Goal: Task Accomplishment & Management: Manage account settings

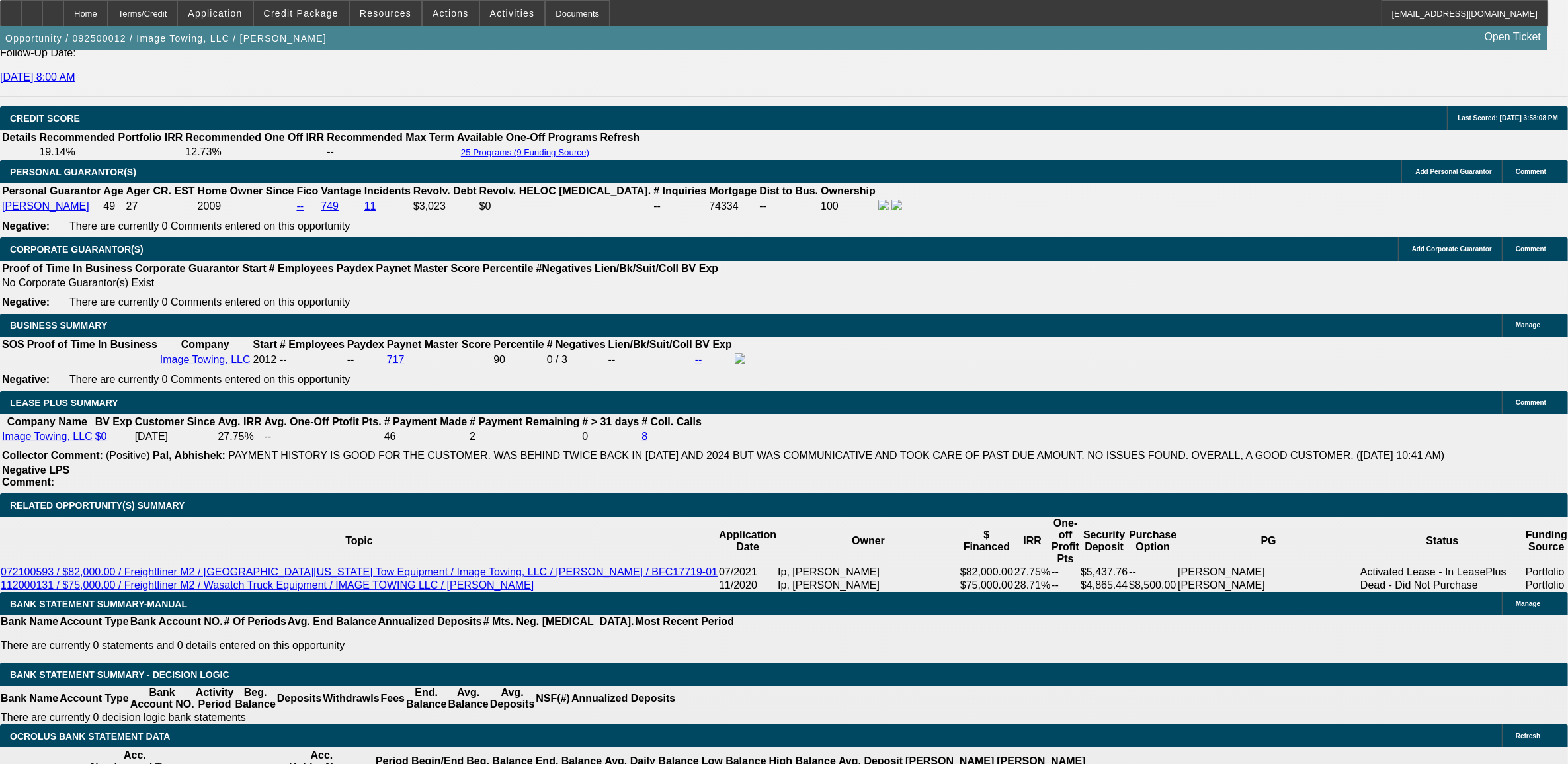
select select "0"
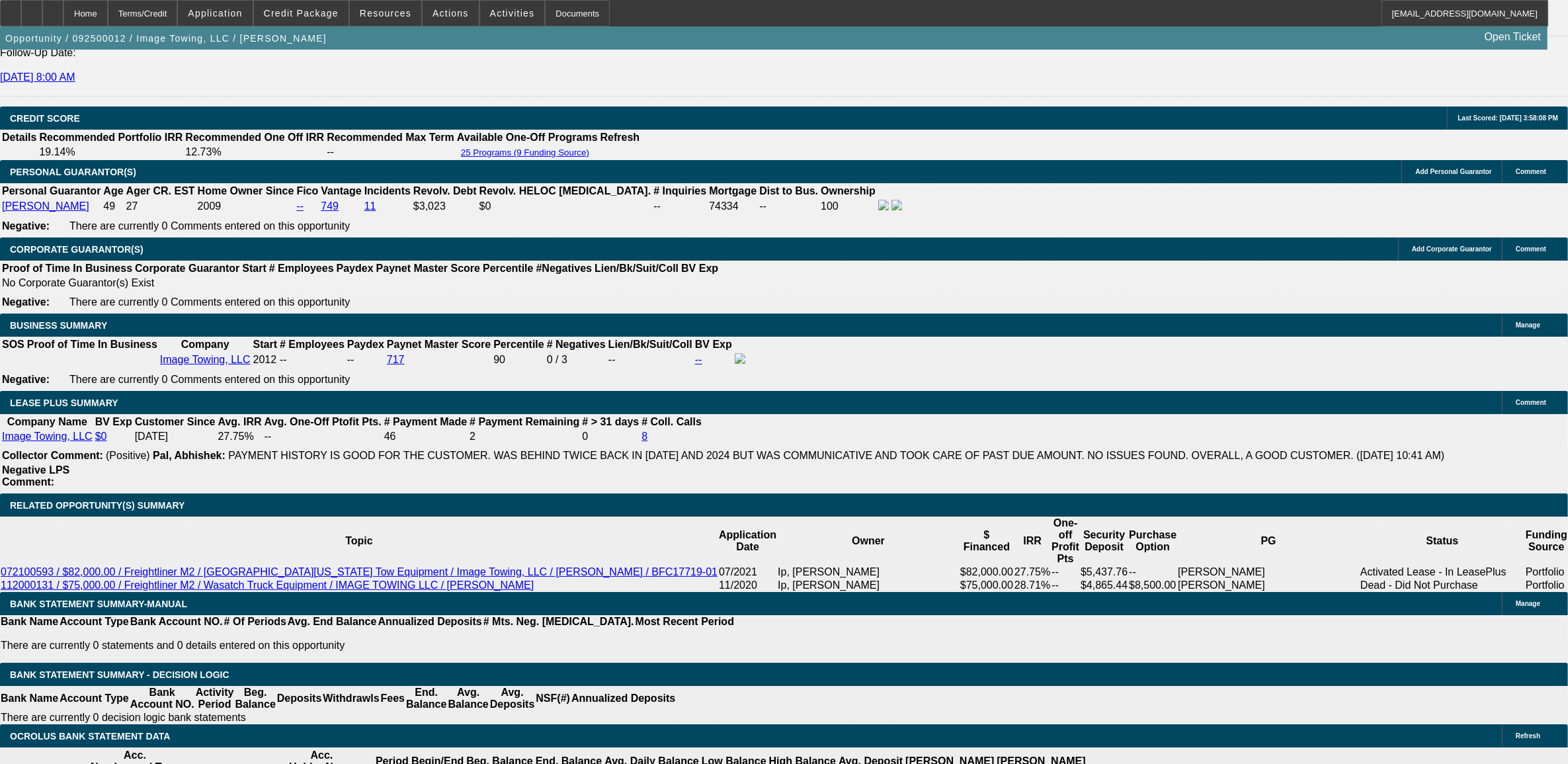
select select "0"
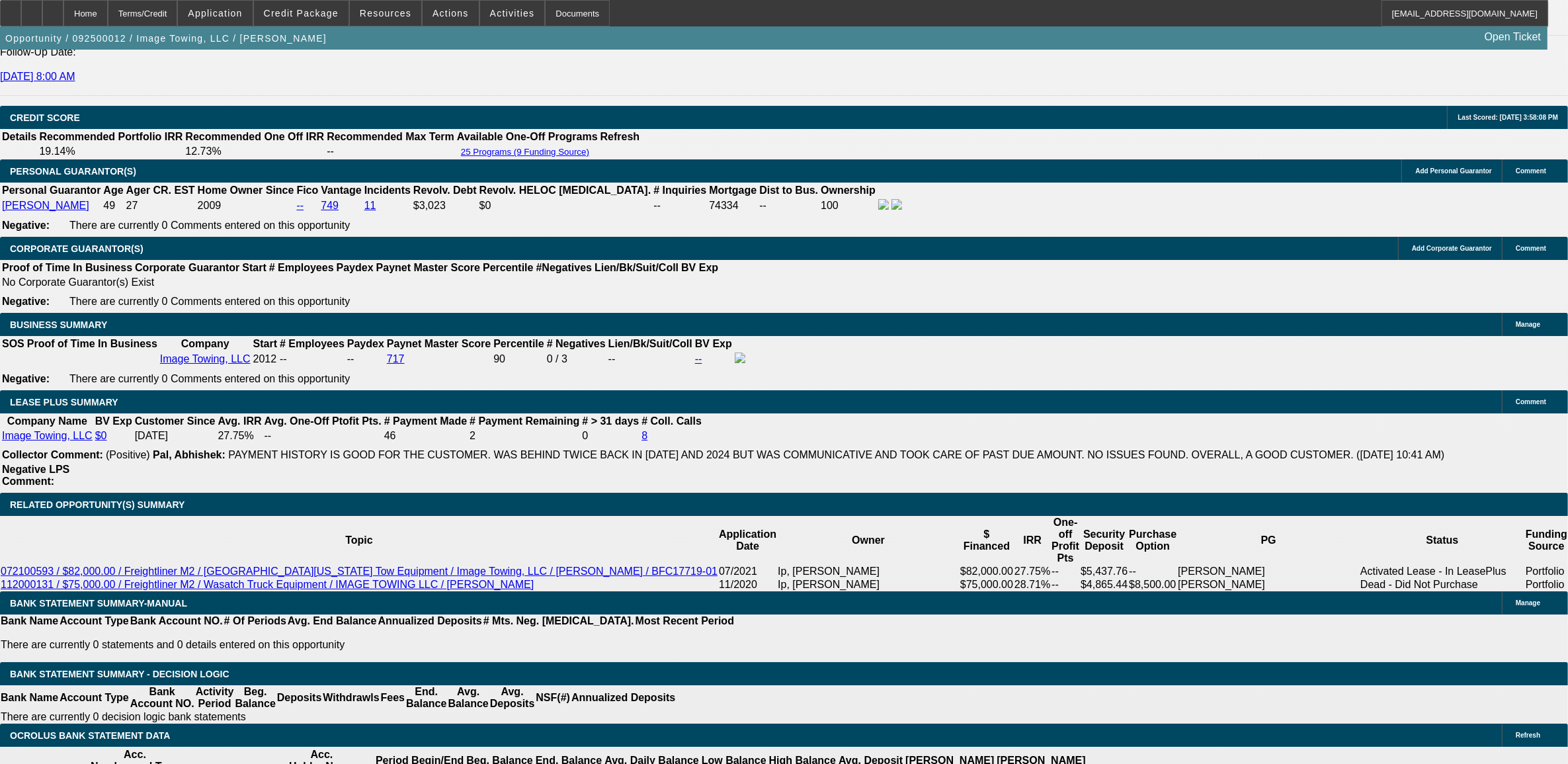
select select "1"
select select "6"
select select "1"
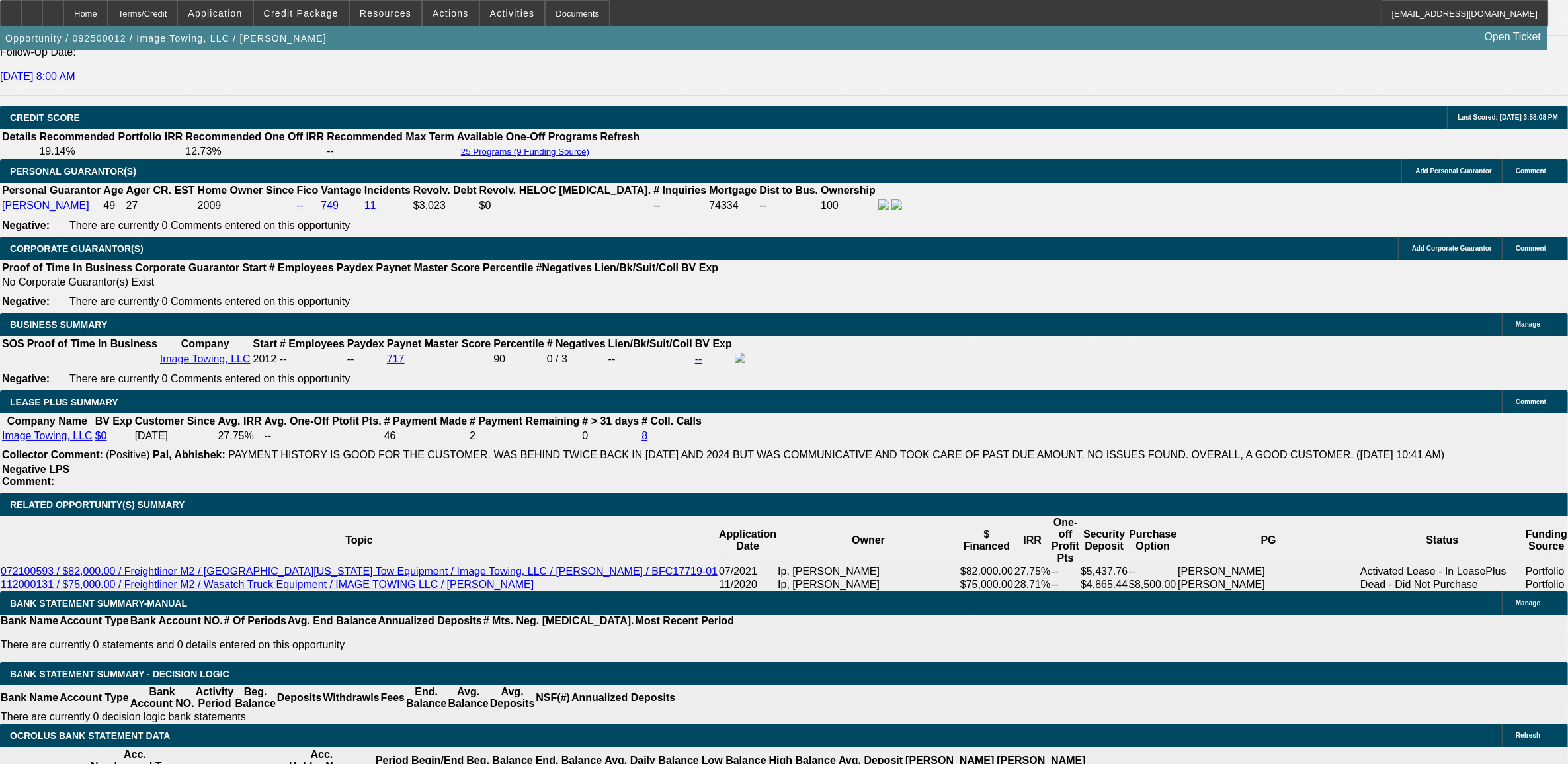
select select "6"
select select "1"
select select "6"
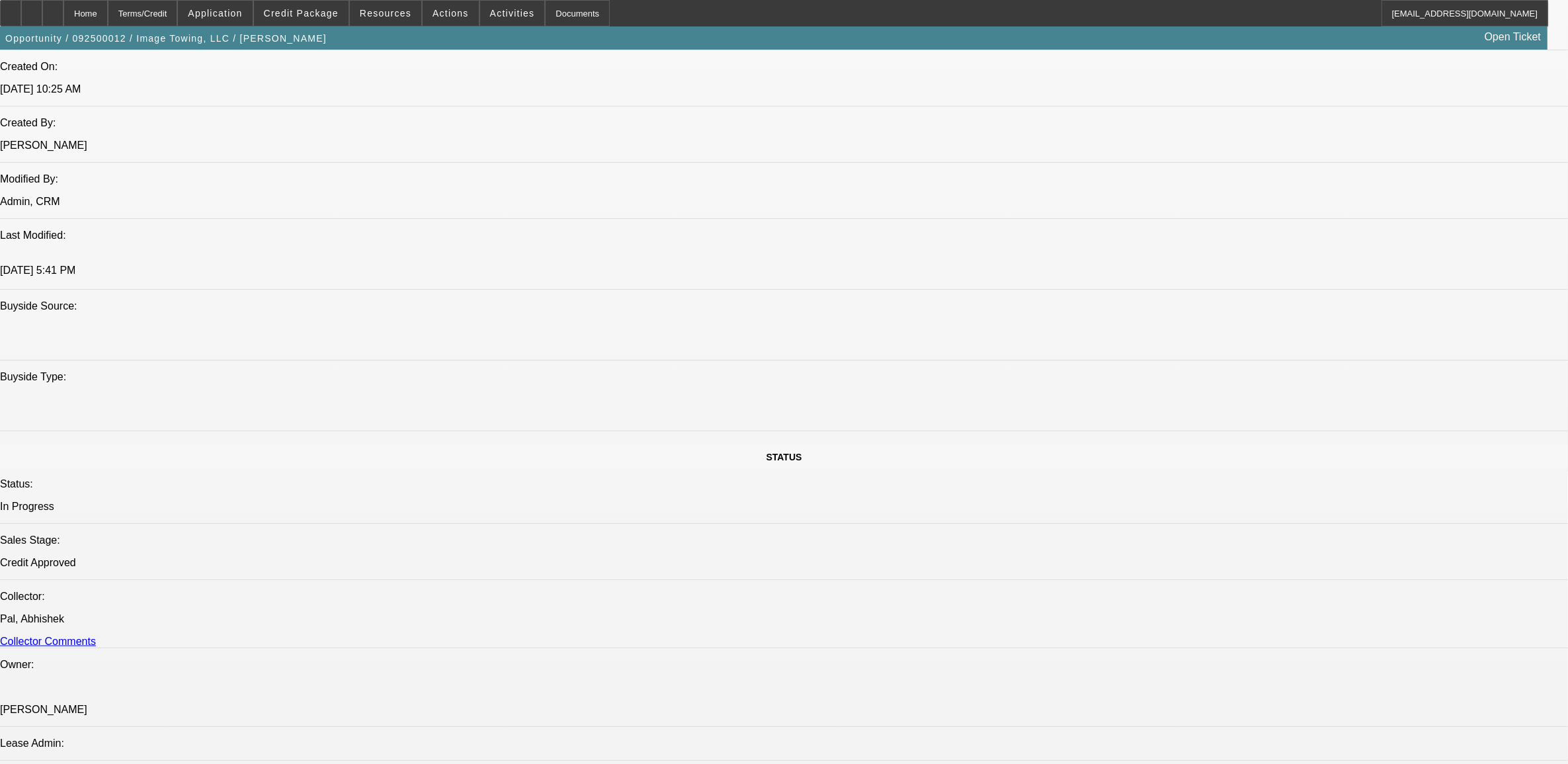
scroll to position [331, 0]
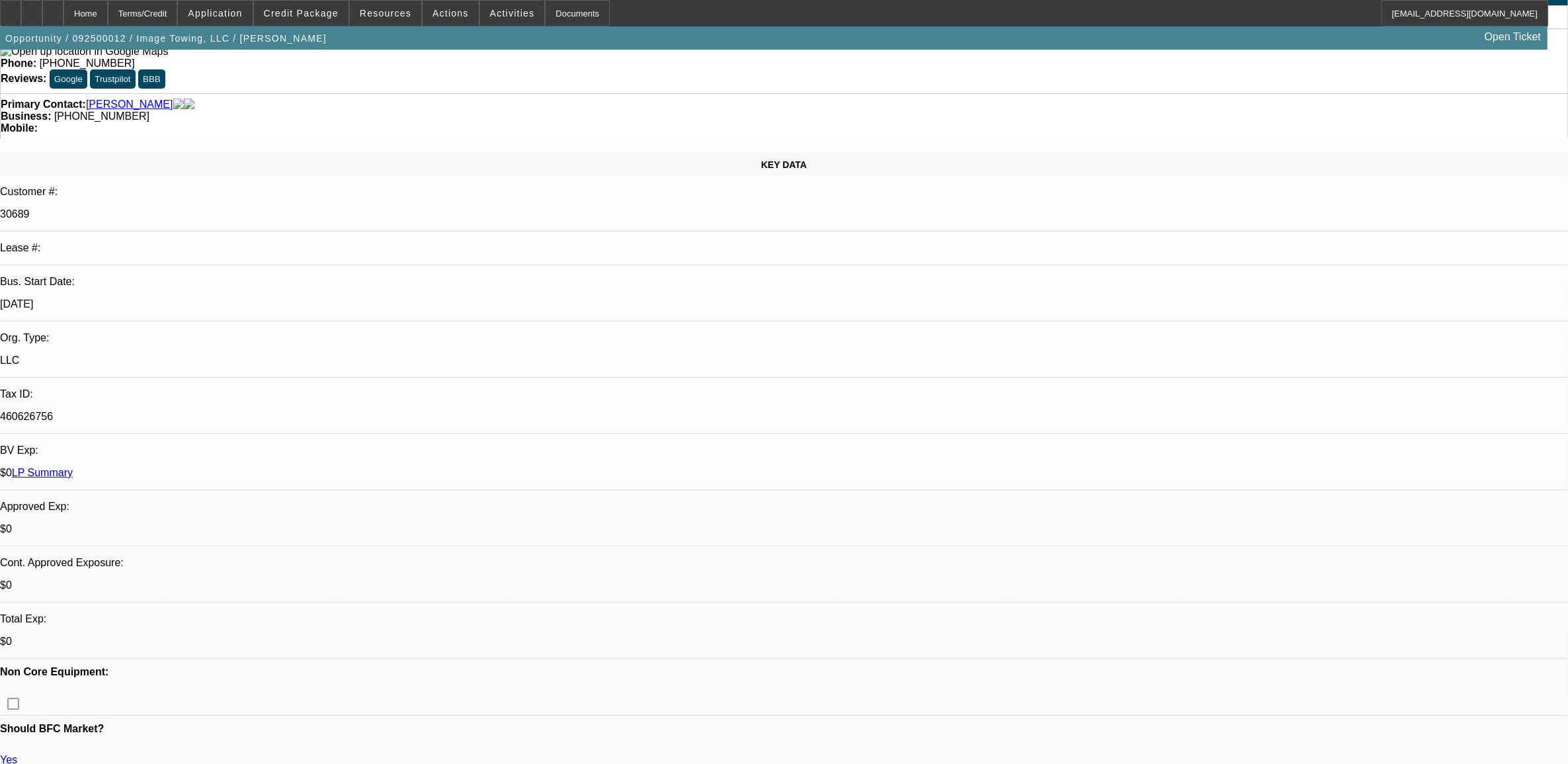
scroll to position [0, 0]
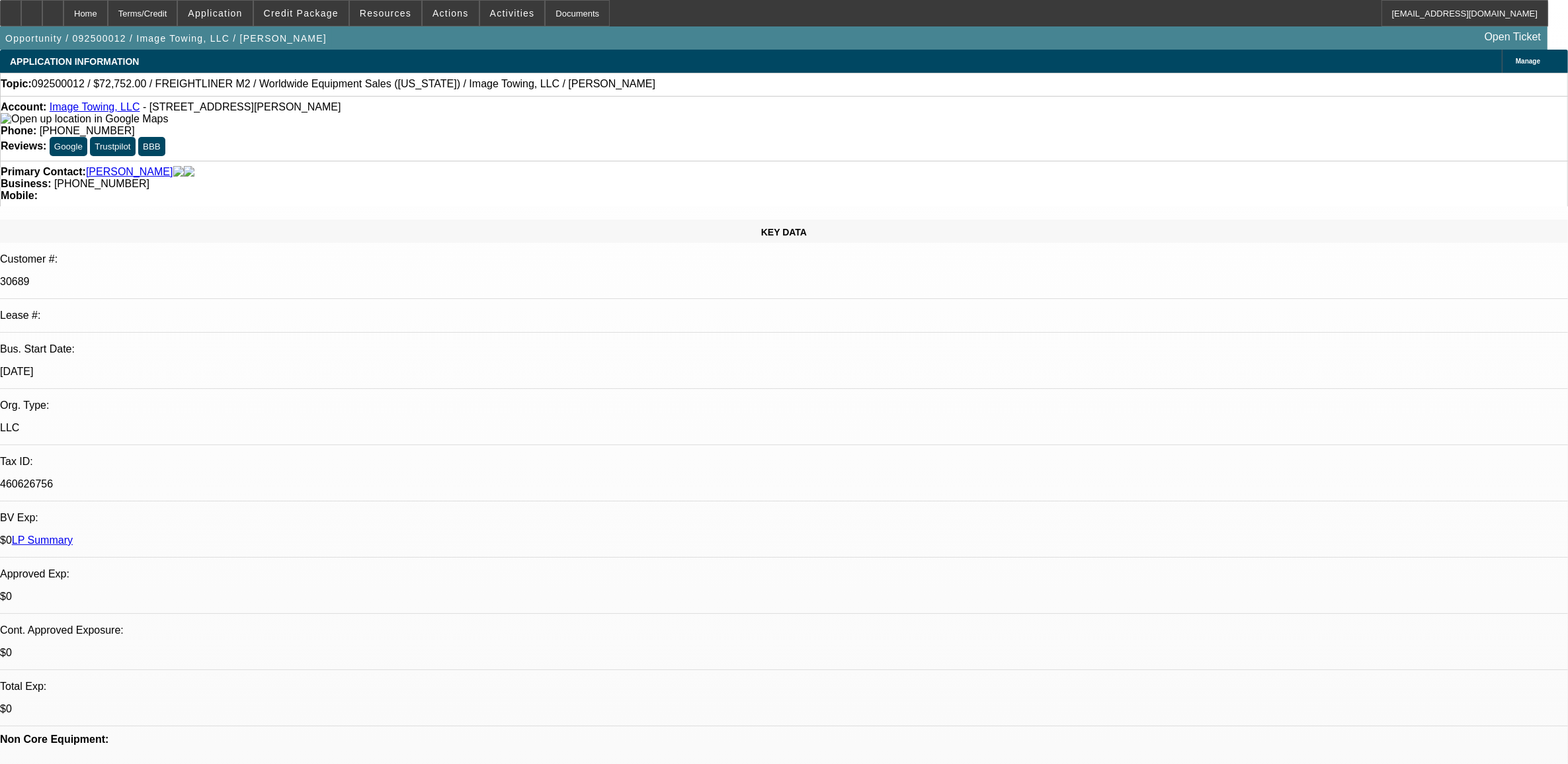
drag, startPoint x: 975, startPoint y: 333, endPoint x: 845, endPoint y: 358, distance: 132.4
drag, startPoint x: 845, startPoint y: 358, endPoint x: 845, endPoint y: 389, distance: 31.0
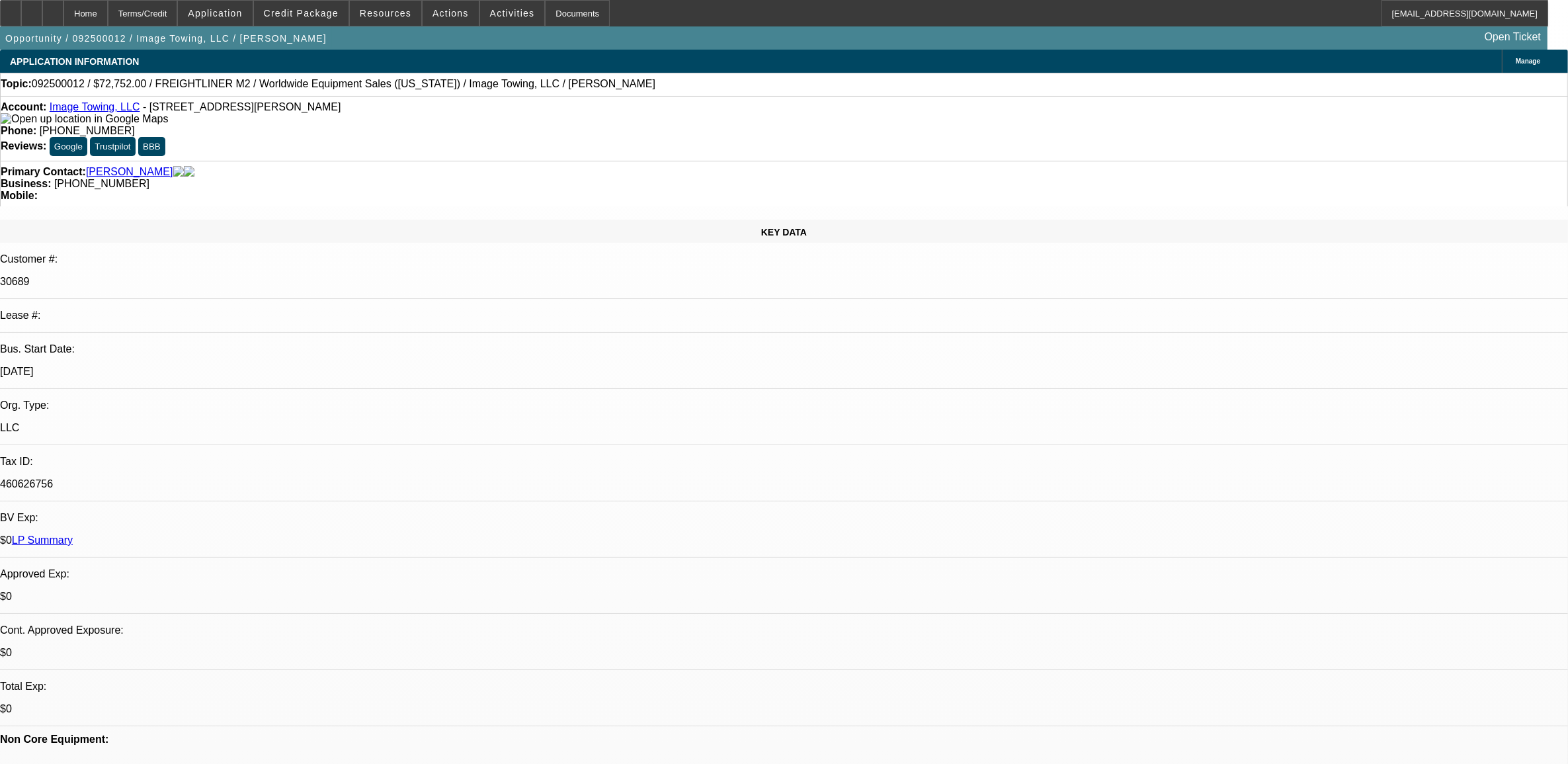
drag, startPoint x: 1344, startPoint y: 441, endPoint x: 1105, endPoint y: 392, distance: 244.0
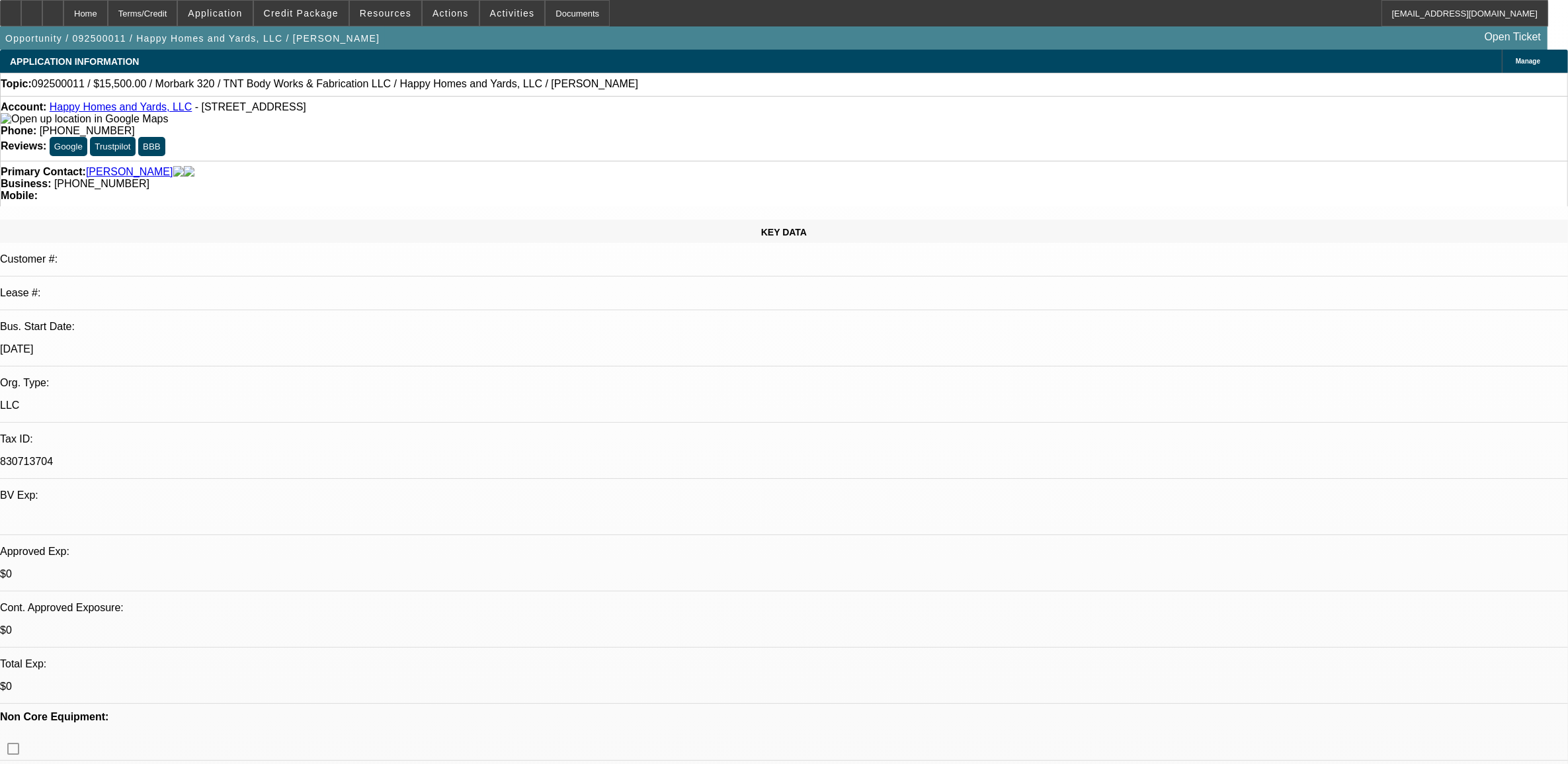
select select "0"
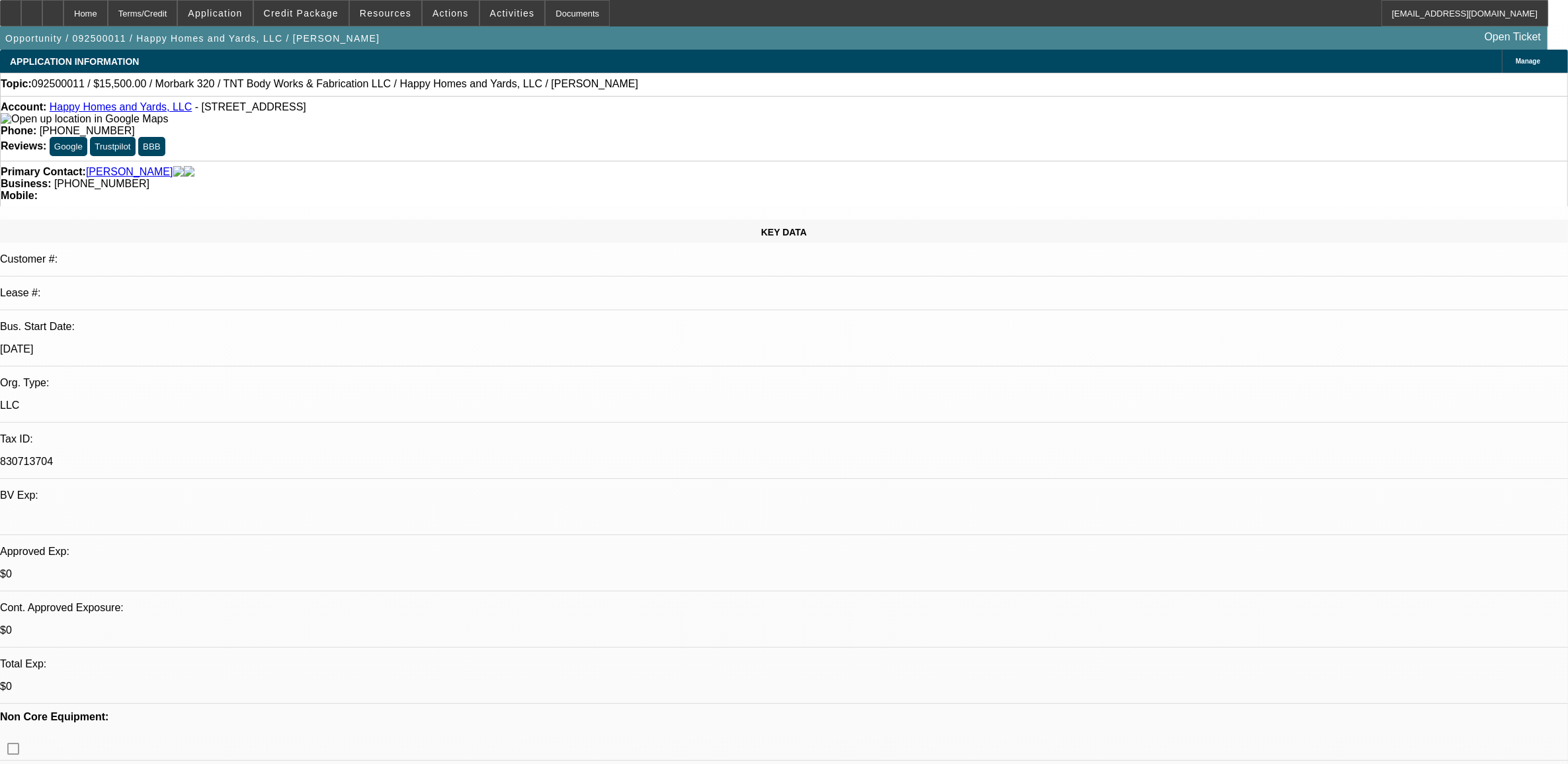
select select "0"
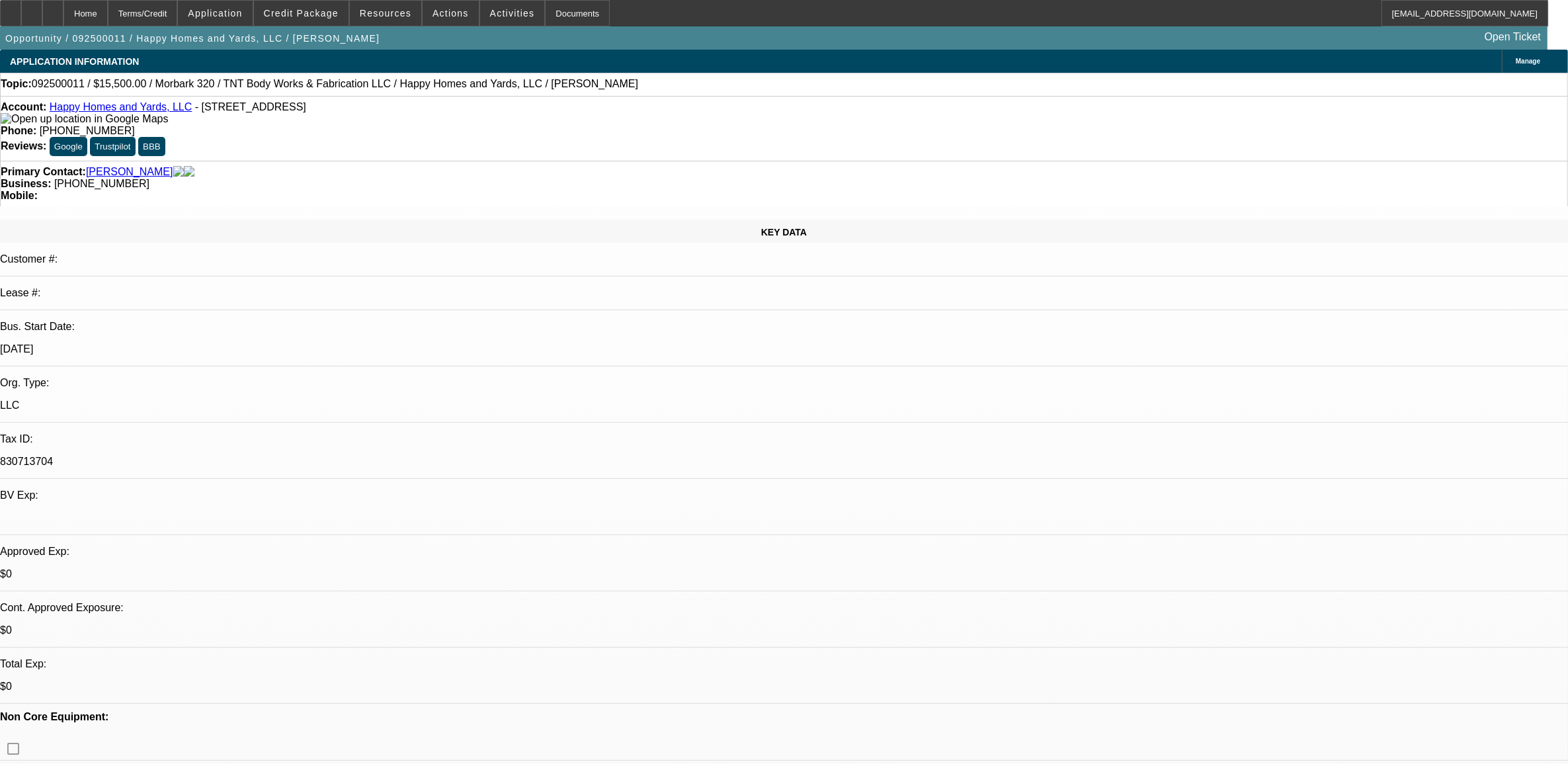
select select "2"
select select "0"
select select "1"
select select "2"
select select "6"
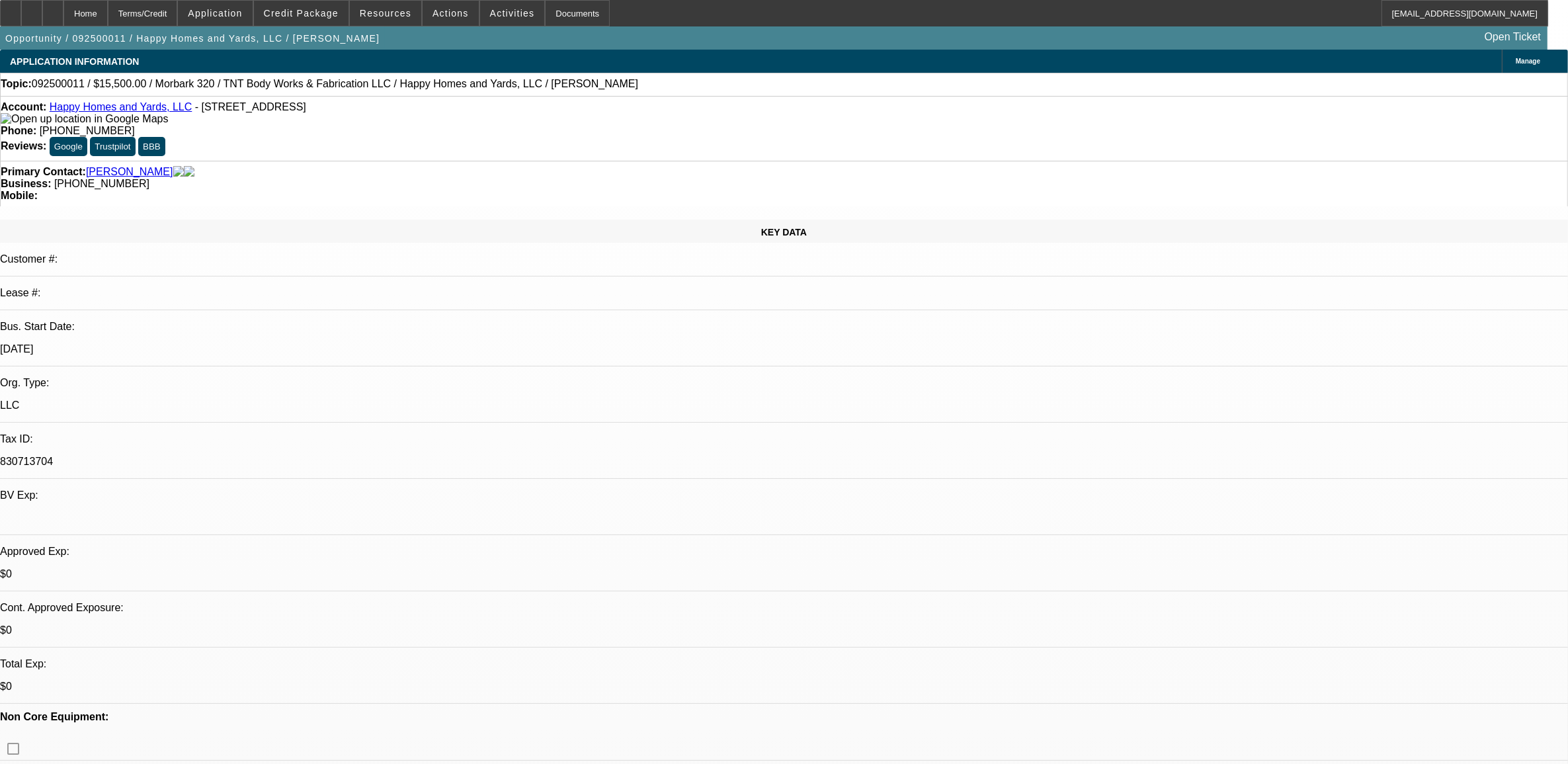
select select "1"
select select "6"
select select "1"
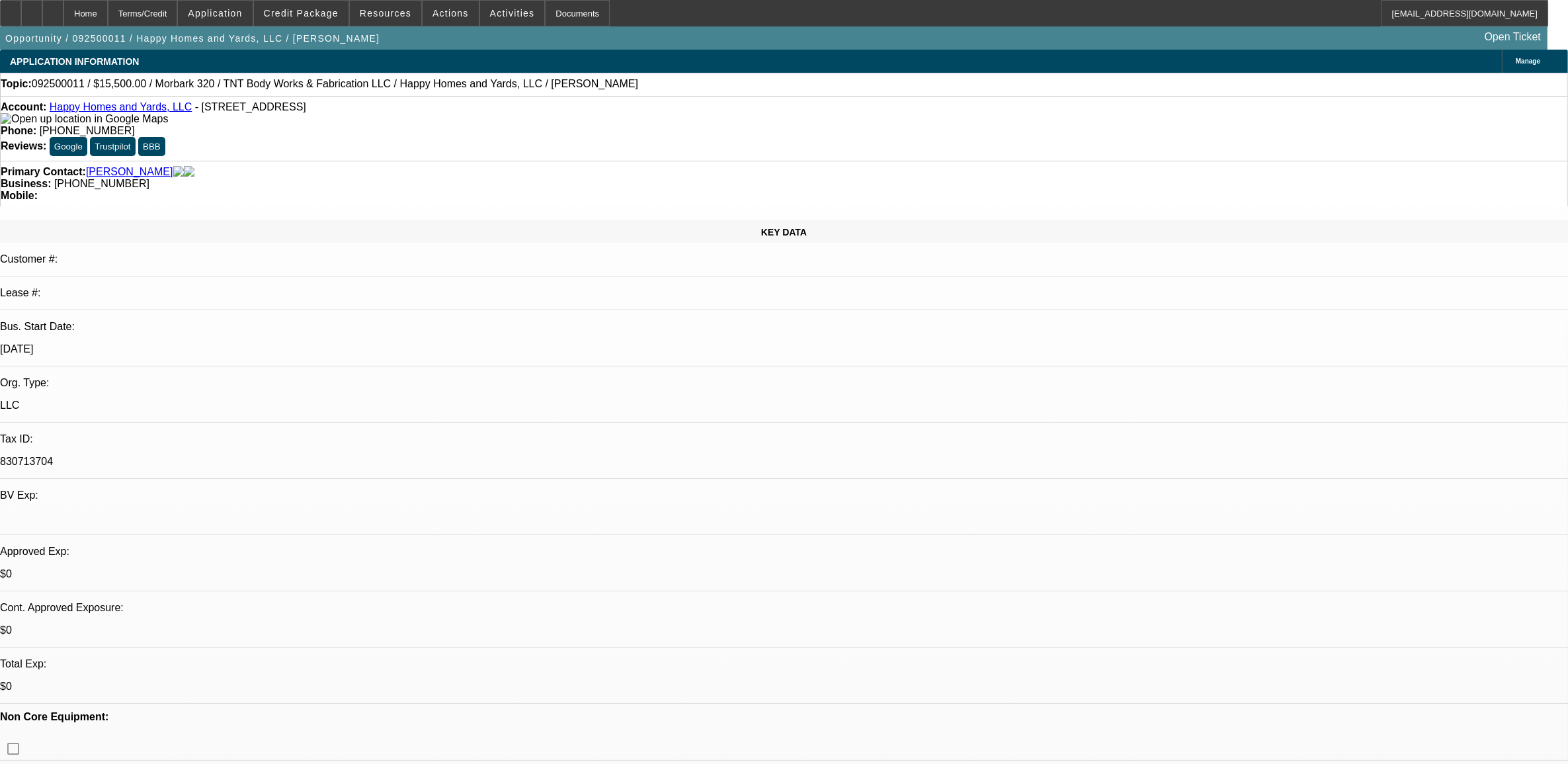
select select "6"
select select "1"
select select "2"
select select "6"
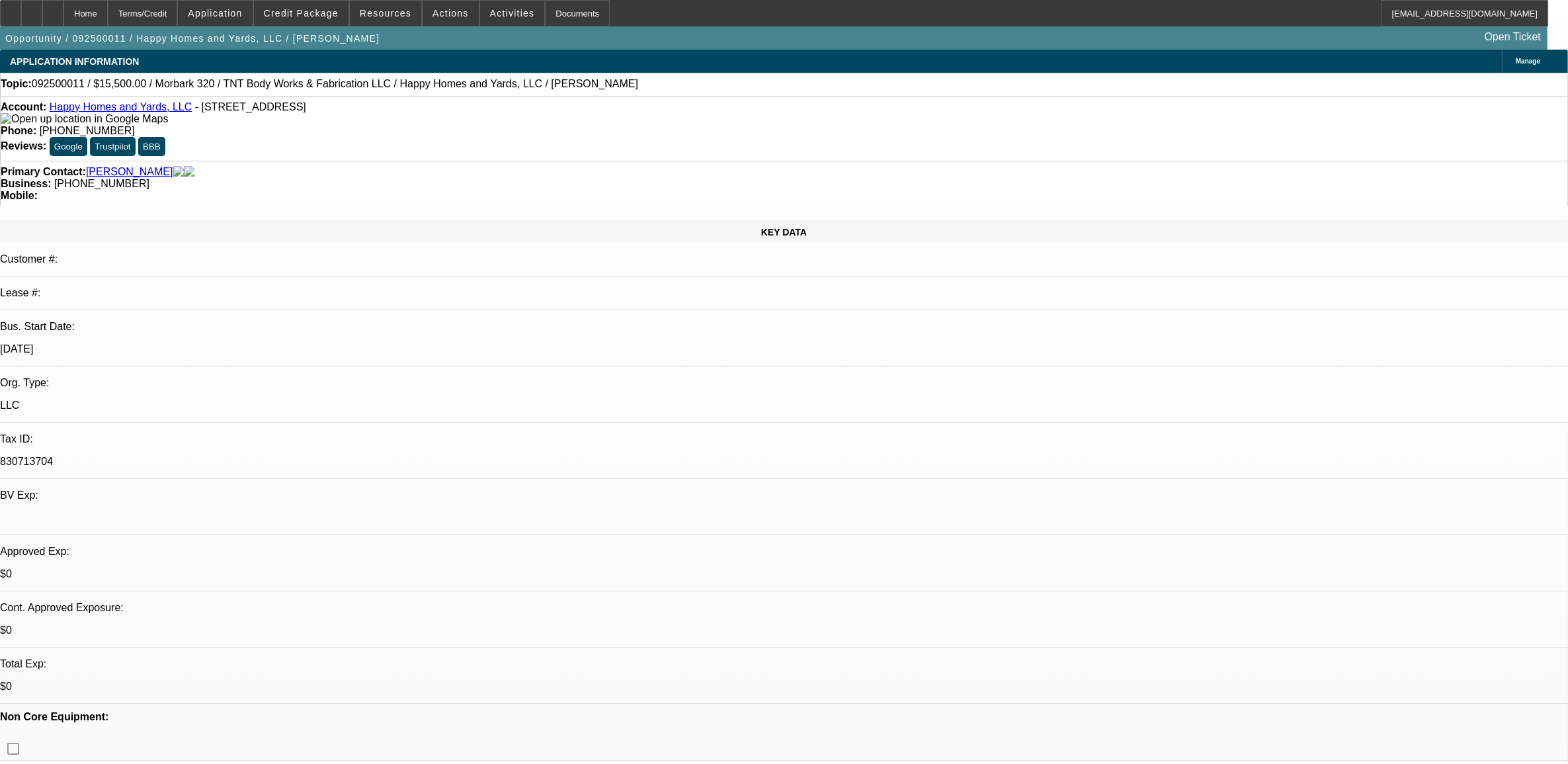
scroll to position [83, 0]
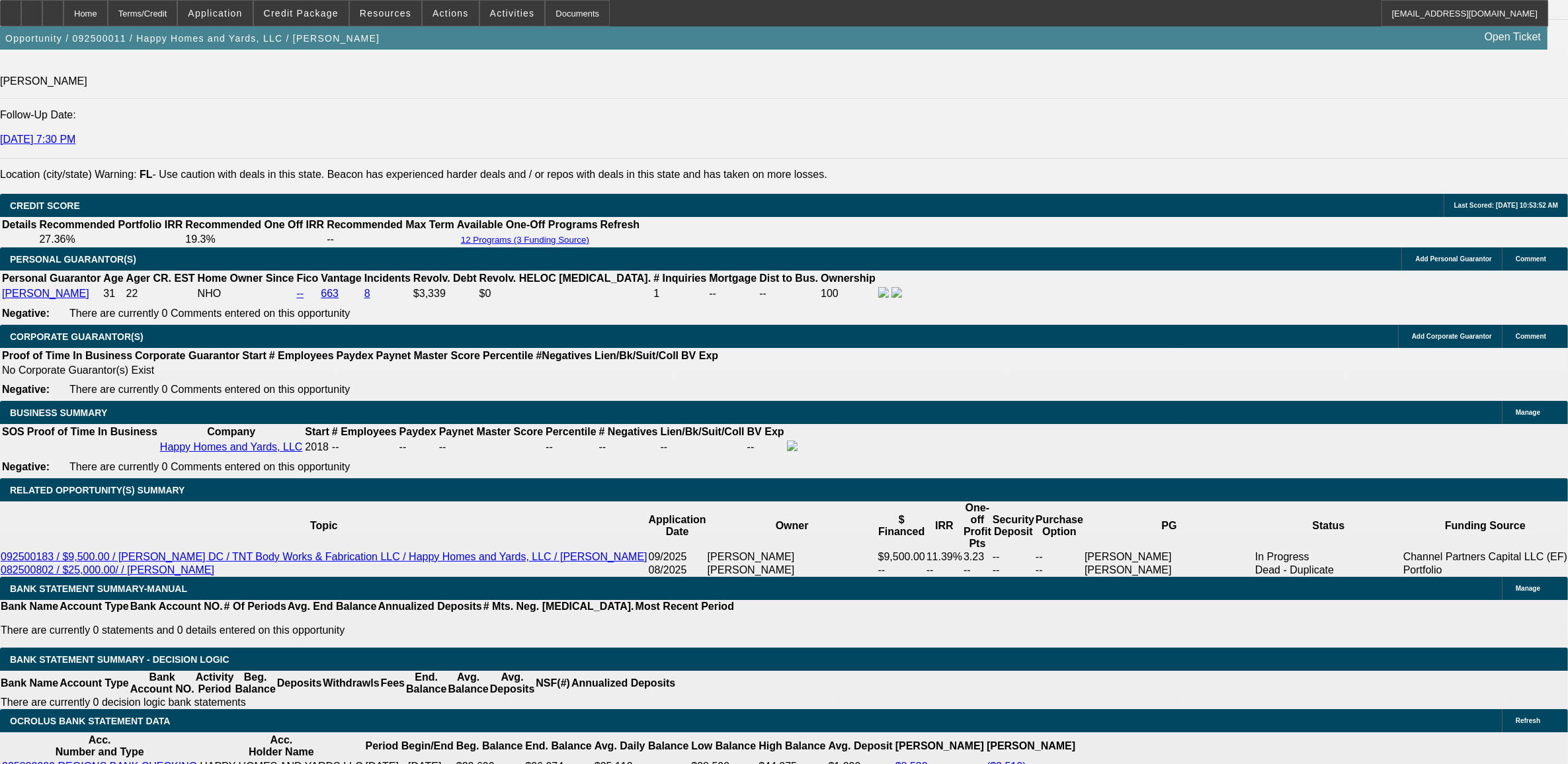
scroll to position [165, 0]
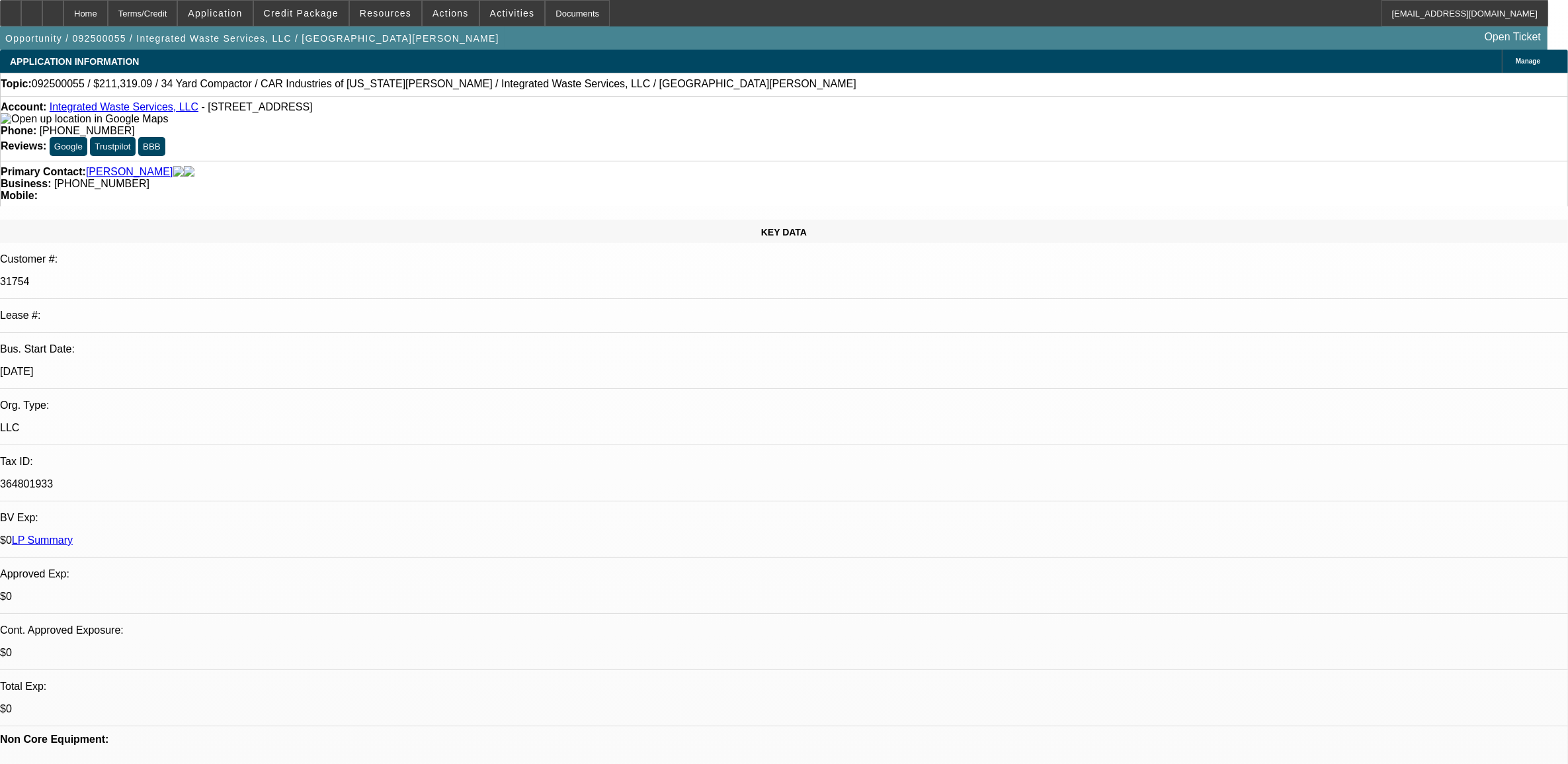
select select "0"
select select "6"
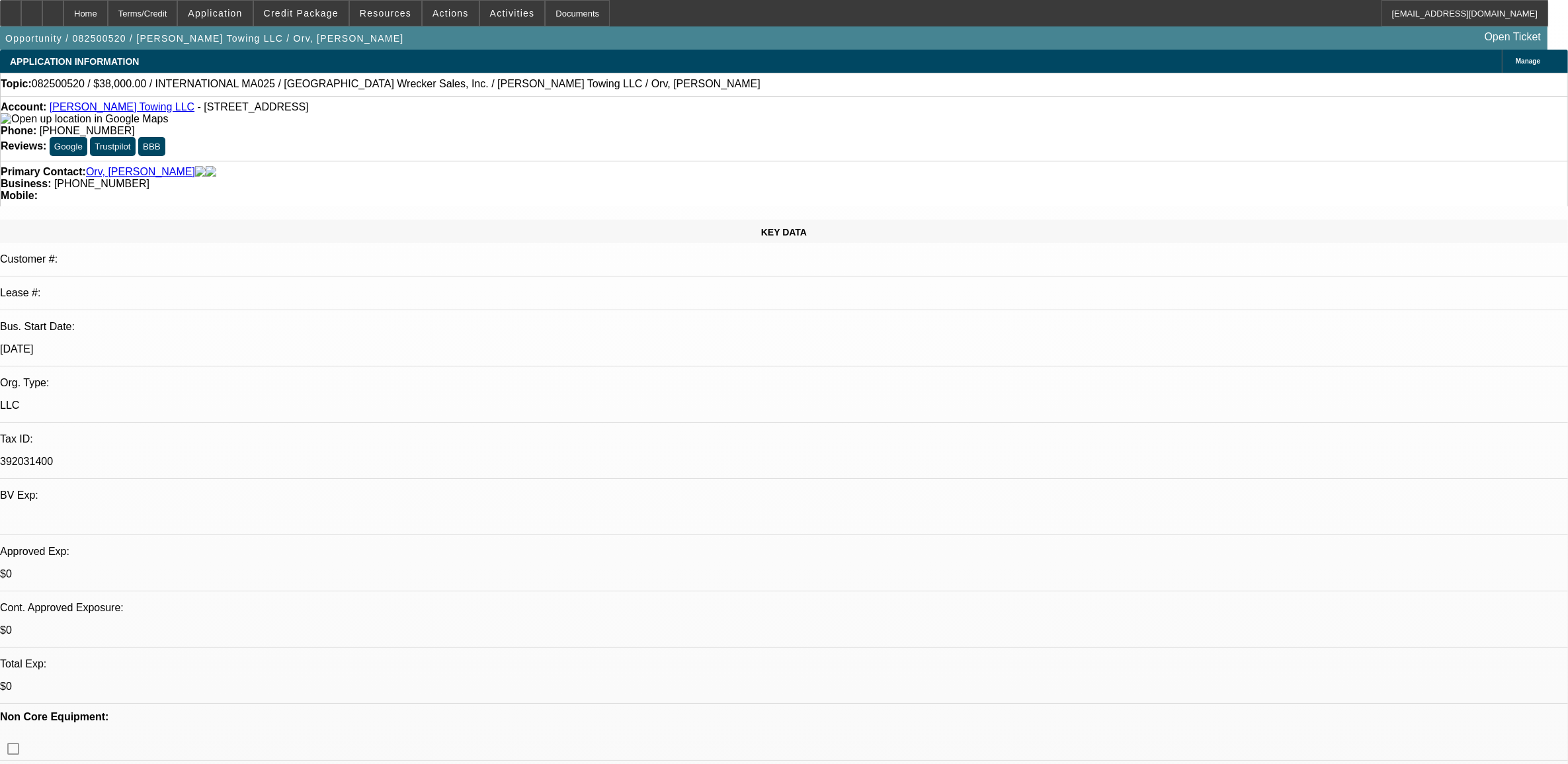
select select "0"
select select "0.15"
select select "0"
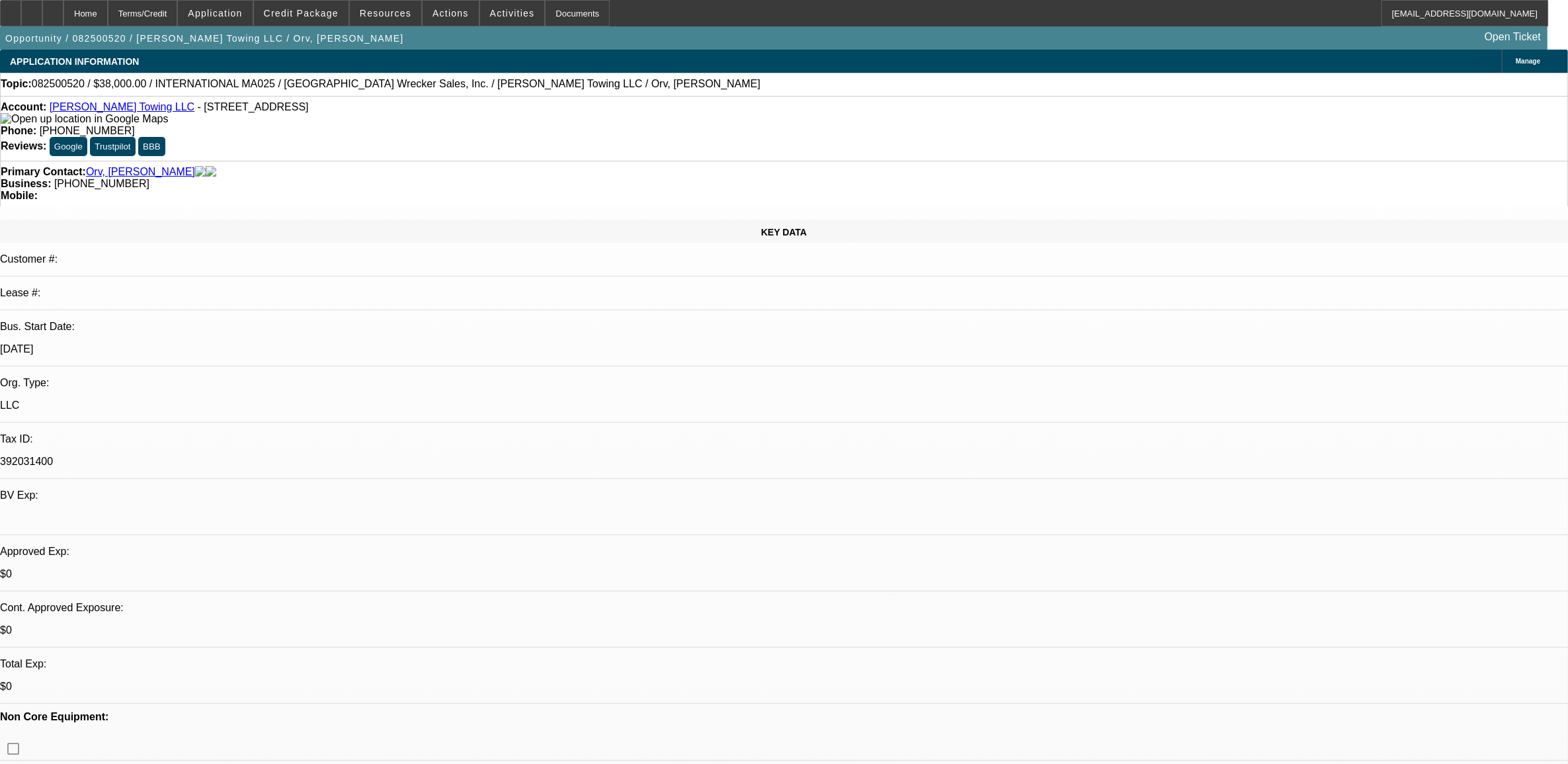
select select "0.1"
select select "0.15"
select select "2"
select select "0.1"
select select "1"
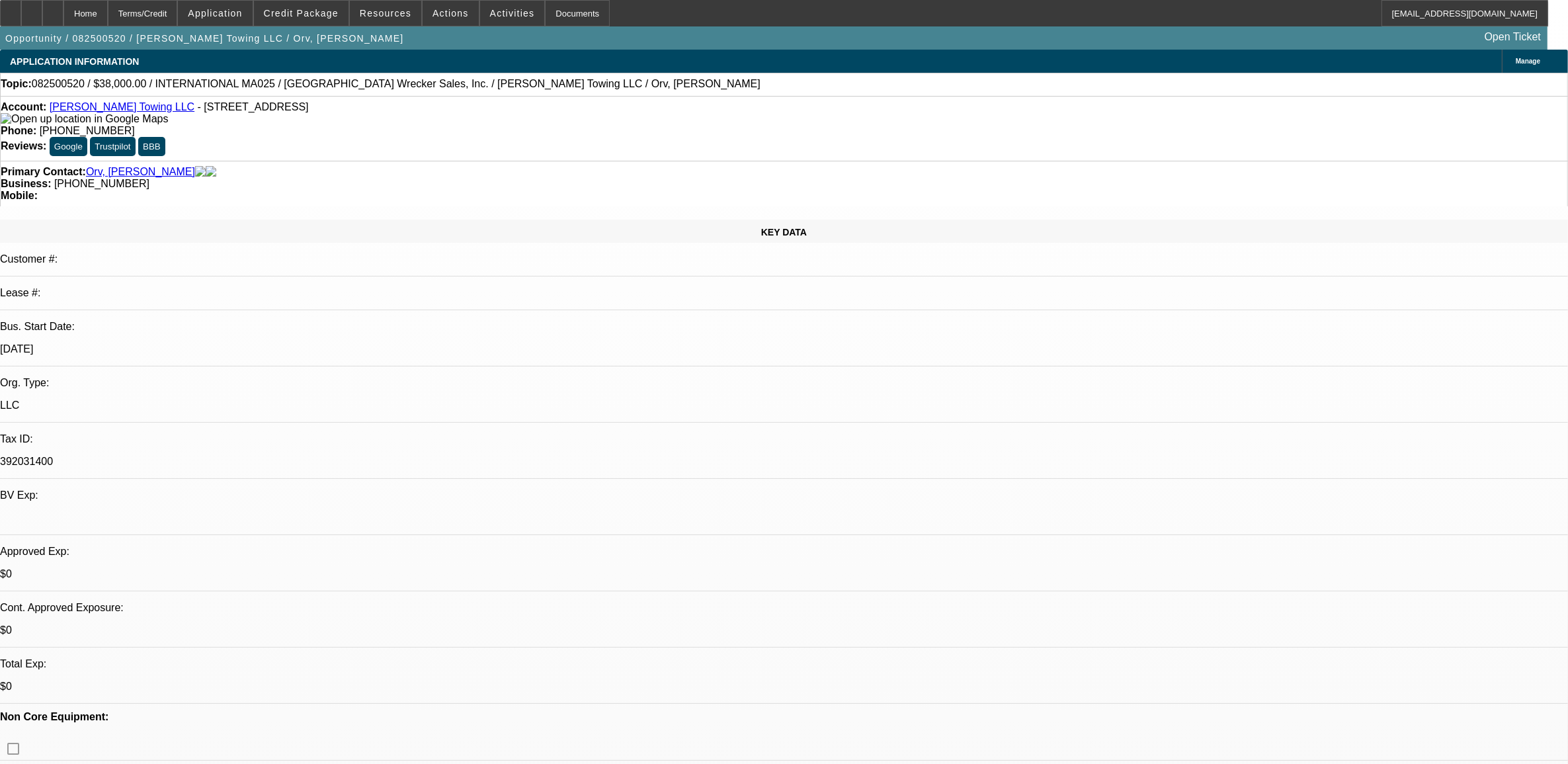
select select "2"
select select "5"
select select "1"
select select "4"
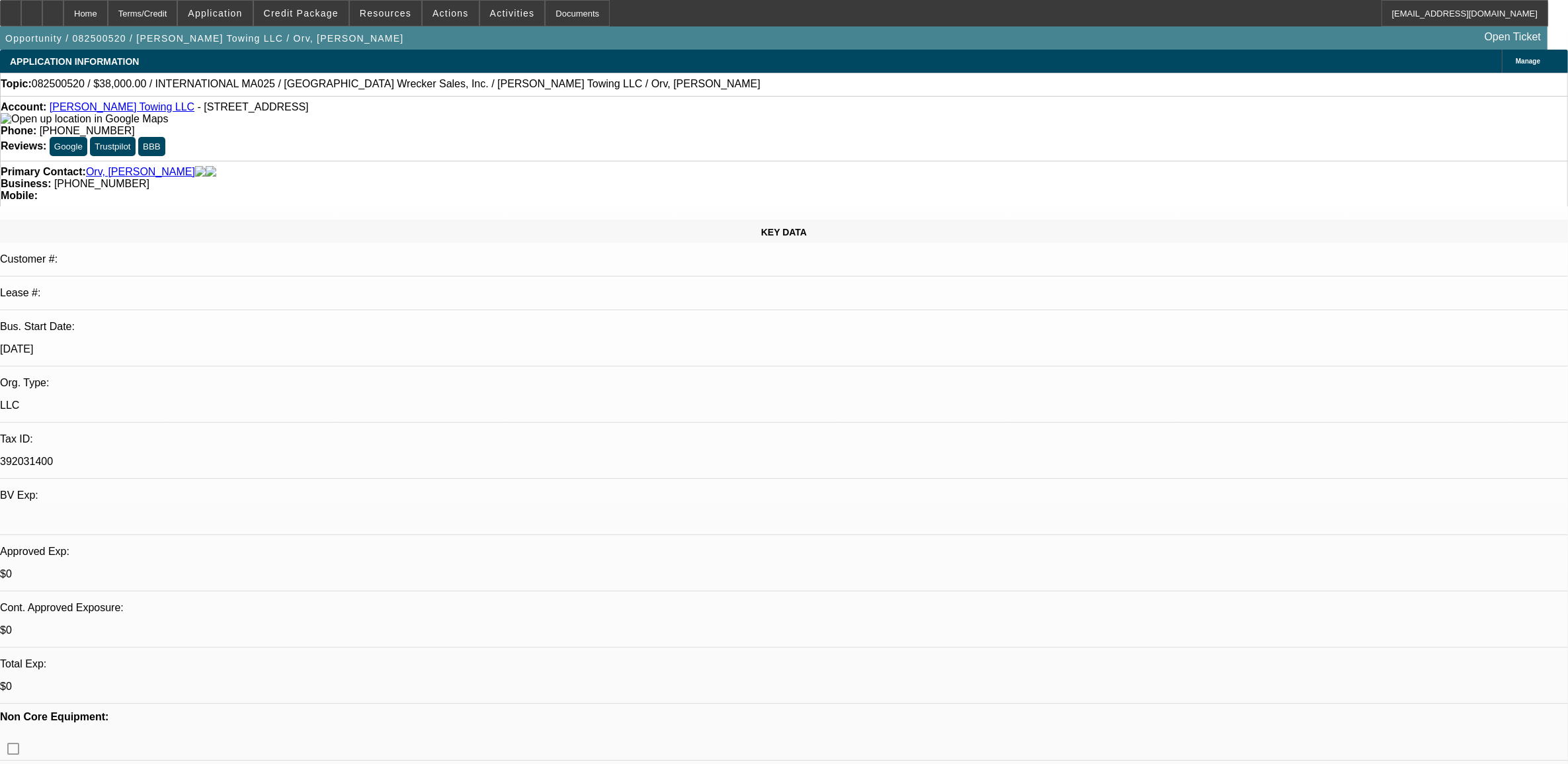
select select "1"
select select "2"
select select "4"
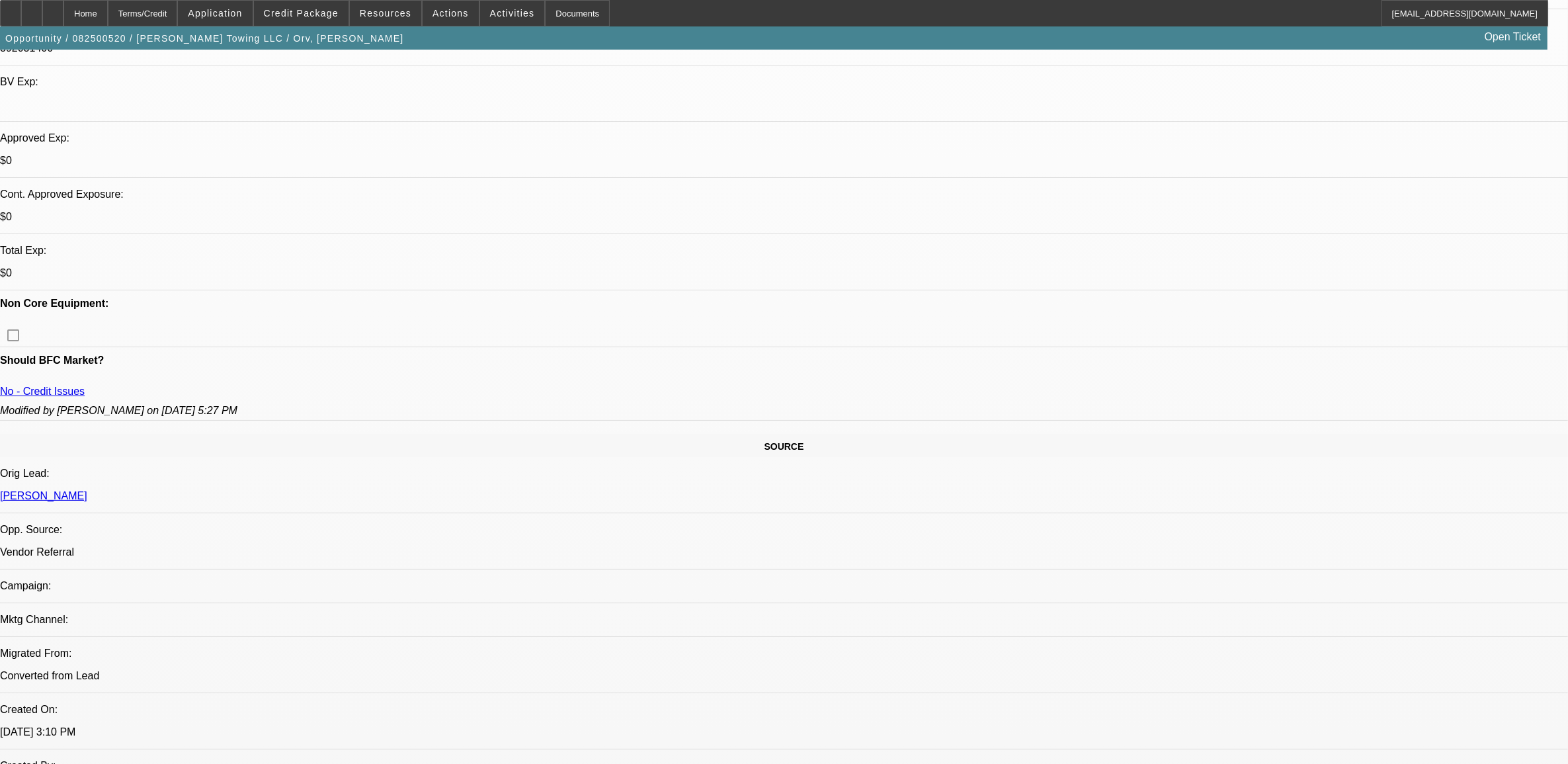
scroll to position [83, 0]
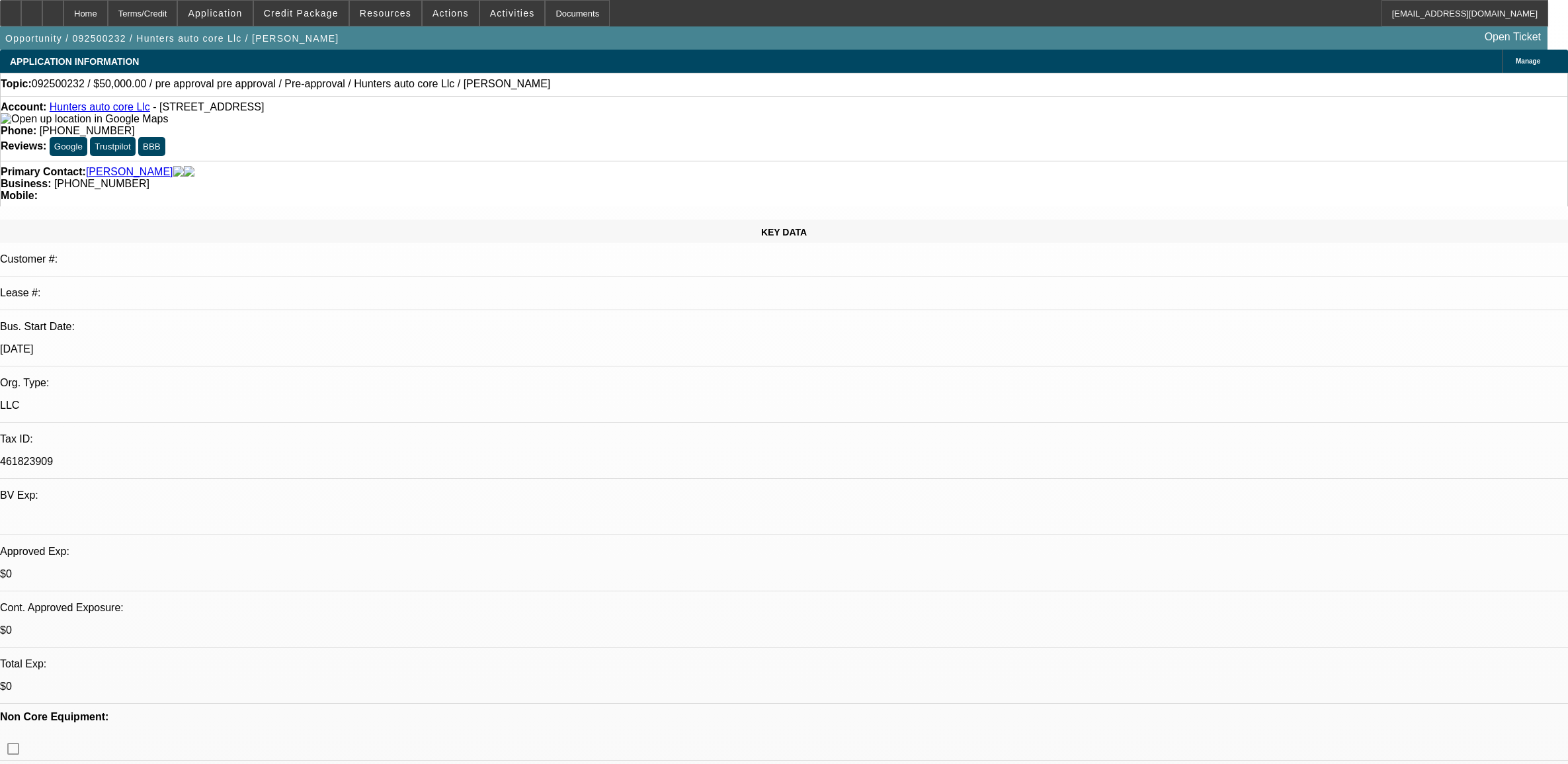
select select "0"
select select "6"
click at [72, 88] on span "092500232 / $50,000.00 / pre approval pre approval / Pre-approval / Hunters aut…" at bounding box center [291, 83] width 519 height 12
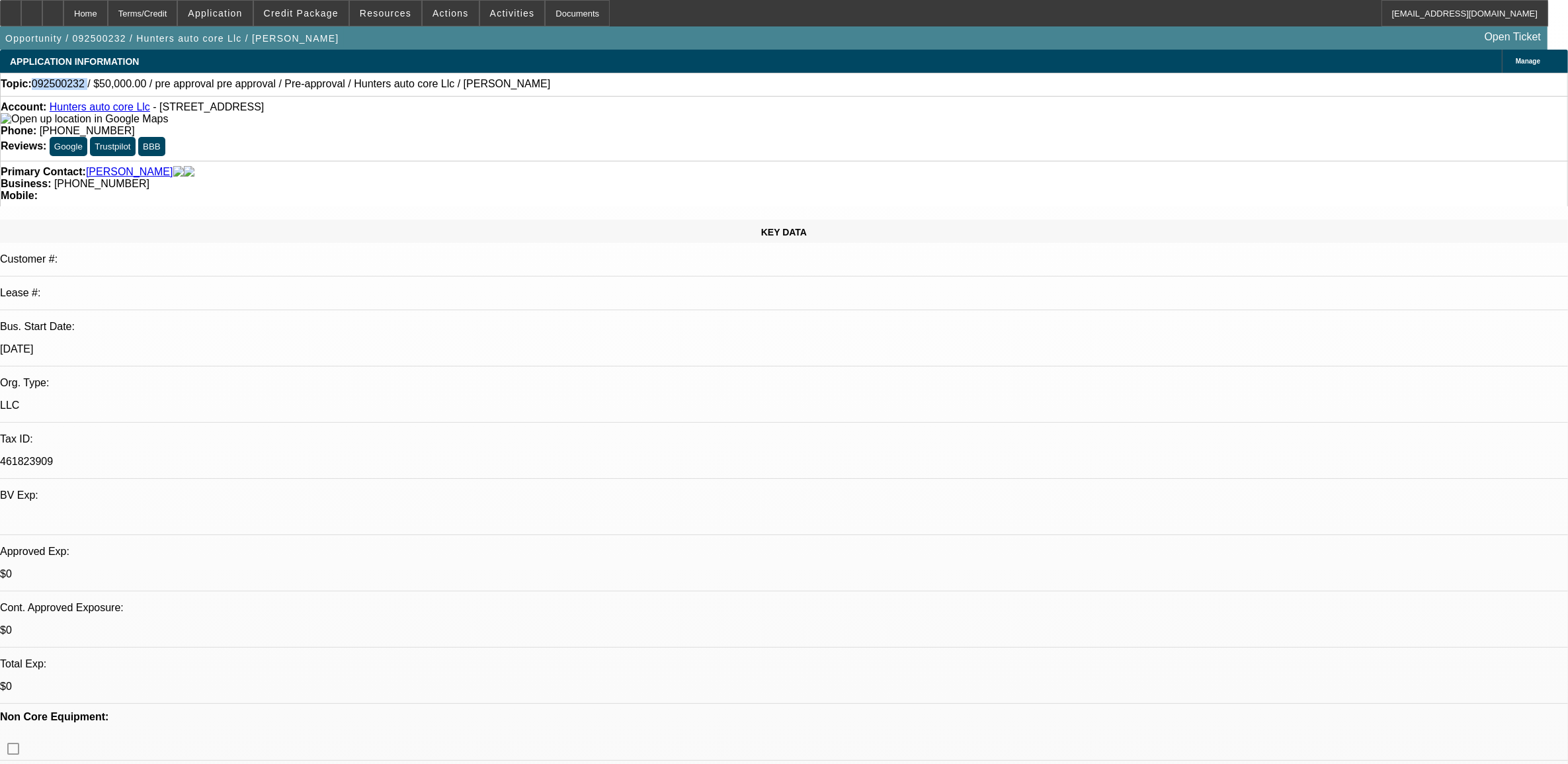
click at [72, 88] on span "092500232 / $50,000.00 / pre approval pre approval / Pre-approval / Hunters aut…" at bounding box center [291, 83] width 519 height 12
copy span "092500232"
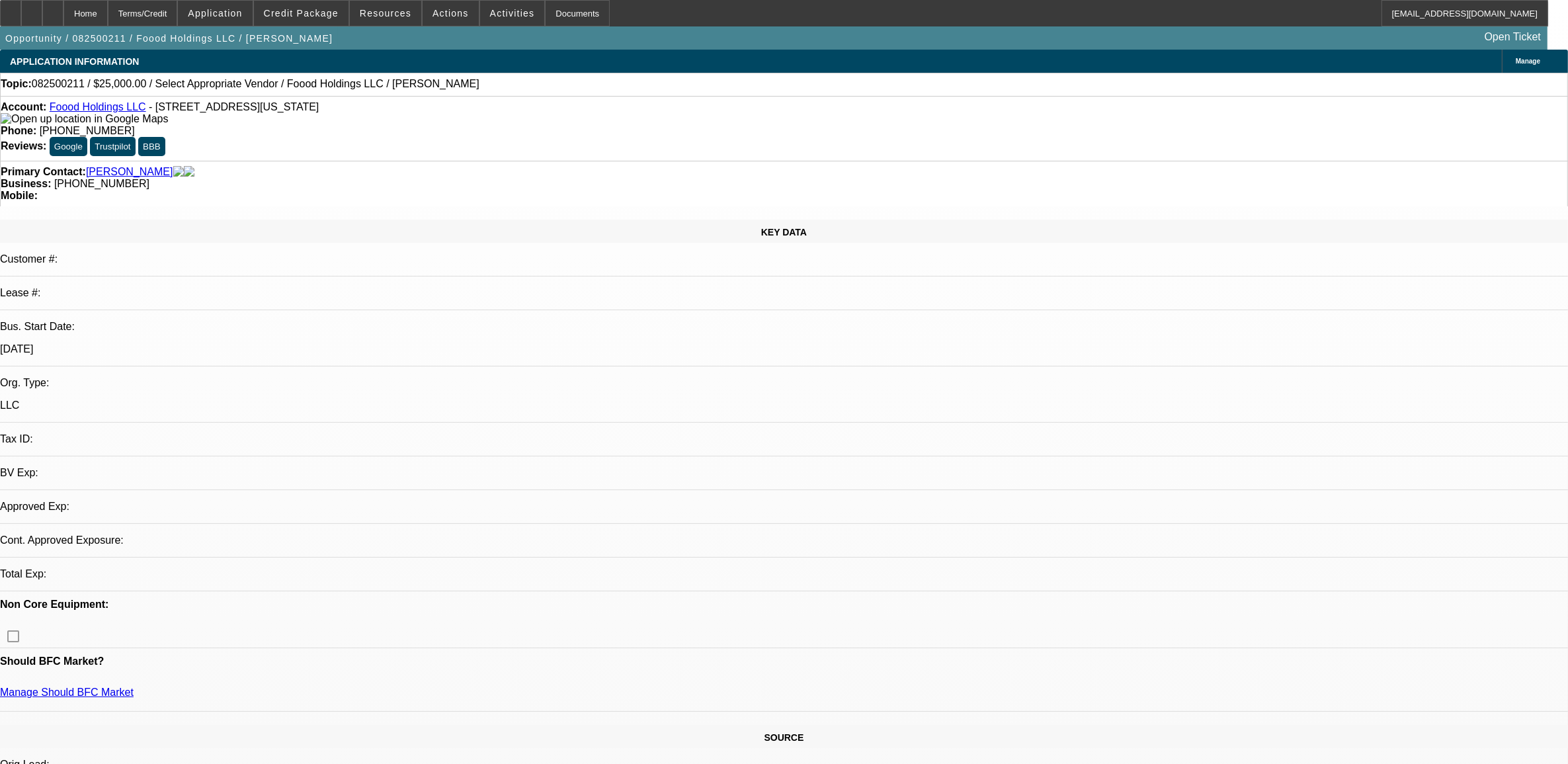
select select "0"
select select "2"
select select "0.1"
select select "4"
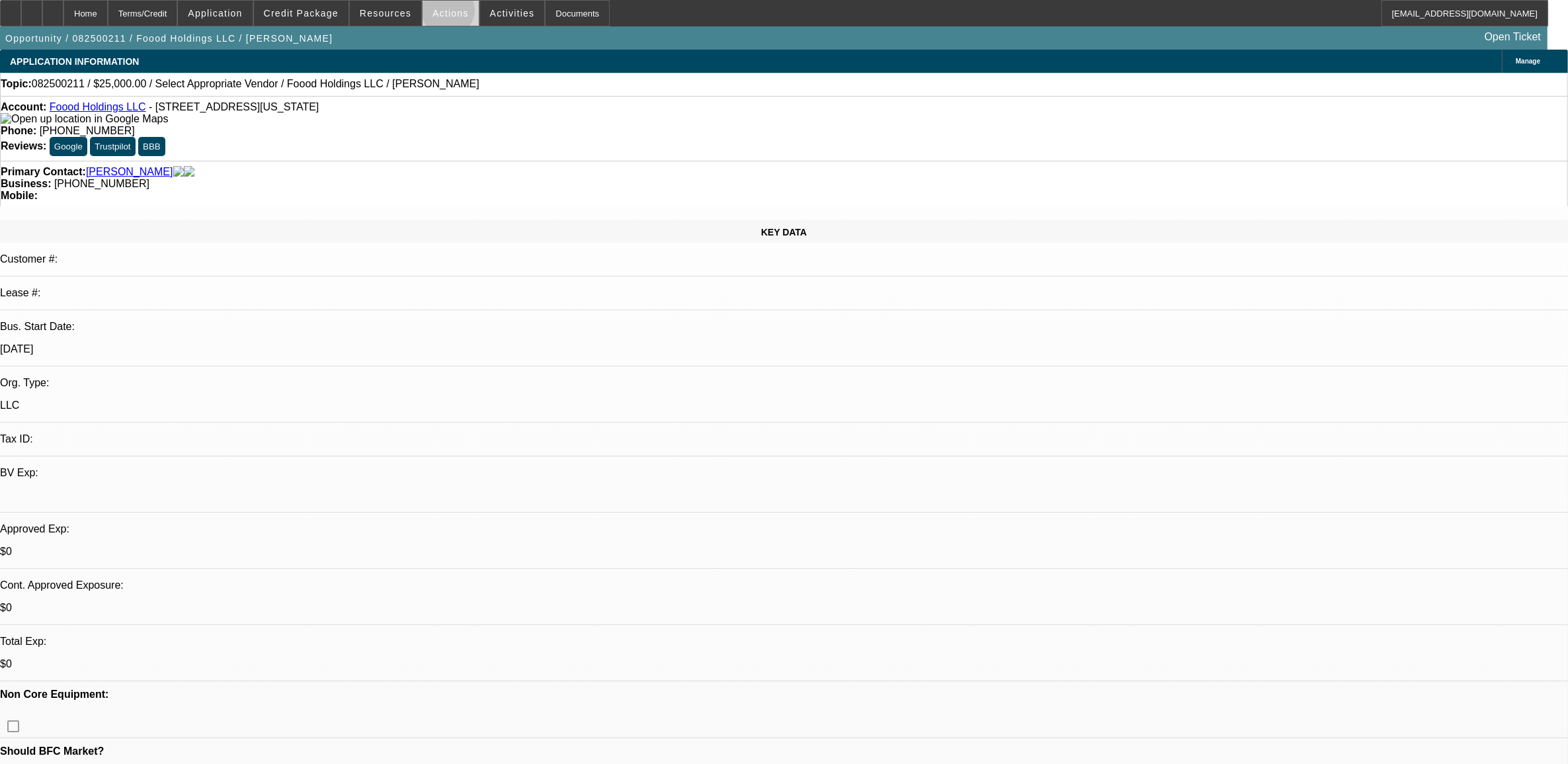
click at [445, 12] on span "Actions" at bounding box center [450, 14] width 36 height 11
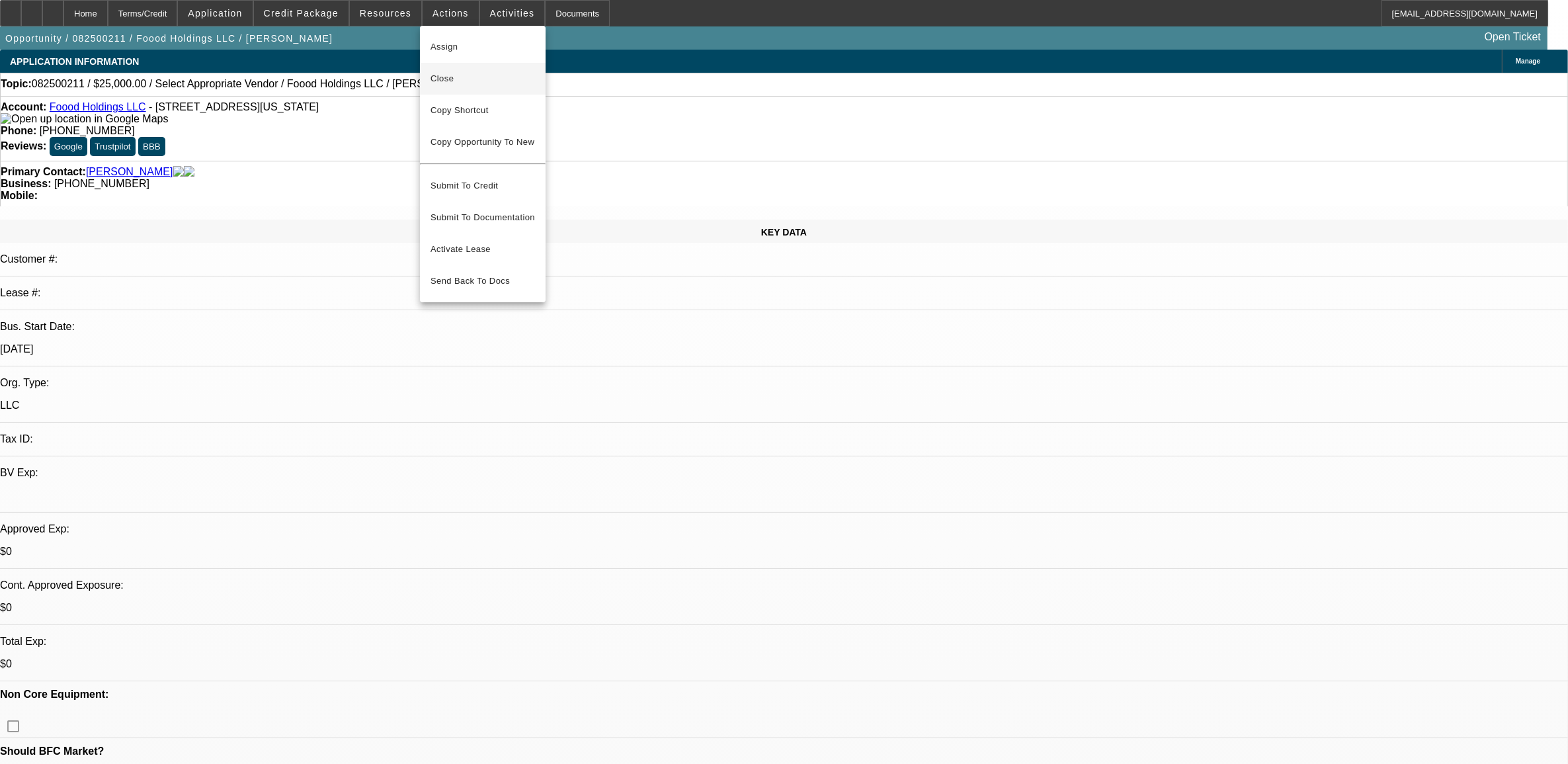
click at [467, 81] on span "Close" at bounding box center [482, 79] width 104 height 16
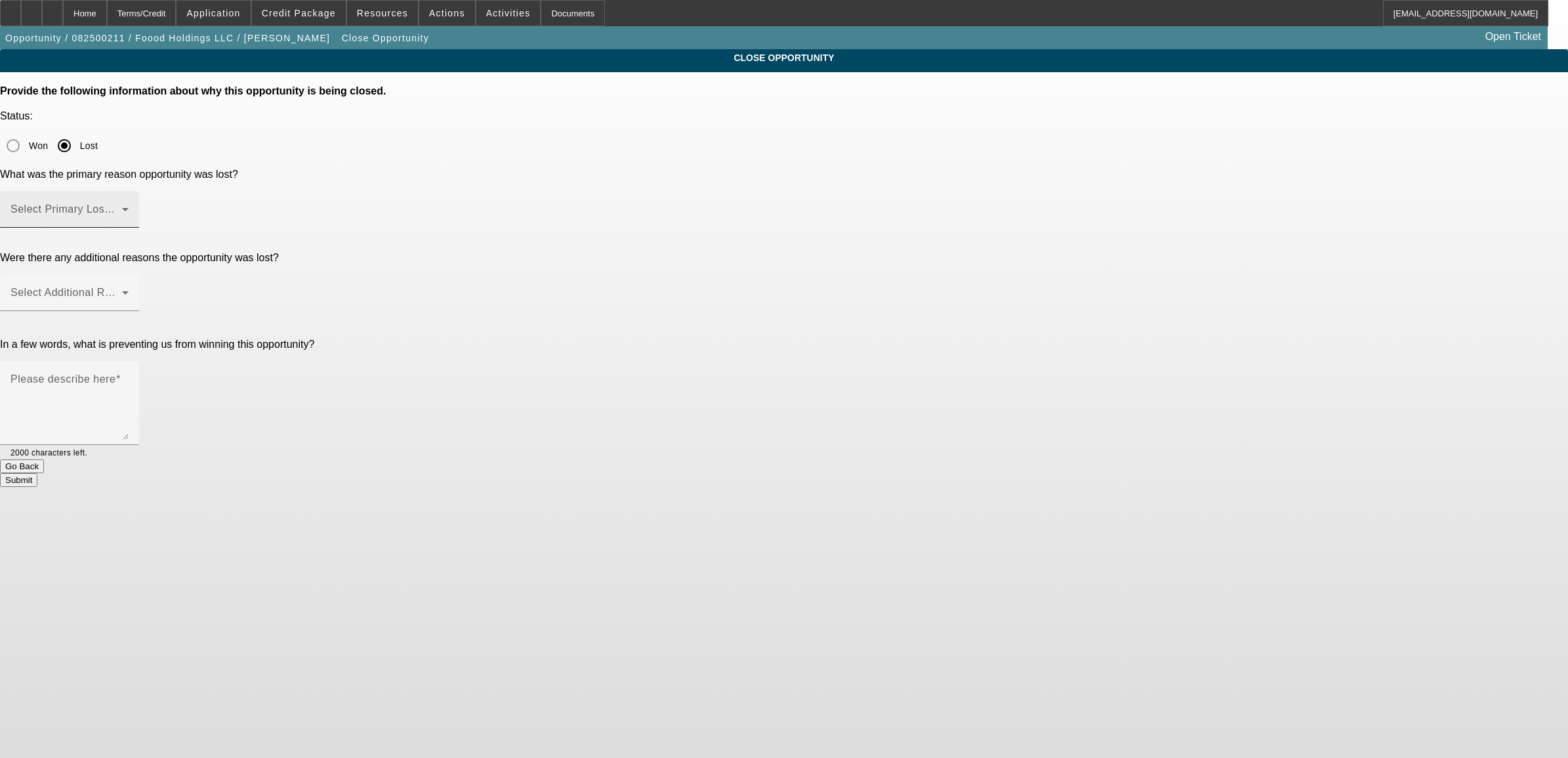
click at [129, 191] on div "Select Primary Lost Reason" at bounding box center [70, 209] width 118 height 37
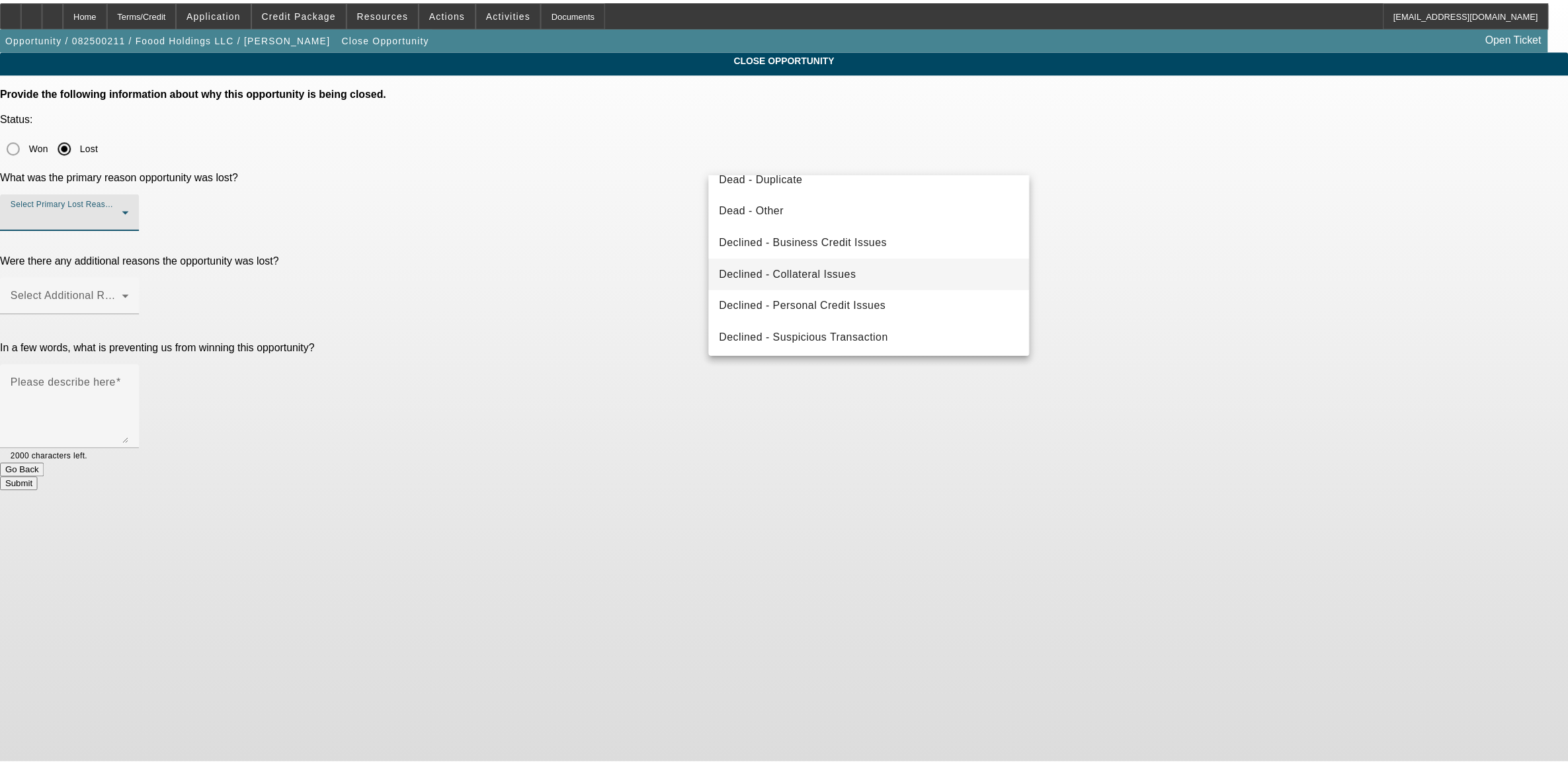
scroll to position [178, 0]
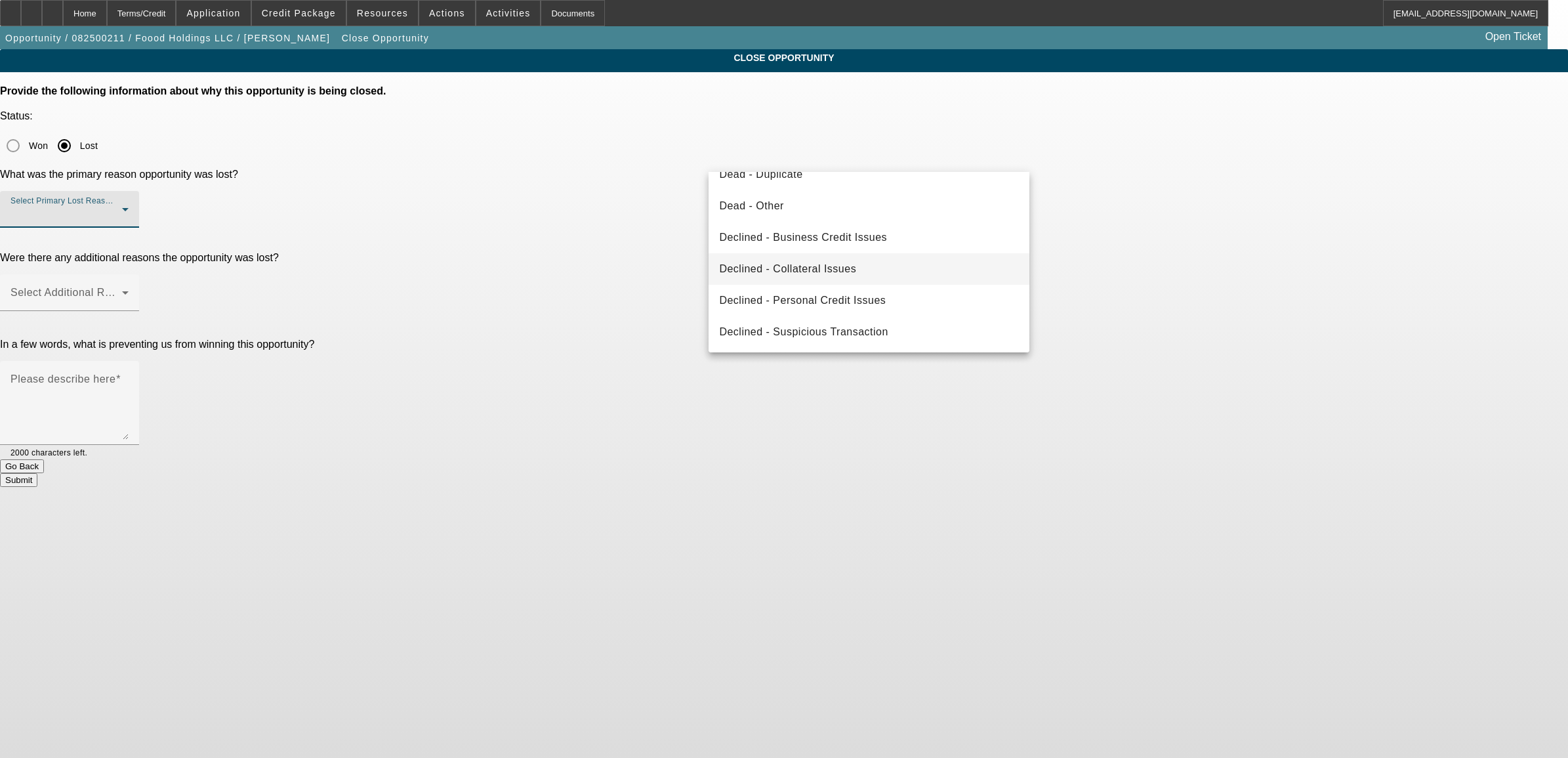
click at [824, 267] on span "Declined - Collateral Issues" at bounding box center [787, 269] width 137 height 16
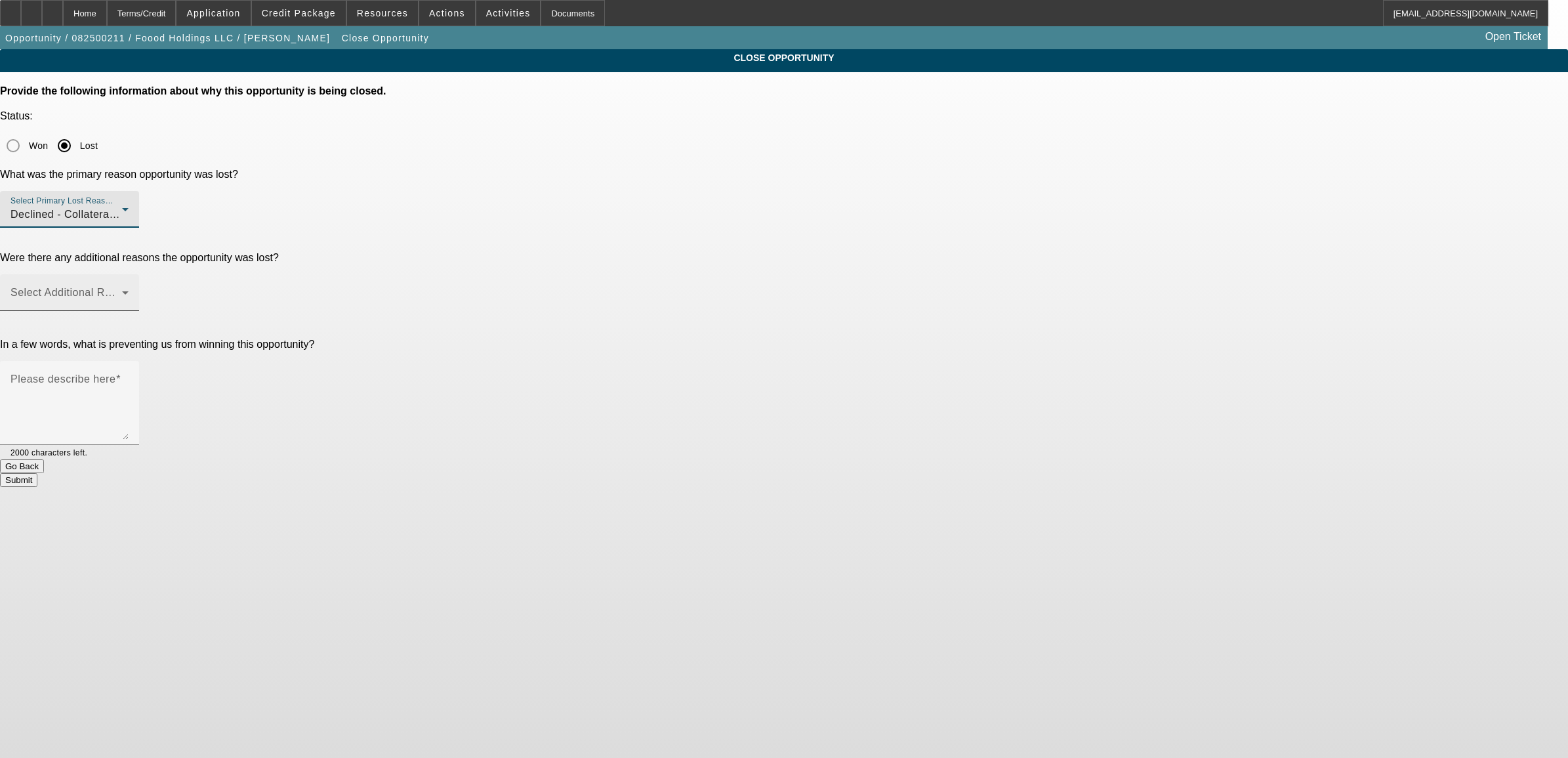
click at [129, 274] on div "Select Additional Reasons" at bounding box center [70, 293] width 118 height 37
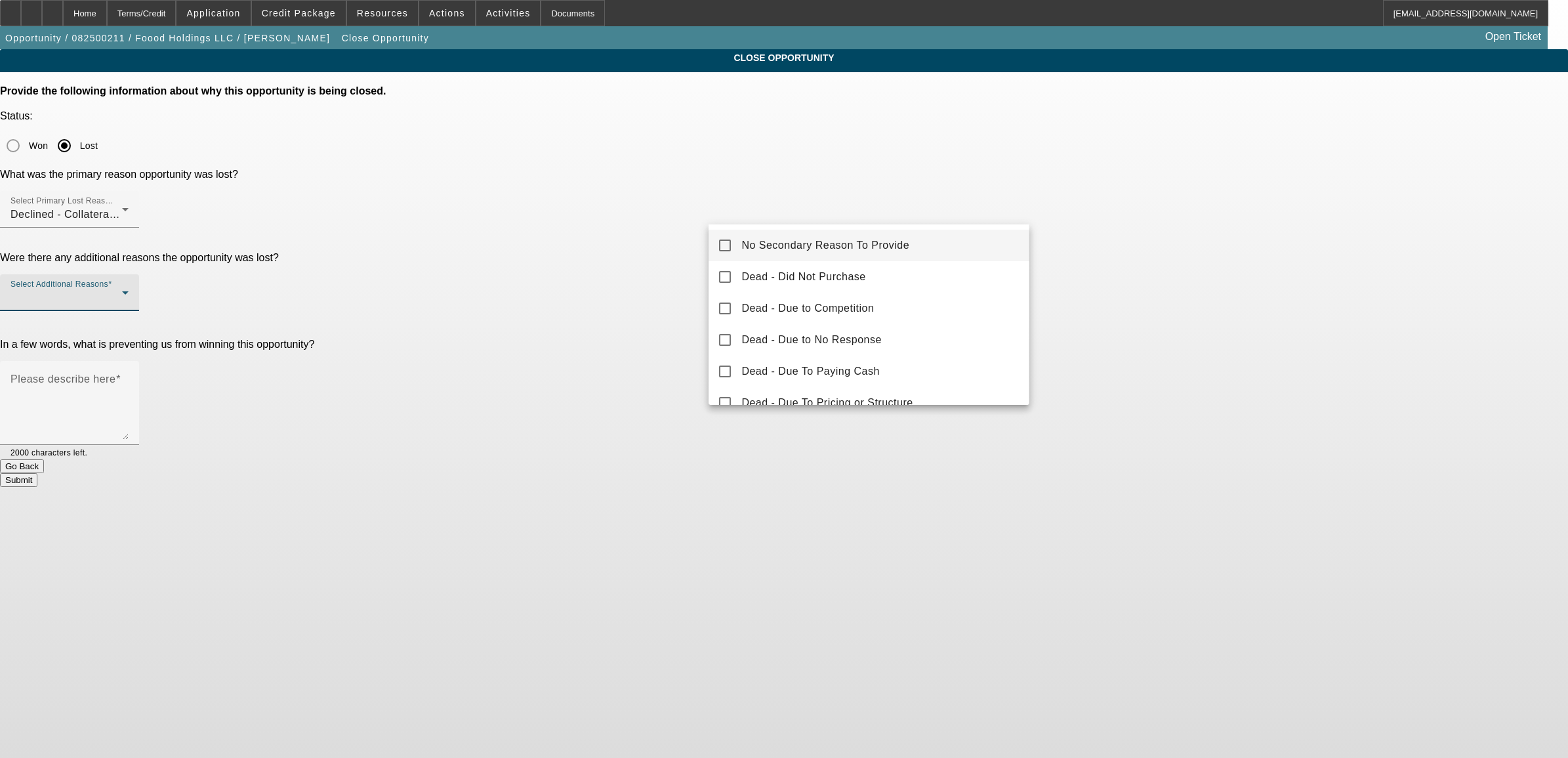
click at [752, 234] on mat-option "No Secondary Reason To Provide" at bounding box center [869, 245] width 320 height 32
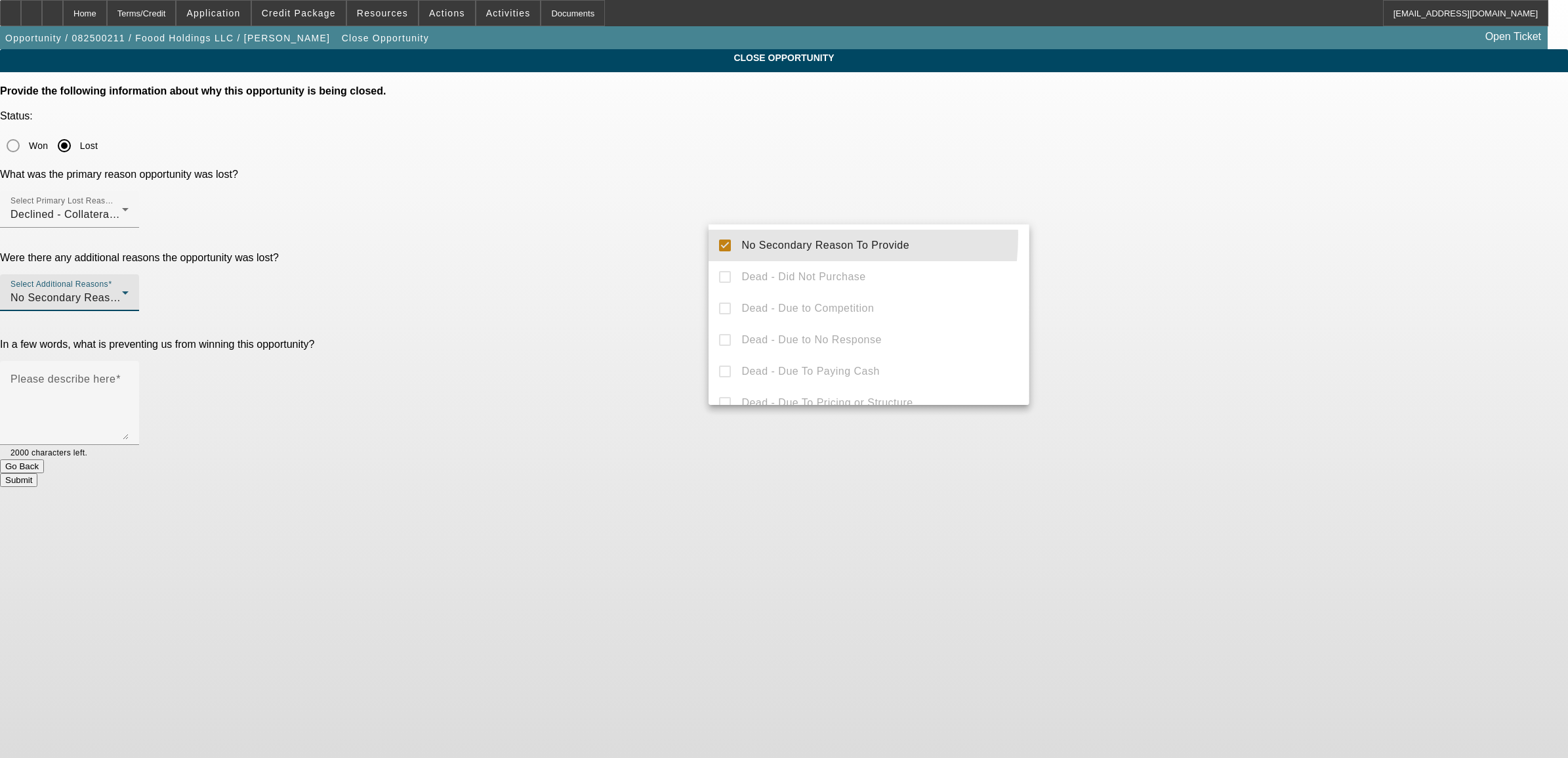
click at [609, 292] on div at bounding box center [784, 379] width 1568 height 758
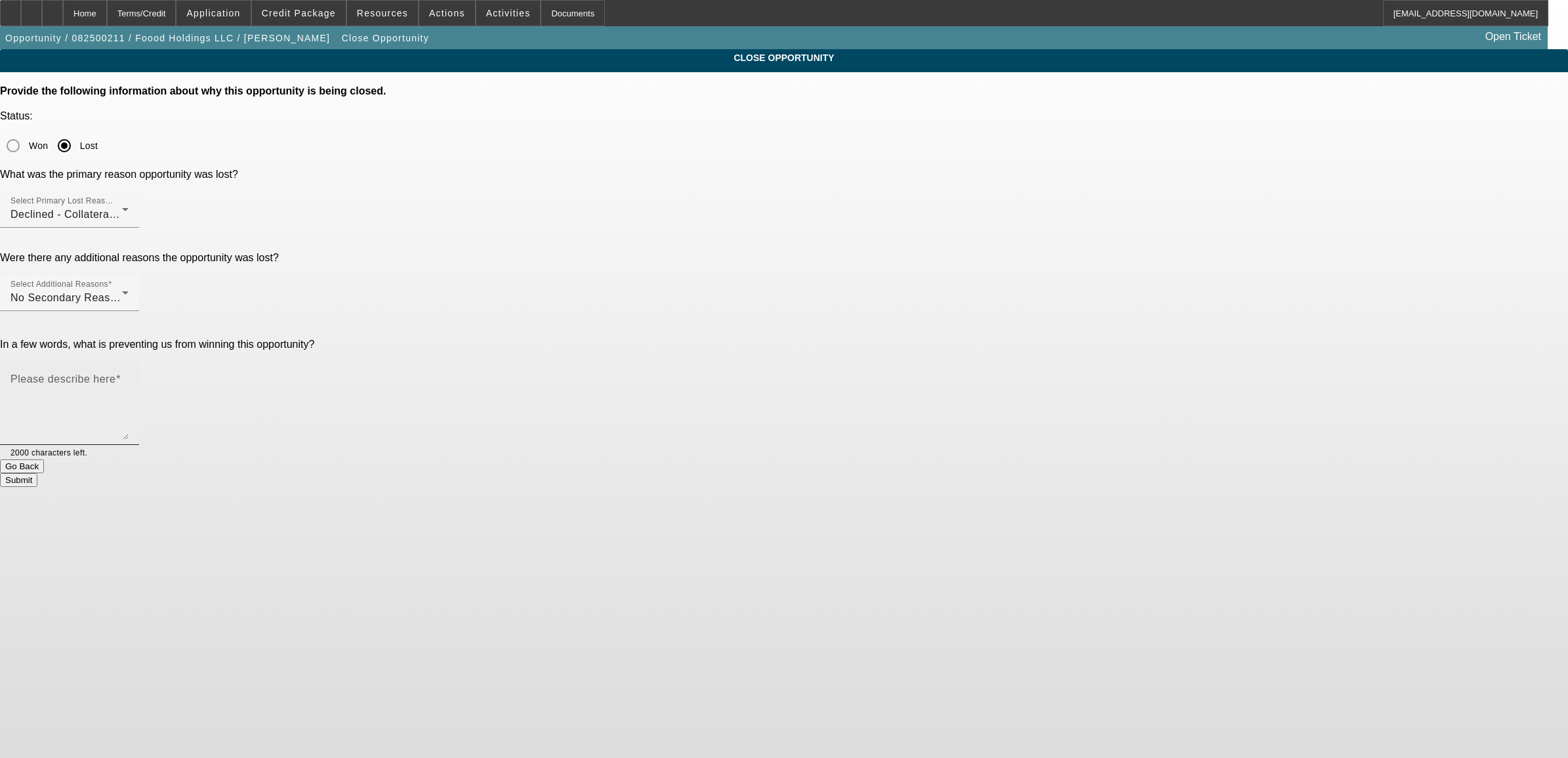
click at [129, 377] on textarea "Please describe here" at bounding box center [70, 408] width 118 height 63
type textarea "n"
click at [37, 473] on button "Submit" at bounding box center [18, 480] width 37 height 14
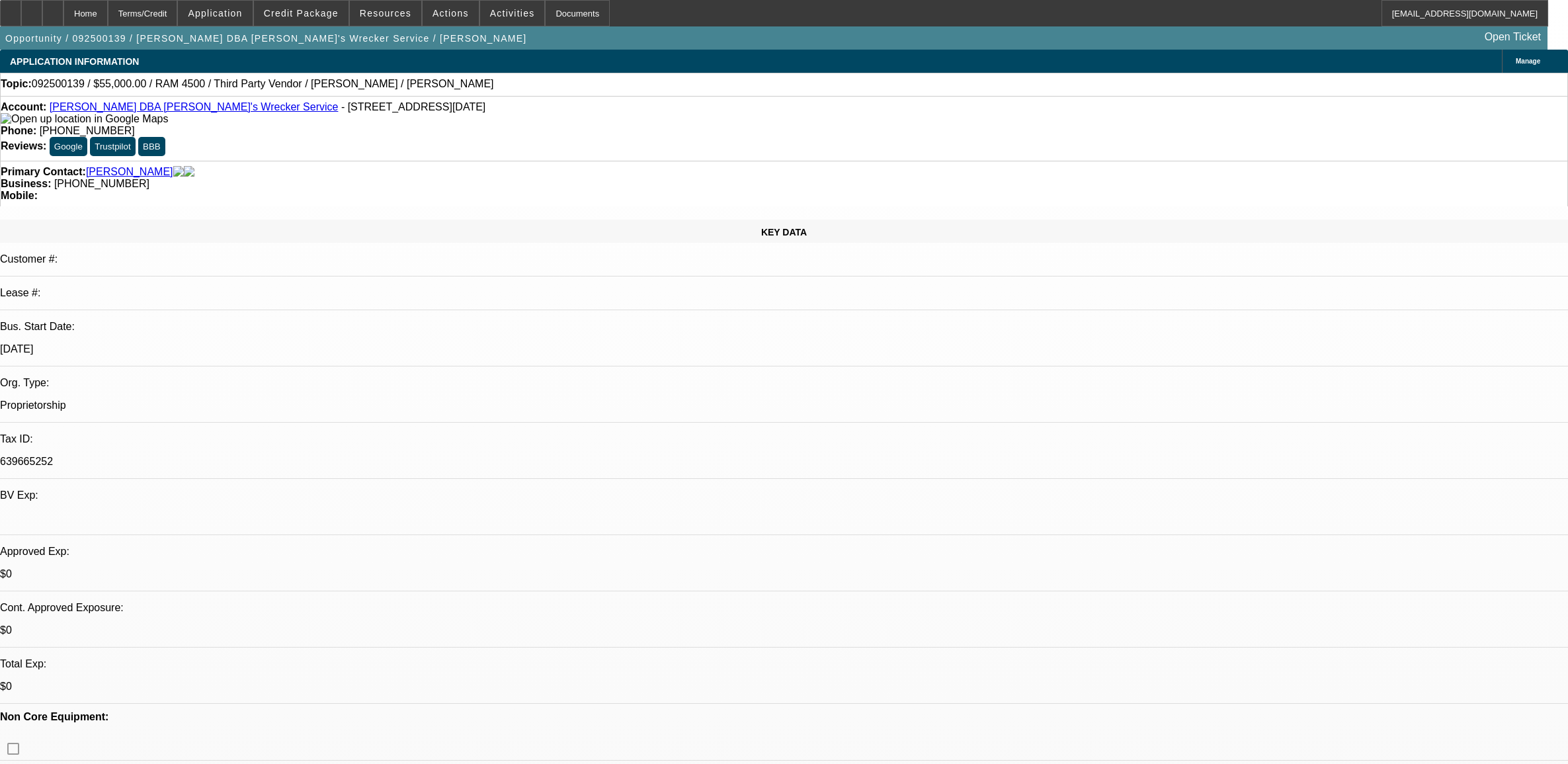
select select "0"
select select "6"
select select "0"
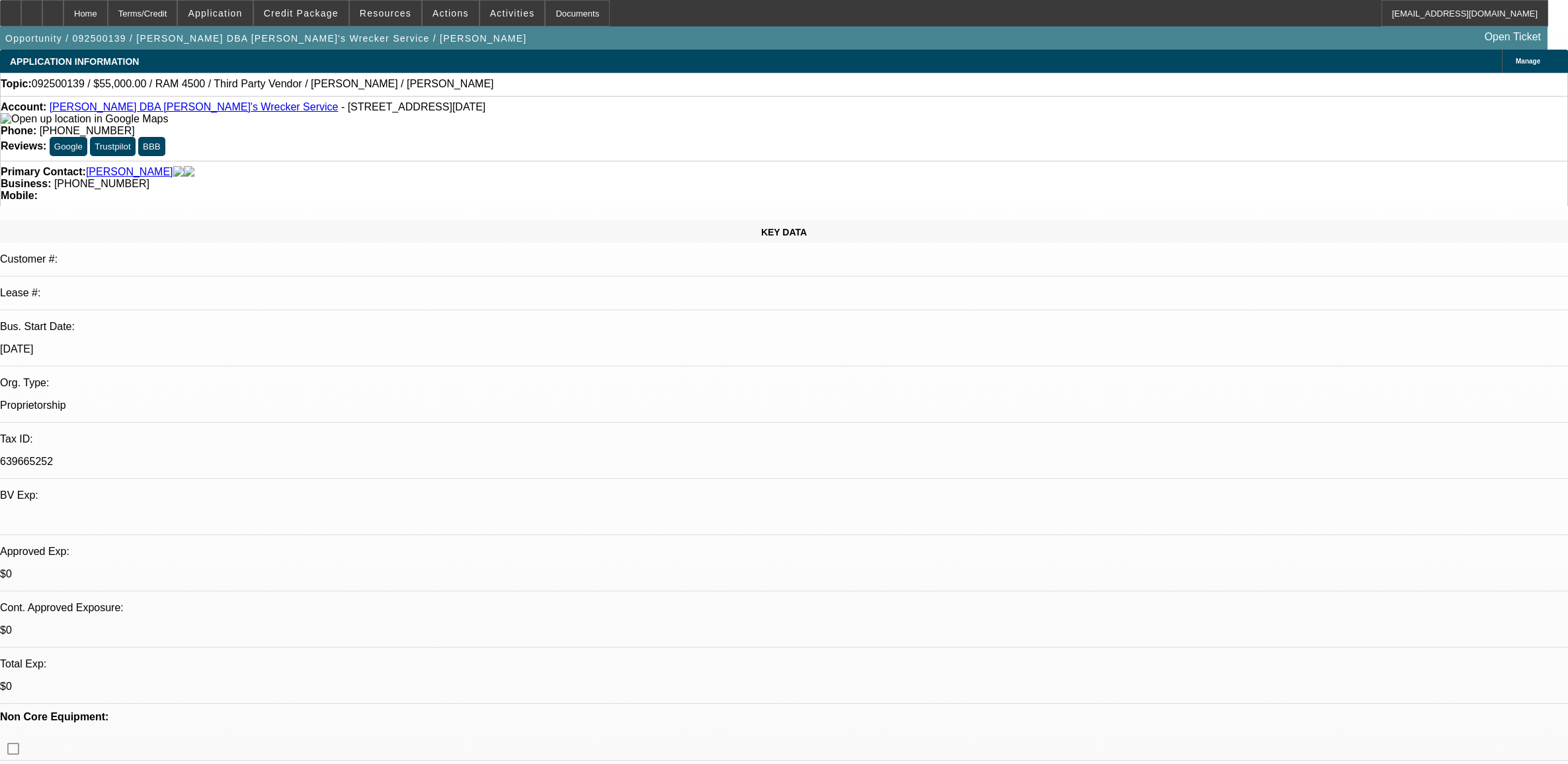
select select "0"
select select "0.1"
select select "4"
select select "0"
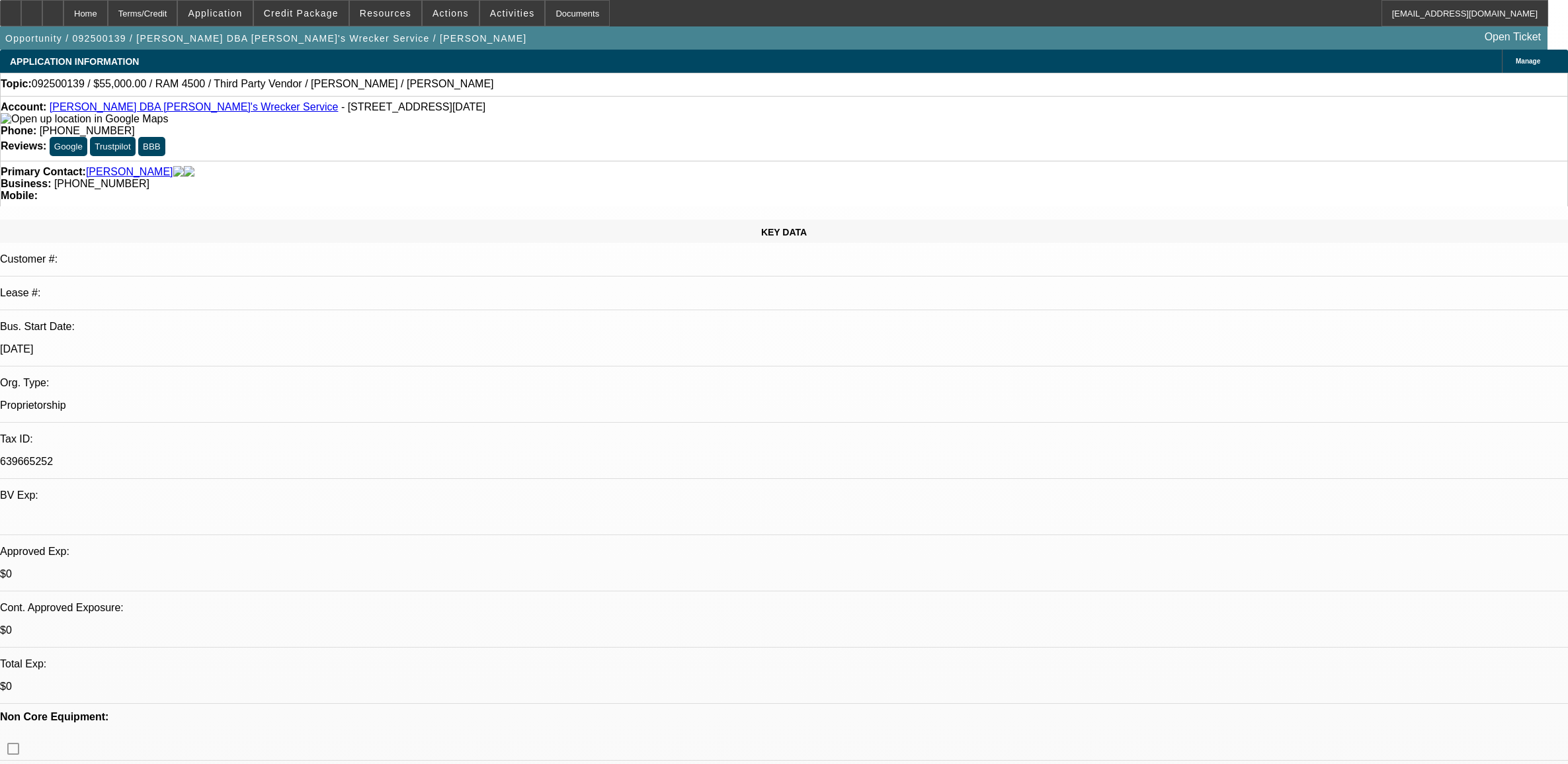
select select "0.1"
select select "4"
select select "0"
select select "0.1"
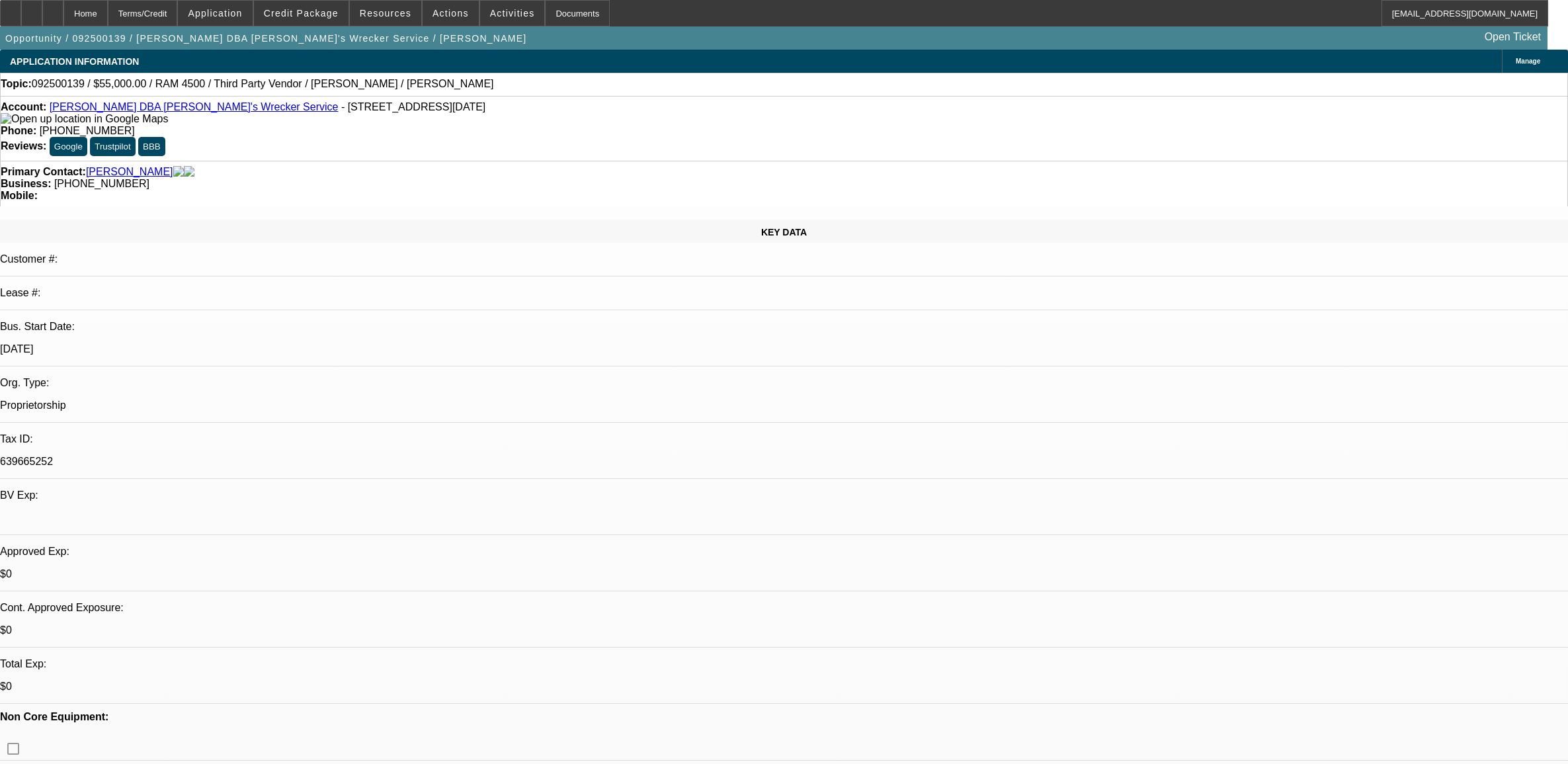
select select "4"
click at [53, 9] on icon at bounding box center [53, 9] width 0 height 0
select select "0"
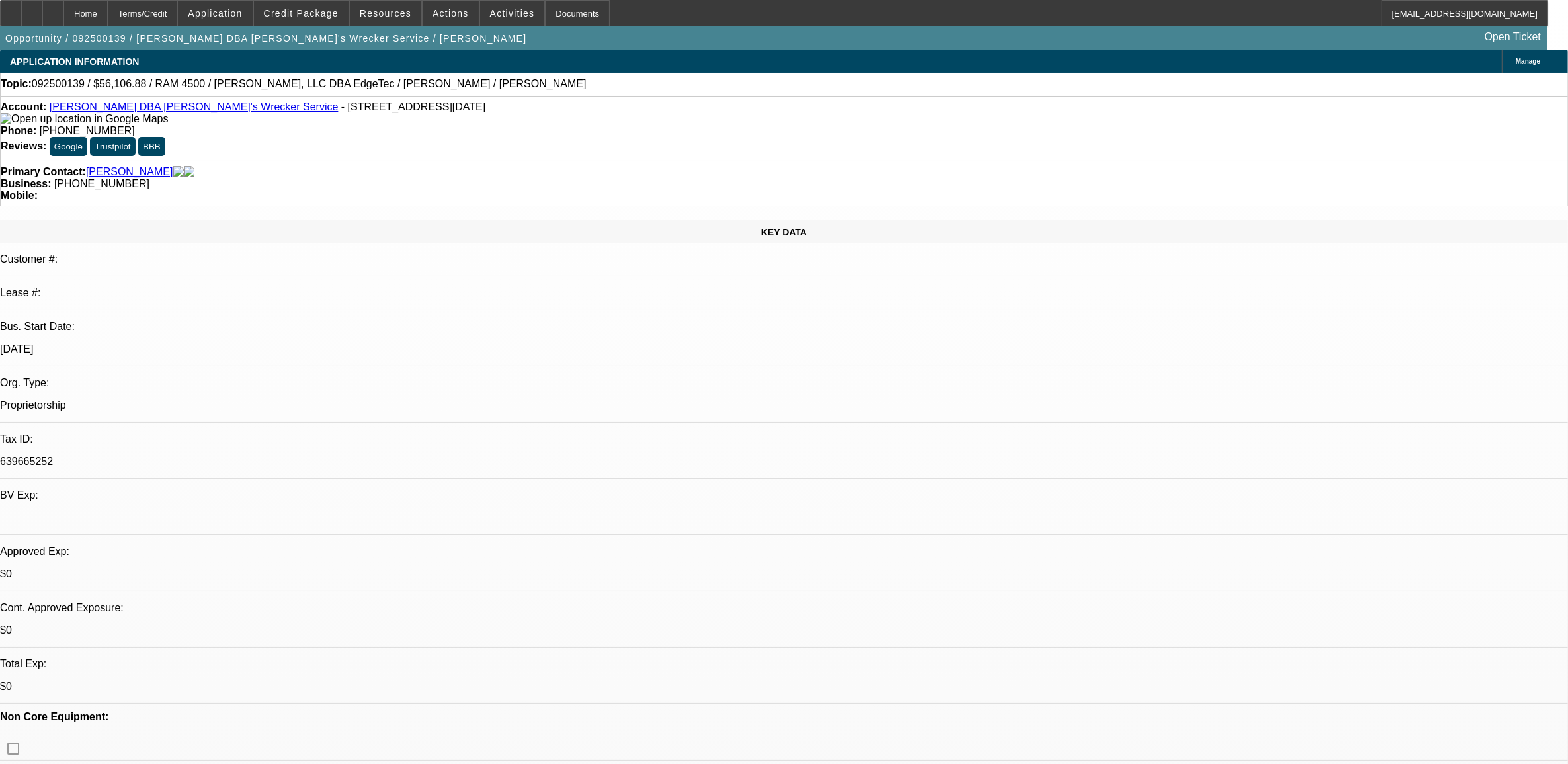
select select "0"
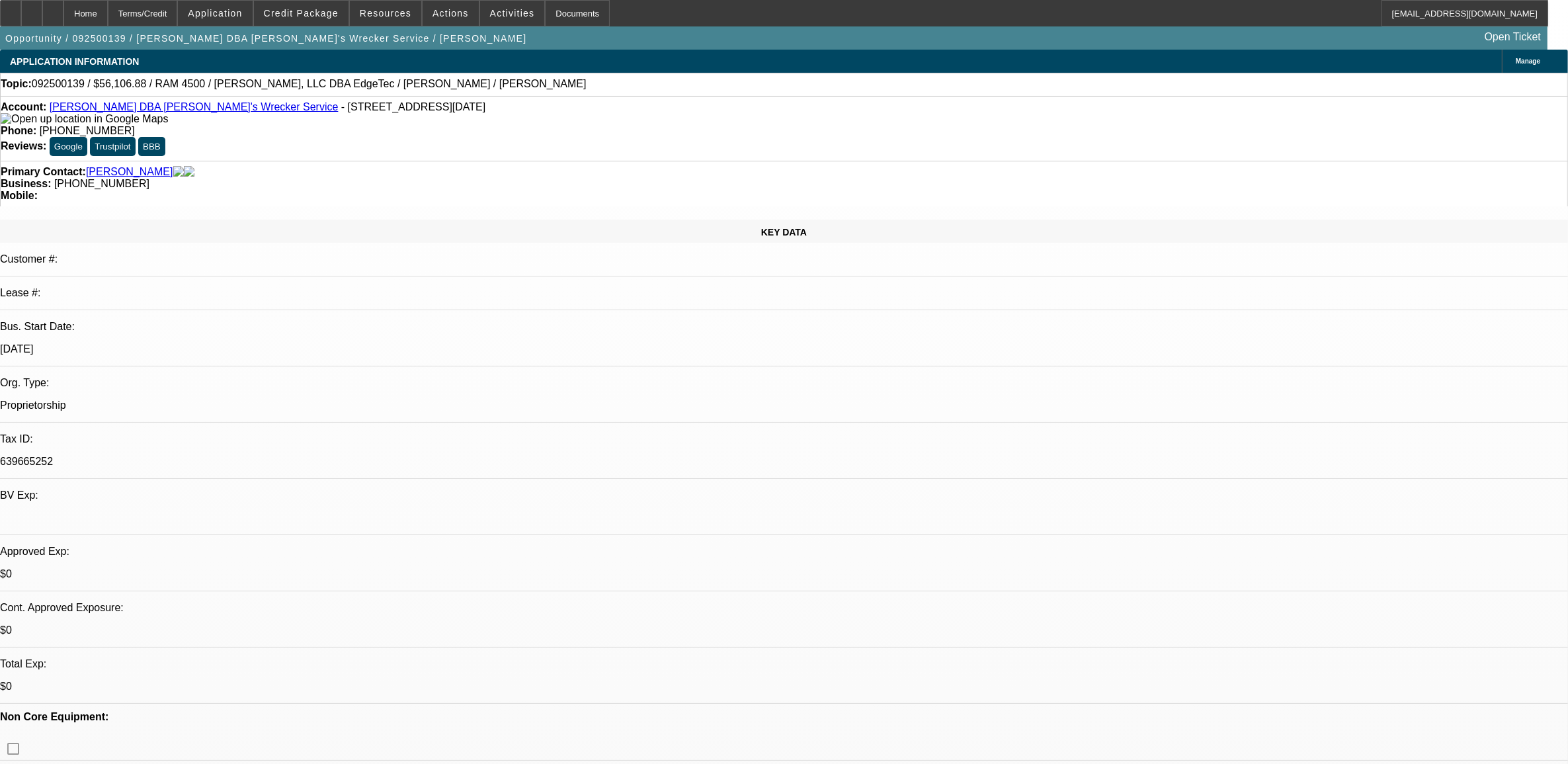
select select "0.1"
select select "0"
select select "0.1"
select select "1"
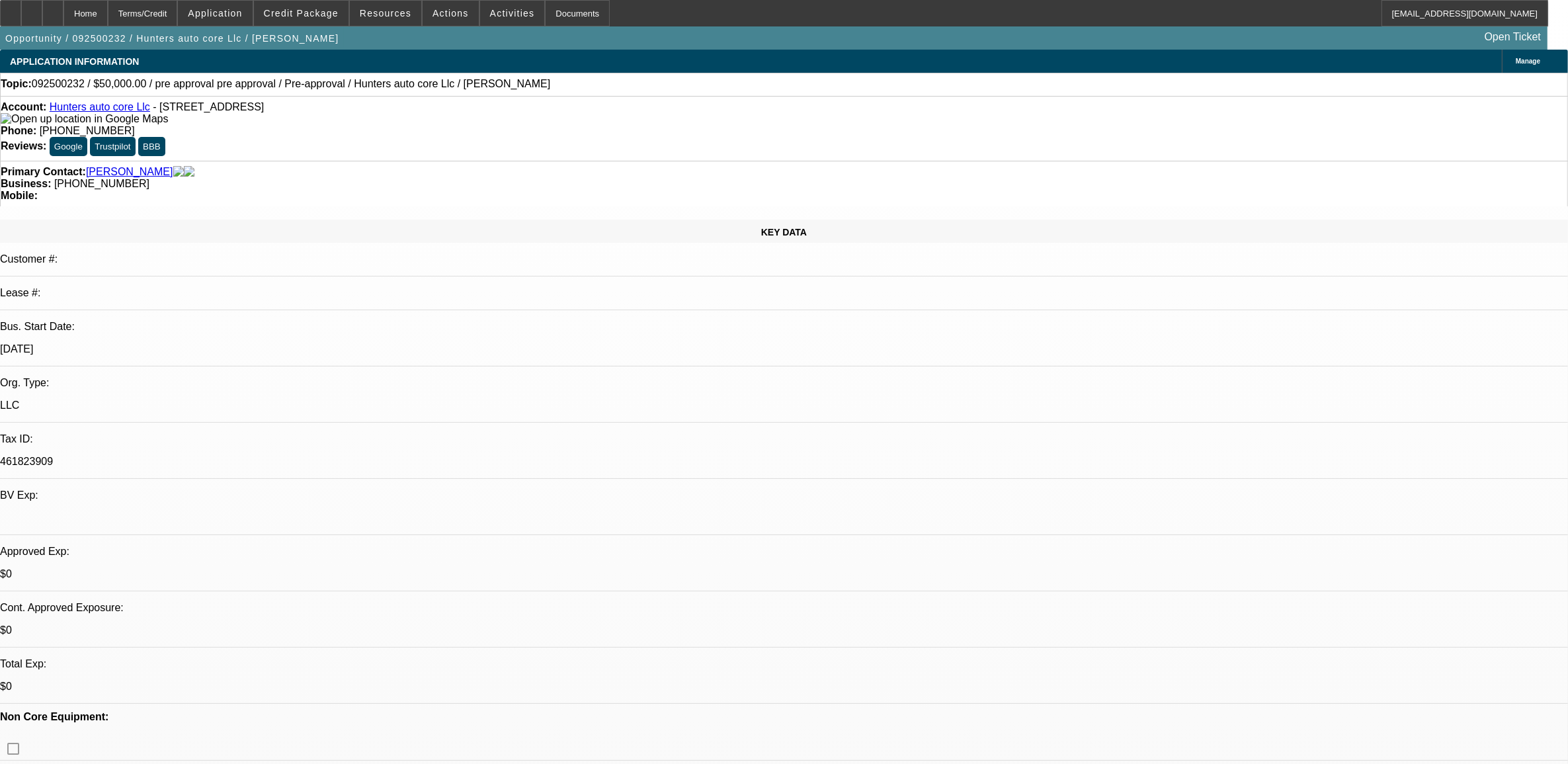
select select "0"
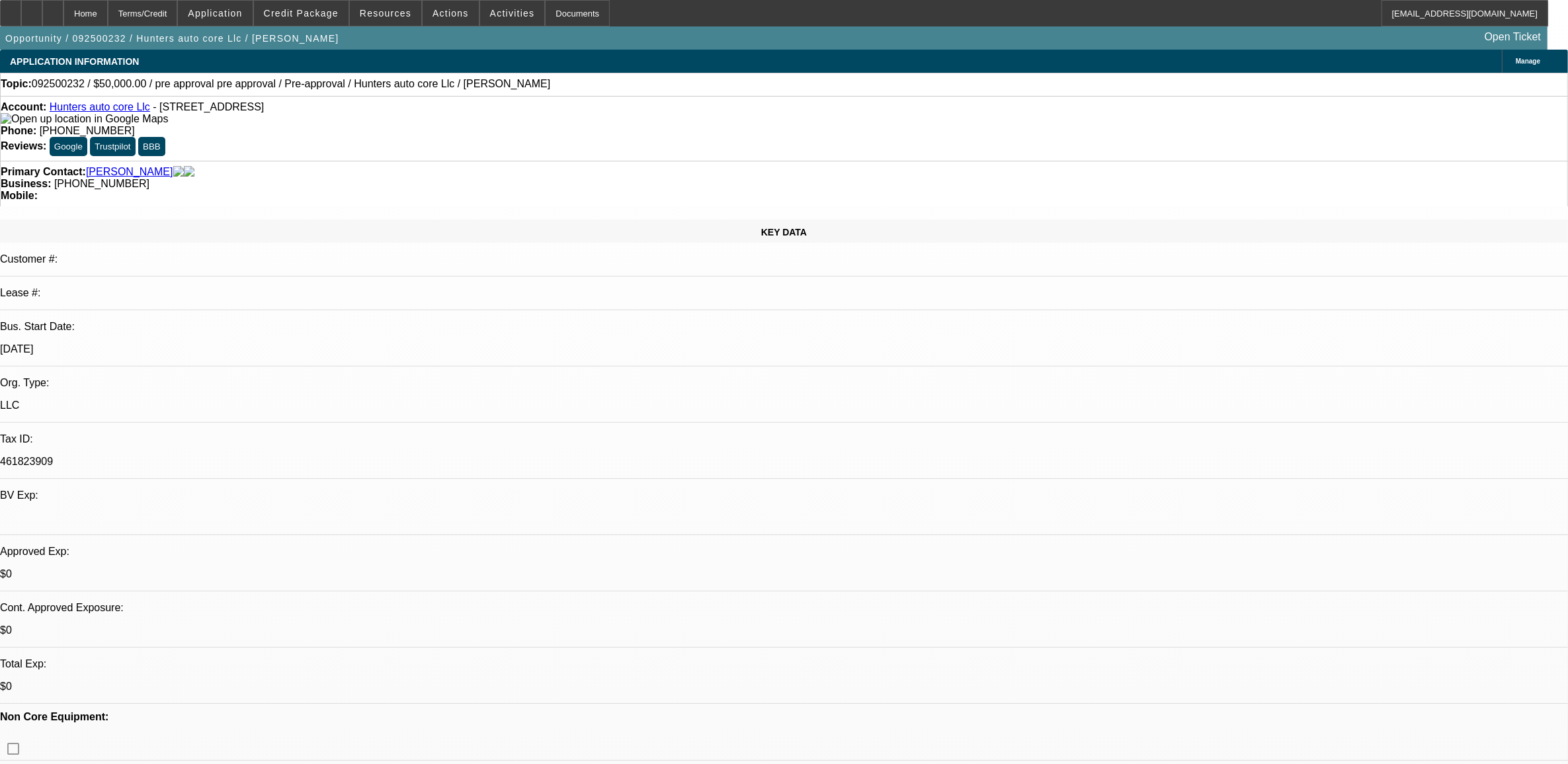
select select "0"
select select "1"
select select "6"
select select "1"
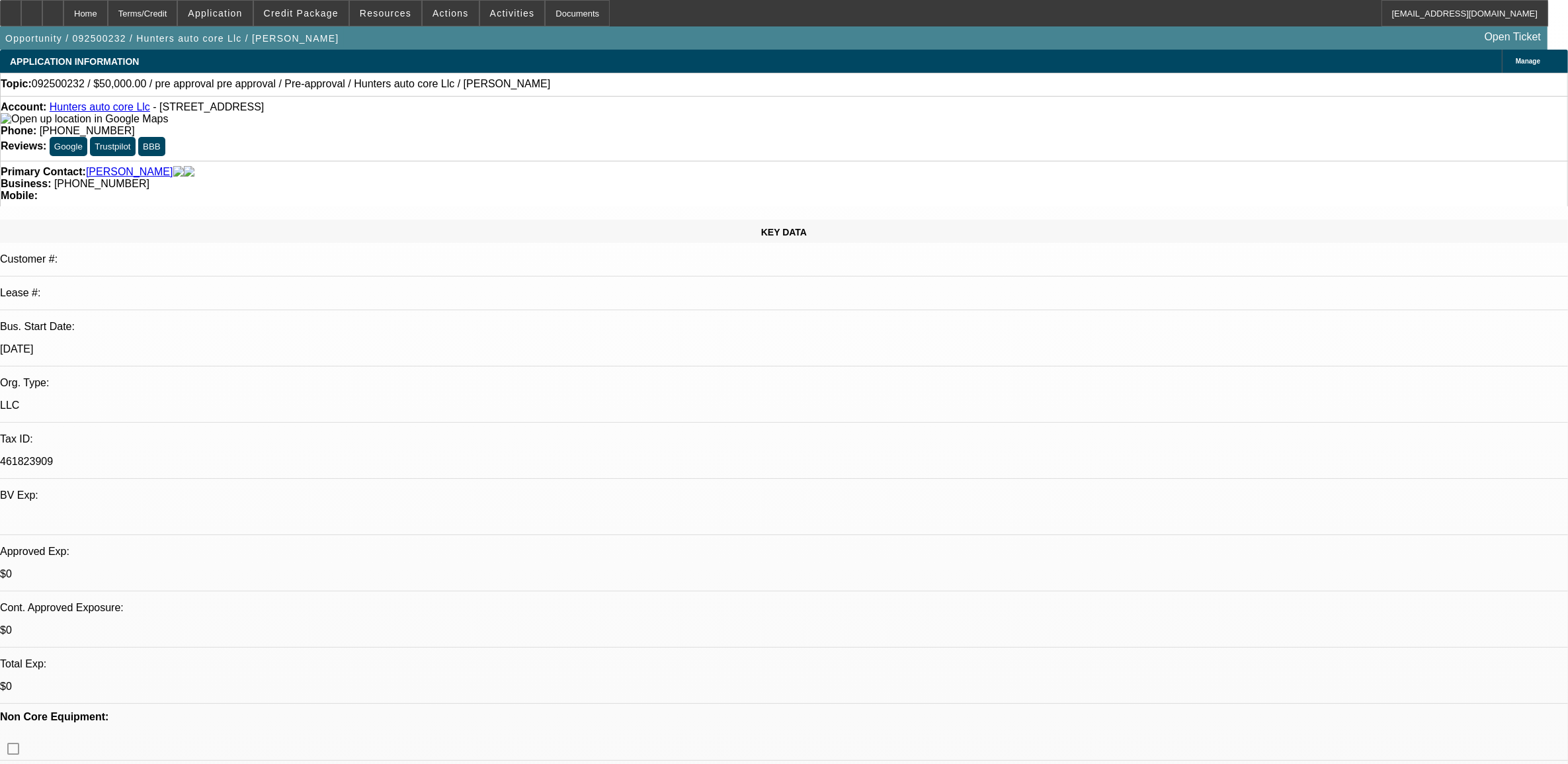
select select "1"
select select "6"
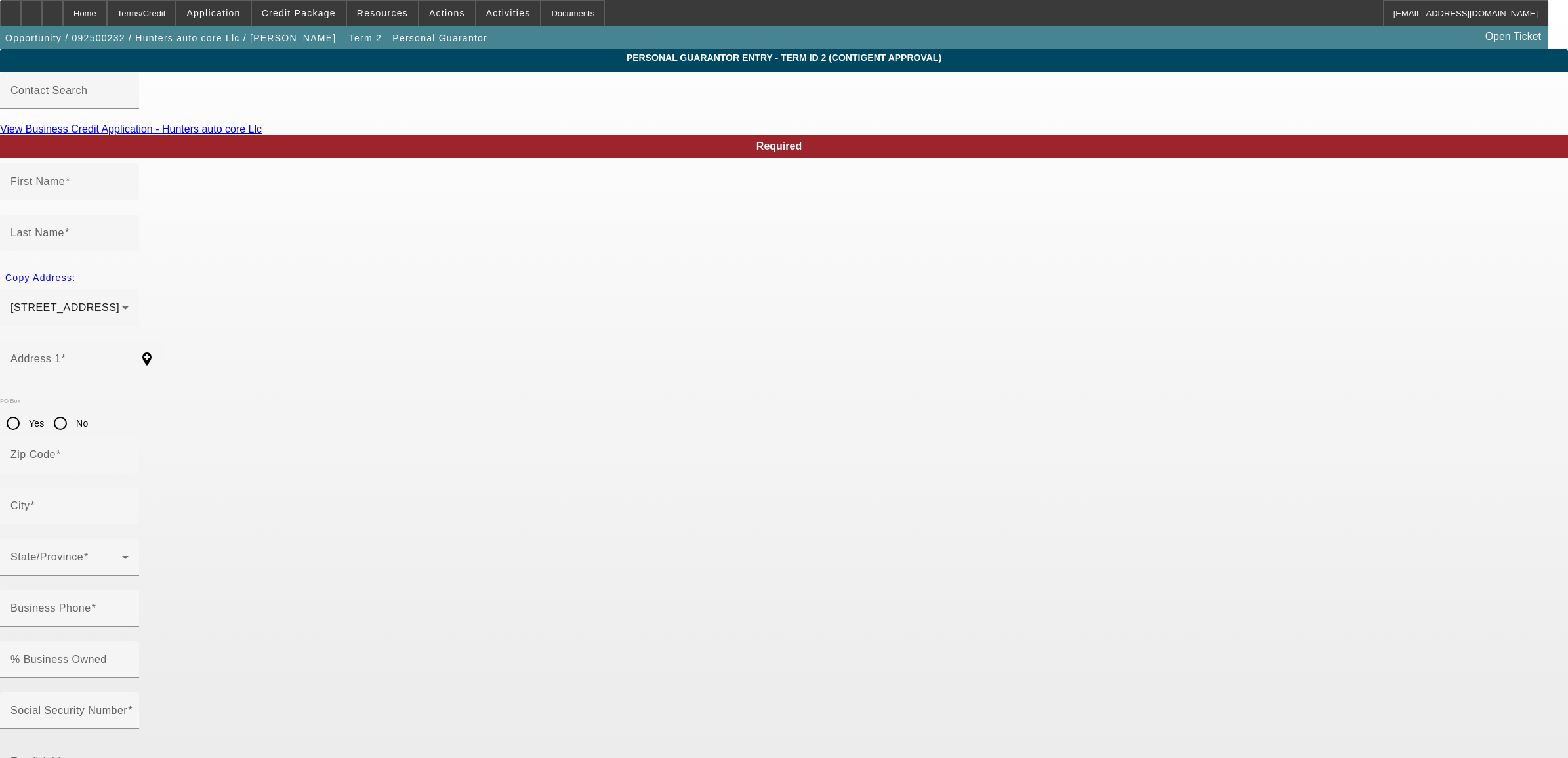
type input "Randall"
type input "Hunter"
type input "14135 Southeast 155th Street"
radio input "true"
type input "32195"
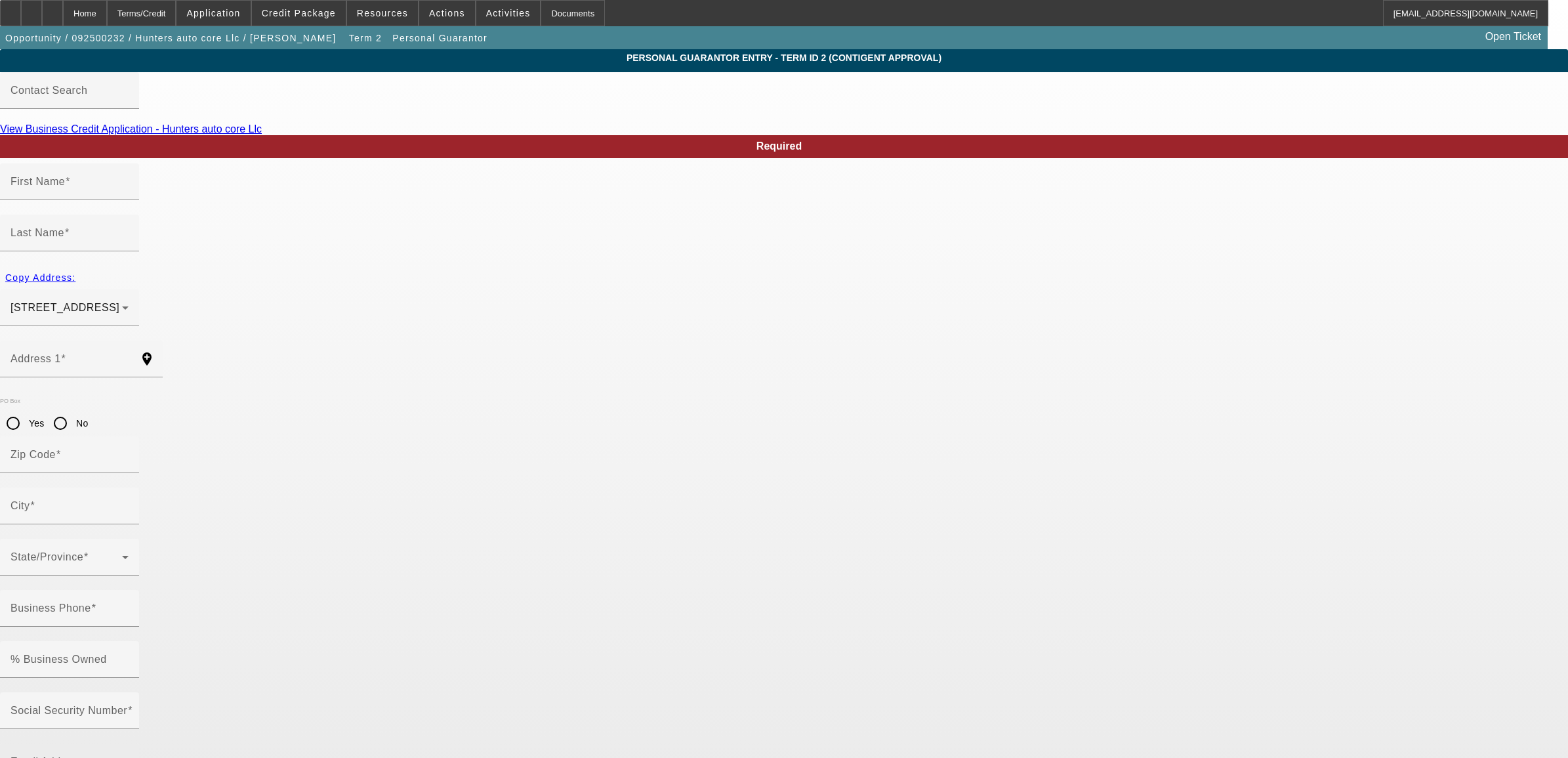
type input "Weirsdale"
type input "(352) 464-2954"
type input "100"
type input "518-37-6224"
type input "huntersautocore@yahoo.com"
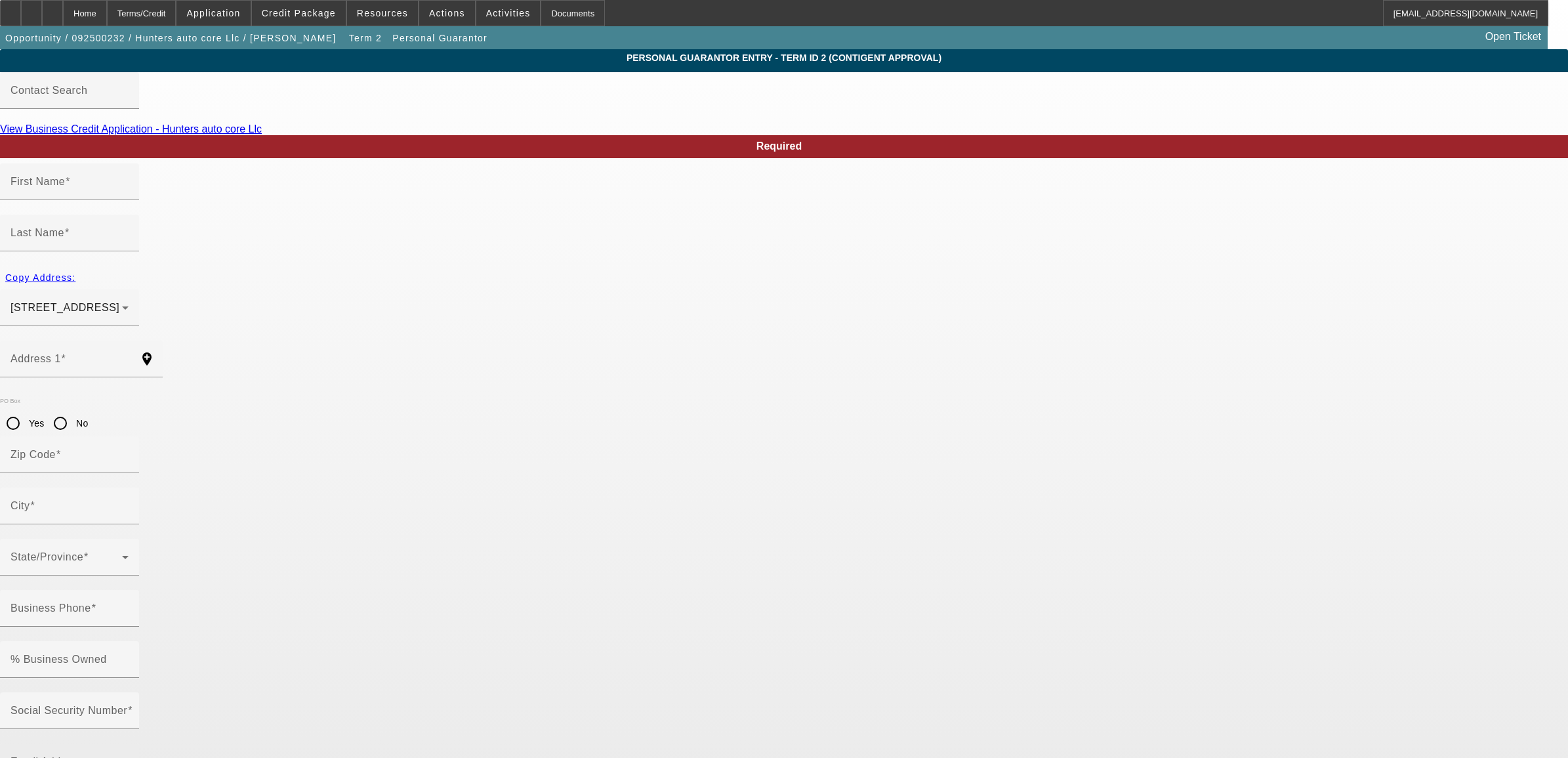
type input "(352) 612-2277"
drag, startPoint x: 727, startPoint y: 522, endPoint x: 602, endPoint y: 536, distance: 125.8
click at [139, 744] on mat-form-field "Email Address huntersautocore@yahoo.com" at bounding box center [69, 770] width 139 height 51
click at [107, 10] on div "Home" at bounding box center [85, 13] width 44 height 26
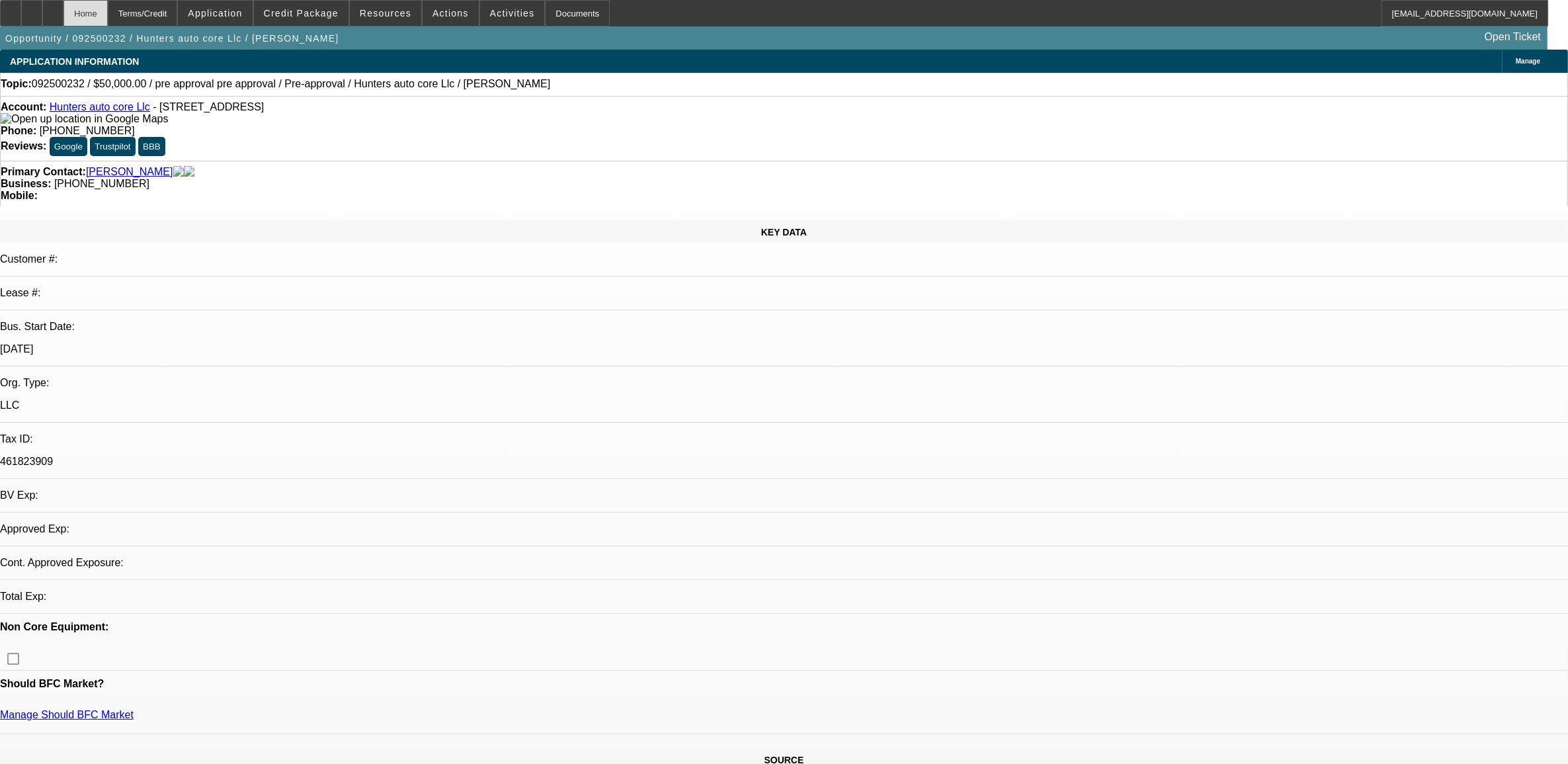
select select "0"
select select "6"
select select "0"
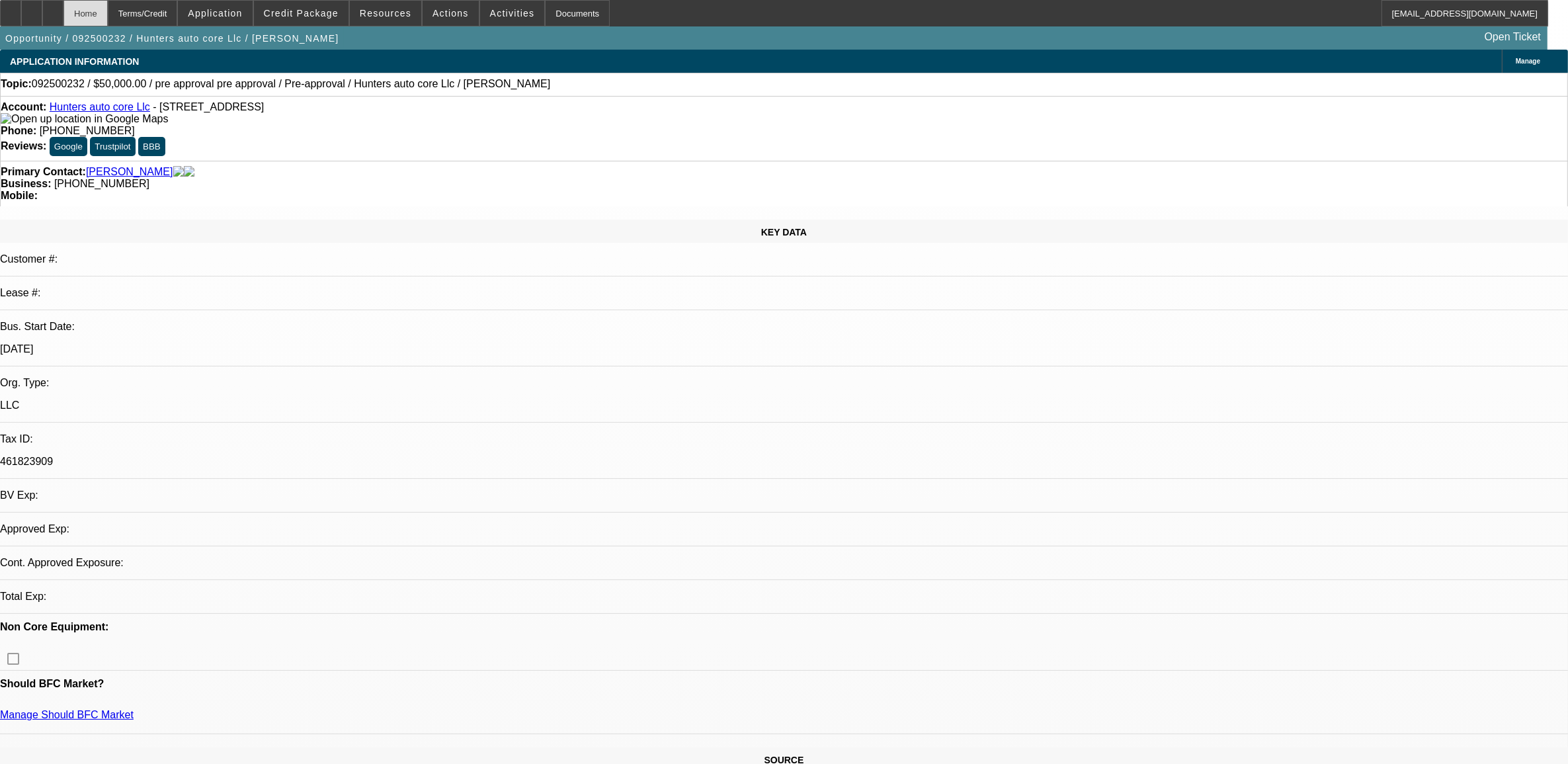
select select "0"
select select "6"
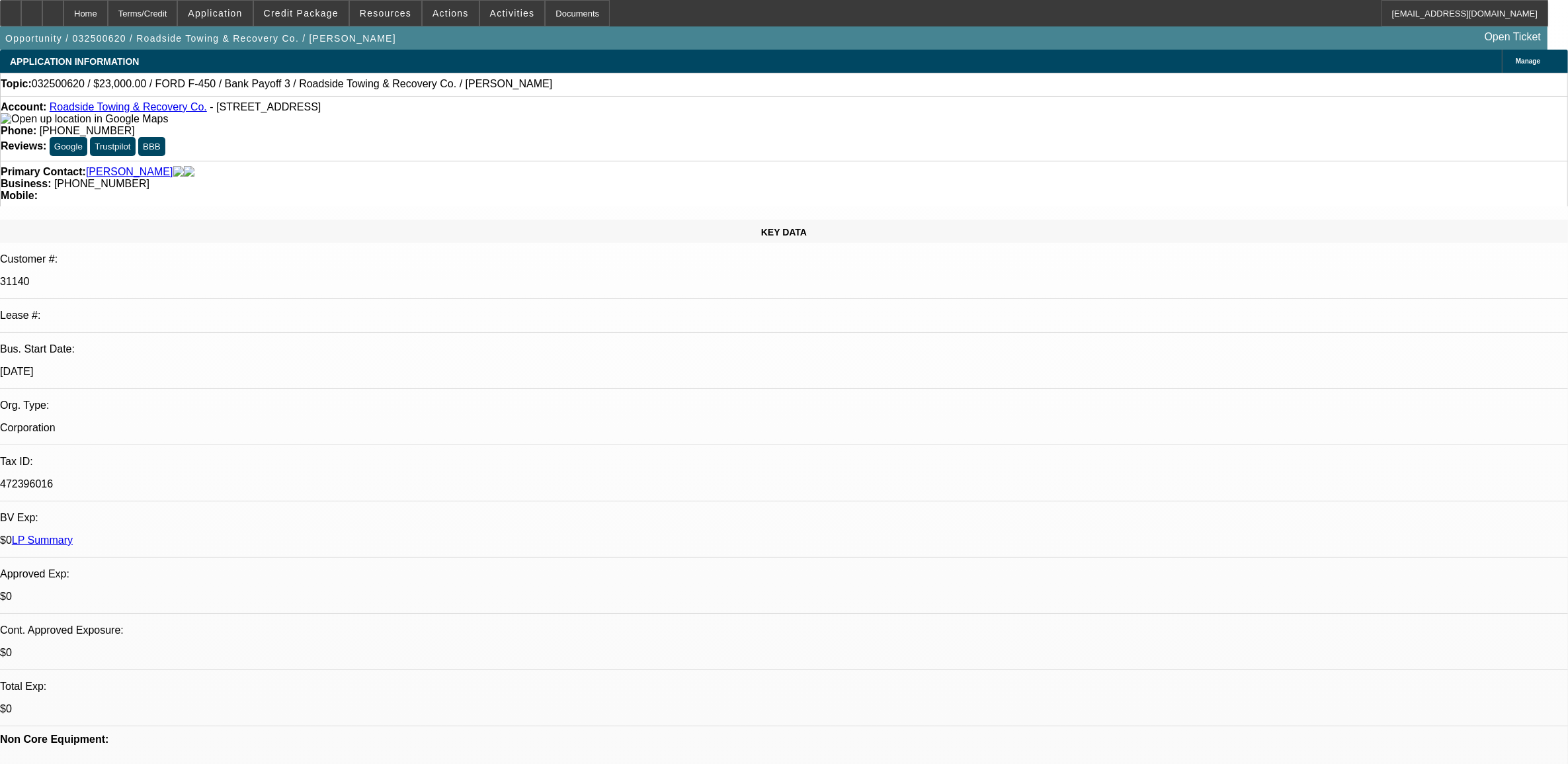
select select "0"
select select "0.1"
select select "0"
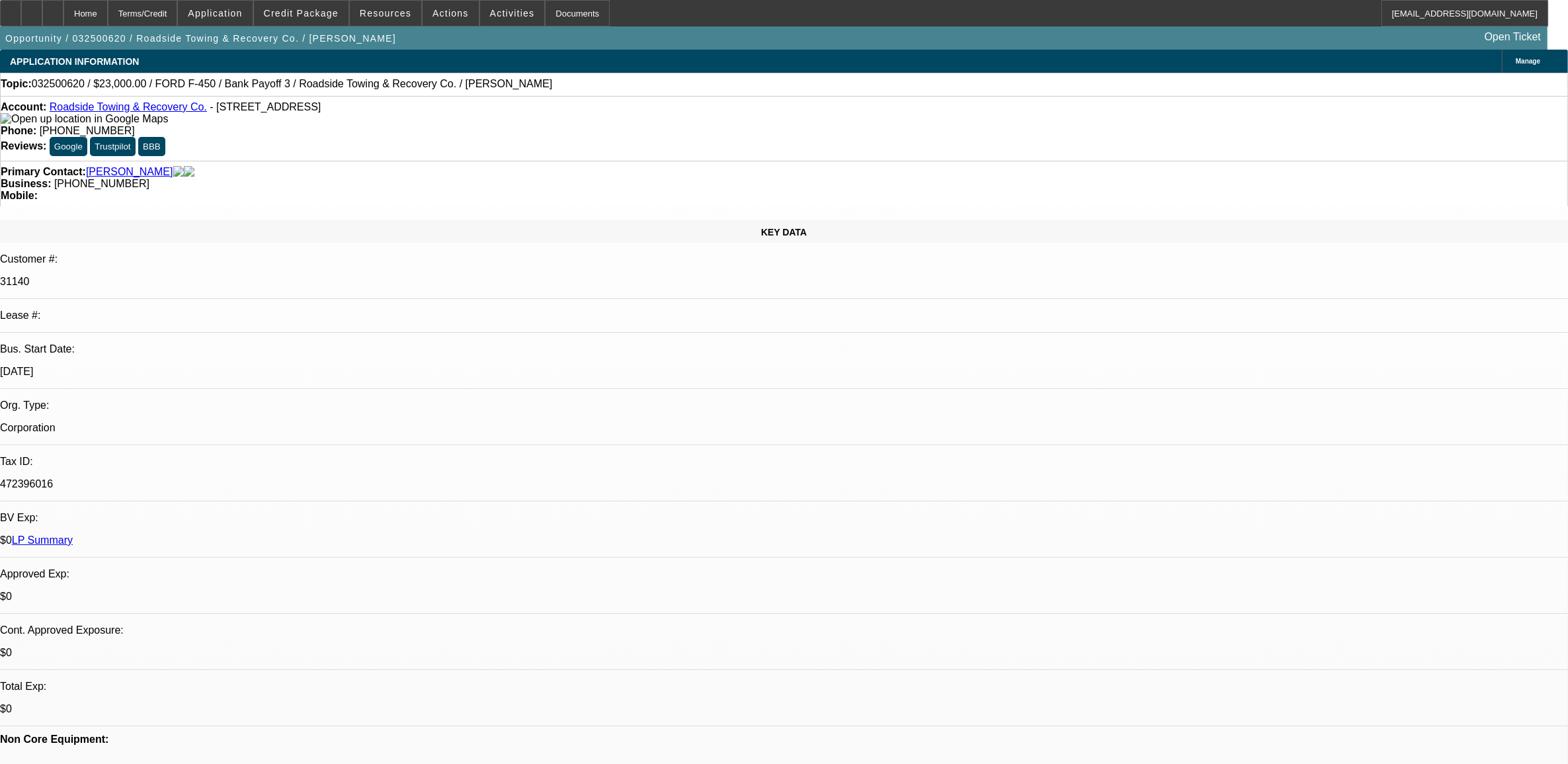
select select "0.1"
select select "0"
select select "2"
select select "0.1"
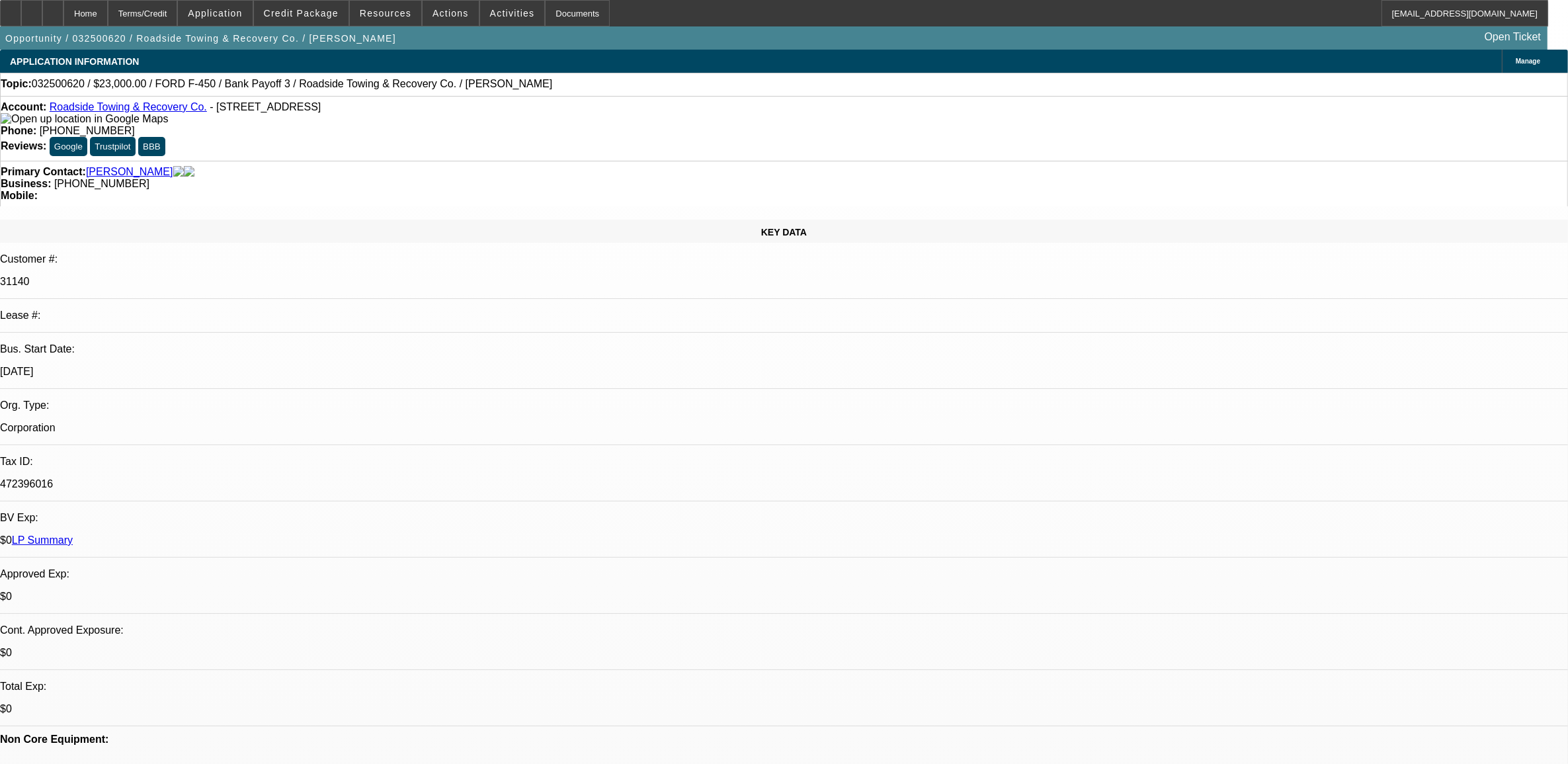
select select "2"
select select "0.1"
select select "1"
select select "2"
select select "4"
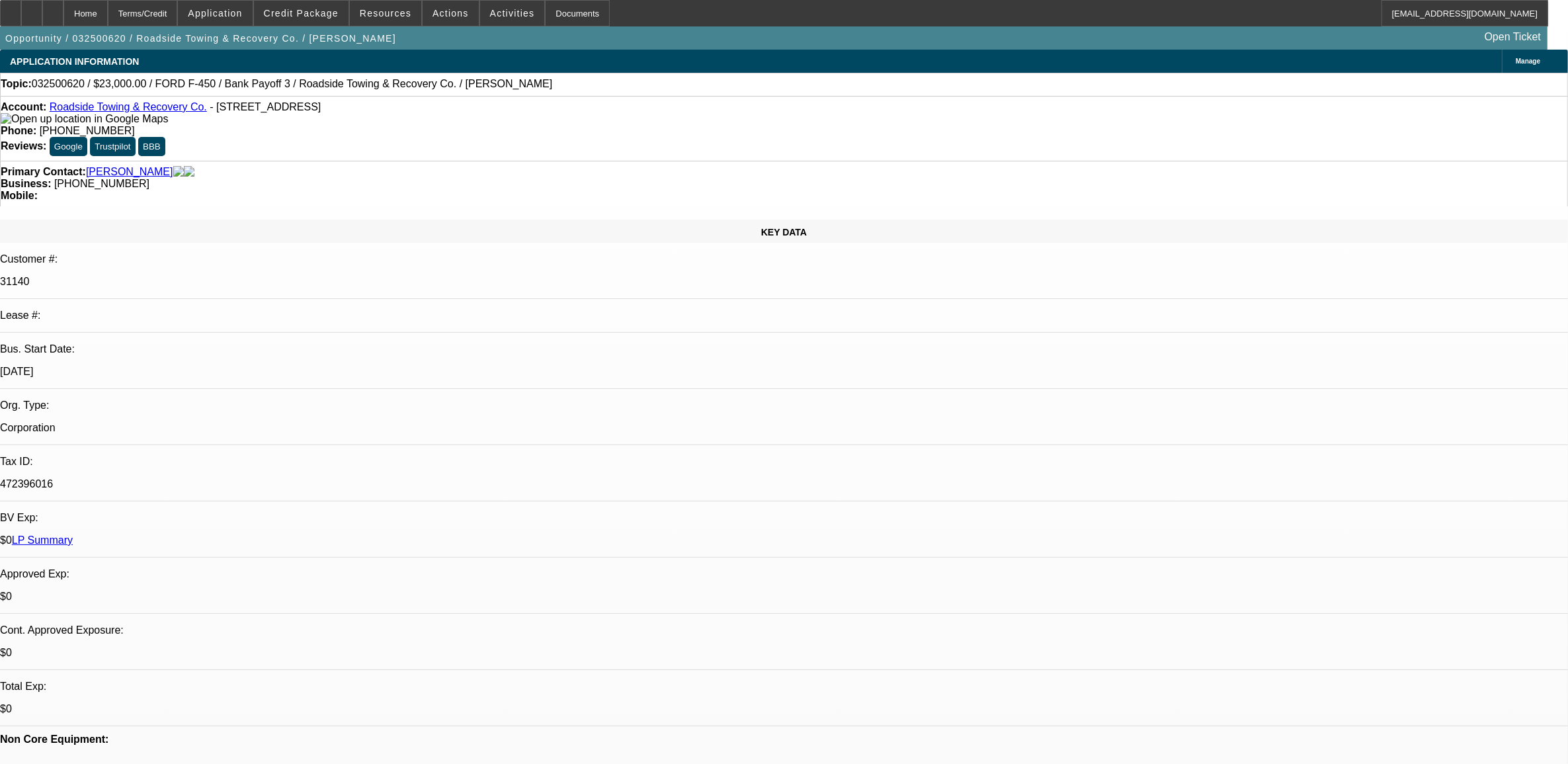
select select "1"
select select "2"
select select "4"
select select "1"
select select "2"
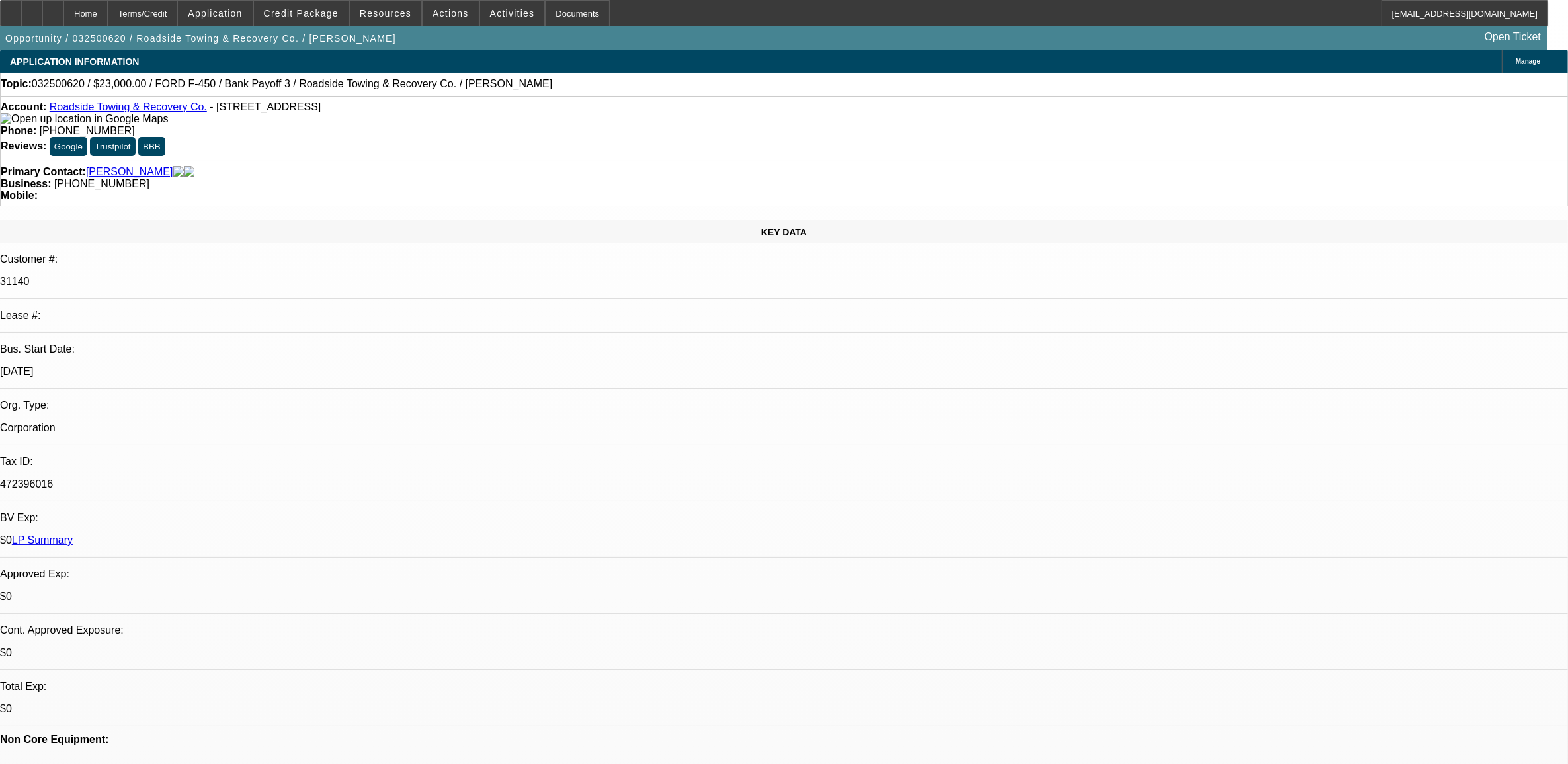
select select "4"
select select "1"
select select "2"
select select "4"
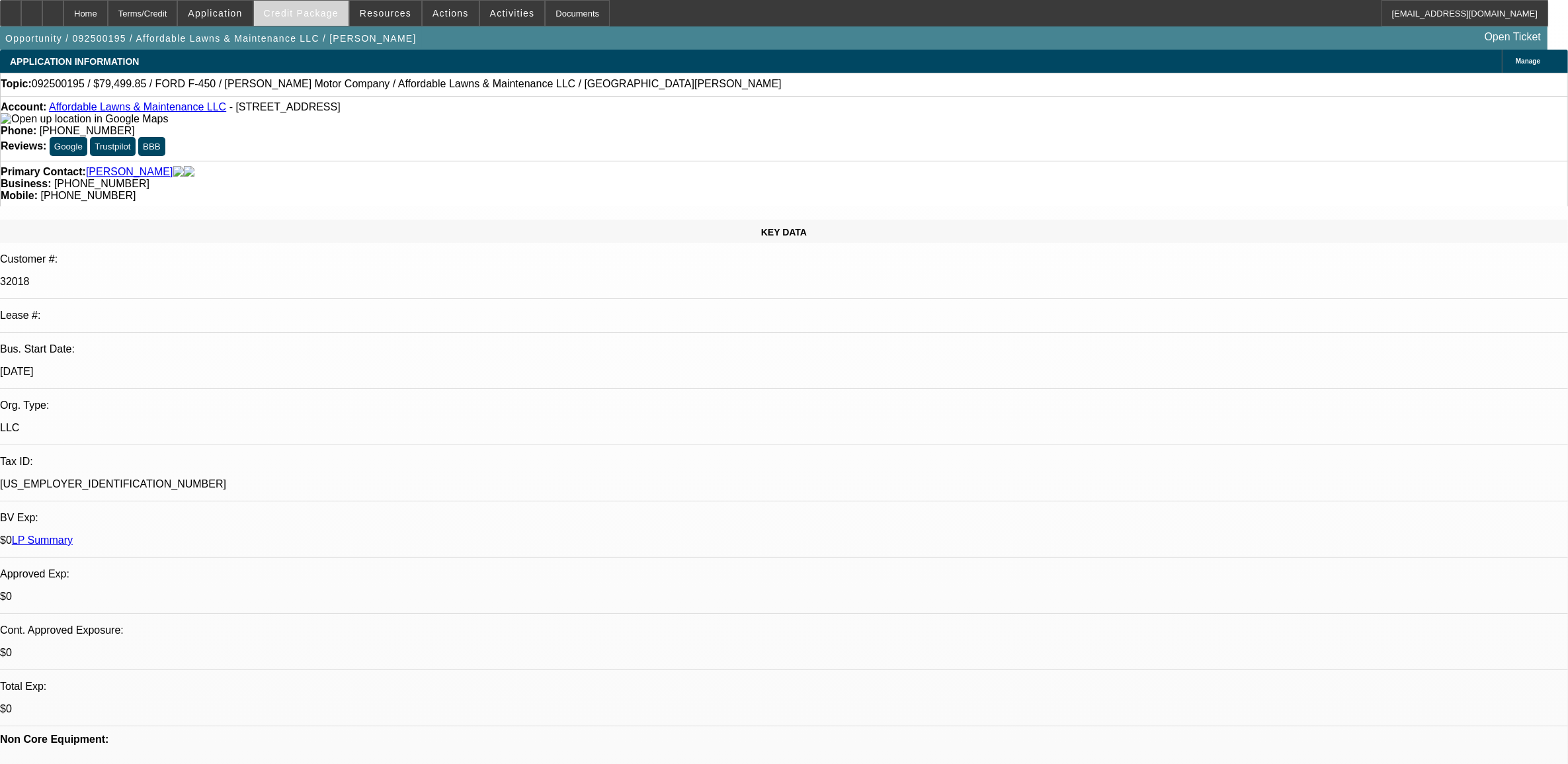
select select "0"
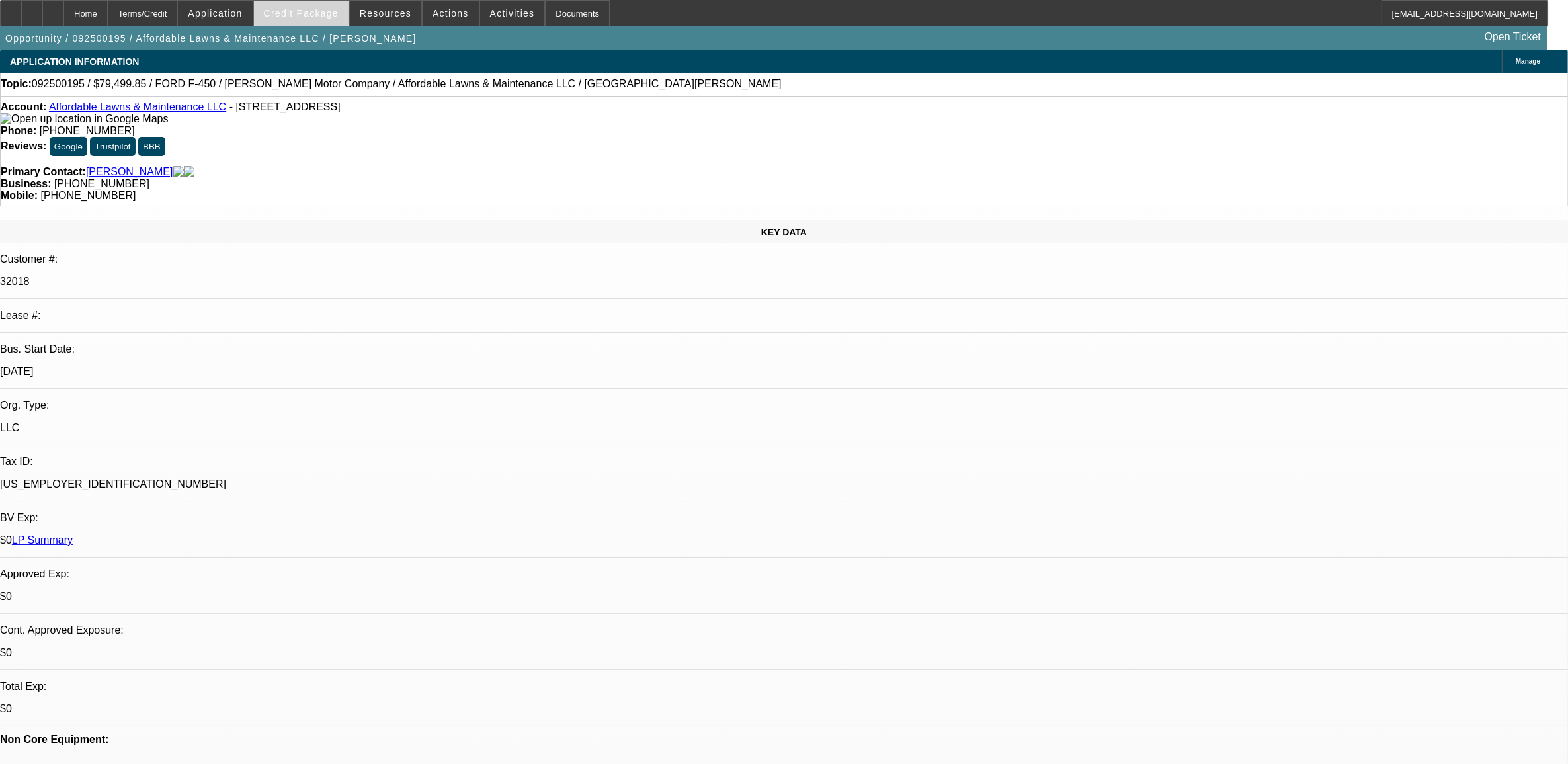
select select "0"
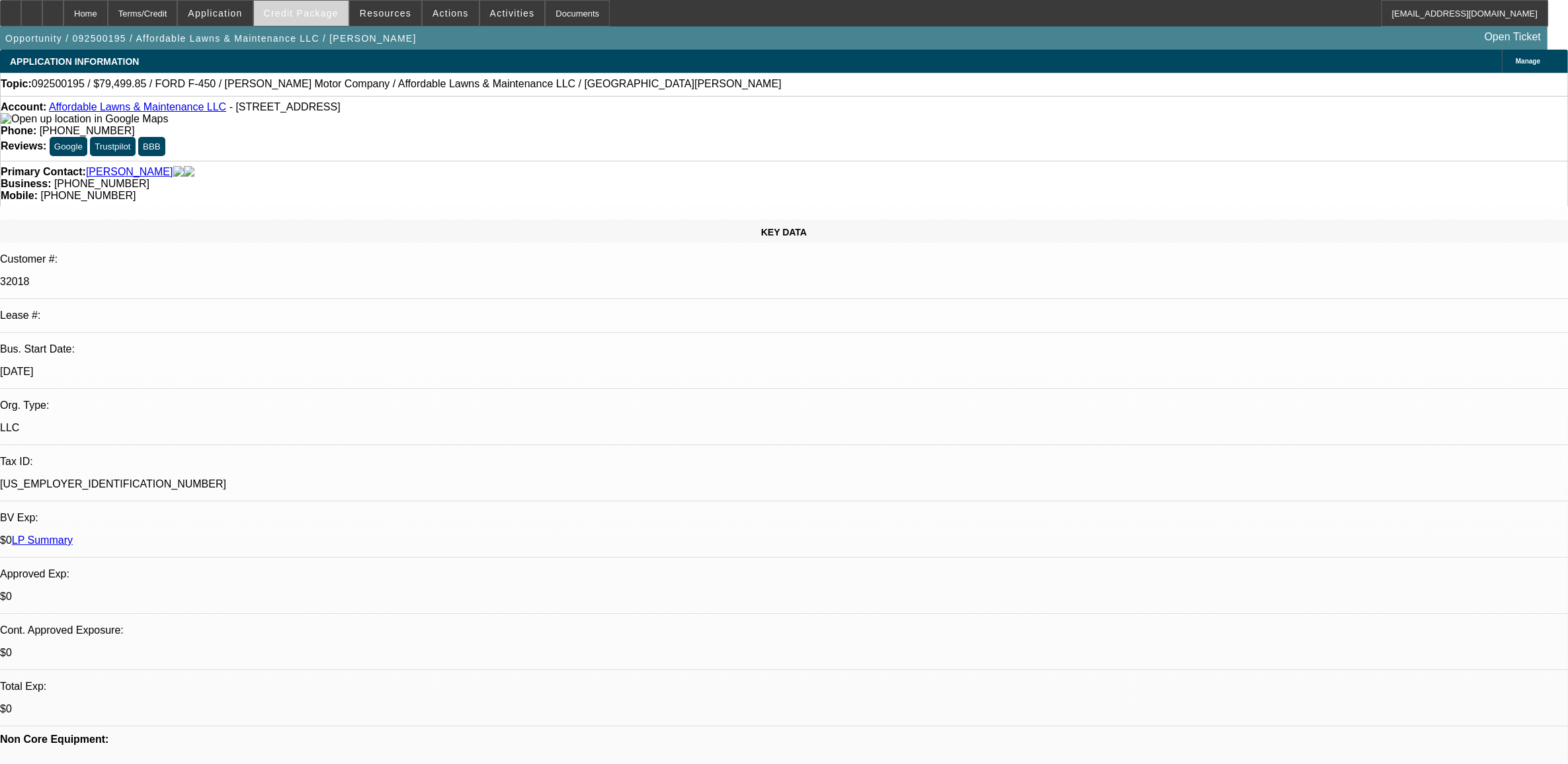
select select "0"
select select "0.1"
select select "1"
select select "6"
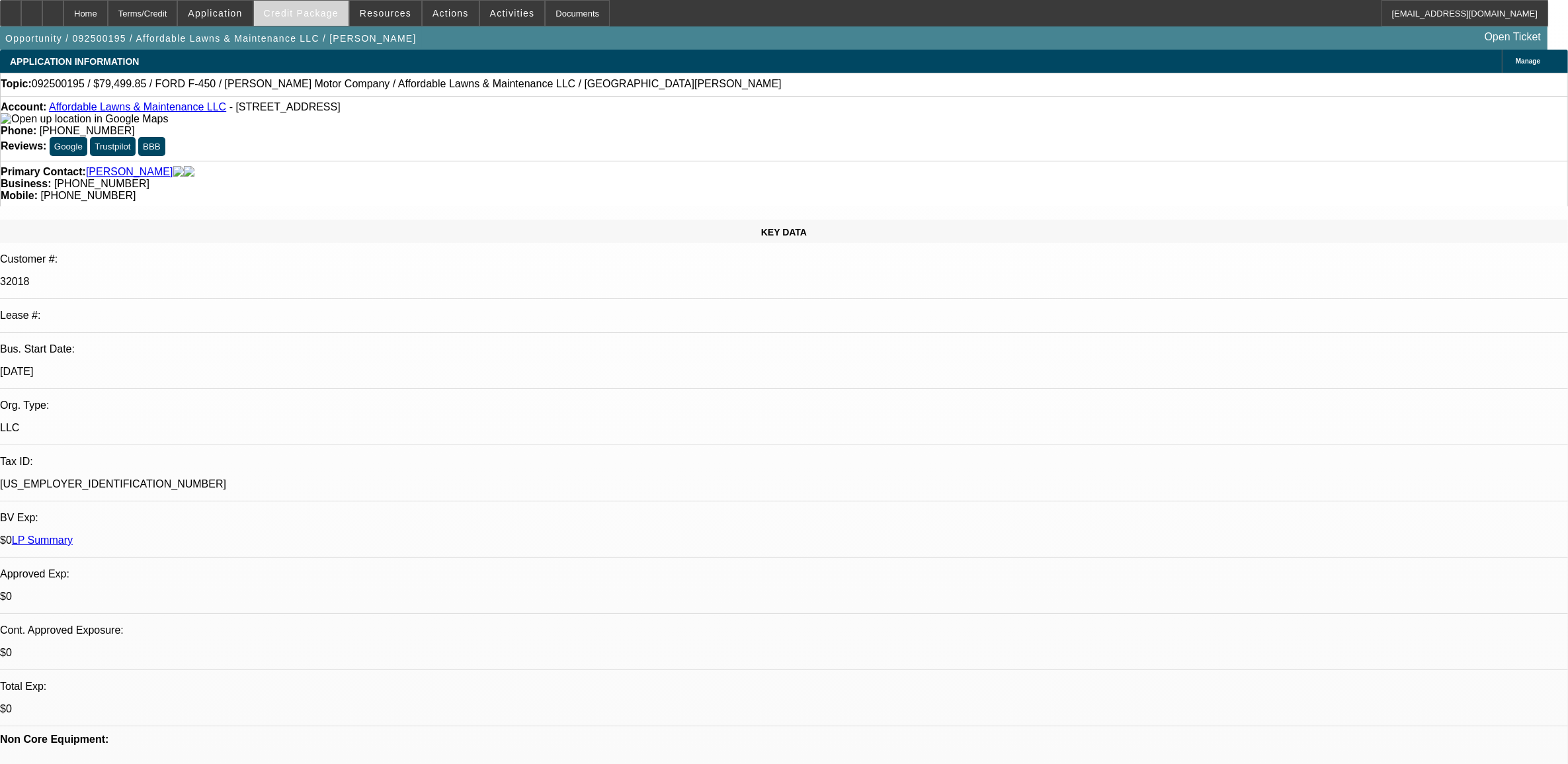
select select "1"
select select "2"
select select "6"
select select "1"
select select "2"
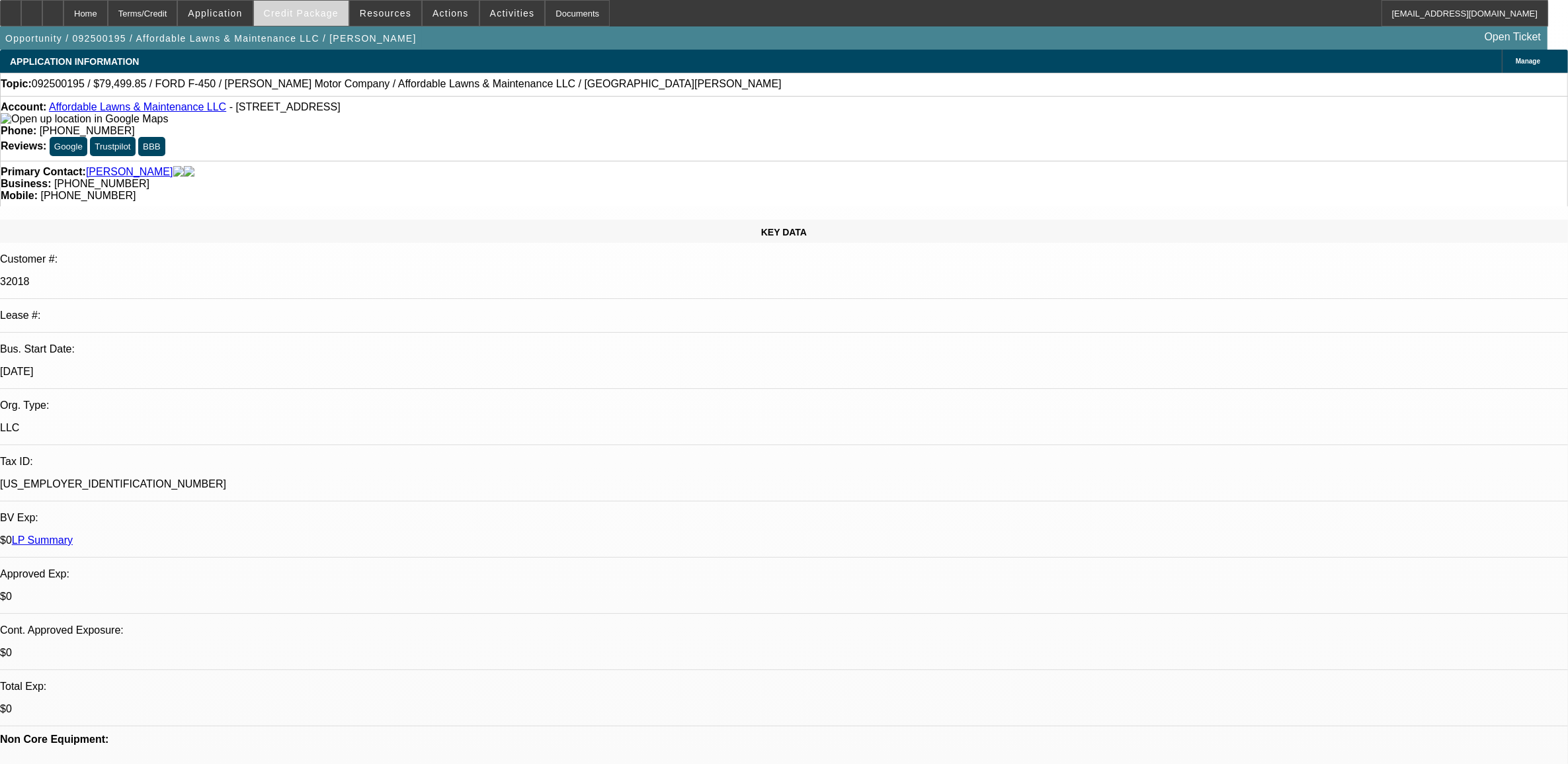
select select "6"
select select "1"
select select "2"
select select "4"
click at [295, 15] on span "Credit Package" at bounding box center [302, 14] width 75 height 11
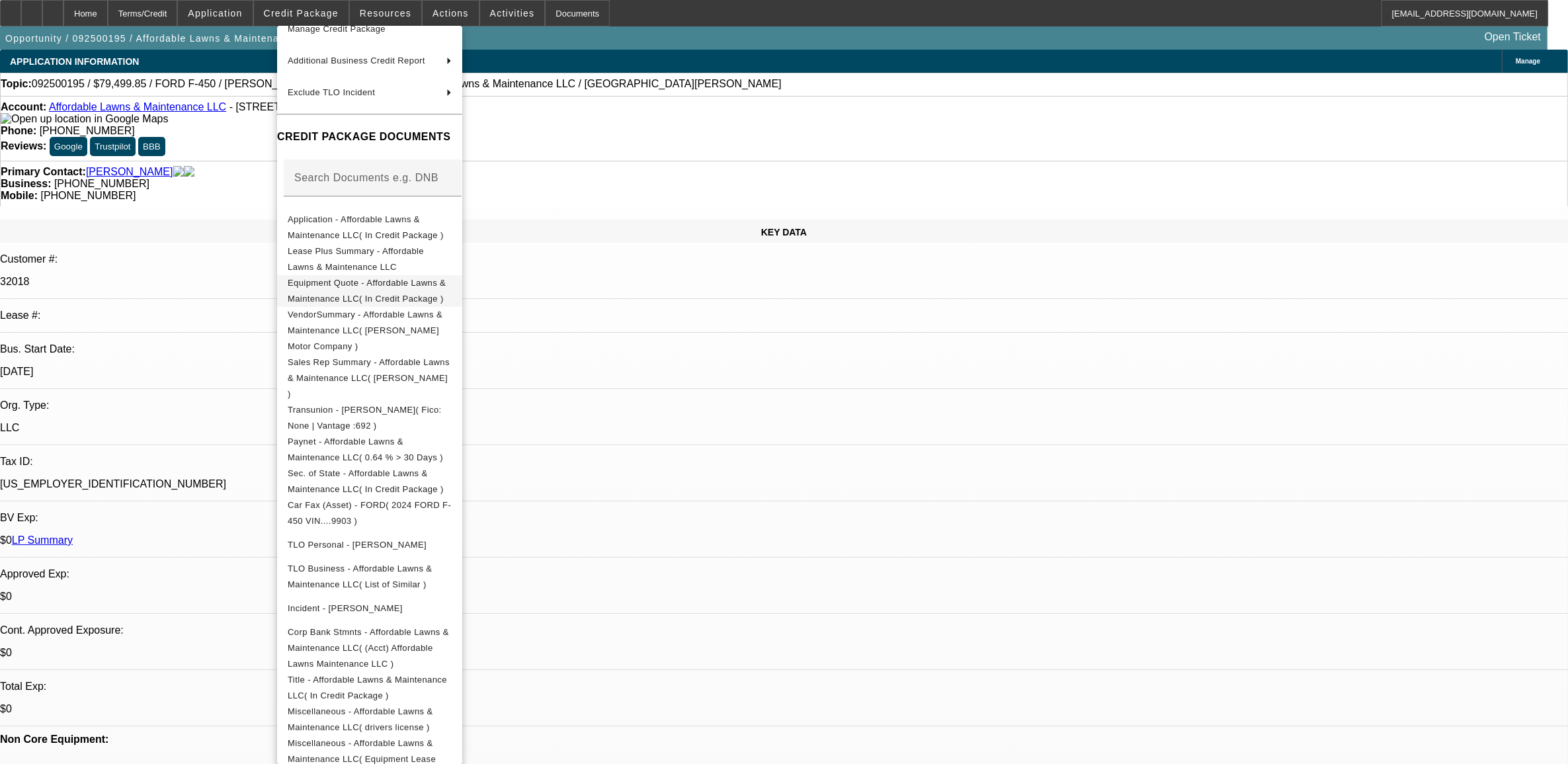
scroll to position [114, 0]
click at [749, 374] on div at bounding box center [784, 382] width 1568 height 764
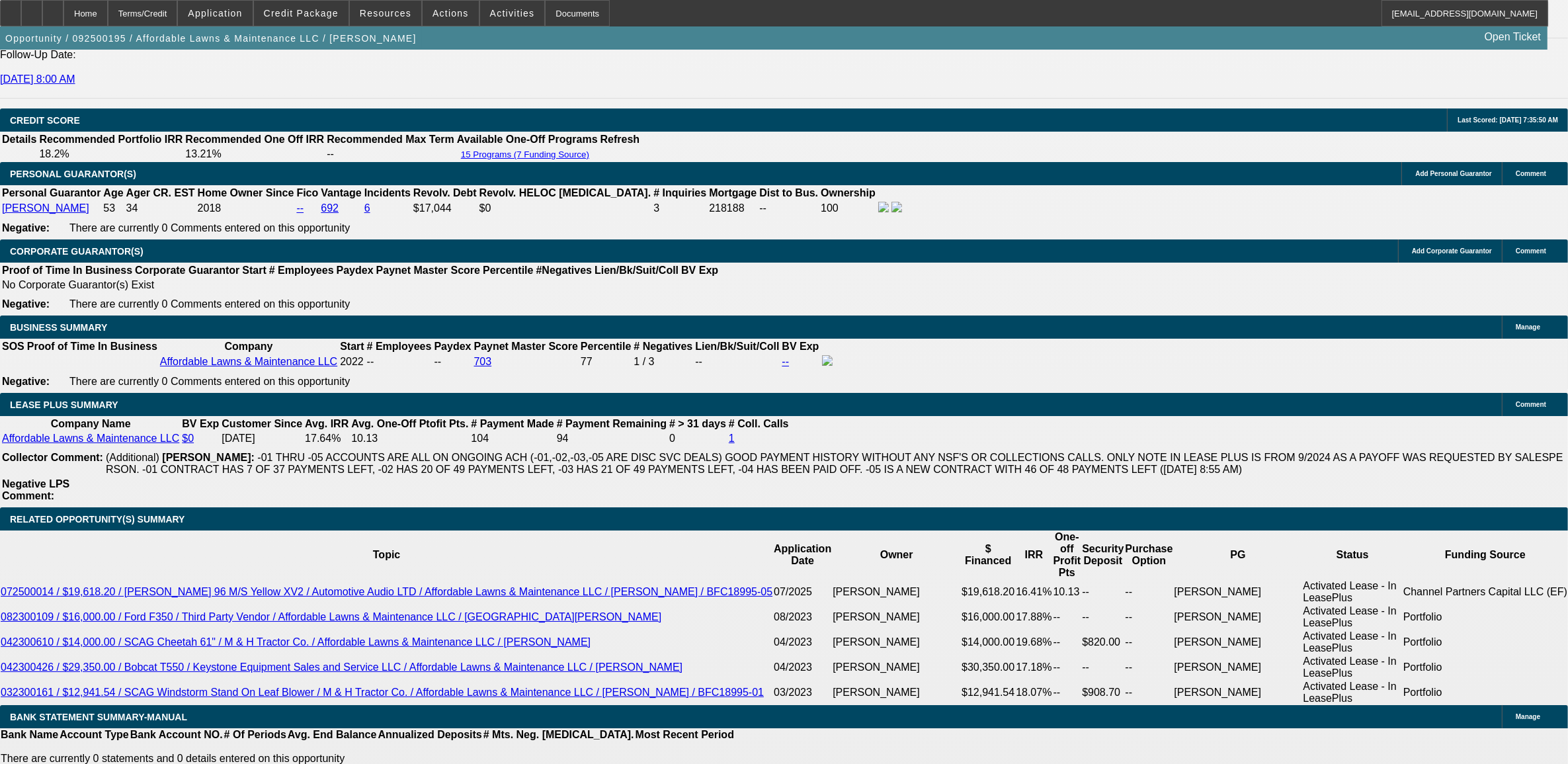
scroll to position [1902, 0]
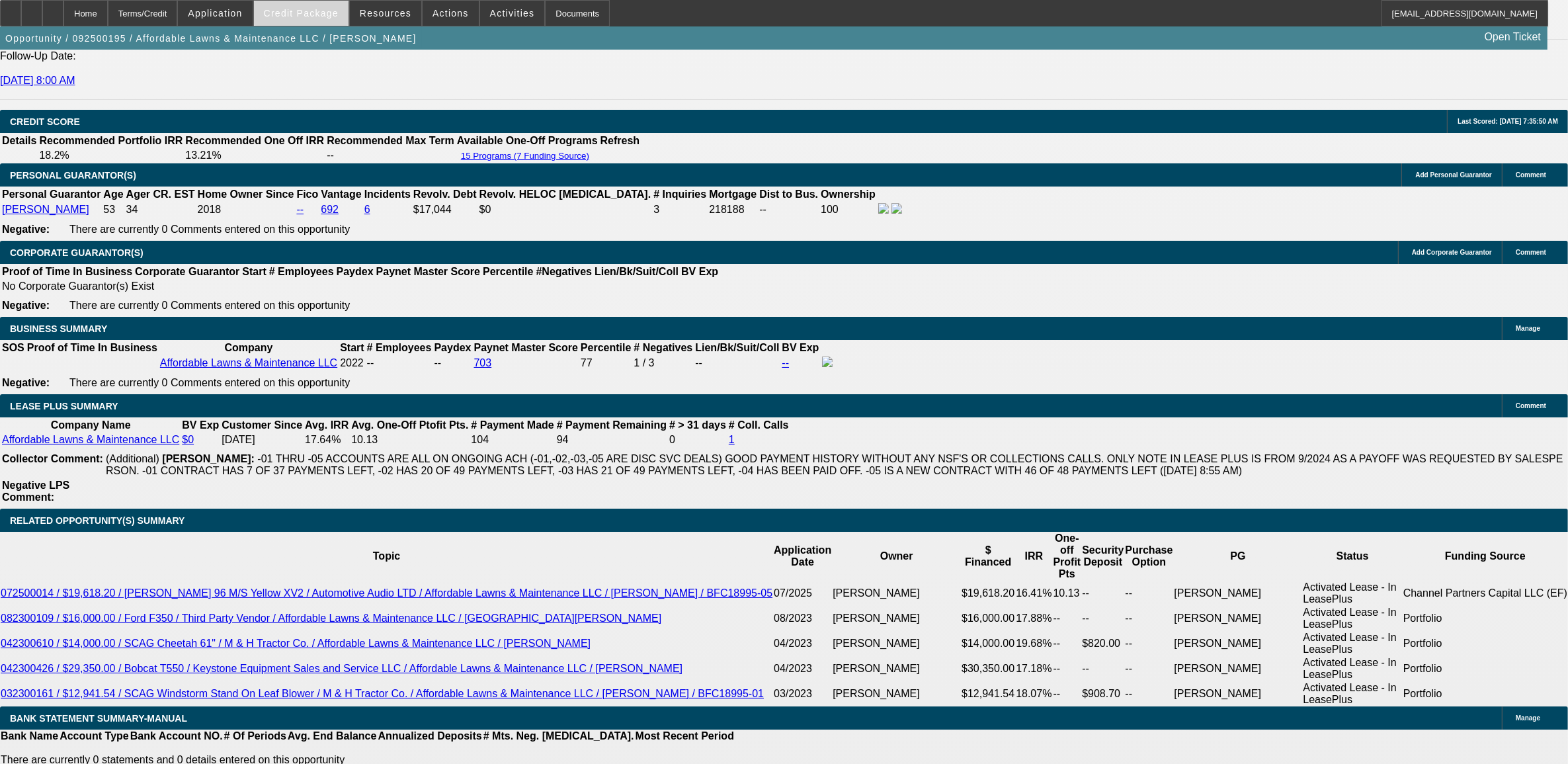
click at [331, 15] on span "Credit Package" at bounding box center [302, 14] width 75 height 11
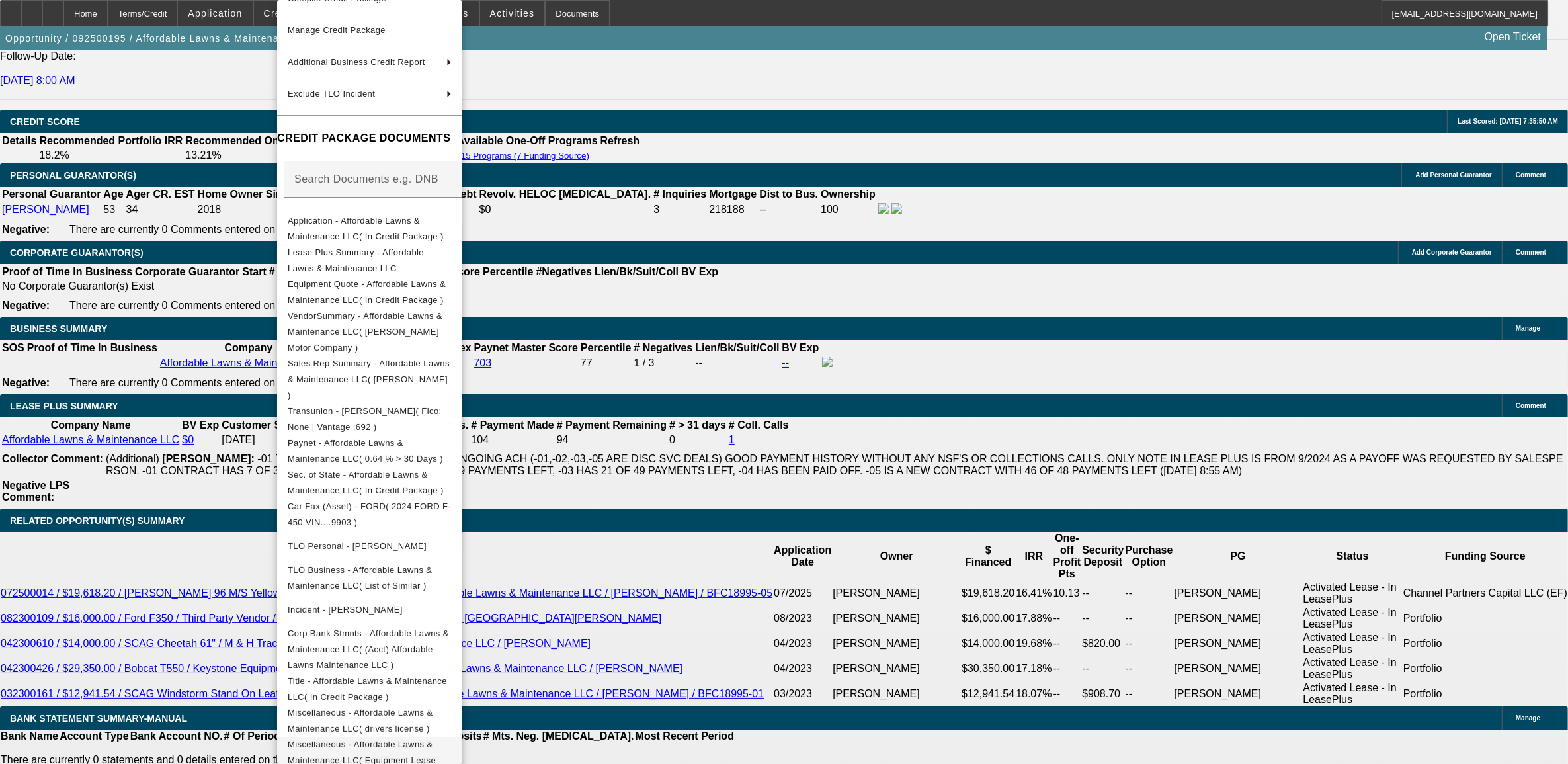
scroll to position [88, 0]
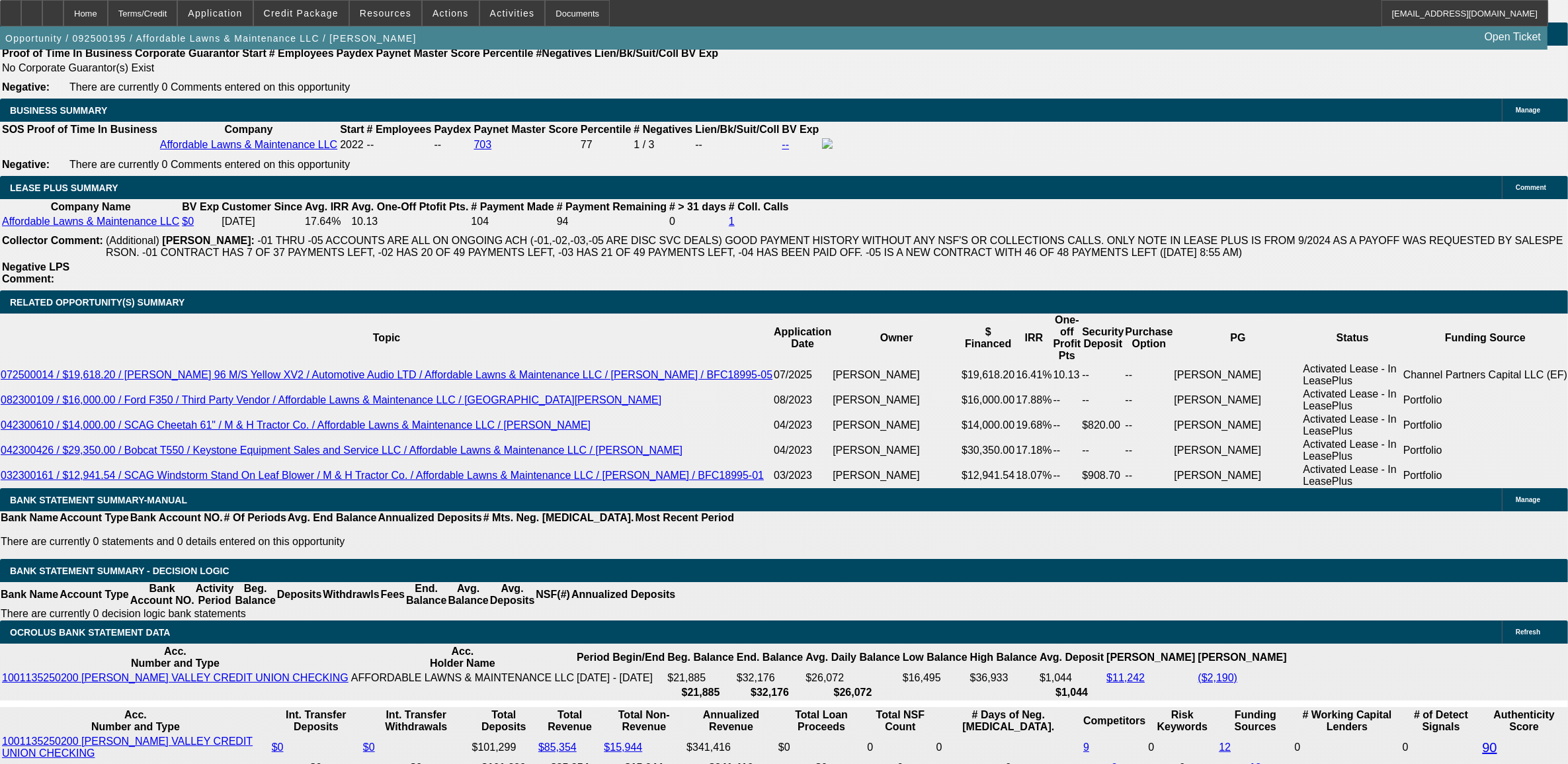
scroll to position [2233, 0]
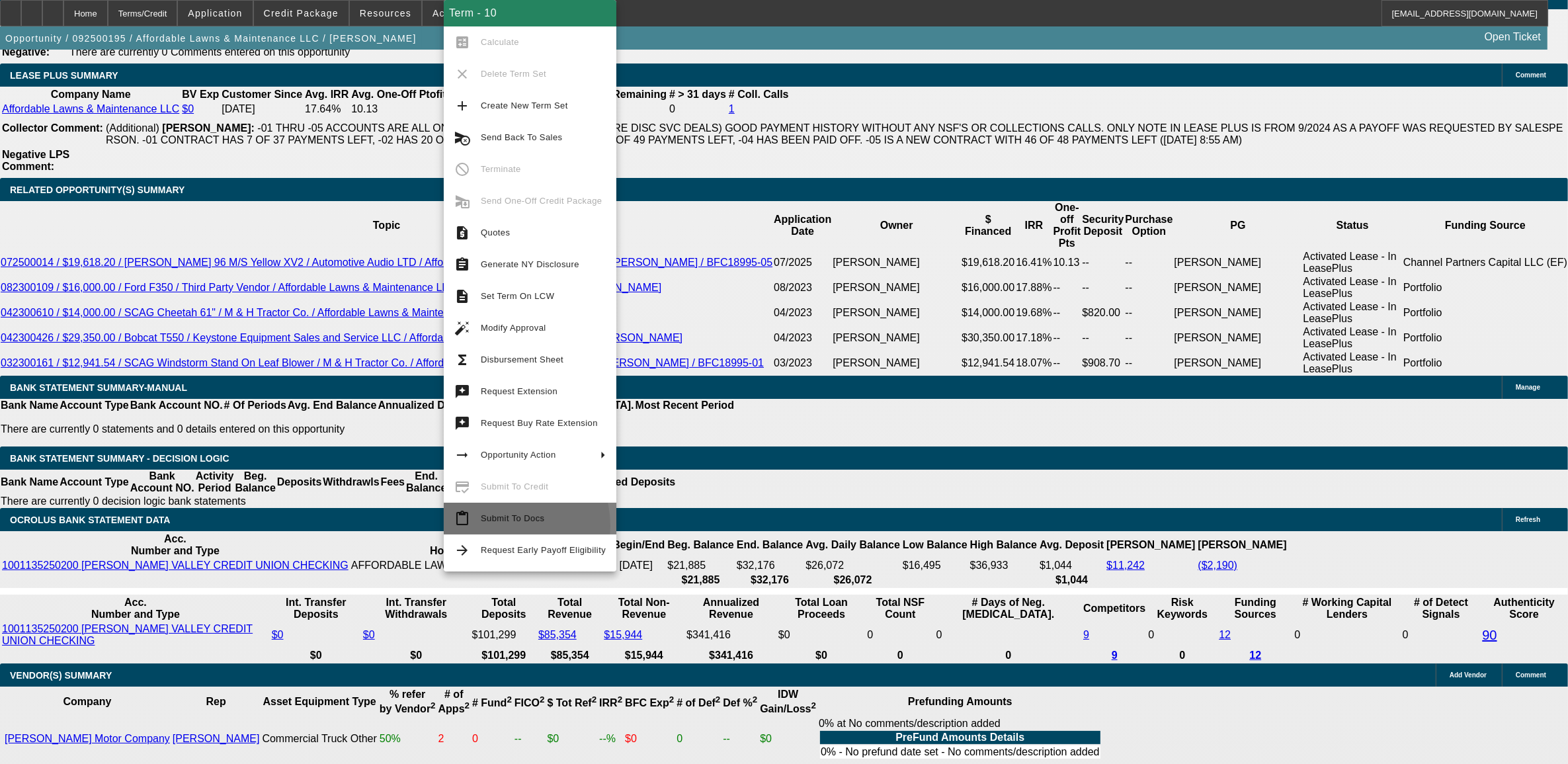
click at [500, 526] on span "Submit To Docs" at bounding box center [543, 518] width 125 height 16
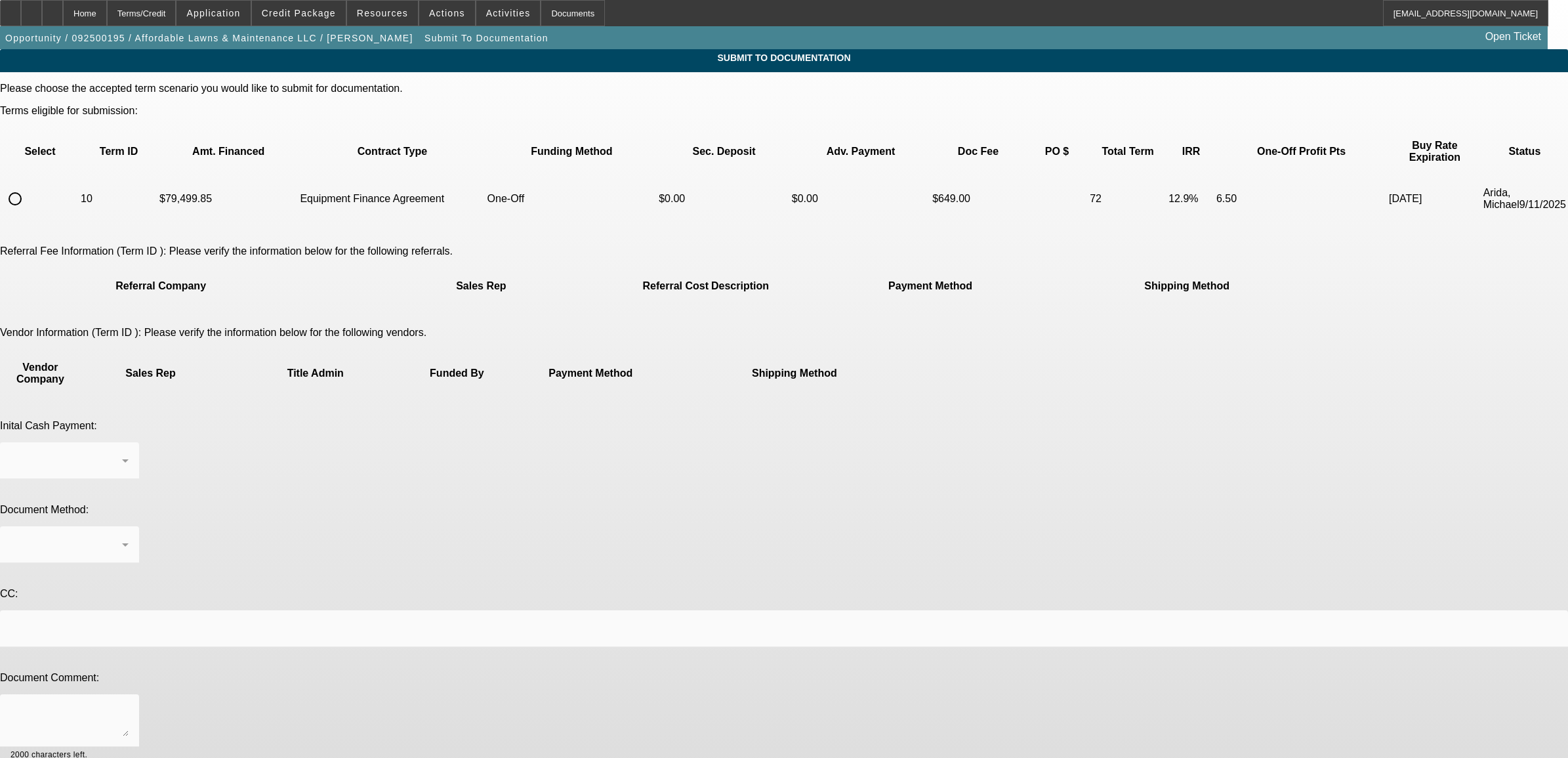
click at [28, 186] on input "radio" at bounding box center [15, 198] width 26 height 26
radio input "true"
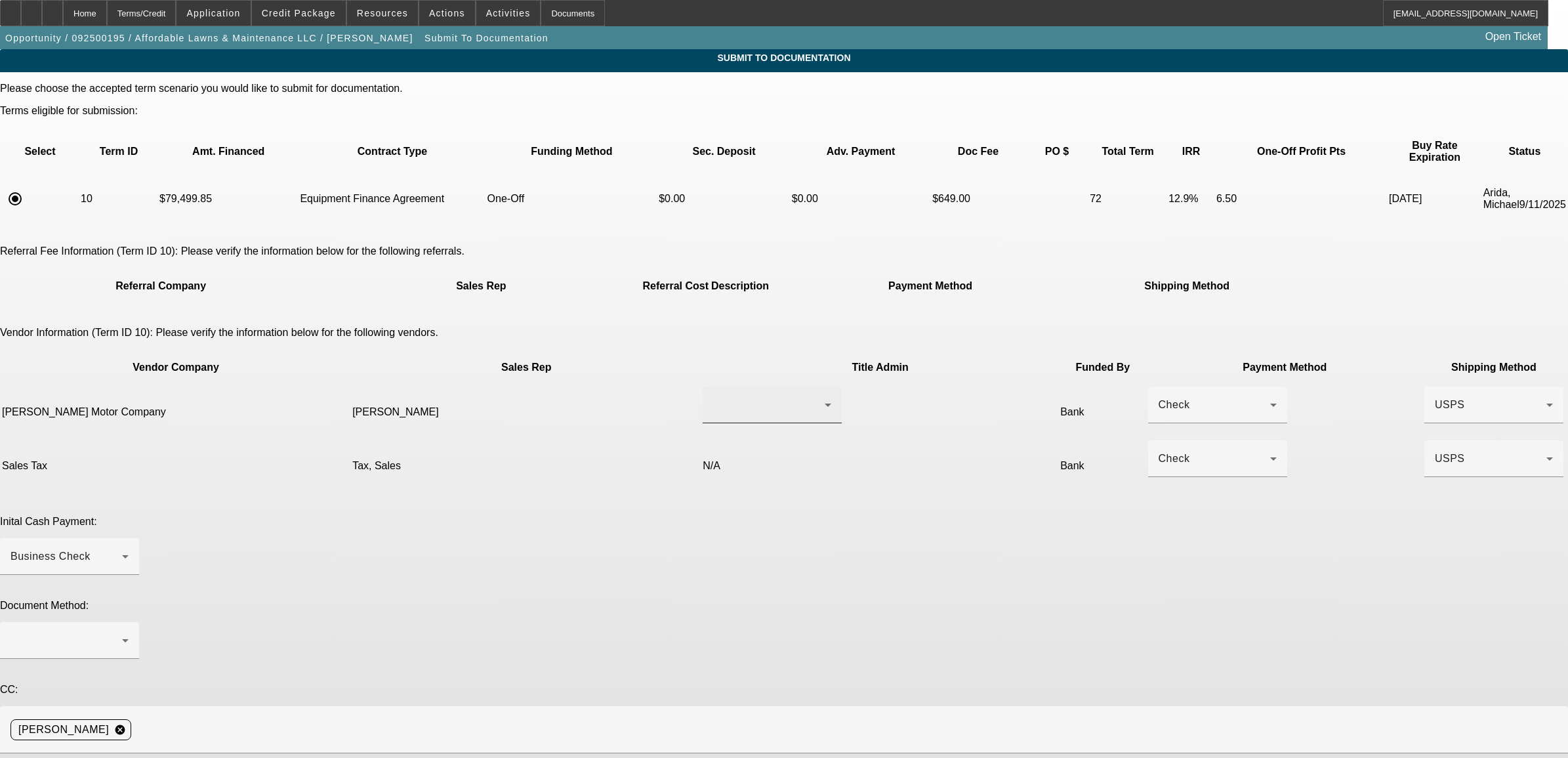
click at [713, 387] on div at bounding box center [772, 405] width 118 height 37
click at [706, 405] on span "Hutchins, Randy" at bounding box center [702, 398] width 91 height 16
click at [1158, 387] on div "Check" at bounding box center [1217, 405] width 118 height 37
click at [896, 429] on span "Wire Transfer" at bounding box center [894, 429] width 68 height 16
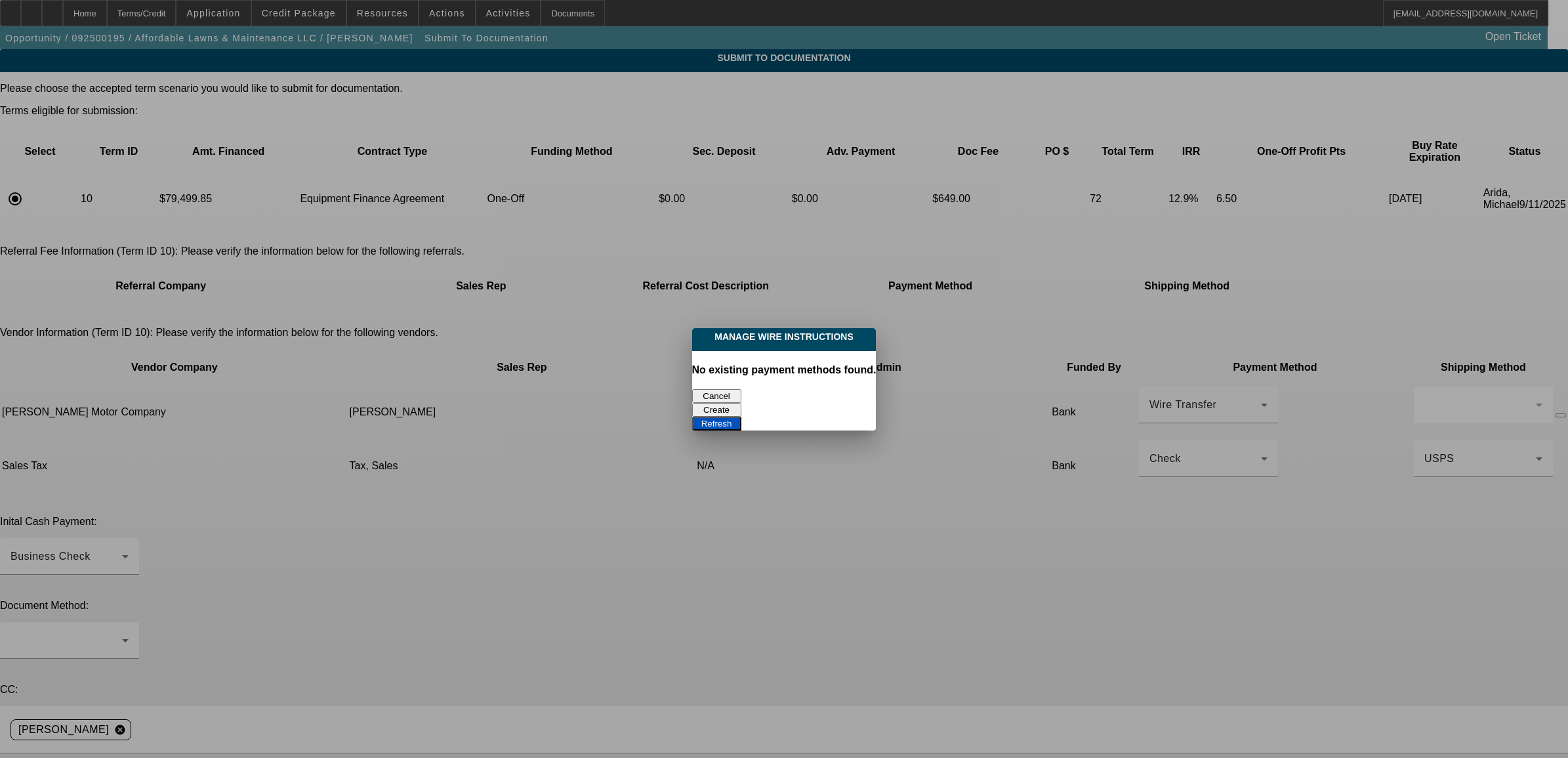
click at [720, 397] on button "Cancel" at bounding box center [716, 396] width 49 height 14
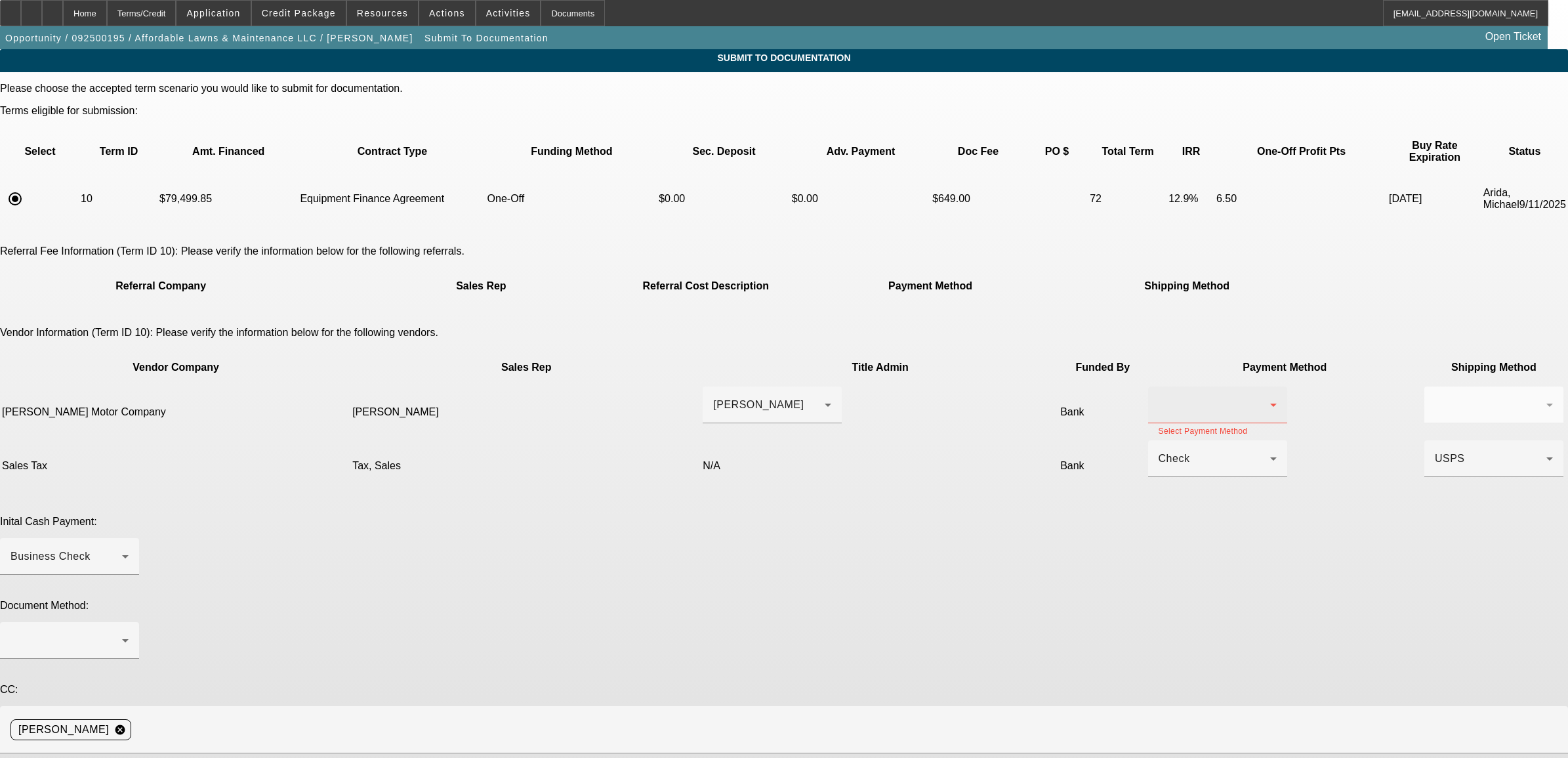
click at [1148, 387] on div at bounding box center [1217, 405] width 139 height 37
click at [886, 398] on span "Check" at bounding box center [876, 398] width 32 height 16
click at [1435, 453] on span "USPS" at bounding box center [1450, 459] width 30 height 11
click at [1020, 490] on span "Fed Ex" at bounding box center [1025, 489] width 35 height 16
click at [122, 549] on div "Business Check" at bounding box center [66, 556] width 112 height 16
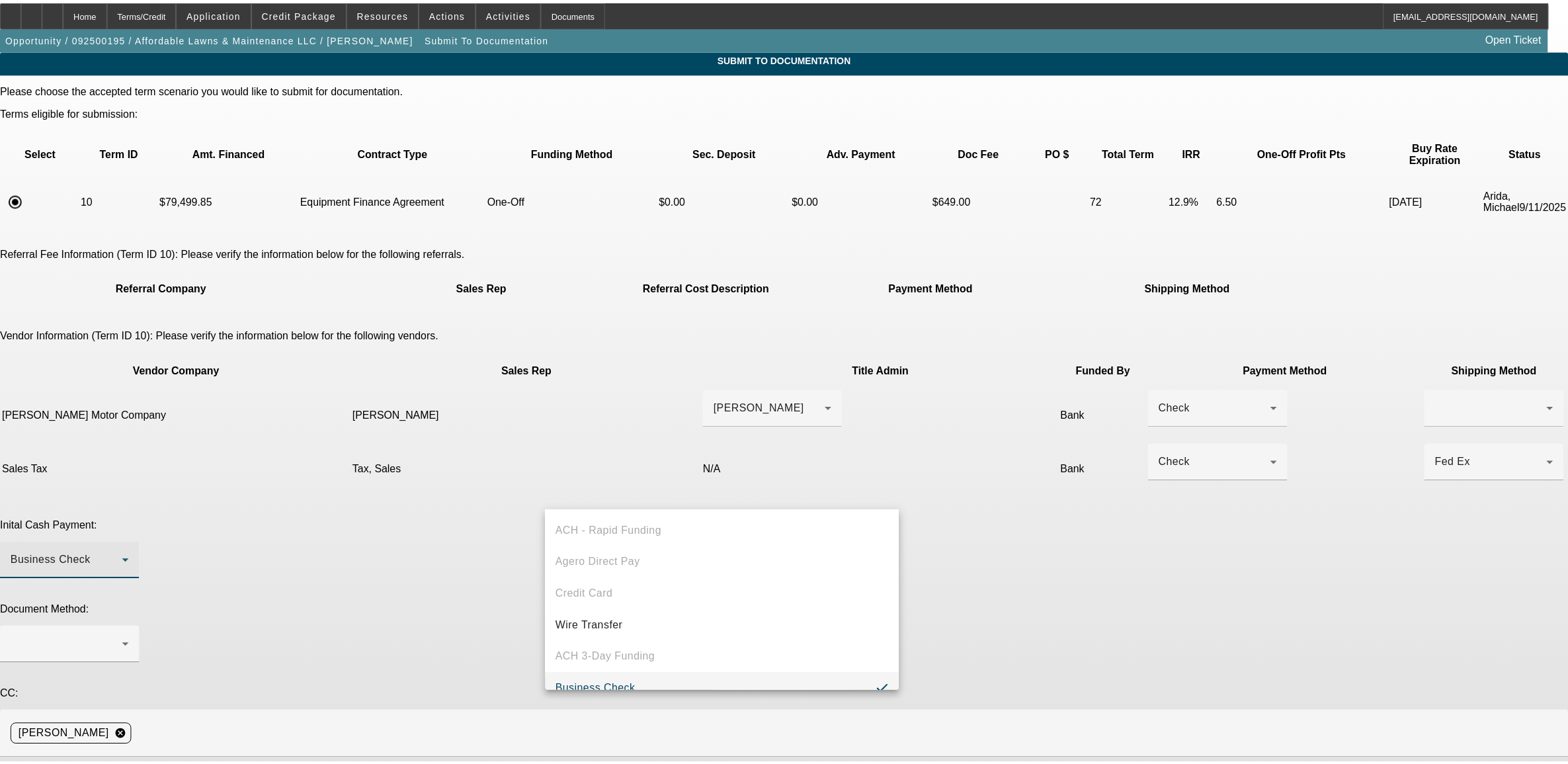
scroll to position [14, 0]
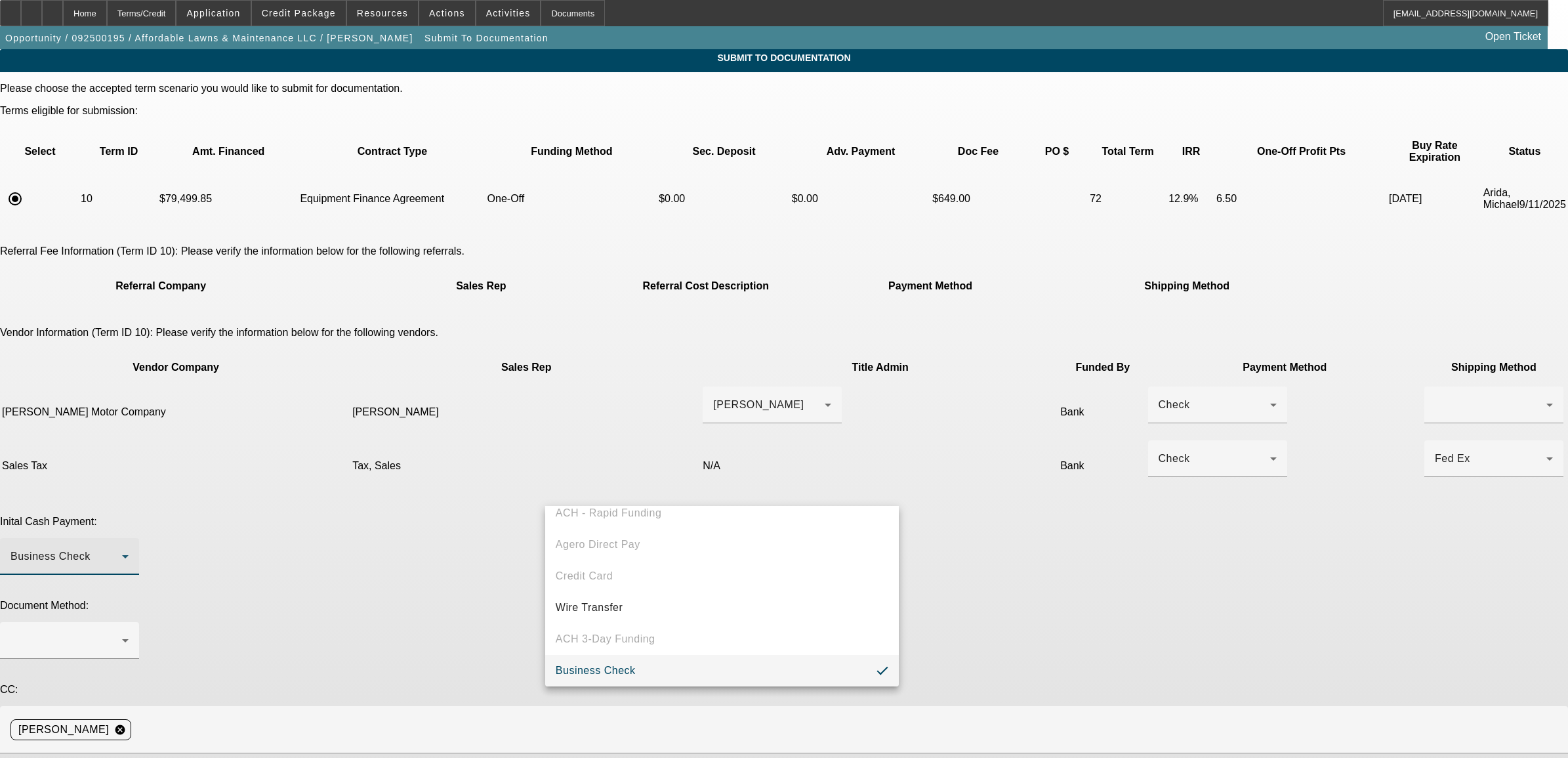
click at [477, 550] on div at bounding box center [784, 379] width 1568 height 758
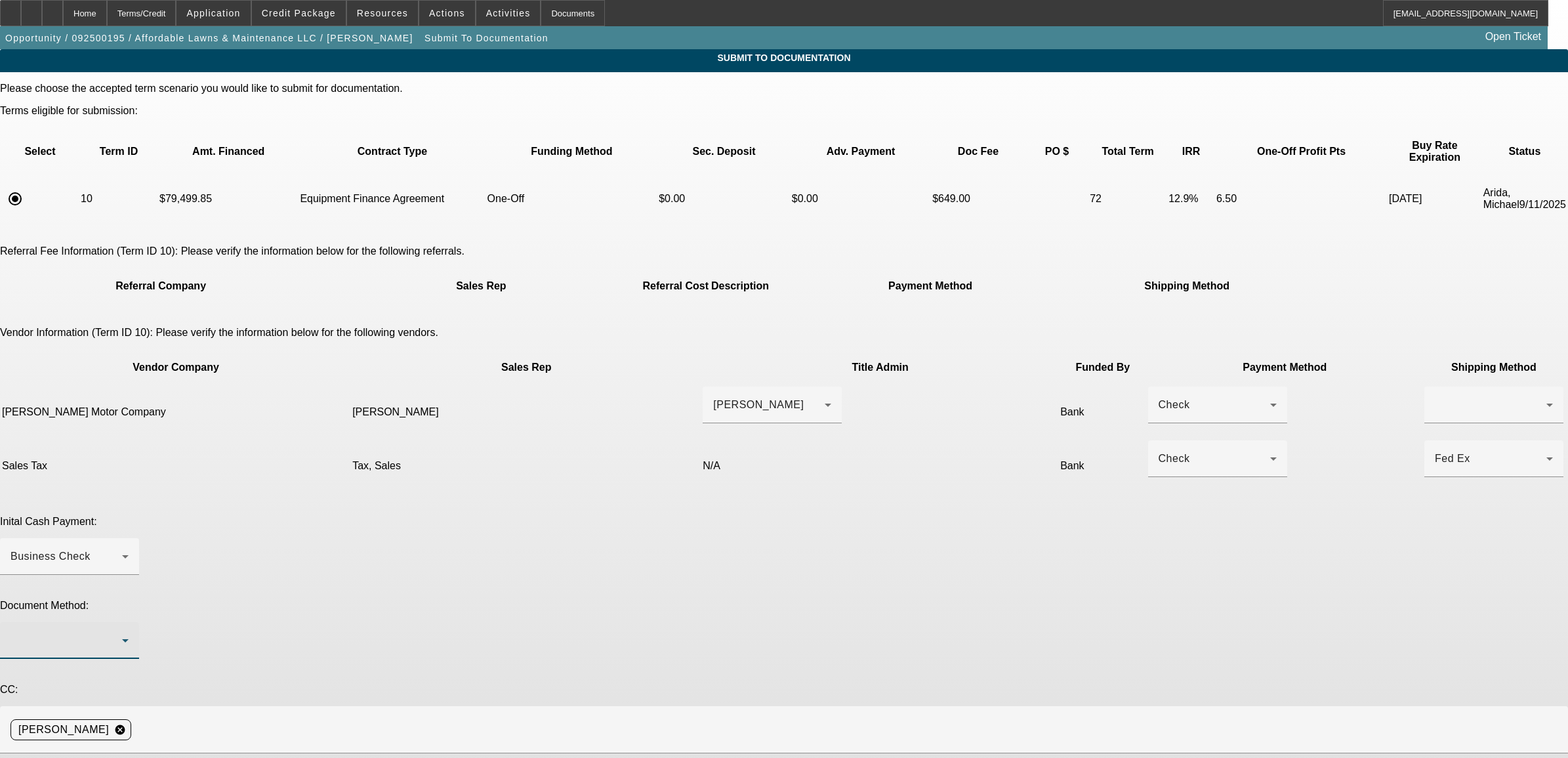
click at [122, 633] on div at bounding box center [66, 640] width 112 height 16
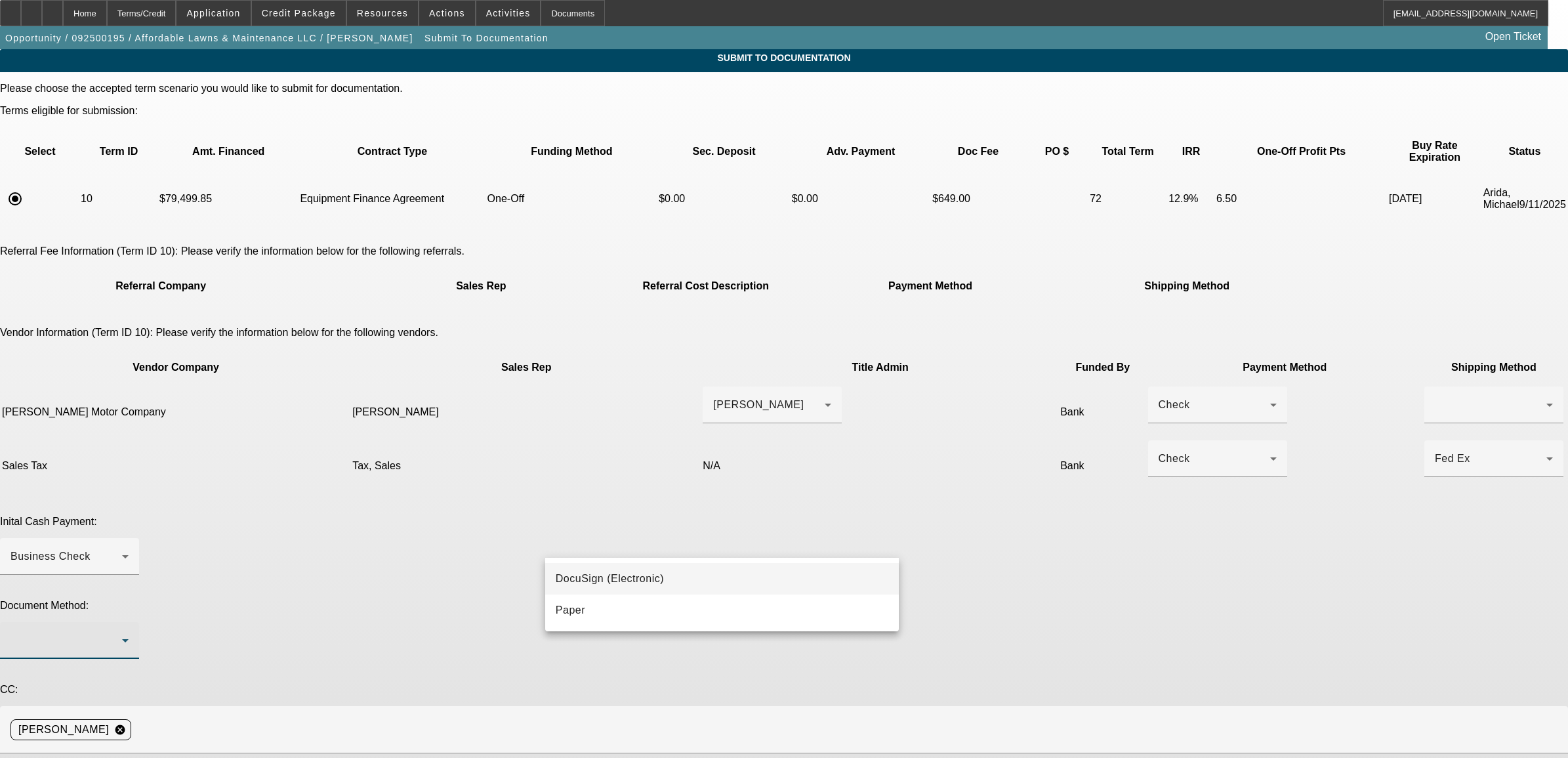
click at [589, 578] on span "DocuSign (Electronic)" at bounding box center [610, 578] width 108 height 16
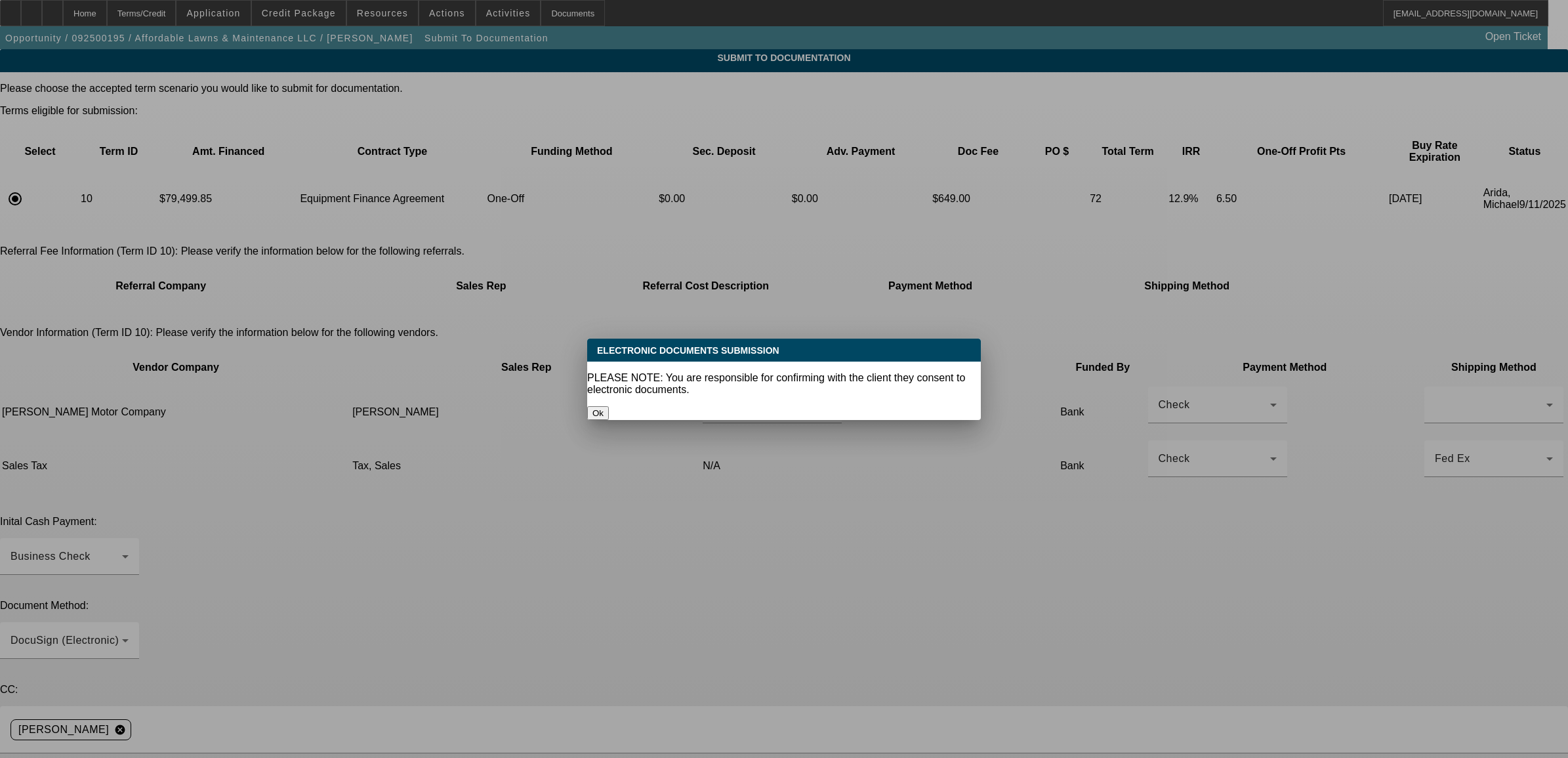
click at [609, 406] on button "Ok" at bounding box center [598, 413] width 22 height 14
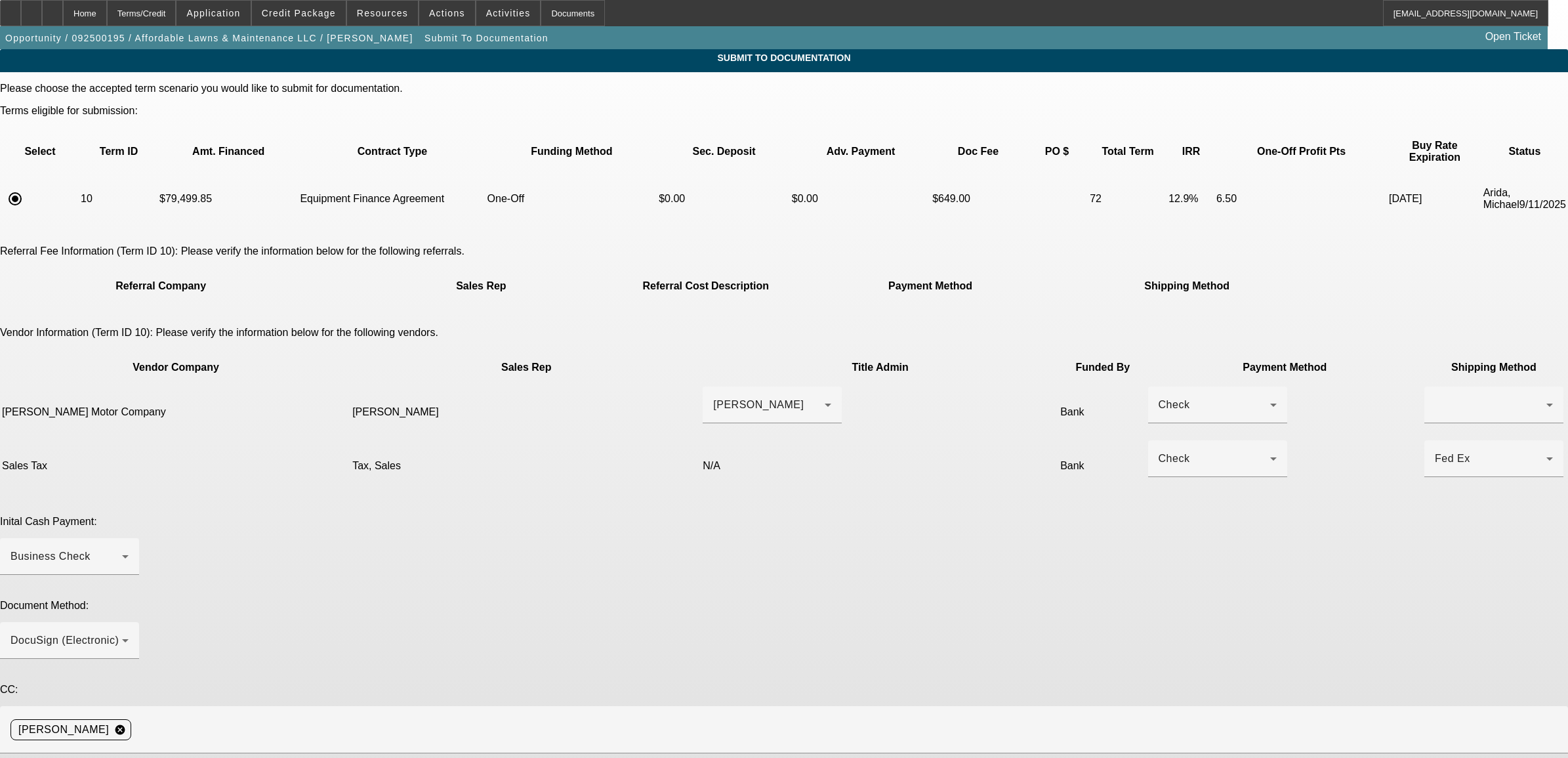
paste textarea "zach.rouleau@oconnorvw.com"
type textarea "***current customer */*** E POA ** title contact (please ask for wire info) zac…"
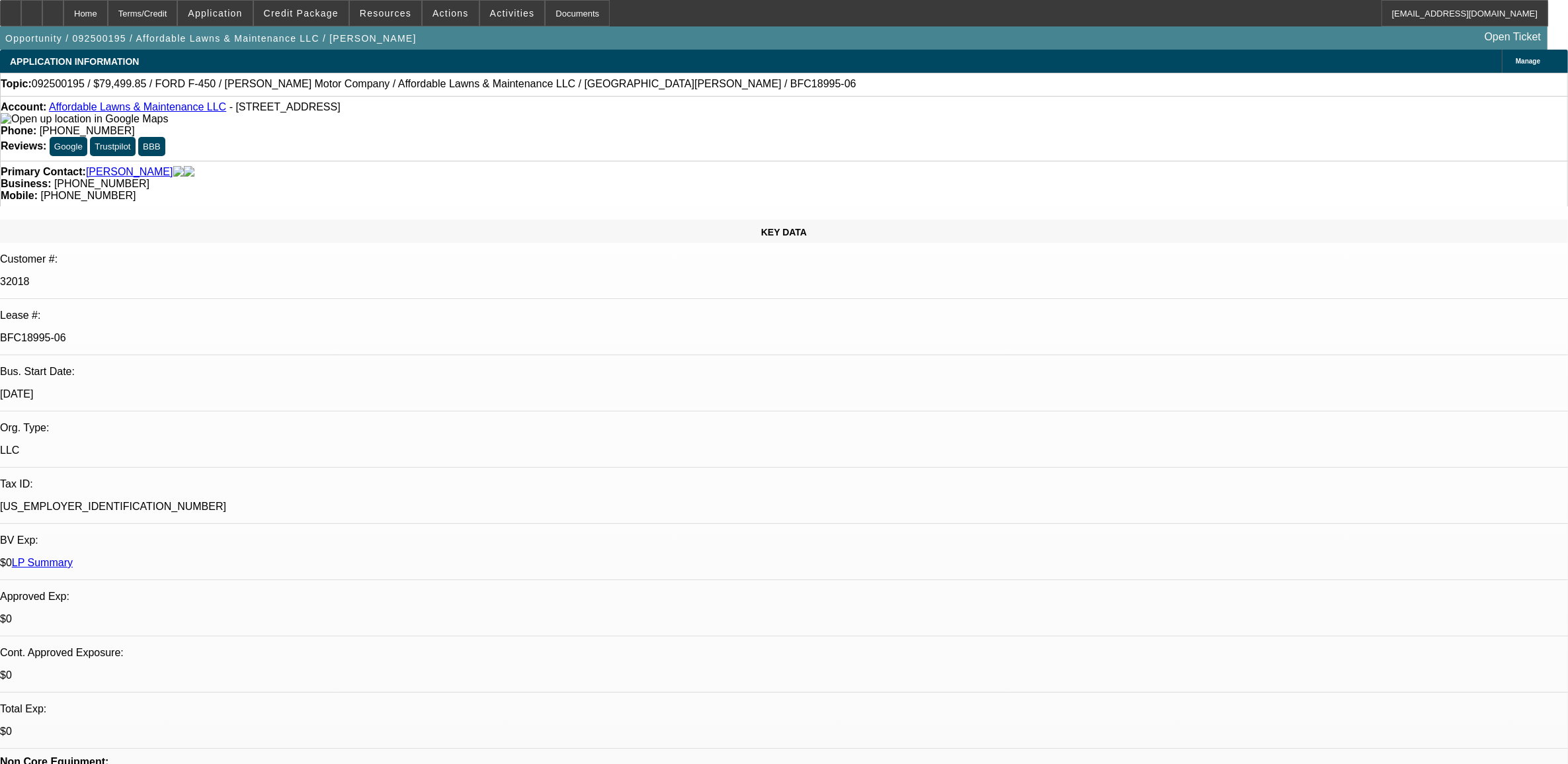
select select "0"
select select "6"
select select "0"
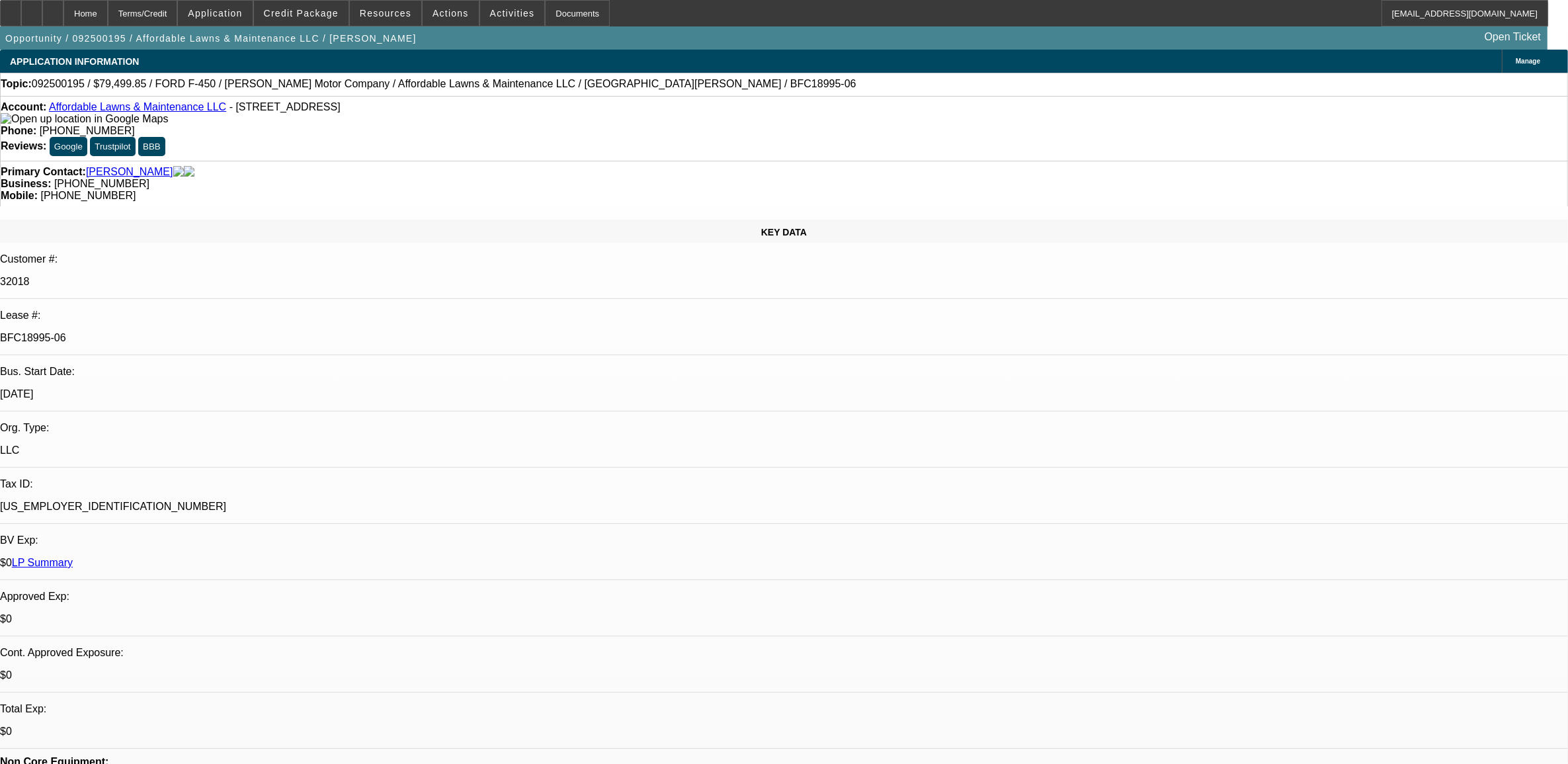
select select "0"
select select "2"
select select "0"
select select "6"
select select "0"
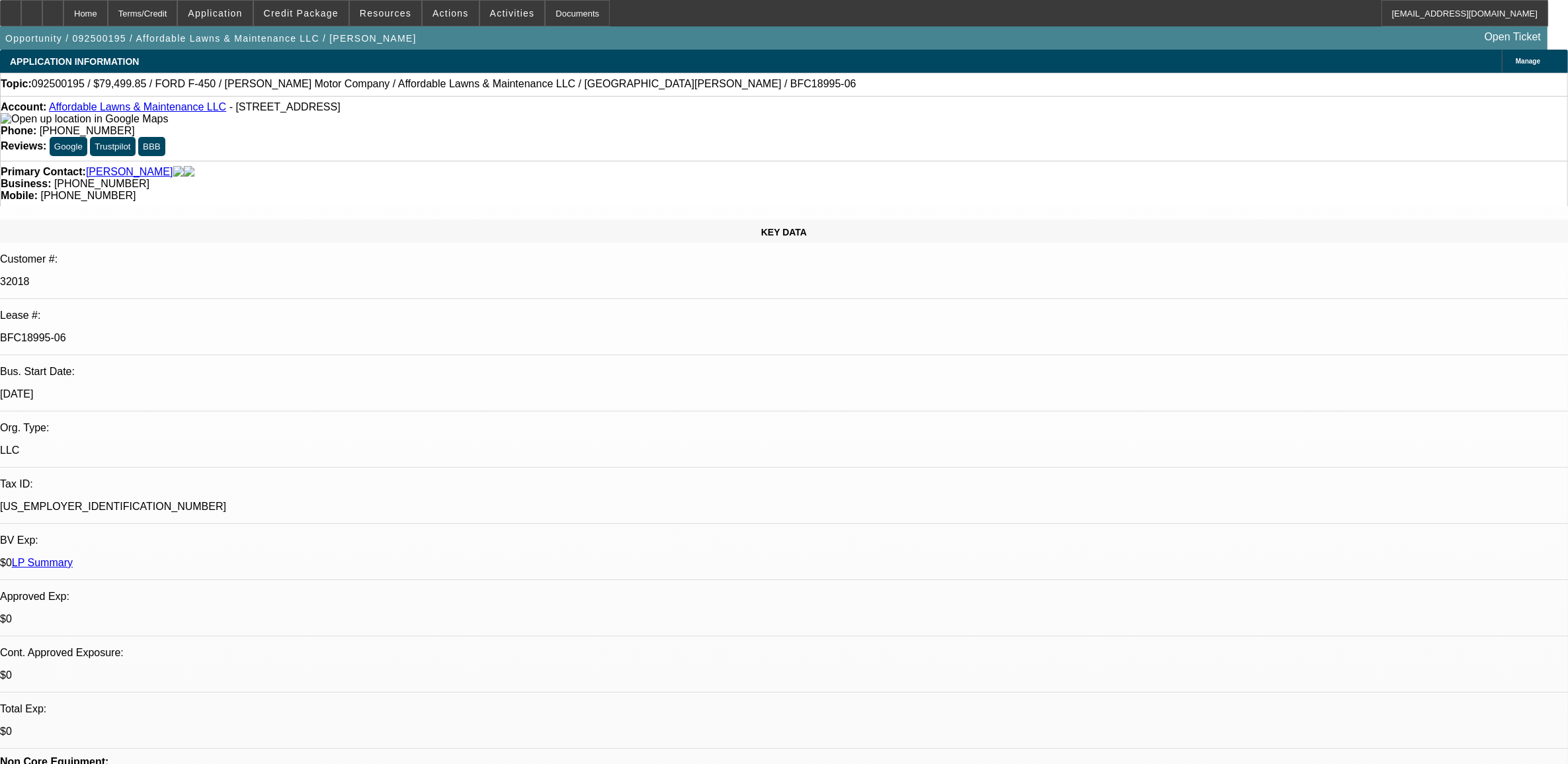
select select "0"
select select "2"
select select "0"
select select "6"
select select "0"
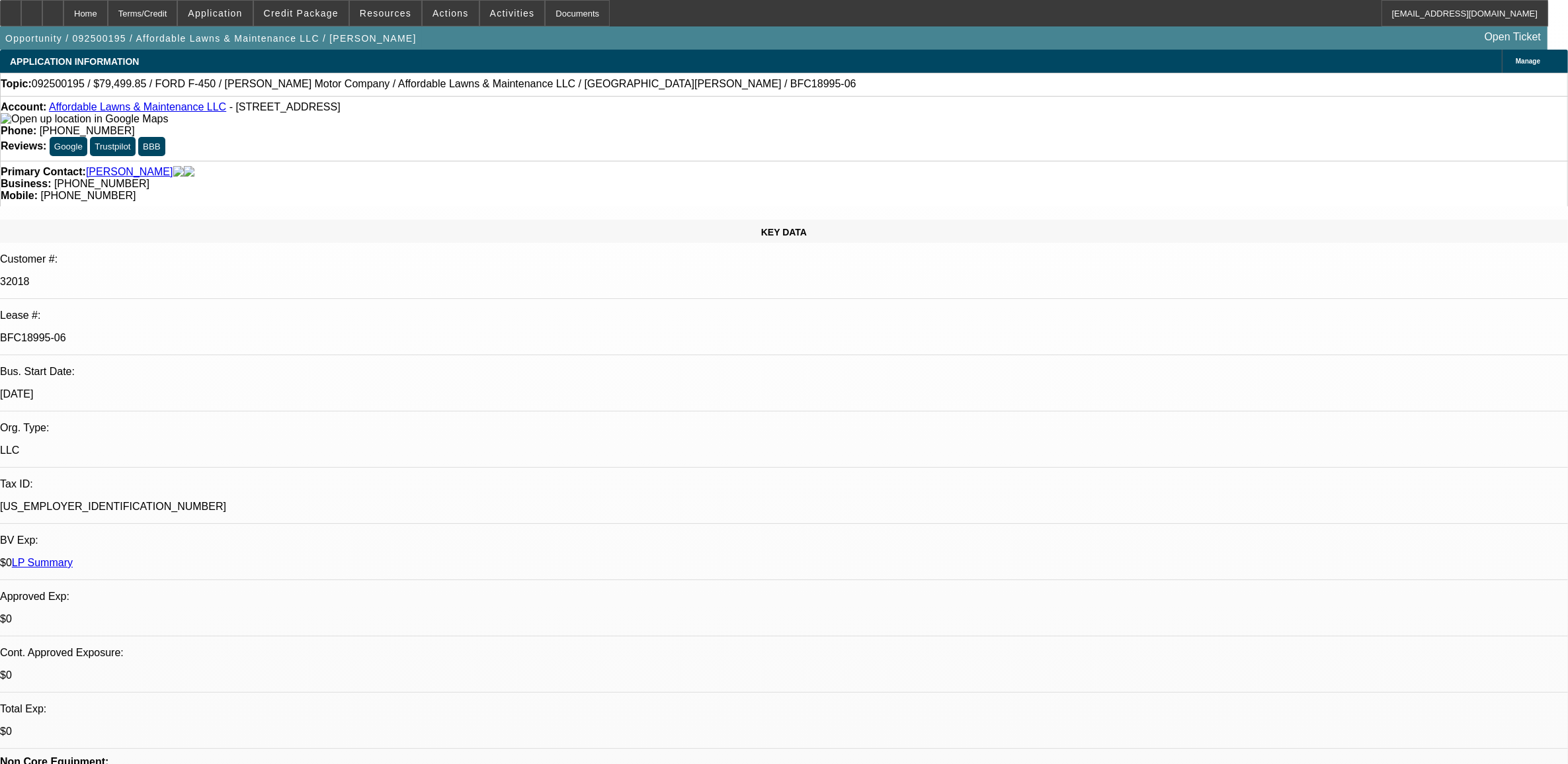
select select "0"
select select "2"
select select "0.1"
select select "4"
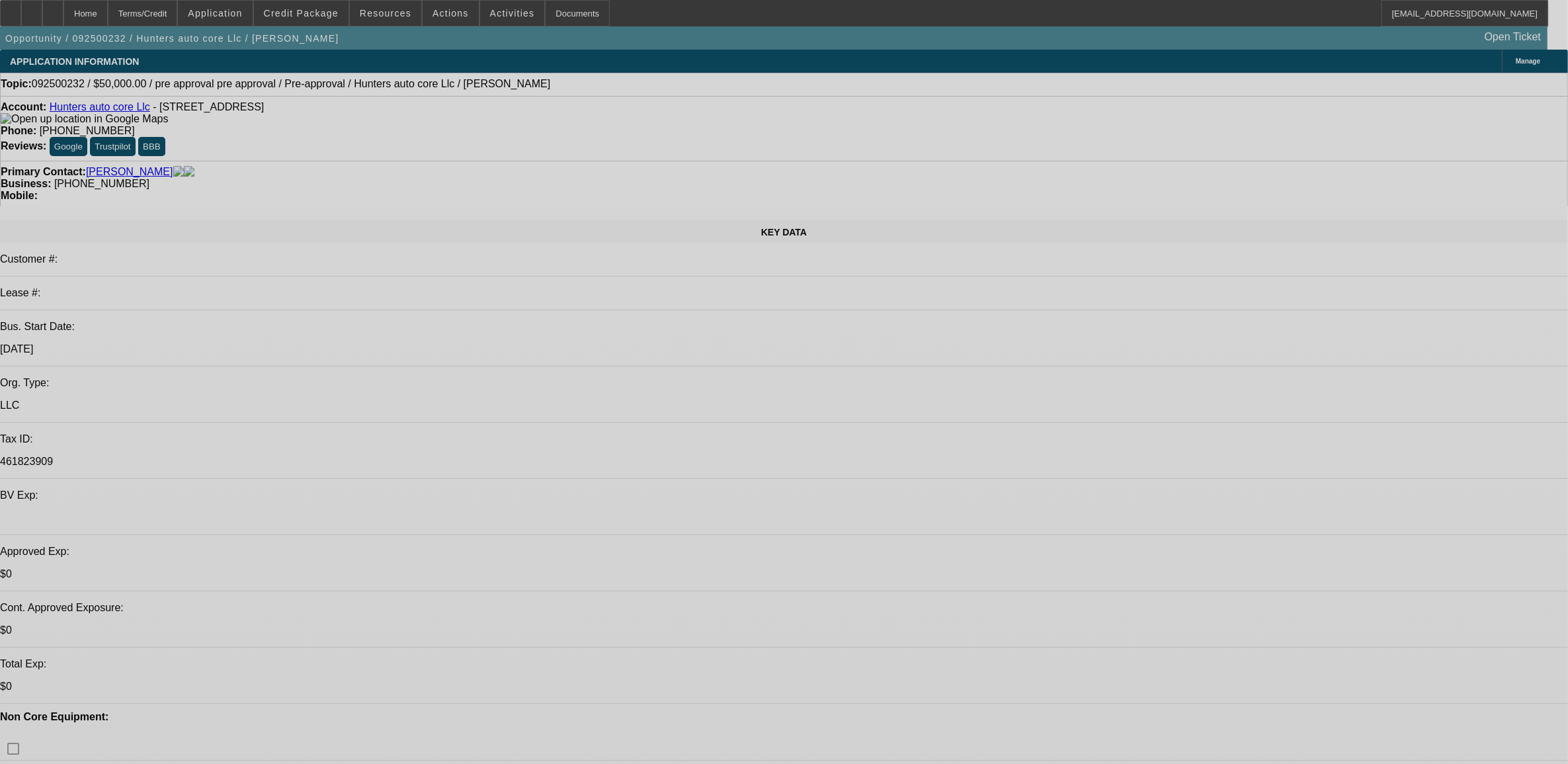
select select "0"
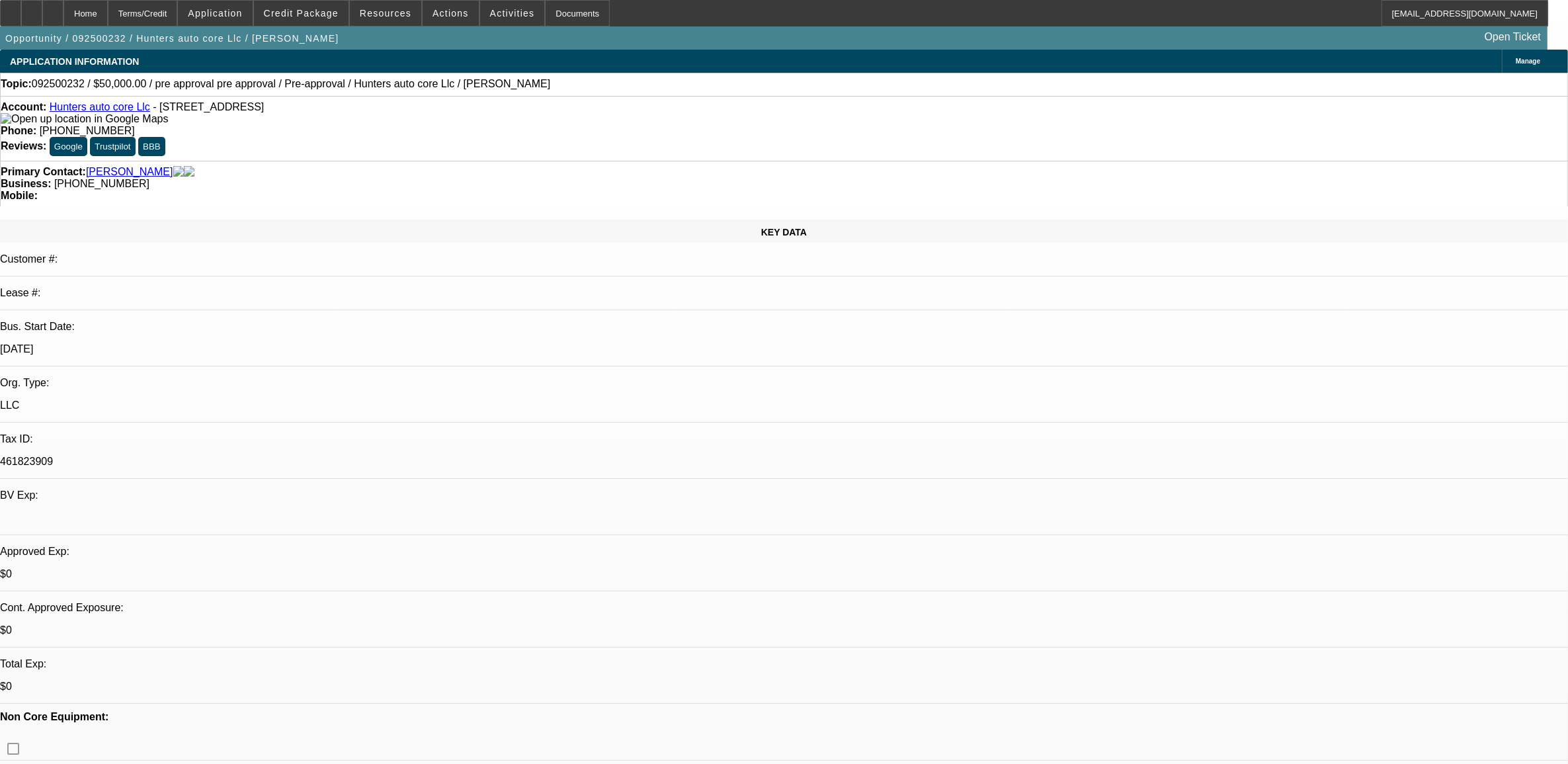
select select "0"
select select "6"
select select "0"
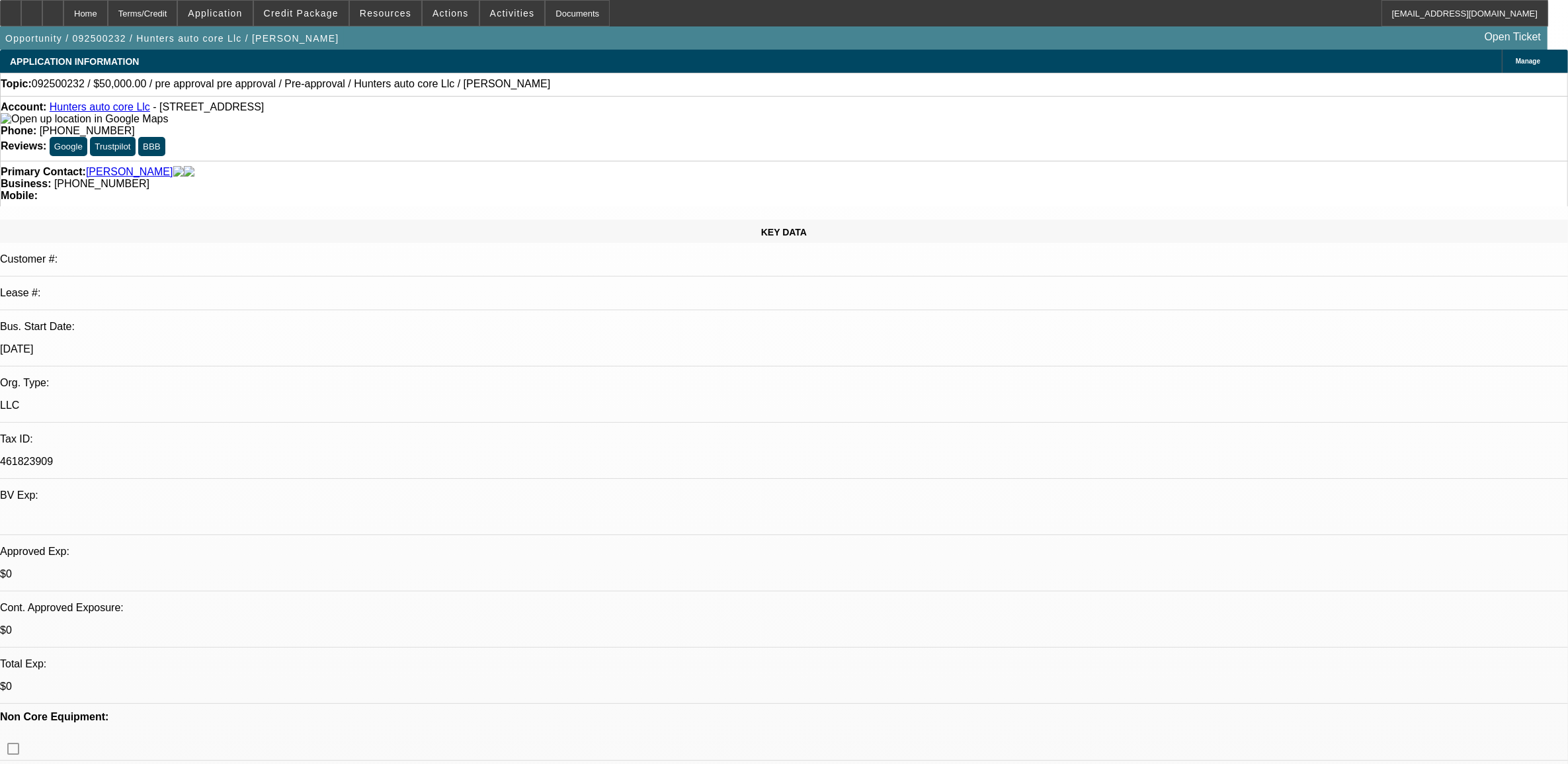
select select "6"
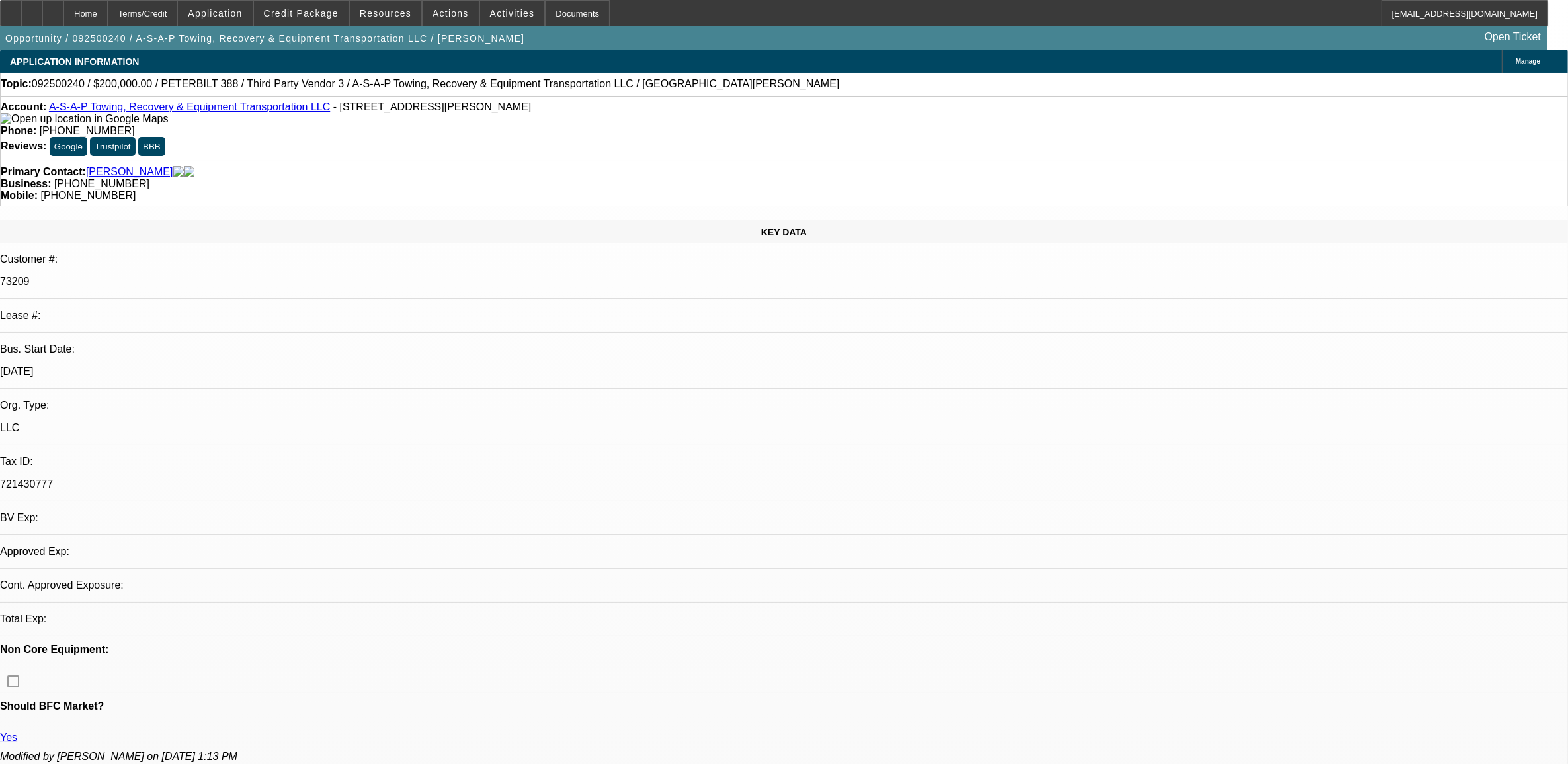
select select "0"
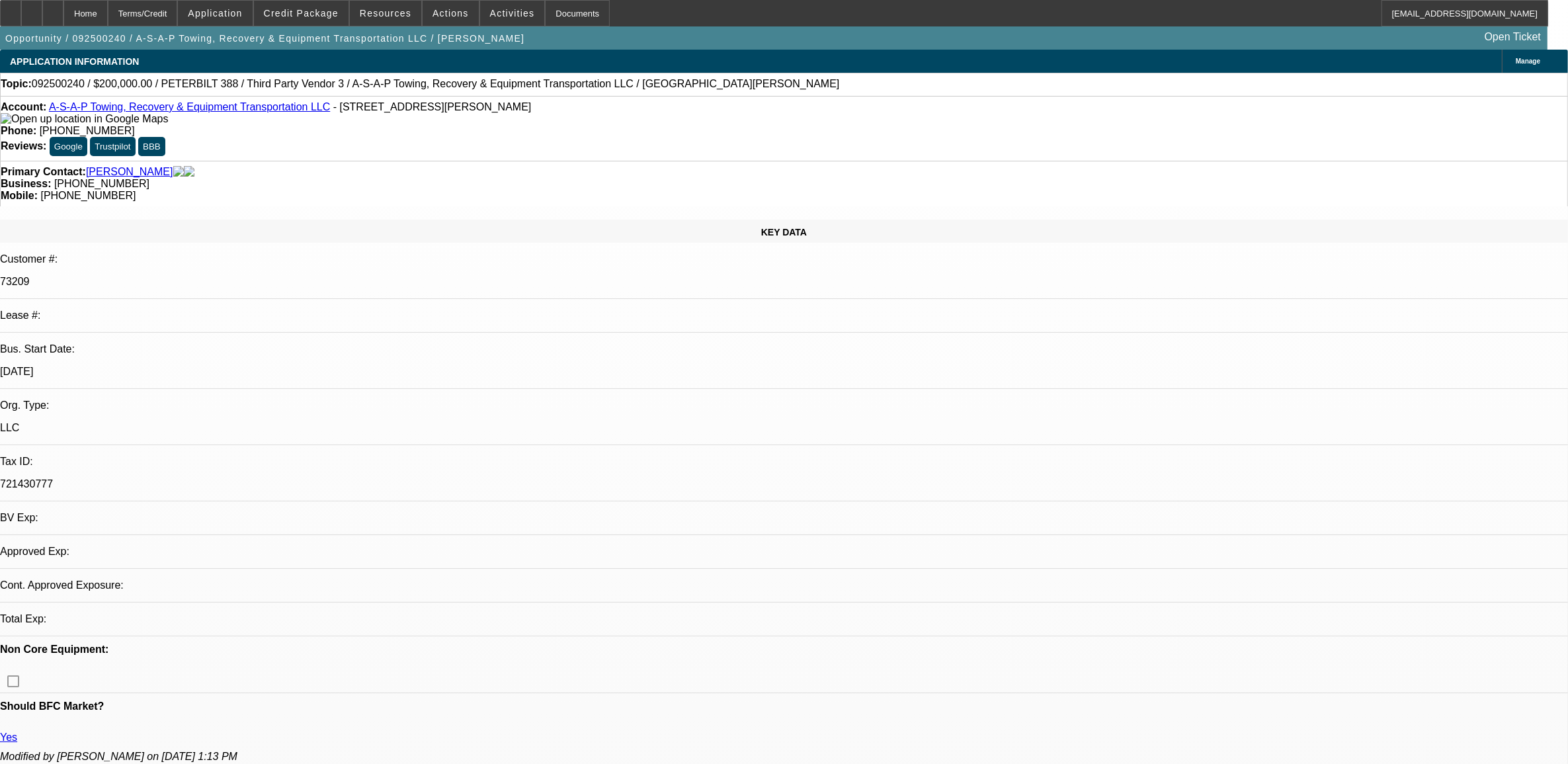
select select "0"
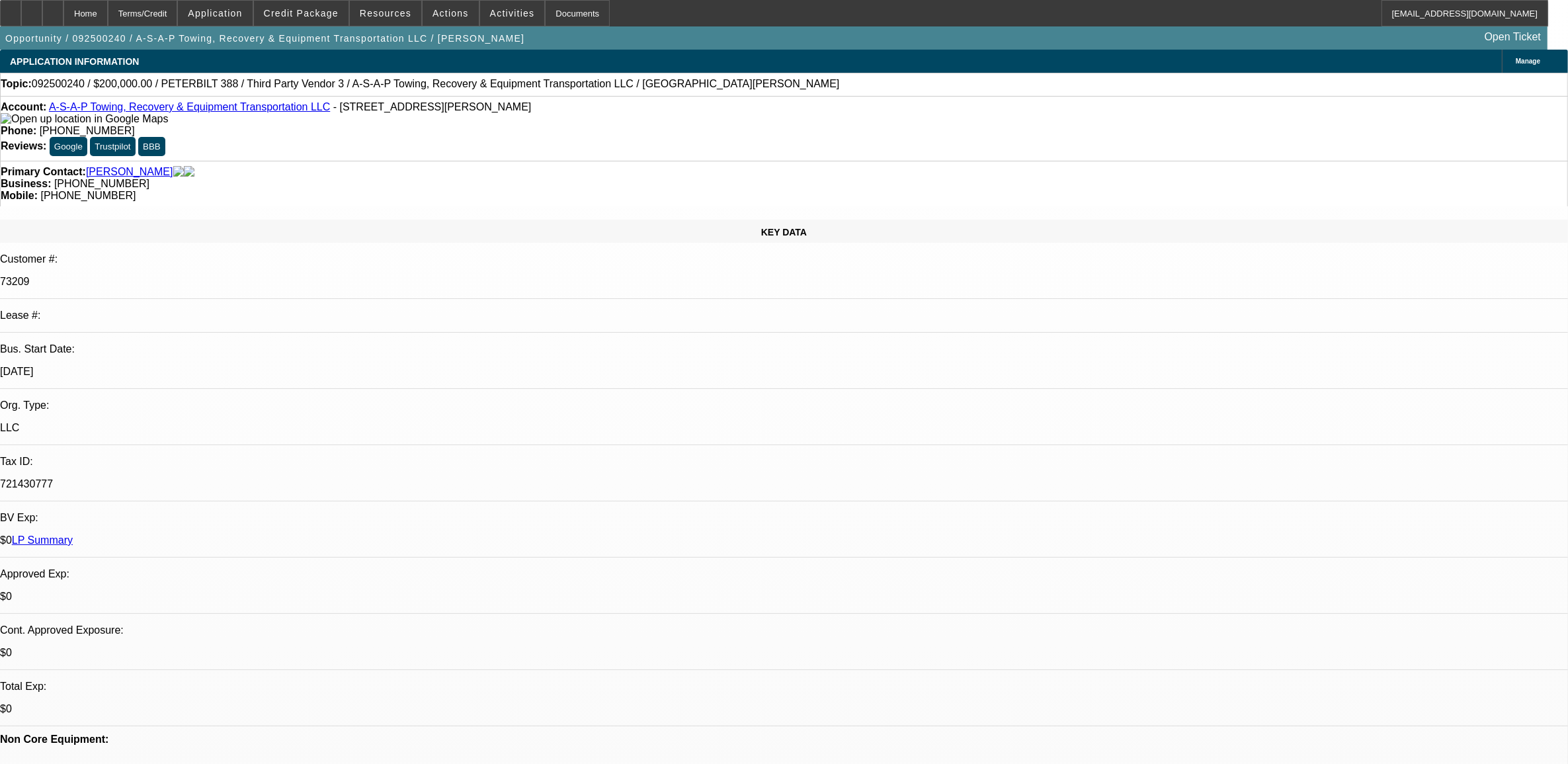
select select "1"
select select "2"
select select "6"
select select "1"
select select "2"
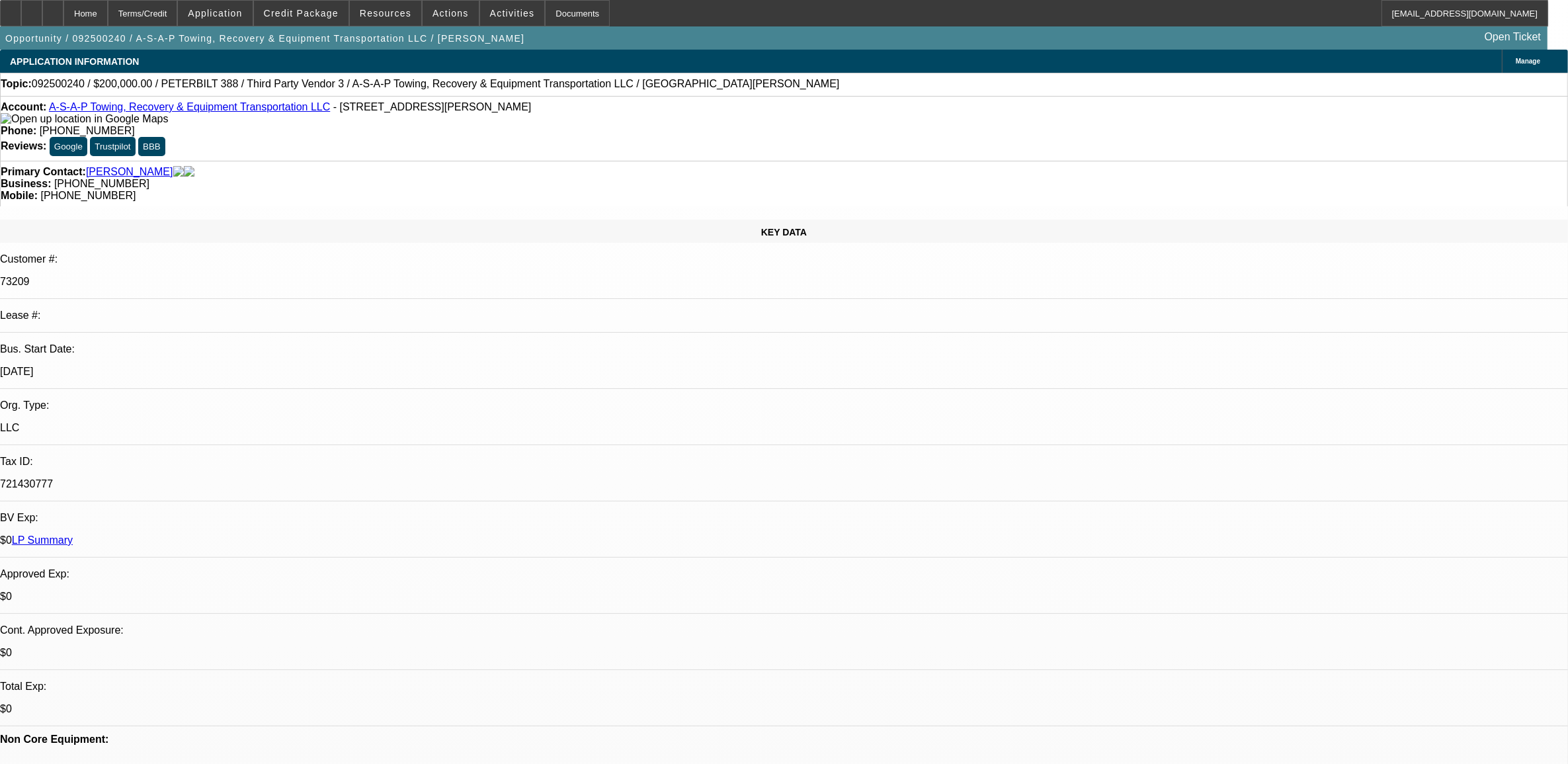
select select "6"
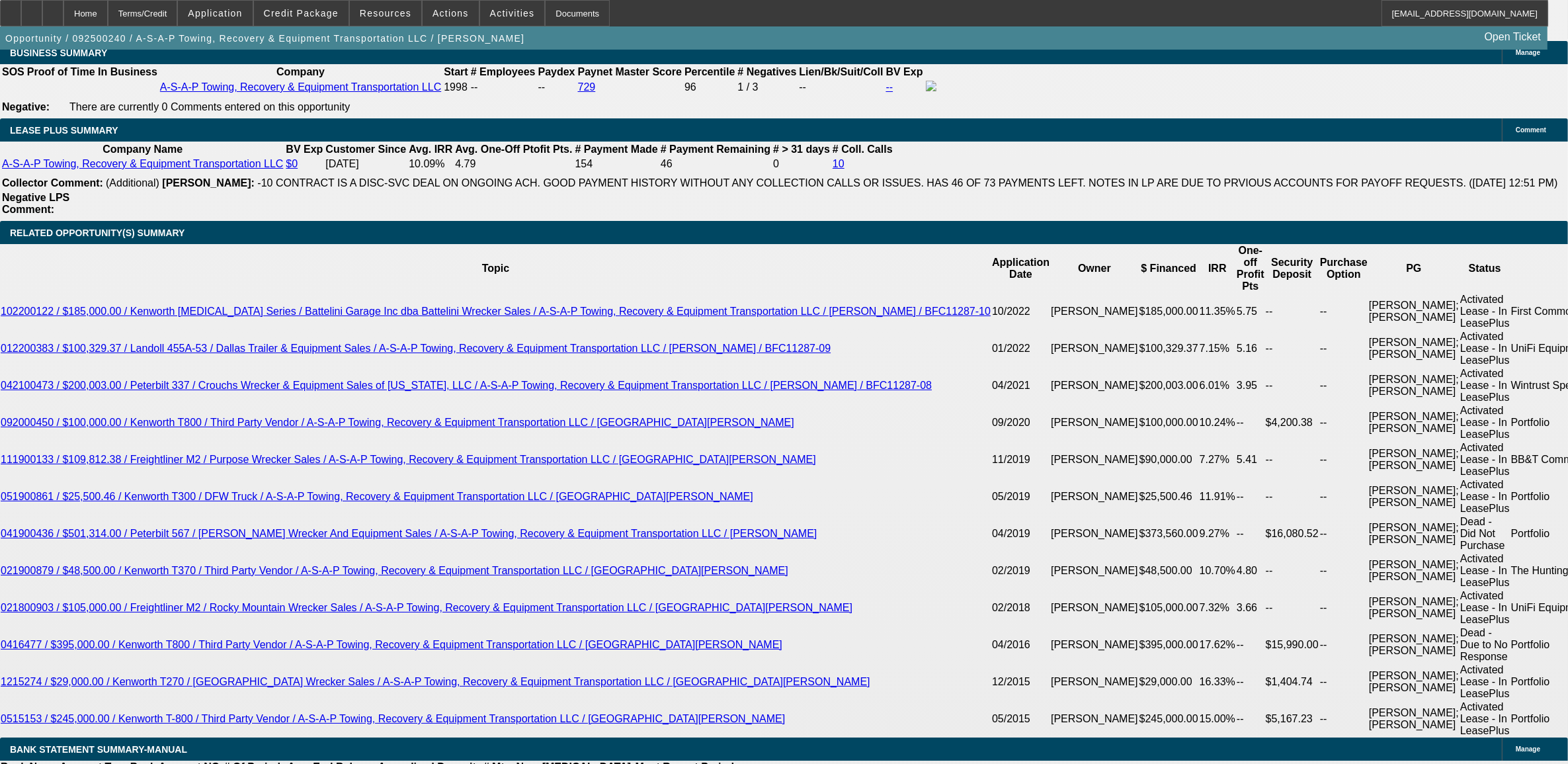
scroll to position [2088, 0]
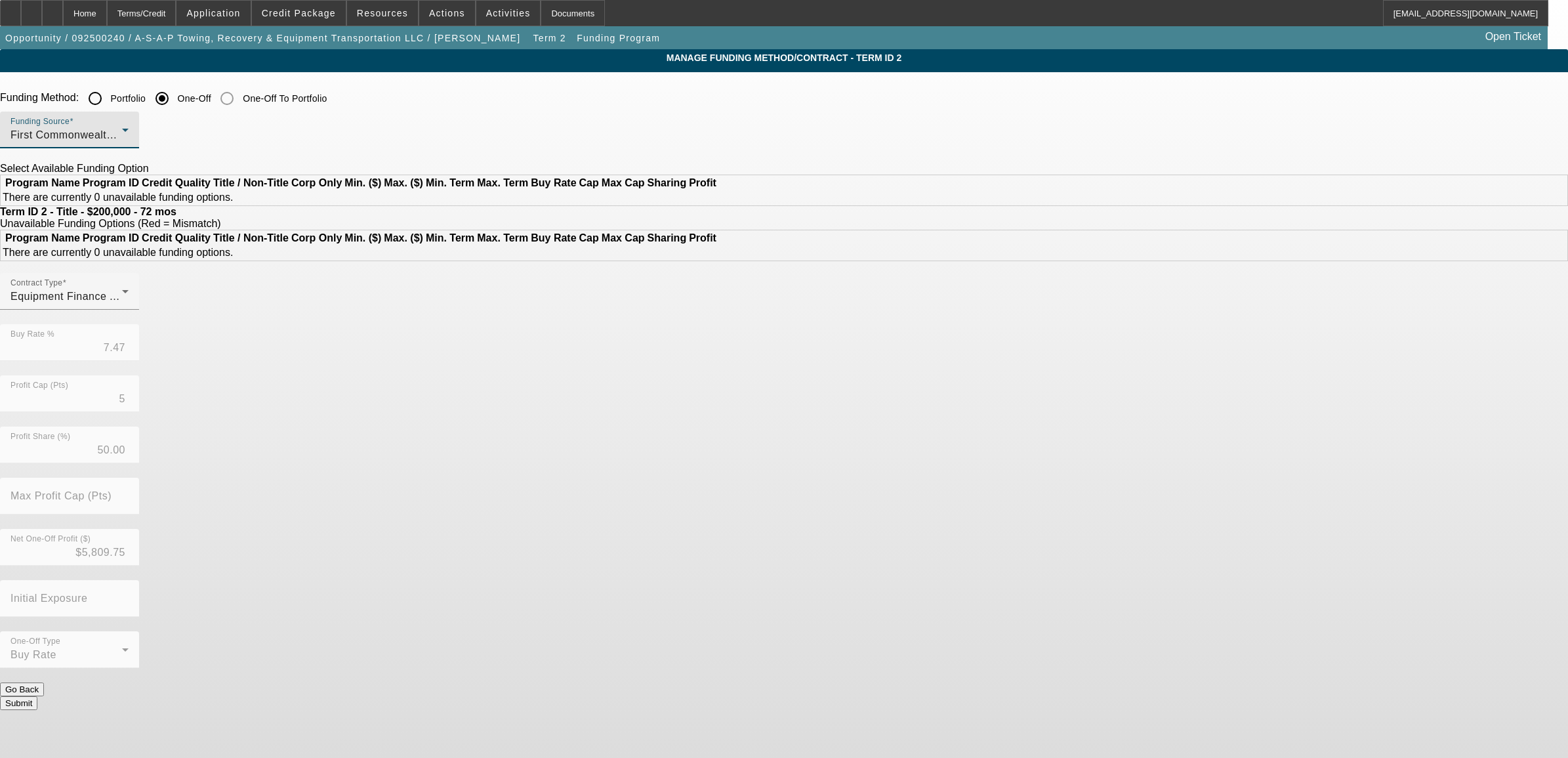
click at [122, 131] on div "First Commonwealth Equipment Finance" at bounding box center [66, 135] width 112 height 16
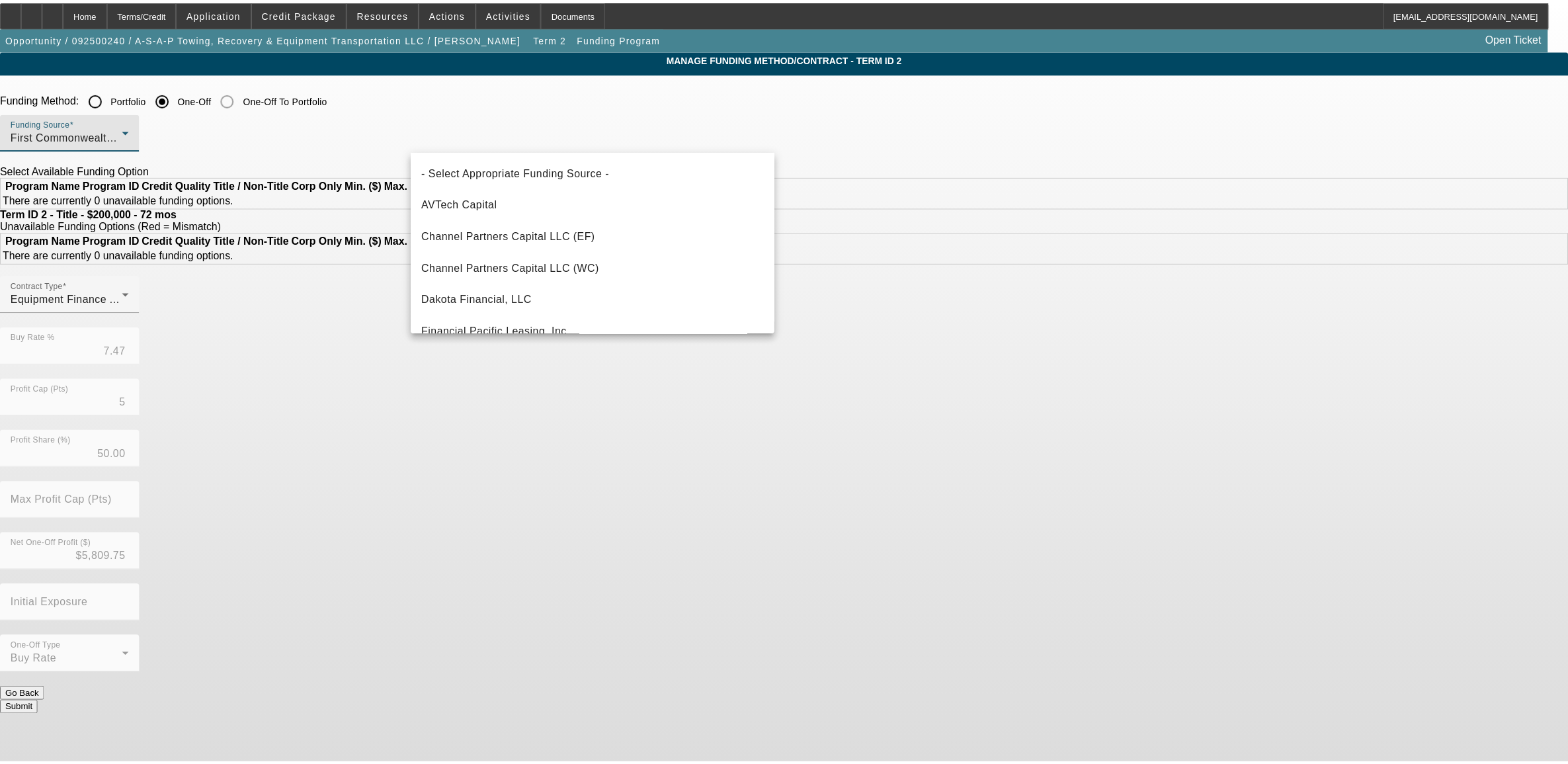
scroll to position [77, 0]
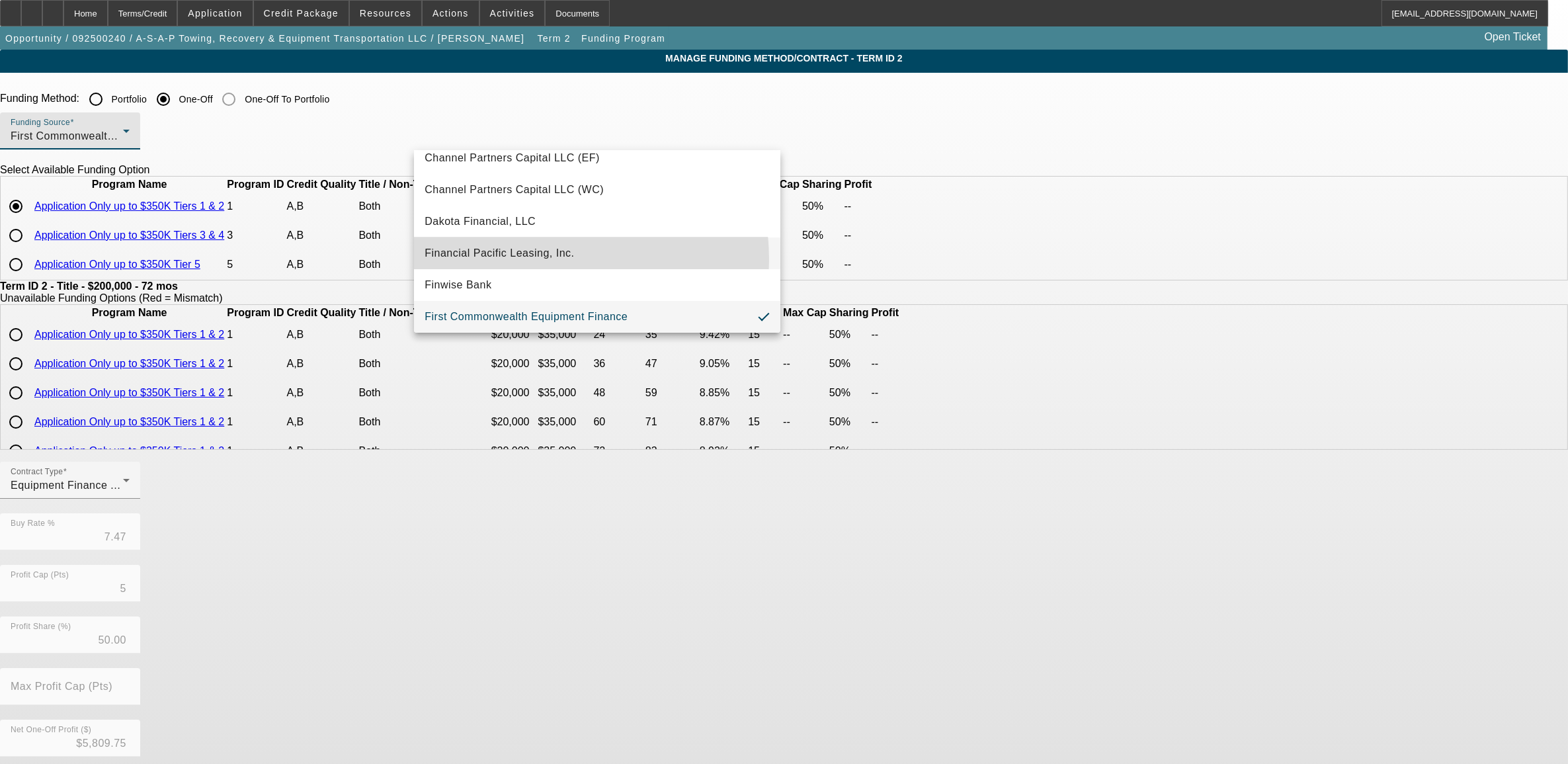
click at [525, 259] on span "Financial Pacific Leasing, Inc." at bounding box center [499, 253] width 149 height 16
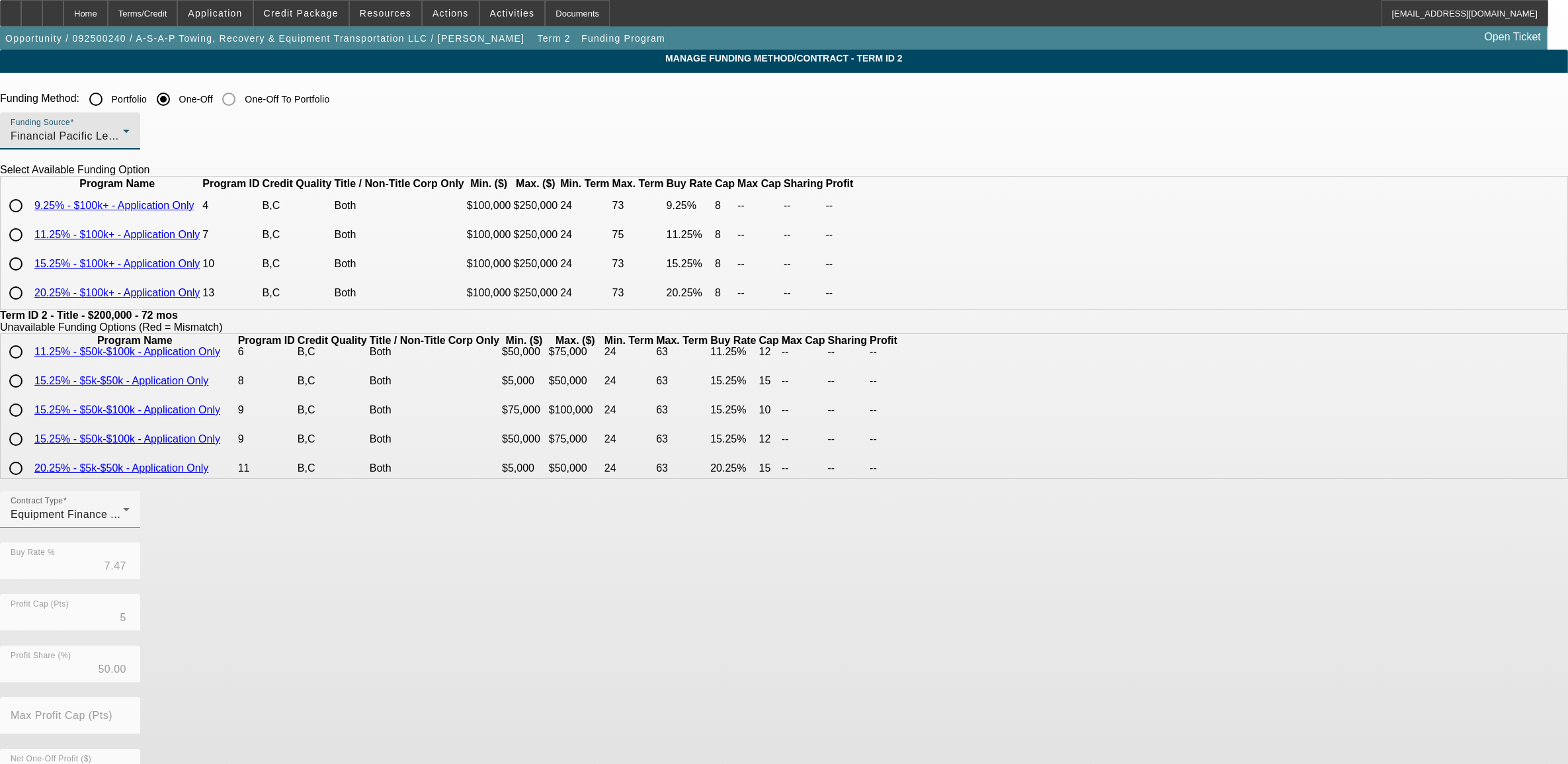
scroll to position [0, 0]
click at [29, 220] on input "radio" at bounding box center [16, 206] width 27 height 27
radio input "true"
type input "9.25"
type input "8"
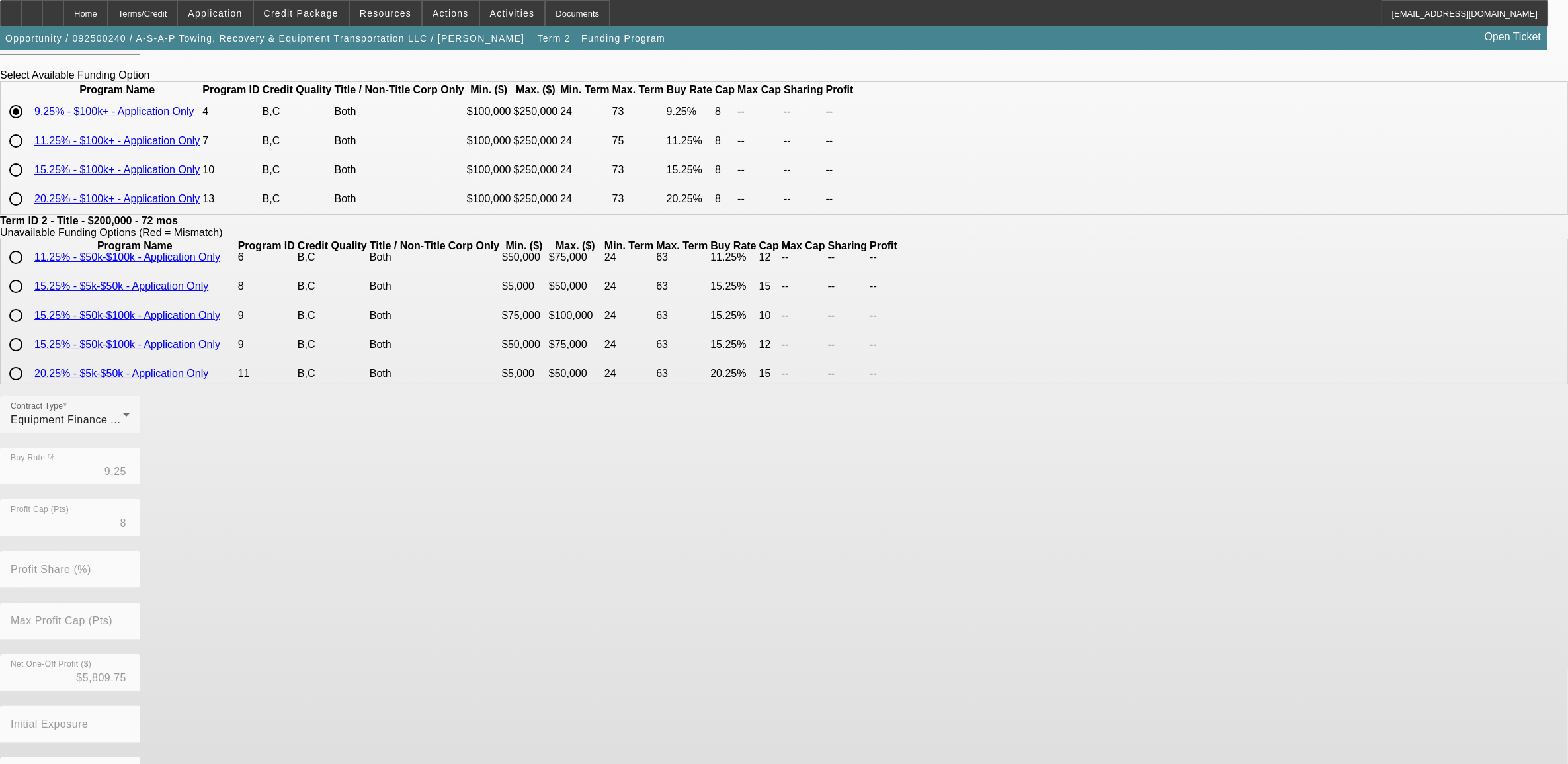
scroll to position [154, 0]
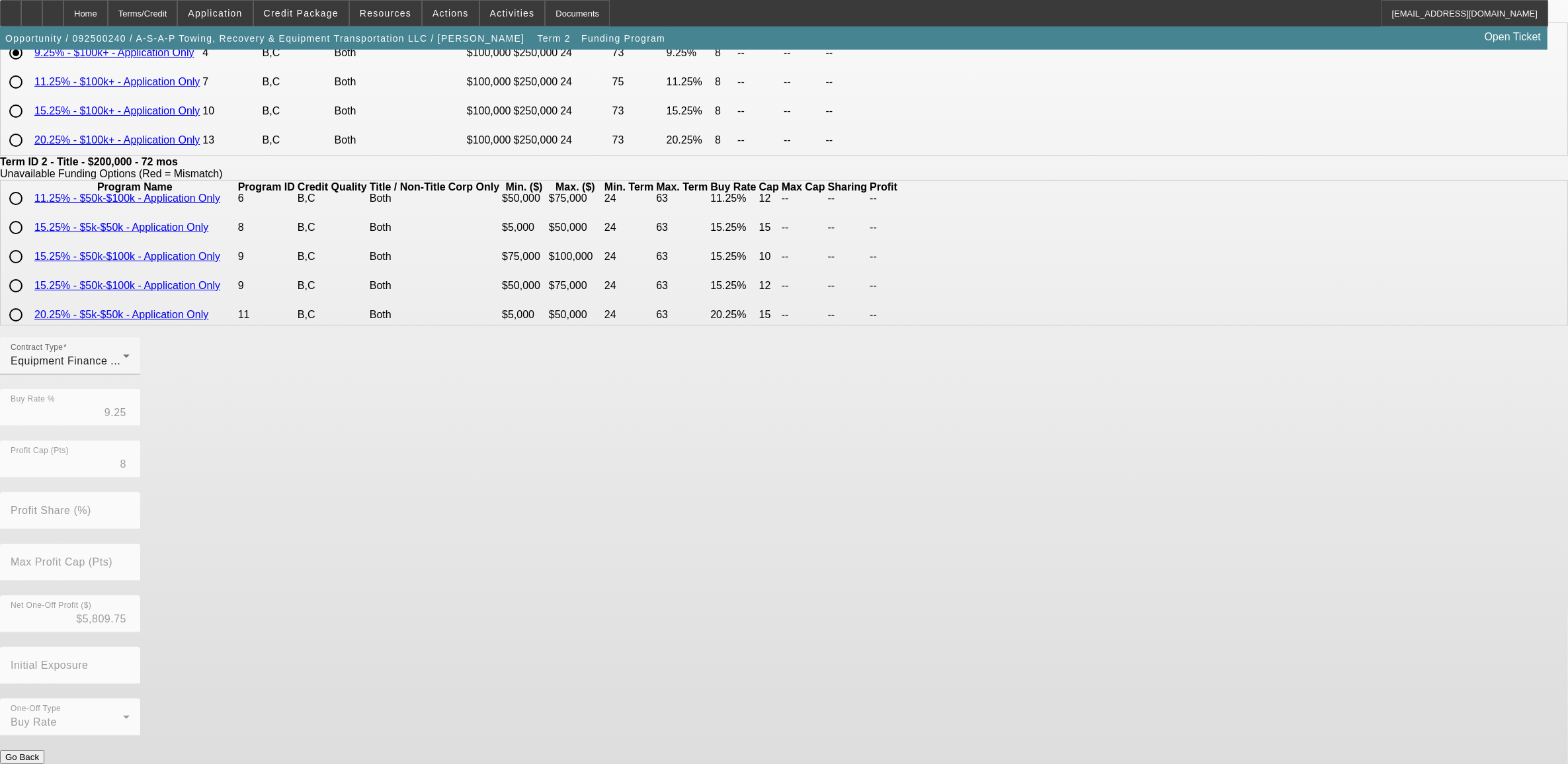
click at [38, 763] on button "Submit" at bounding box center [18, 771] width 38 height 14
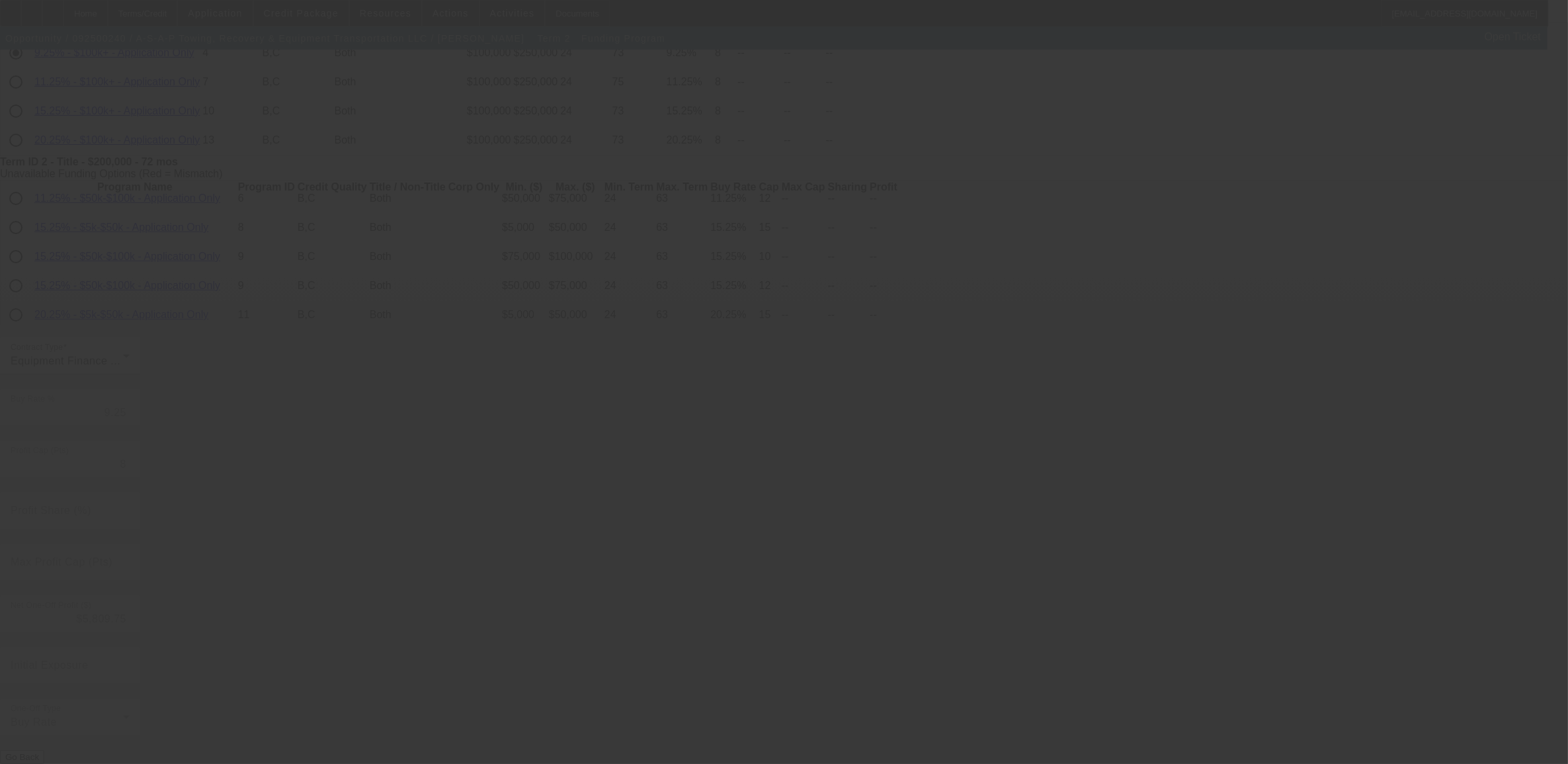
type input "7.47"
type input "5"
type input "50.00"
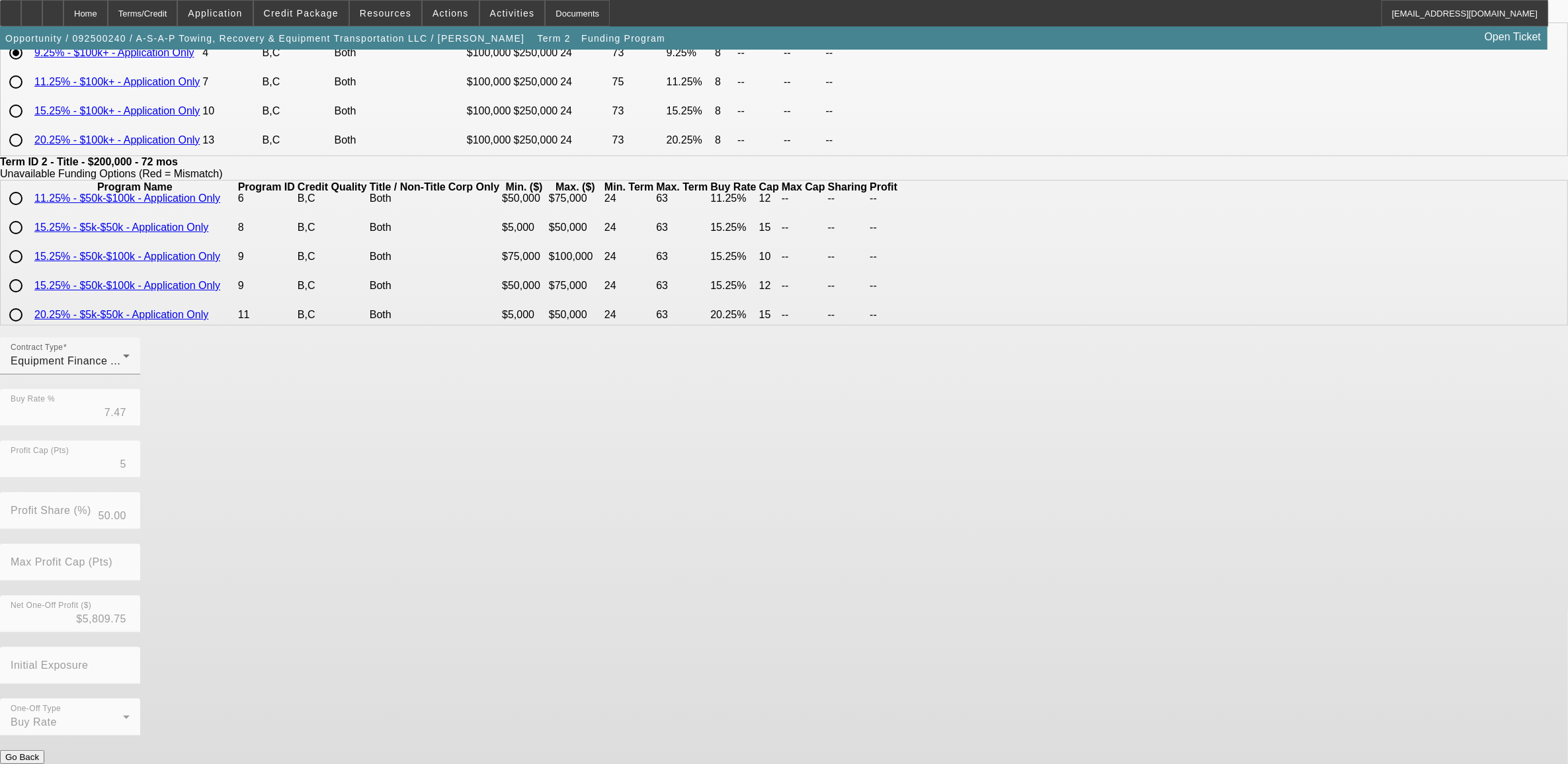
scroll to position [0, 0]
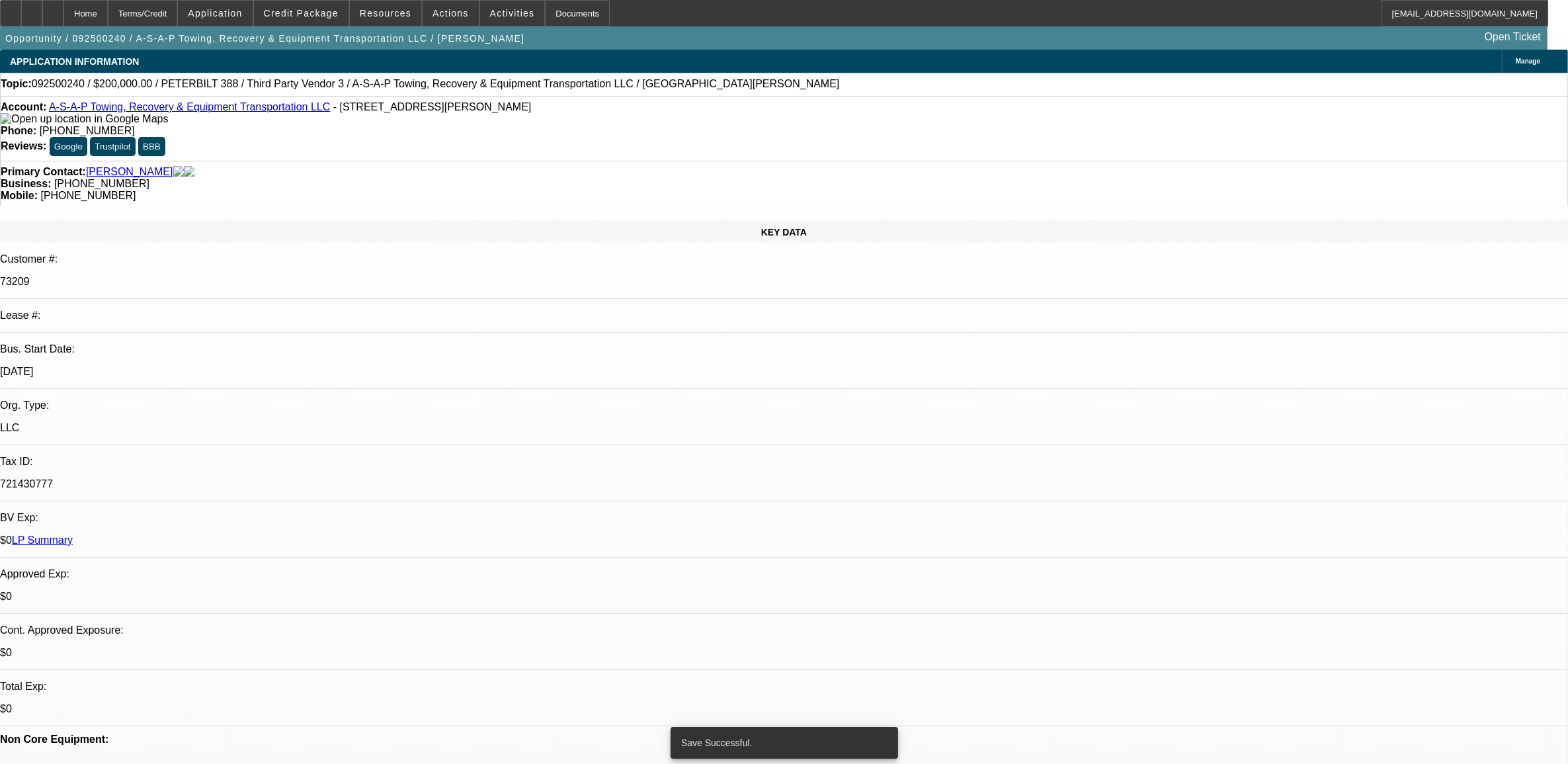
select select "0"
select select "2"
select select "0"
select select "6"
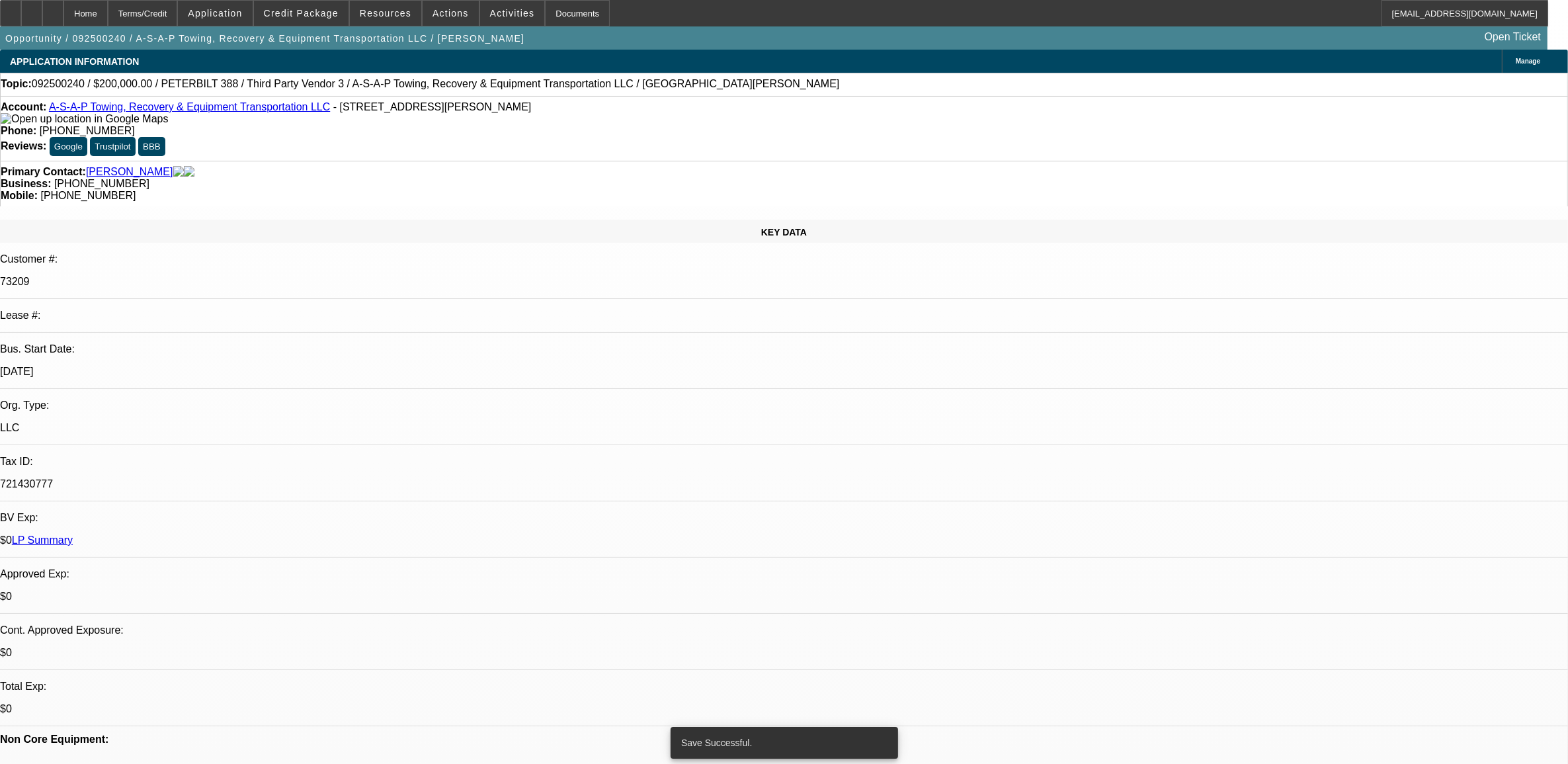
select select "0"
select select "2"
select select "0"
select select "6"
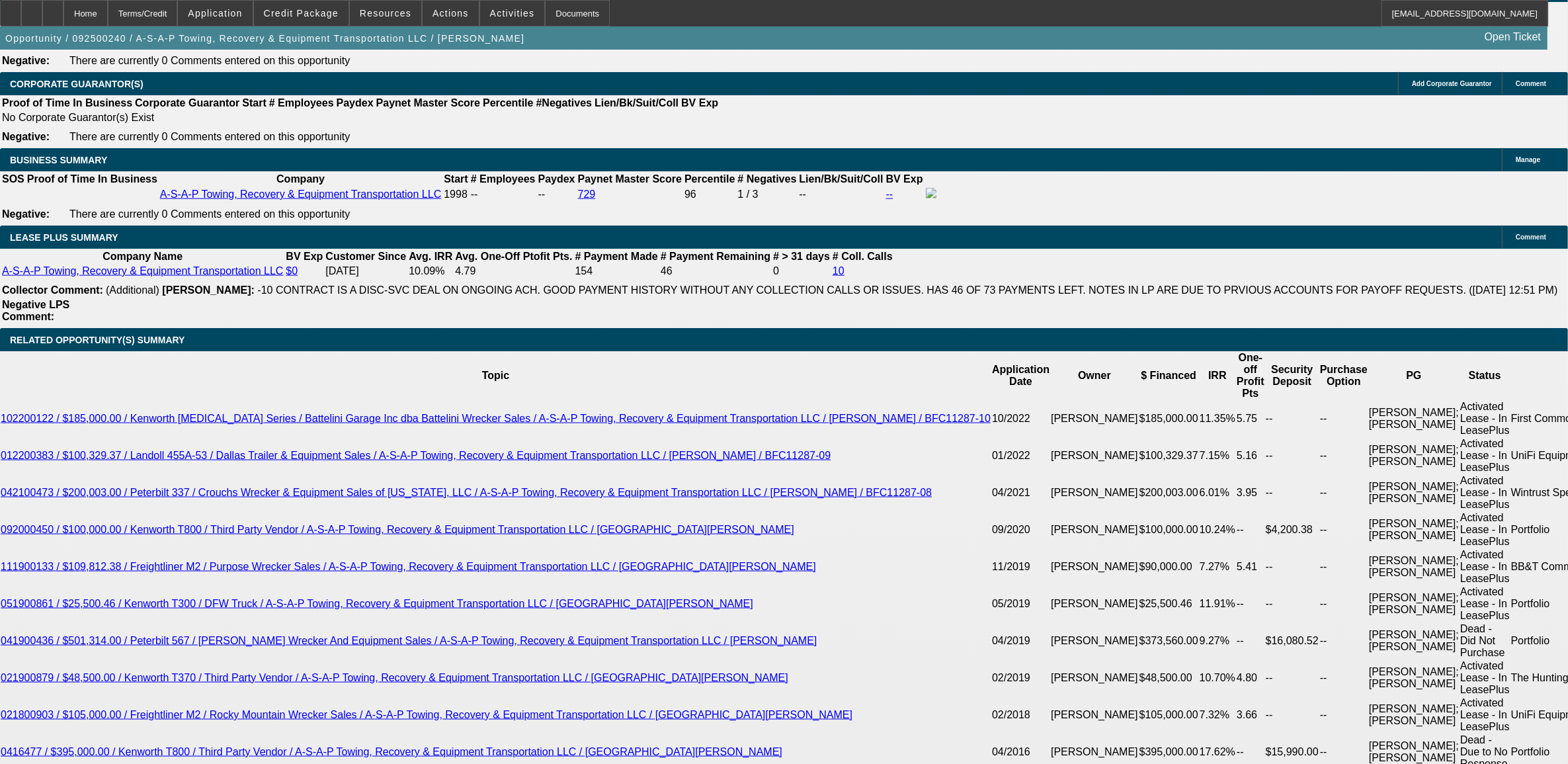
scroll to position [2151, 0]
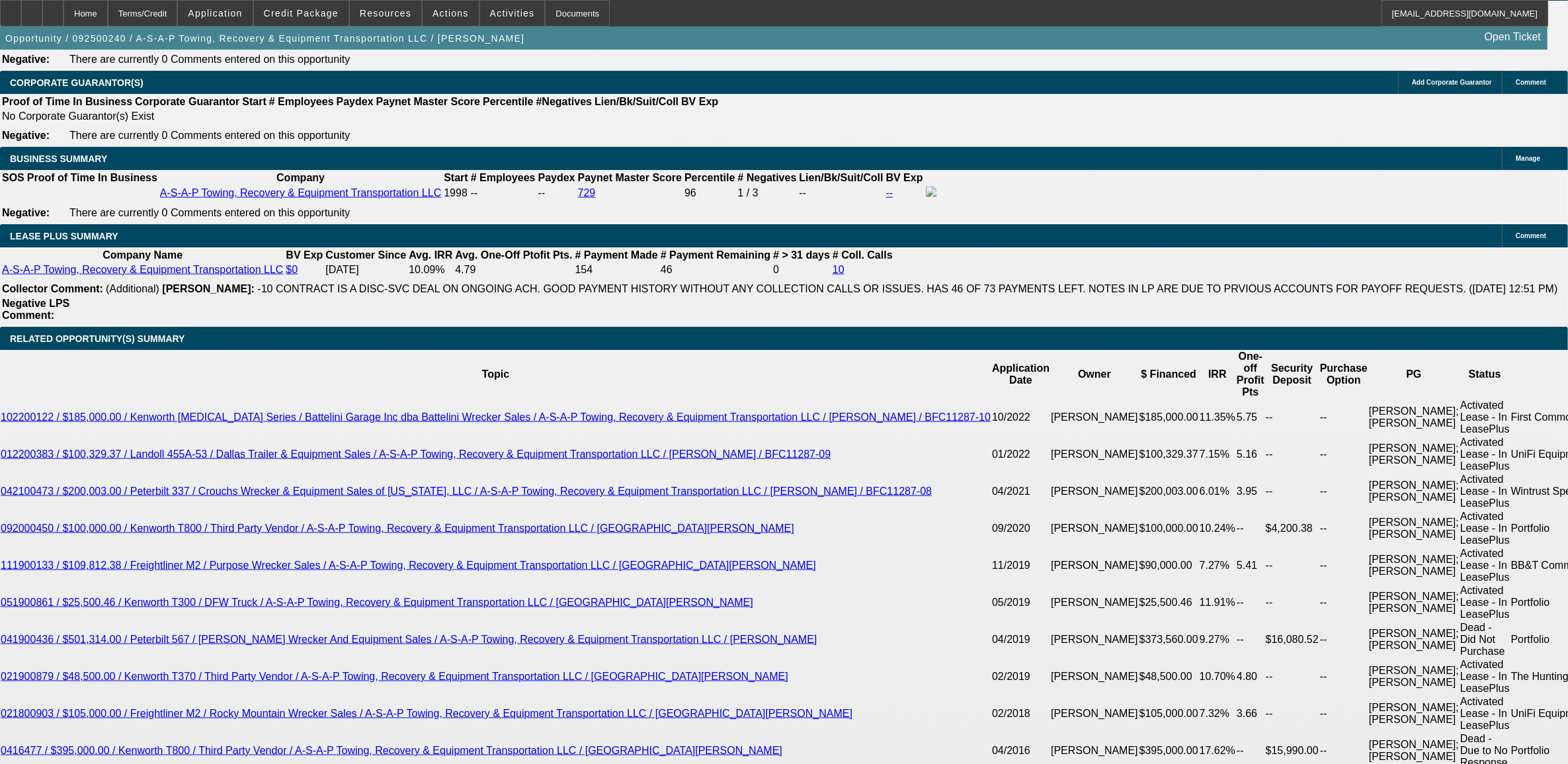
type input "UNKNOWN"
type input "10.9"
type input "$3,796.58"
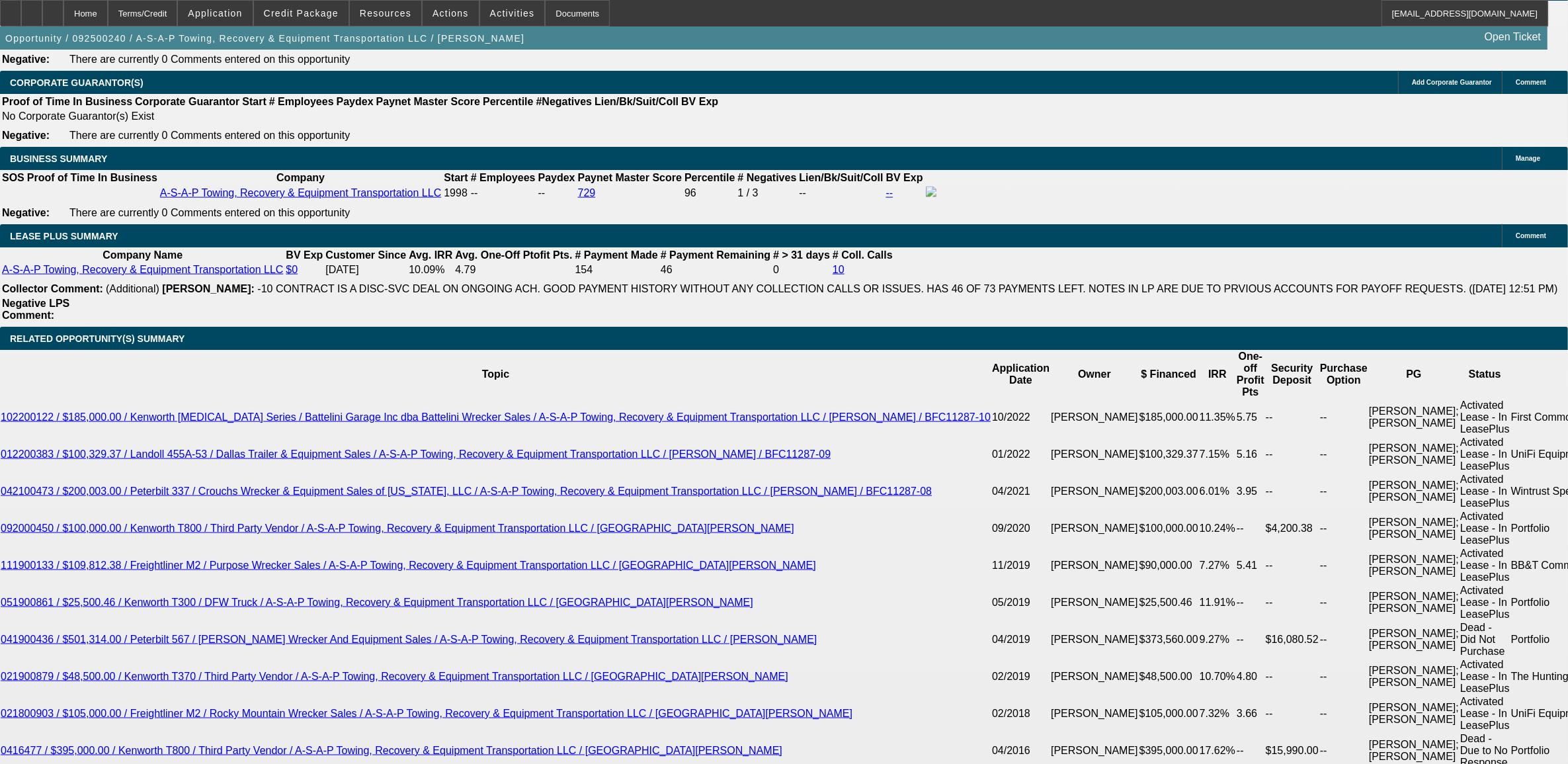
type input "10.9"
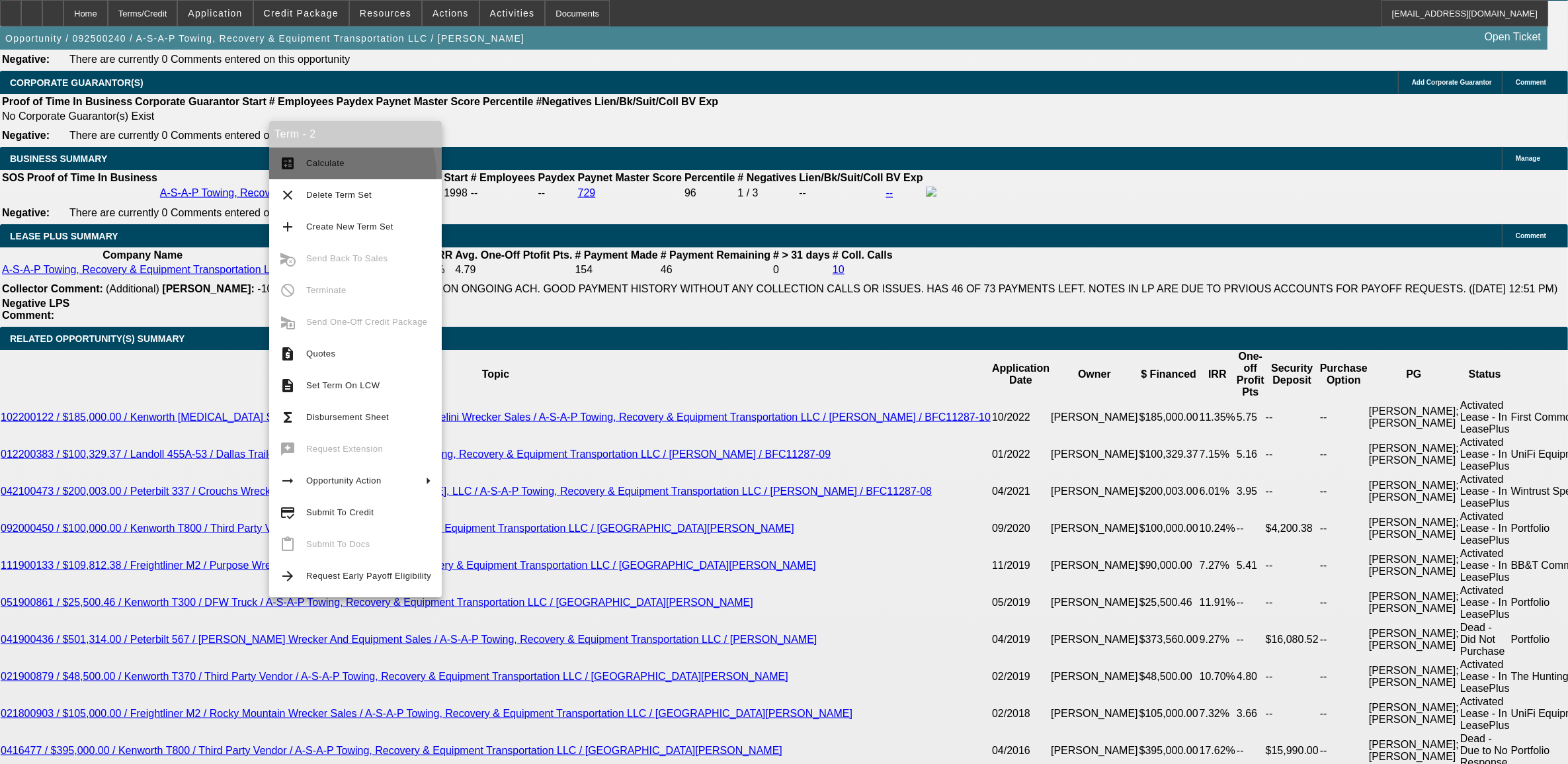
click at [334, 174] on button "calculate Calculate" at bounding box center [355, 163] width 173 height 32
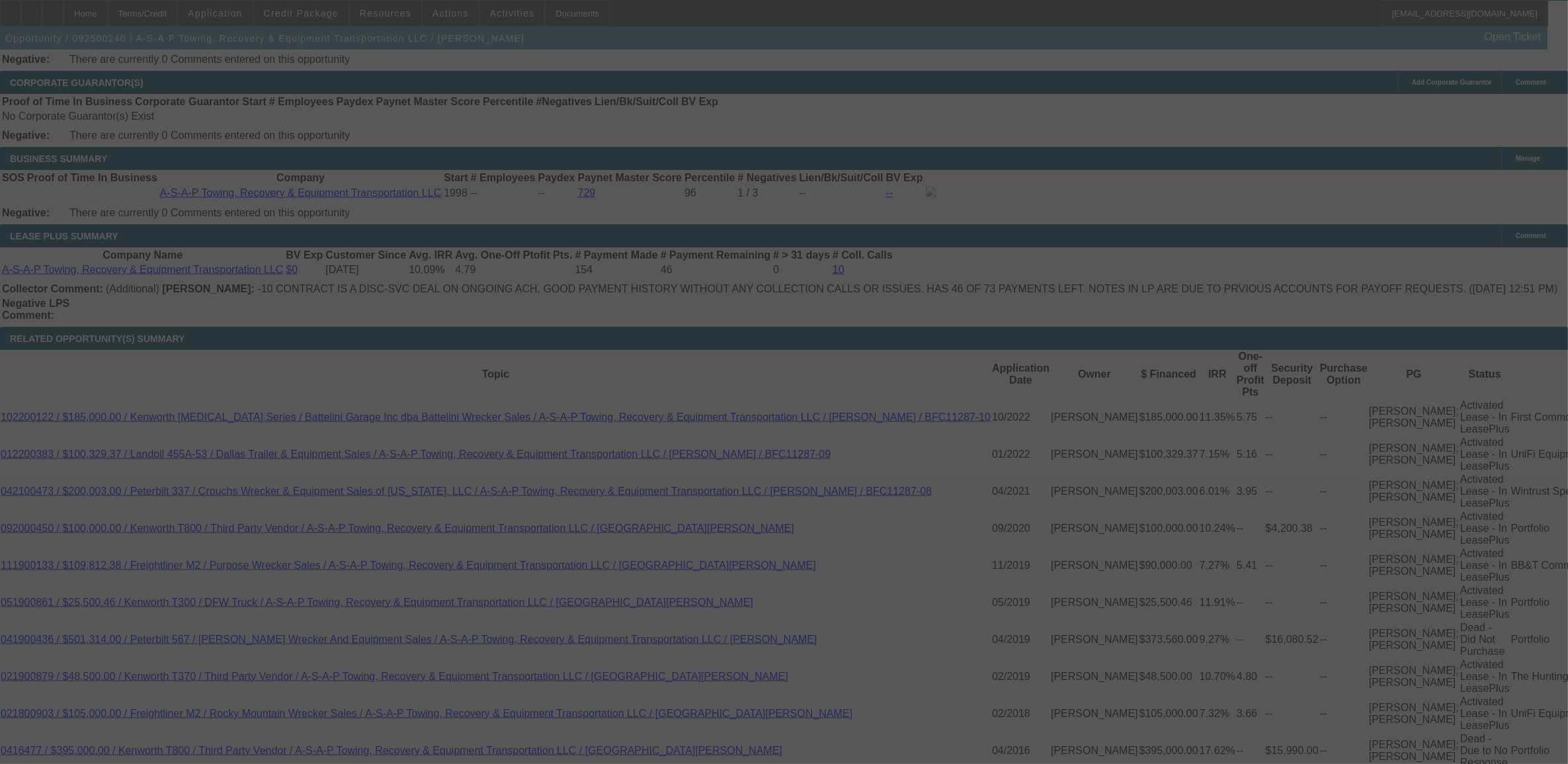
select select "0"
select select "2"
select select "0"
select select "6"
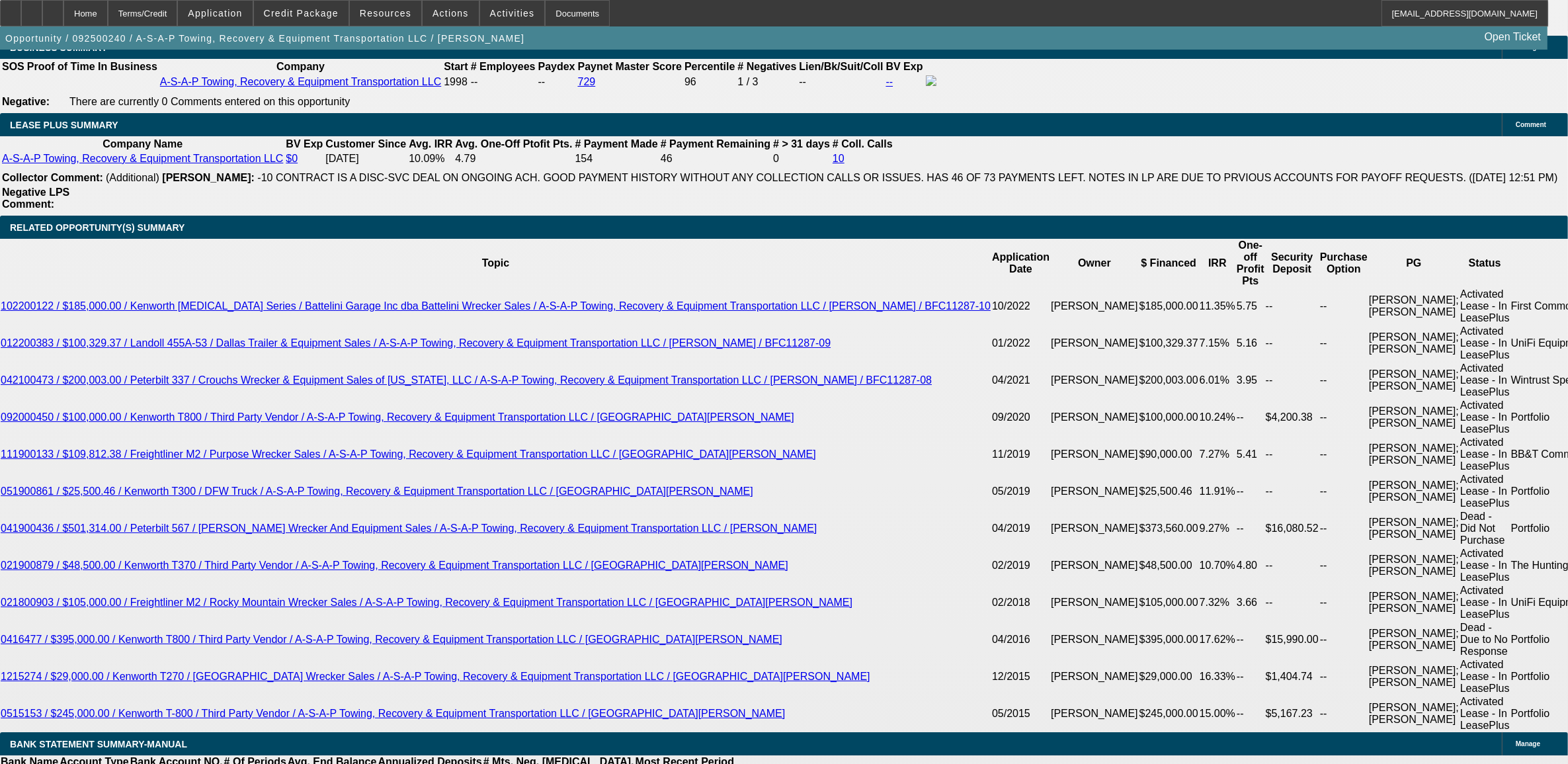
scroll to position [2233, 0]
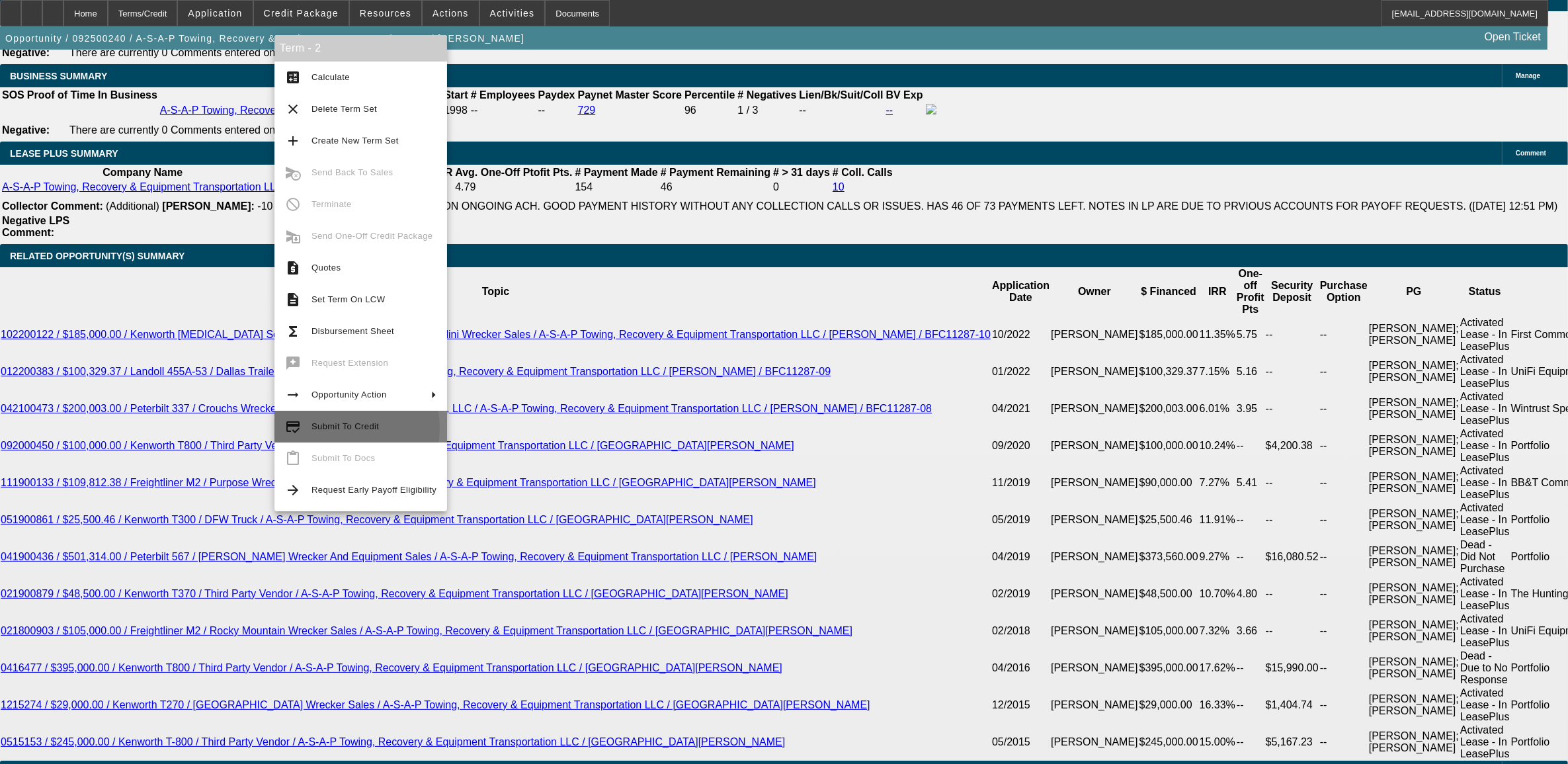
click at [326, 428] on span "Submit To Credit" at bounding box center [345, 426] width 68 height 10
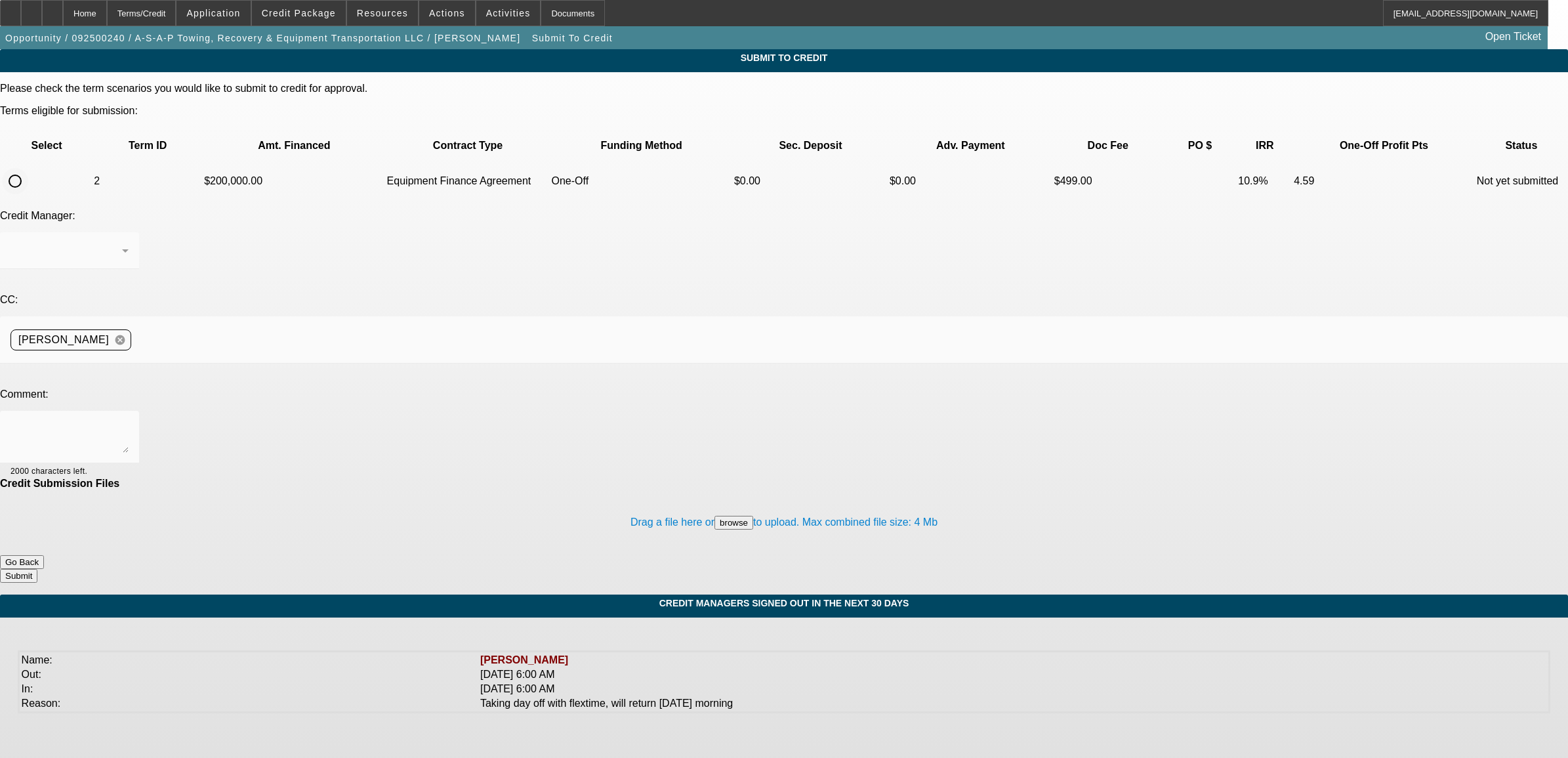
click at [28, 168] on input "radio" at bounding box center [15, 181] width 26 height 26
radio input "true"
click at [107, 20] on div "Home" at bounding box center [85, 13] width 44 height 26
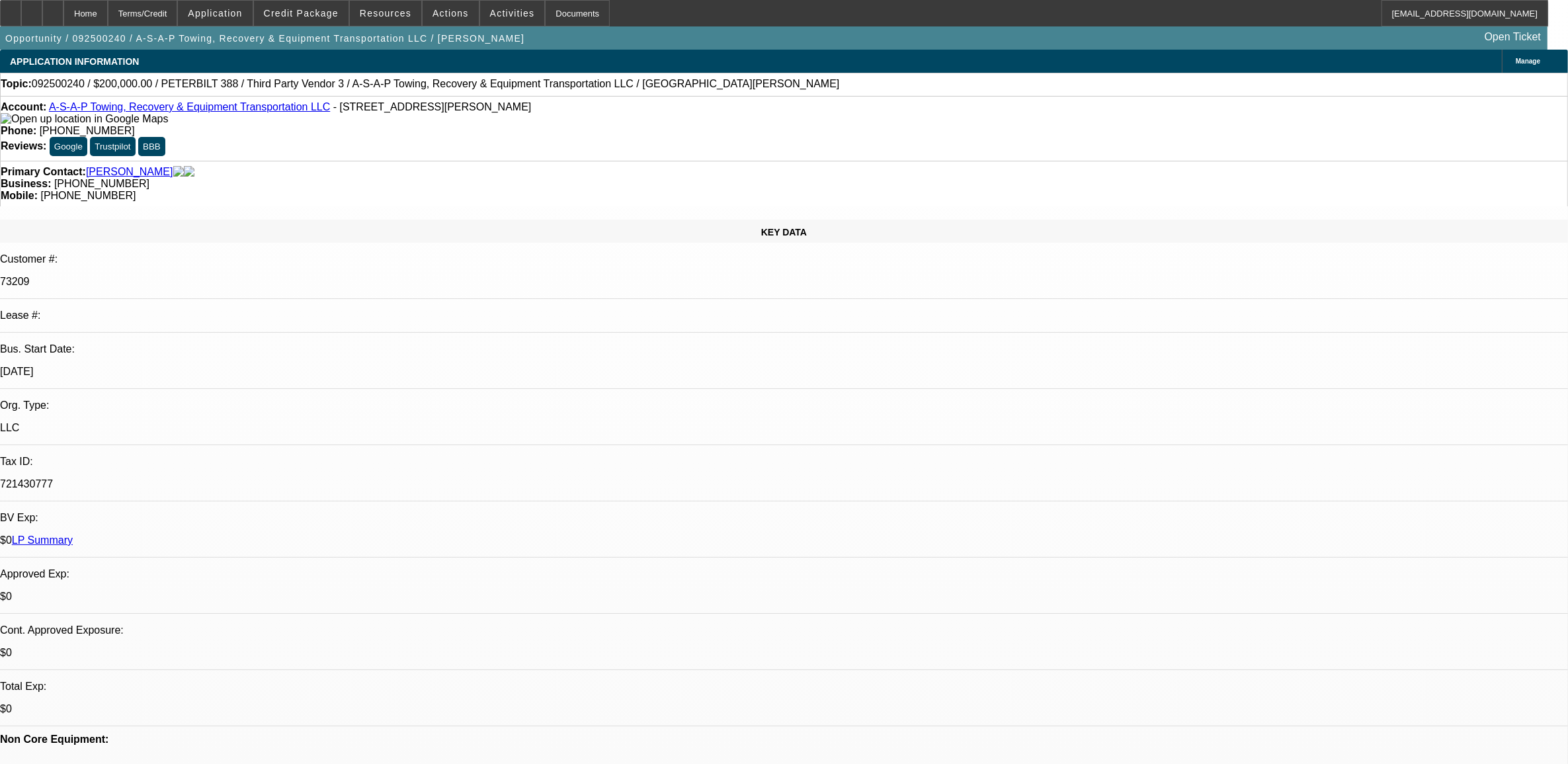
select select "0"
select select "2"
select select "0"
select select "6"
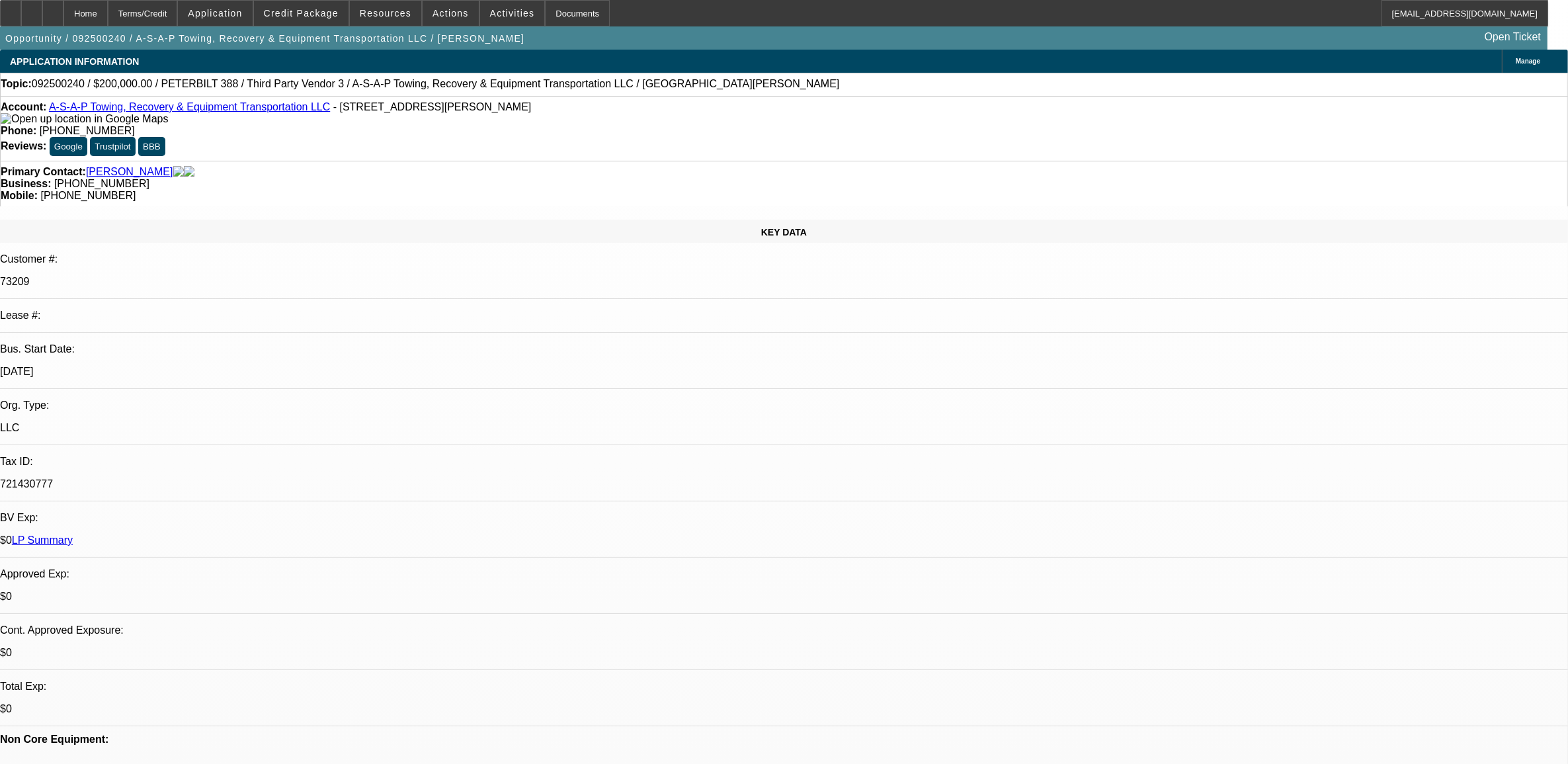
select select "0"
select select "2"
select select "0"
select select "6"
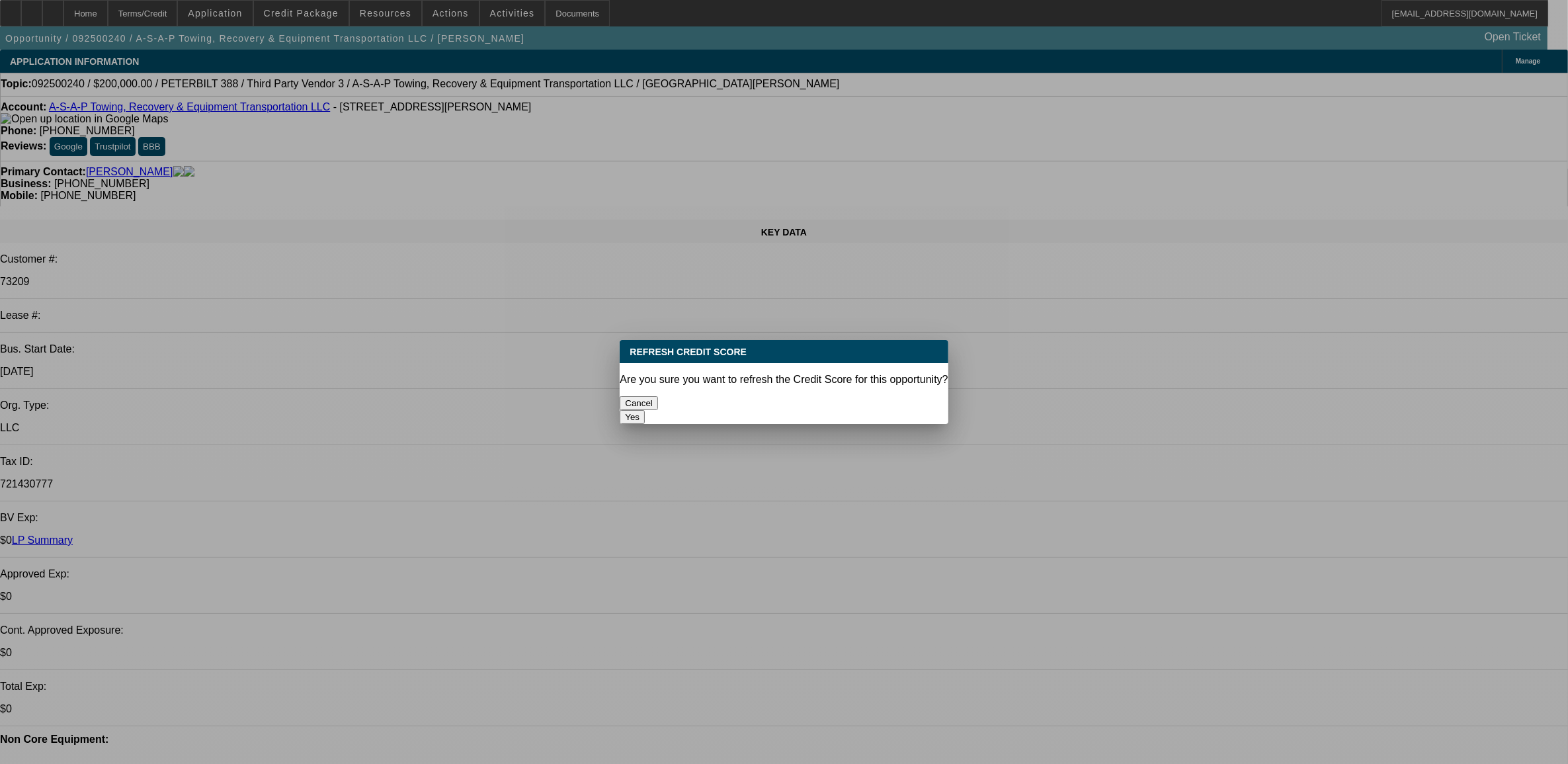
click at [645, 410] on button "Yes" at bounding box center [632, 417] width 25 height 14
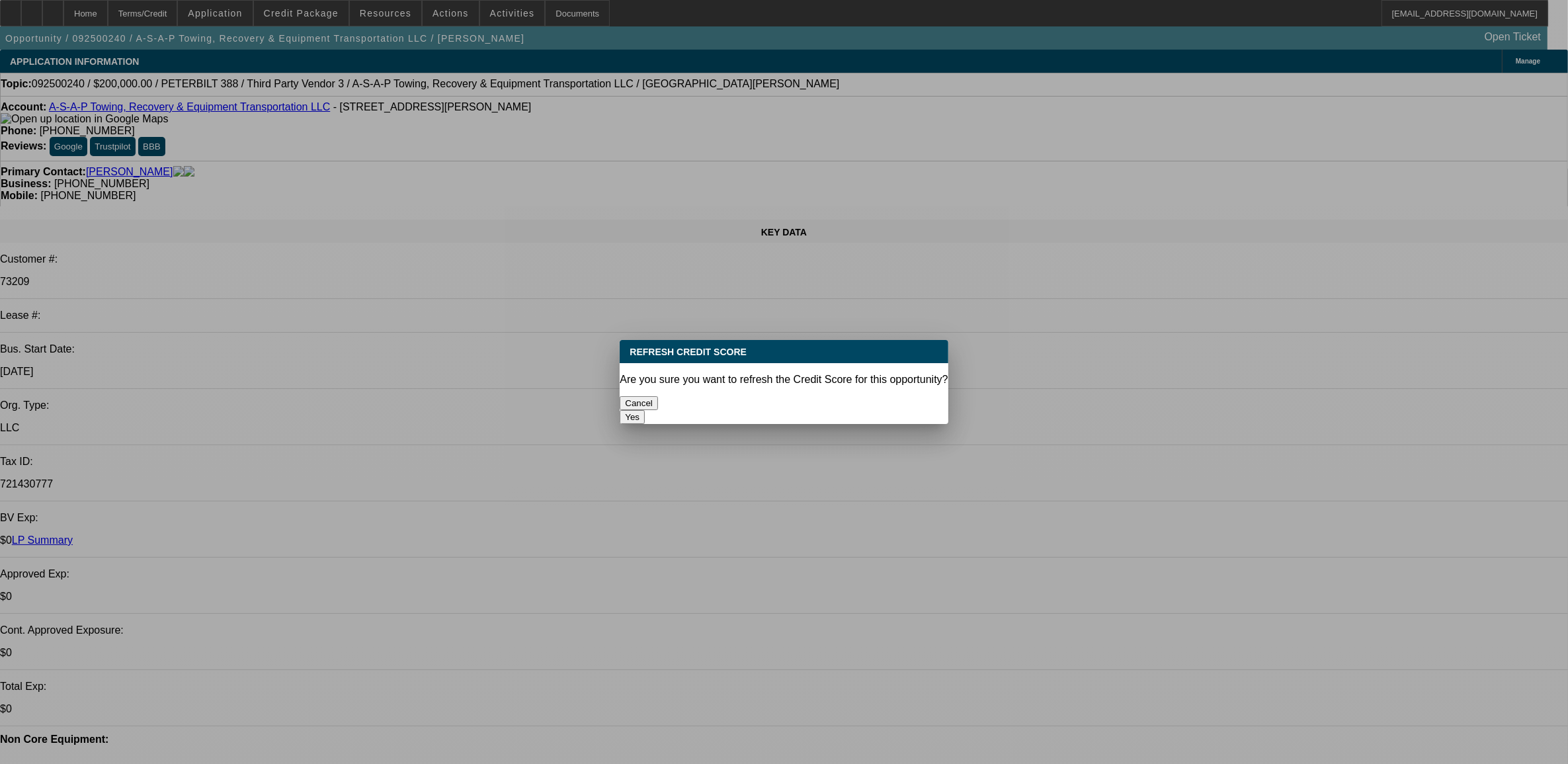
click at [645, 410] on button "Yes" at bounding box center [632, 417] width 25 height 14
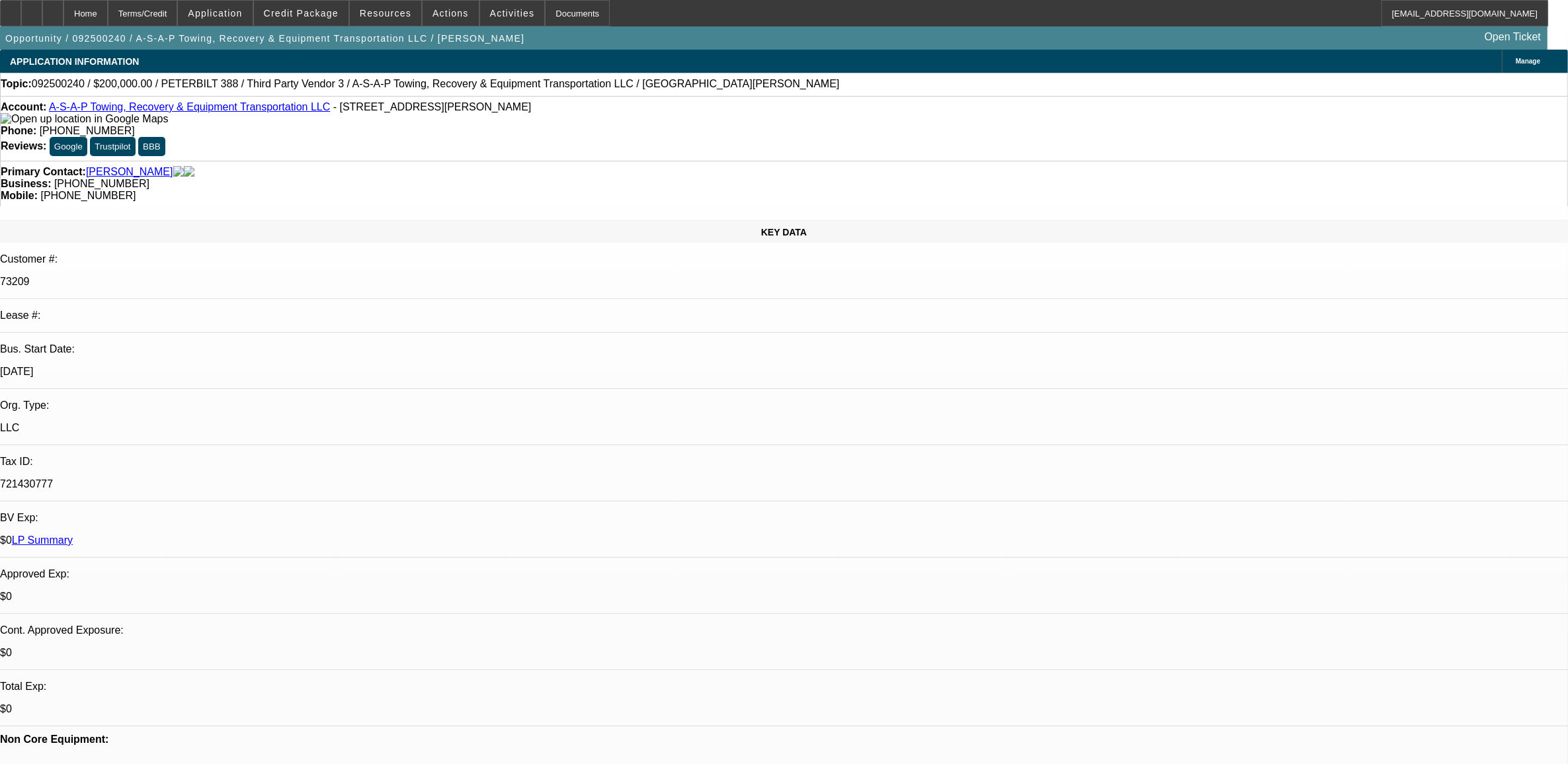
click at [73, 535] on link "LP Summary" at bounding box center [42, 540] width 61 height 11
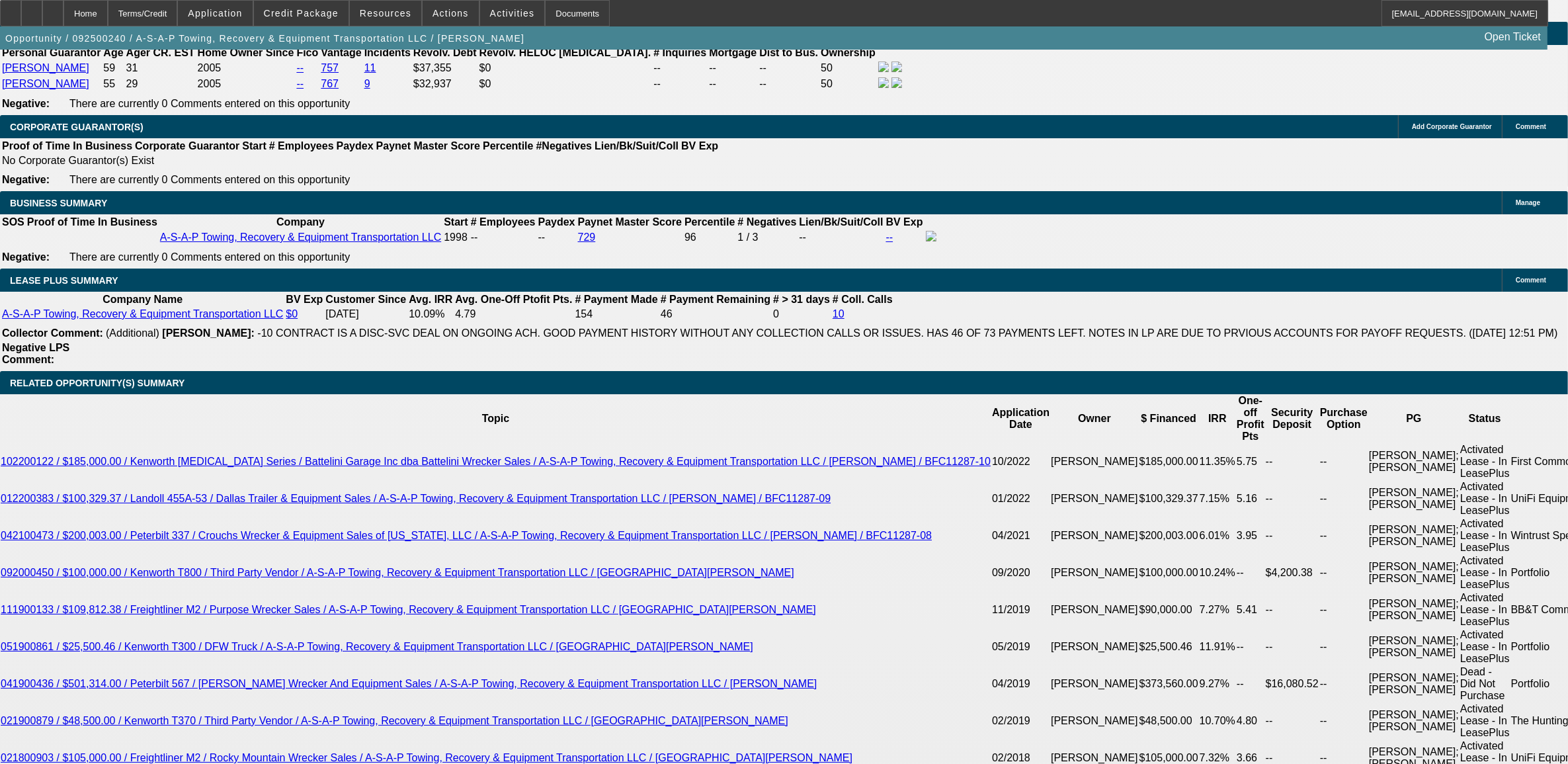
scroll to position [2067, 0]
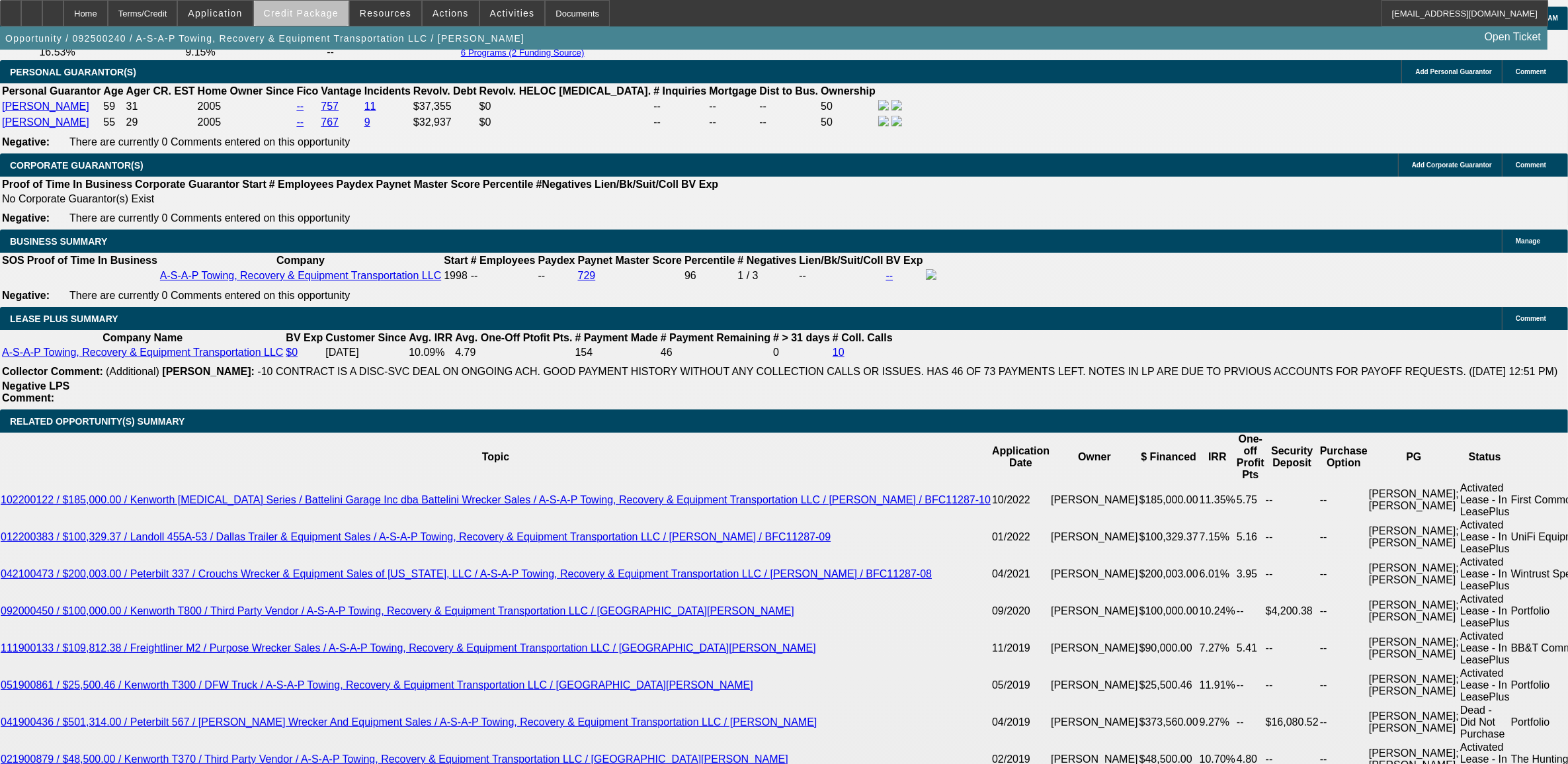
click at [329, 18] on span at bounding box center [301, 13] width 95 height 32
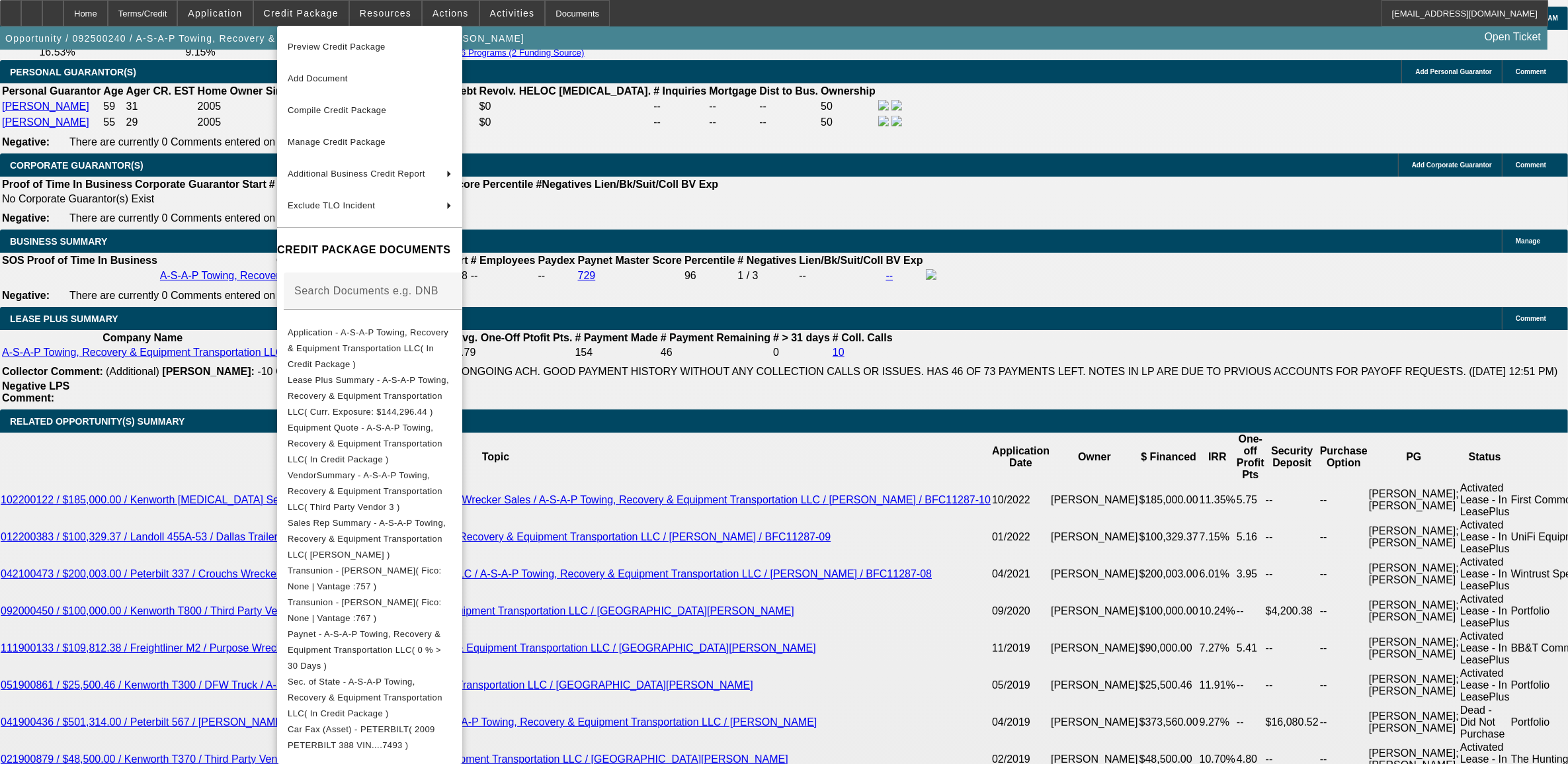
click at [139, 608] on div at bounding box center [784, 382] width 1568 height 764
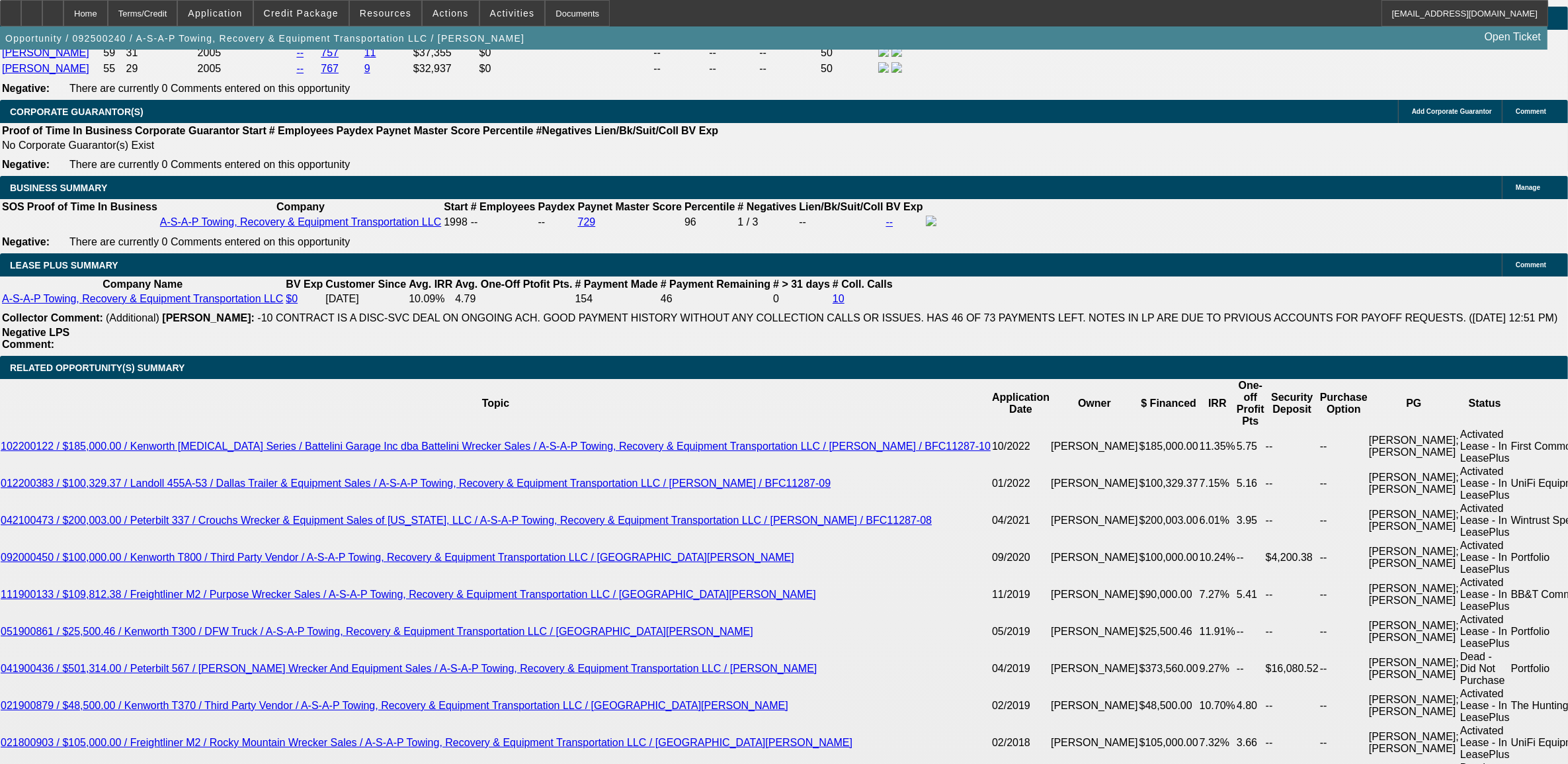
scroll to position [2151, 0]
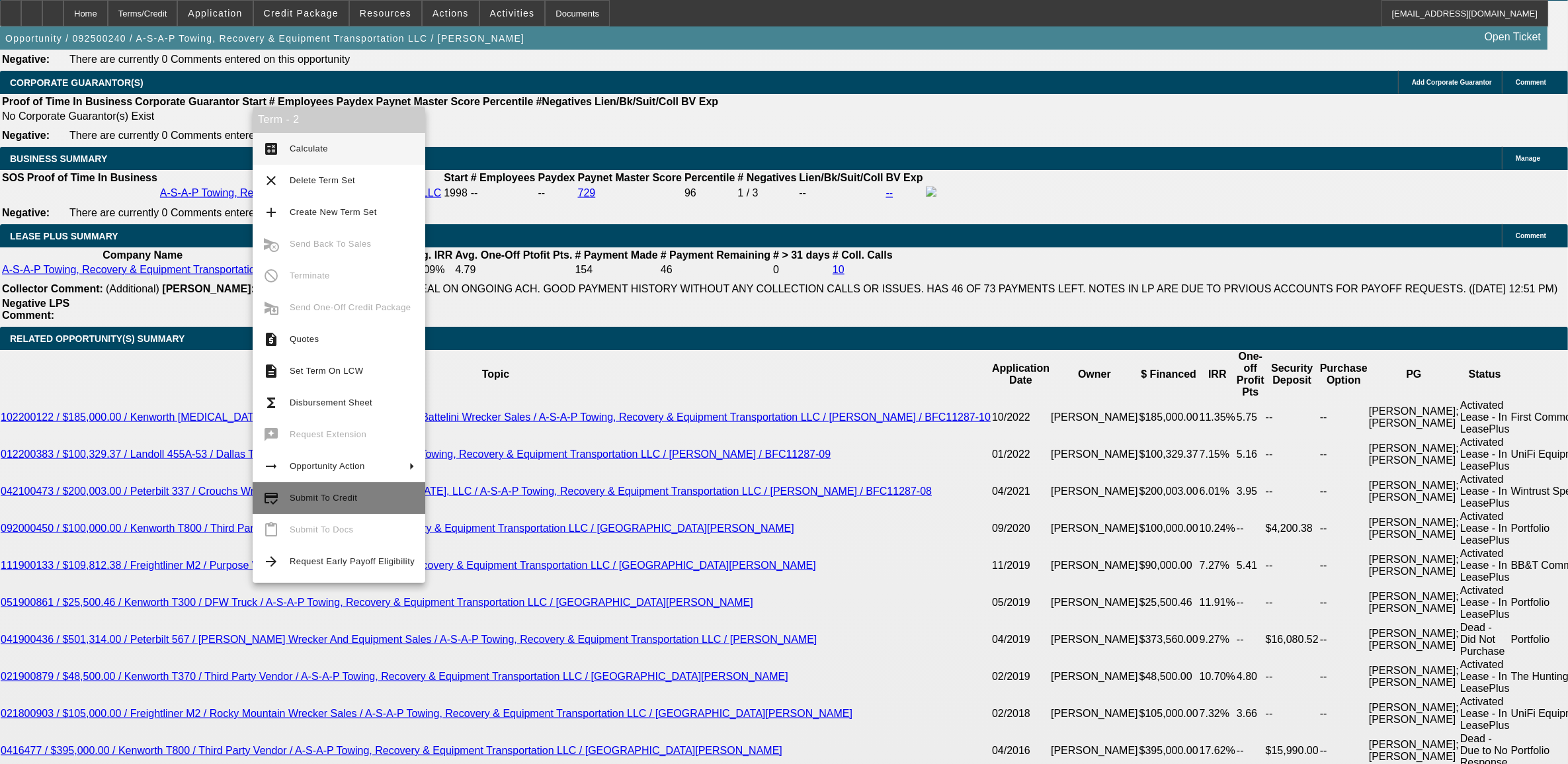
click at [319, 486] on button "credit_score Submit To Credit" at bounding box center [338, 498] width 173 height 32
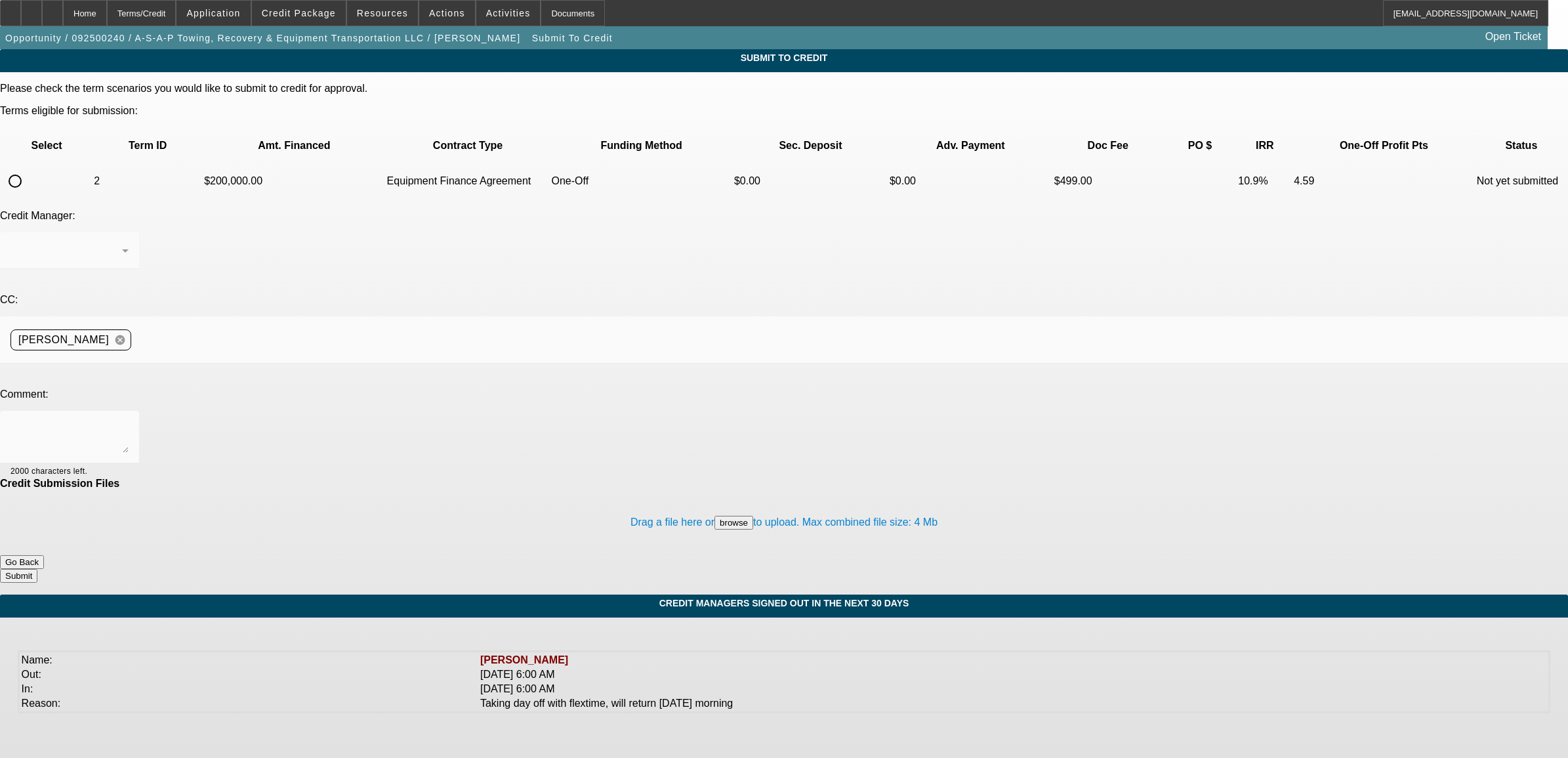
click at [28, 168] on input "radio" at bounding box center [15, 181] width 26 height 26
radio input "true"
click textarea
type textarea "p"
type textarea "["
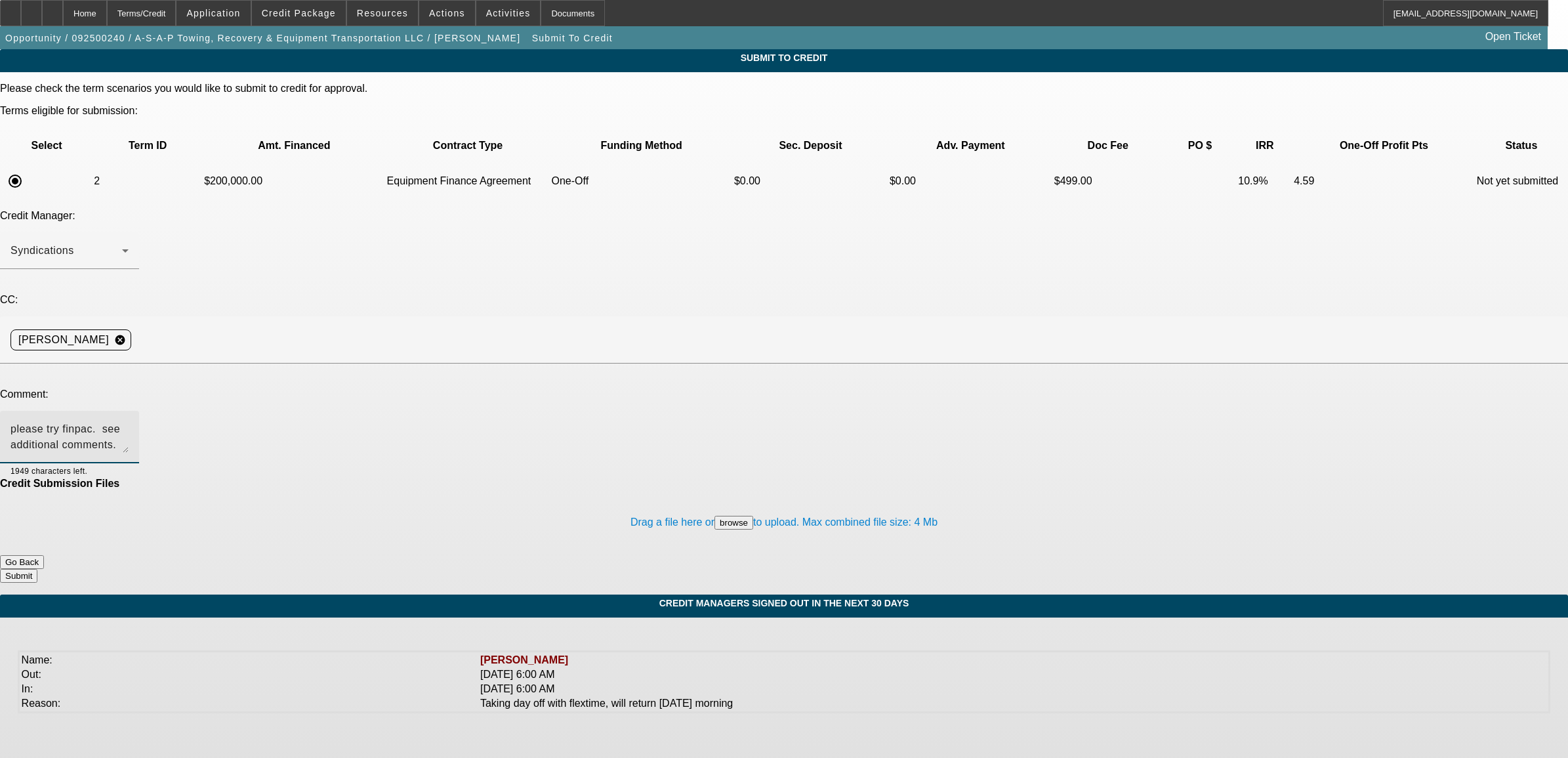
type textarea "please try finpac. see additional comments. Nick"
click button "Submit"
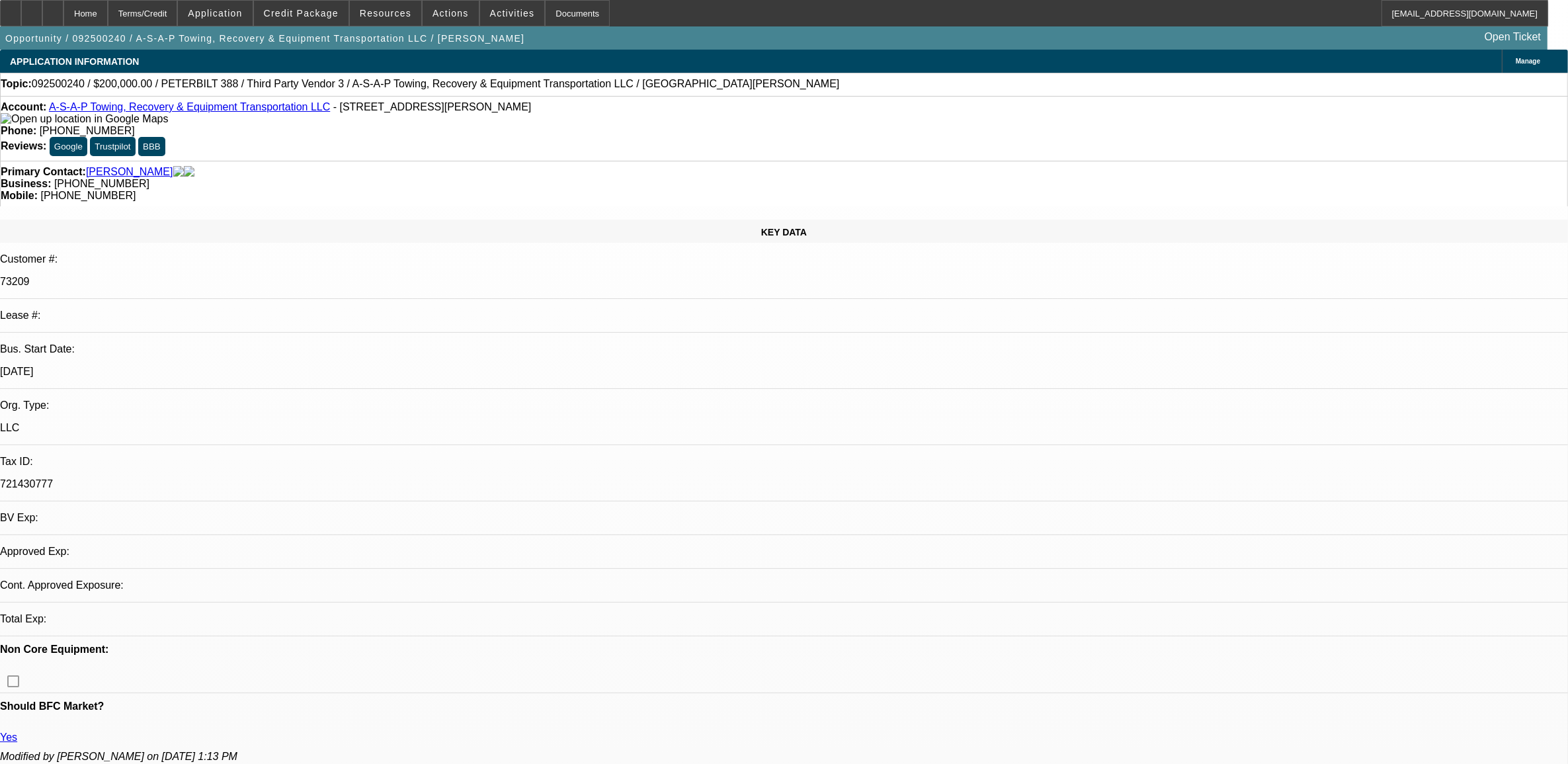
select select "0"
select select "2"
select select "0"
select select "6"
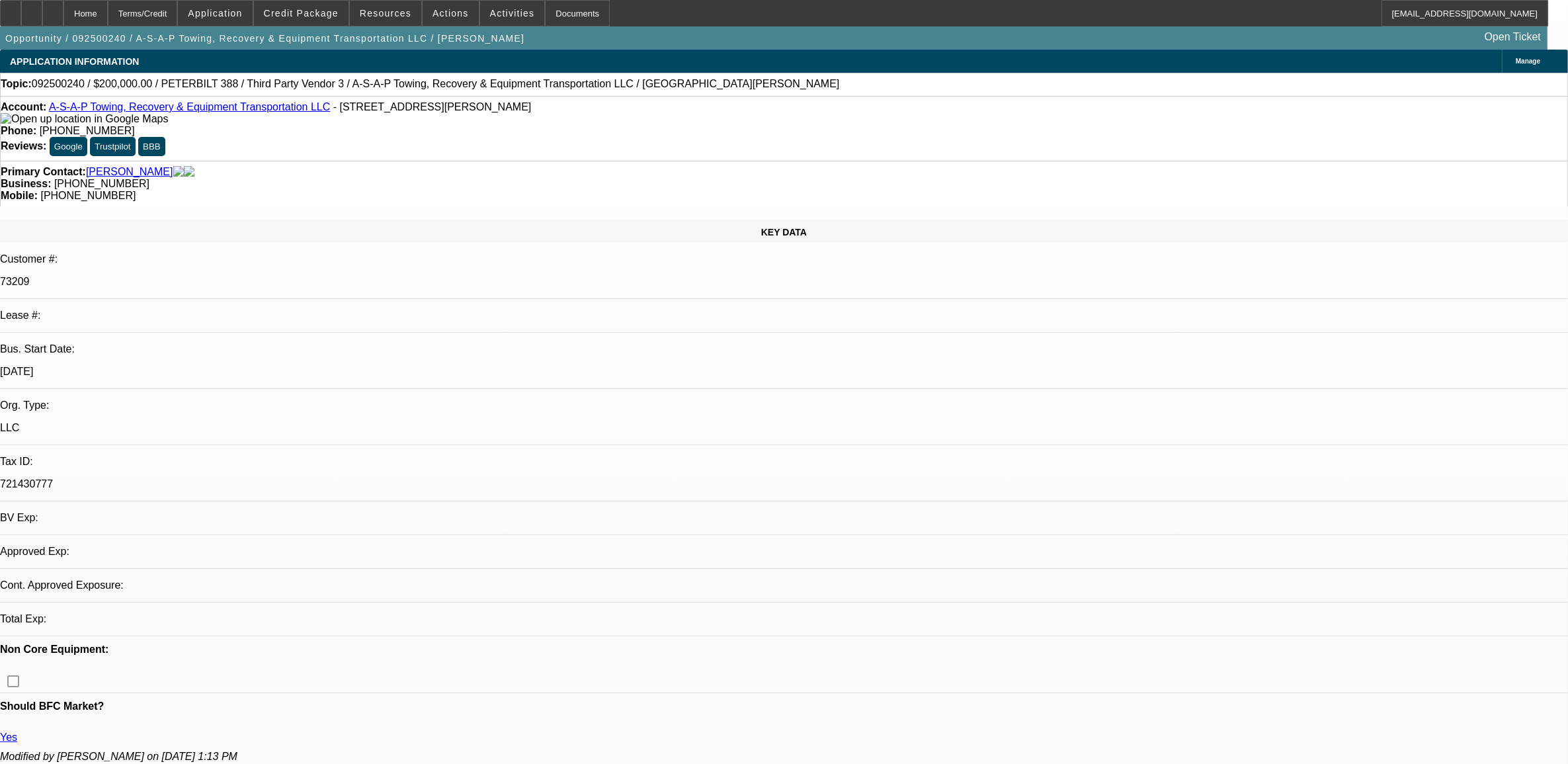
select select "0"
select select "2"
select select "0"
select select "6"
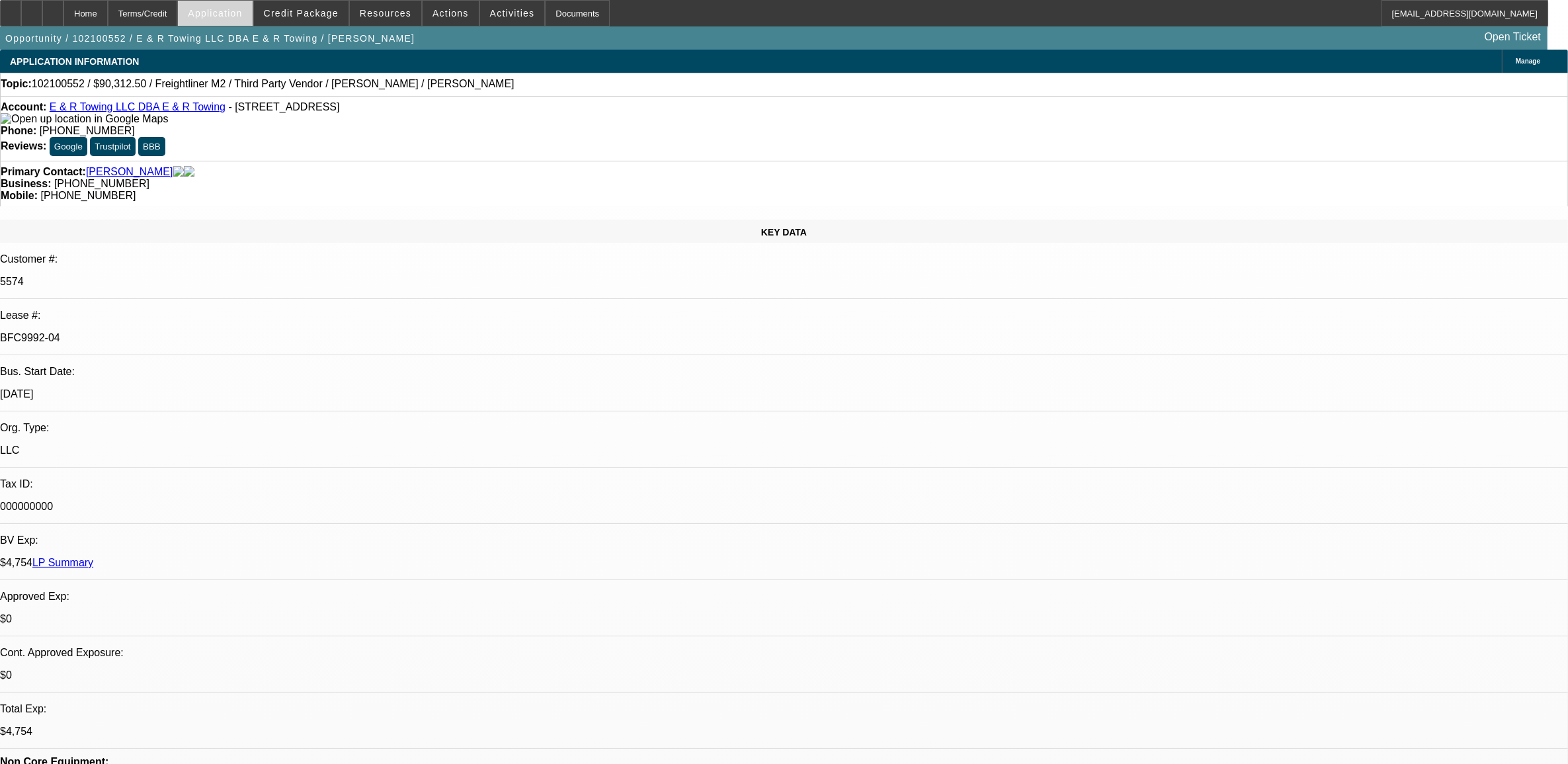
select select "0"
select select "0.1"
select select "0"
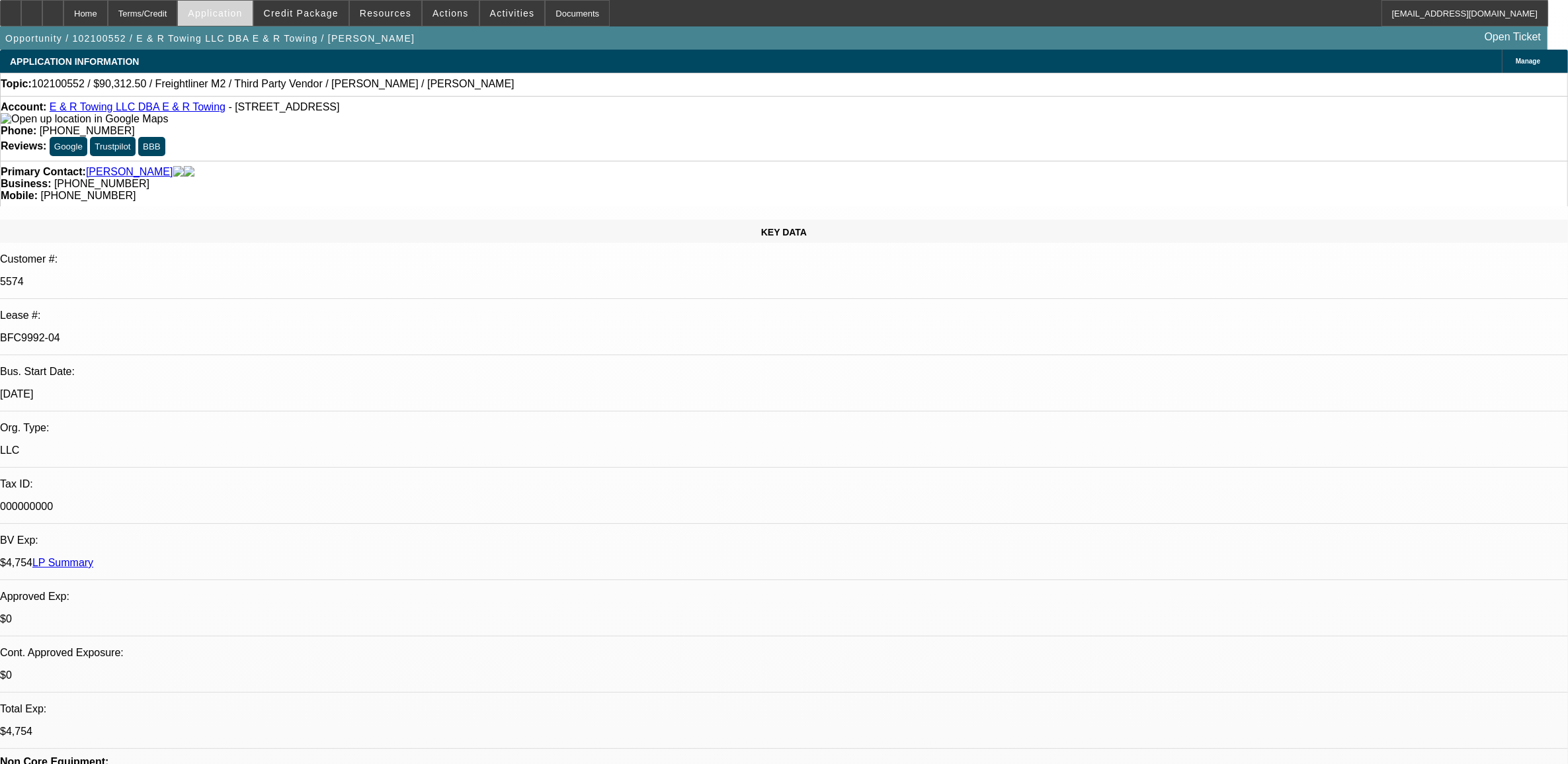
select select "0"
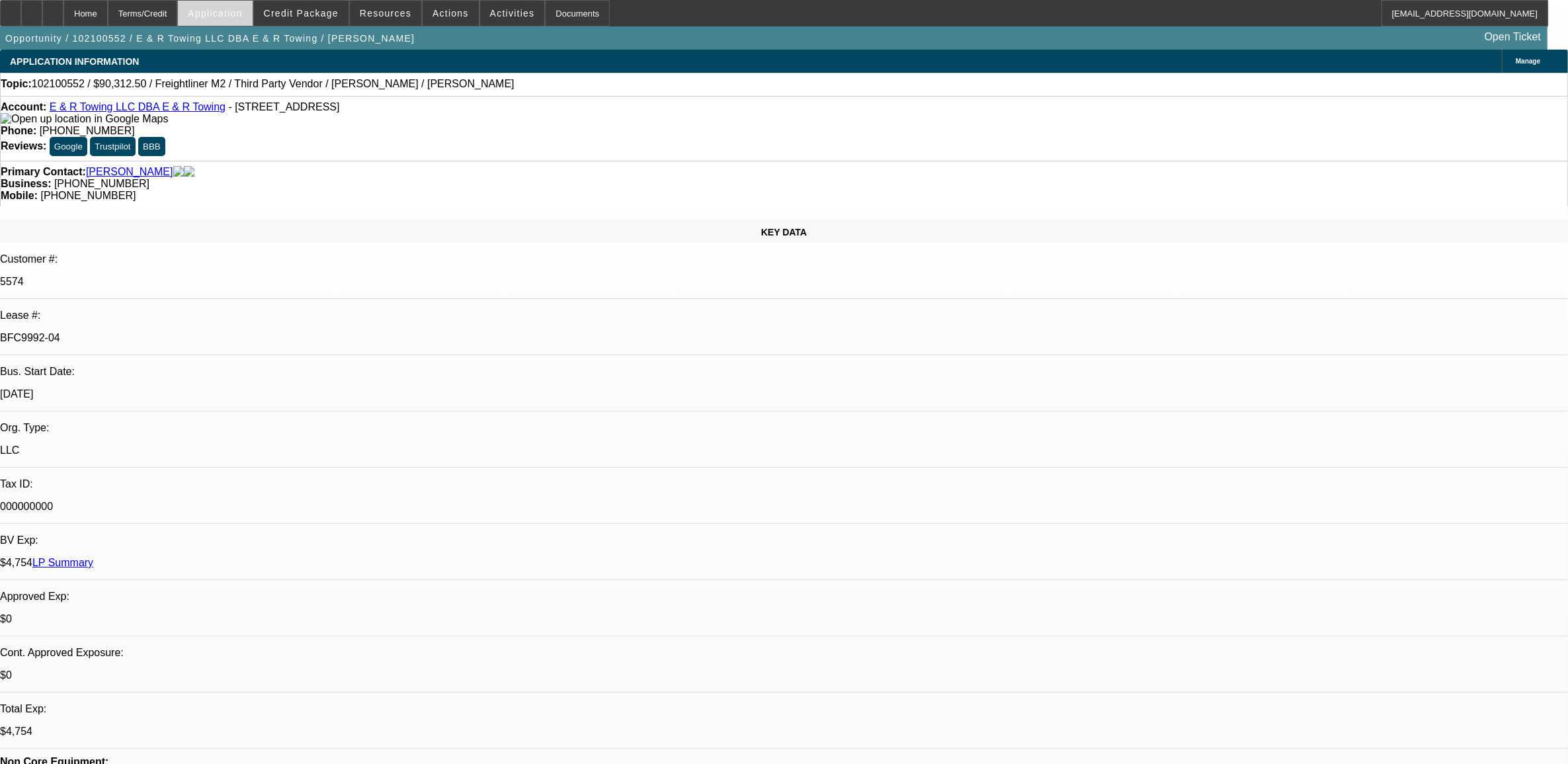
select select "0"
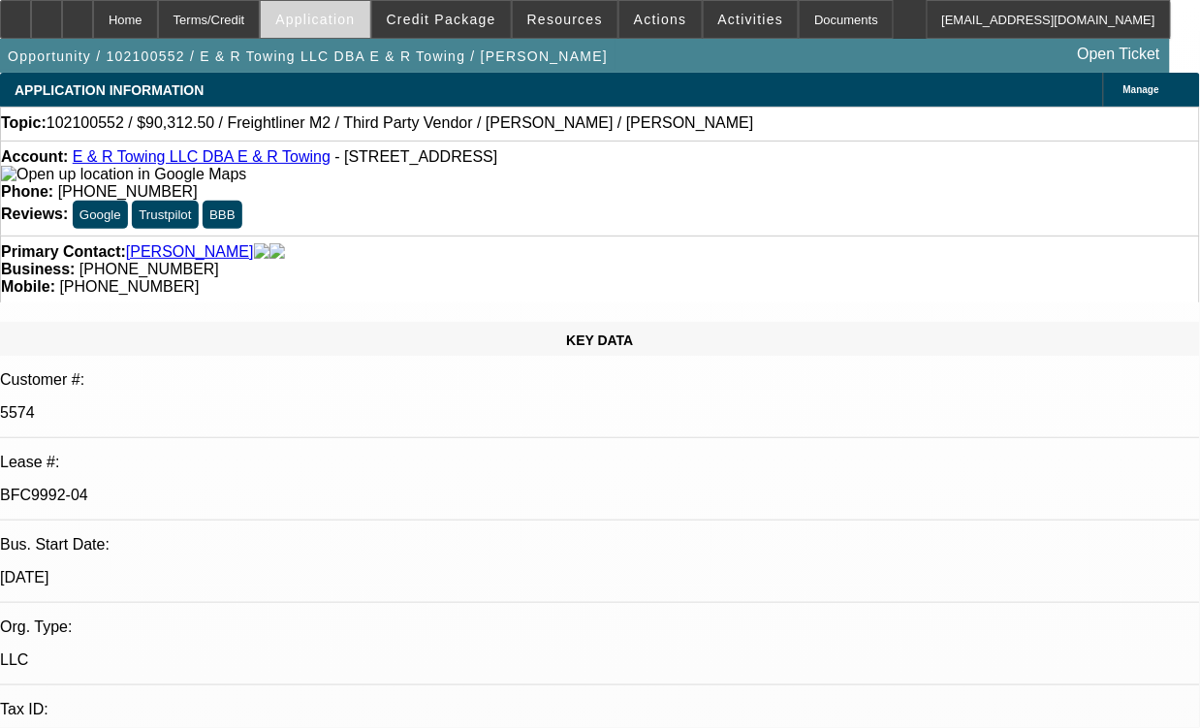
select select "1"
select select "2"
select select "4"
select select "1"
select select "2"
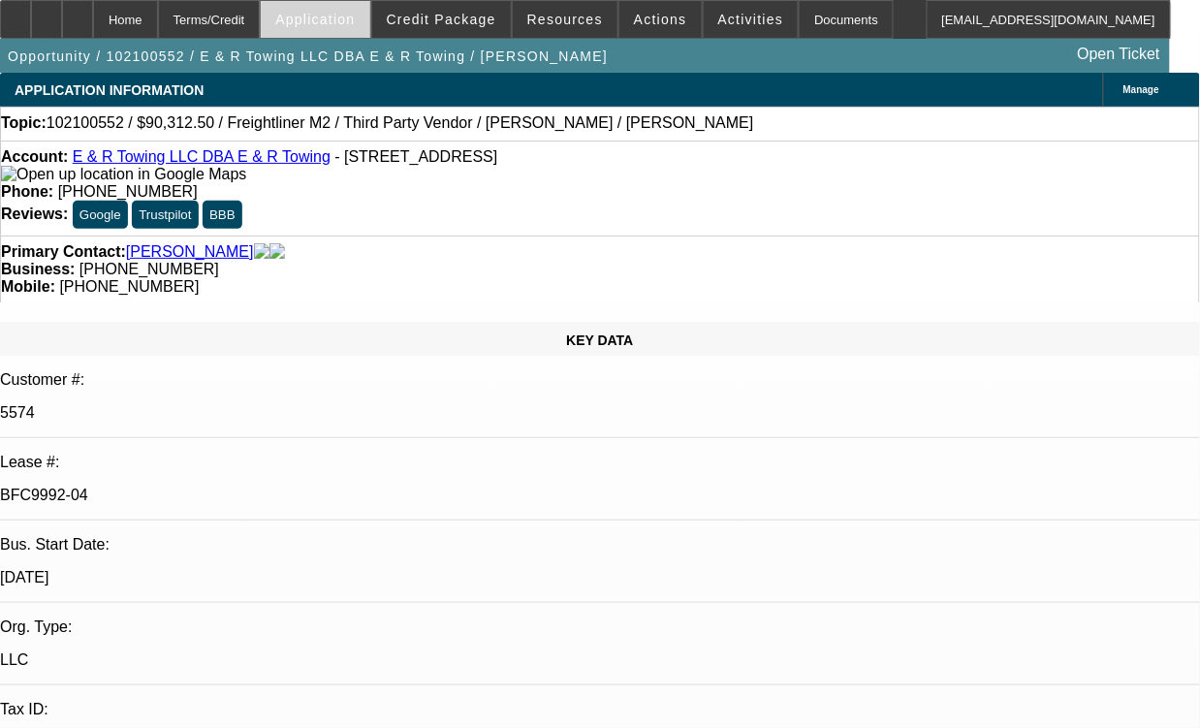
select select "6"
select select "1"
select select "2"
select select "6"
select select "1"
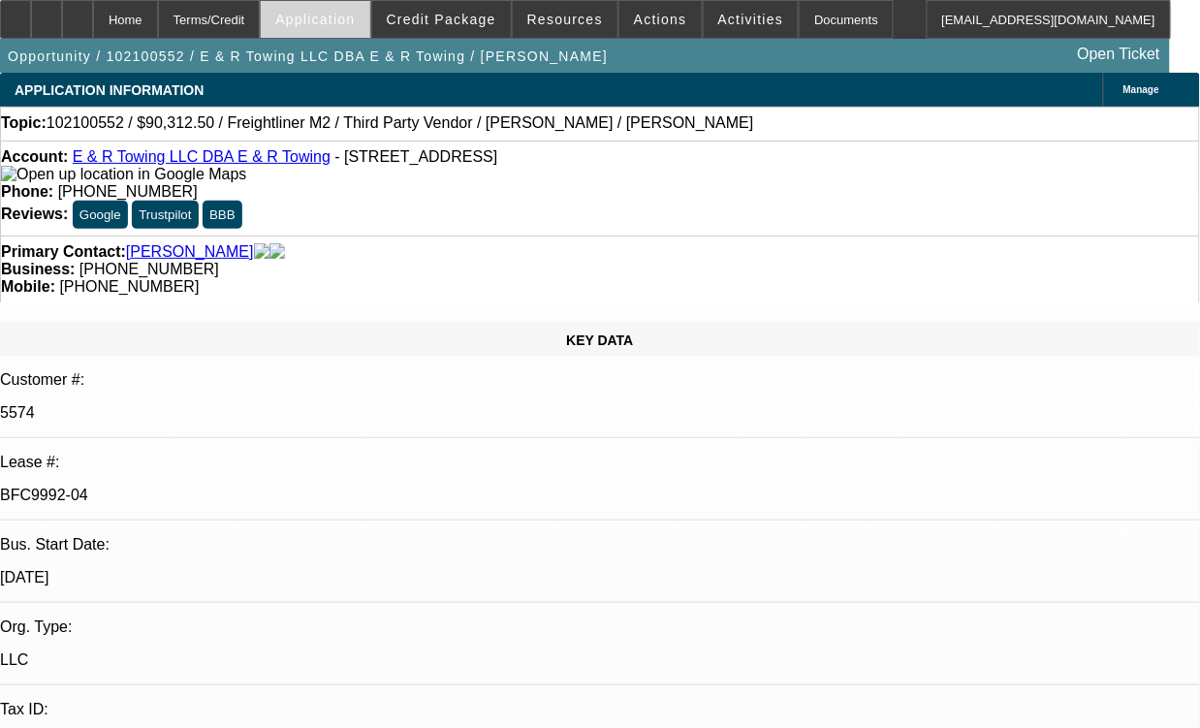
select select "1"
select select "6"
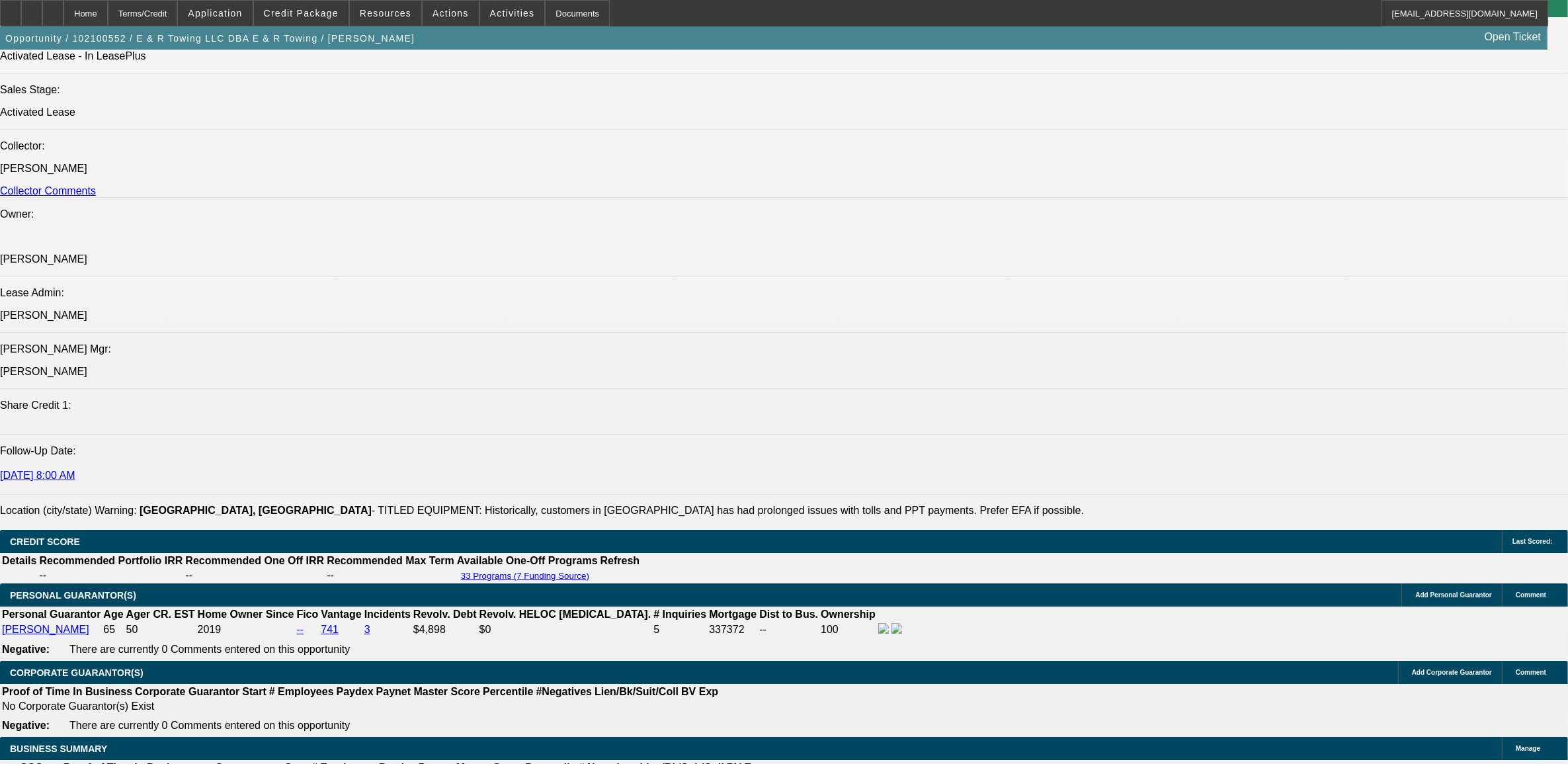
scroll to position [1820, 0]
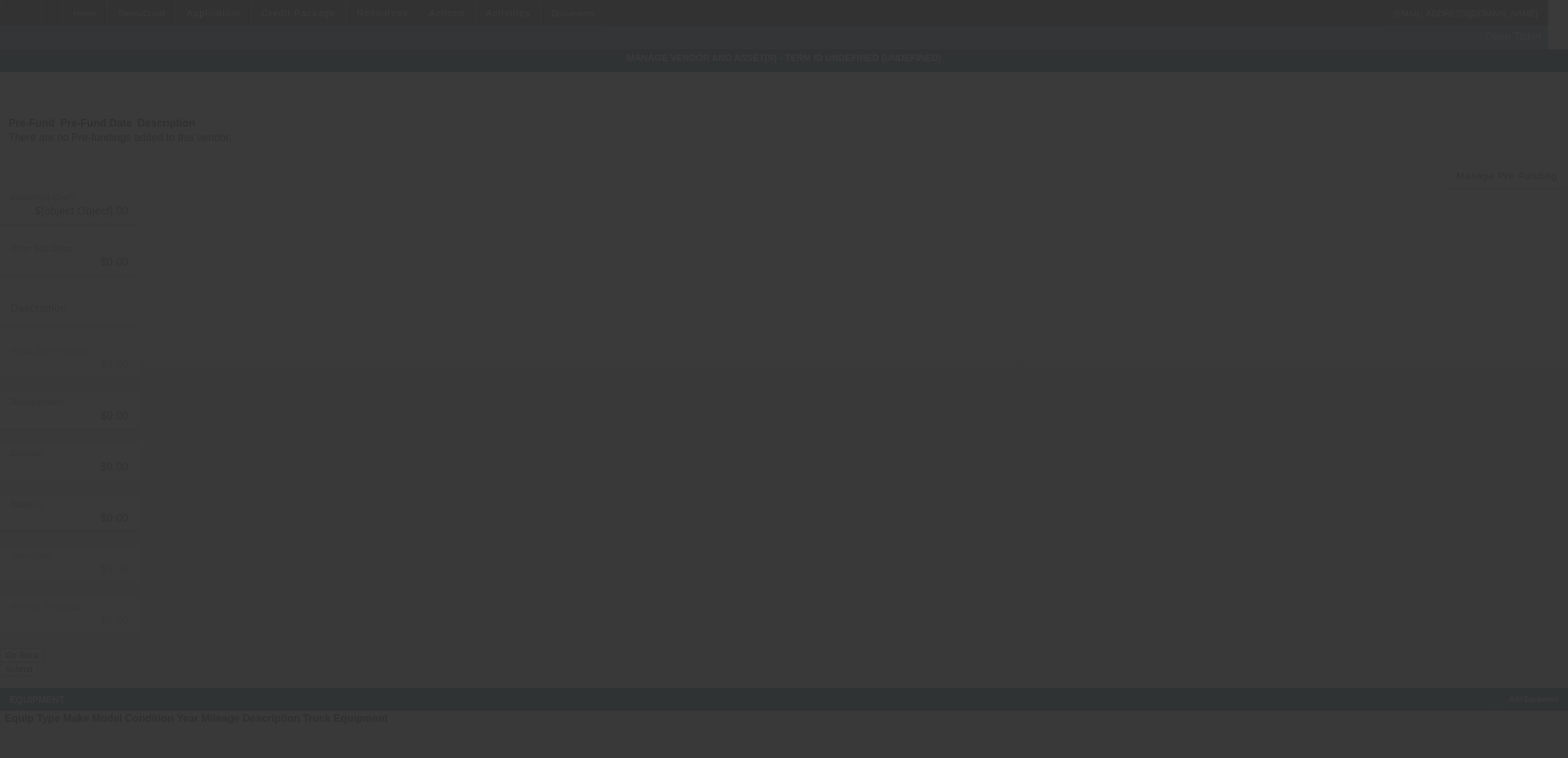
type input "$85,000.00"
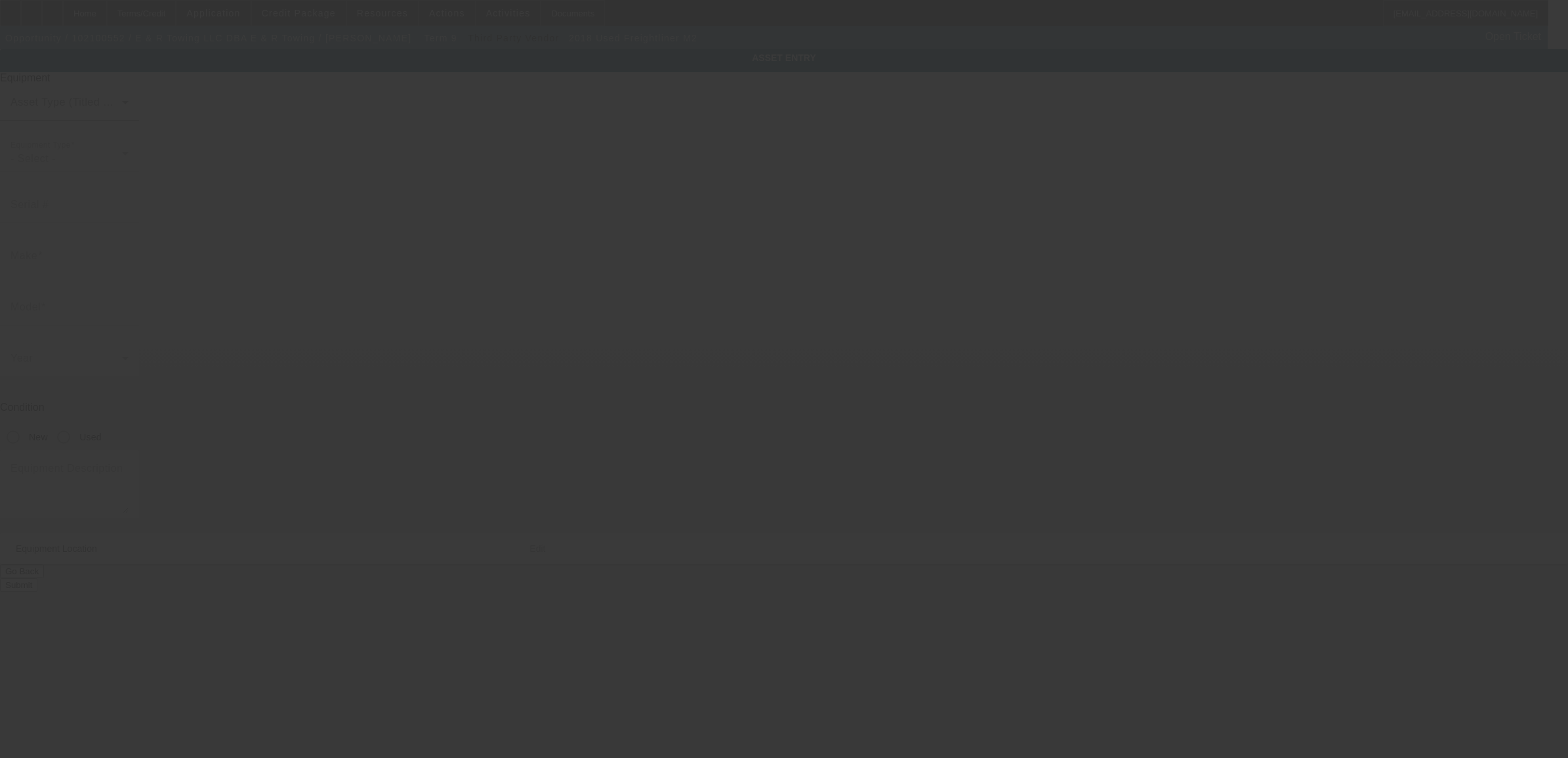
type input "1FVACWFC7JHJV6656"
type input "Freightliner"
type input "M2"
radio input "true"
type textarea "with"
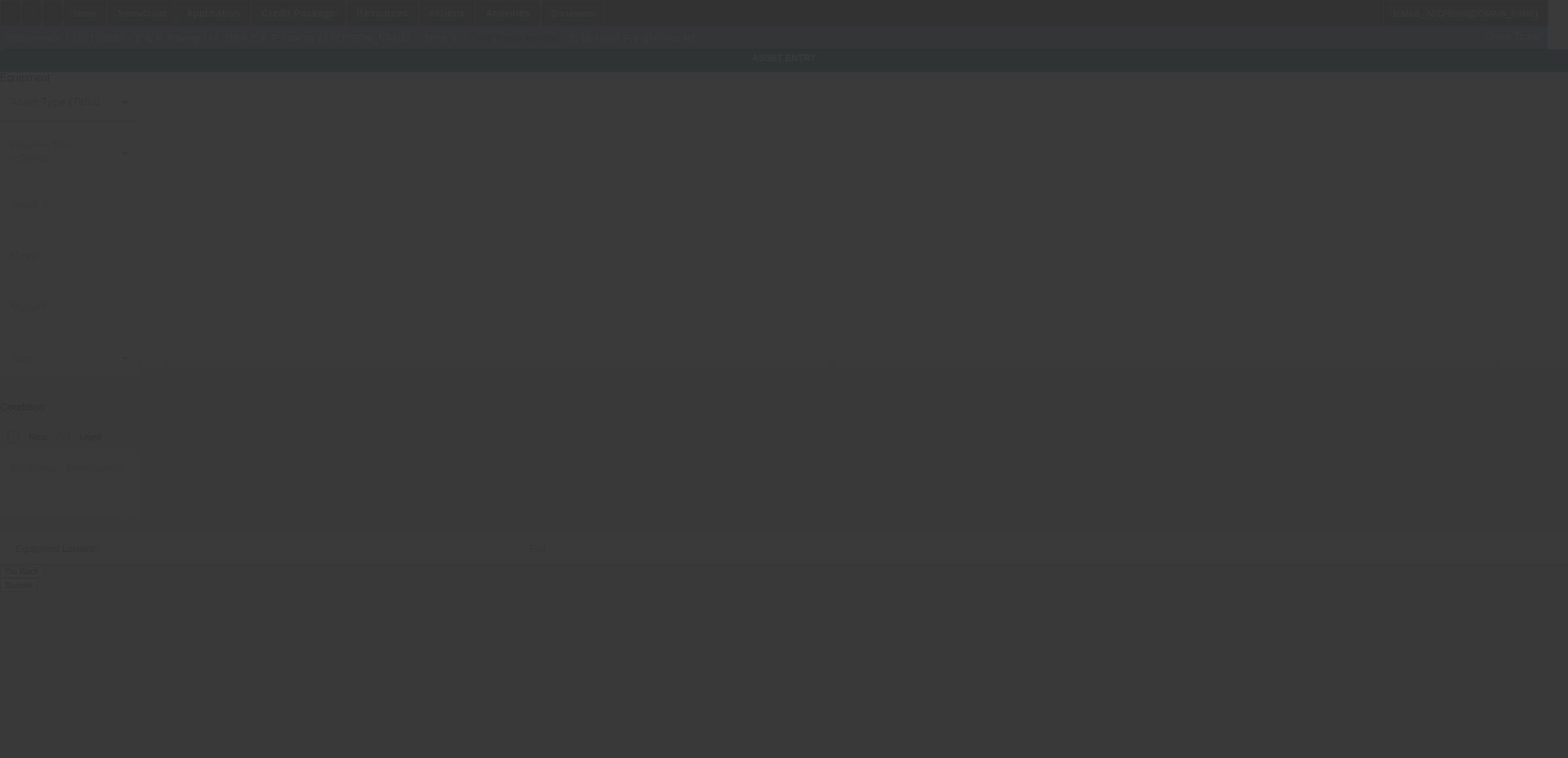
type input "251 Norwell St"
type input "Boston"
type input "02124"
type input "Suffolk"
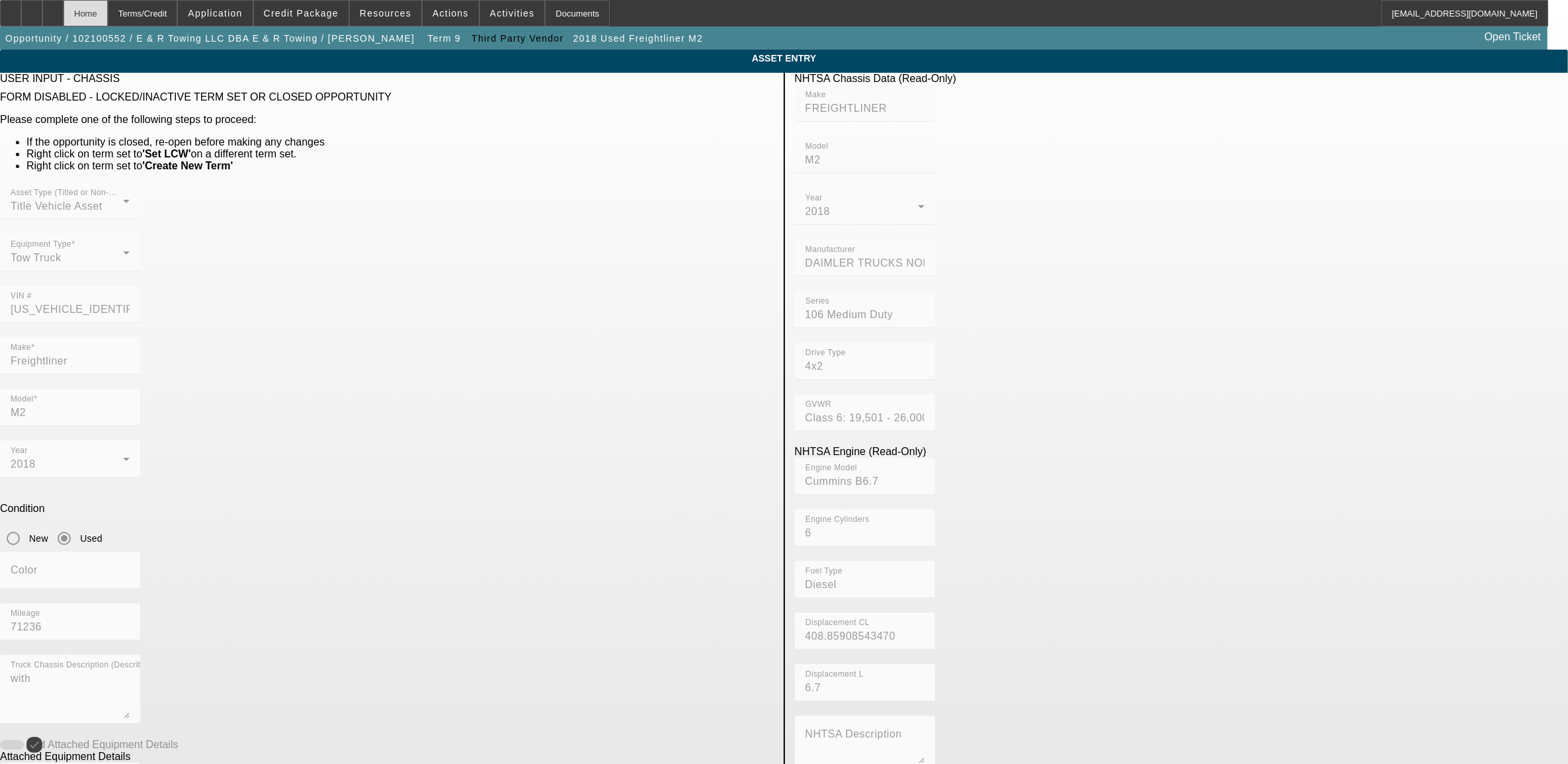
click at [108, 15] on div "Home" at bounding box center [85, 13] width 44 height 27
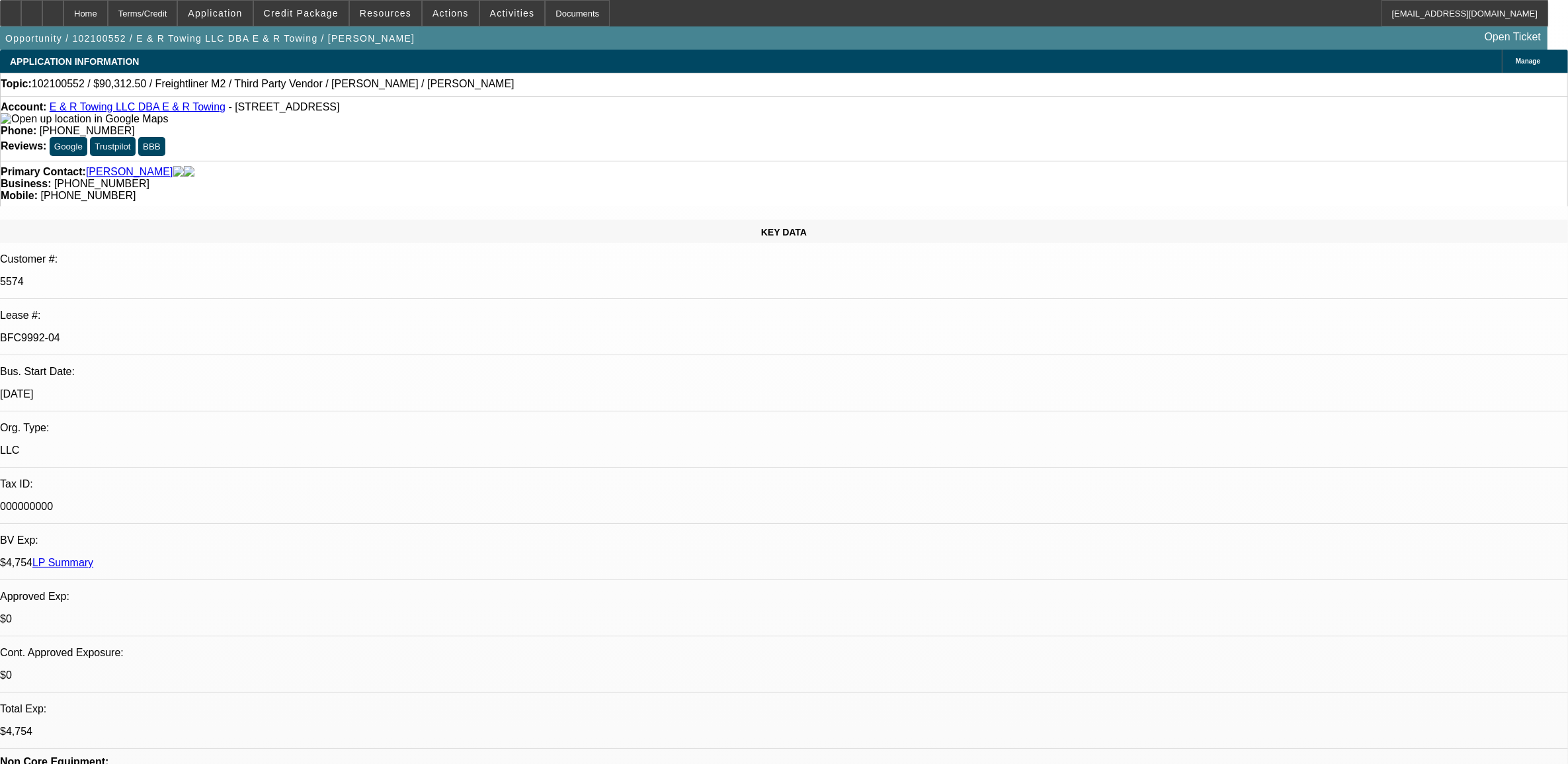
select select "0"
select select "2"
select select "0.1"
select select "4"
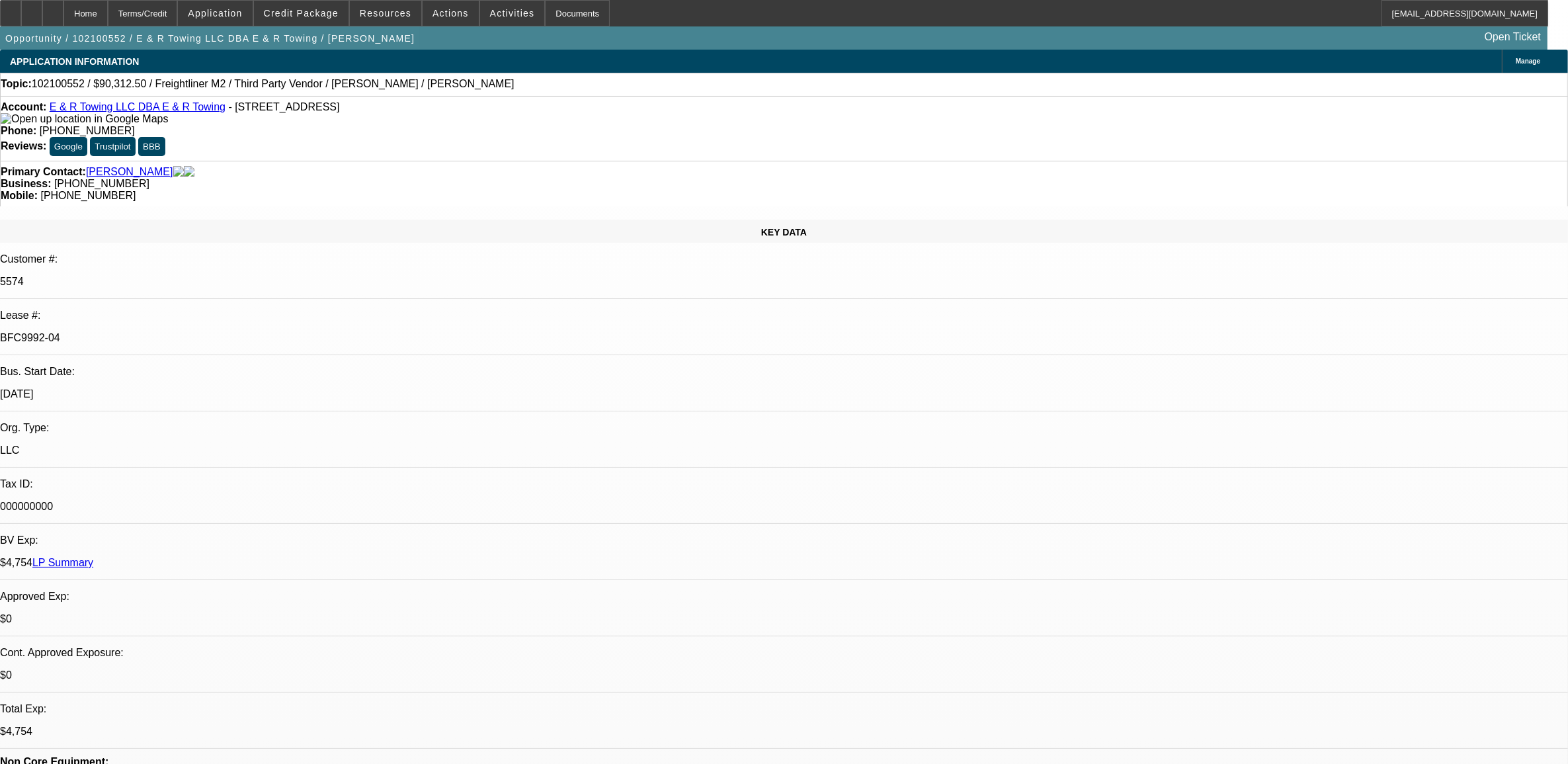
select select "0"
select select "2"
select select "0"
select select "6"
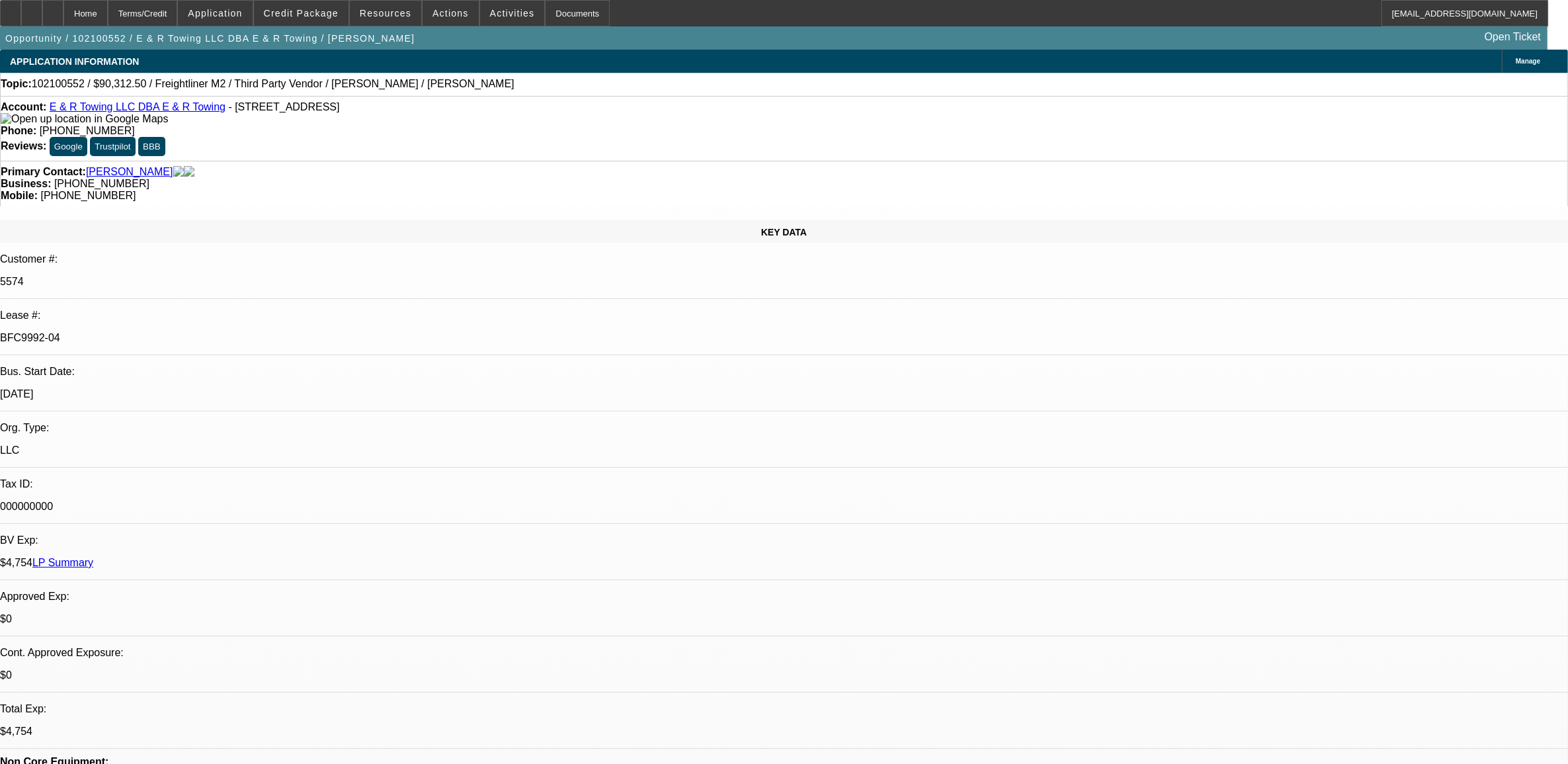
select select "0"
select select "2"
select select "0"
select select "6"
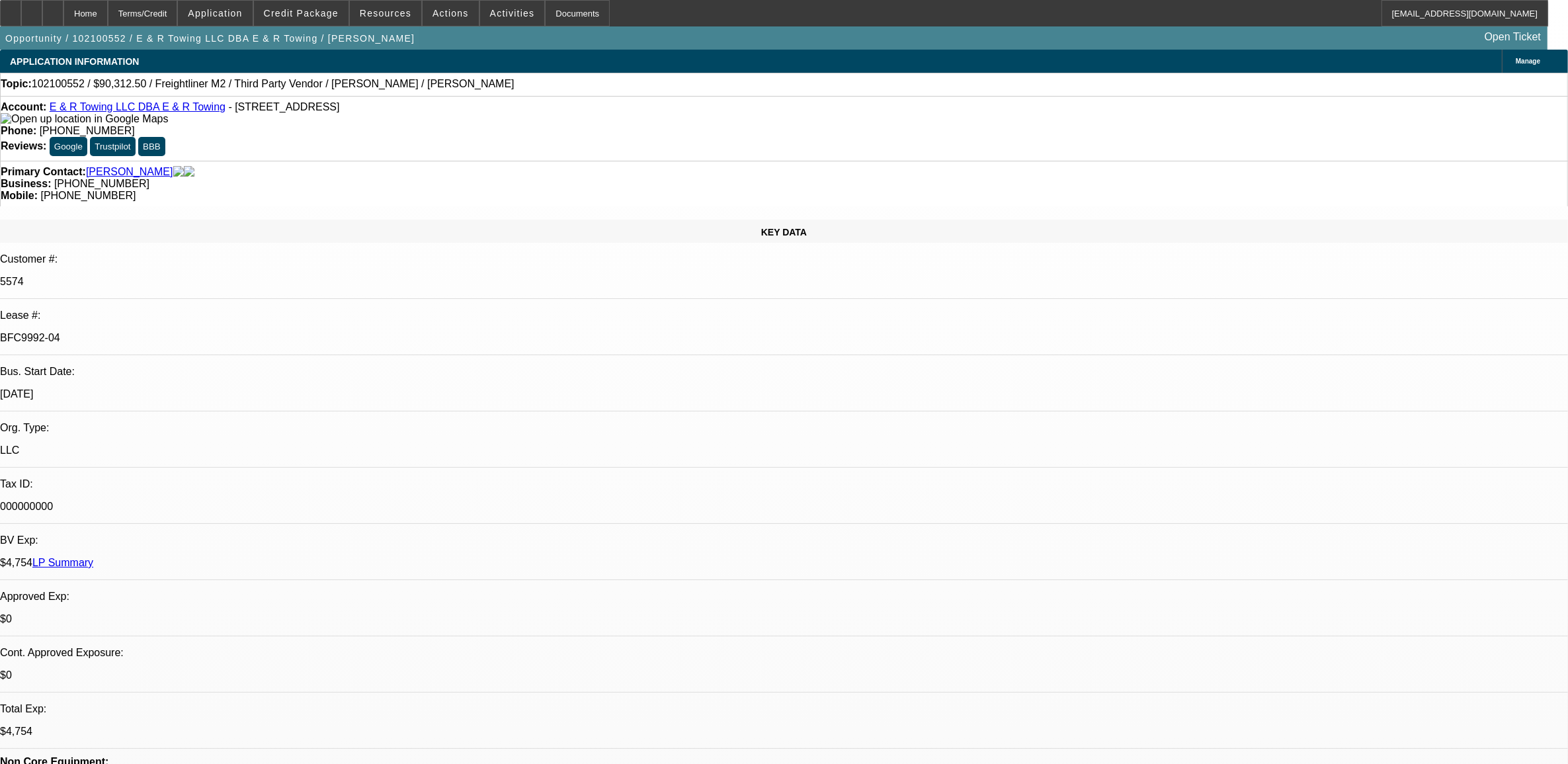
select select "0"
select select "6"
click at [220, 332] on p "BFC9992-04" at bounding box center [784, 337] width 1568 height 12
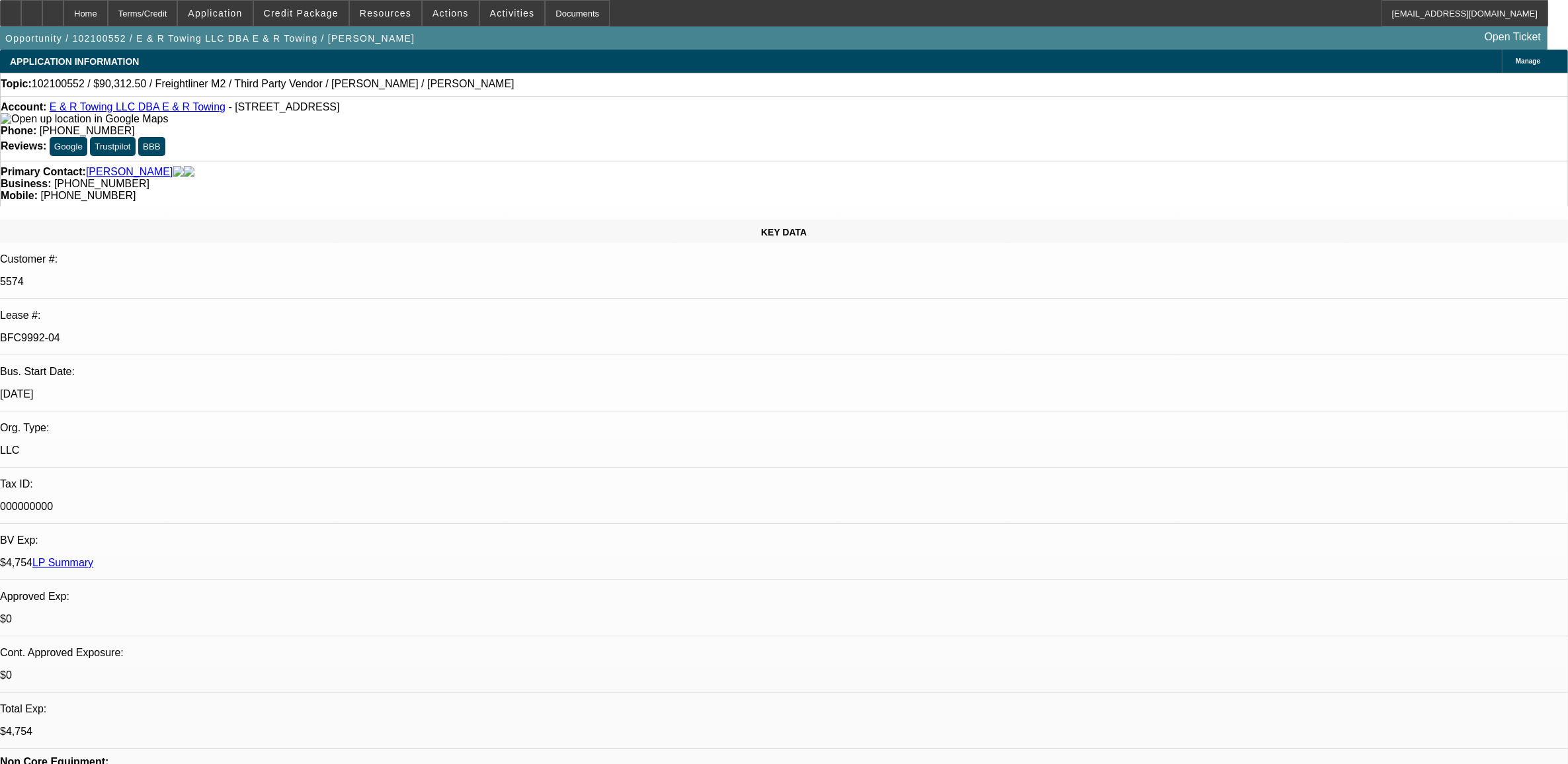
click at [220, 332] on p "BFC9992-04" at bounding box center [784, 337] width 1568 height 12
copy div "BFC9992-04"
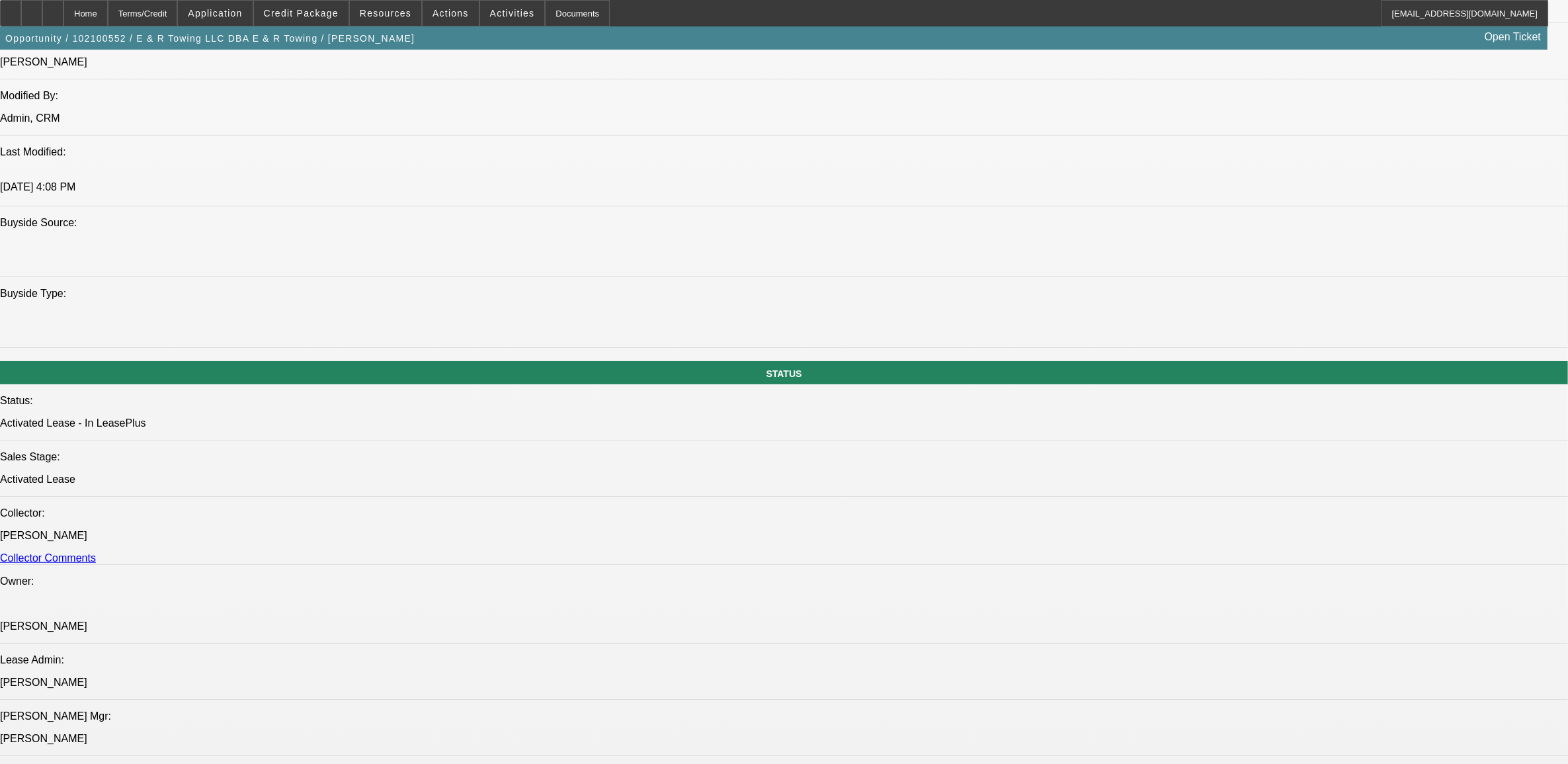
scroll to position [993, 0]
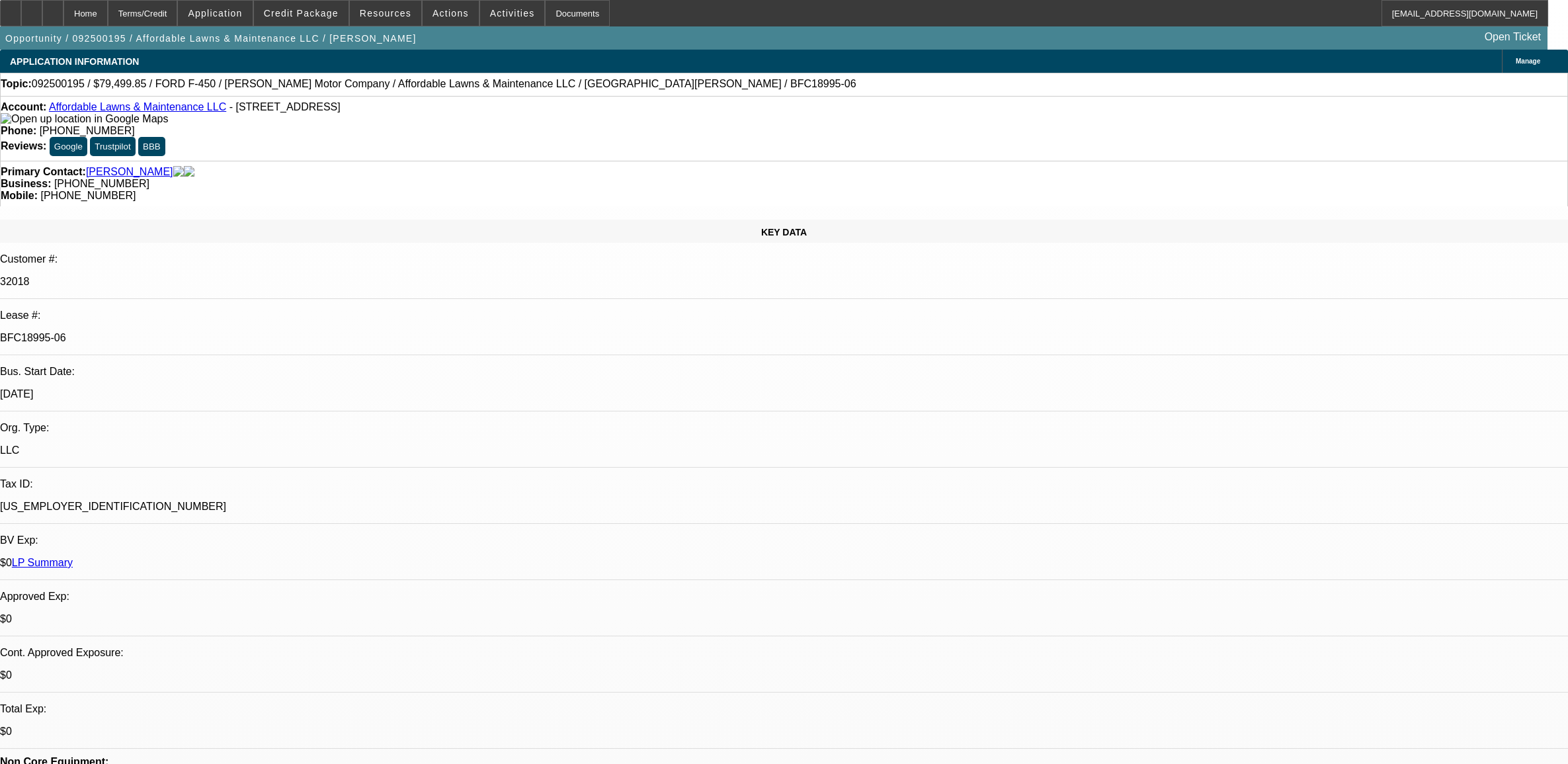
select select "0"
select select "6"
select select "0"
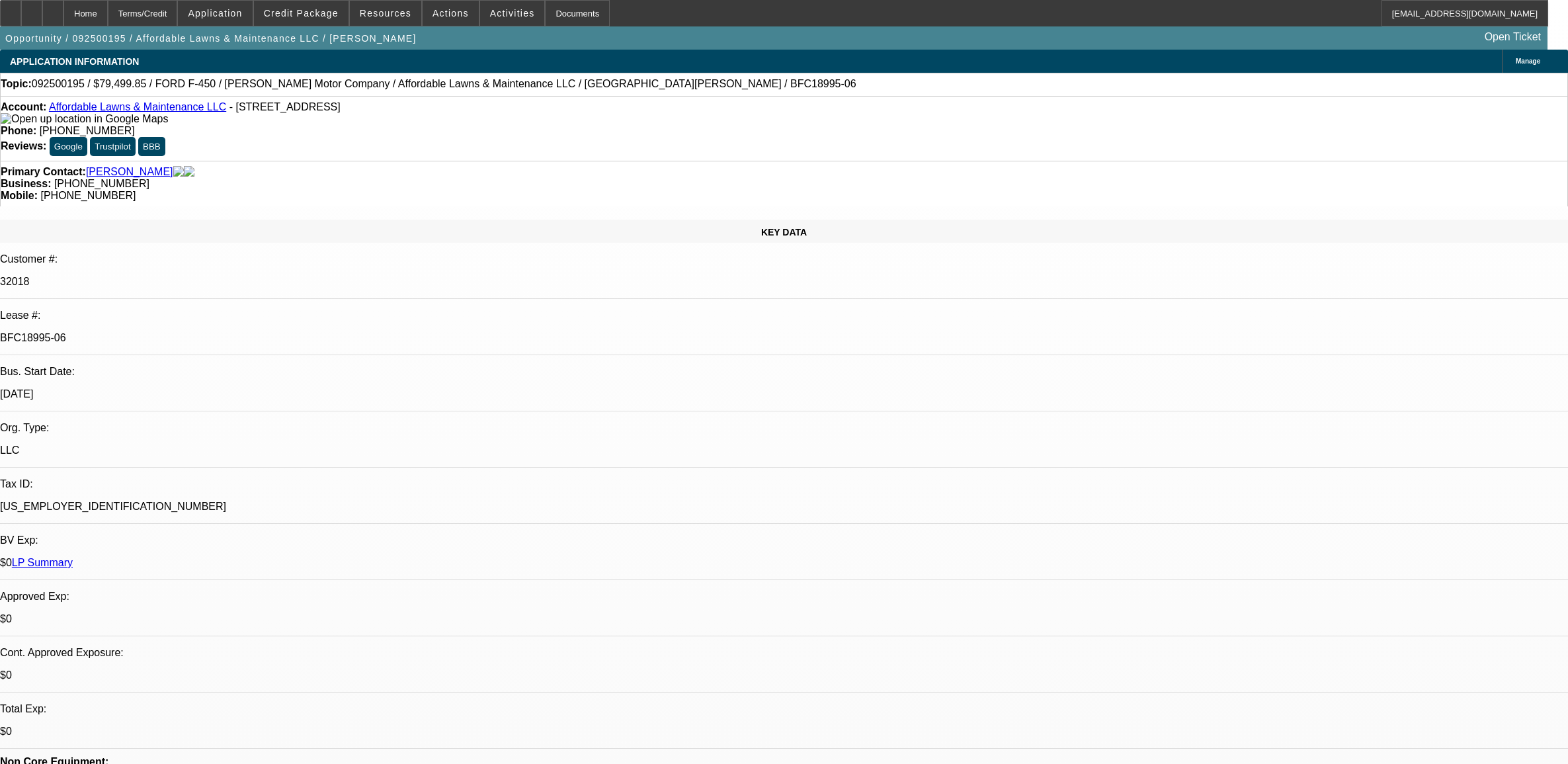
select select "0"
select select "2"
select select "0"
select select "6"
select select "0"
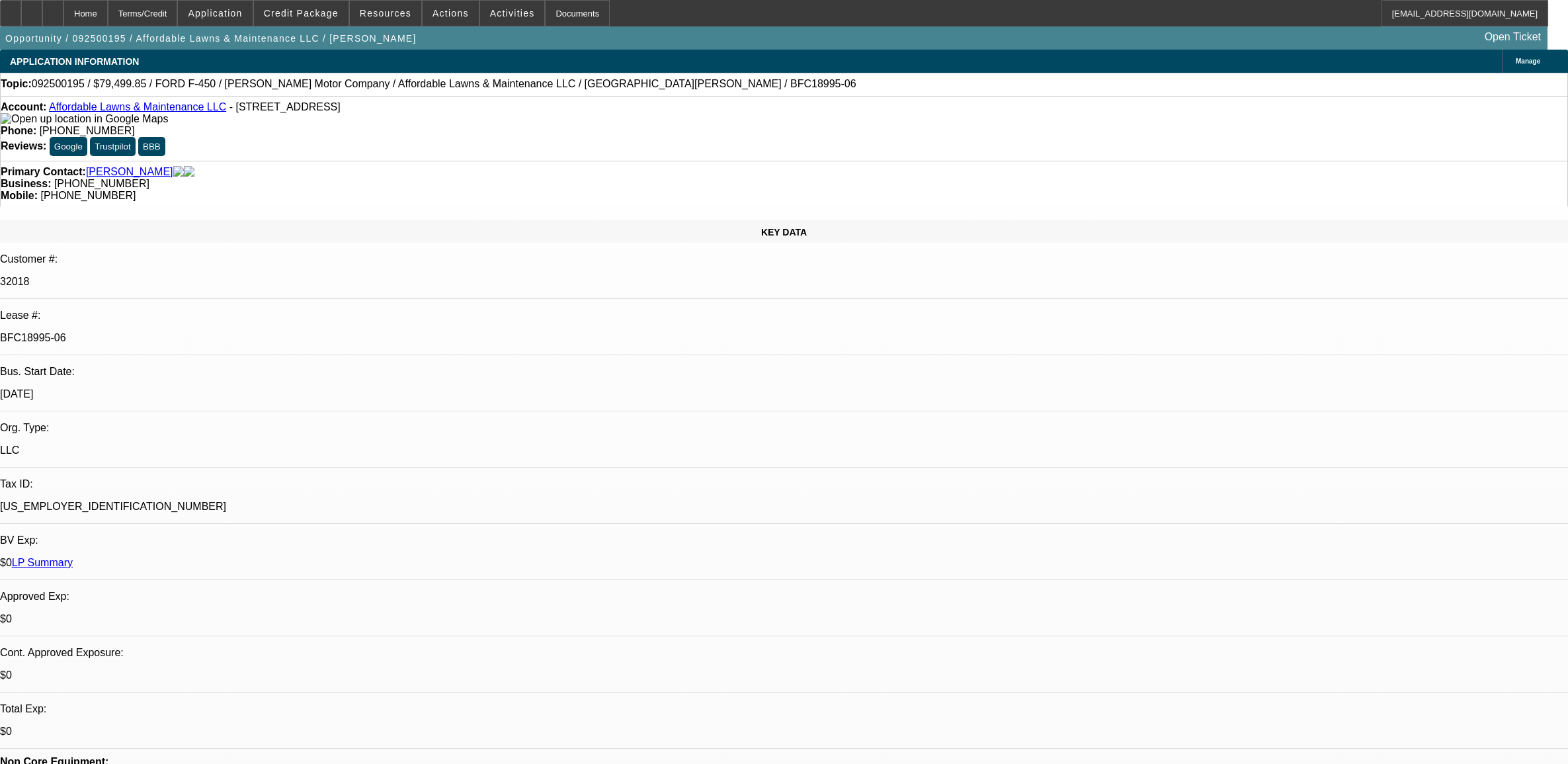
select select "0"
select select "2"
select select "0"
select select "6"
select select "0"
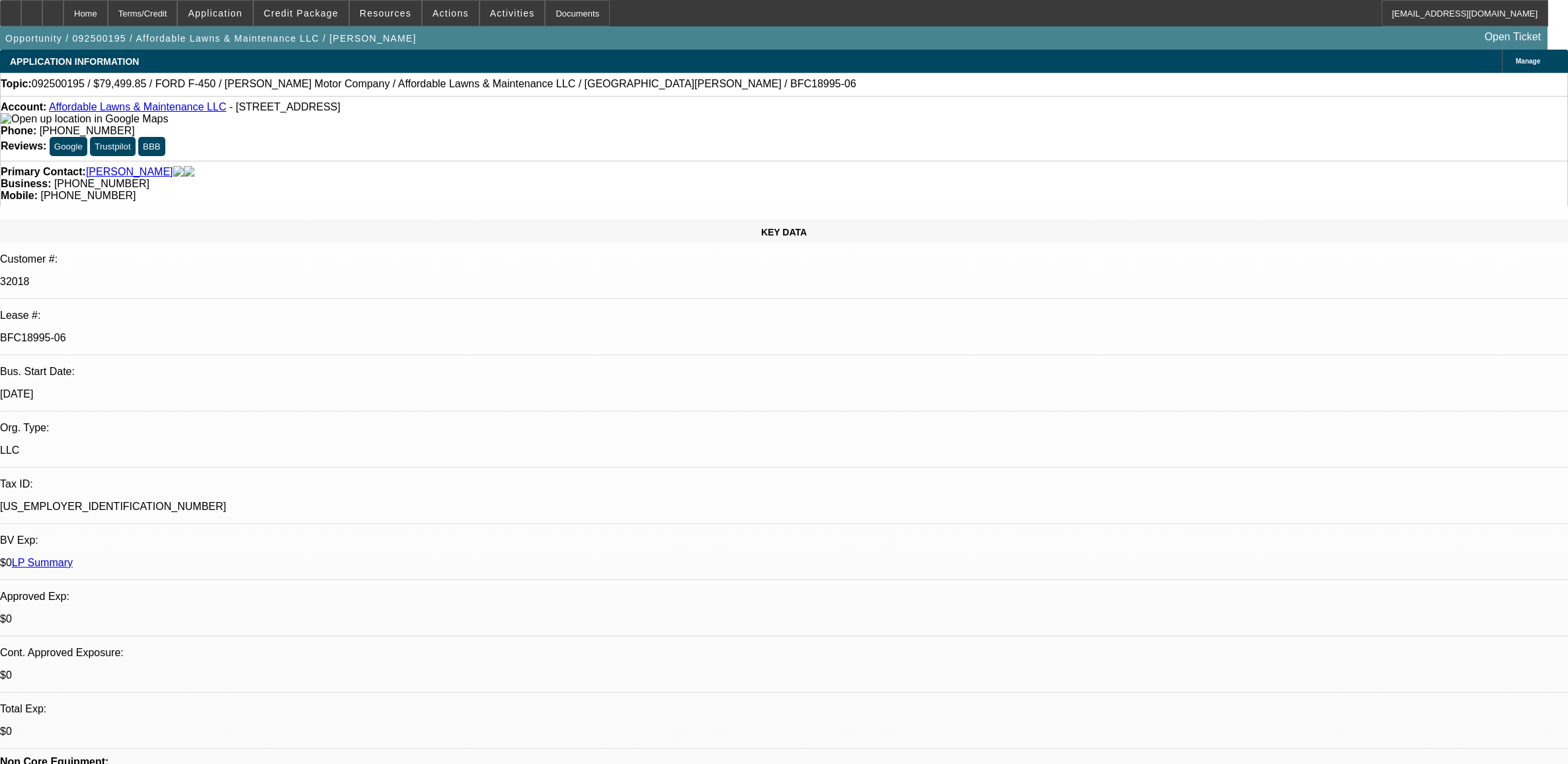
select select "0"
select select "2"
select select "0.1"
select select "4"
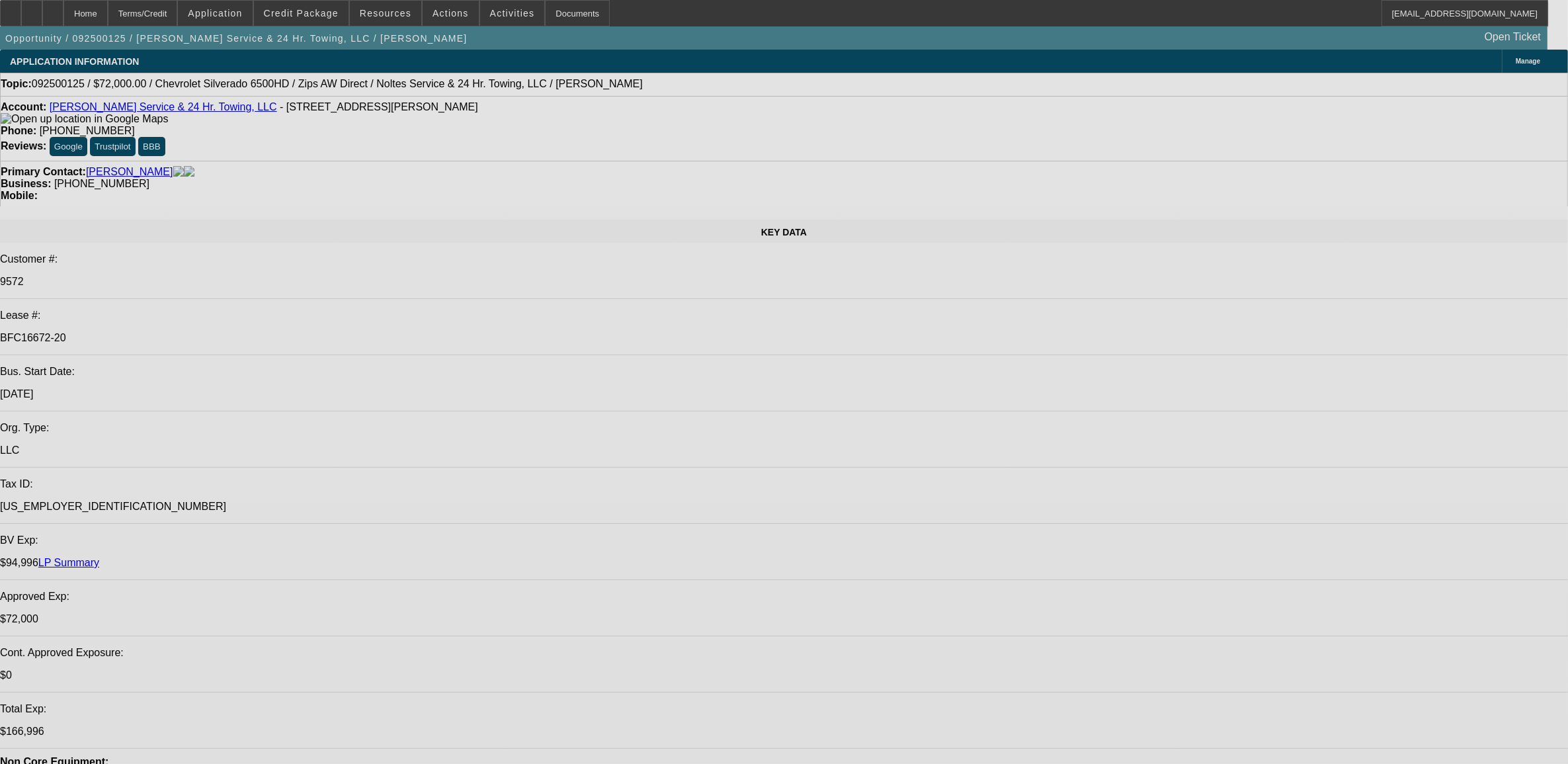
select select "0"
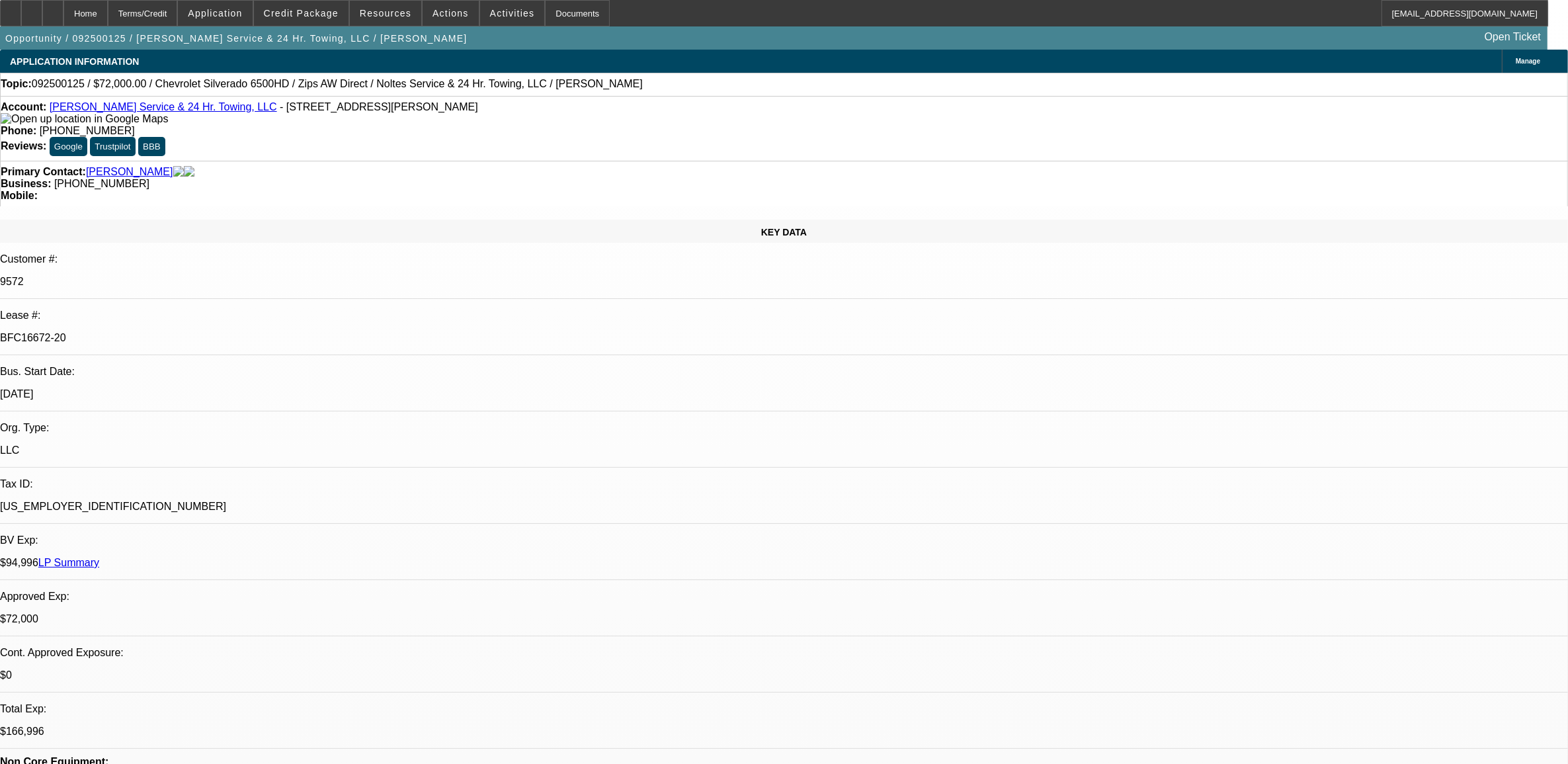
select select "0"
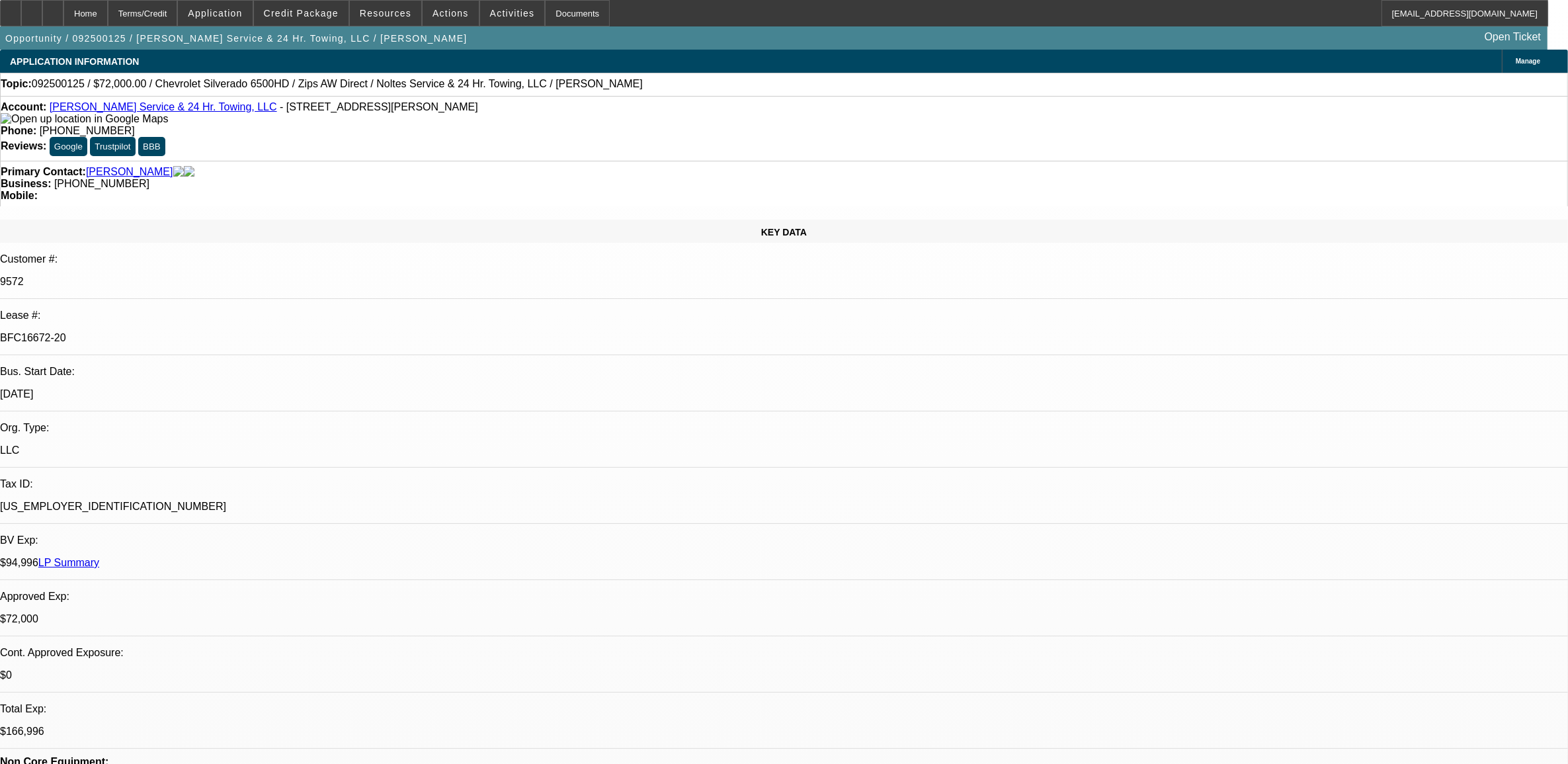
select select "1"
select select "2"
select select "6"
select select "1"
select select "2"
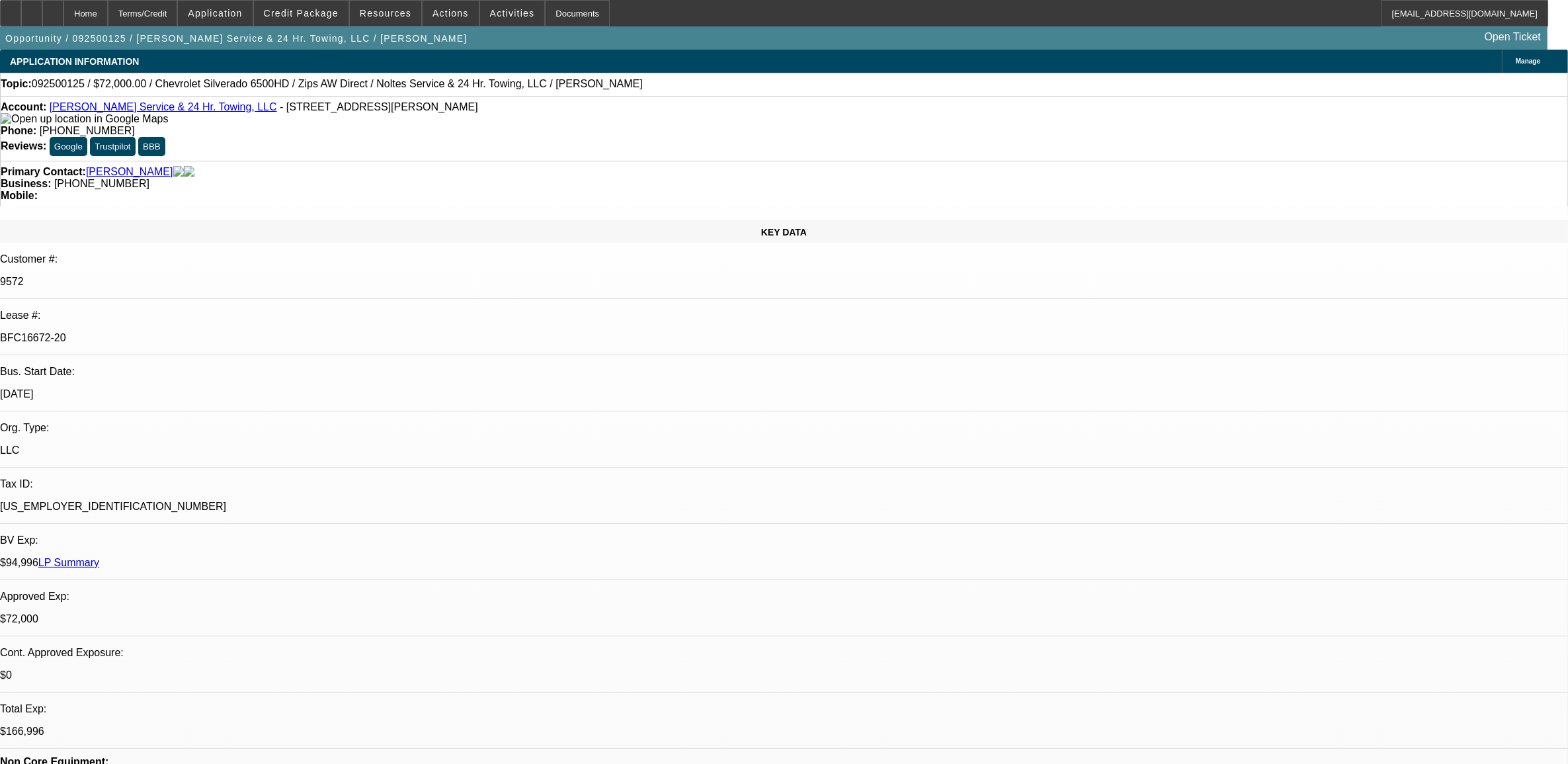
select select "6"
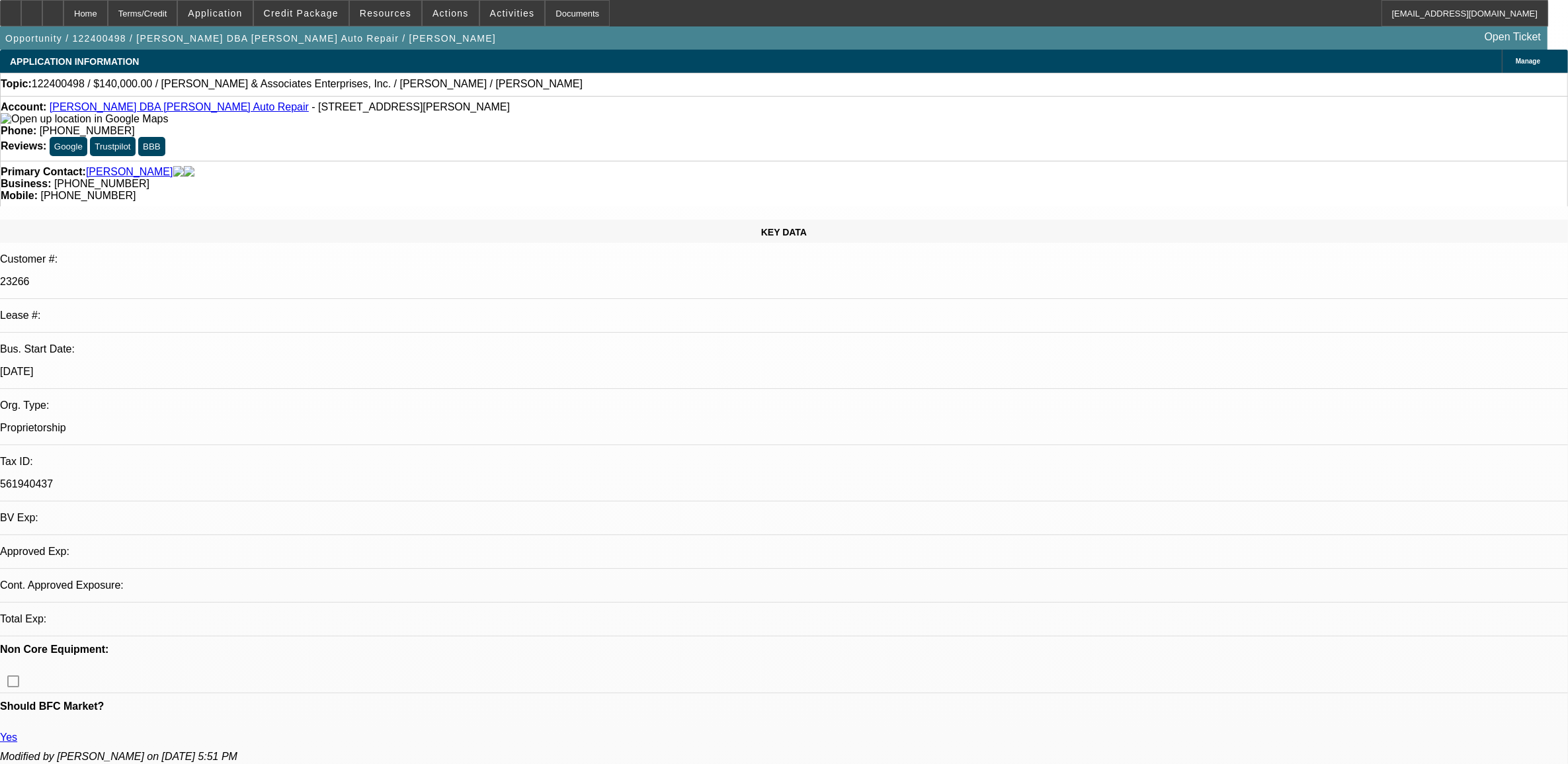
select select "0"
select select "2"
select select "0.1"
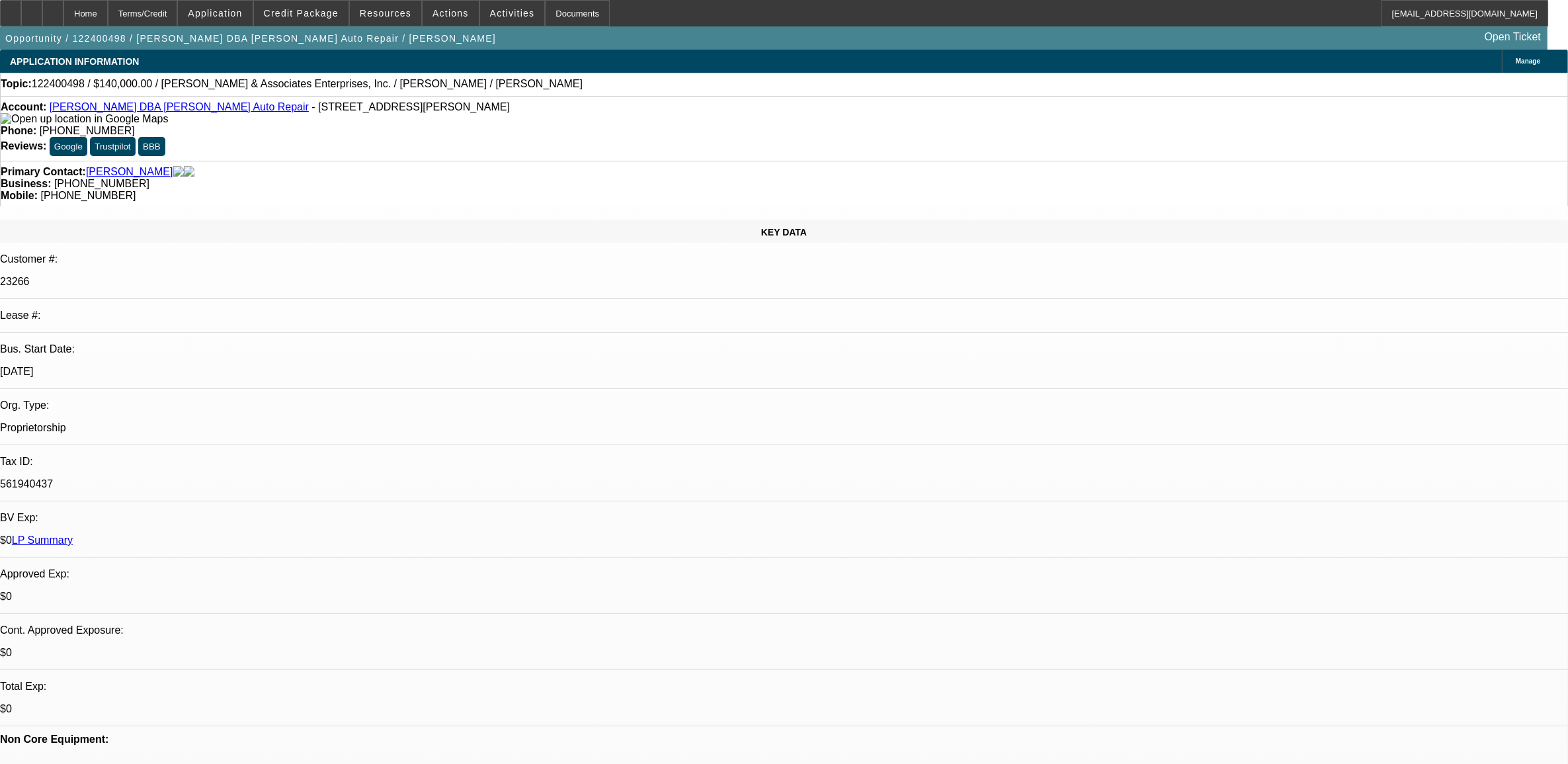
select select "1"
select select "2"
select select "4"
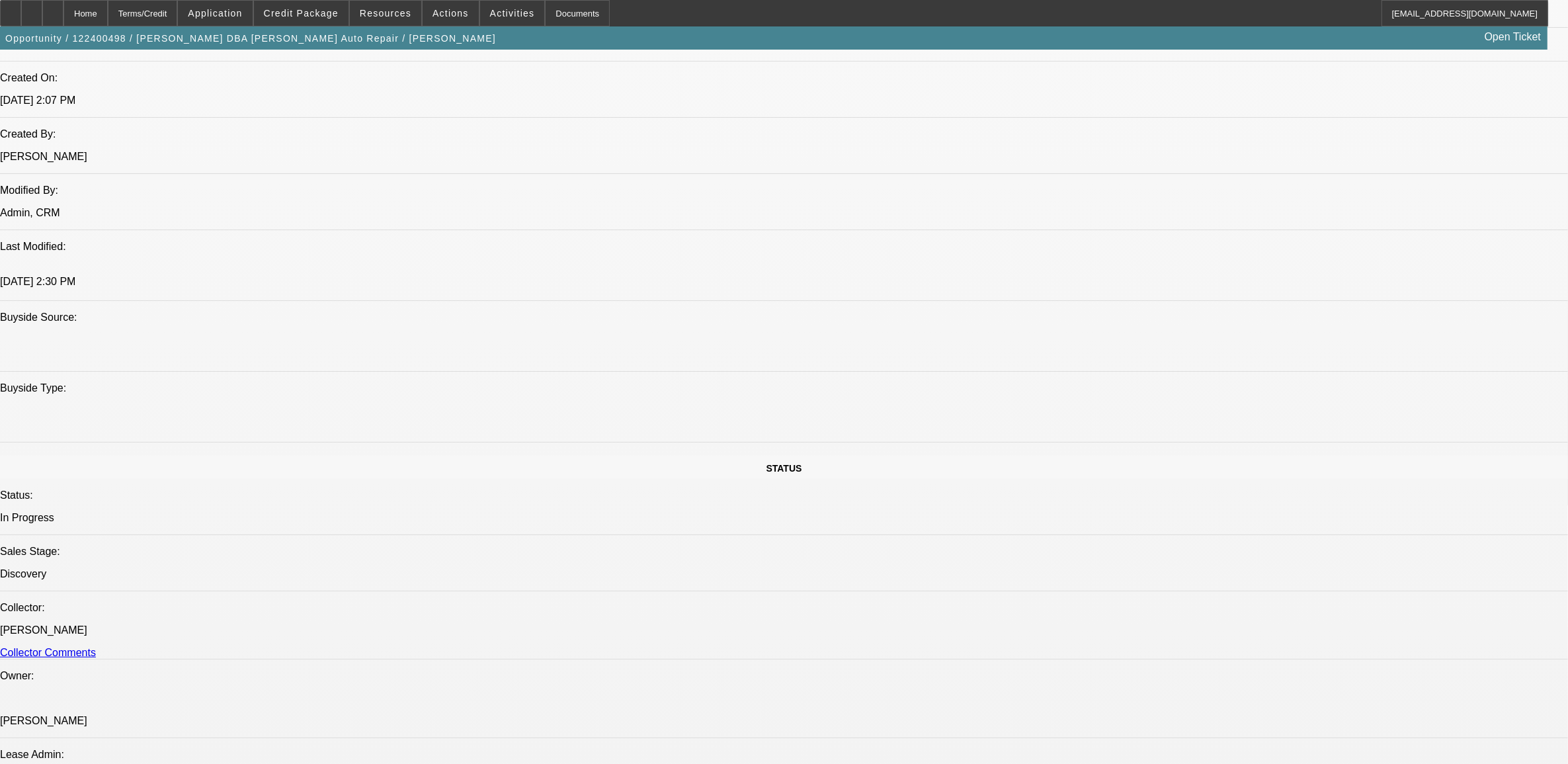
scroll to position [1075, 0]
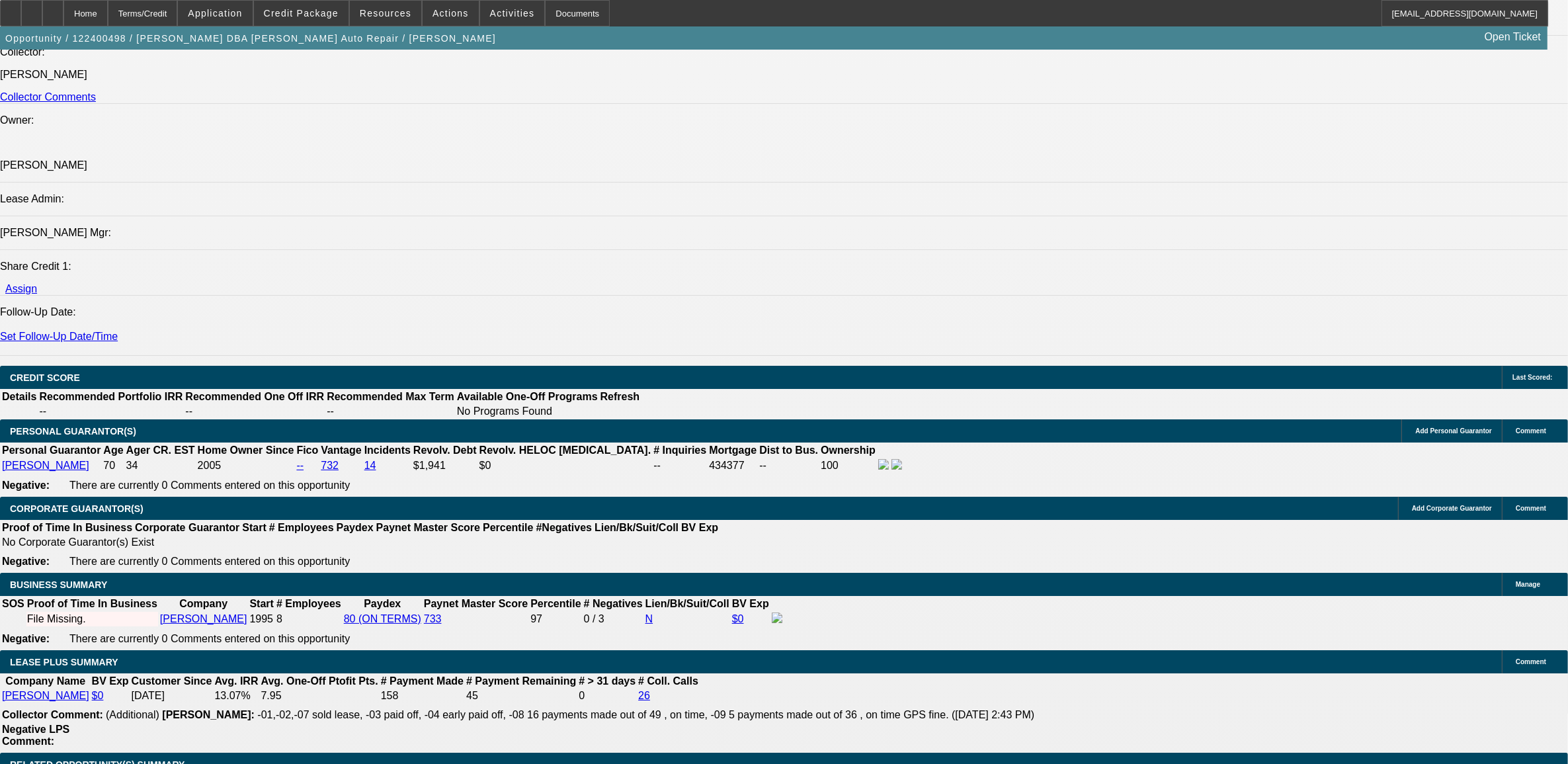
scroll to position [1820, 0]
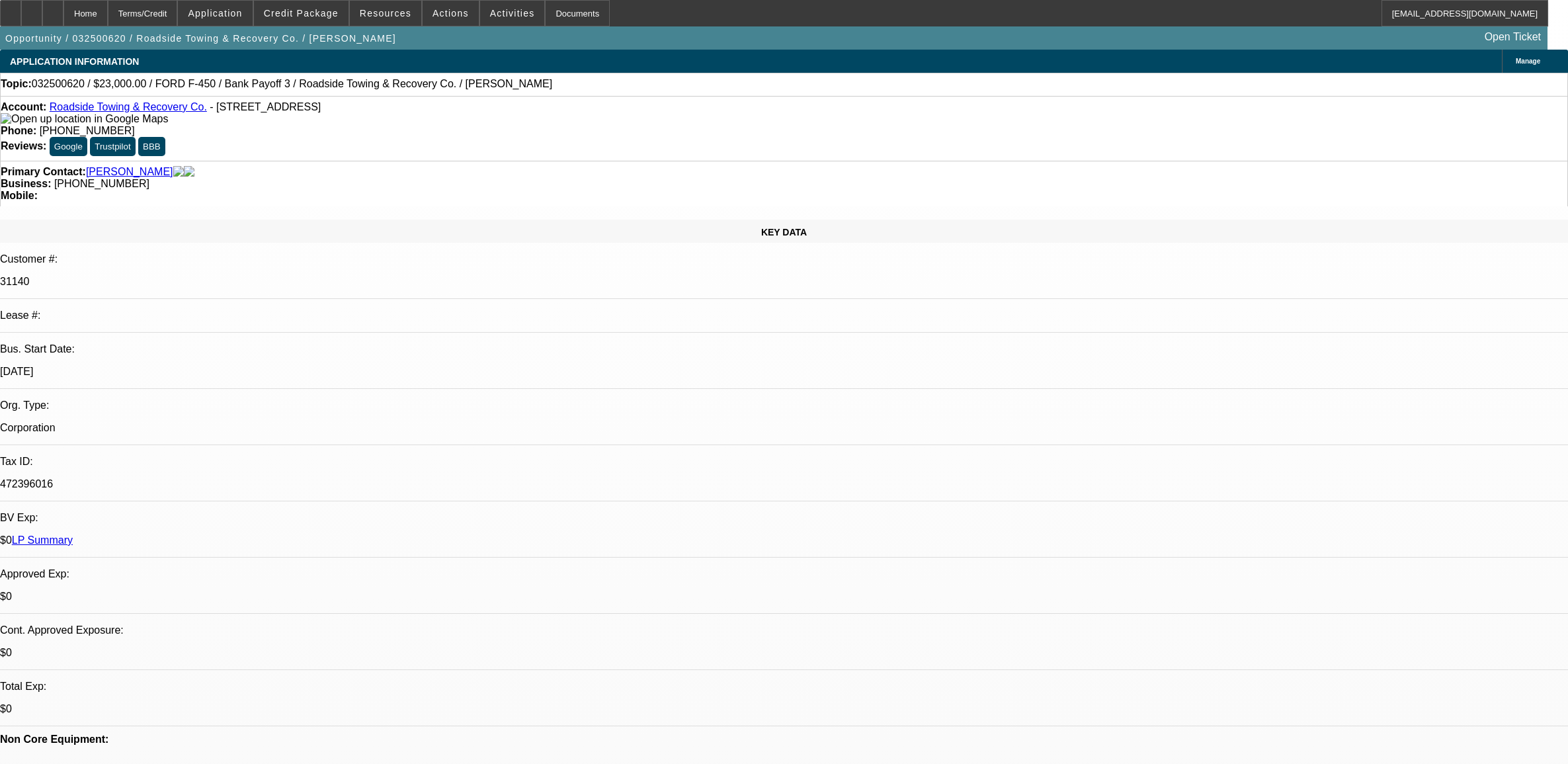
select select "0"
select select "2"
select select "0.1"
select select "4"
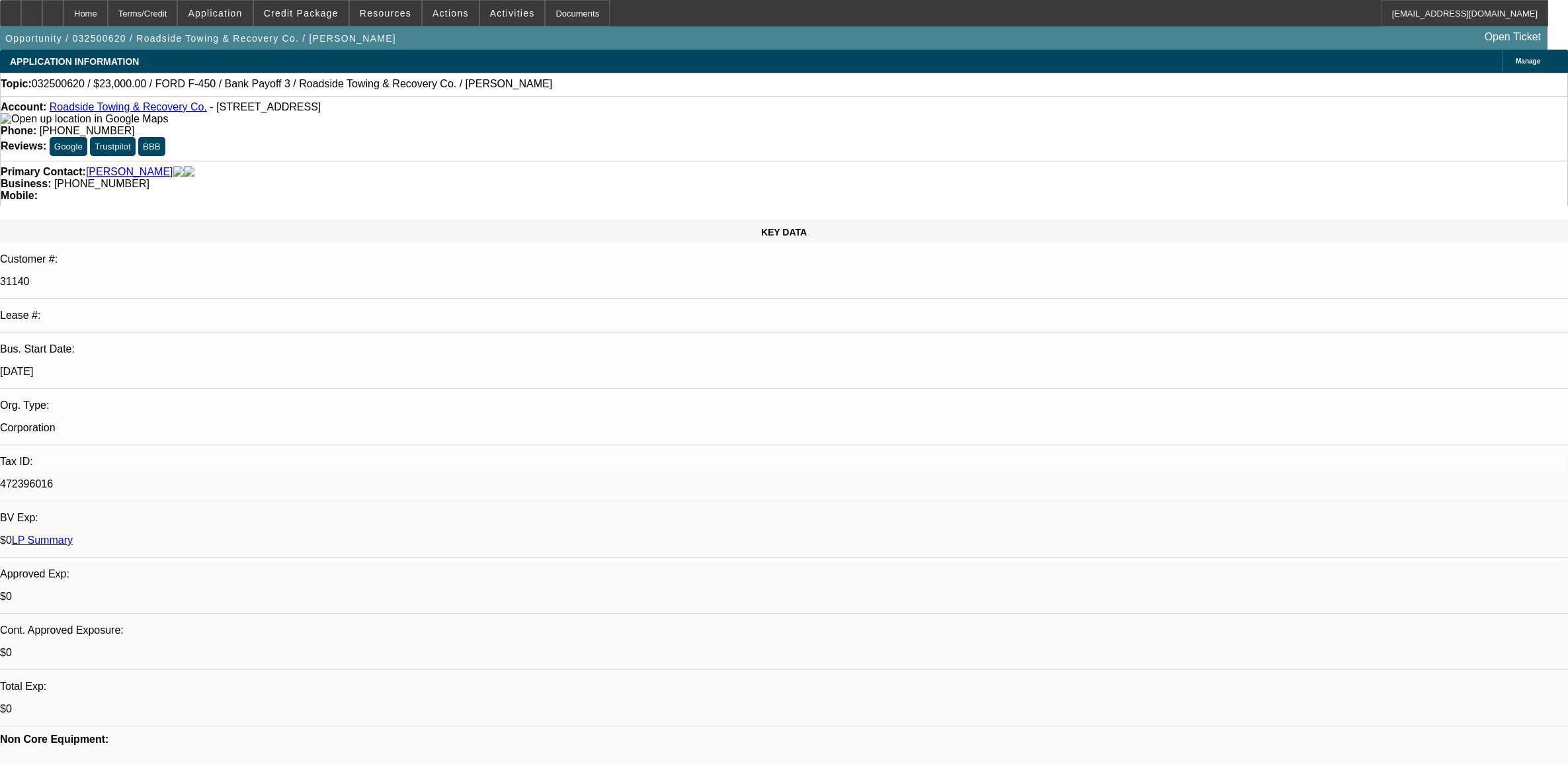
select select "0"
select select "2"
select select "0.1"
select select "4"
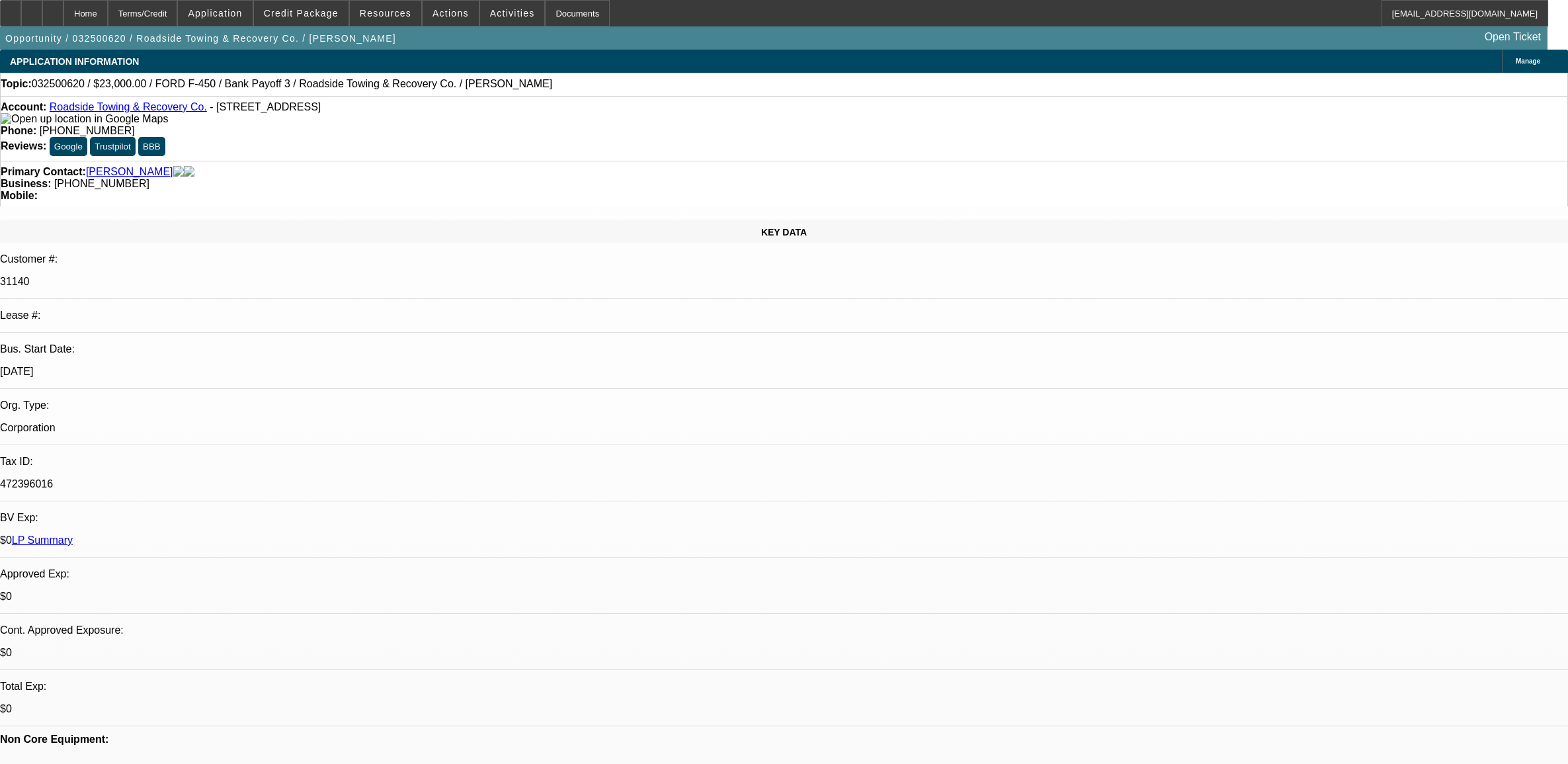
select select "0"
select select "2"
select select "0.1"
select select "4"
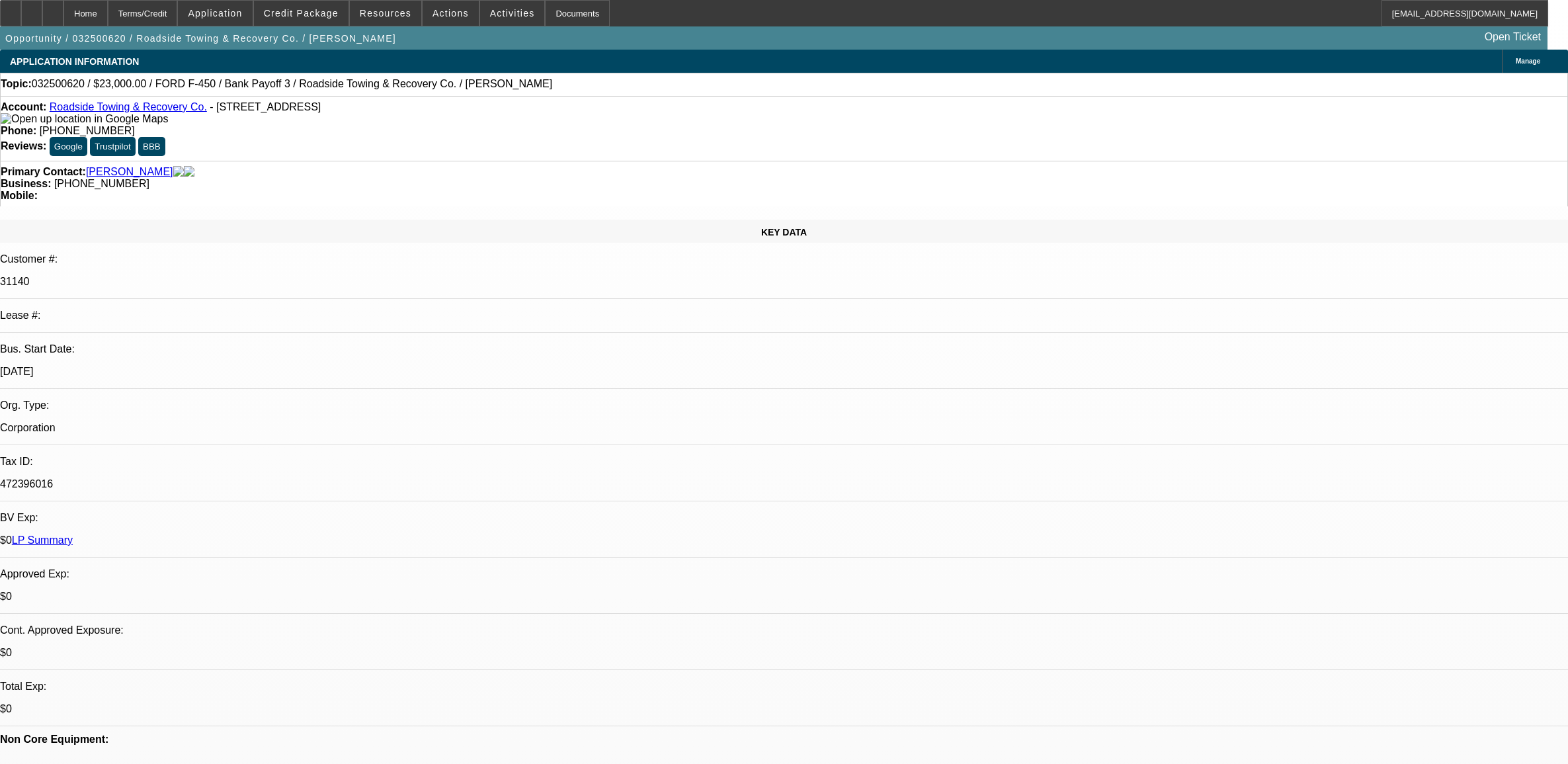
select select "0.1"
select select "2"
select select "0.1"
select select "4"
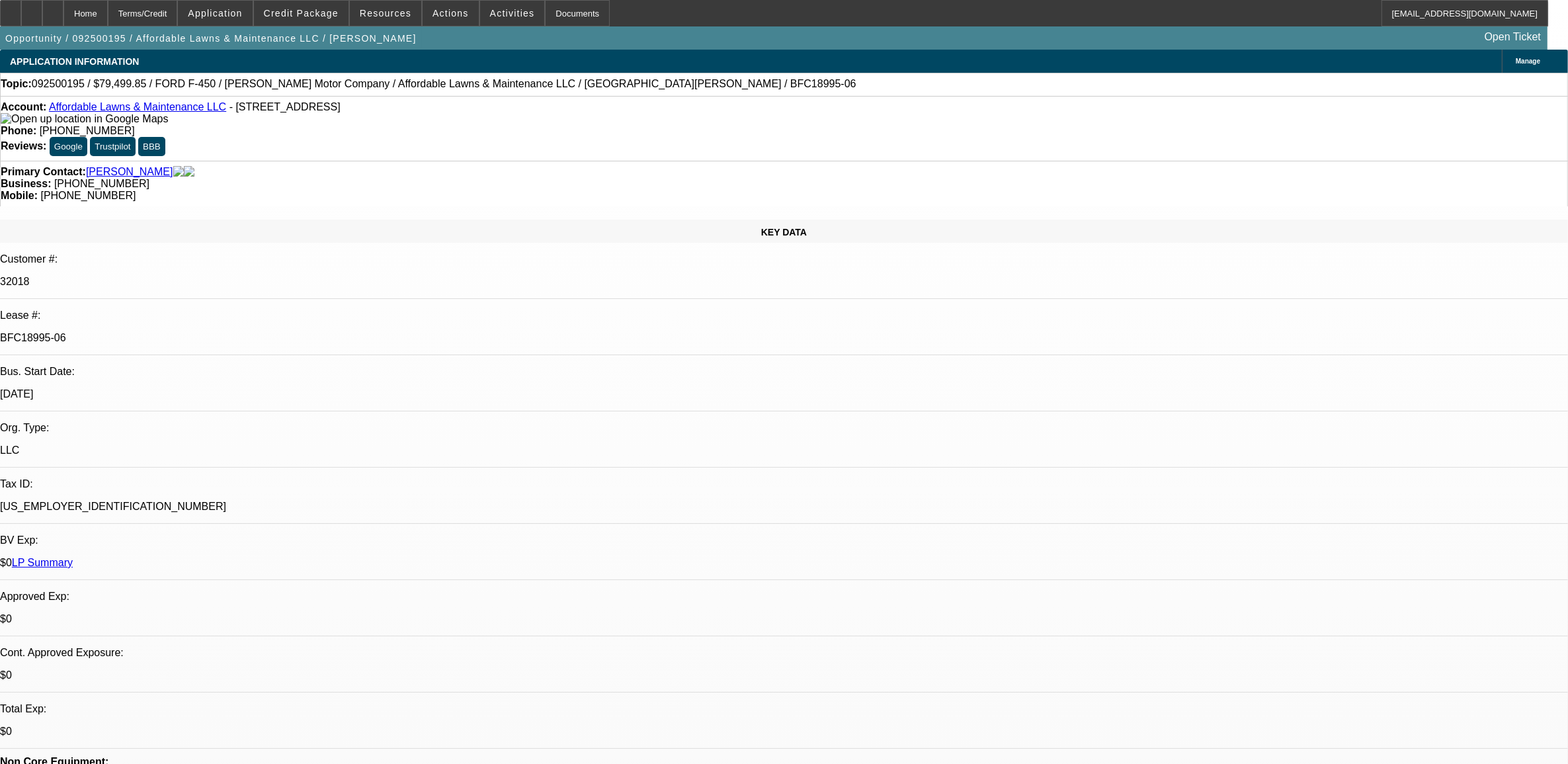
select select "0"
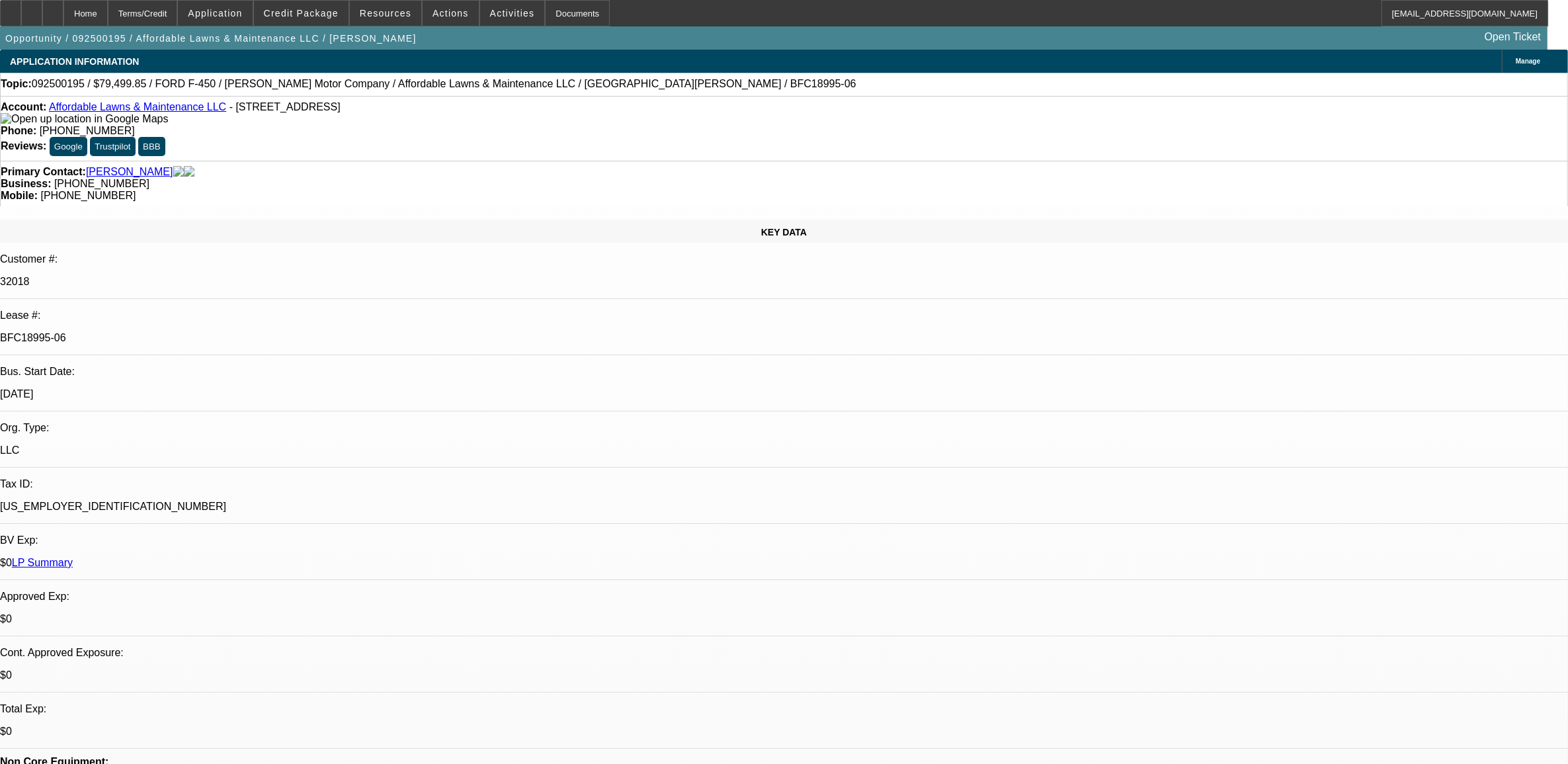
select select "0"
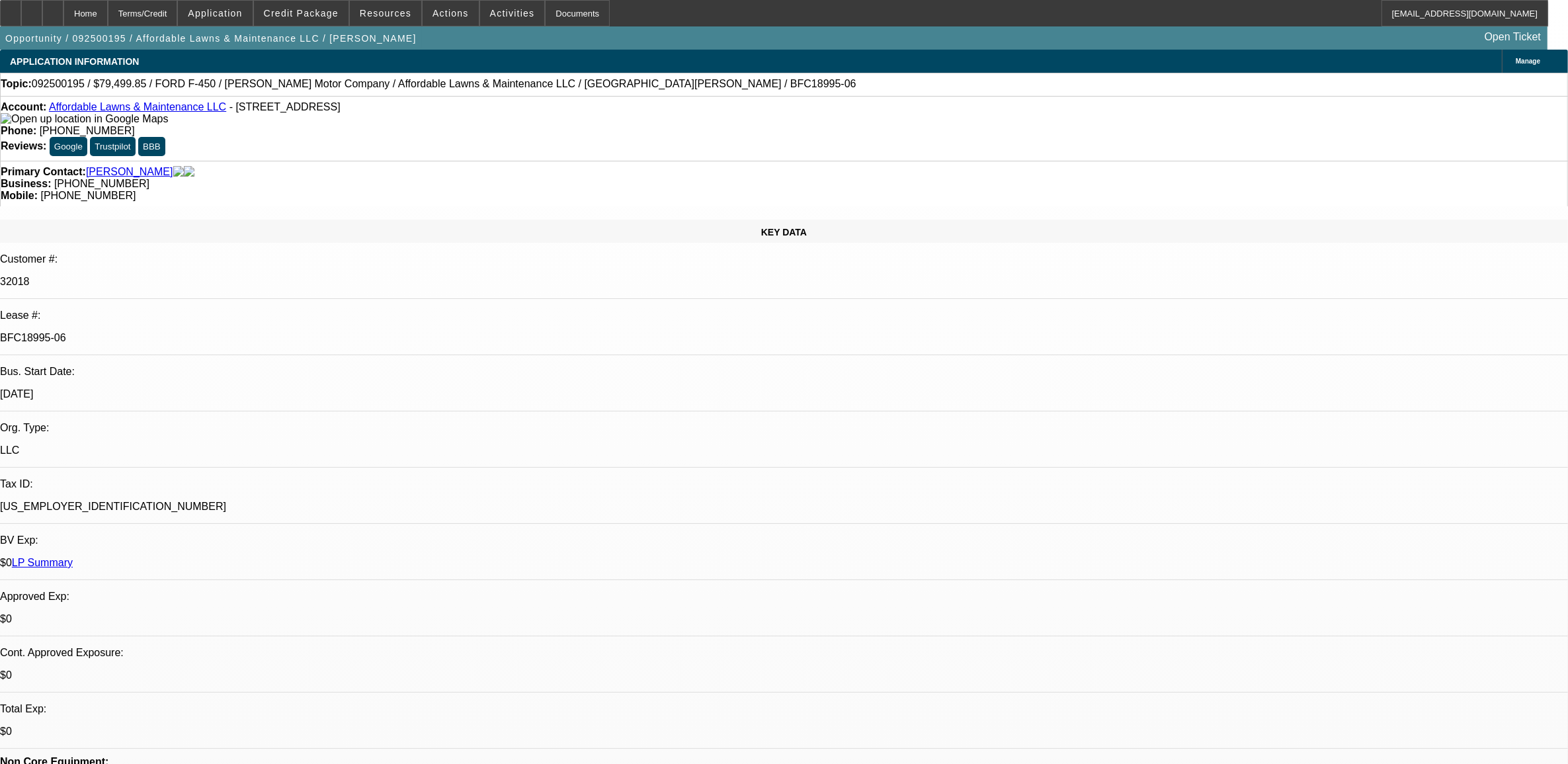
select select "0"
select select "0.1"
select select "1"
select select "6"
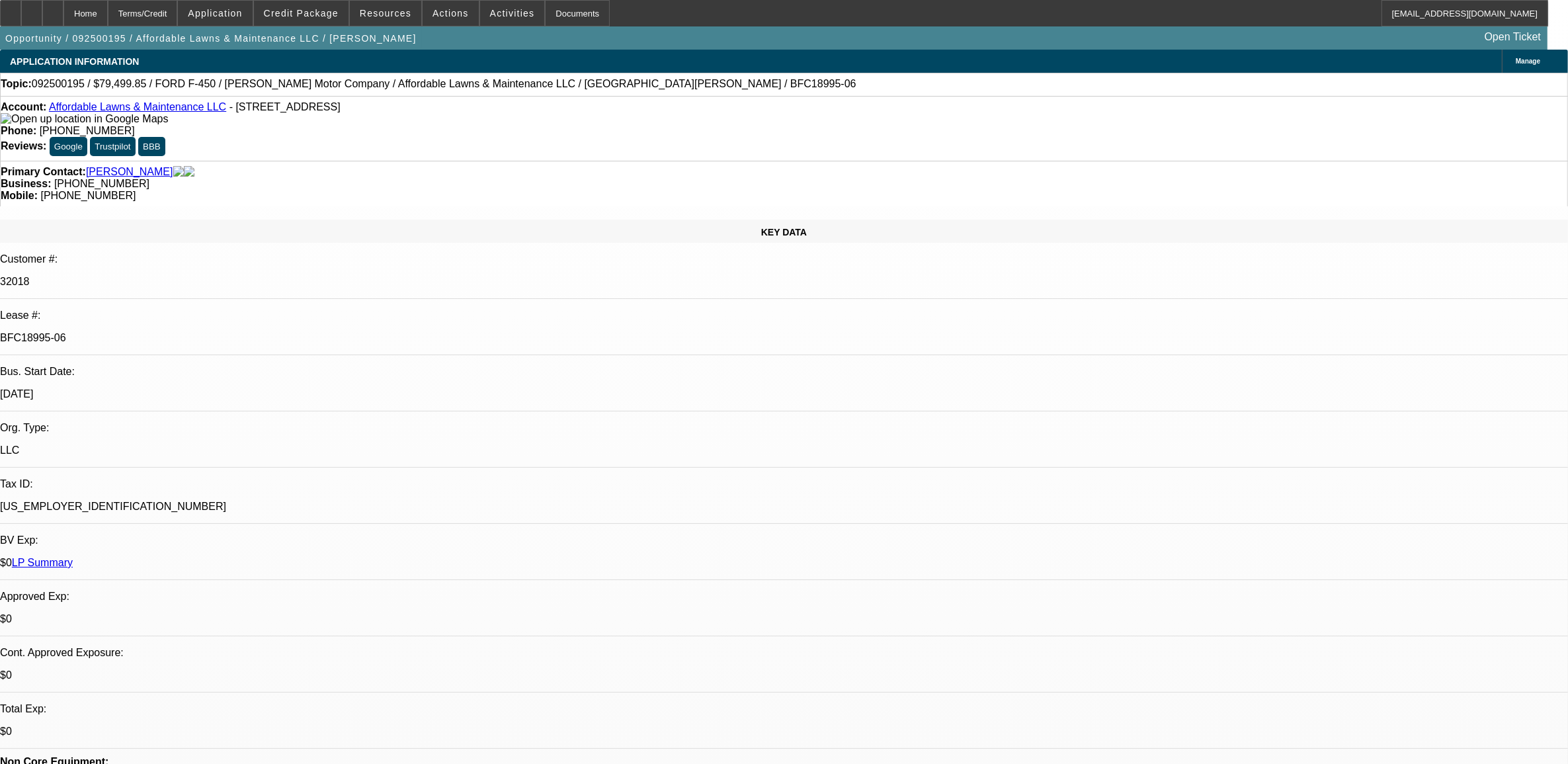
select select "1"
select select "2"
select select "6"
select select "1"
select select "2"
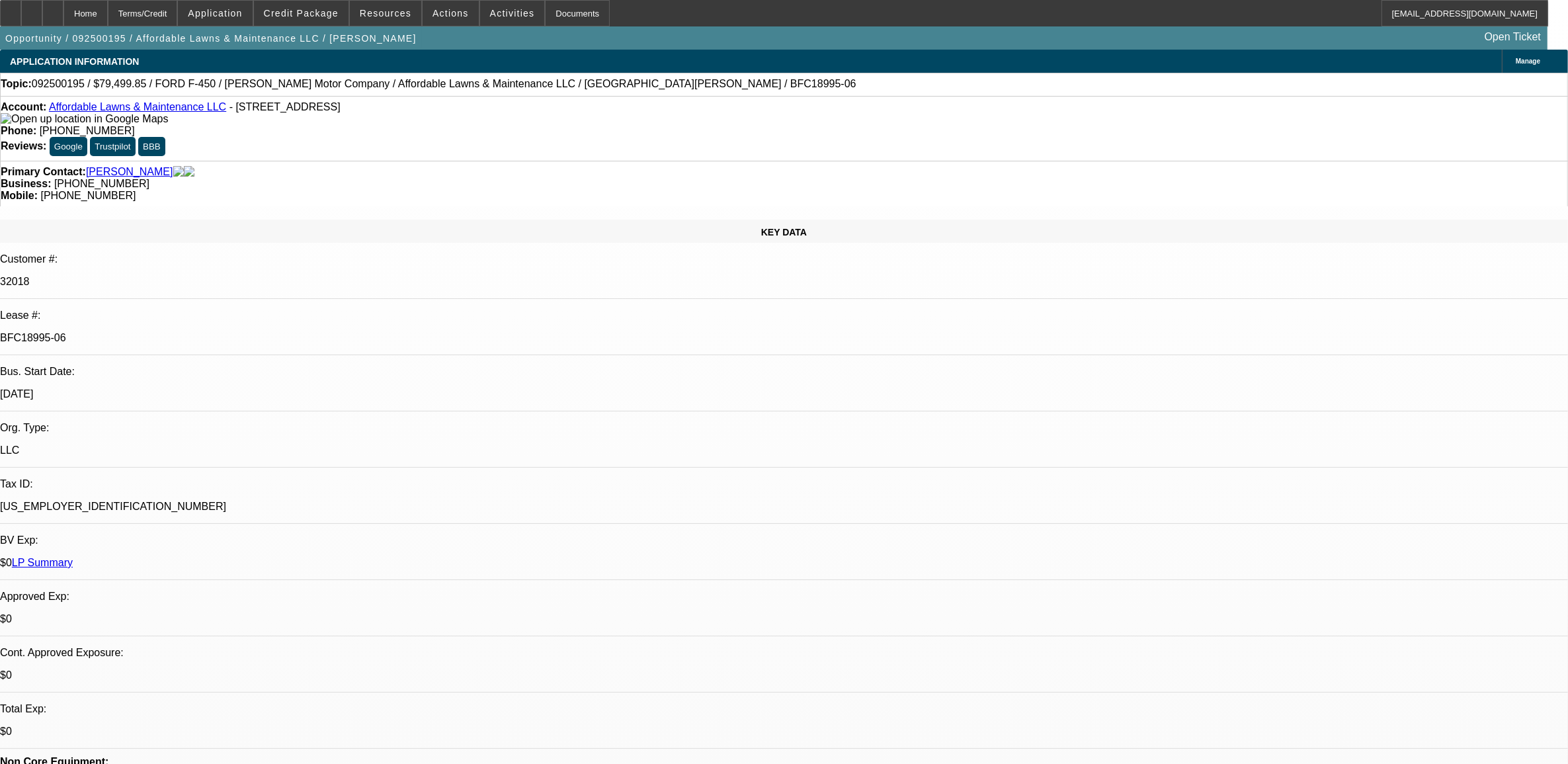
select select "6"
select select "1"
select select "2"
select select "4"
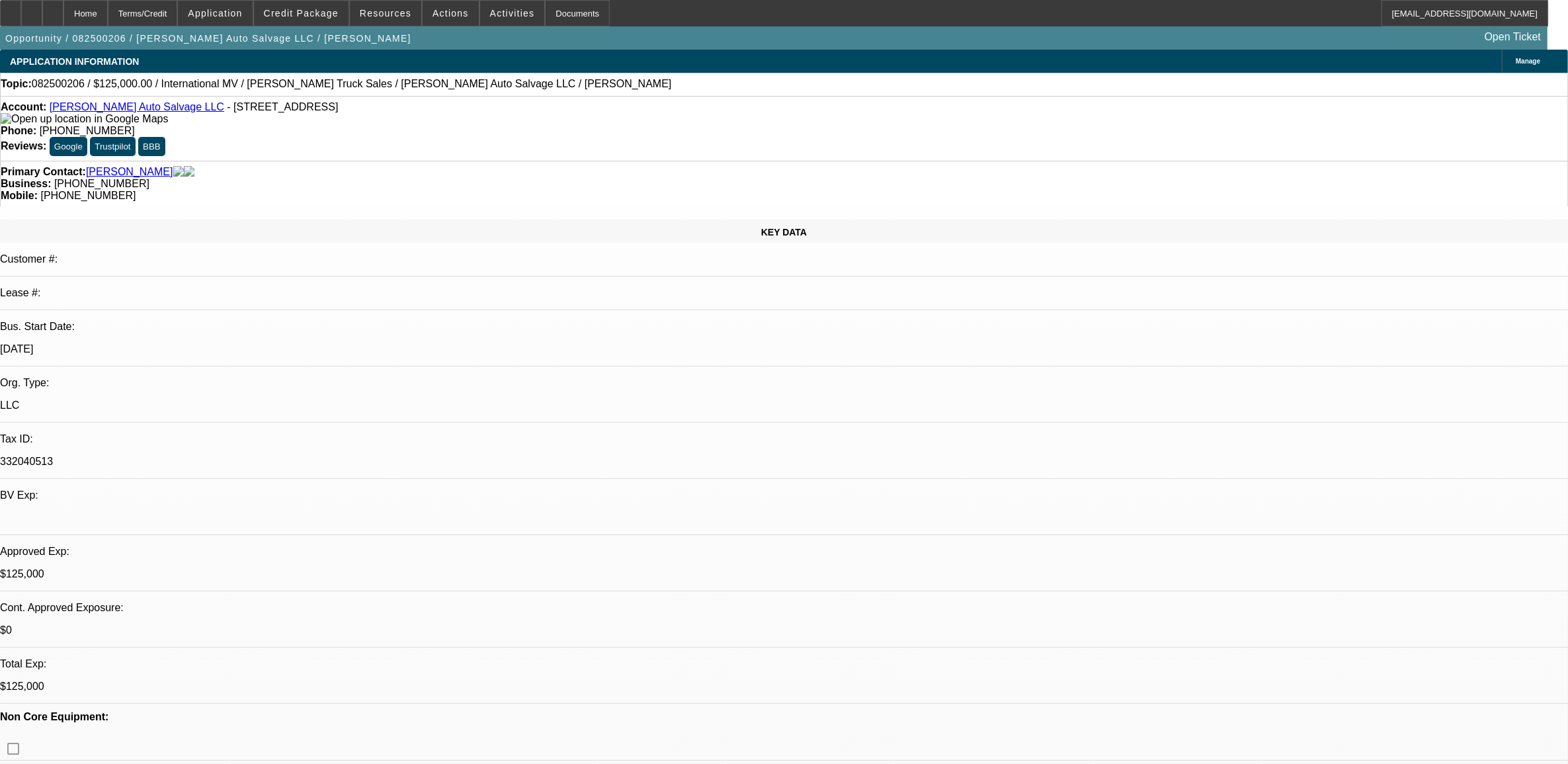
select select "0"
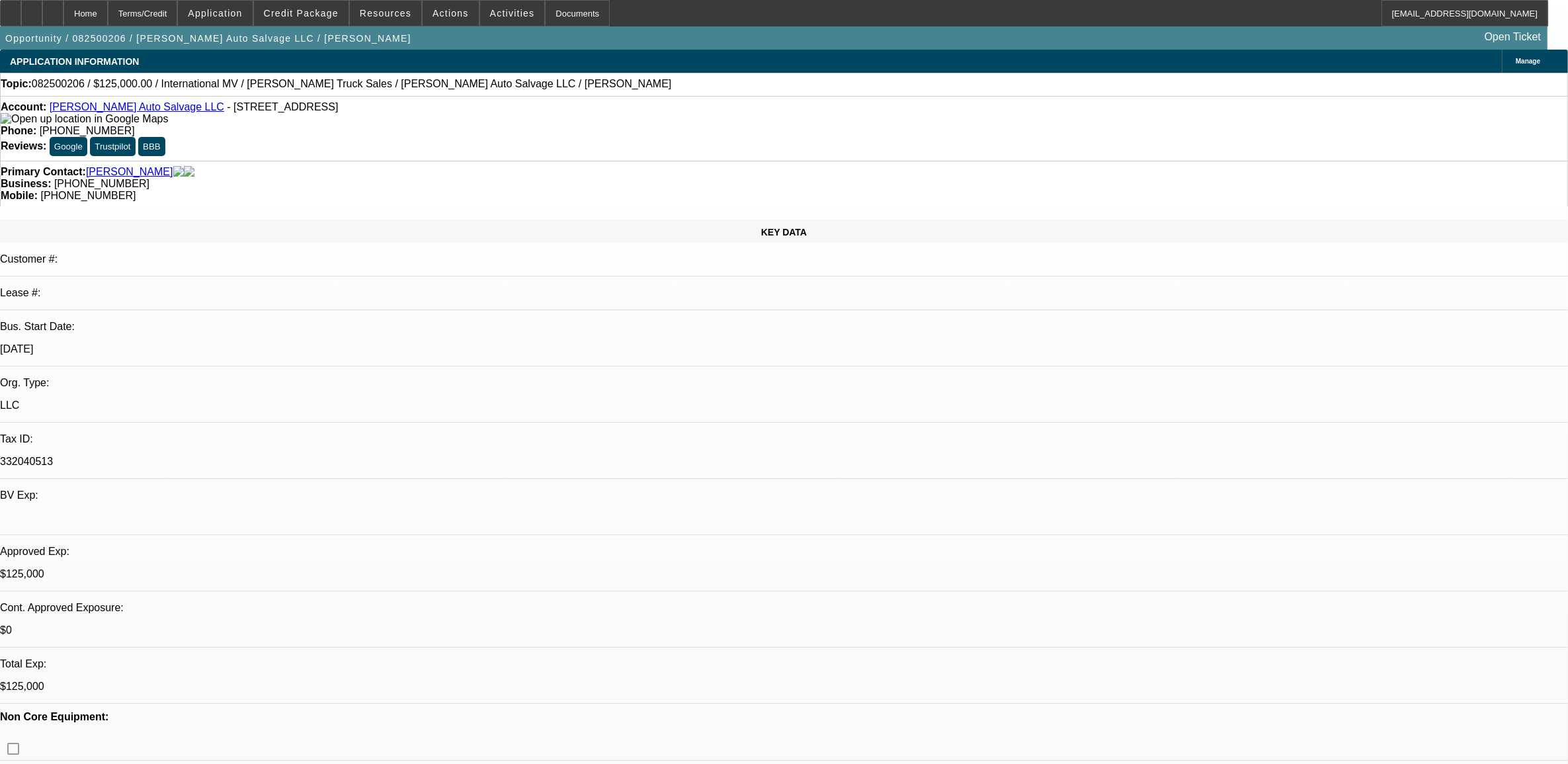
select select "0"
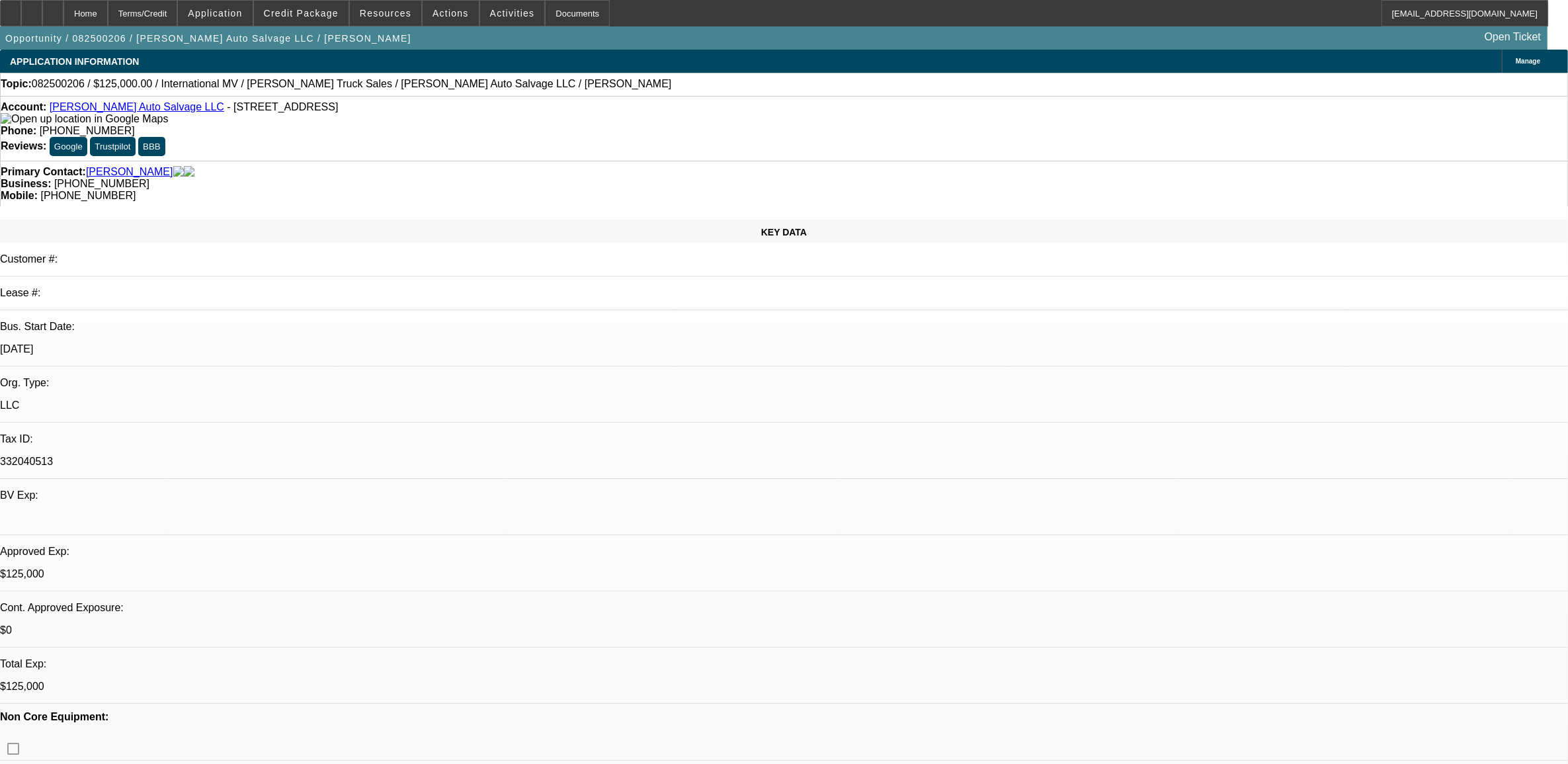
select select "0"
select select "1"
select select "2"
select select "6"
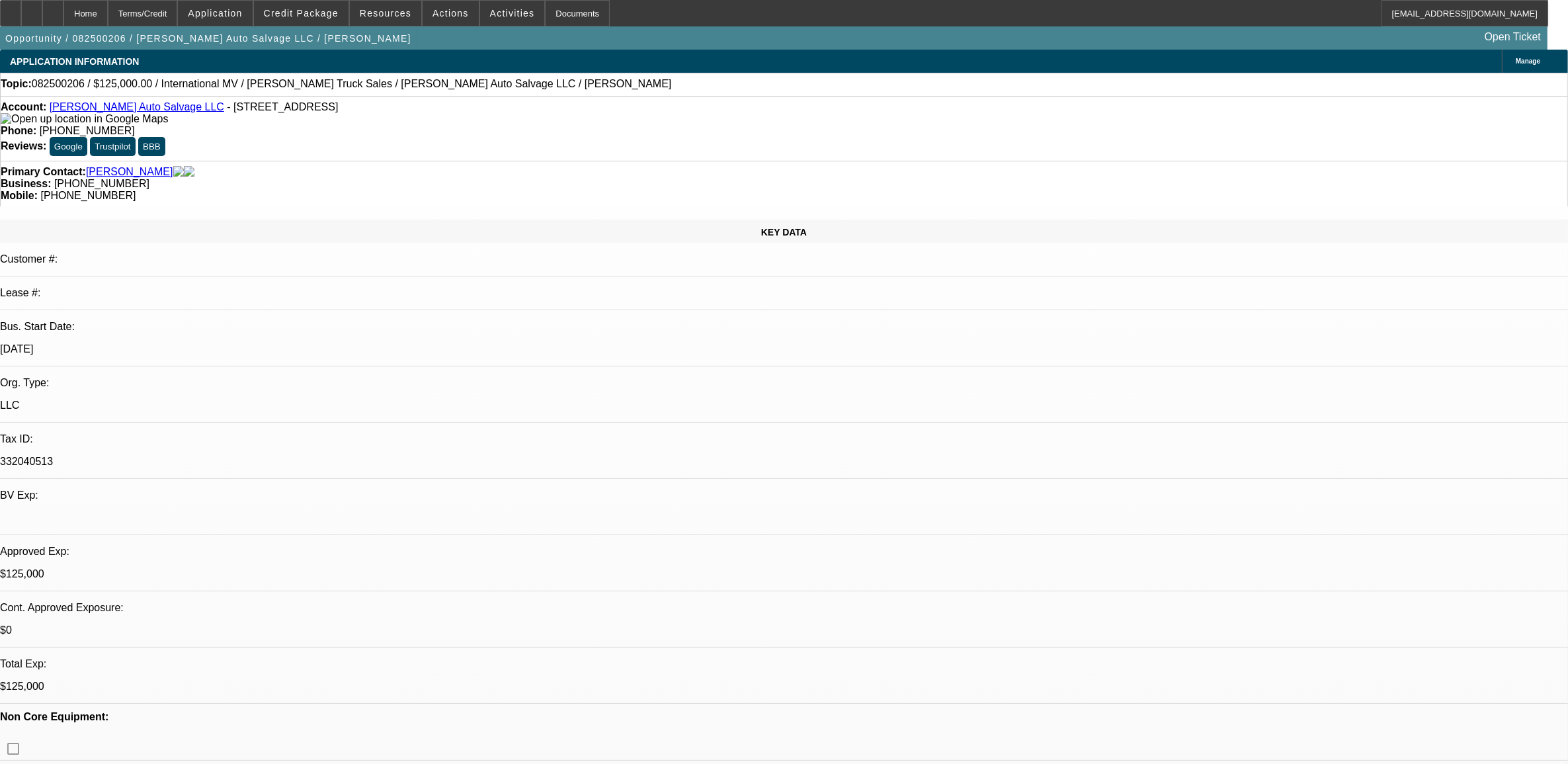
select select "1"
select select "2"
select select "6"
select select "1"
select select "2"
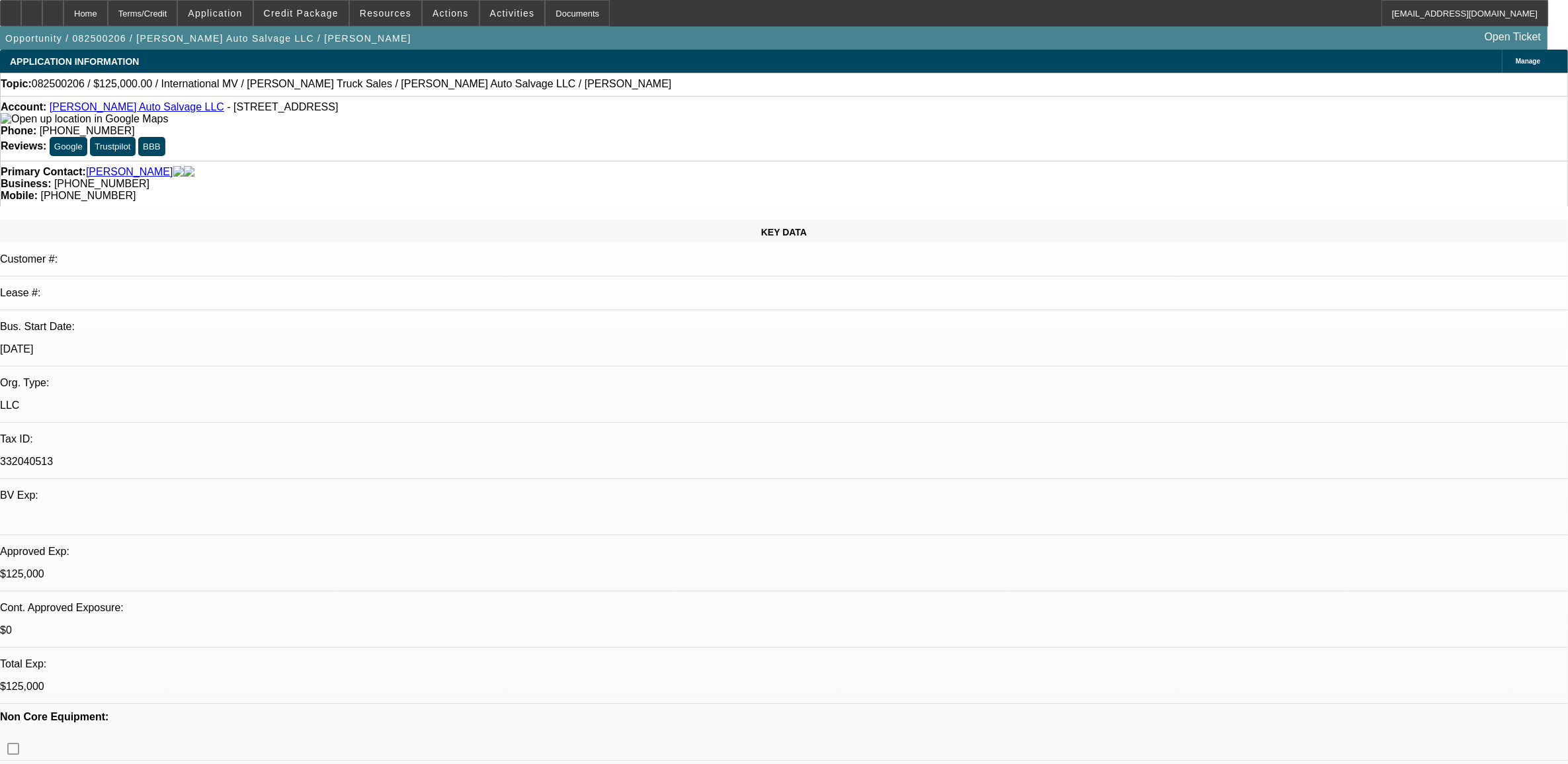
select select "6"
select select "1"
select select "2"
select select "6"
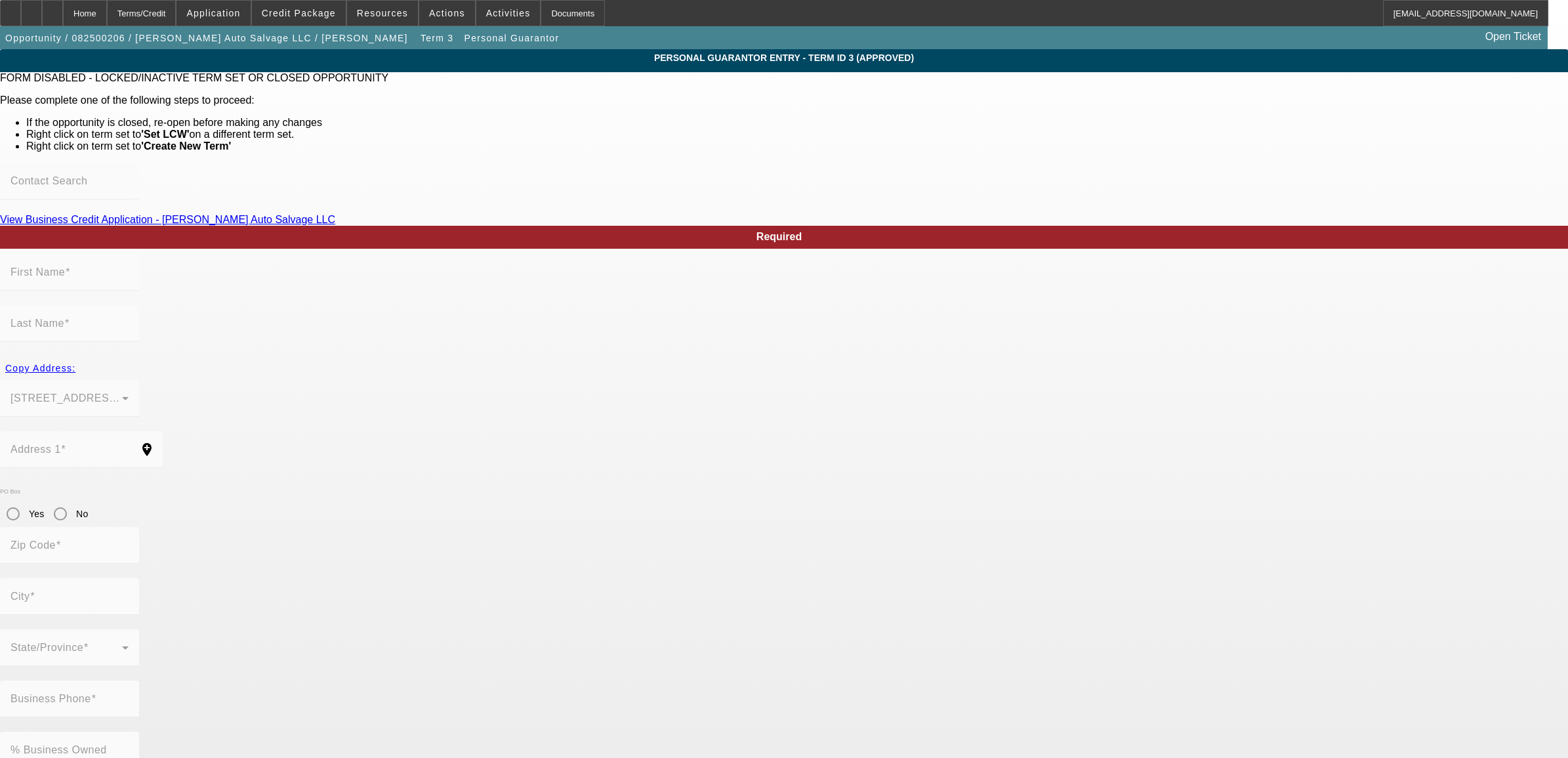
type input "[PERSON_NAME]"
type input "[STREET_ADDRESS]"
radio input "true"
type input "06482"
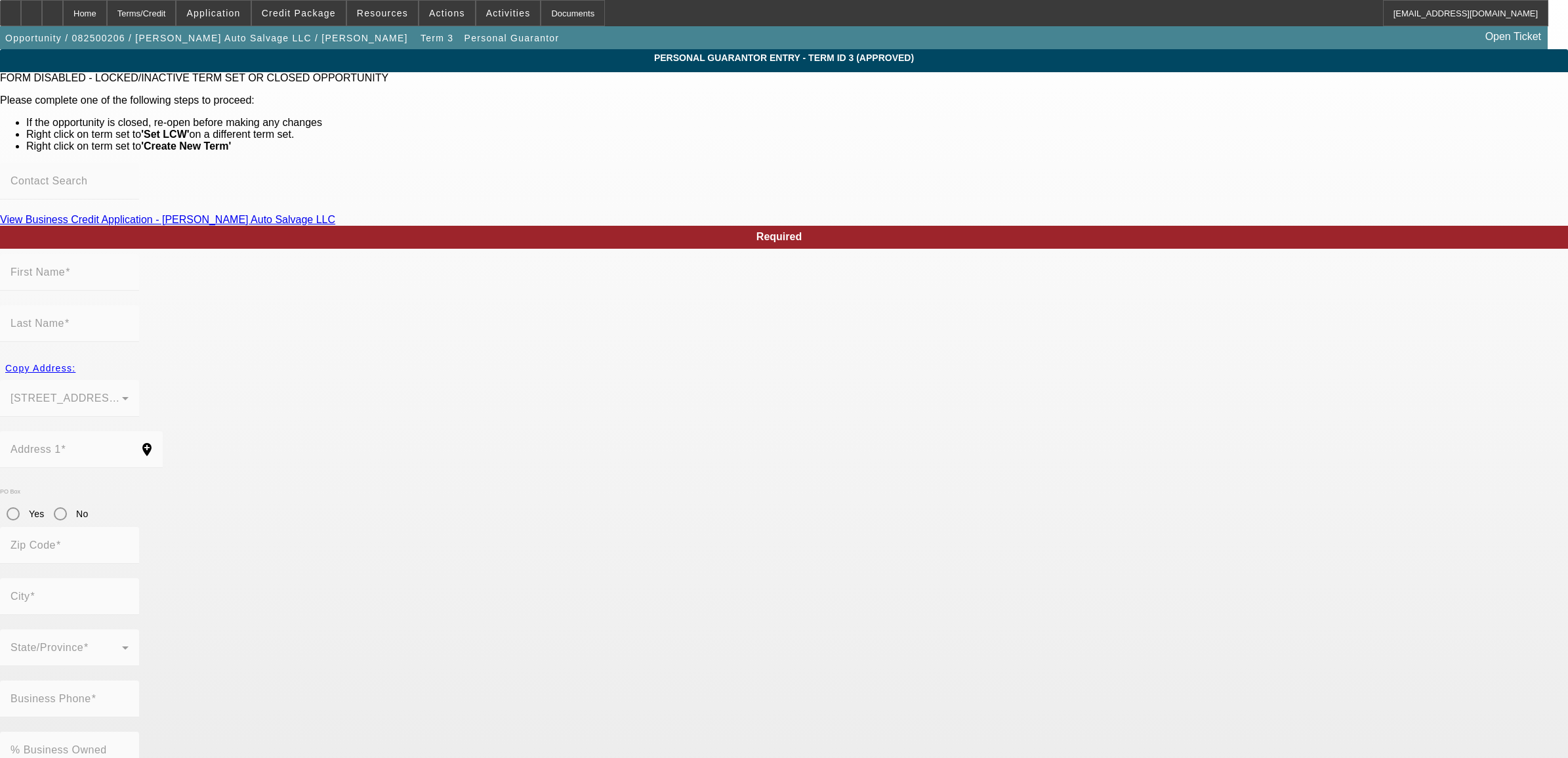
type input "[PERSON_NAME] Hook"
type input "[PHONE_NUMBER]"
type input "100"
type input "049-11-8248"
type input "[EMAIL_ADDRESS][DOMAIN_NAME]"
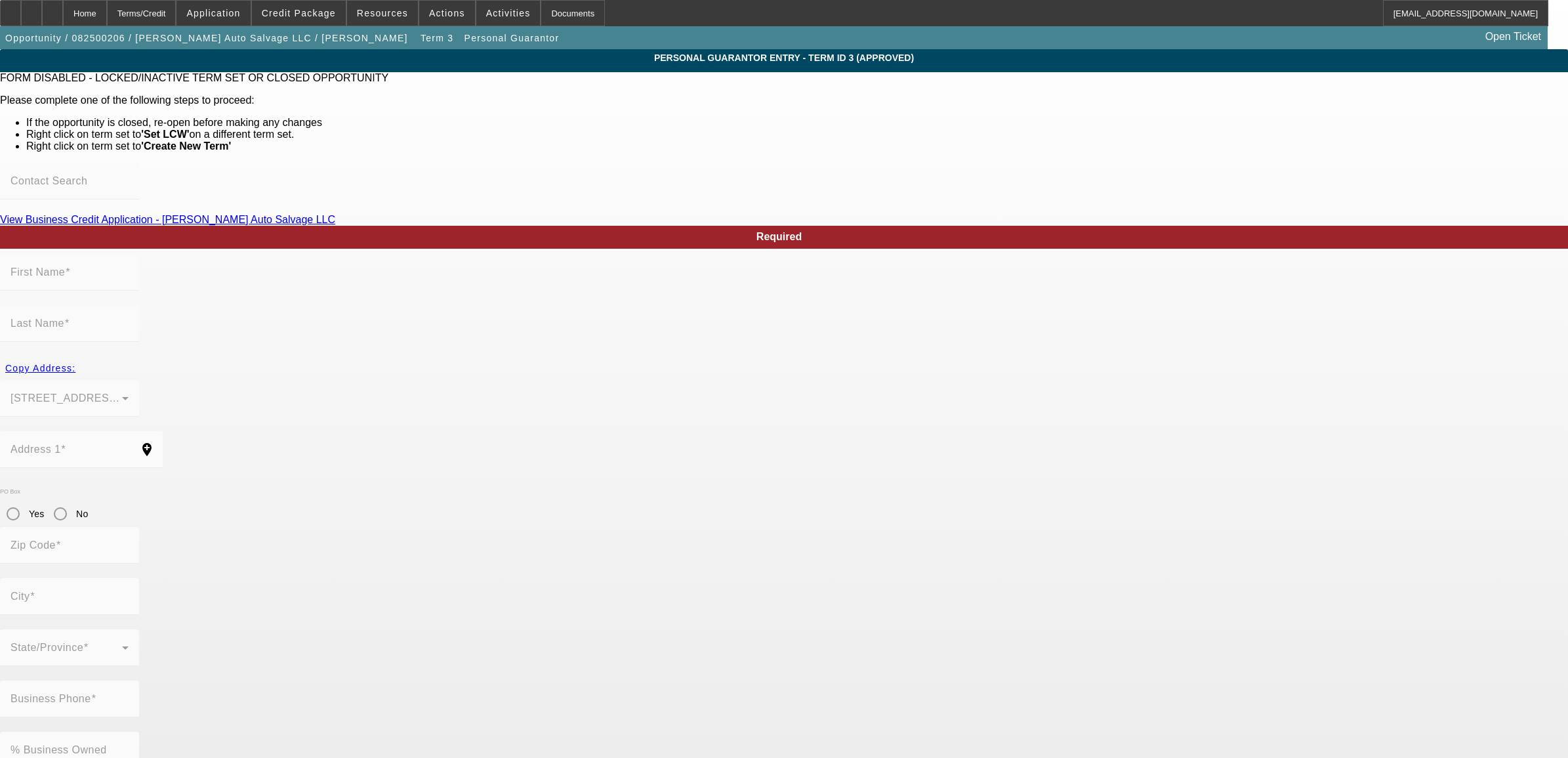
type input "[PHONE_NUMBER]"
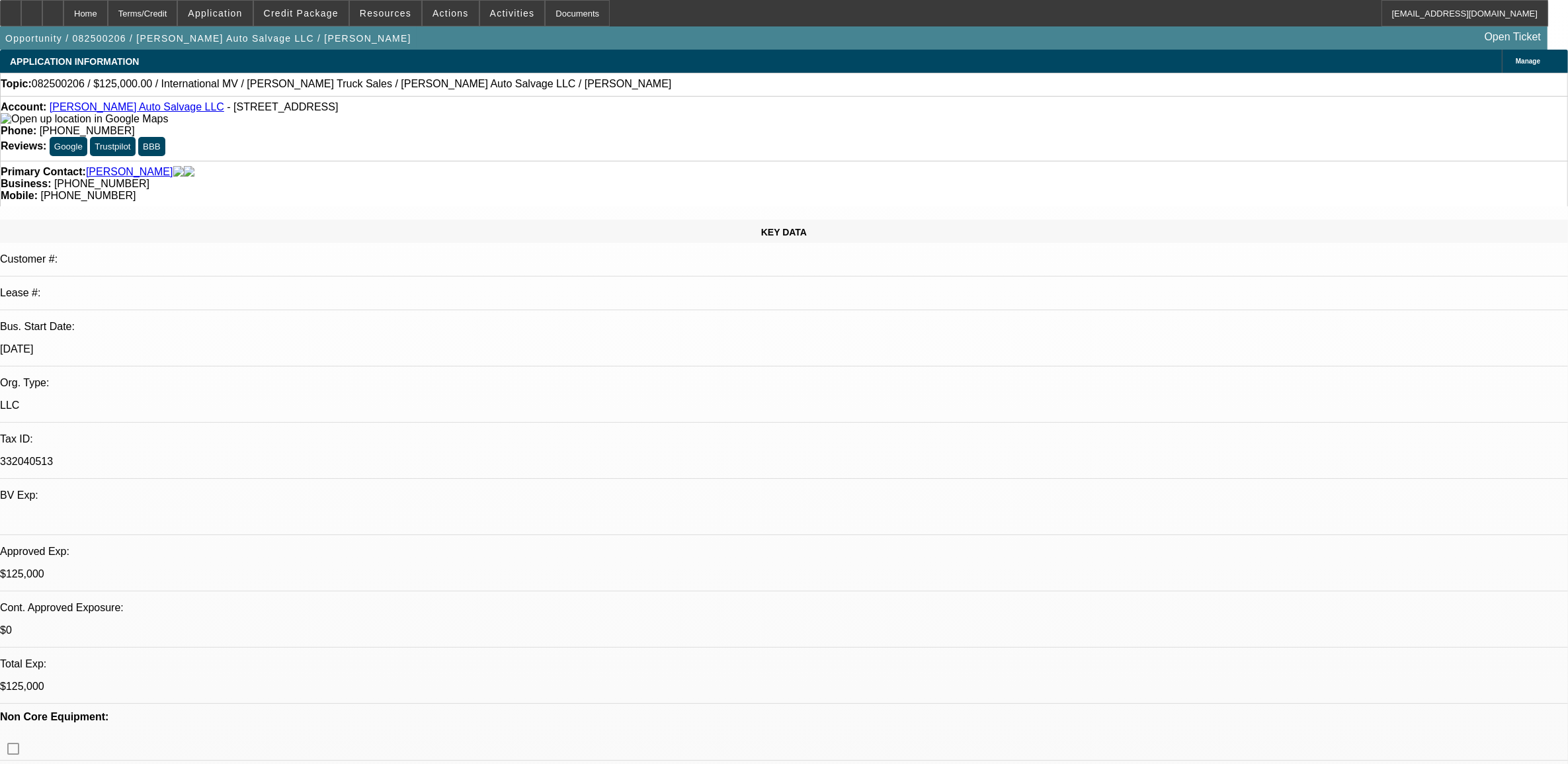
select select "0"
select select "2"
select select "0"
select select "6"
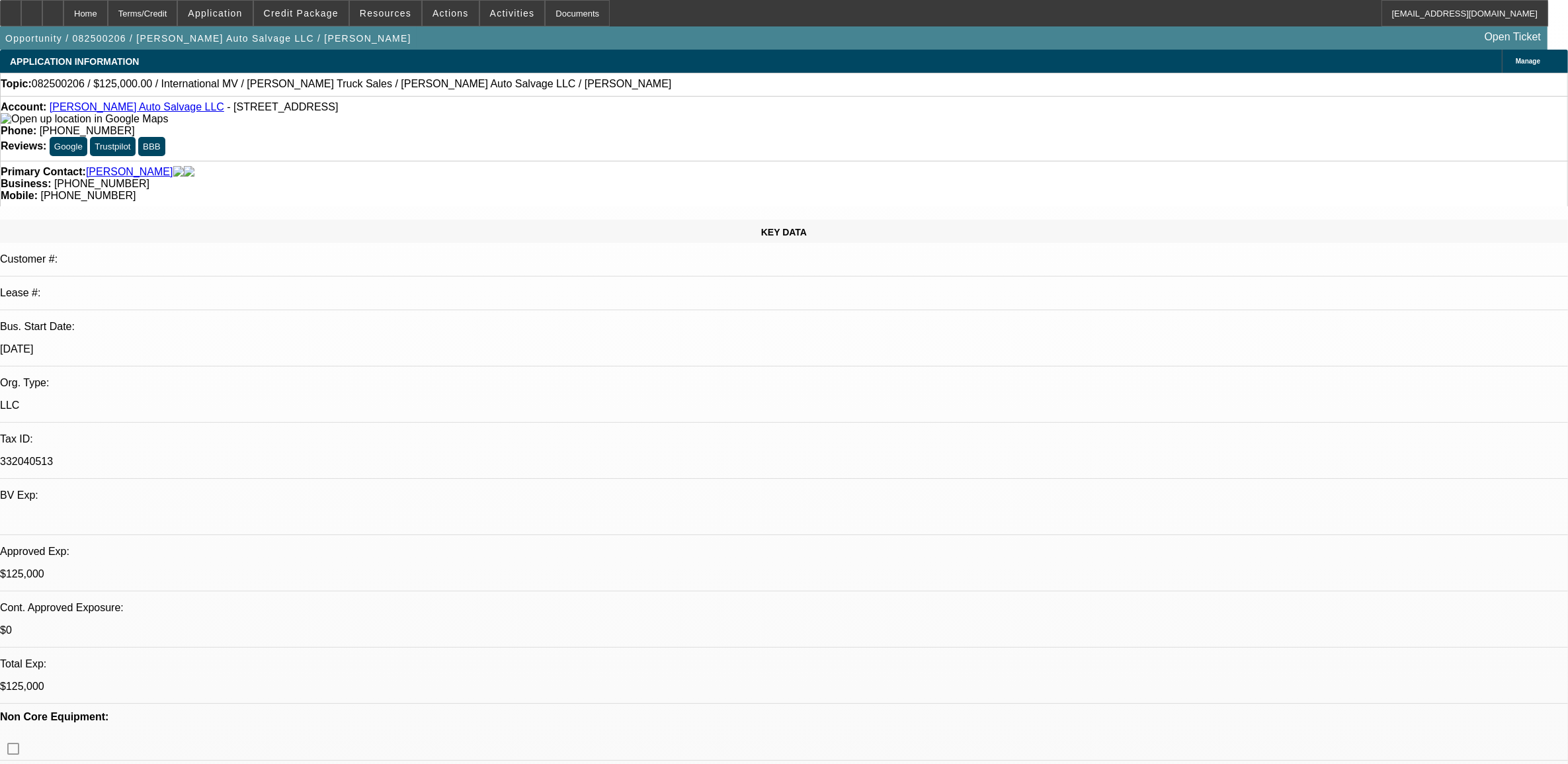
select select "0"
select select "2"
select select "0"
select select "6"
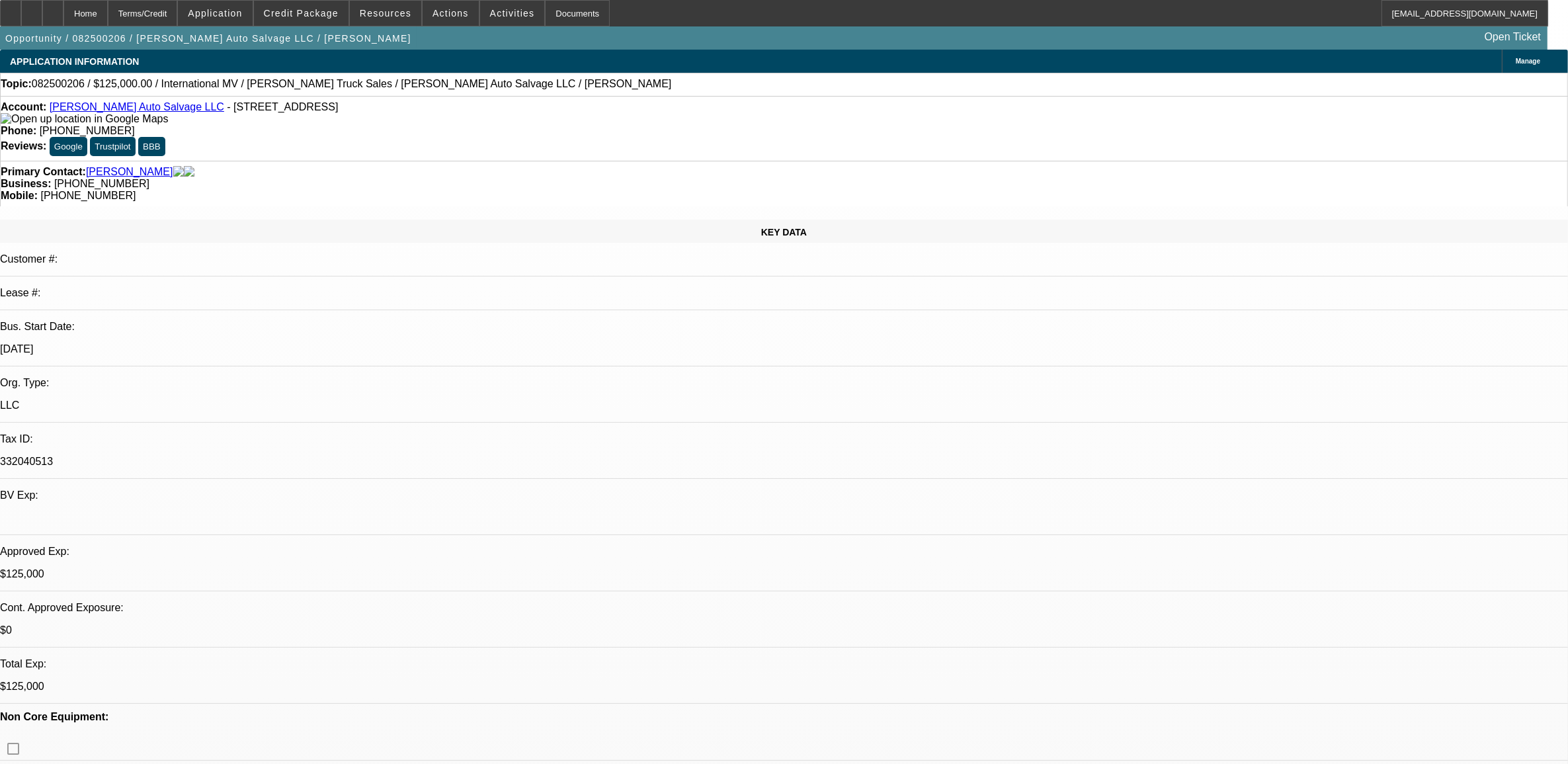
select select "0"
select select "2"
select select "0"
select select "6"
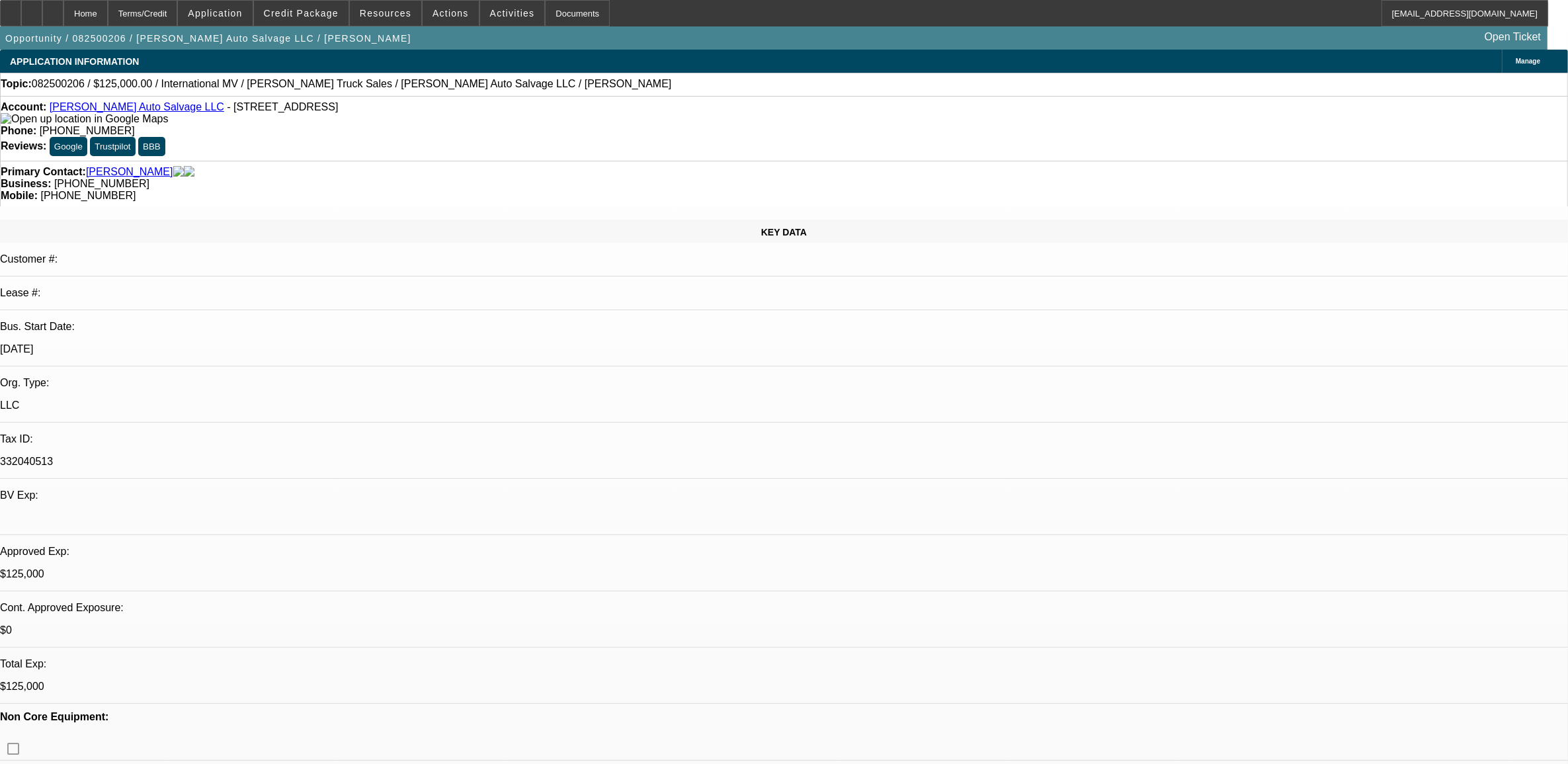
select select "0"
select select "2"
select select "0"
select select "6"
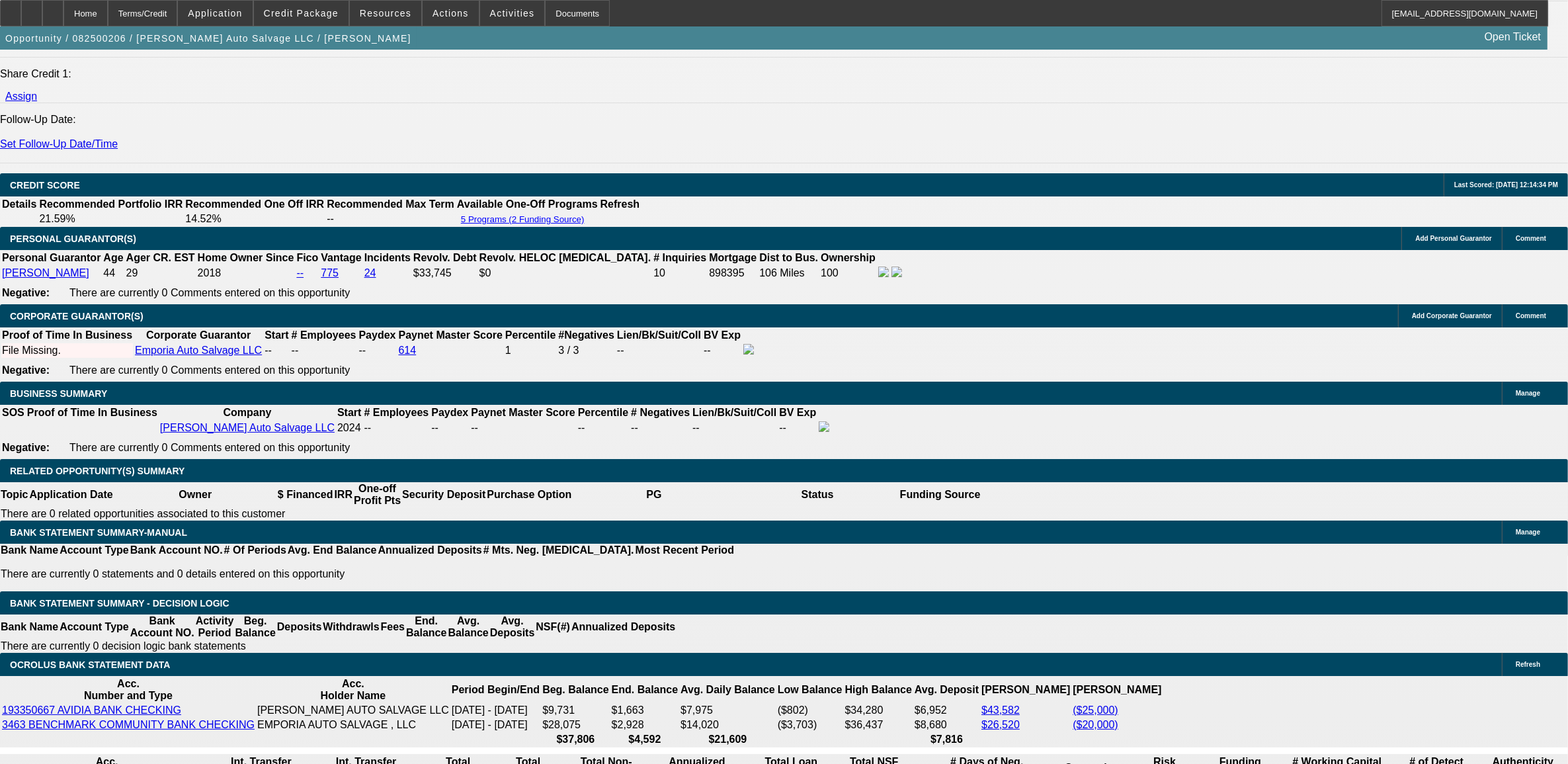
scroll to position [1757, 0]
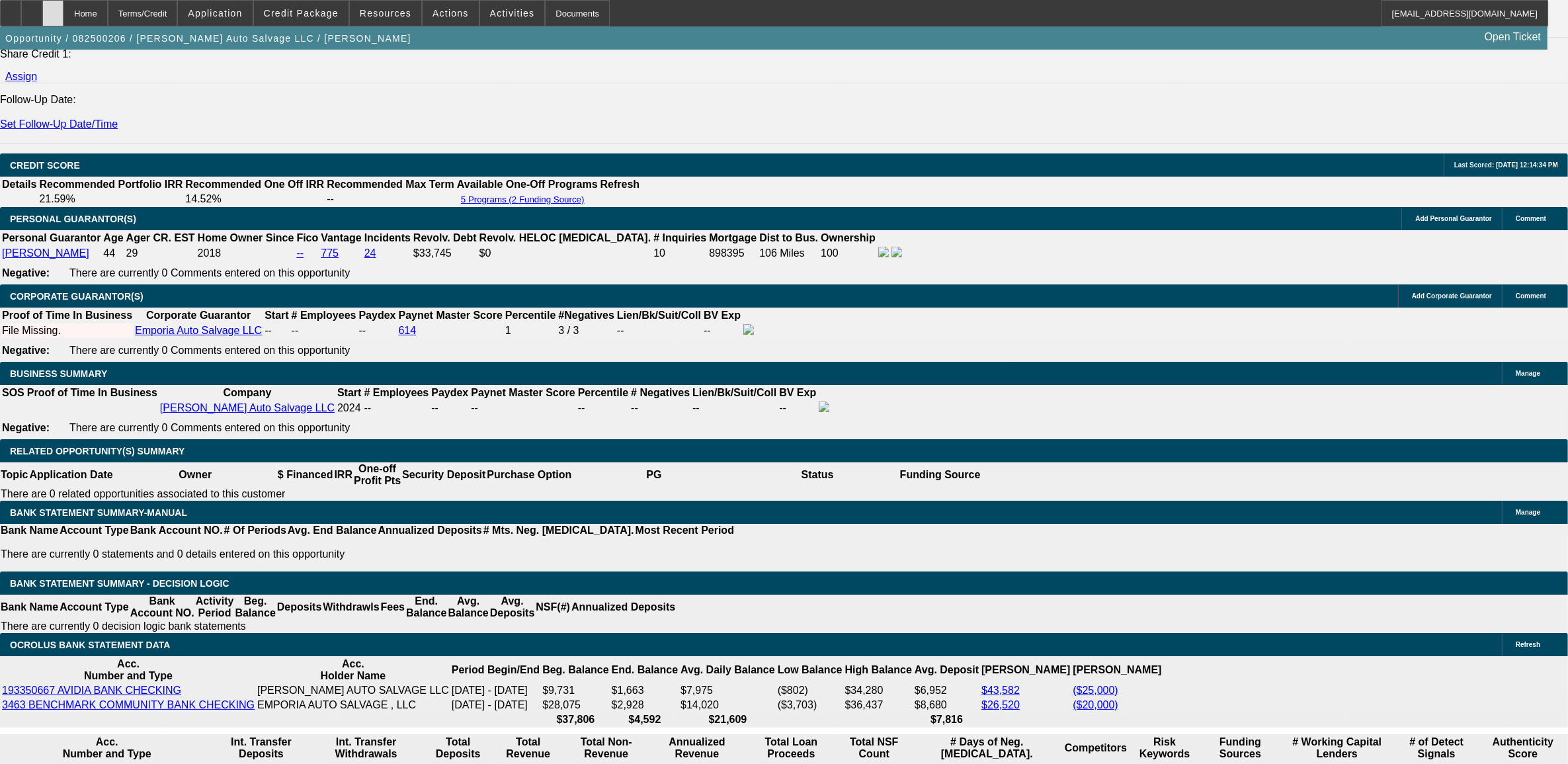
click at [63, 21] on div at bounding box center [53, 13] width 21 height 27
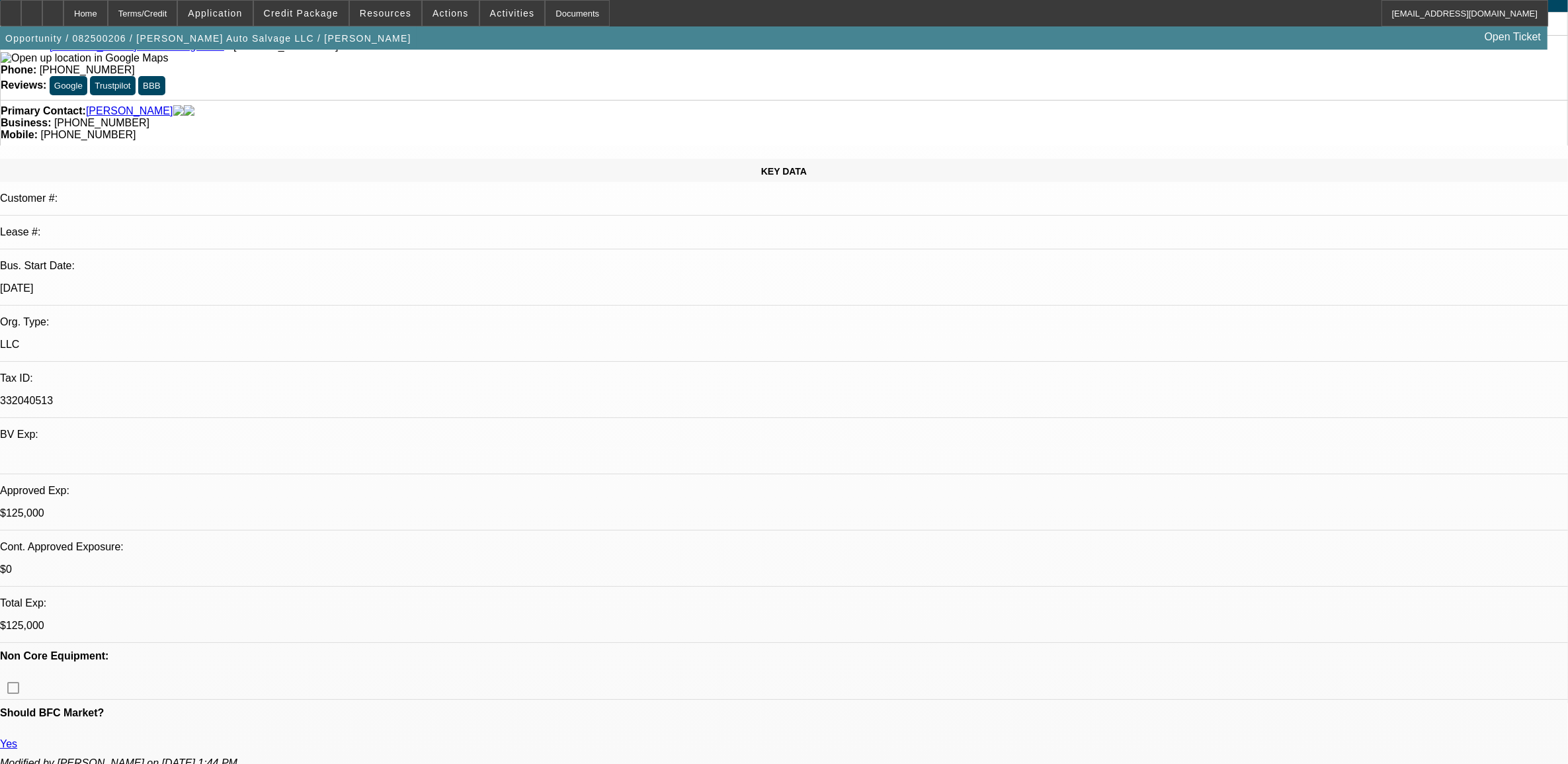
select select "0"
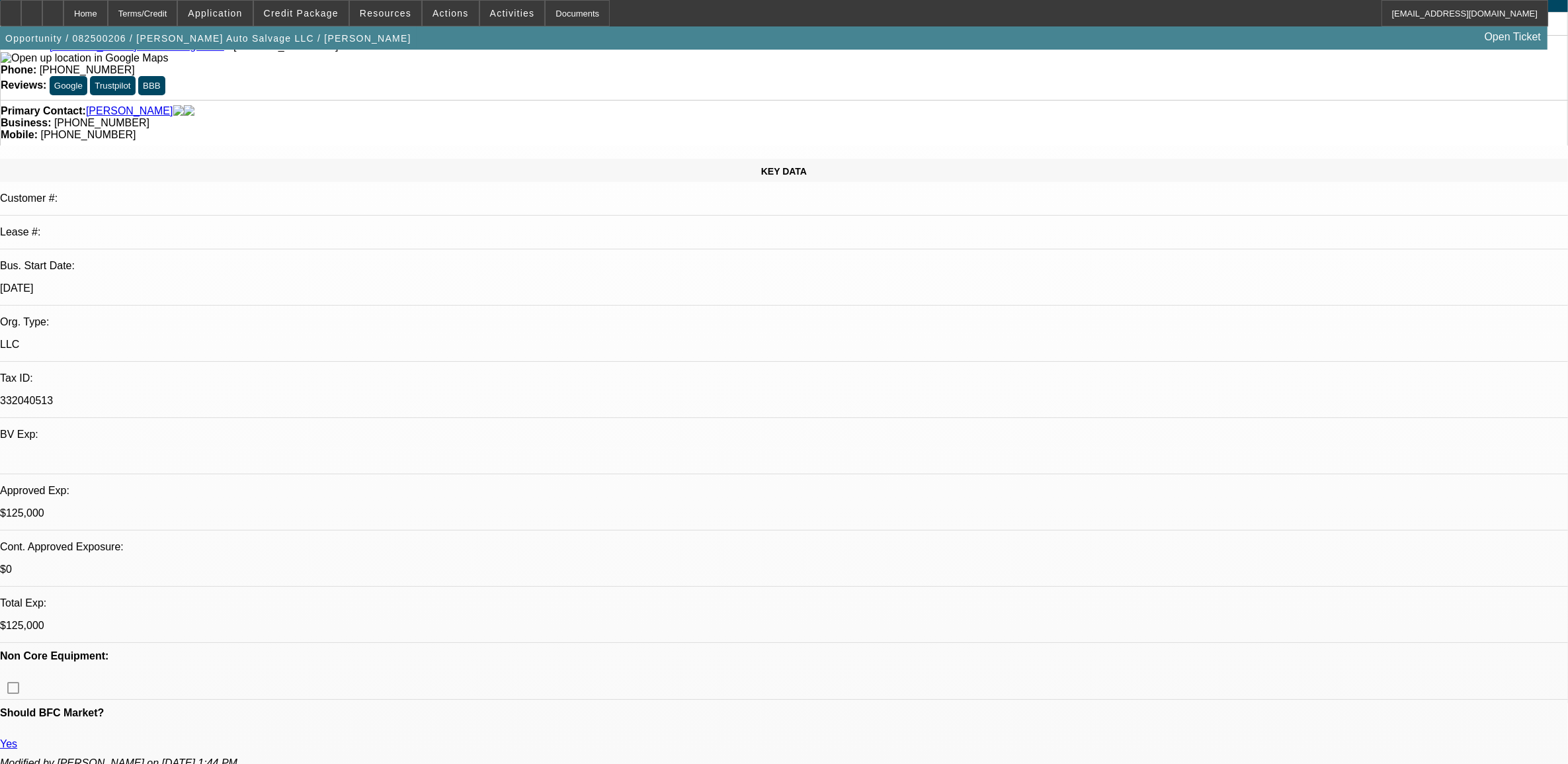
select select "0"
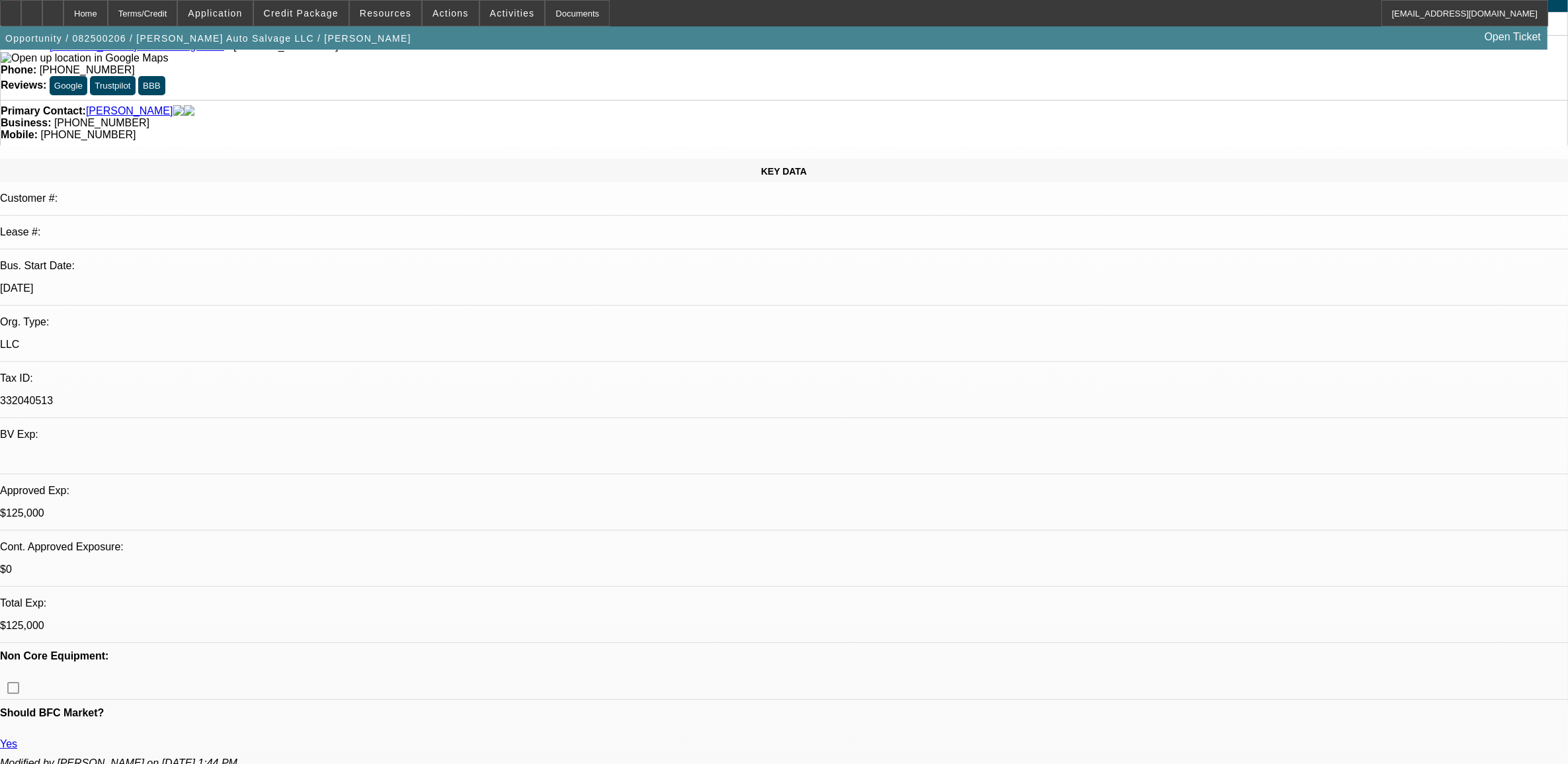
select select "0"
select select "1"
select select "2"
select select "6"
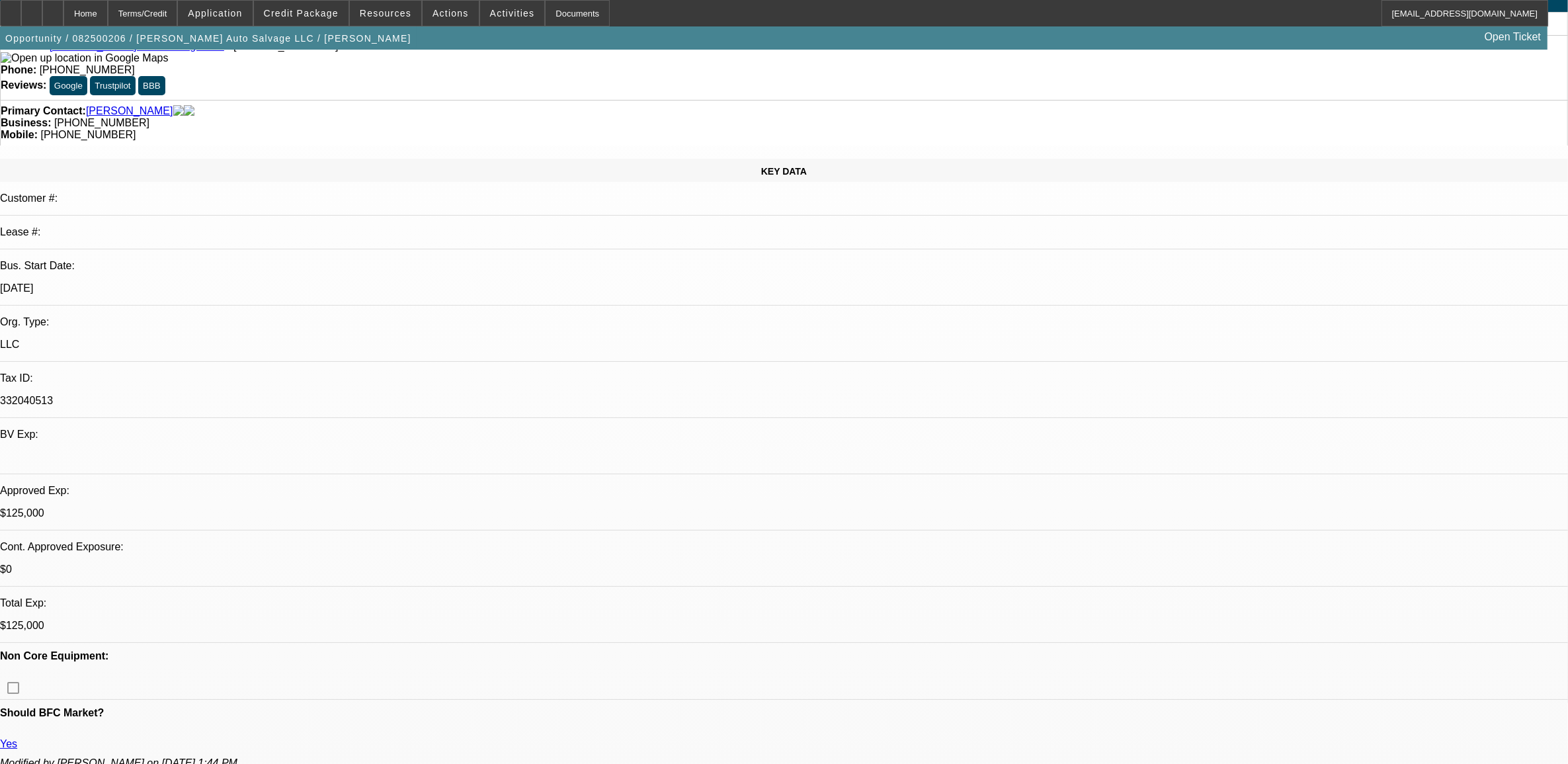
select select "1"
select select "2"
select select "6"
select select "1"
select select "2"
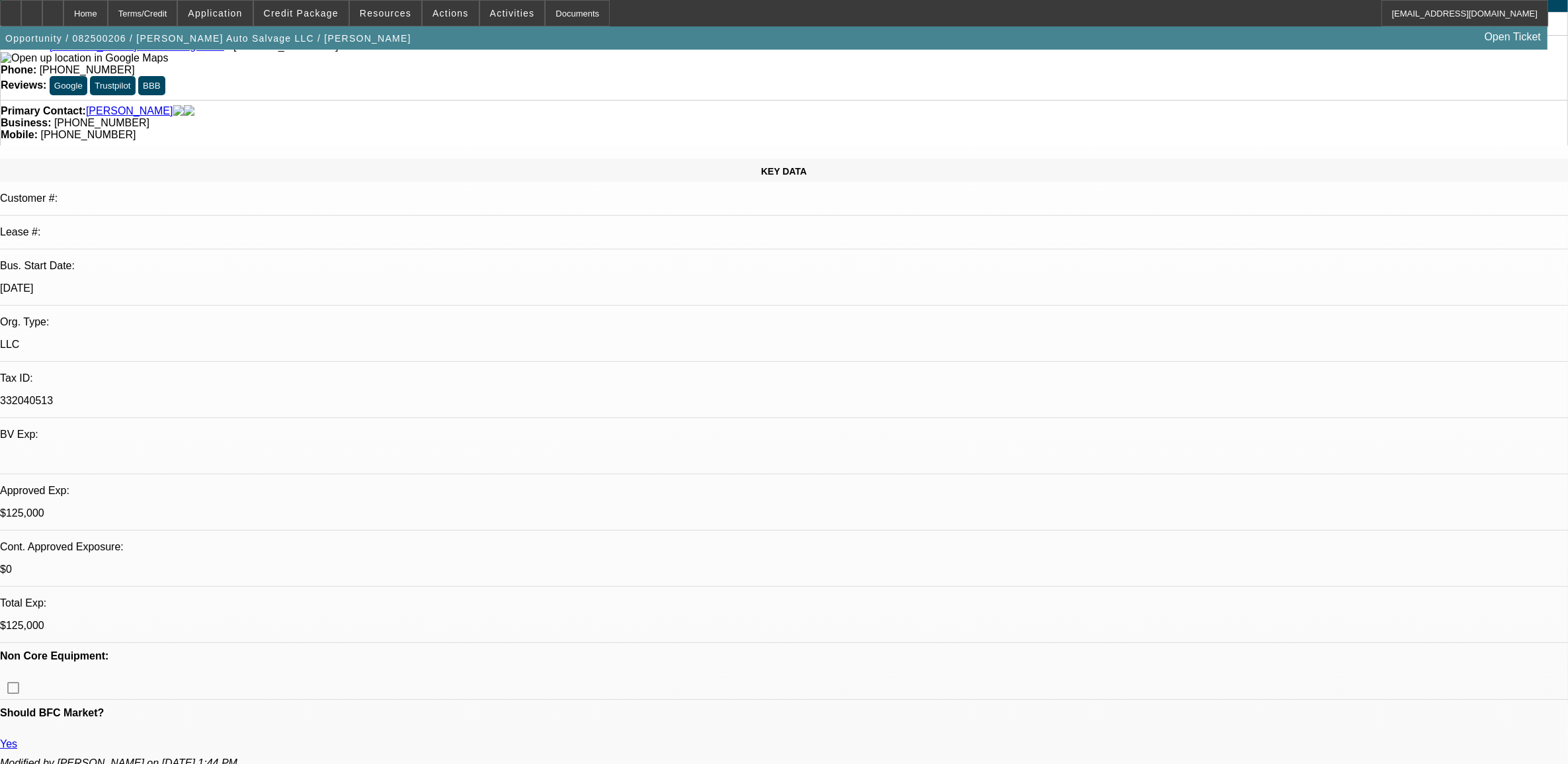
select select "6"
select select "1"
select select "2"
select select "6"
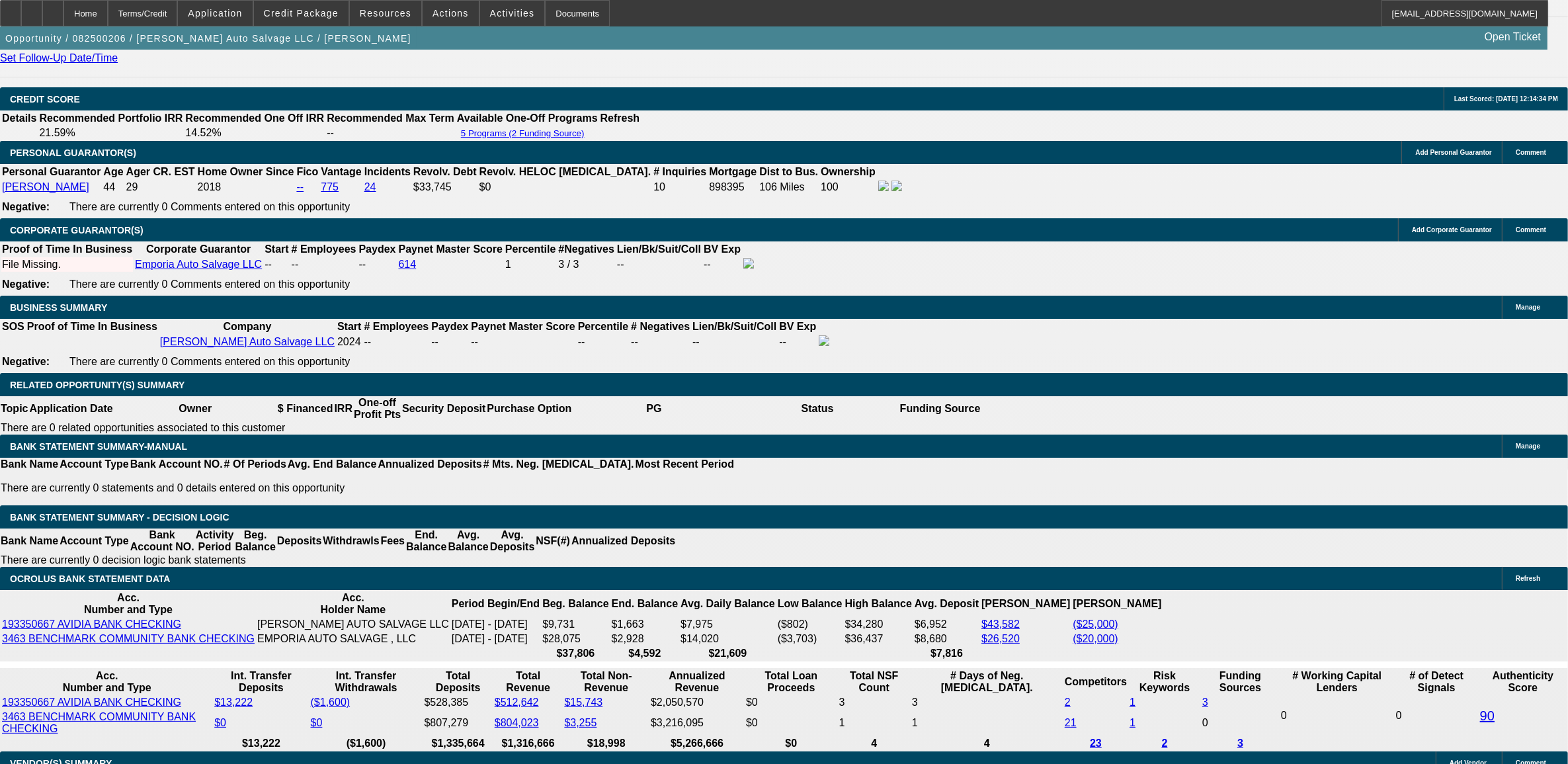
scroll to position [1838, 0]
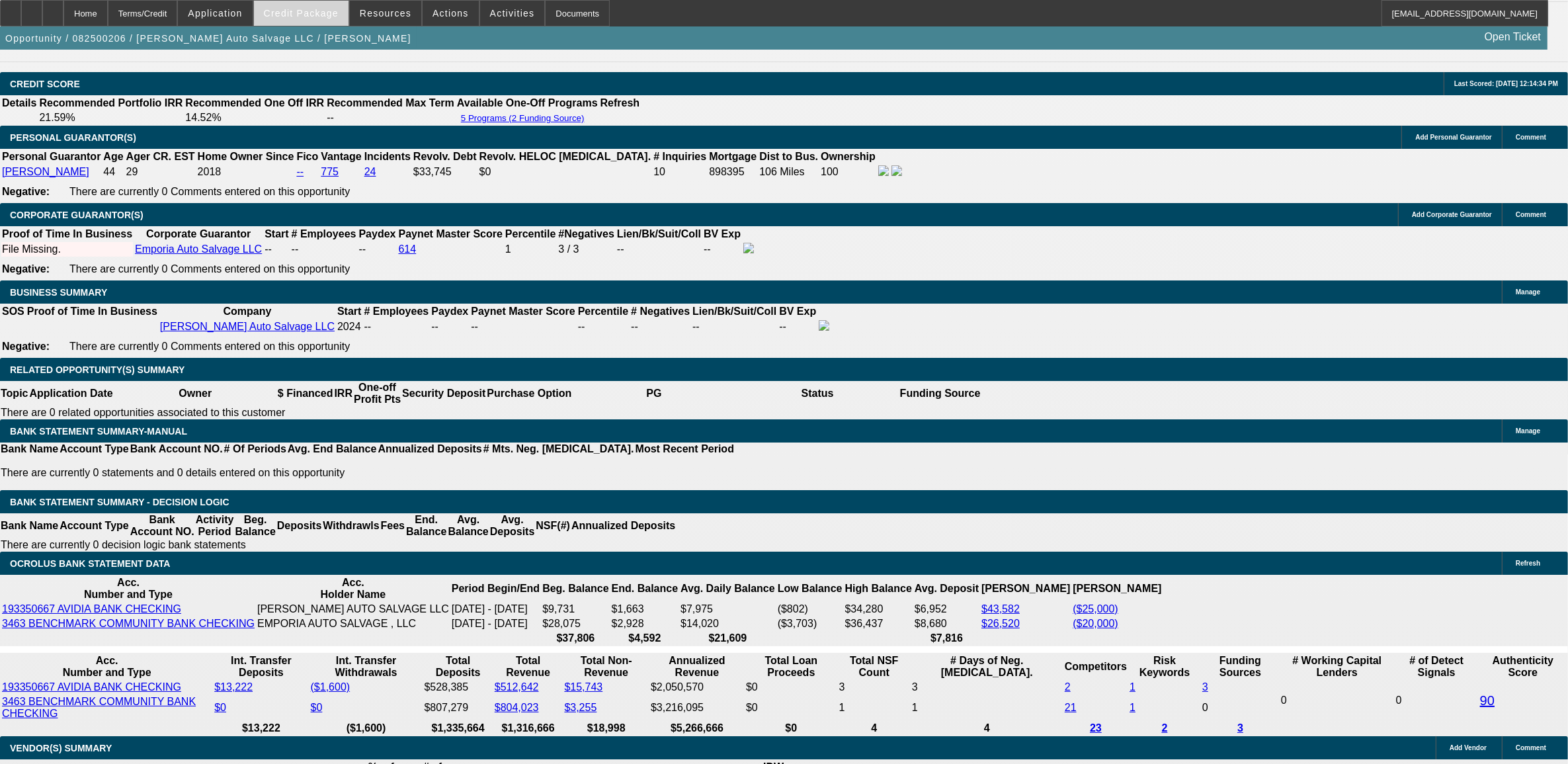
click at [313, 18] on span at bounding box center [301, 13] width 95 height 32
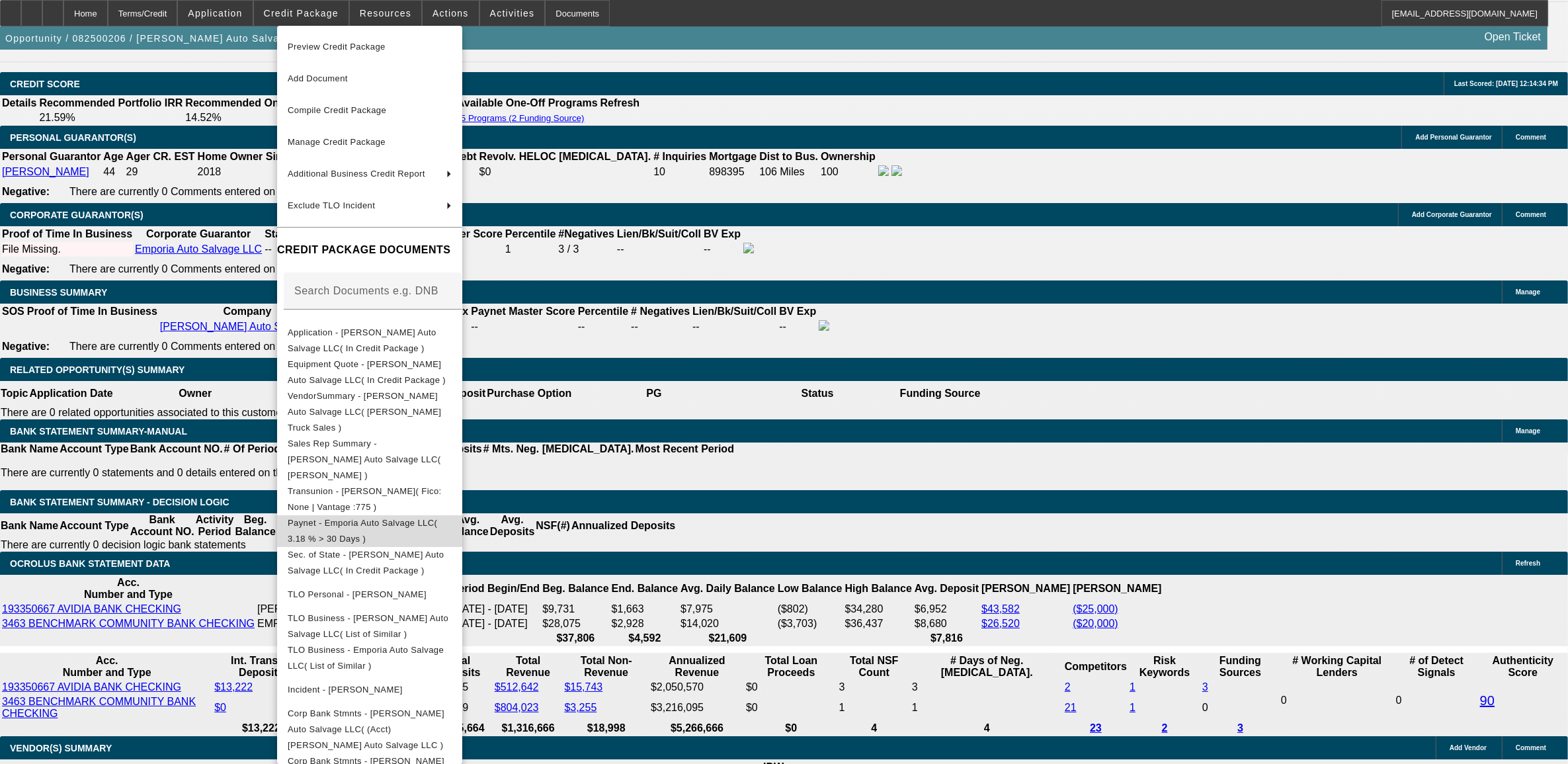
click at [355, 515] on span "Paynet - Emporia Auto Salvage LLC( 3.18 % > 30 Days )" at bounding box center [370, 530] width 164 height 32
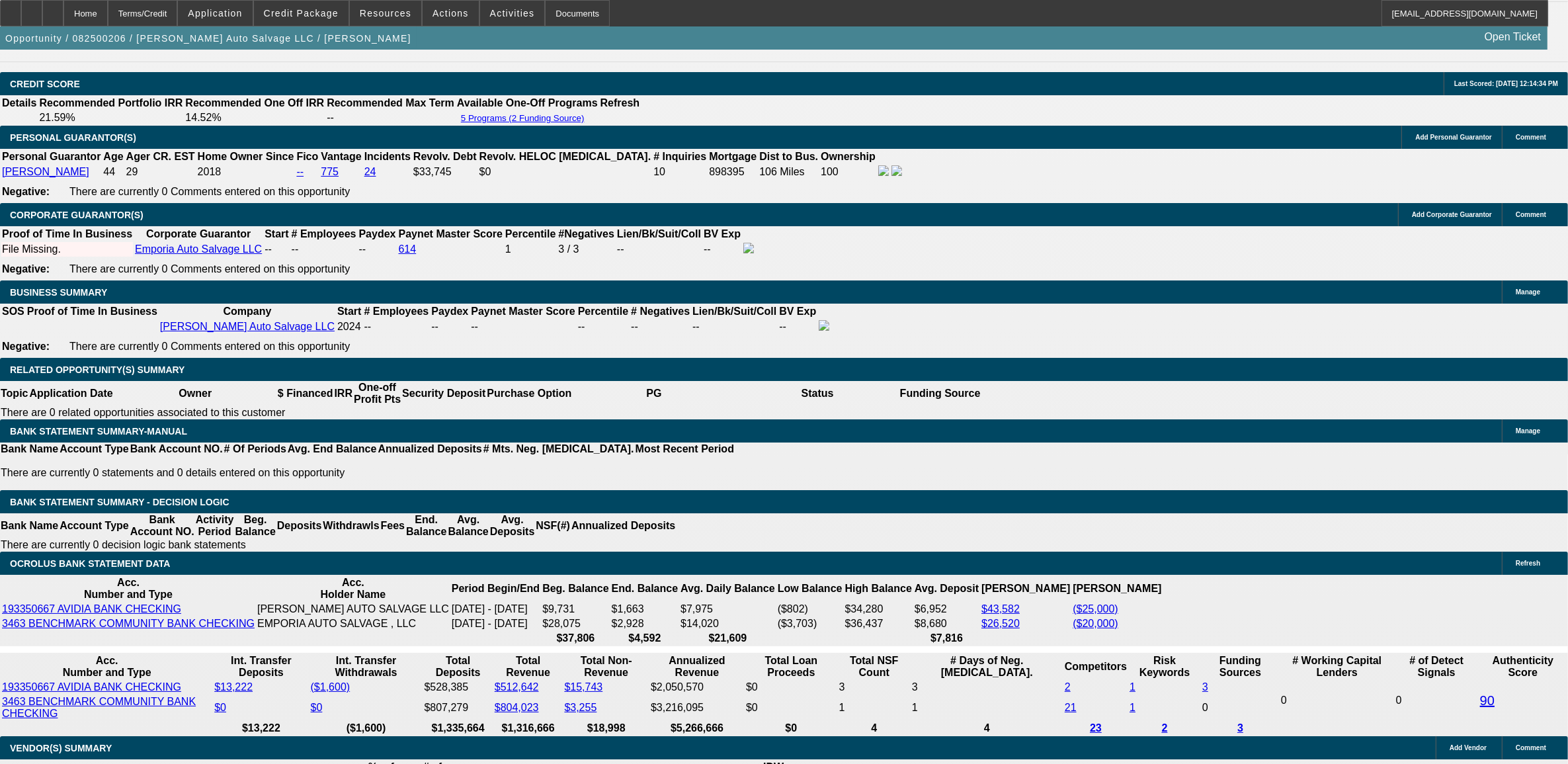
select select "0"
select select "2"
select select "0"
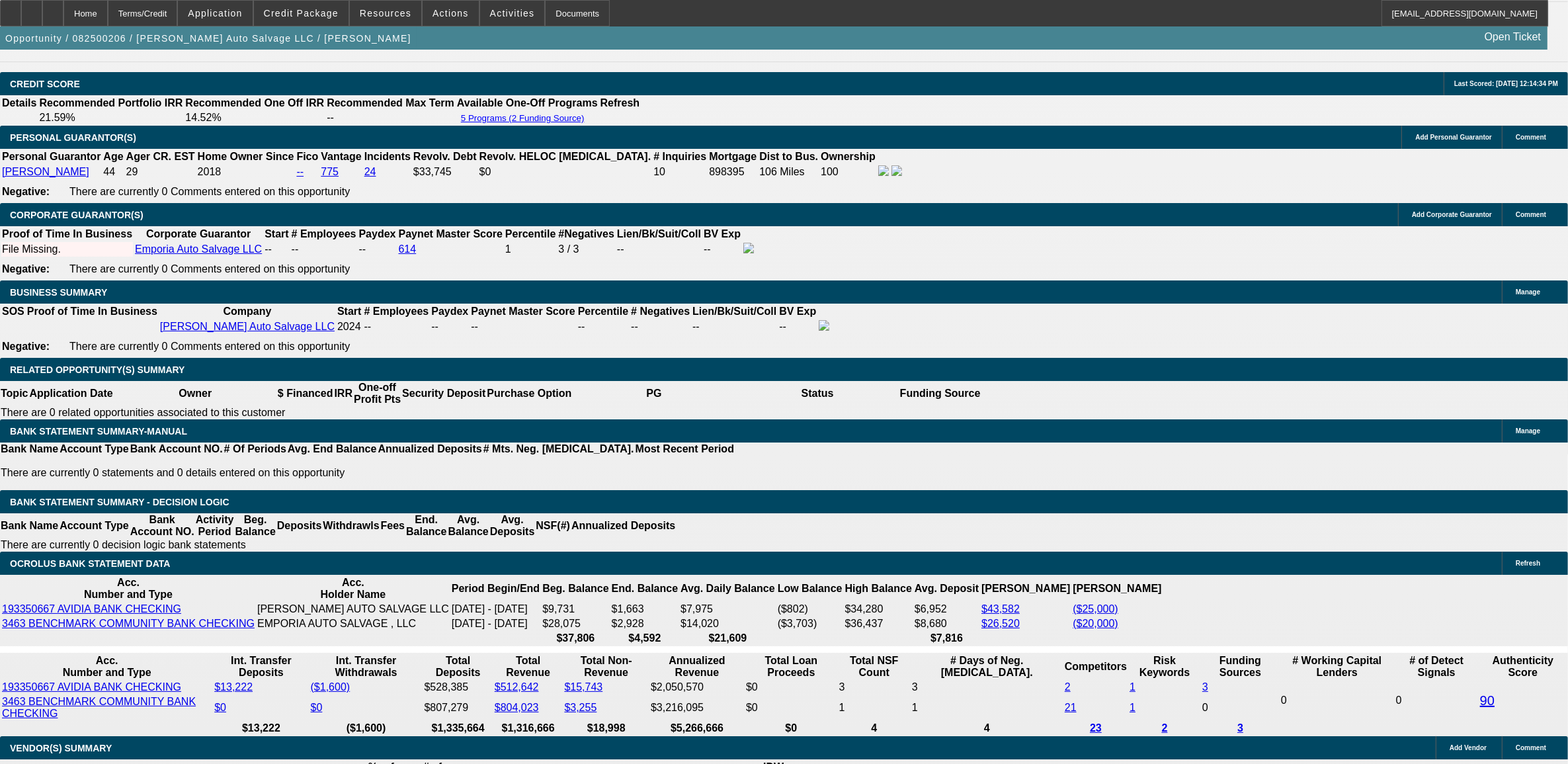
select select "6"
select select "0"
select select "2"
select select "0.1"
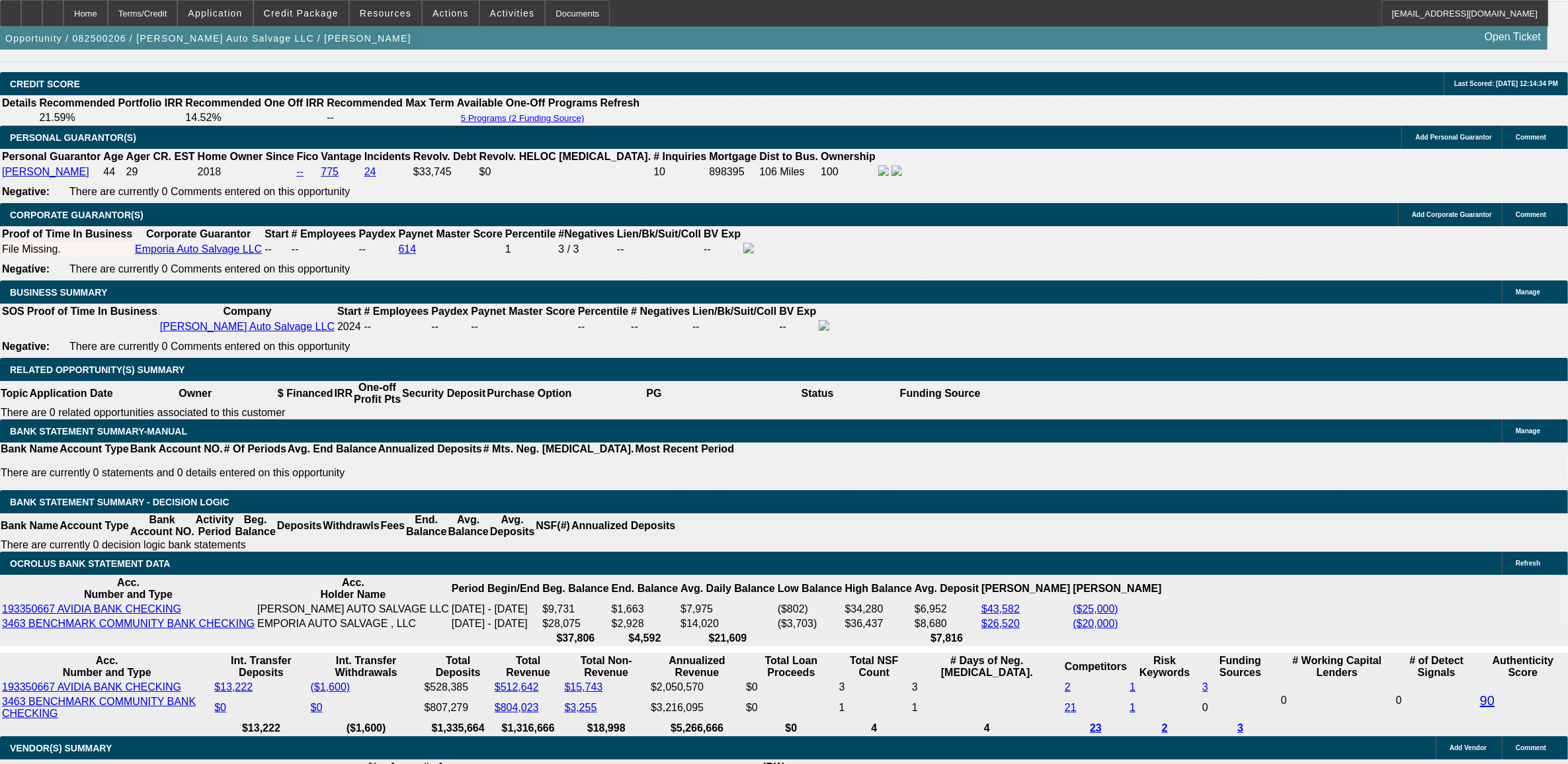
select select "4"
select select "0"
select select "2"
select select "0.1"
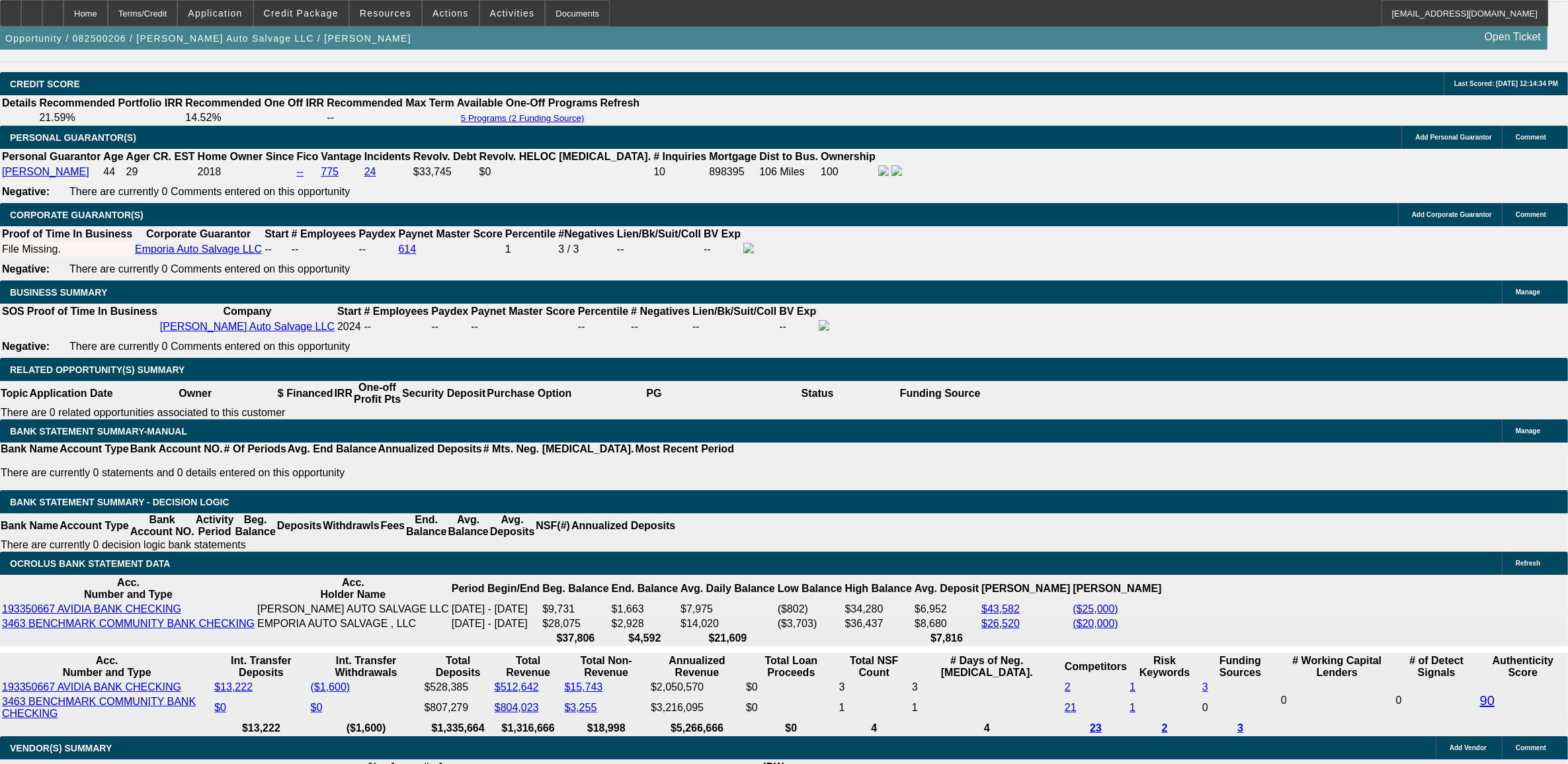
select select "4"
select select "0"
select select "2"
select select "0.1"
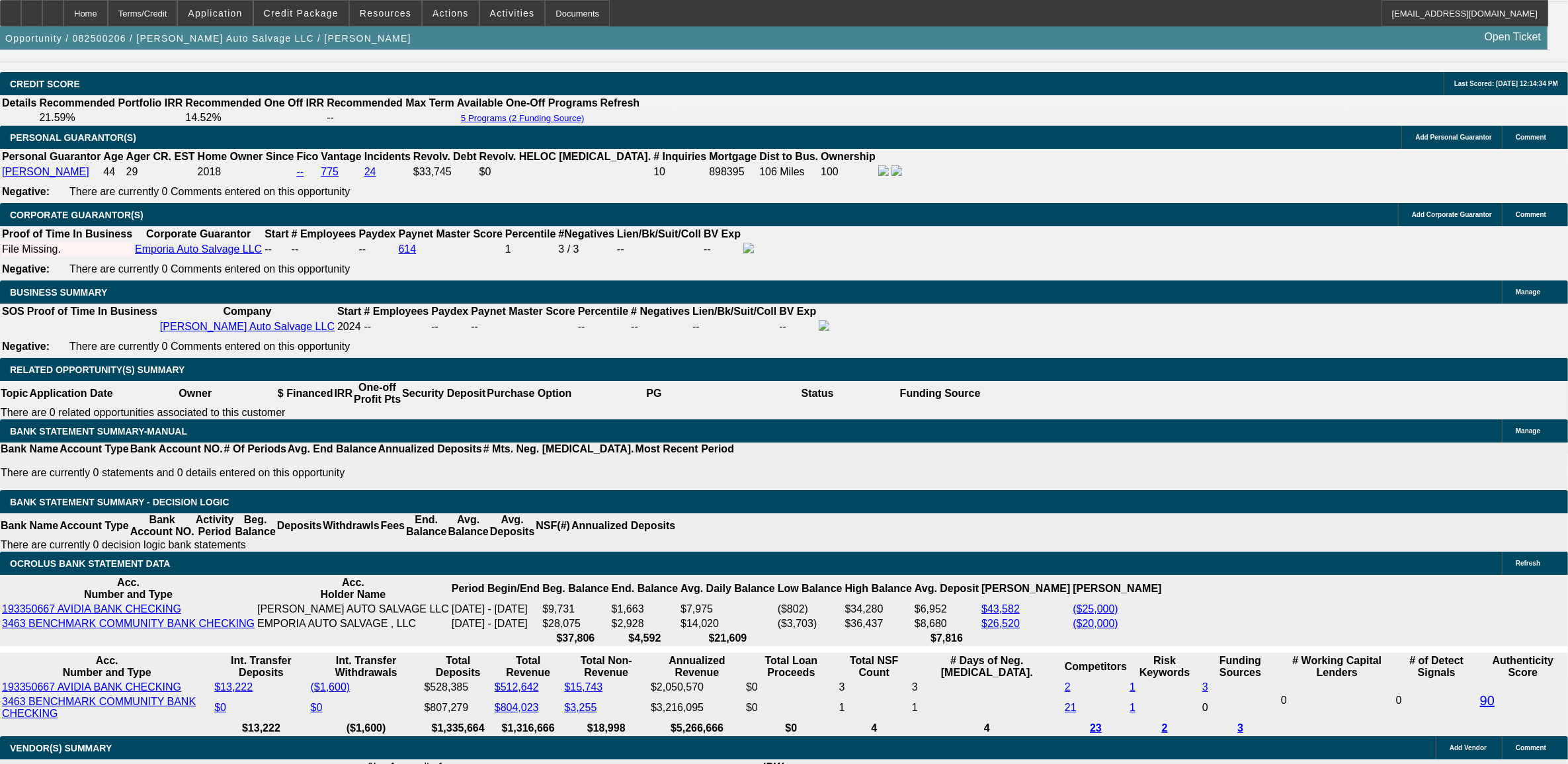
select select "4"
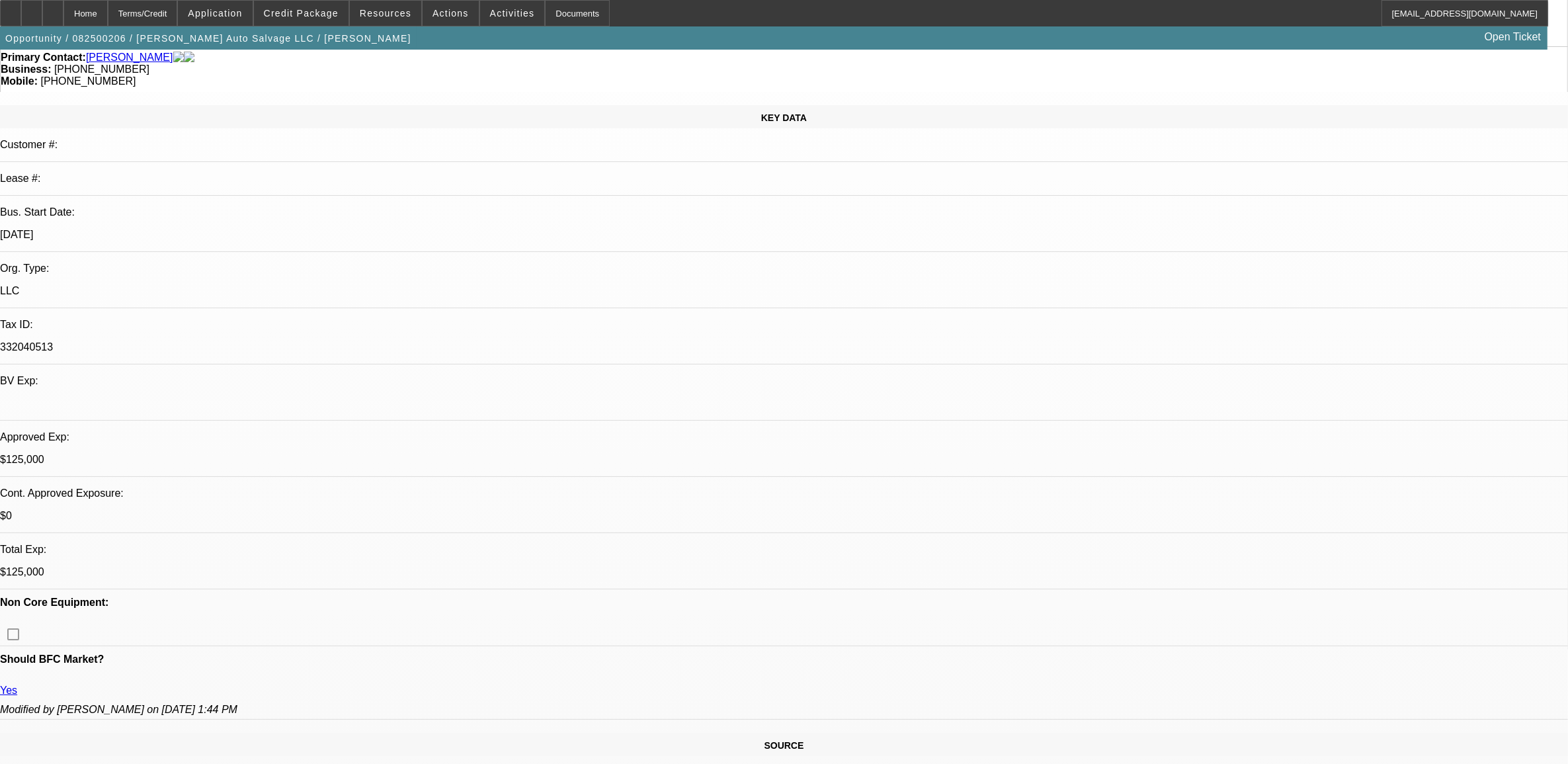
scroll to position [0, 0]
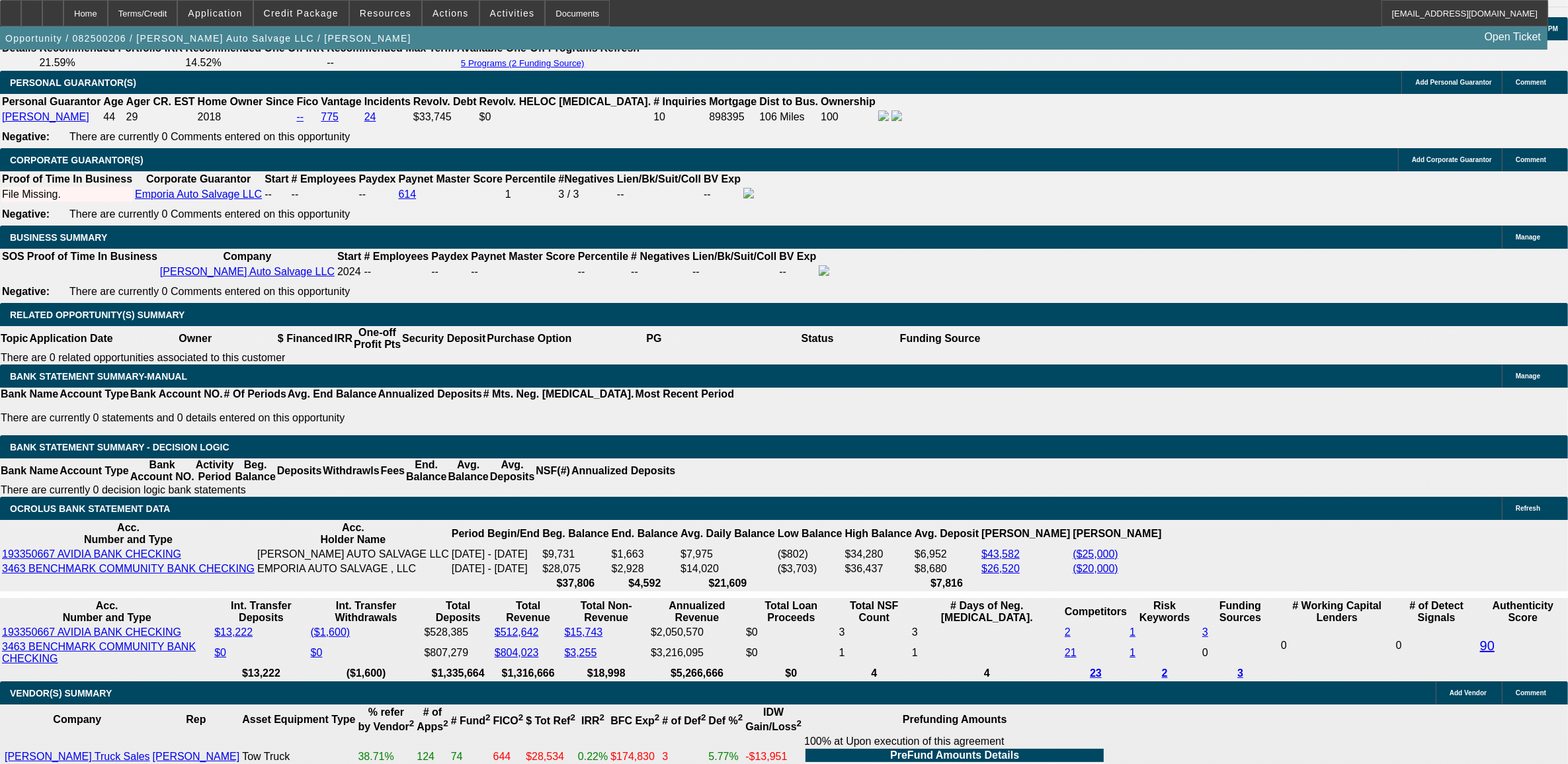
scroll to position [1902, 0]
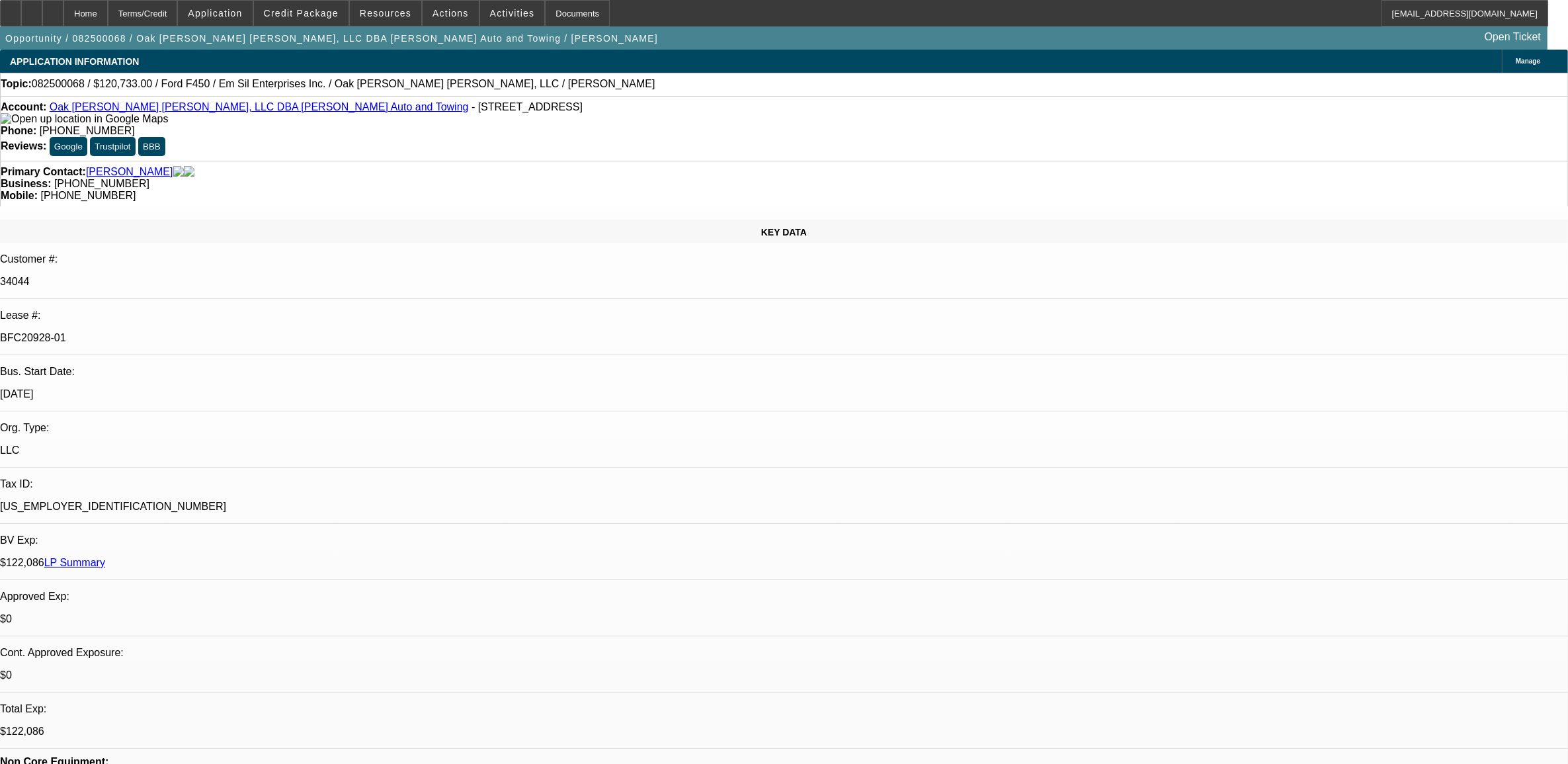
select select "0"
select select "2"
select select "0"
select select "2"
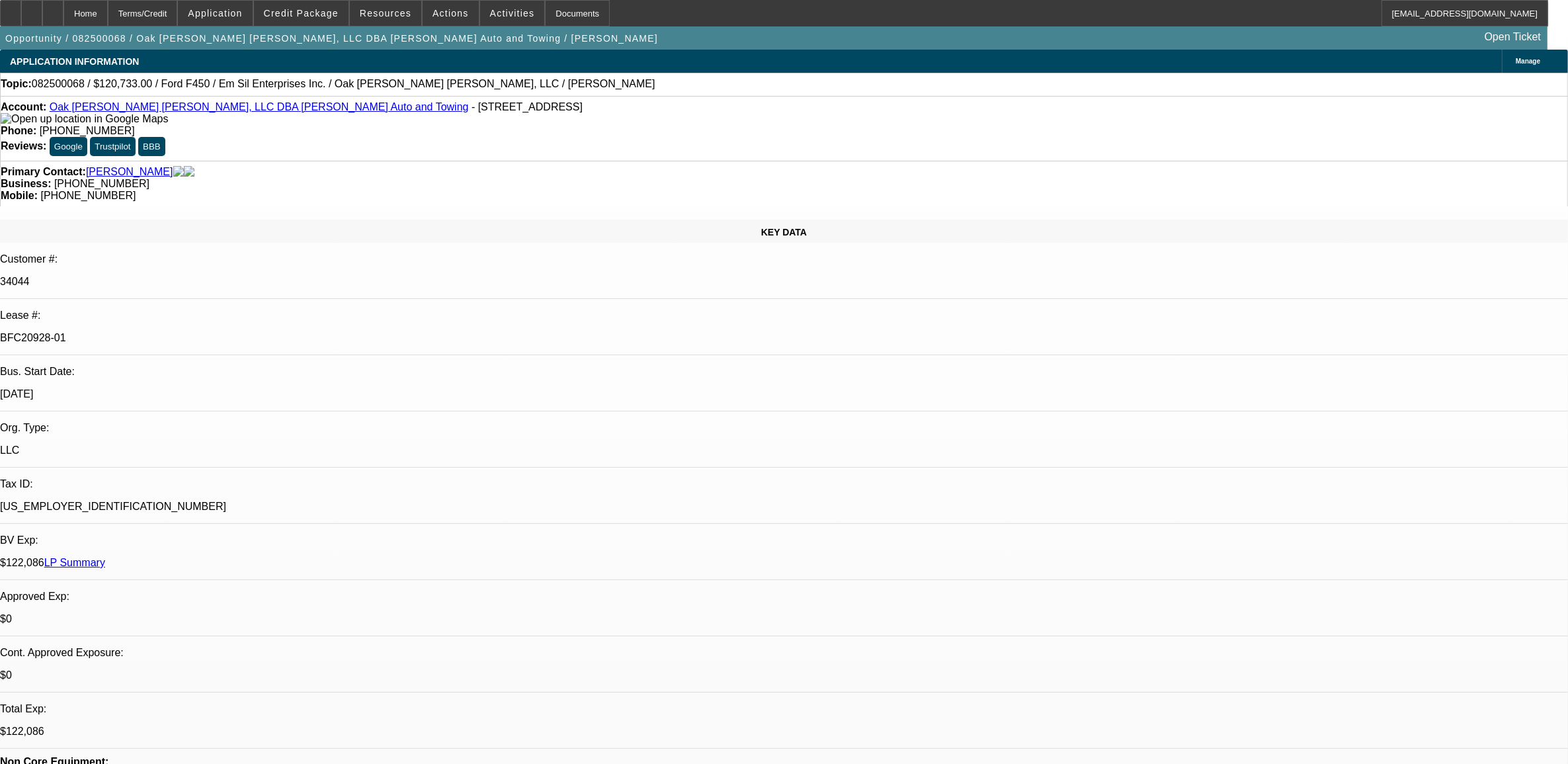
select select "0"
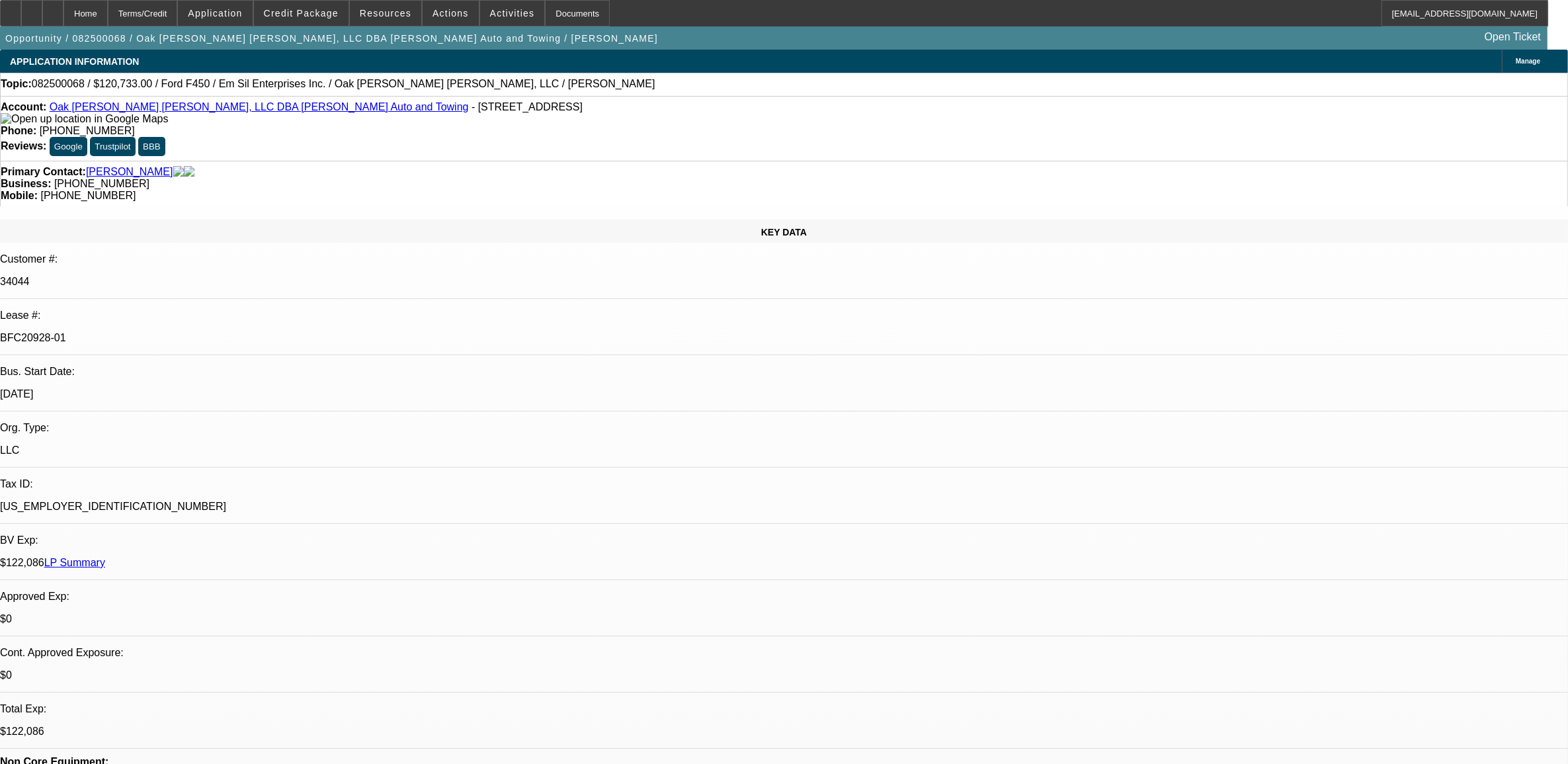
select select "0"
select select "1"
select select "2"
select select "6"
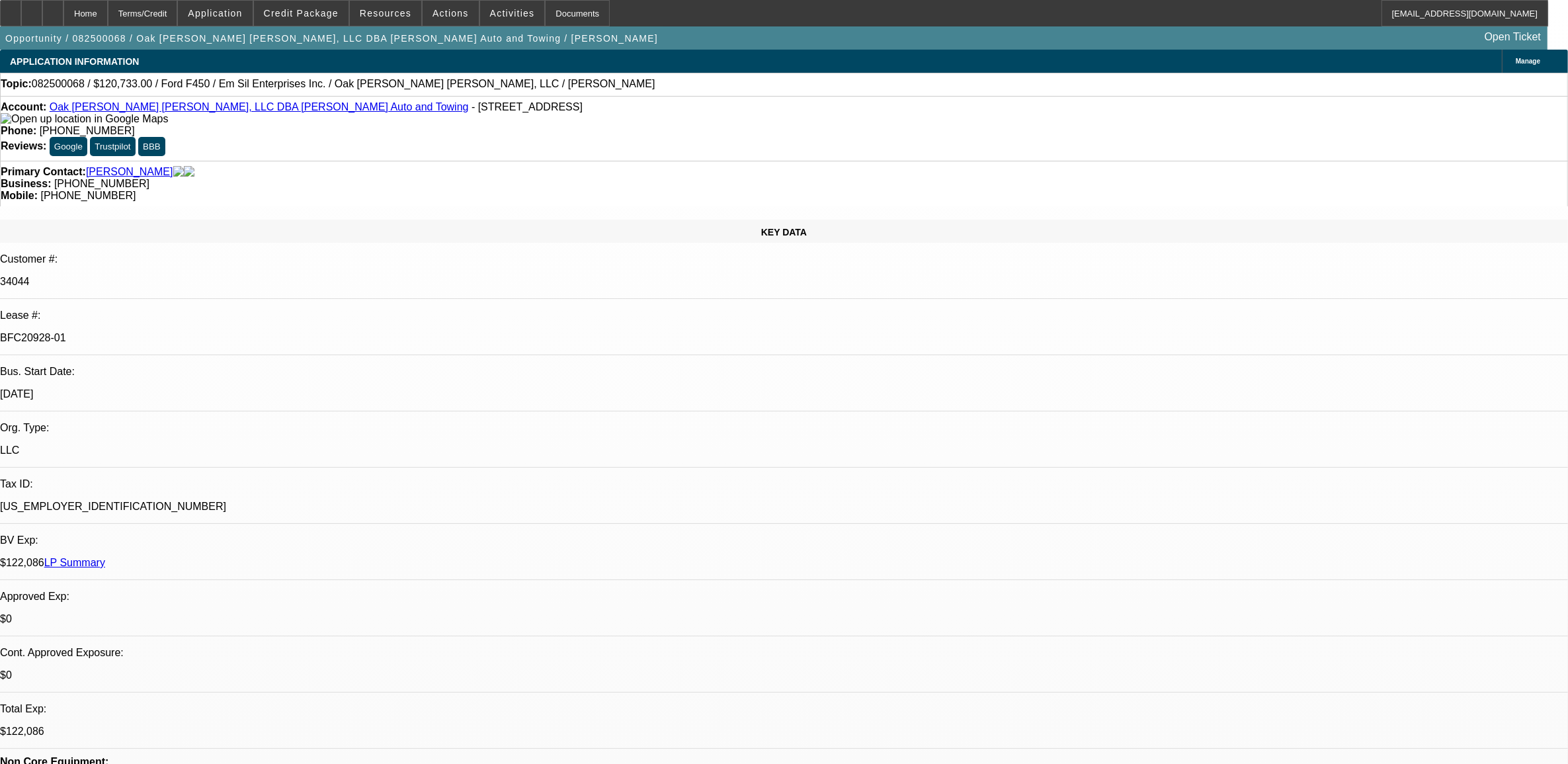
select select "1"
select select "2"
select select "6"
select select "1"
select select "2"
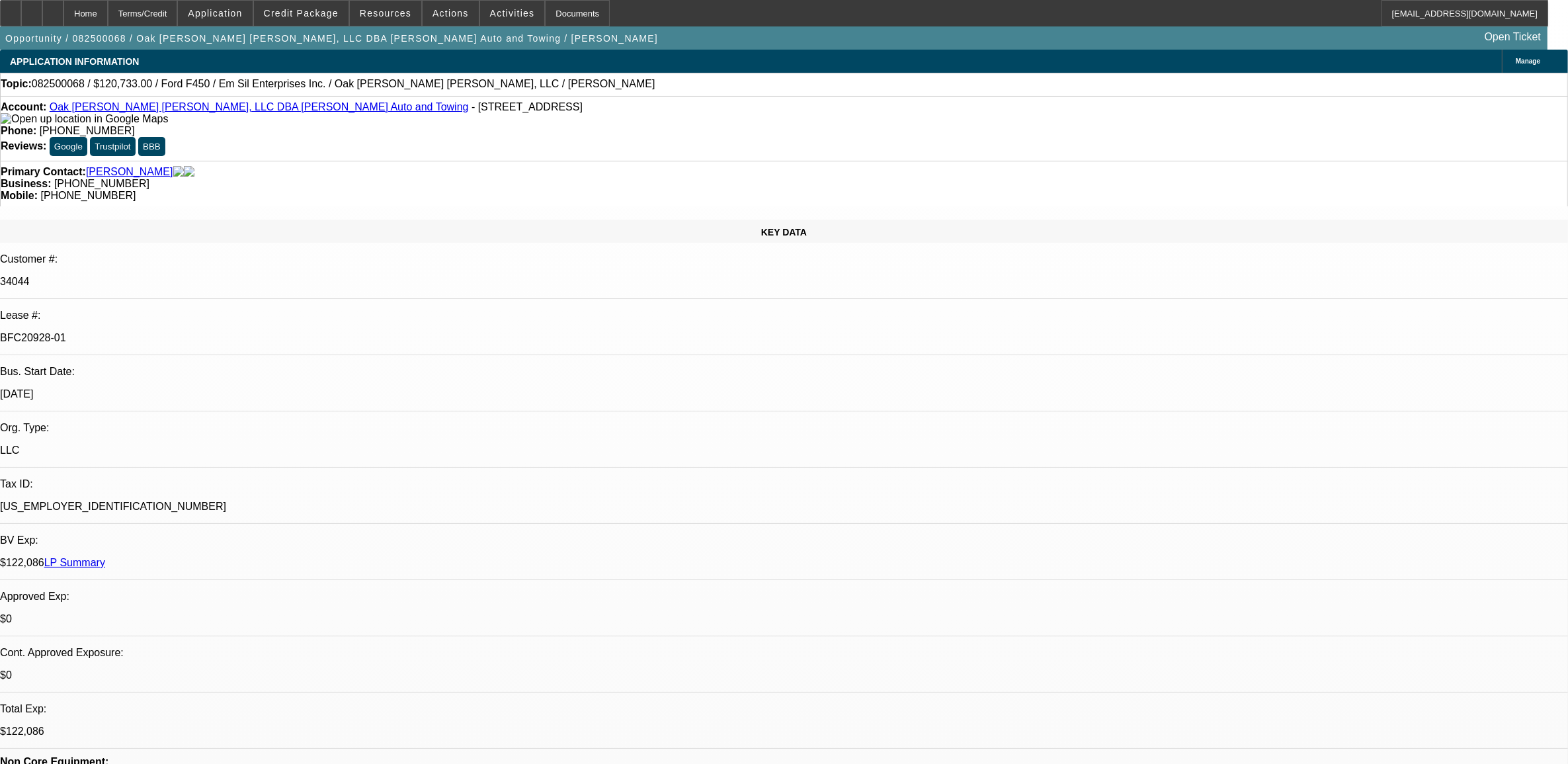
select select "6"
select select "1"
select select "2"
select select "6"
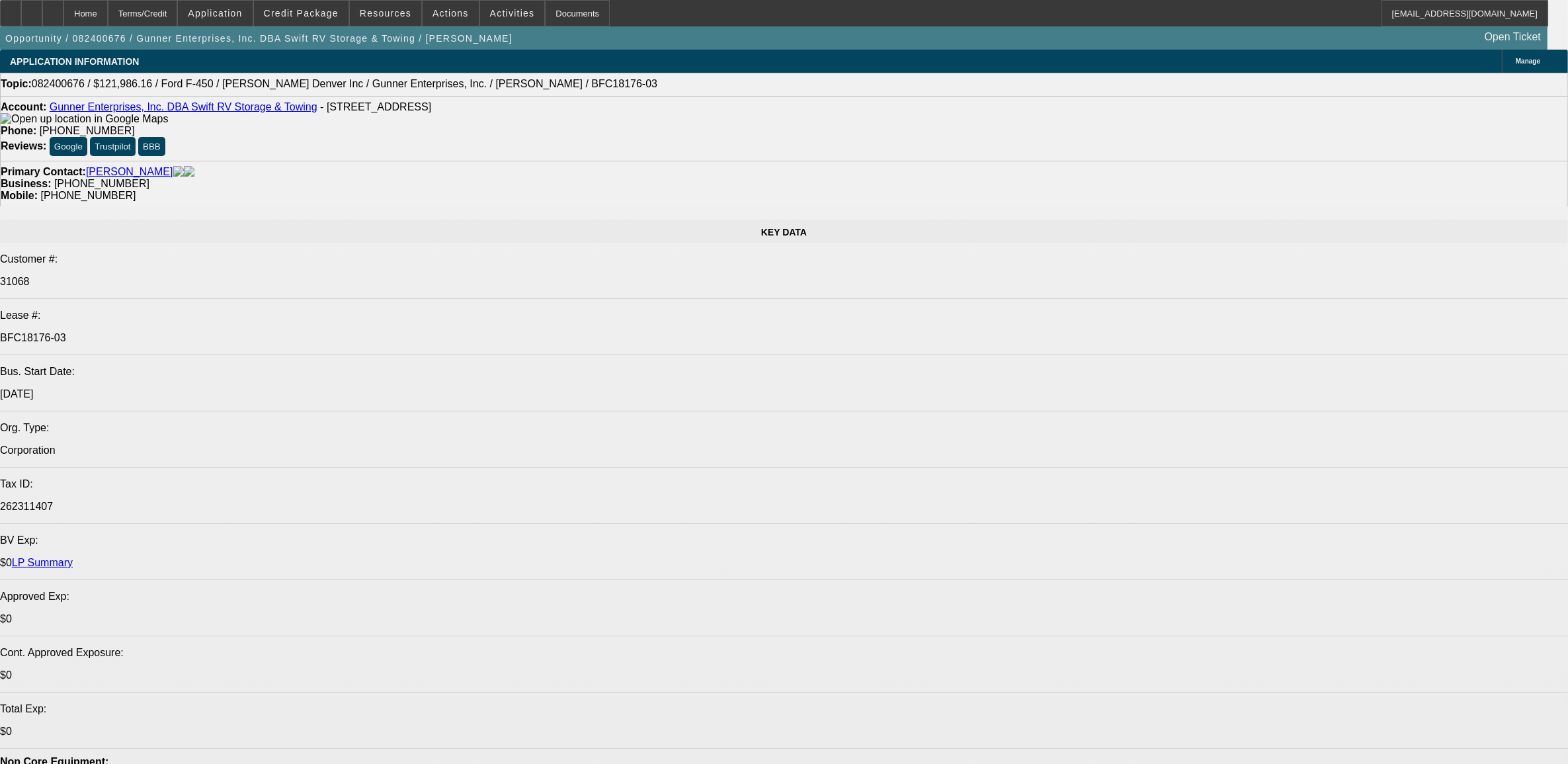
select select "0"
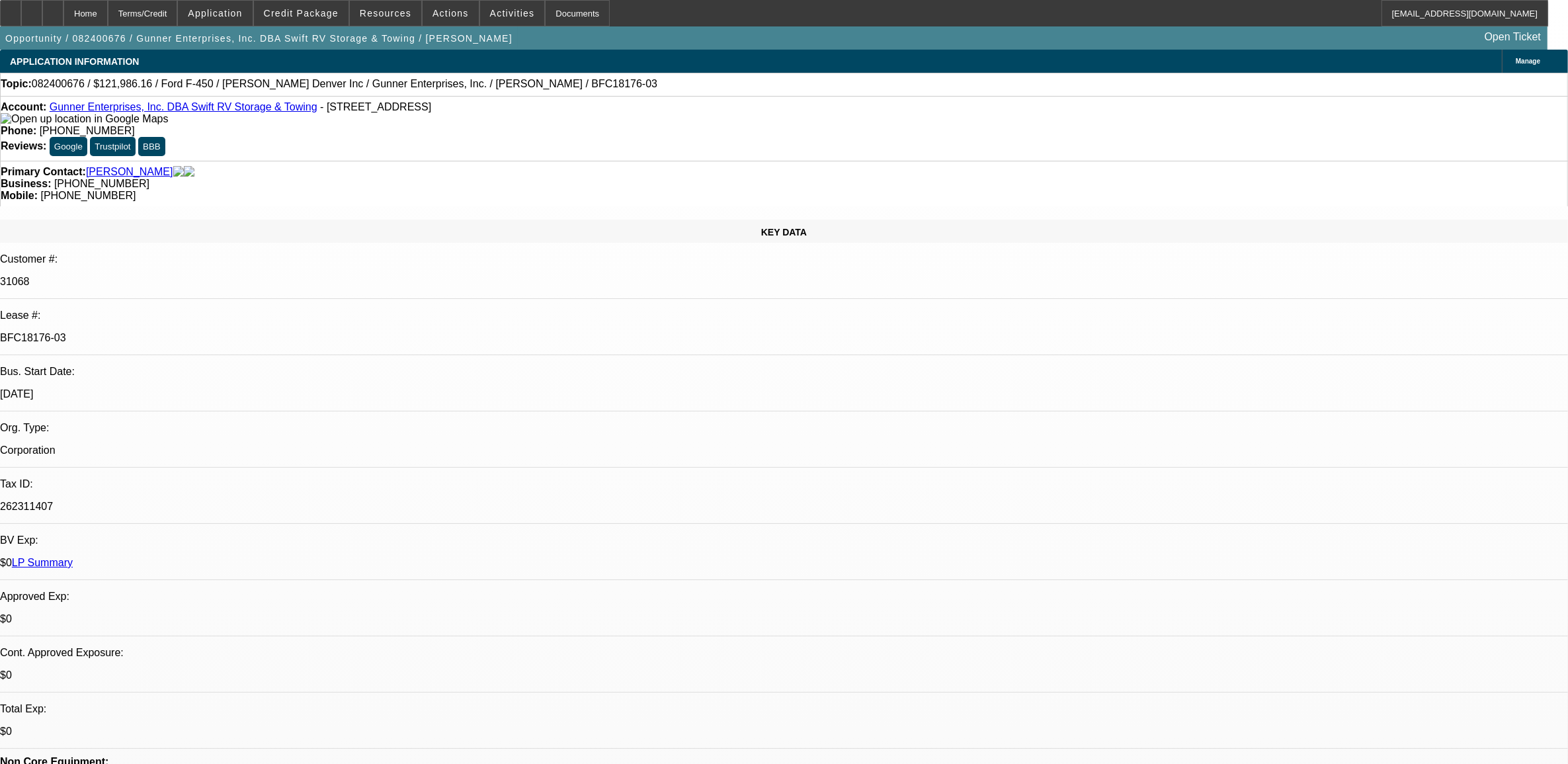
select select "0"
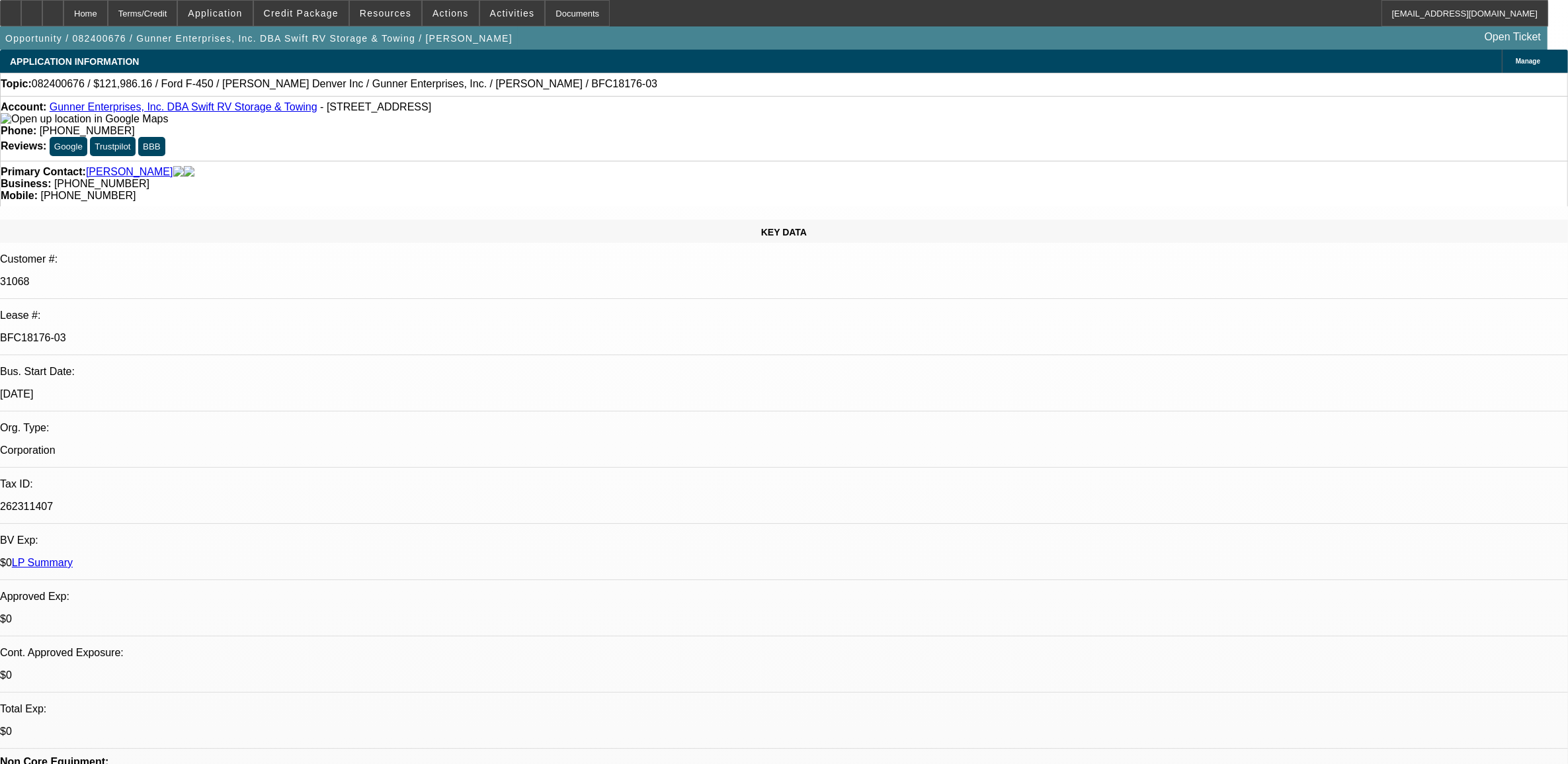
select select "0"
select select "1"
select select "2"
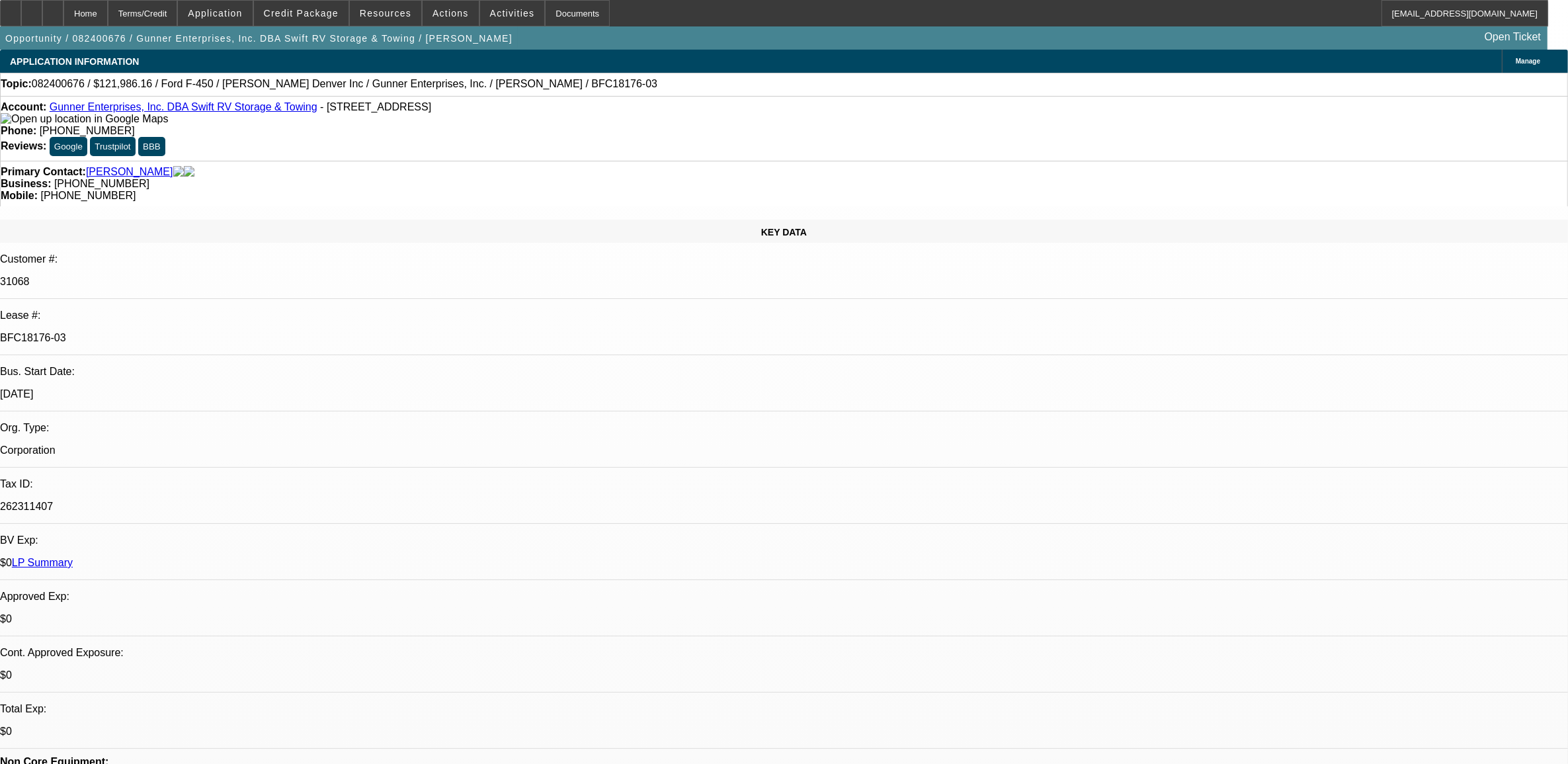
select select "6"
select select "1"
select select "2"
select select "6"
select select "1"
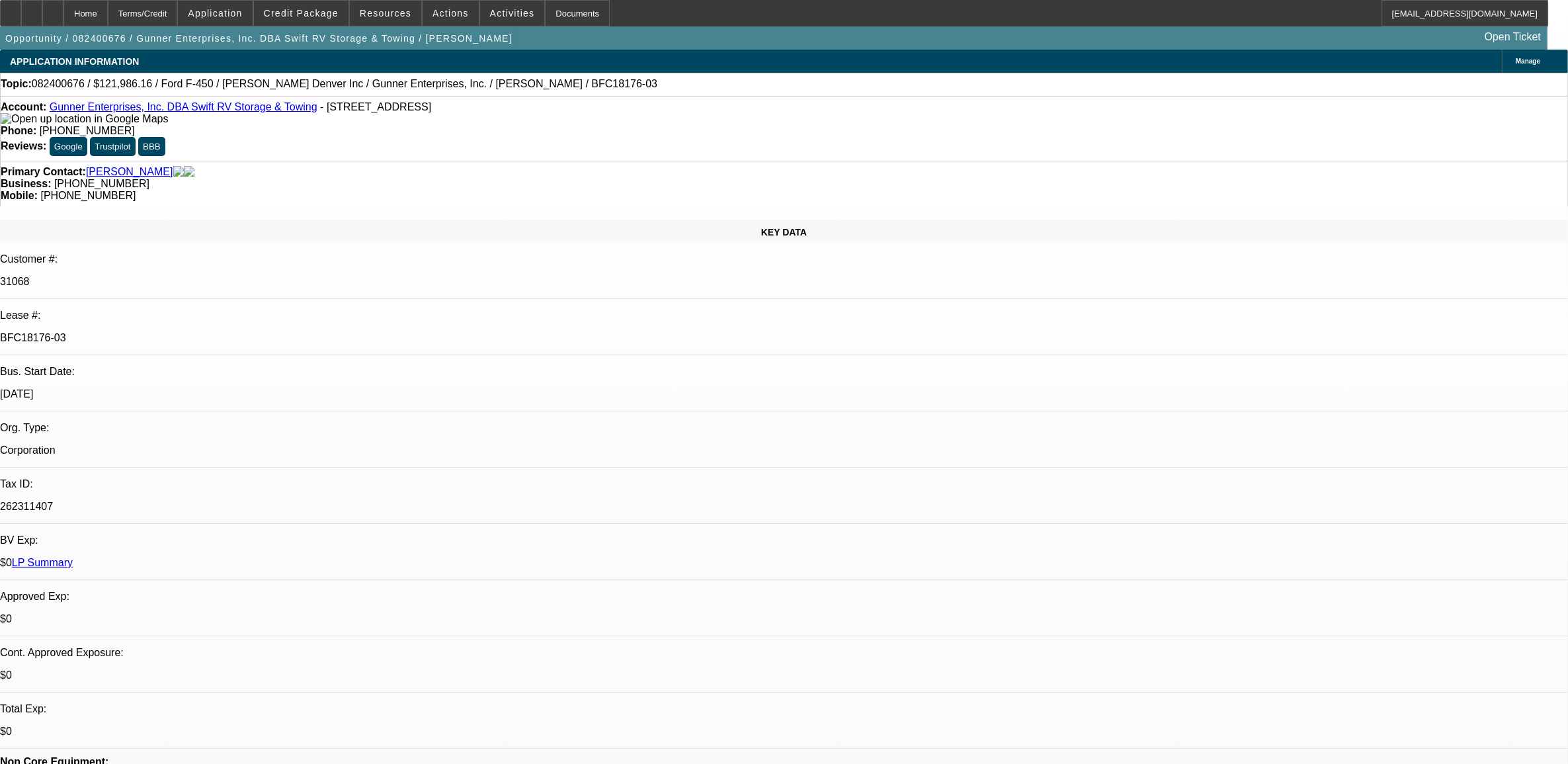
select select "1"
select select "6"
select select "1"
select select "2"
select select "6"
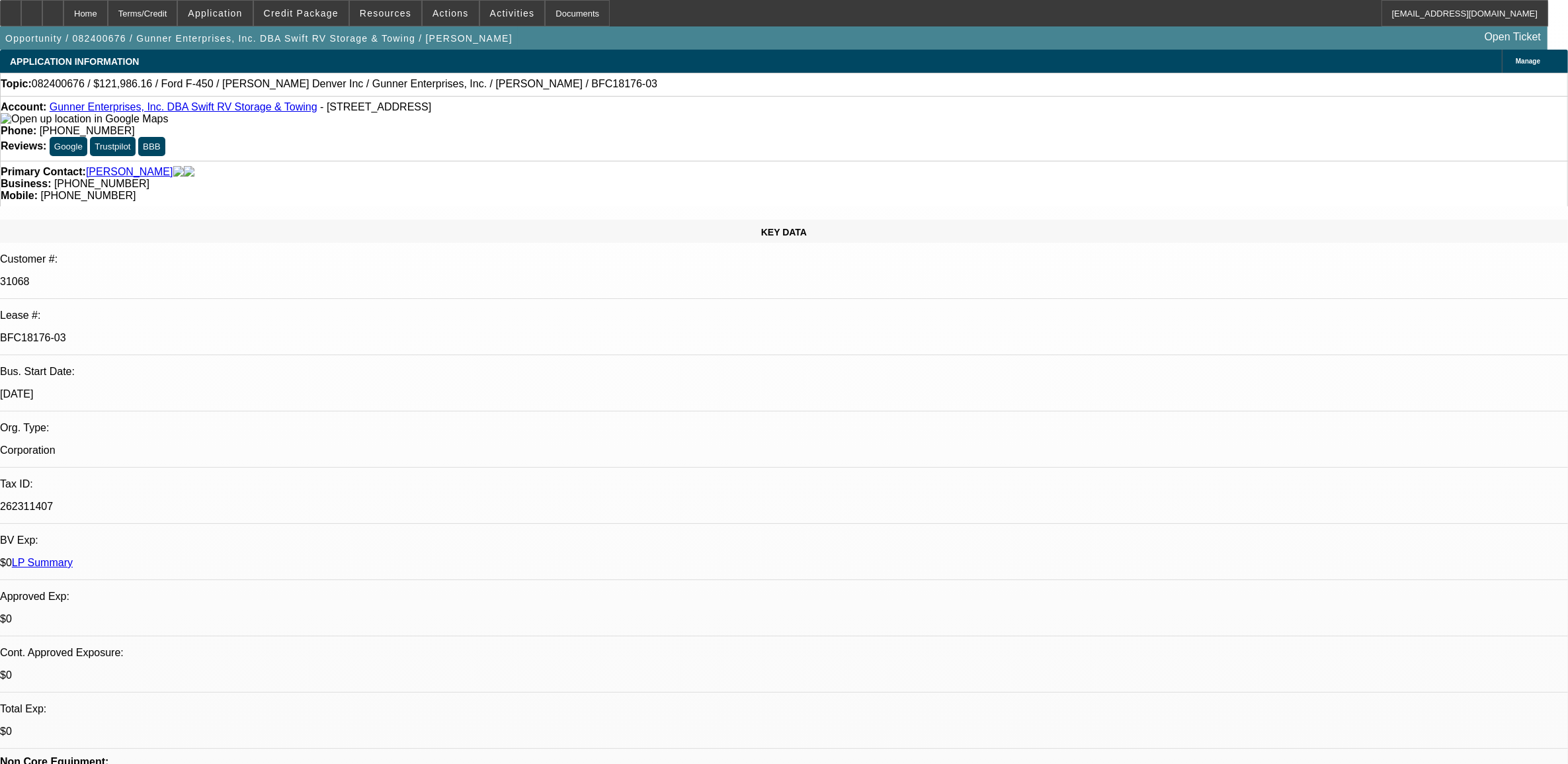
click at [154, 104] on div "Account: Gunner Enterprises, Inc. DBA Swift RV Storage & Towing - [STREET_ADDRE…" at bounding box center [784, 113] width 1567 height 24
click at [156, 113] on link "Gunner Enterprises, Inc. DBA Swift RV Storage & Towing" at bounding box center [184, 107] width 267 height 11
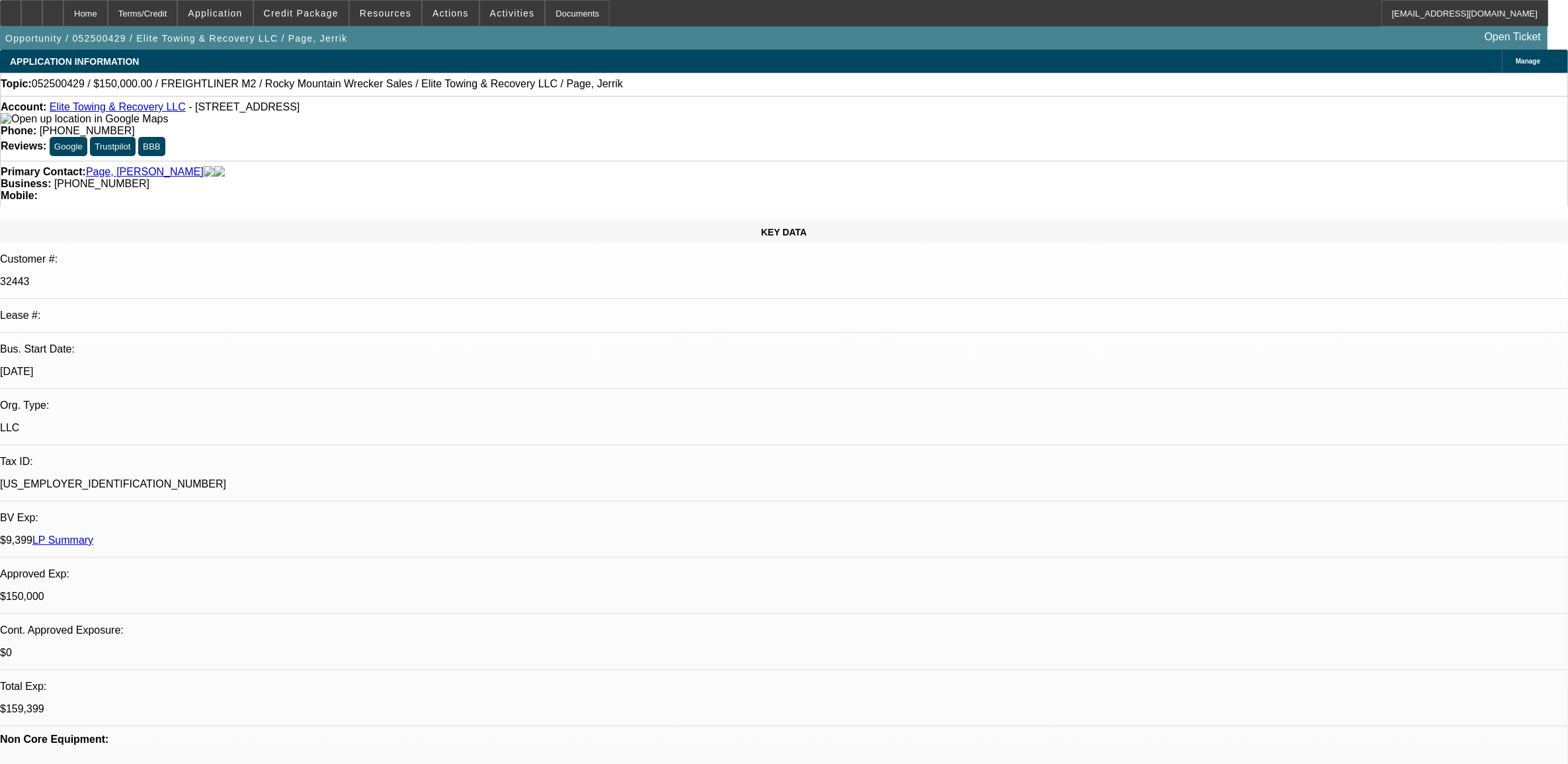
select select "0"
select select "2"
select select "0"
select select "2"
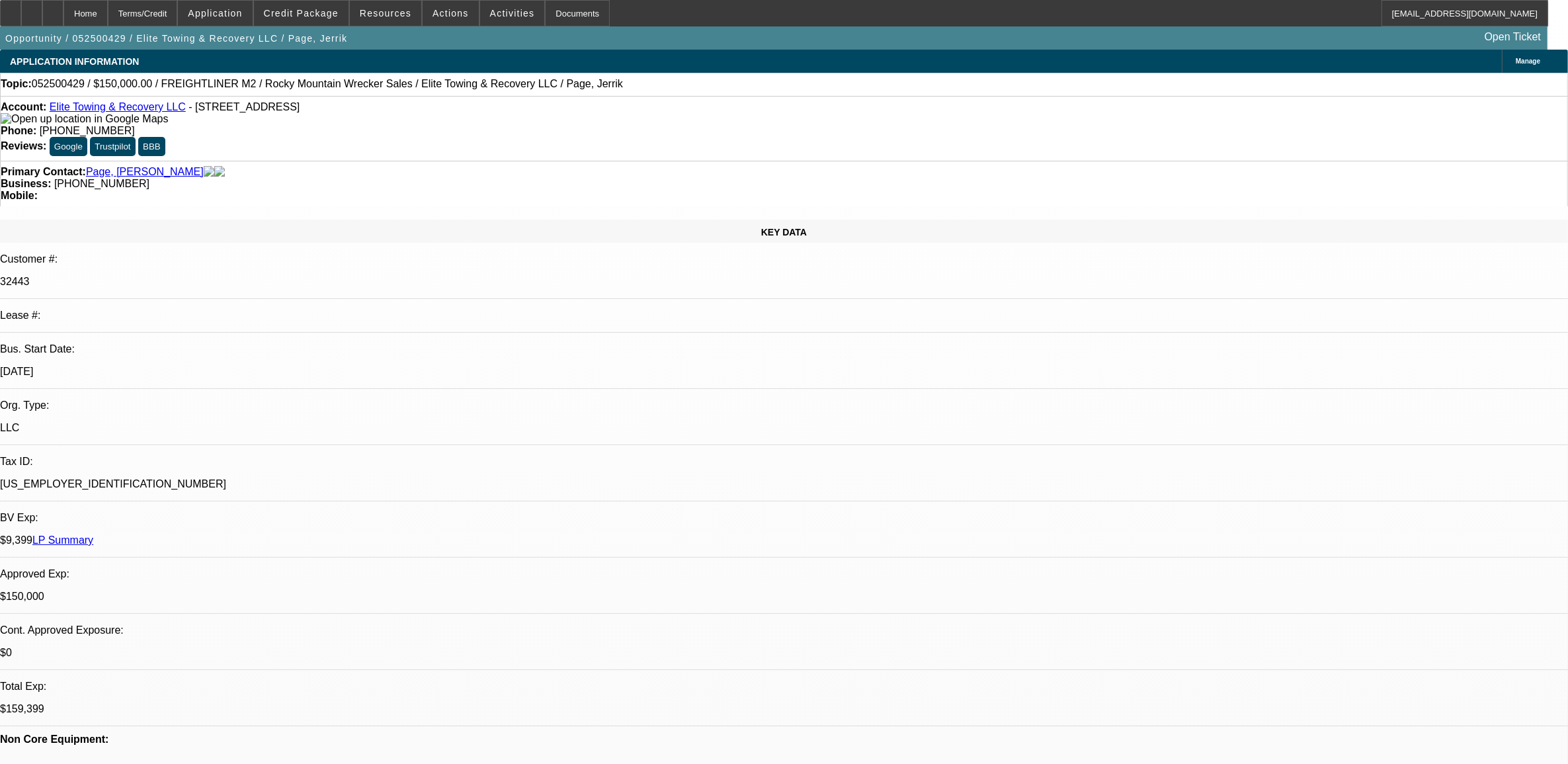
select select "0"
select select "2"
select select "0"
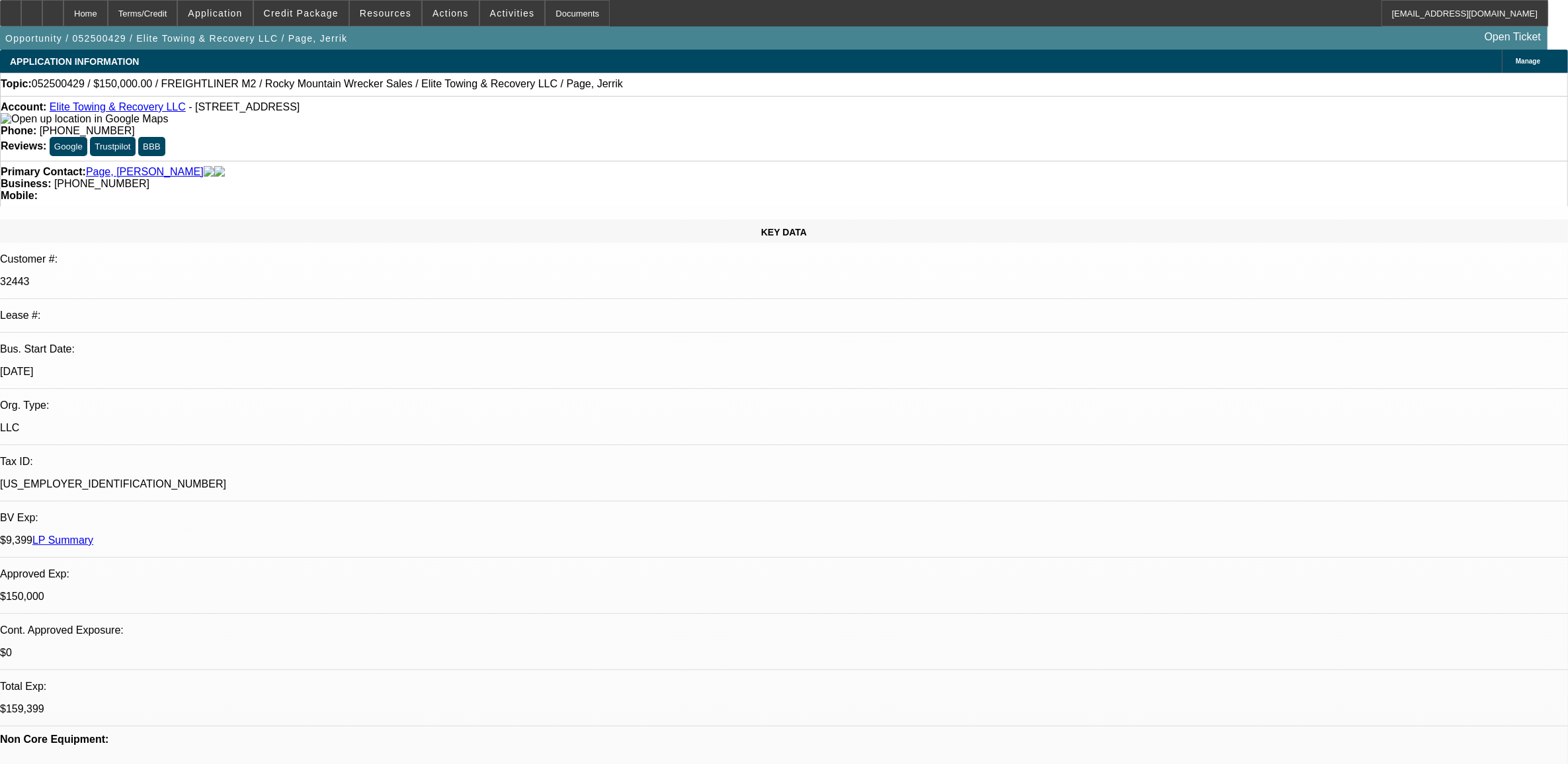
select select "2"
select select "0"
select select "1"
select select "2"
select select "6"
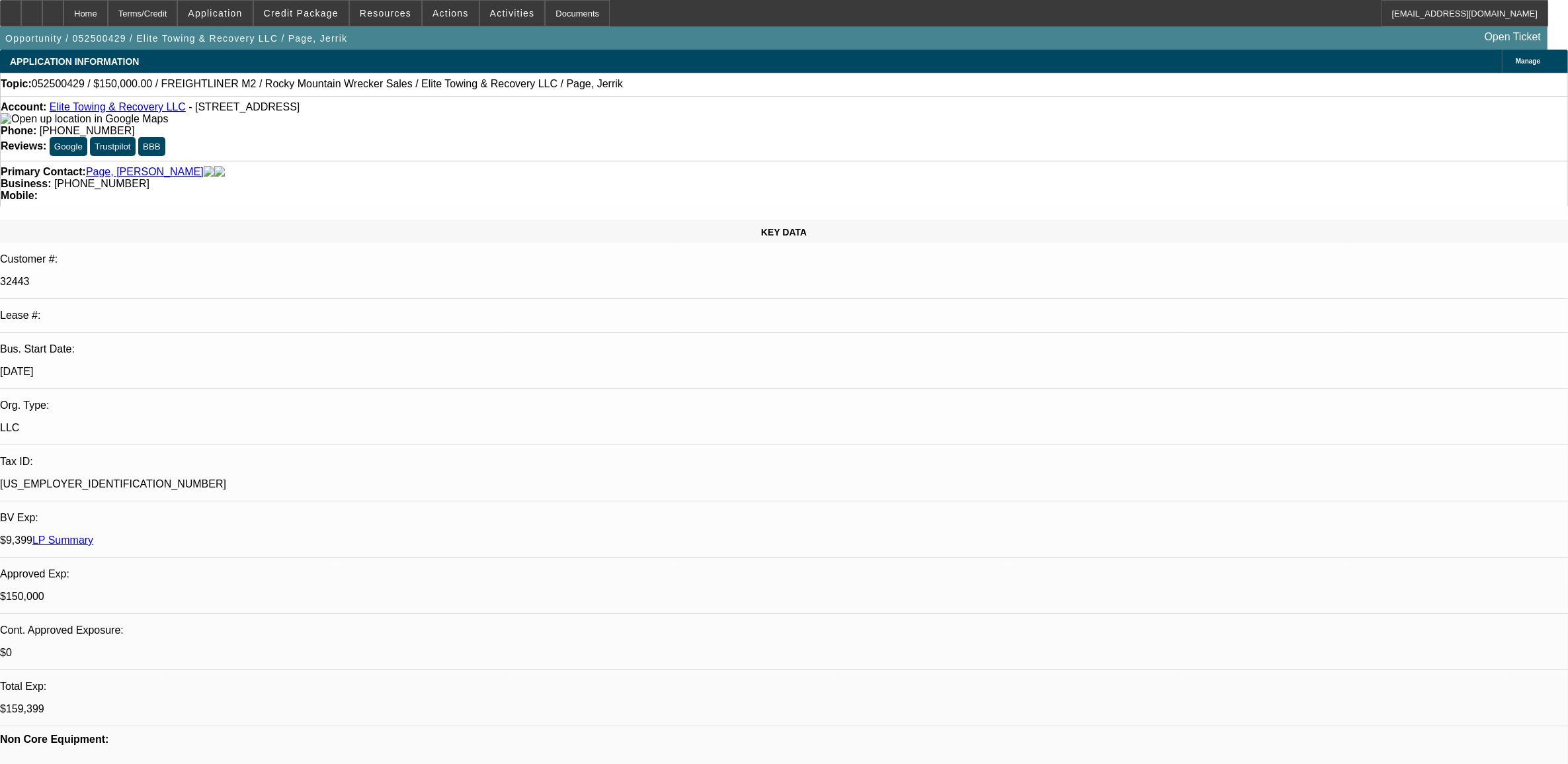
select select "1"
select select "2"
select select "6"
select select "1"
select select "2"
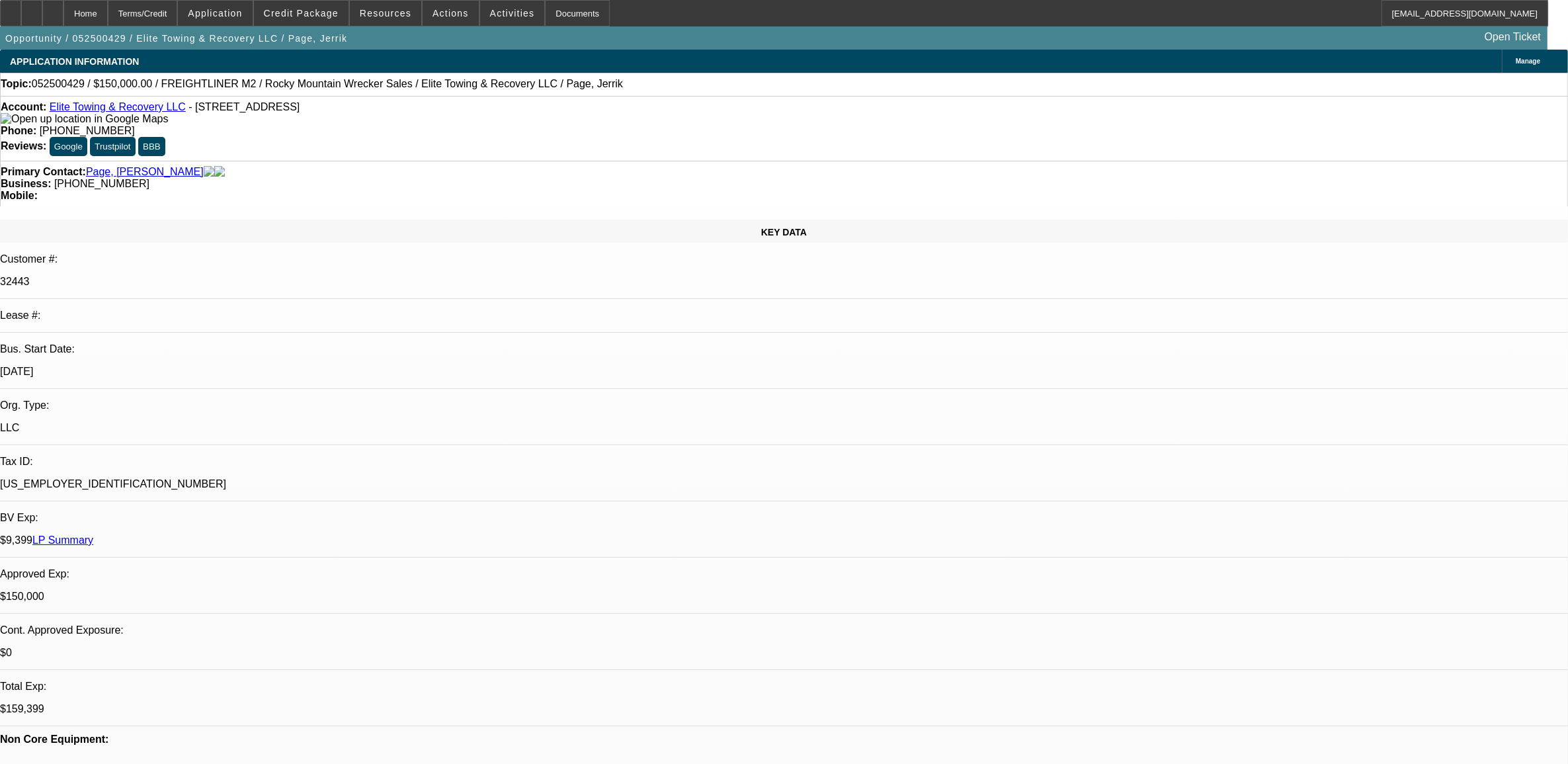
select select "6"
select select "1"
select select "2"
select select "6"
click at [59, 87] on span "052500429 / $150,000.00 / FREIGHTLINER M2 / Rocky Mountain Wrecker Sales / Elit…" at bounding box center [328, 83] width 591 height 12
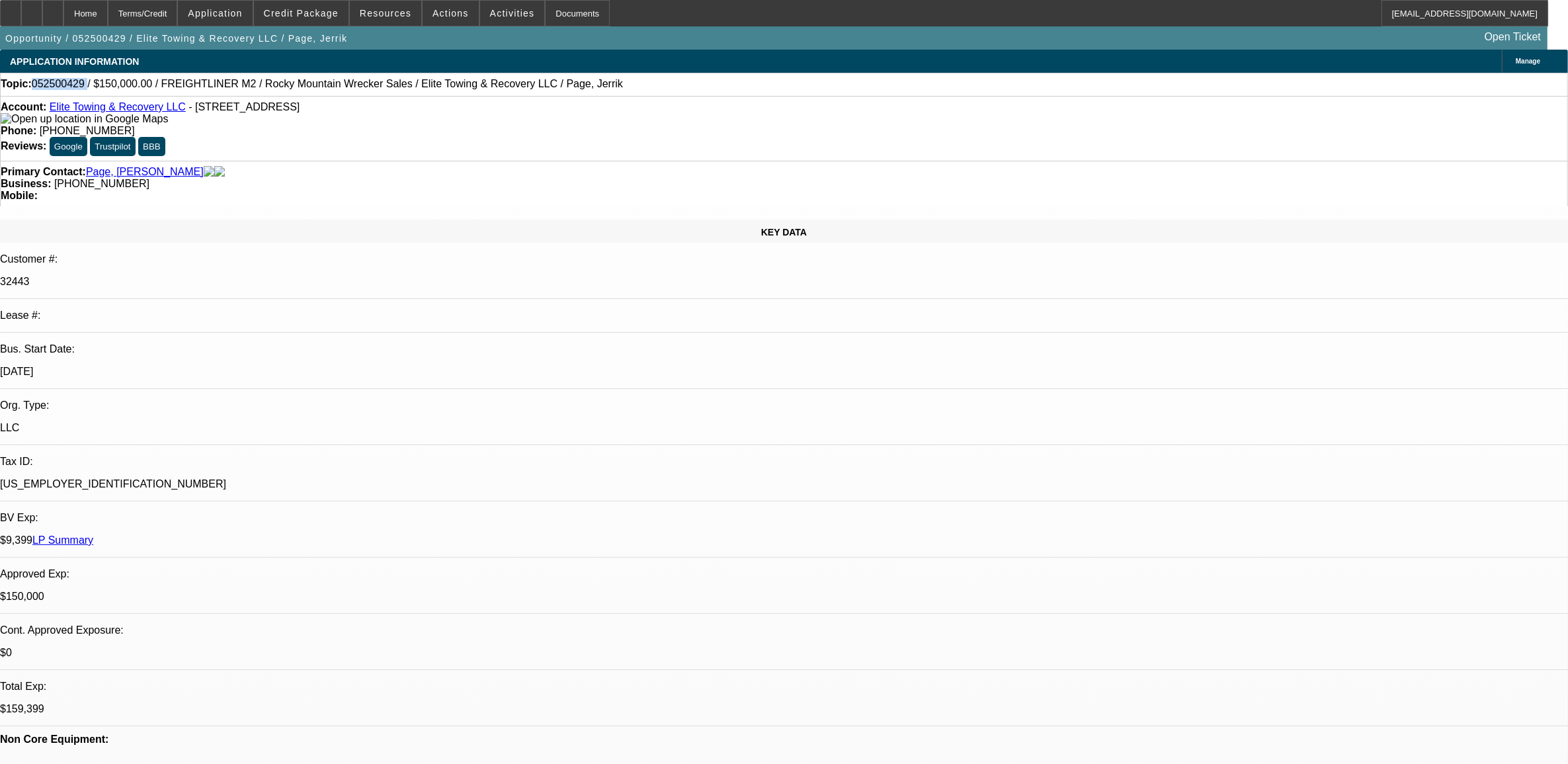
click at [59, 87] on span "052500429 / $150,000.00 / FREIGHTLINER M2 / Rocky Mountain Wrecker Sales / Elit…" at bounding box center [328, 83] width 591 height 12
copy span "052500429"
click at [61, 90] on span "052500429 / $150,000.00 / FREIGHTLINER M2 / Rocky Mountain Wrecker Sales / Elit…" at bounding box center [328, 83] width 591 height 12
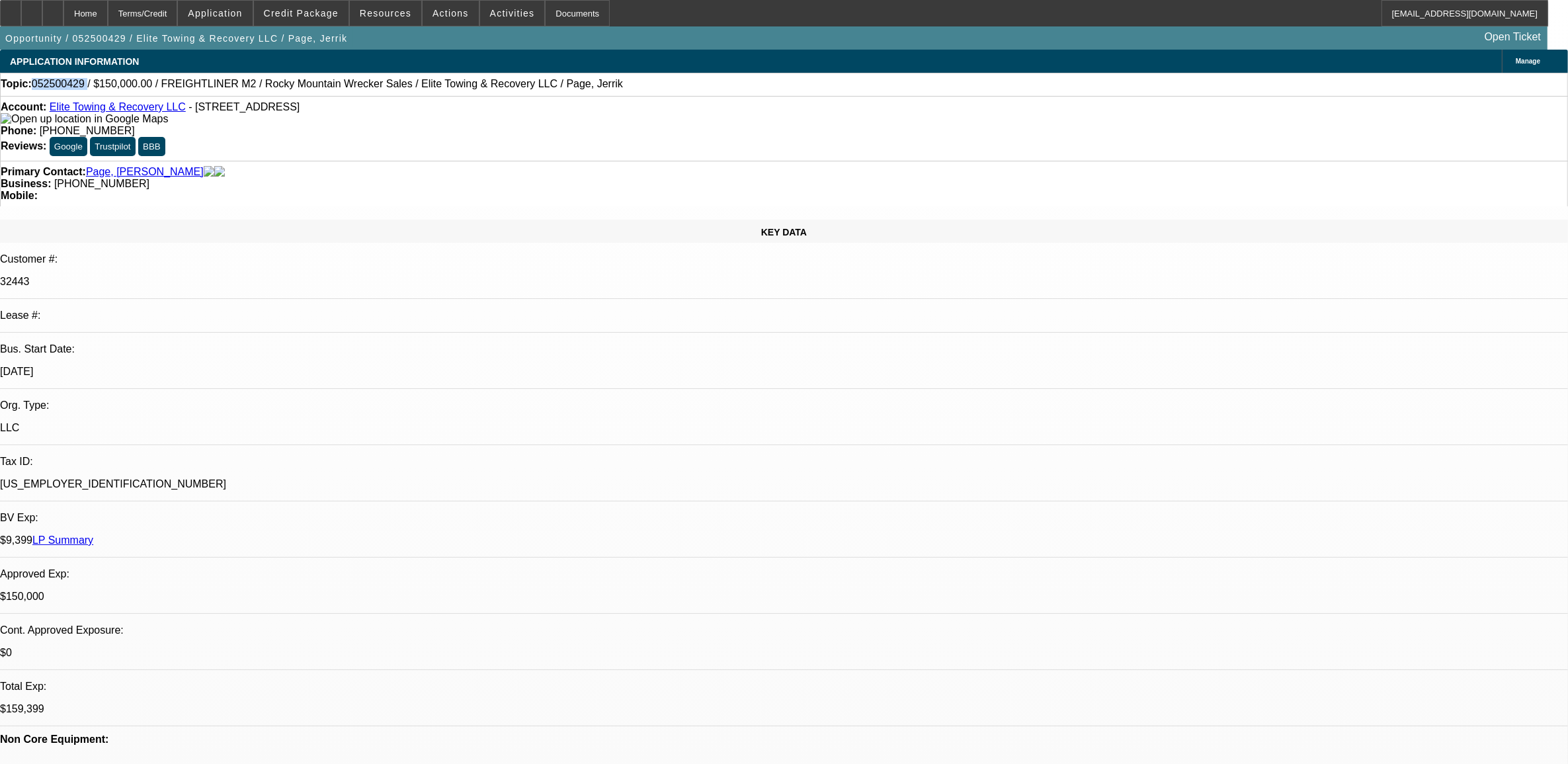
copy span "052500429"
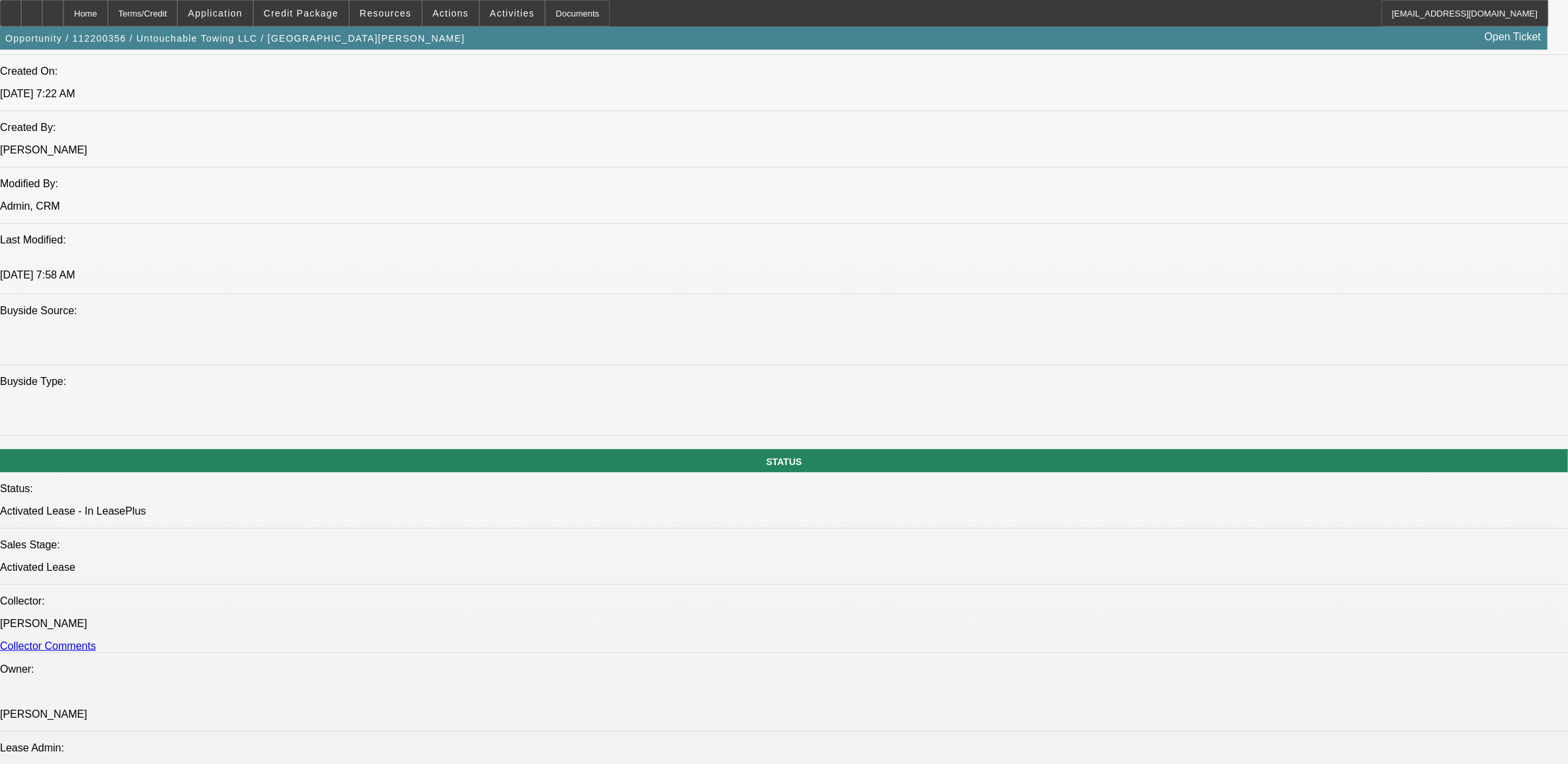
select select "0"
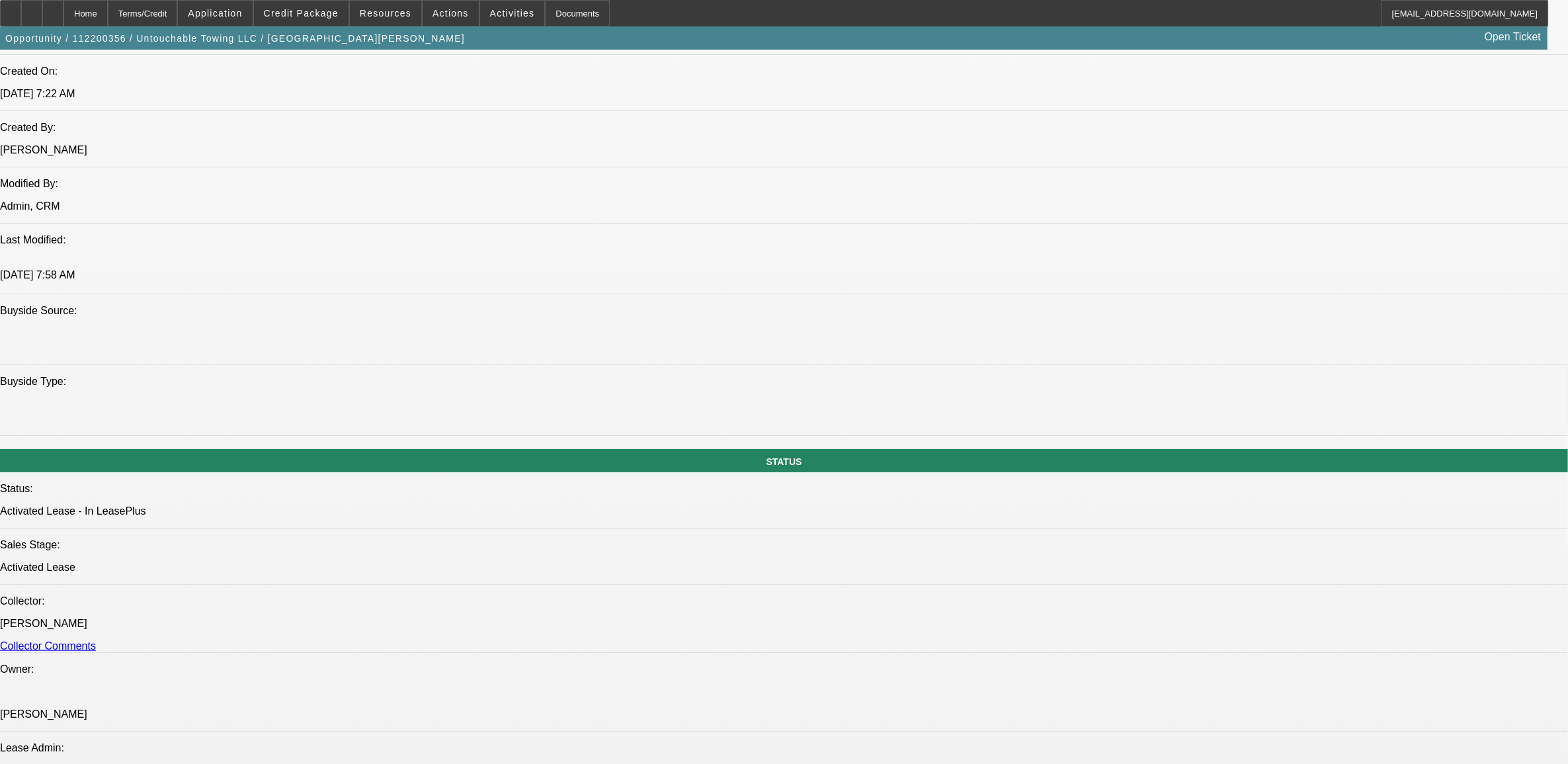
select select "0"
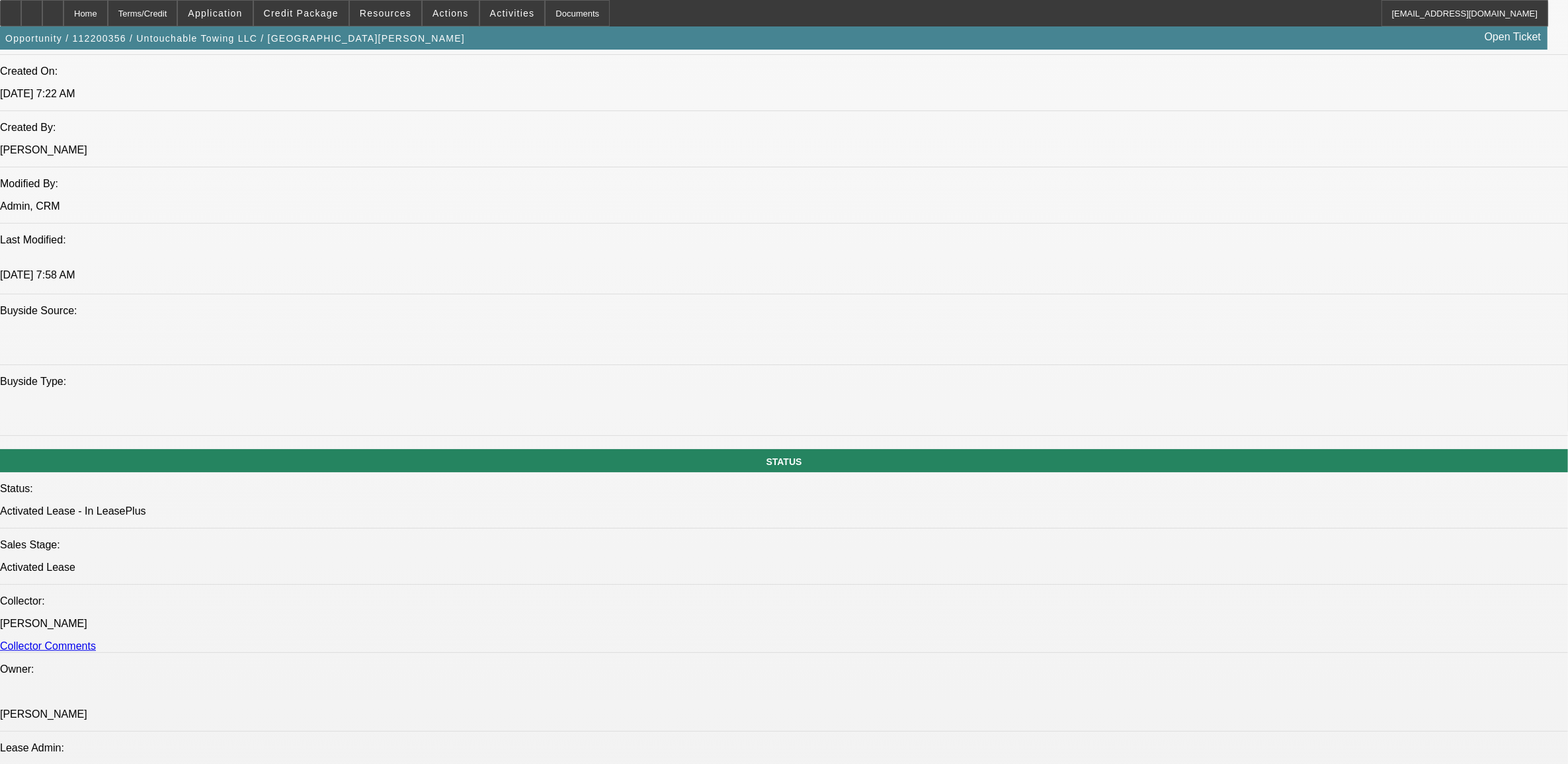
select select "0"
select select "1"
select select "6"
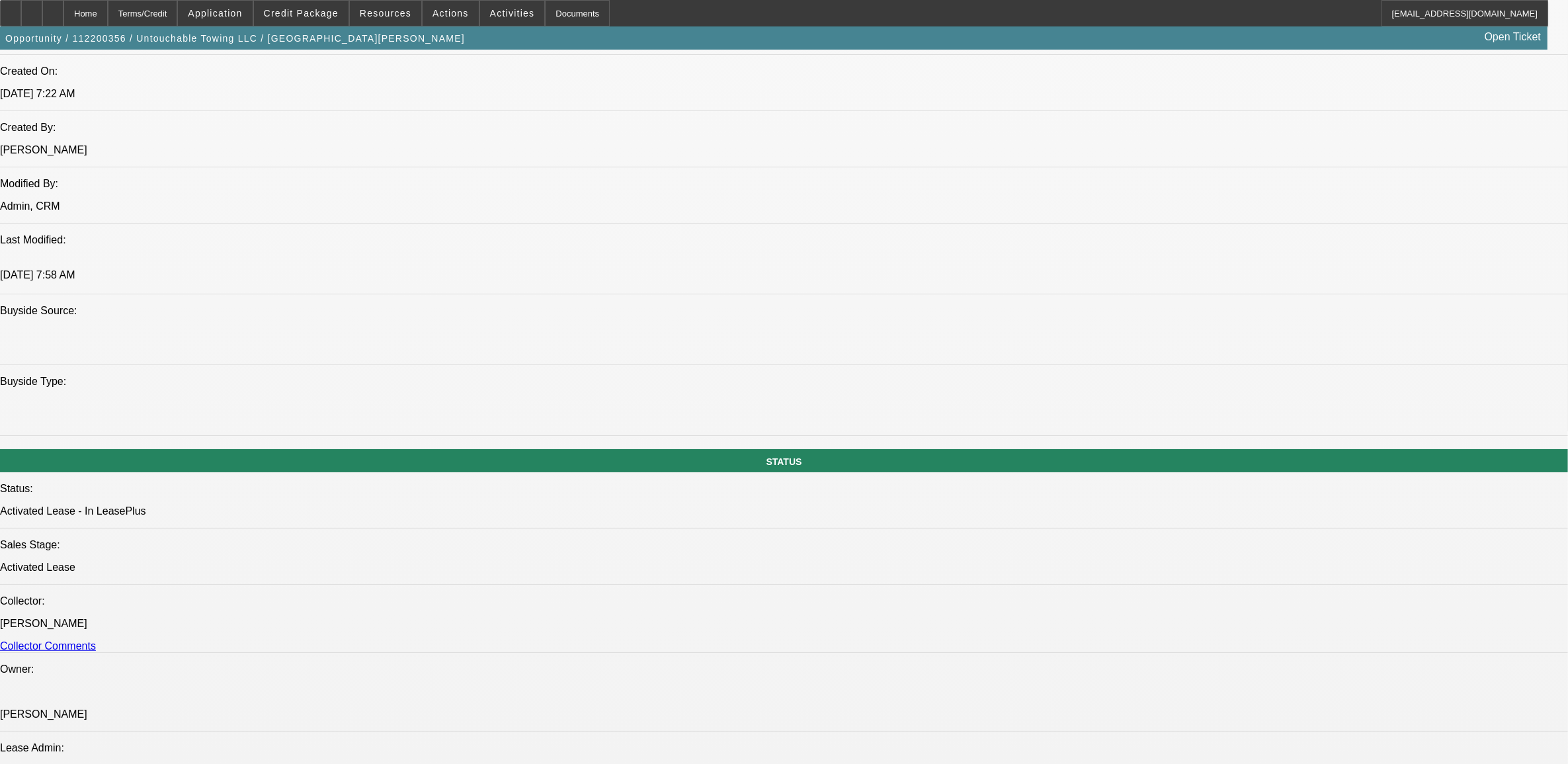
select select "1"
select select "6"
select select "1"
select select "2"
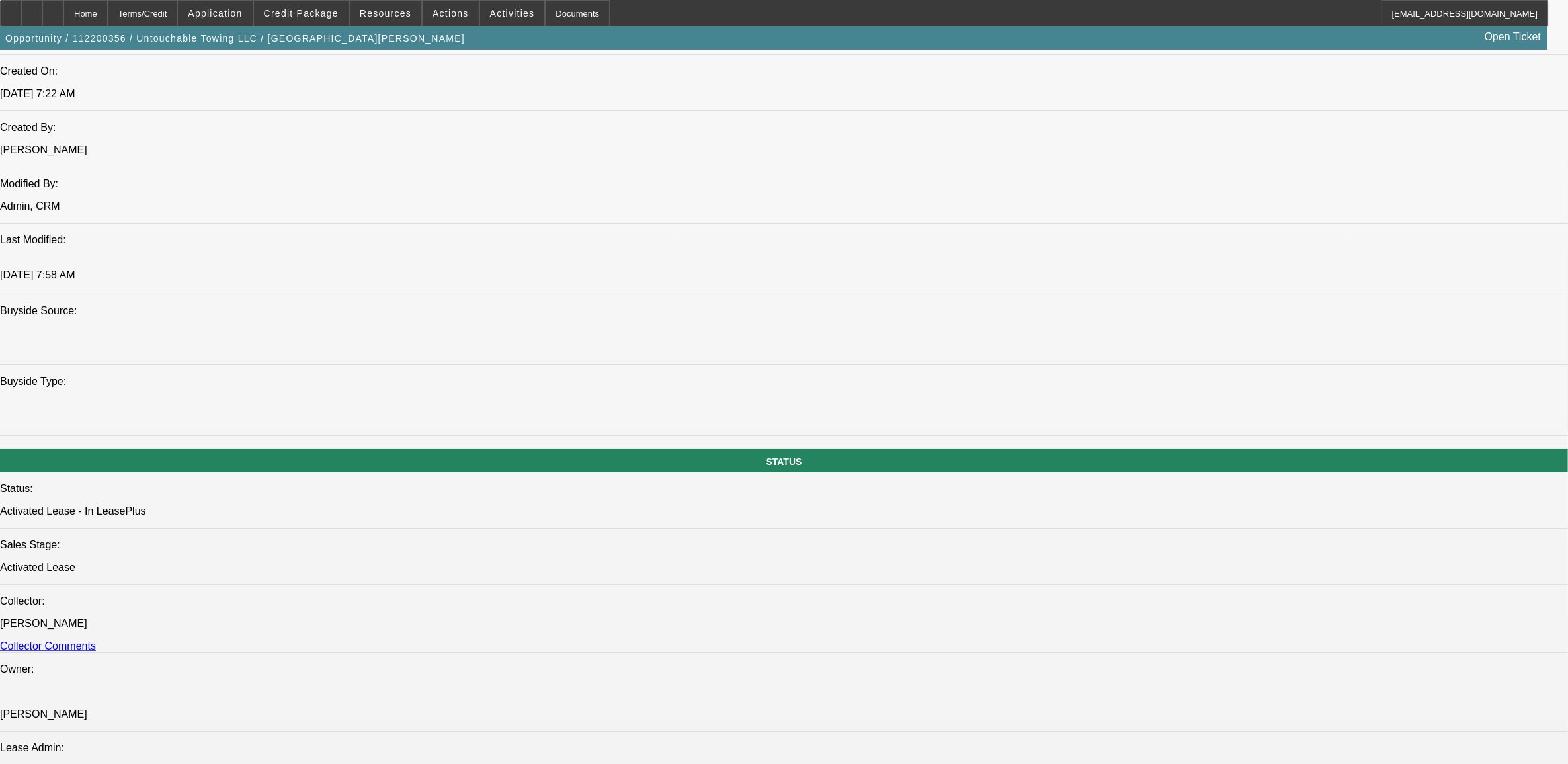
select select "6"
select select "1"
select select "2"
select select "6"
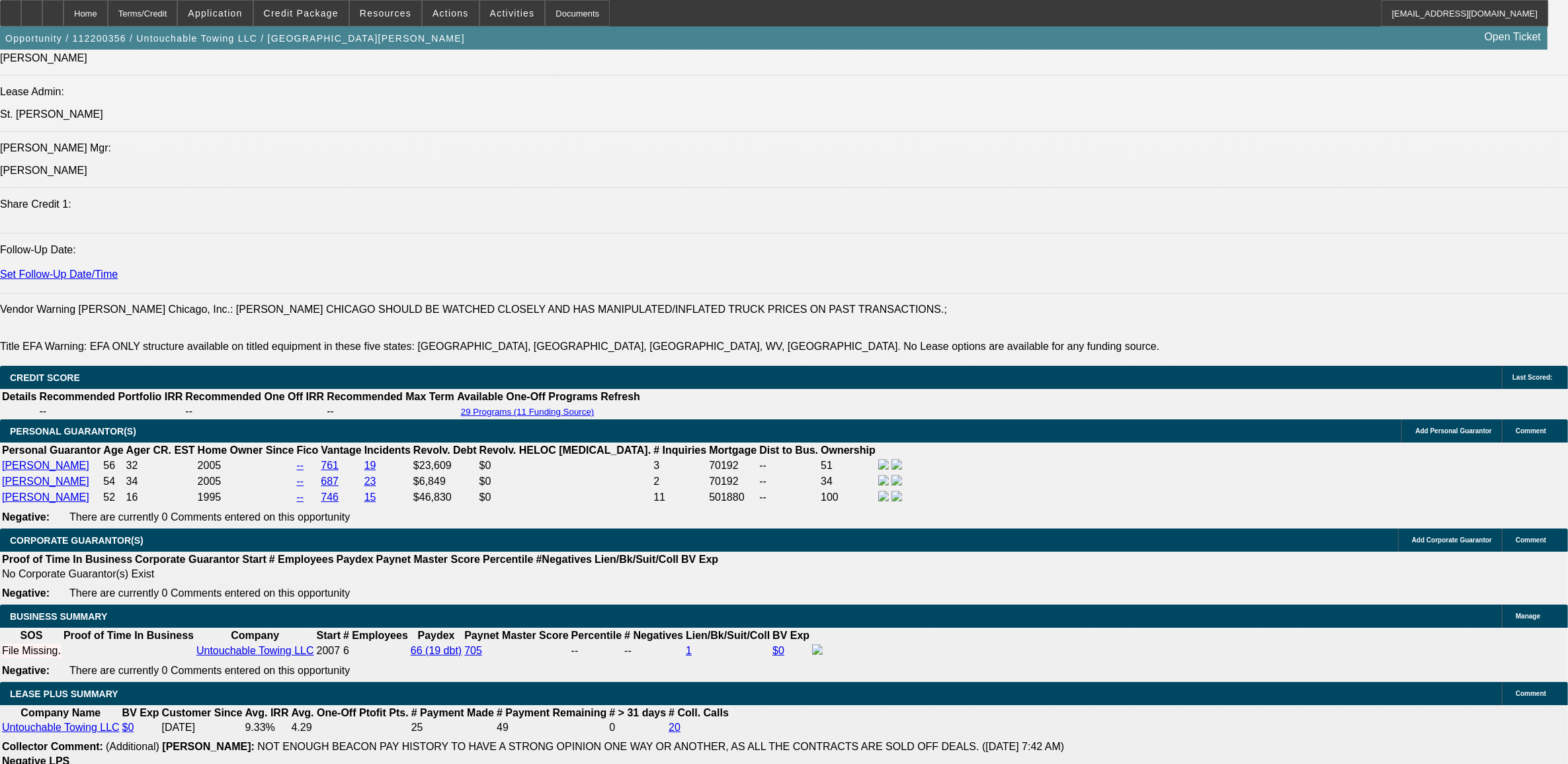
scroll to position [1759, 0]
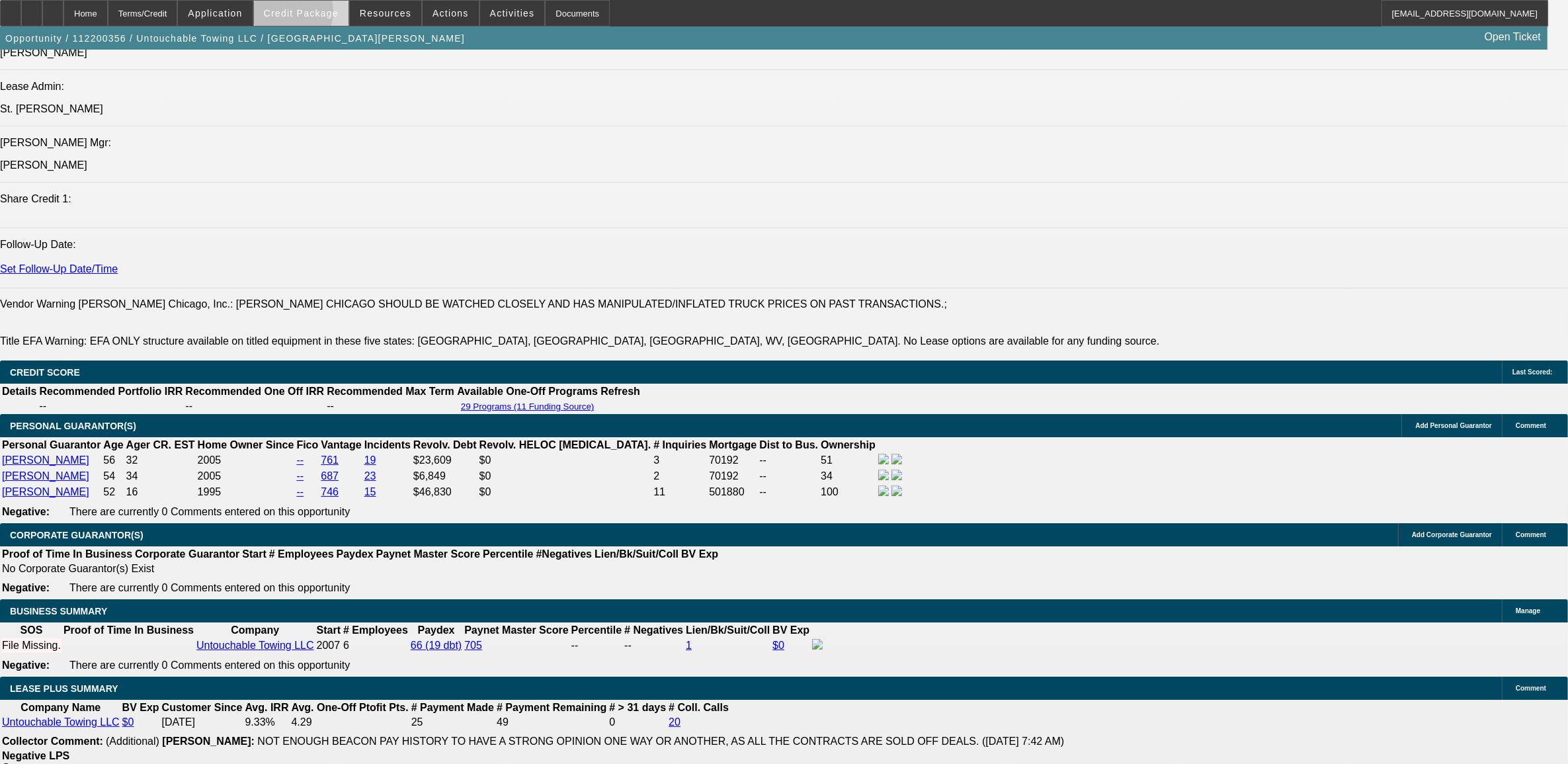
click at [308, 14] on span "Credit Package" at bounding box center [302, 14] width 75 height 11
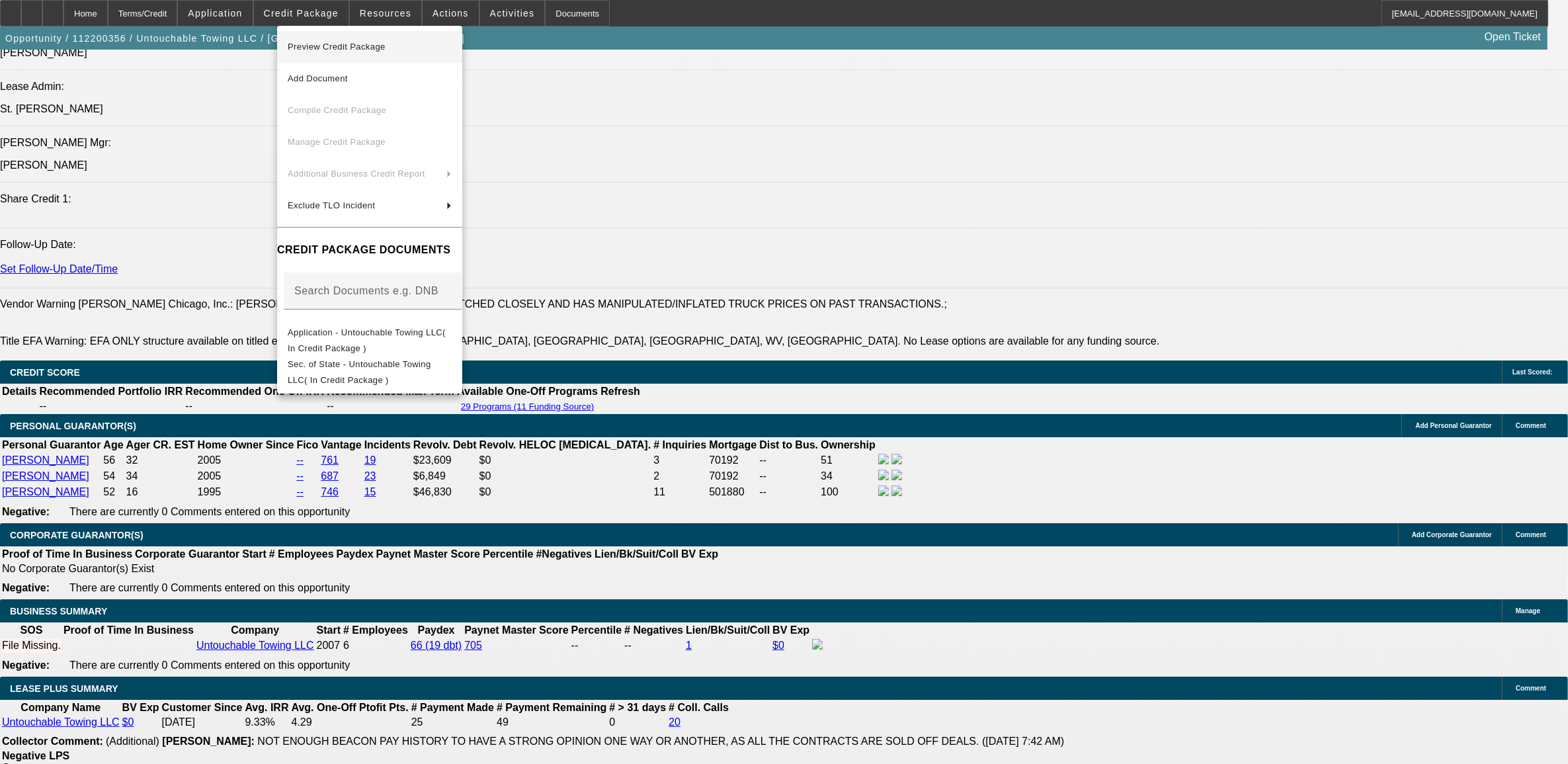
click at [368, 53] on span "Preview Credit Package" at bounding box center [370, 46] width 164 height 16
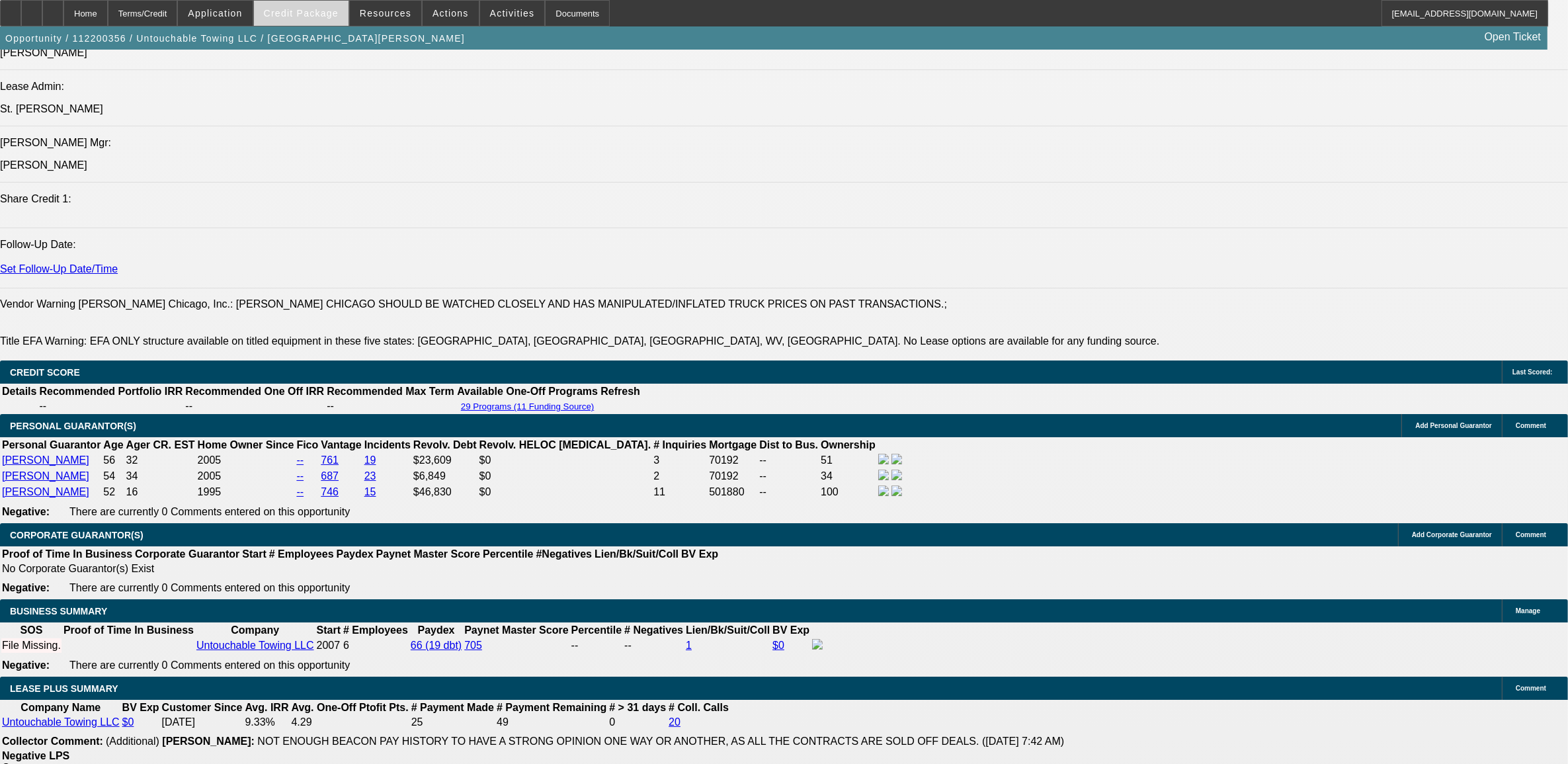
click at [293, 11] on span "Credit Package" at bounding box center [302, 14] width 75 height 11
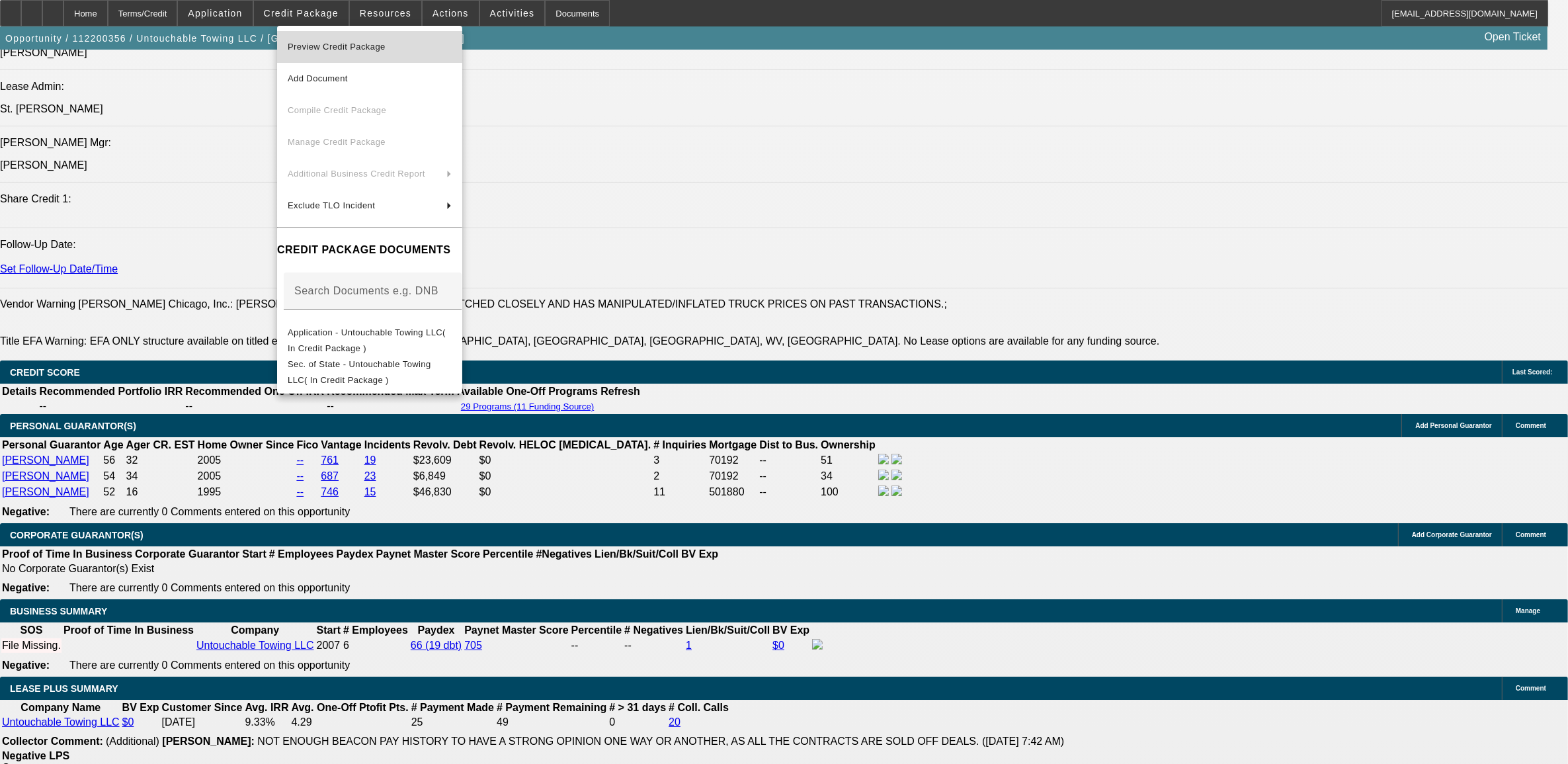
click at [315, 47] on span "Preview Credit Package" at bounding box center [336, 46] width 98 height 10
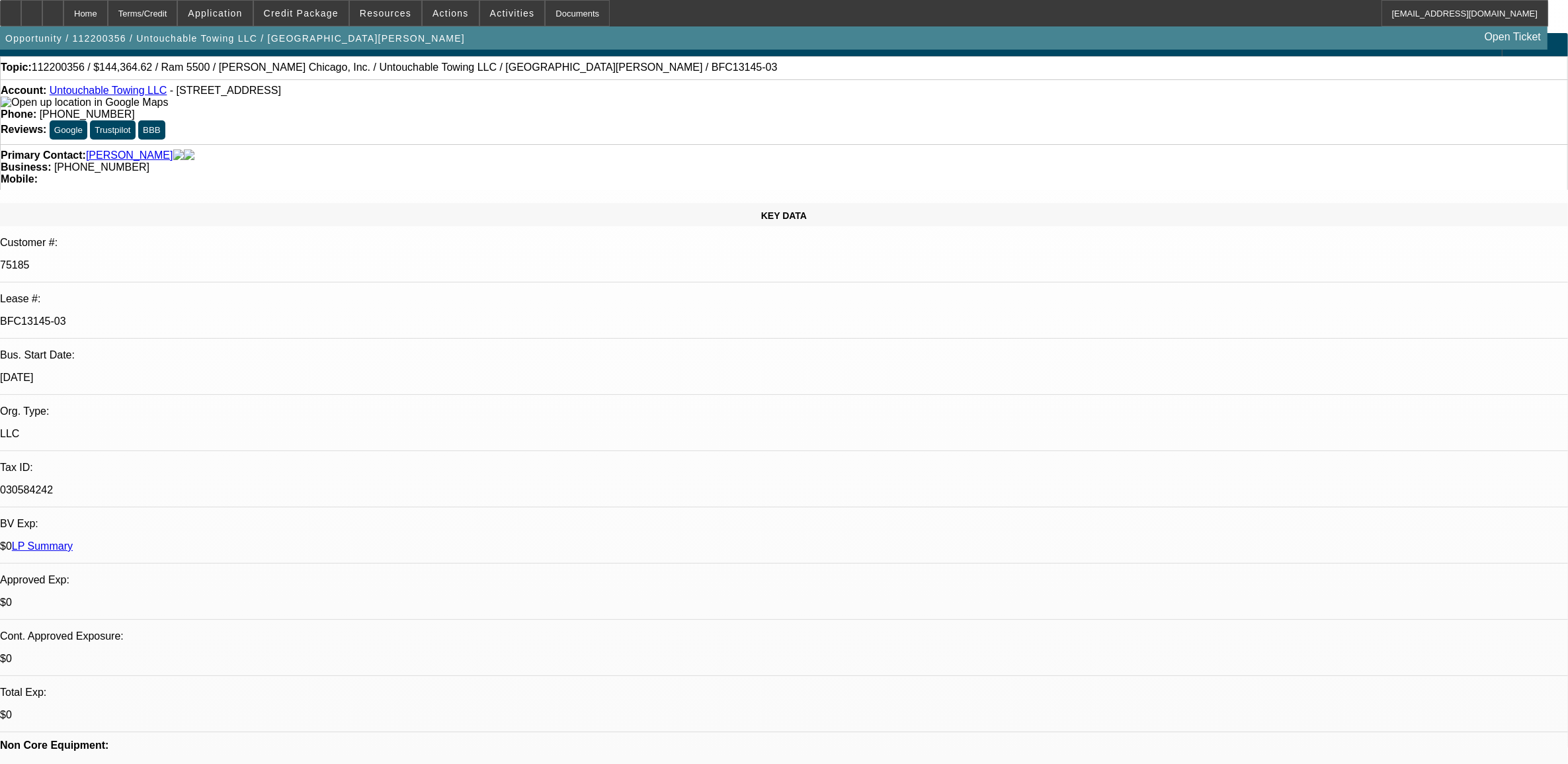
scroll to position [0, 0]
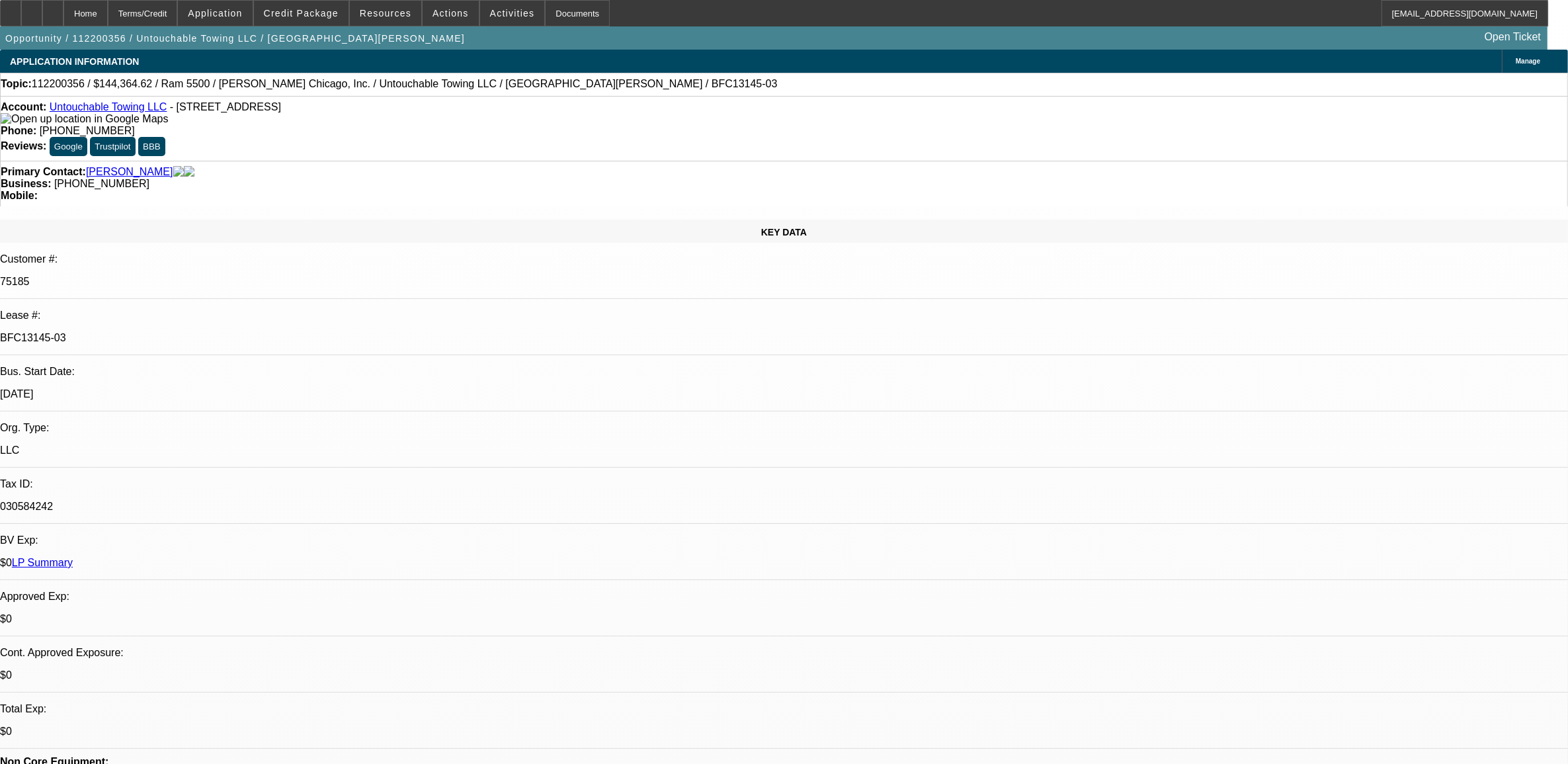
drag, startPoint x: 259, startPoint y: 231, endPoint x: 209, endPoint y: 225, distance: 50.4
click at [203, 225] on div "KEY DATA Customer #: 75185 Lease #: BFC13145-03 Bus. Start Date: 4/1/07 Org. Ty…" at bounding box center [784, 550] width 1568 height 660
drag, startPoint x: 209, startPoint y: 225, endPoint x: 301, endPoint y: 232, distance: 92.3
click at [302, 388] on div "4/1/07" at bounding box center [784, 394] width 1568 height 12
drag, startPoint x: 259, startPoint y: 223, endPoint x: 185, endPoint y: 227, distance: 74.1
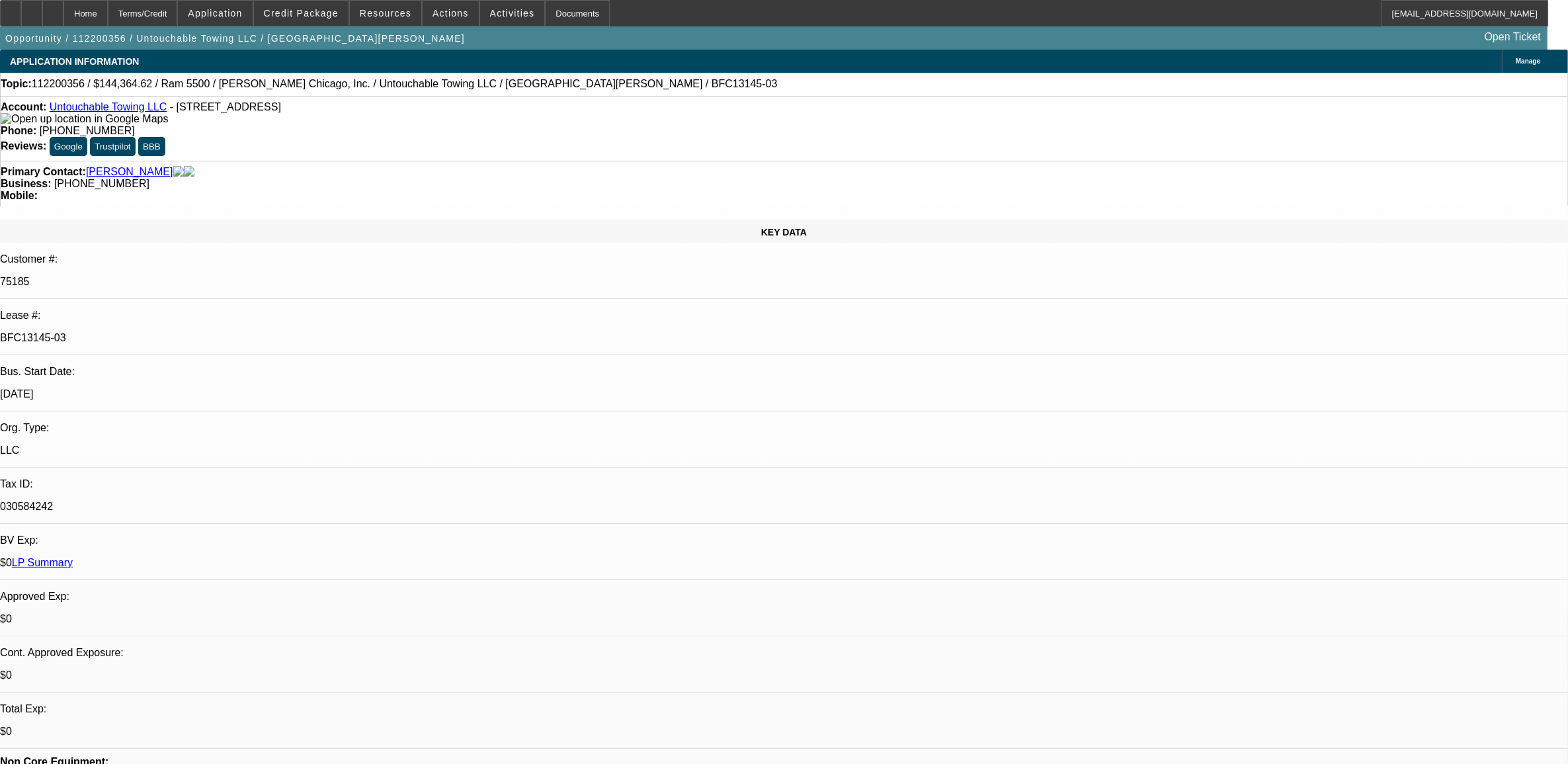
click at [185, 332] on div "BFC13145-03" at bounding box center [784, 337] width 1568 height 12
copy p "BFC13145-03"
type input "payoff"
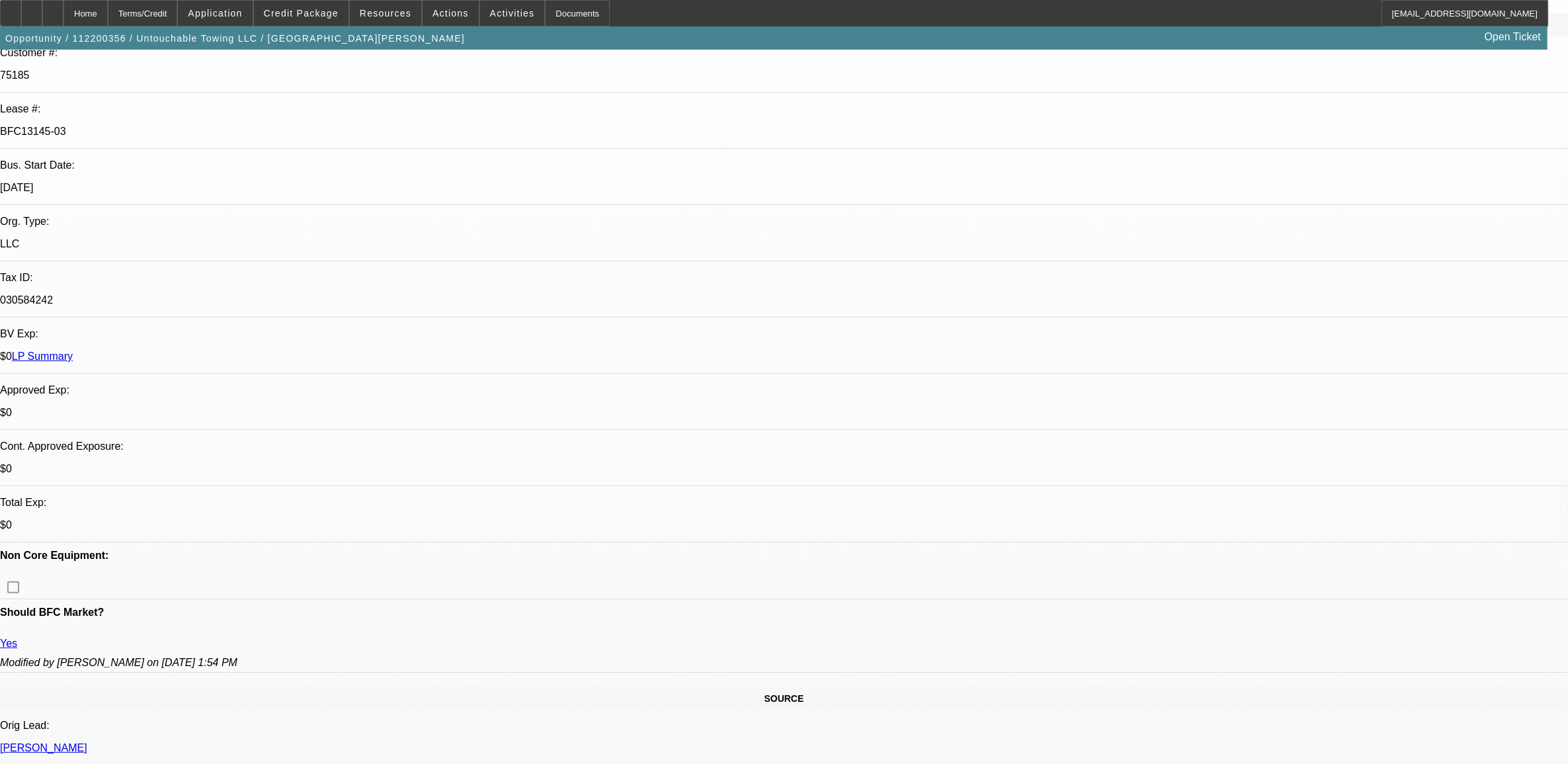
scroll to position [83, 0]
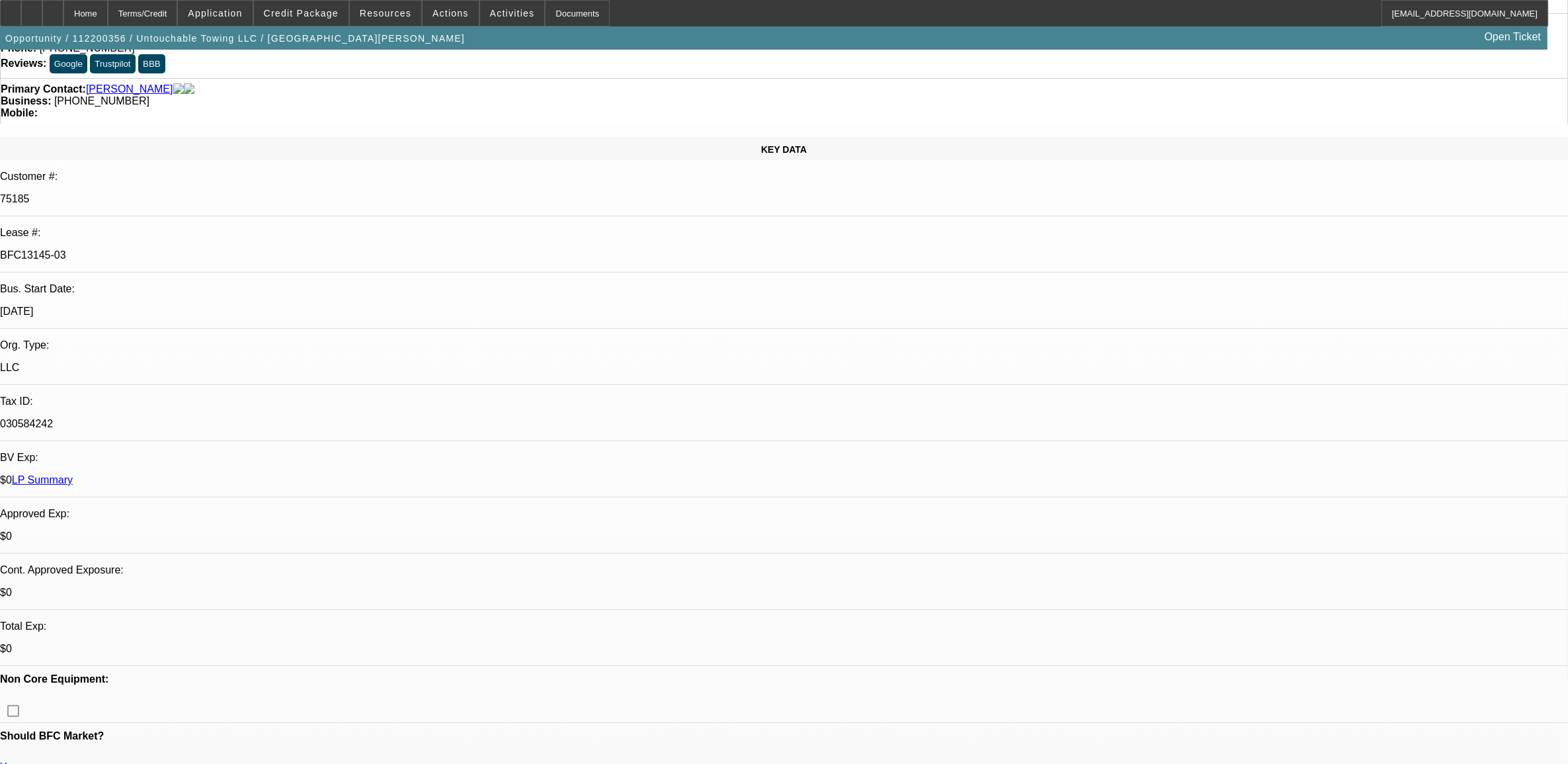
click at [73, 475] on link "LP Summary" at bounding box center [42, 480] width 61 height 11
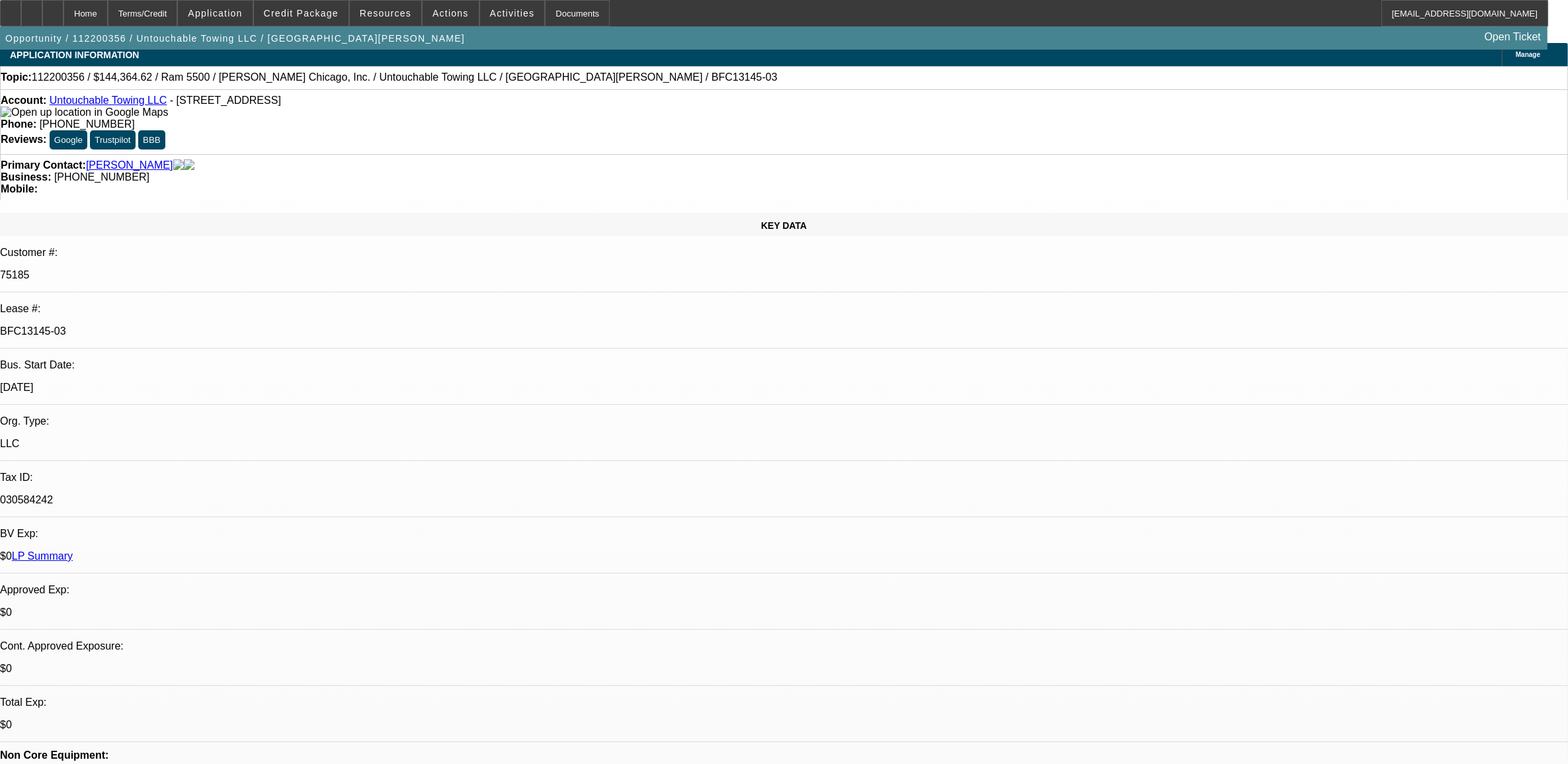
scroll to position [0, 0]
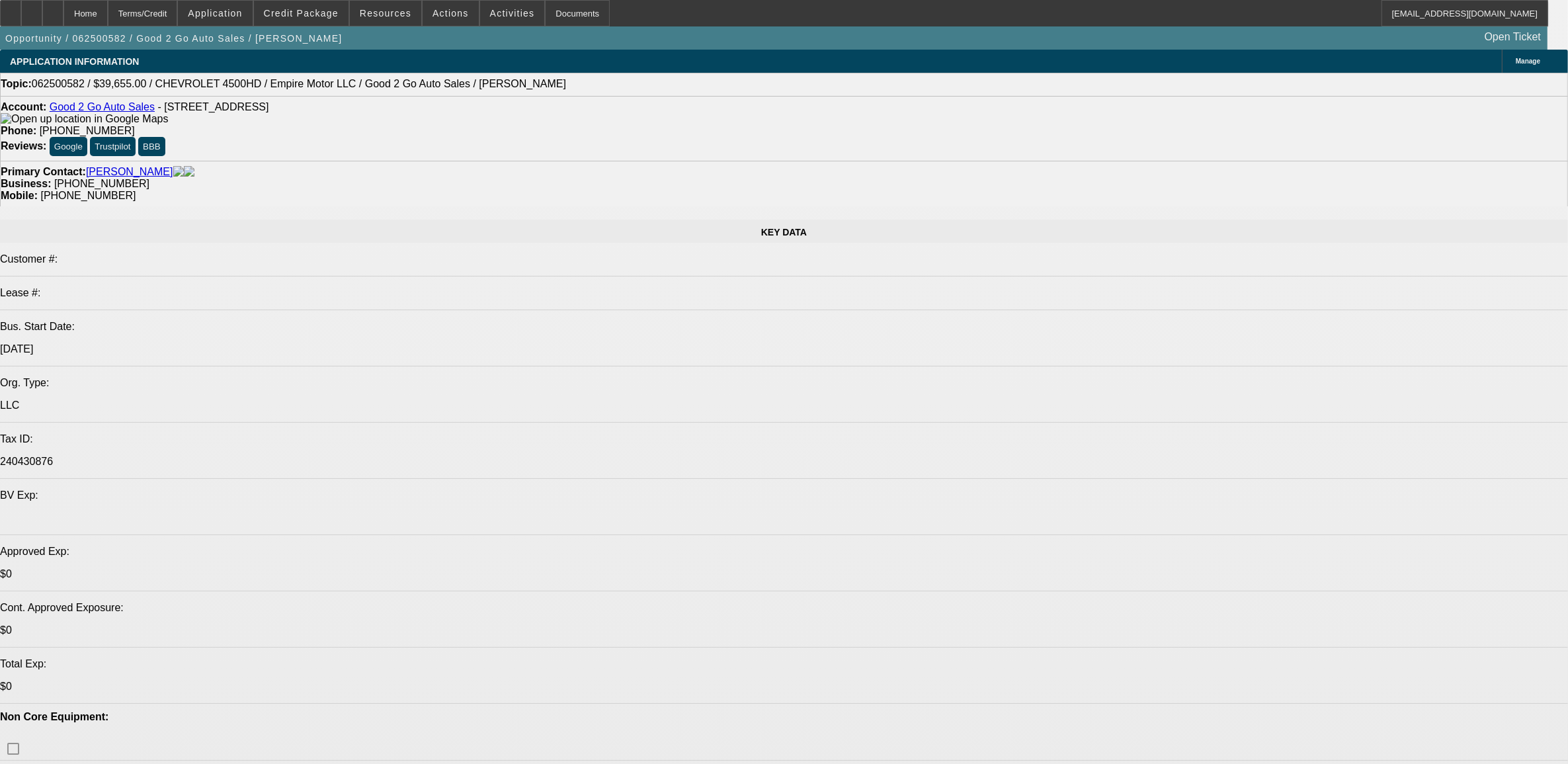
select select "0"
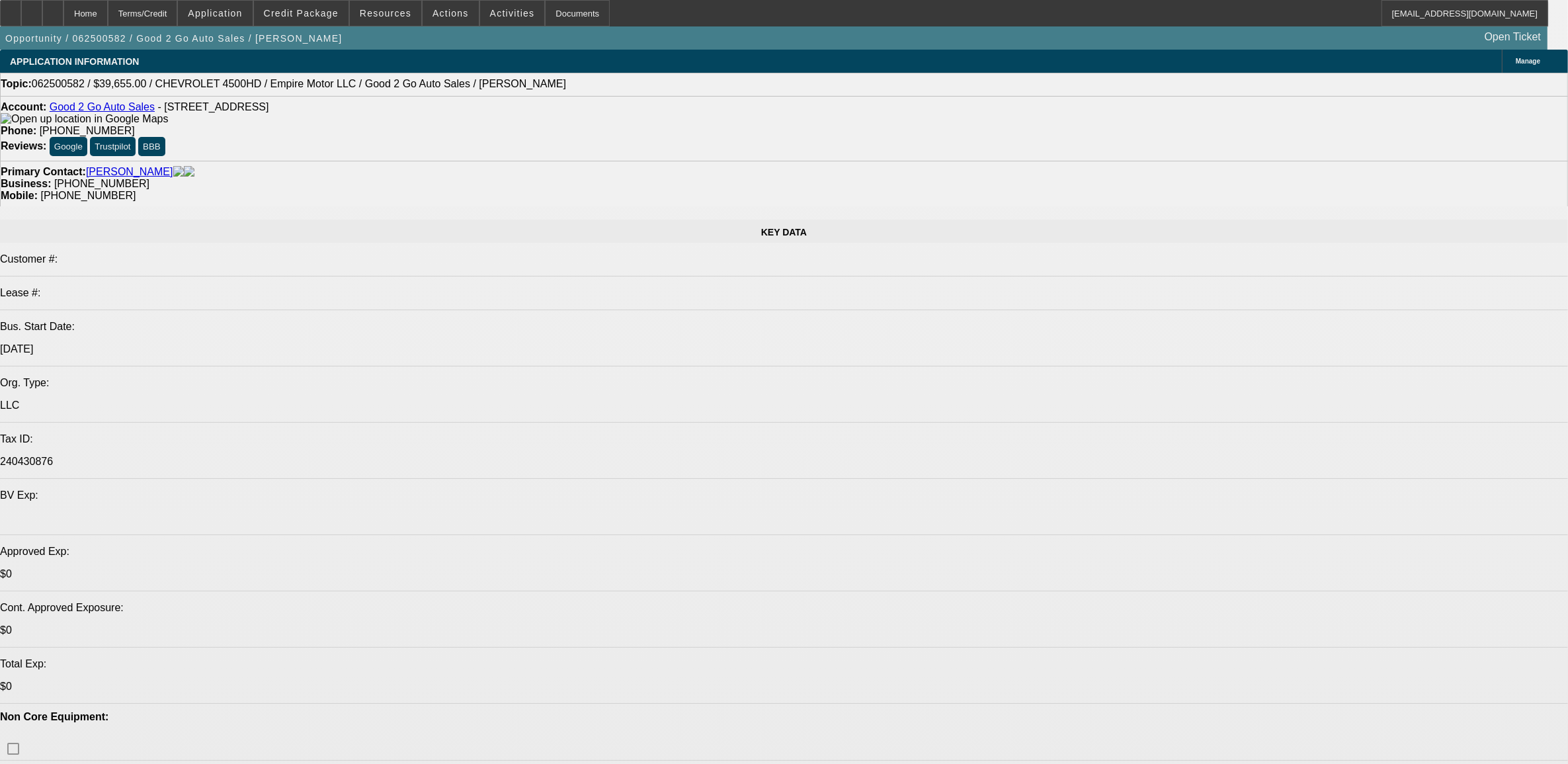
select select "0"
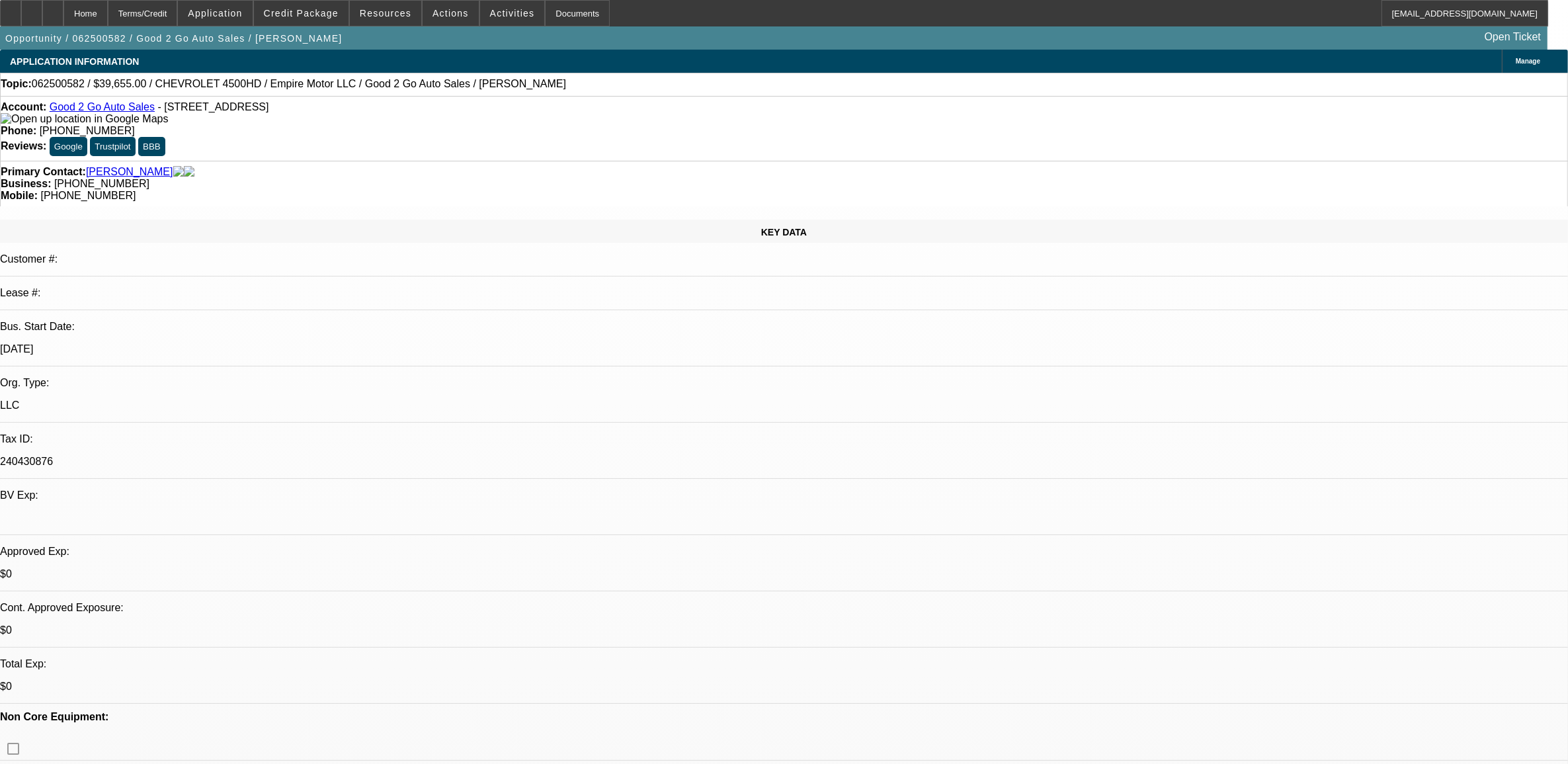
select select "0"
select select "1"
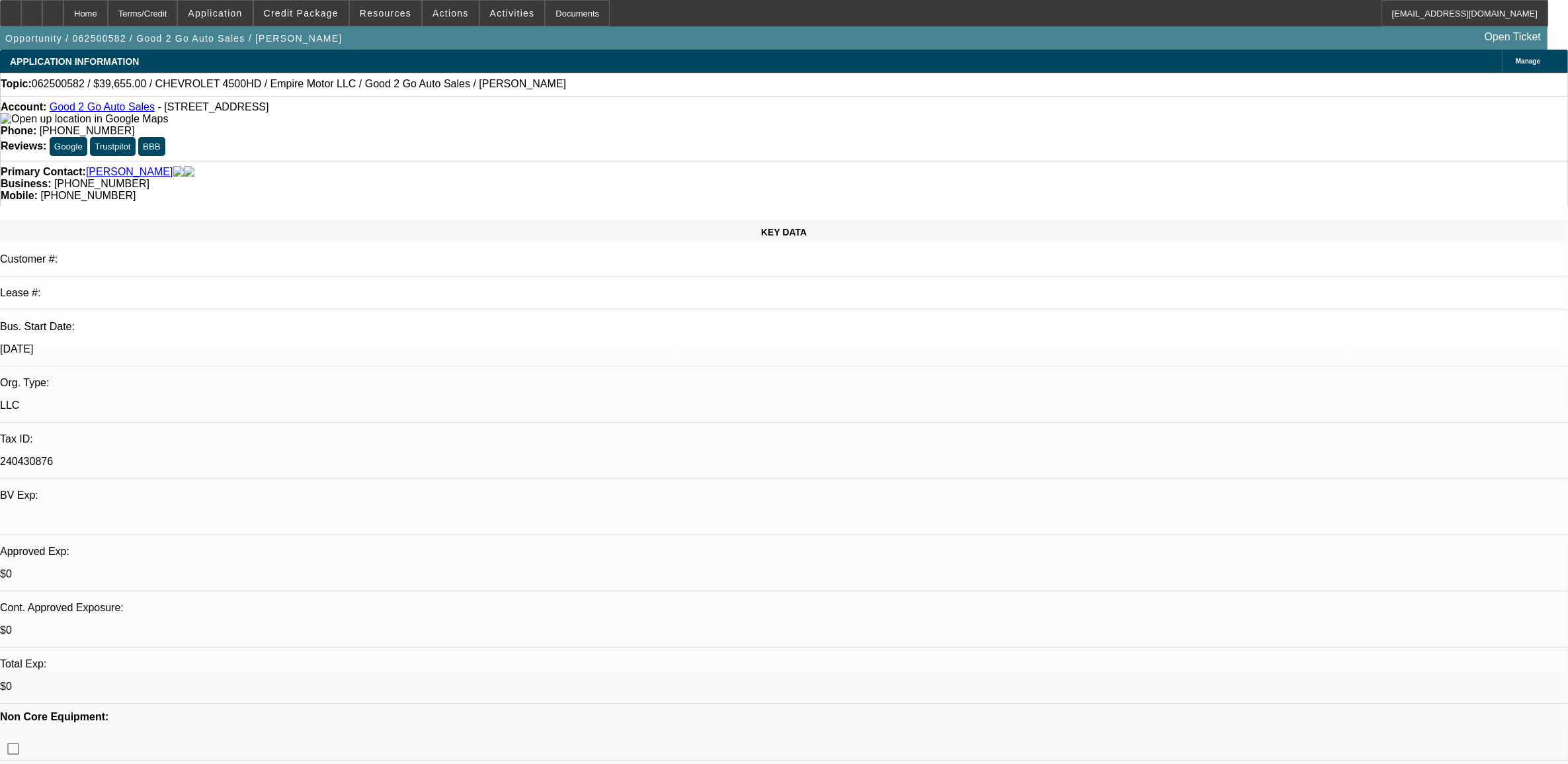
select select "3"
select select "6"
select select "1"
select select "3"
select select "6"
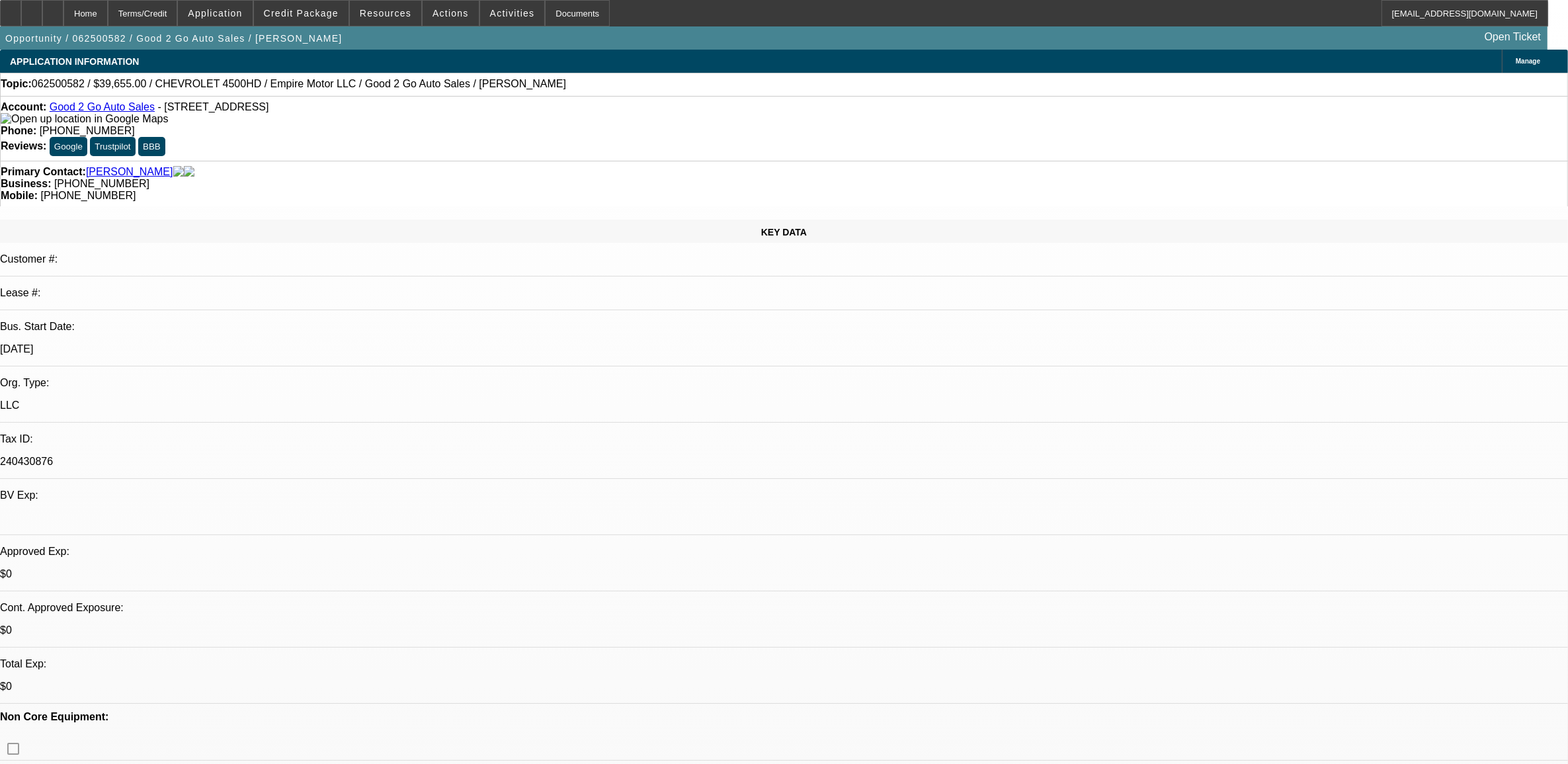
select select "1"
select select "3"
select select "6"
select select "1"
select select "2"
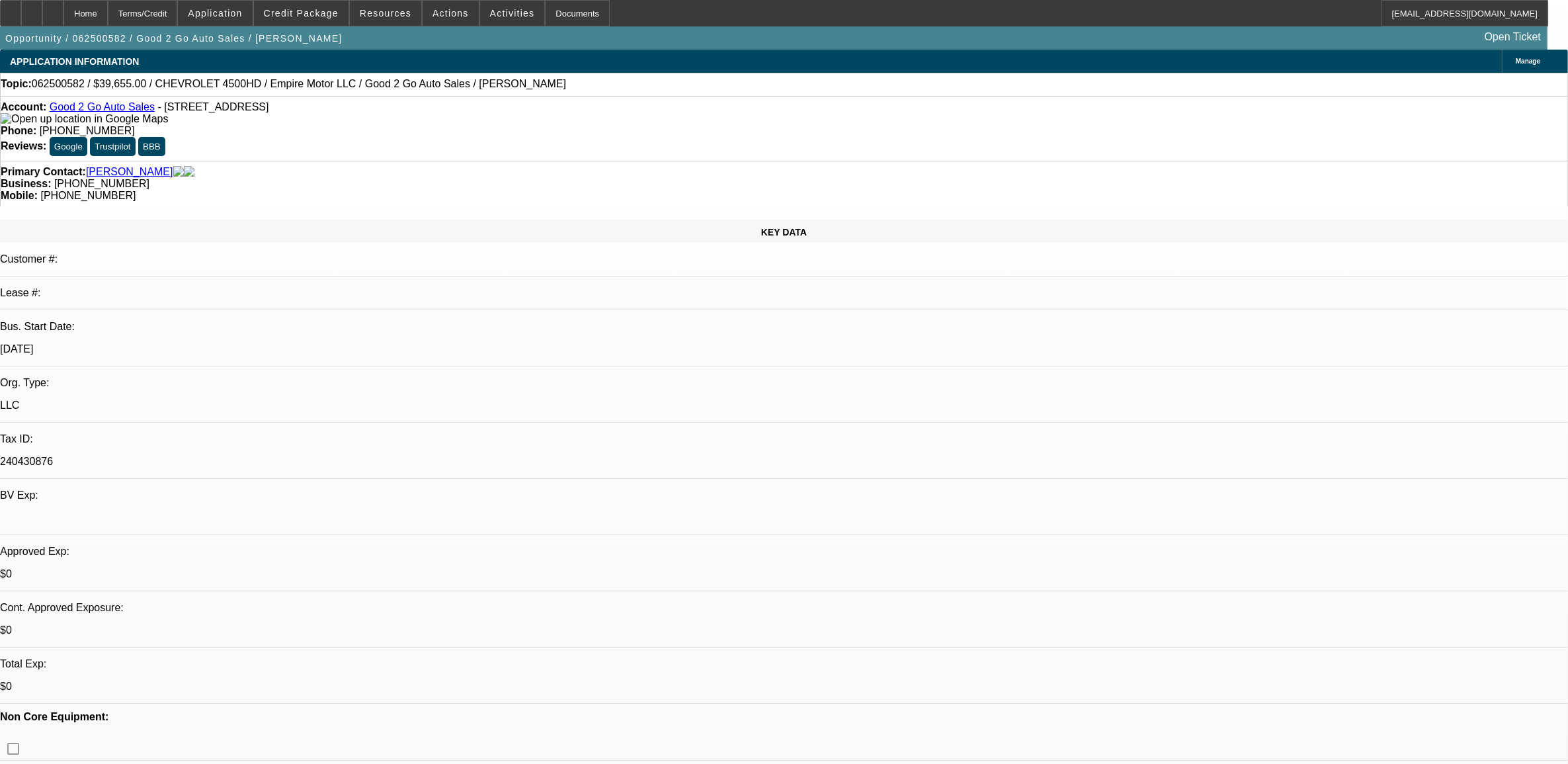
select select "6"
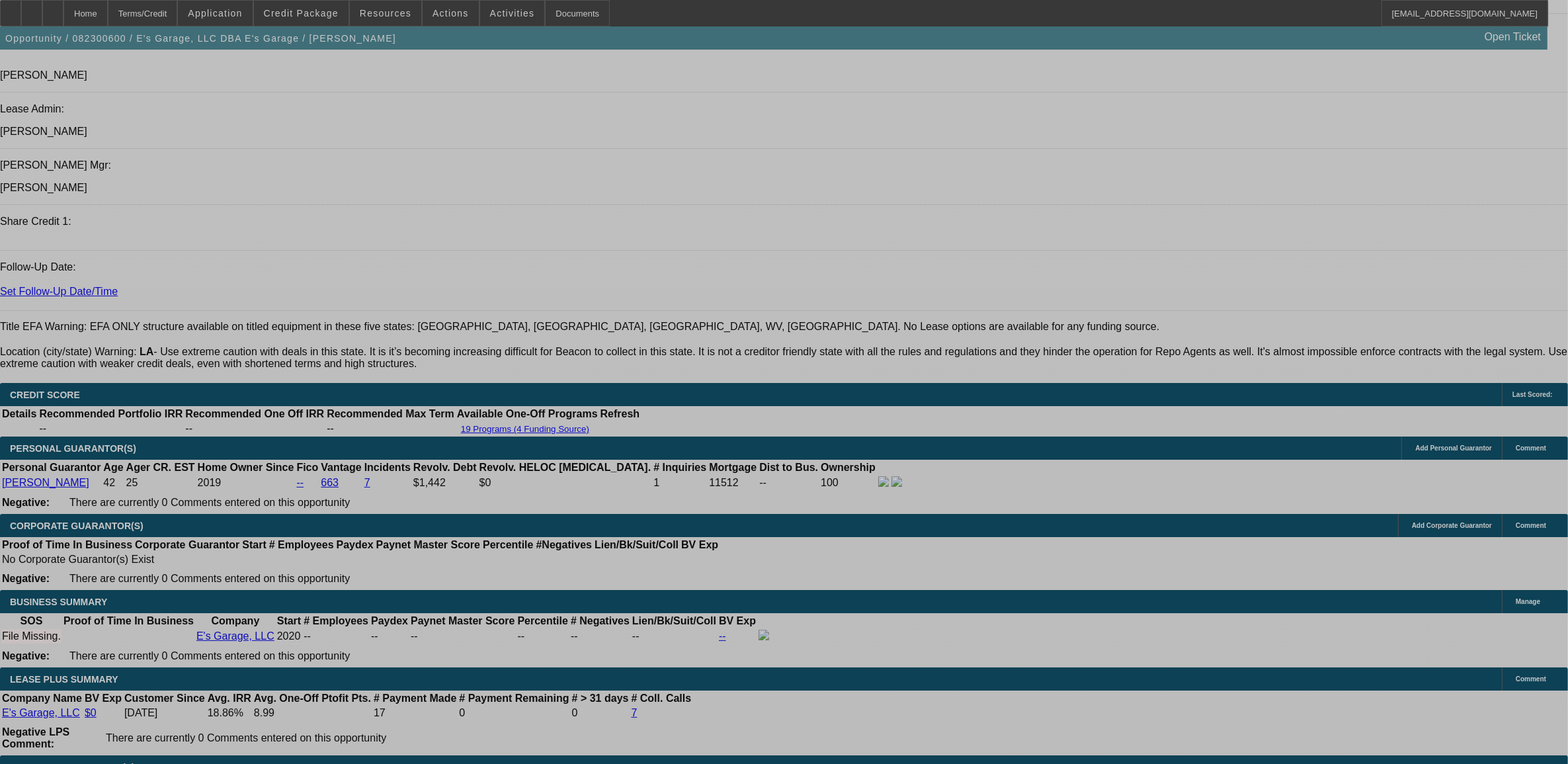
select select "0"
select select "2"
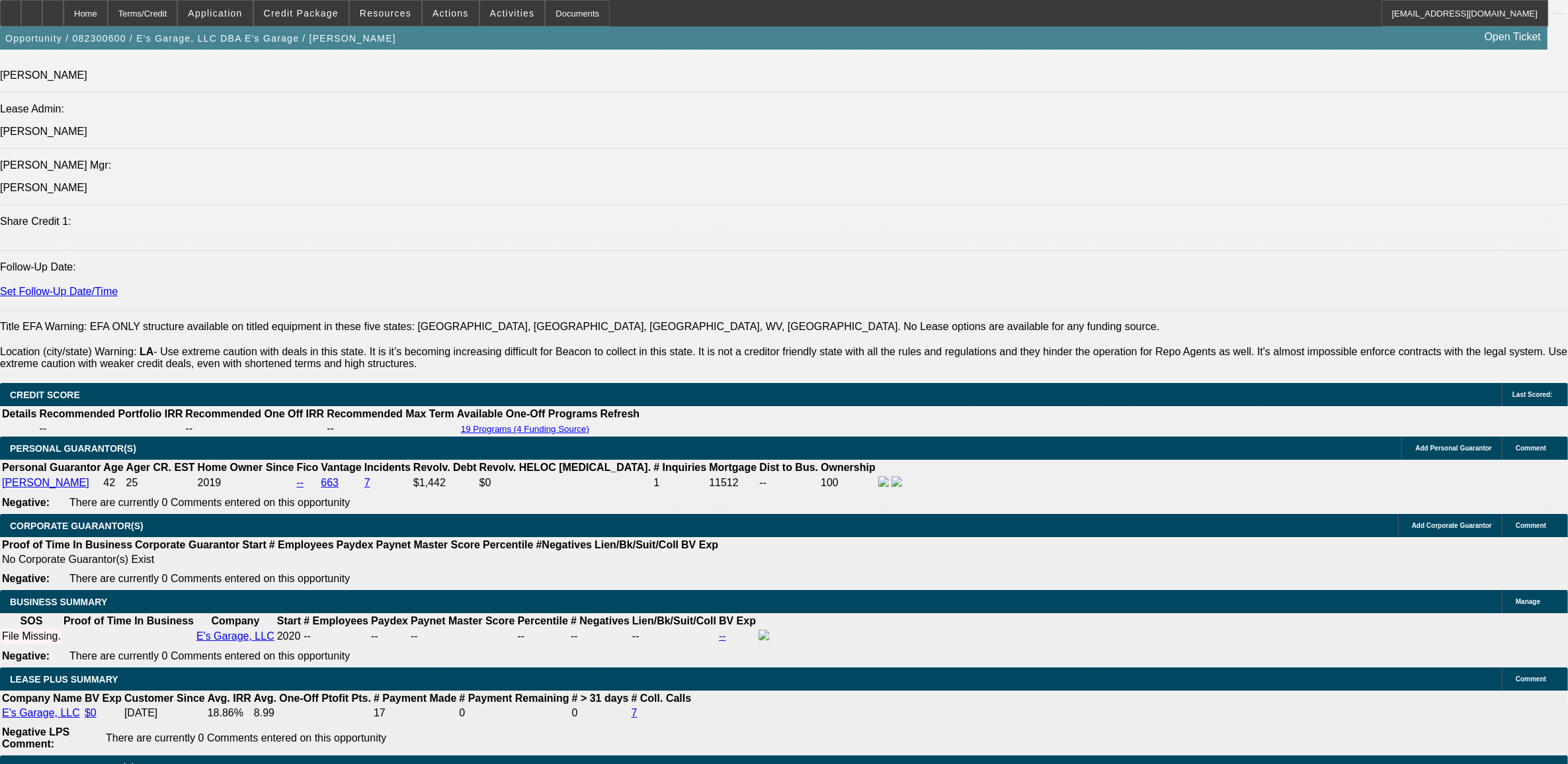
select select "0"
select select "6"
select select "0"
select select "2"
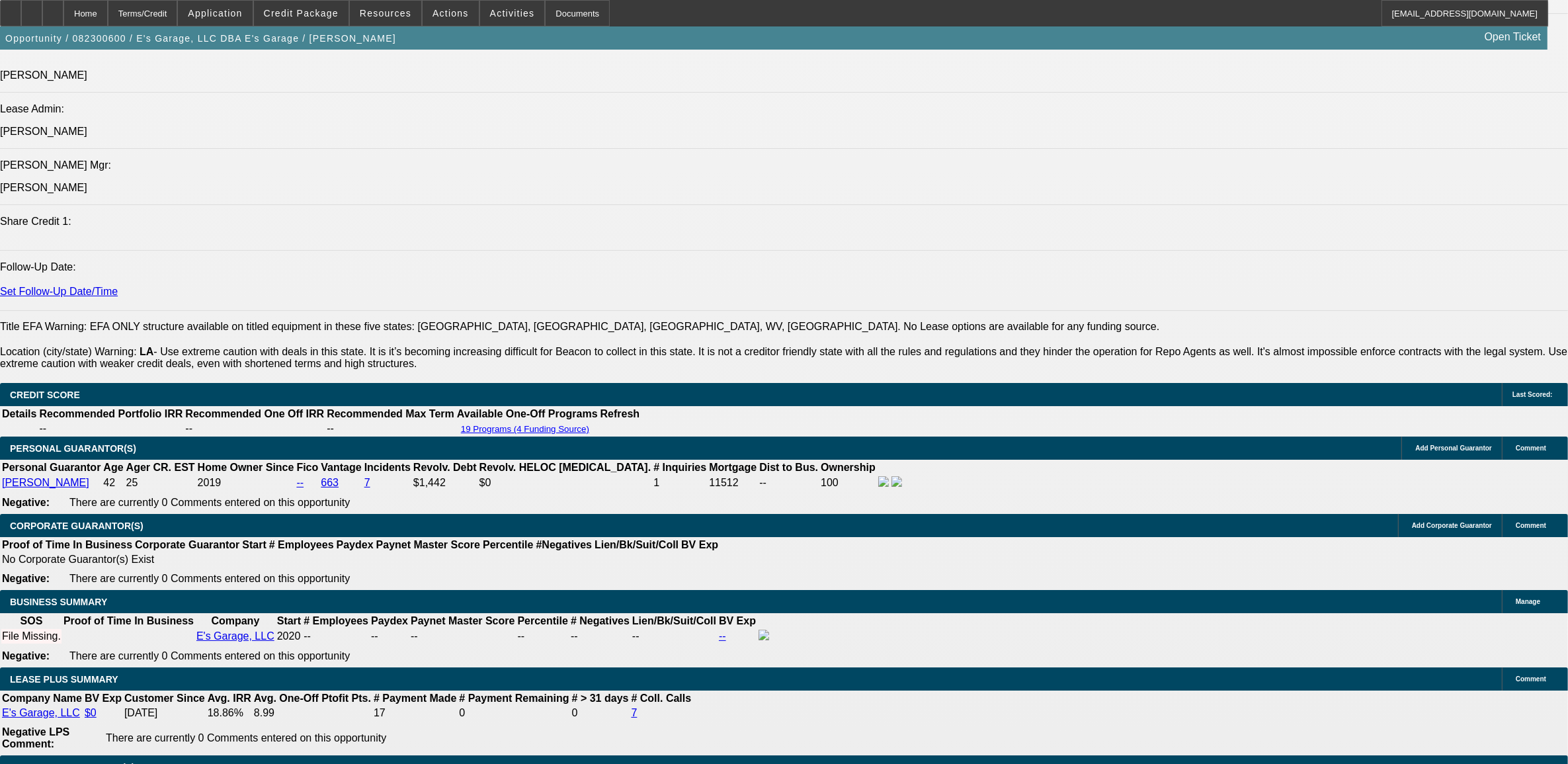
select select "0"
select select "6"
select select "0"
select select "2"
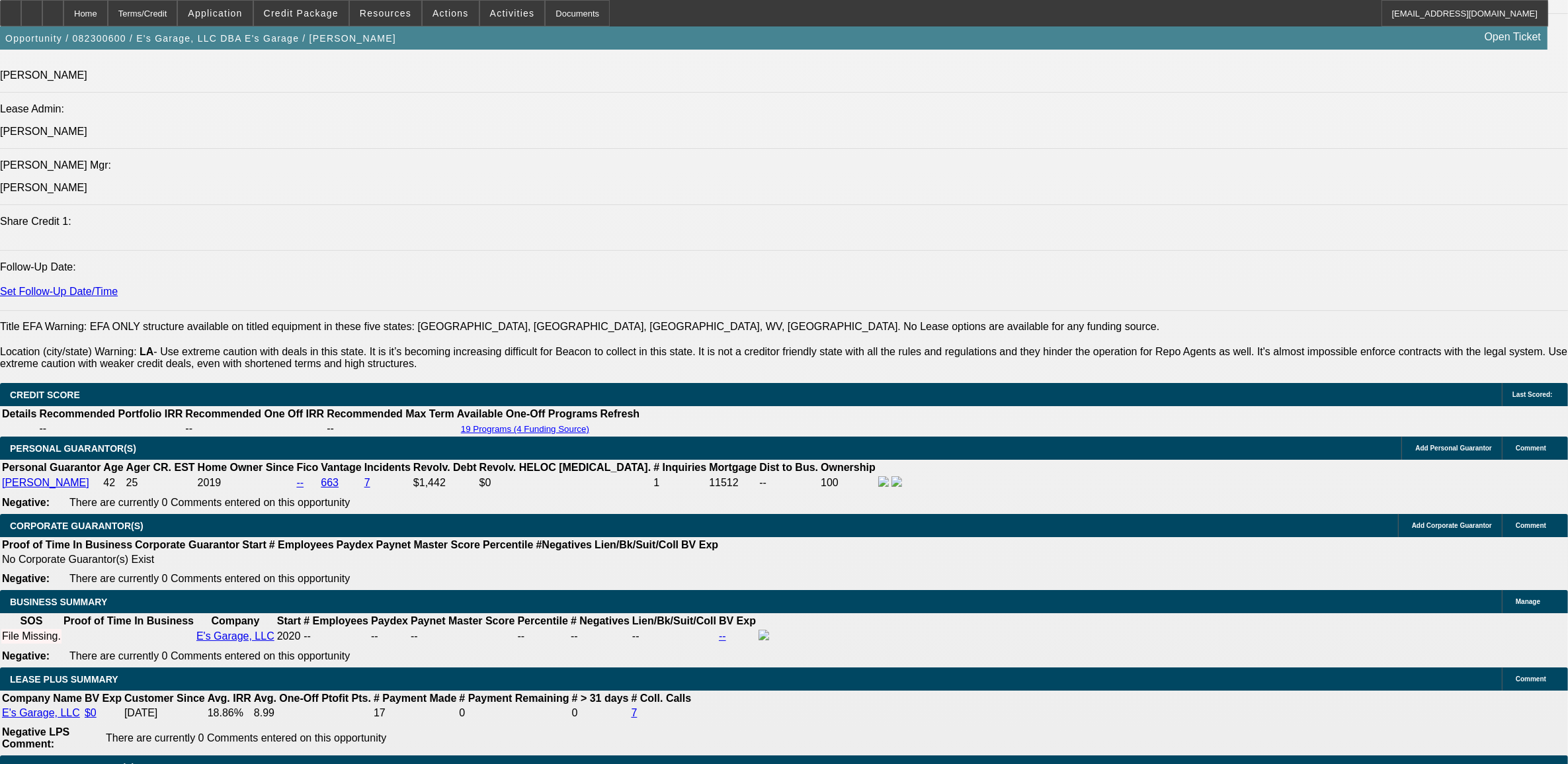
select select "0"
select select "6"
select select "0"
select select "2"
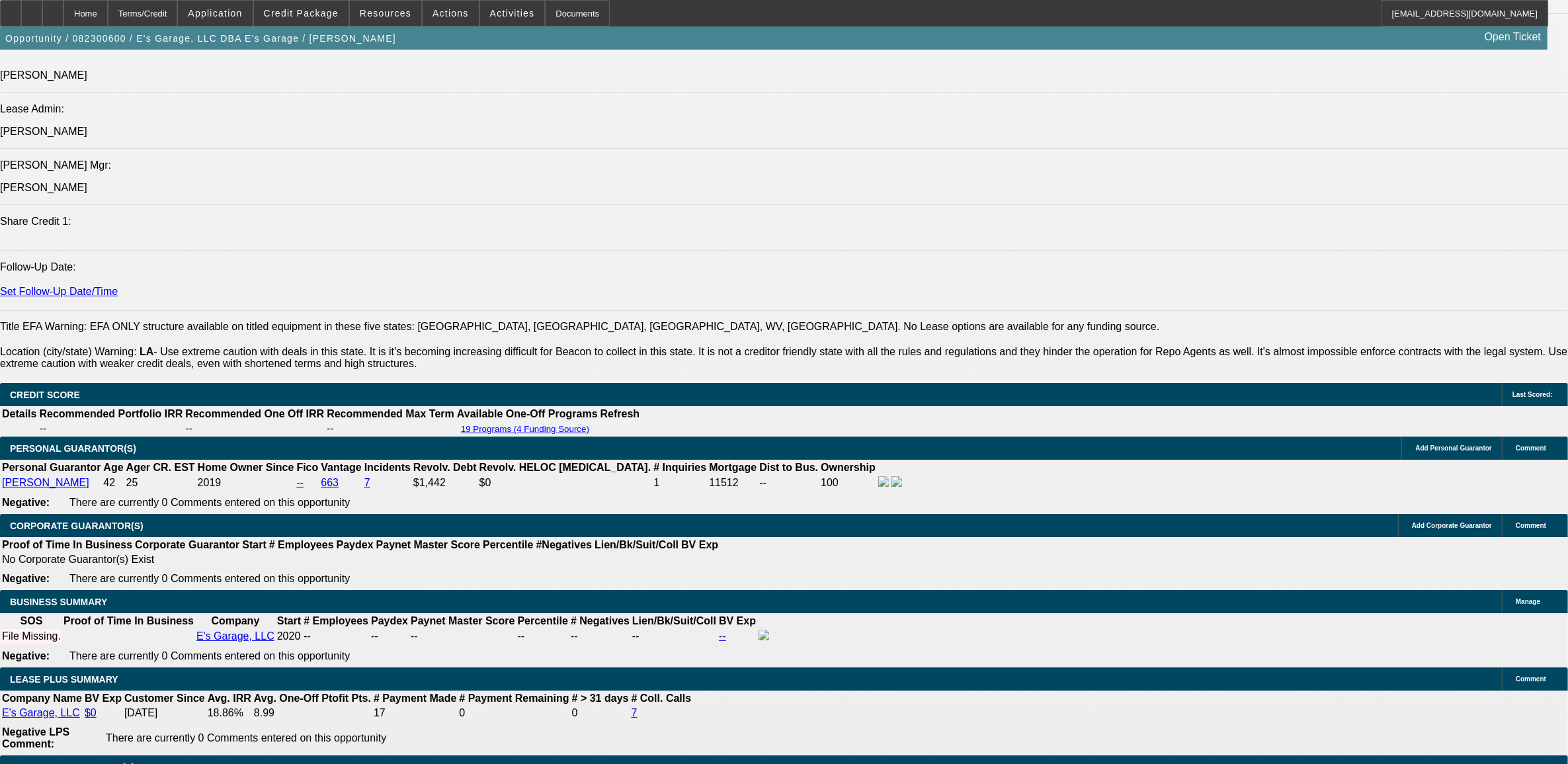
select select "0"
select select "6"
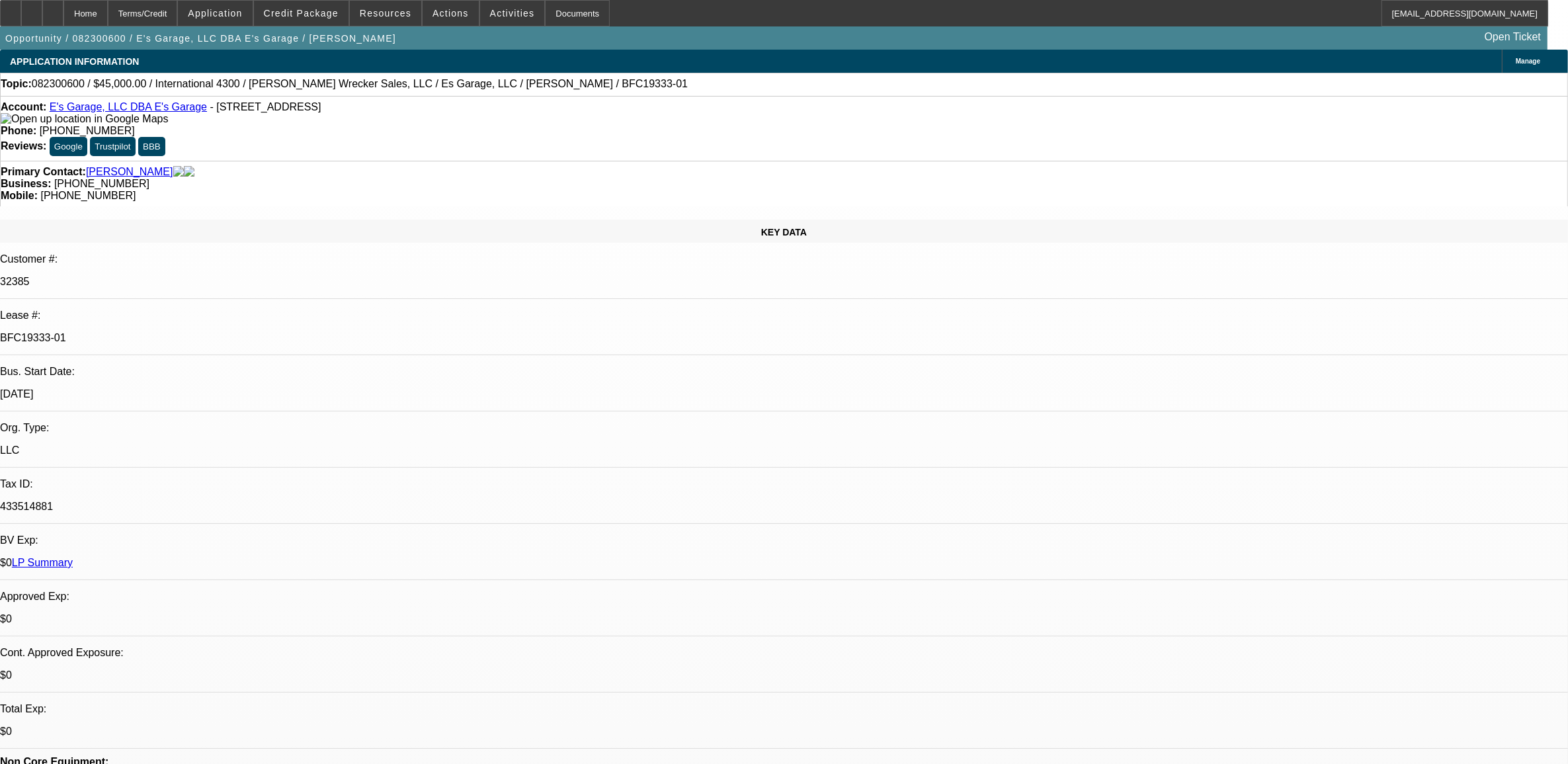
click at [73, 557] on link "LP Summary" at bounding box center [42, 563] width 61 height 11
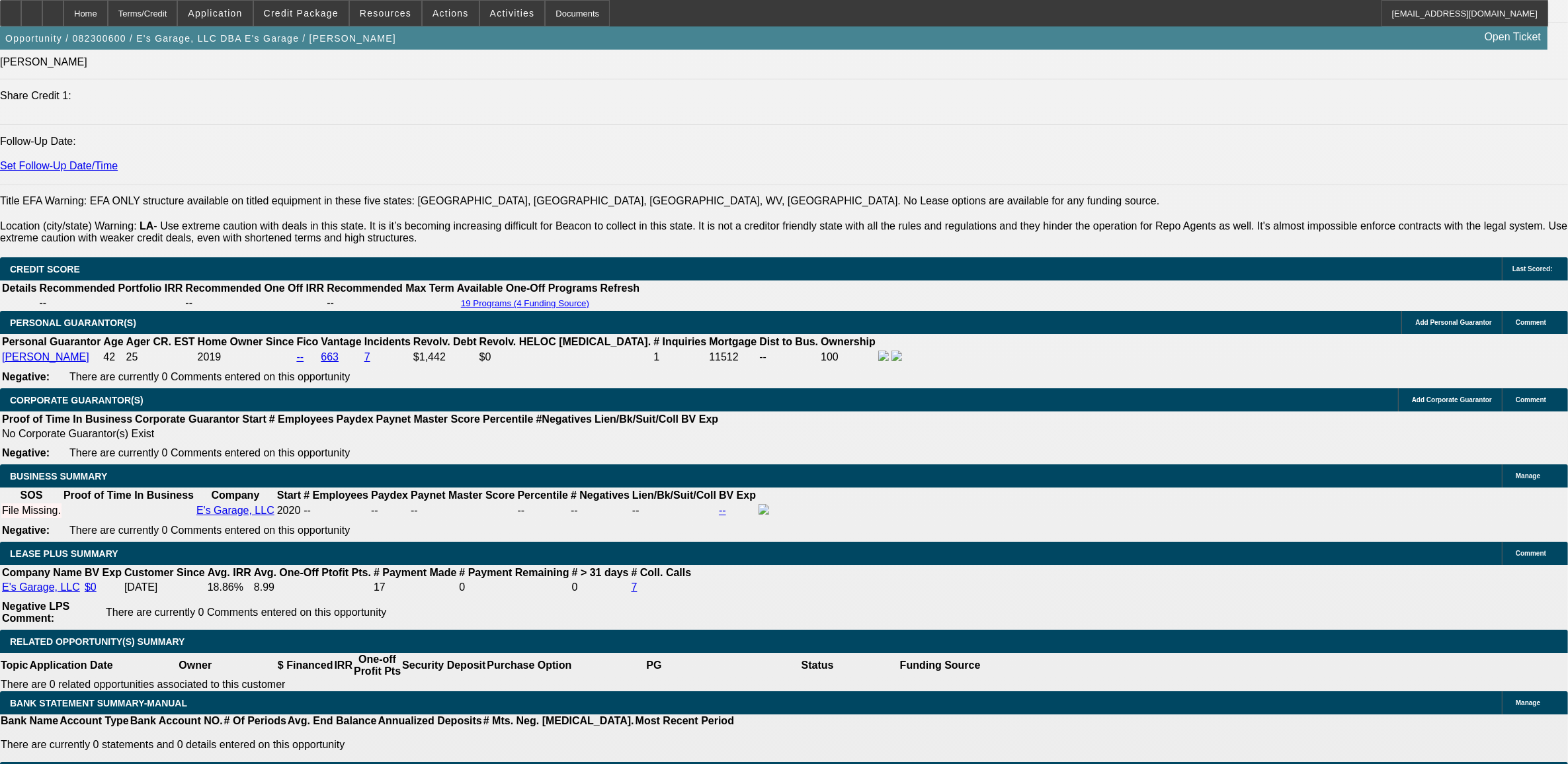
scroll to position [1820, 0]
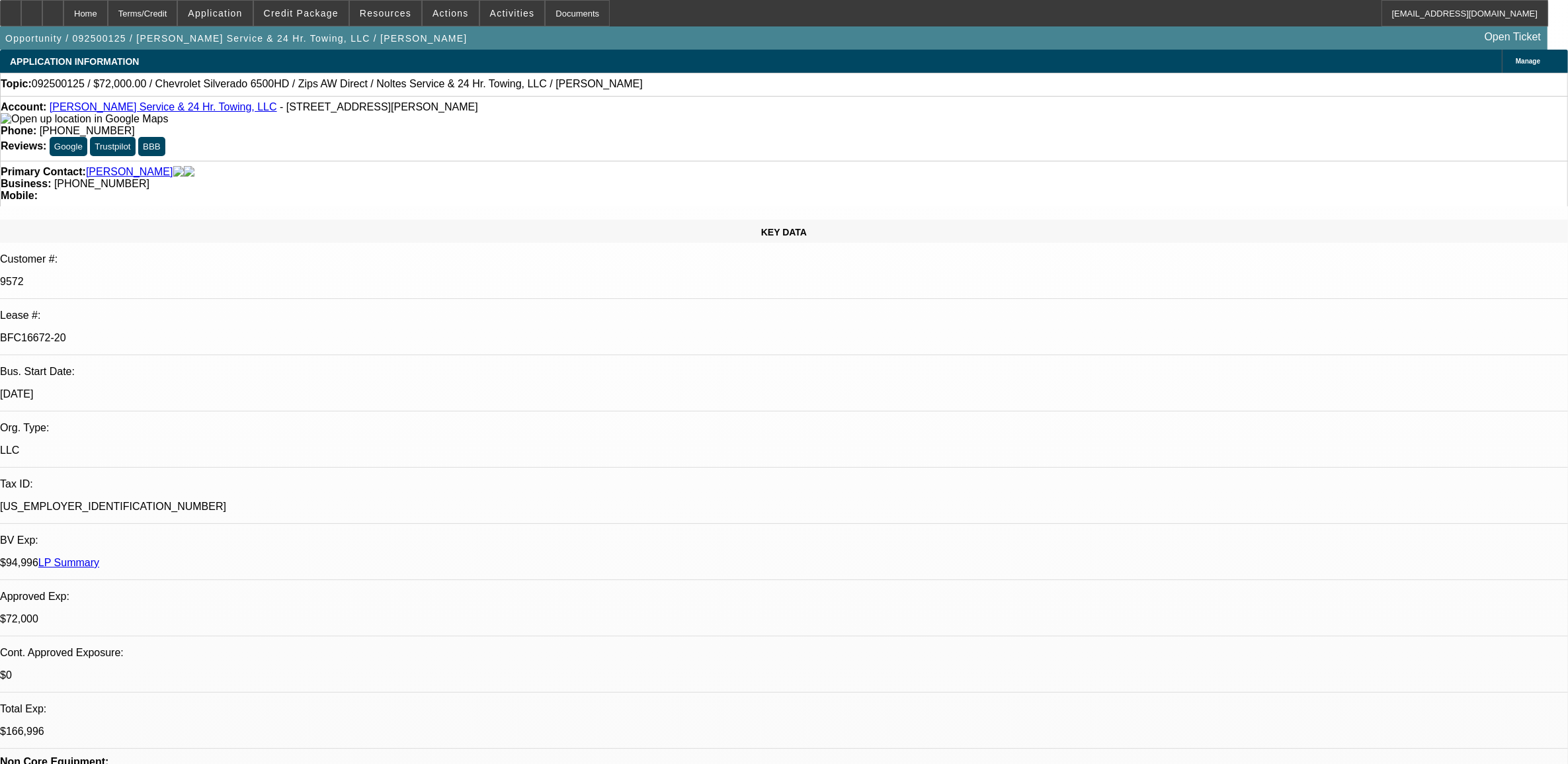
select select "0"
select select "2"
select select "0"
select select "6"
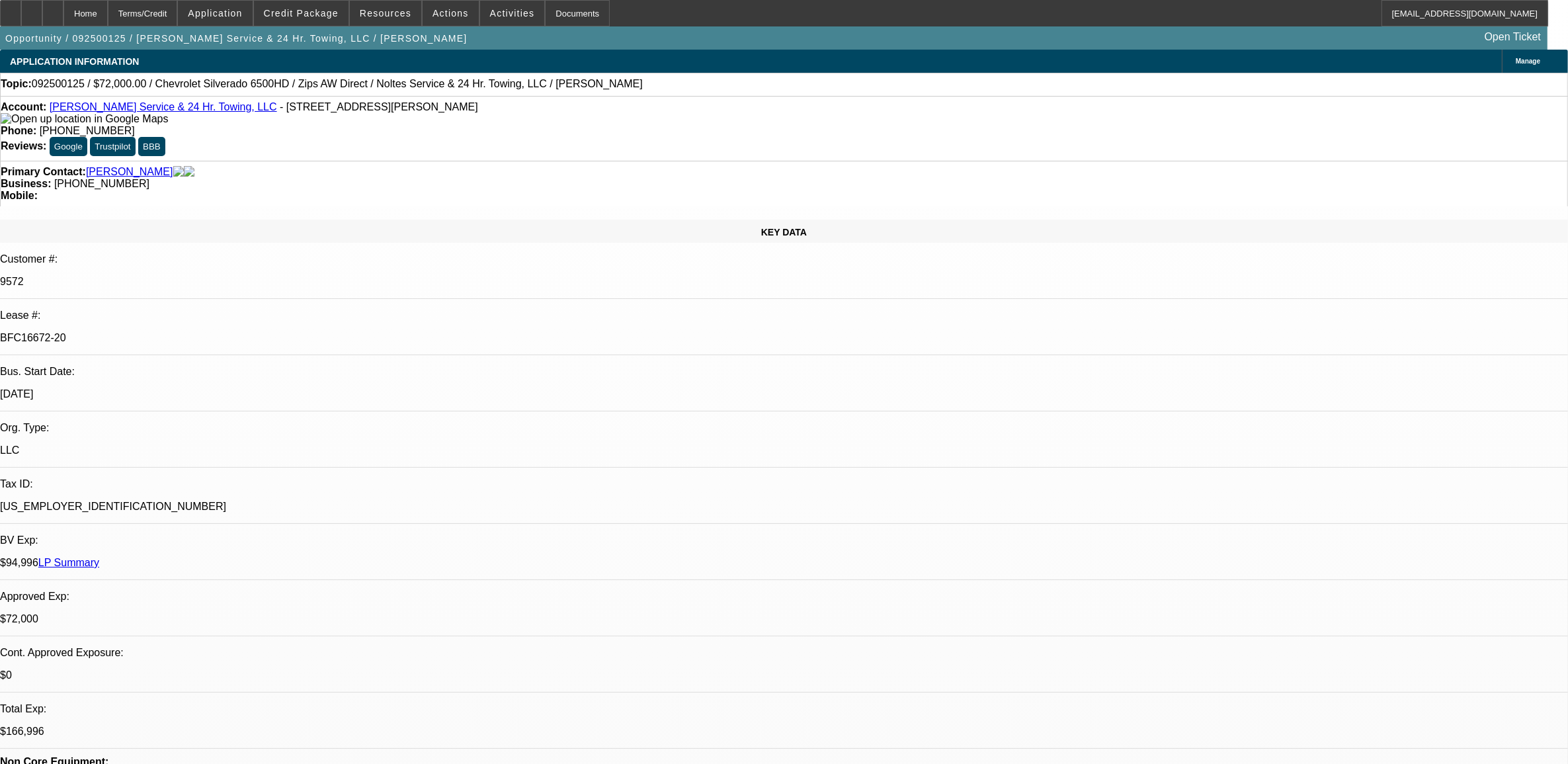
select select "0"
select select "2"
select select "0"
select select "6"
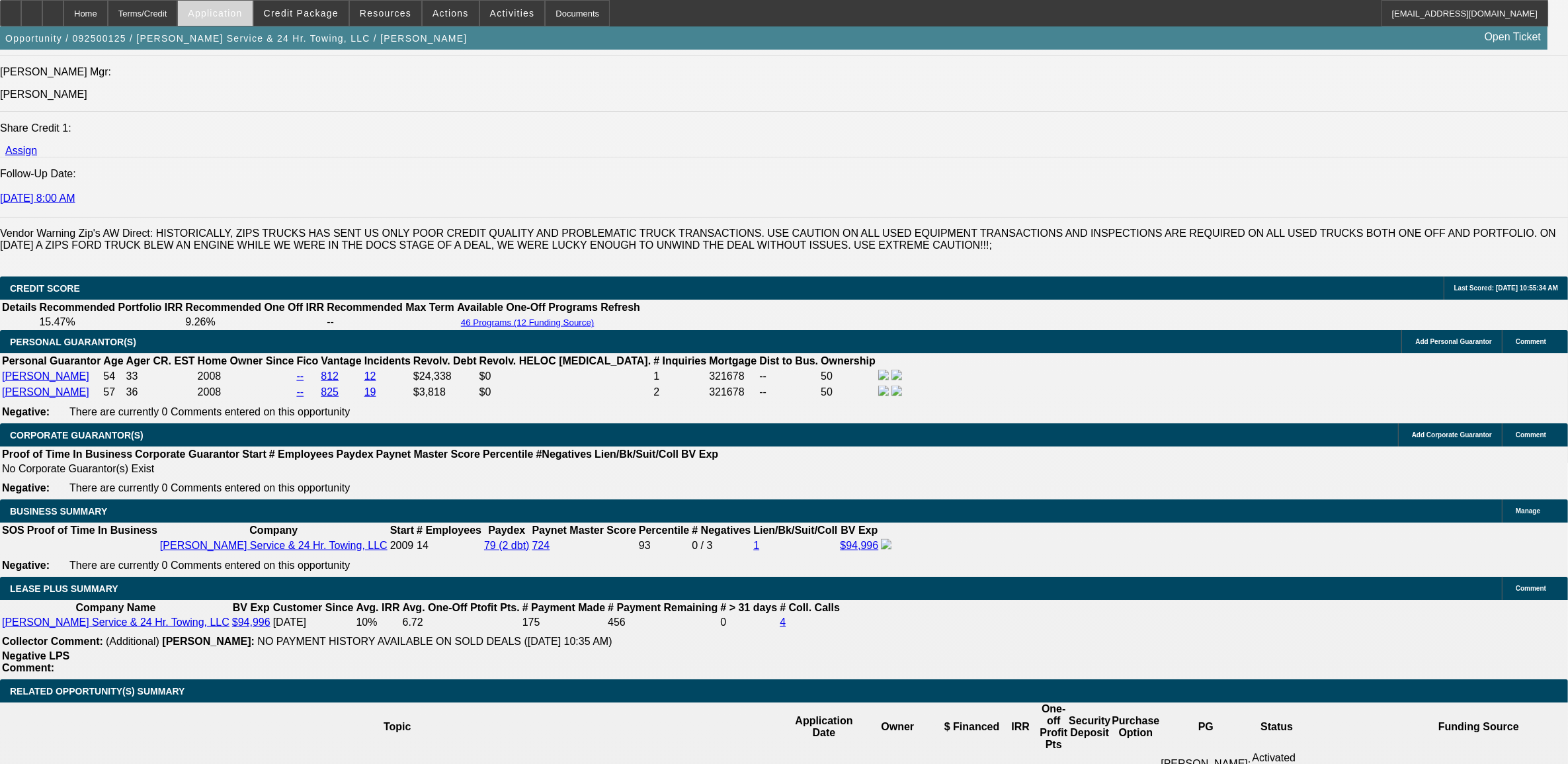
scroll to position [1820, 0]
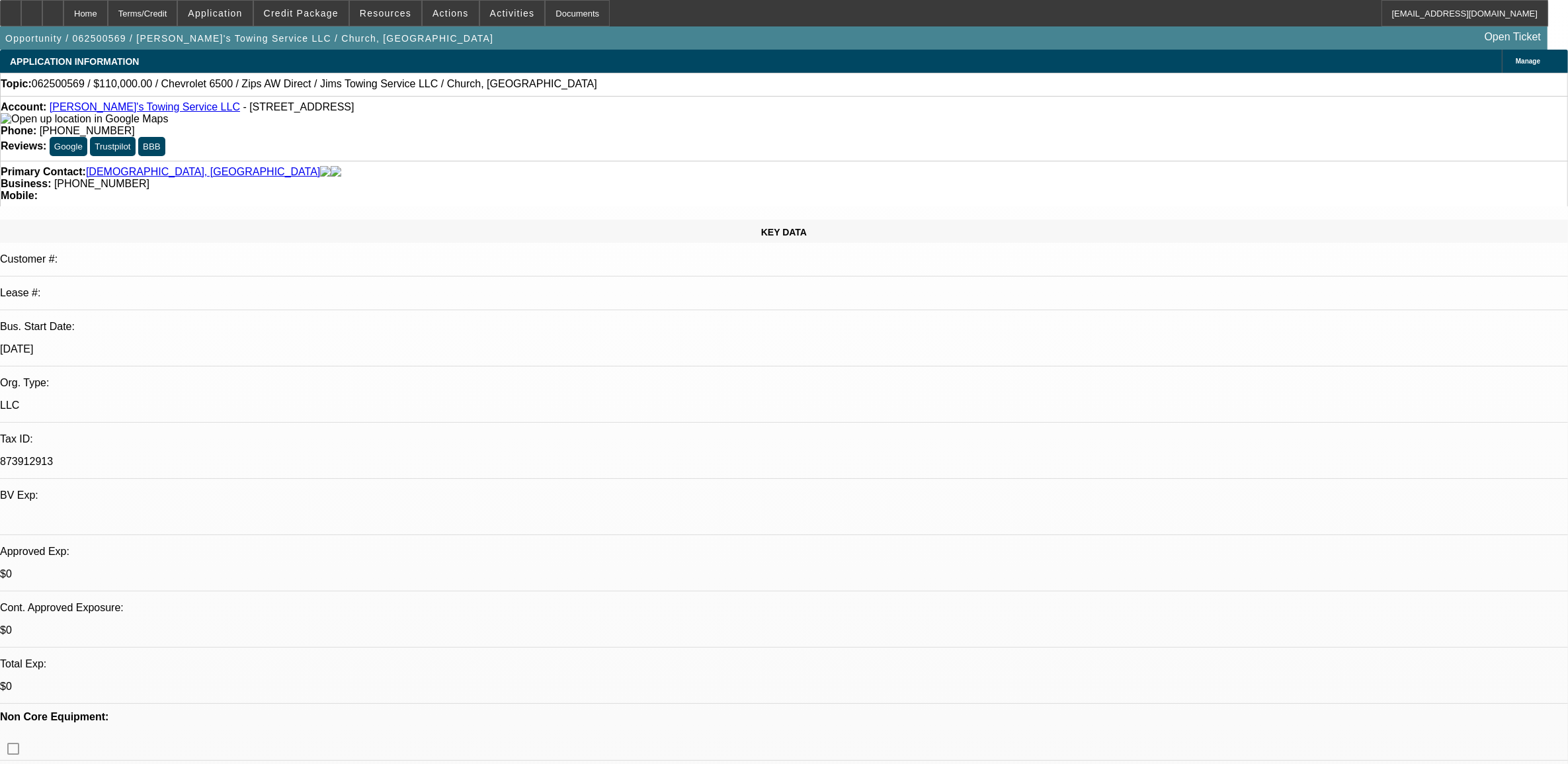
select select "0"
select select "2"
select select "0.1"
select select "0"
select select "2"
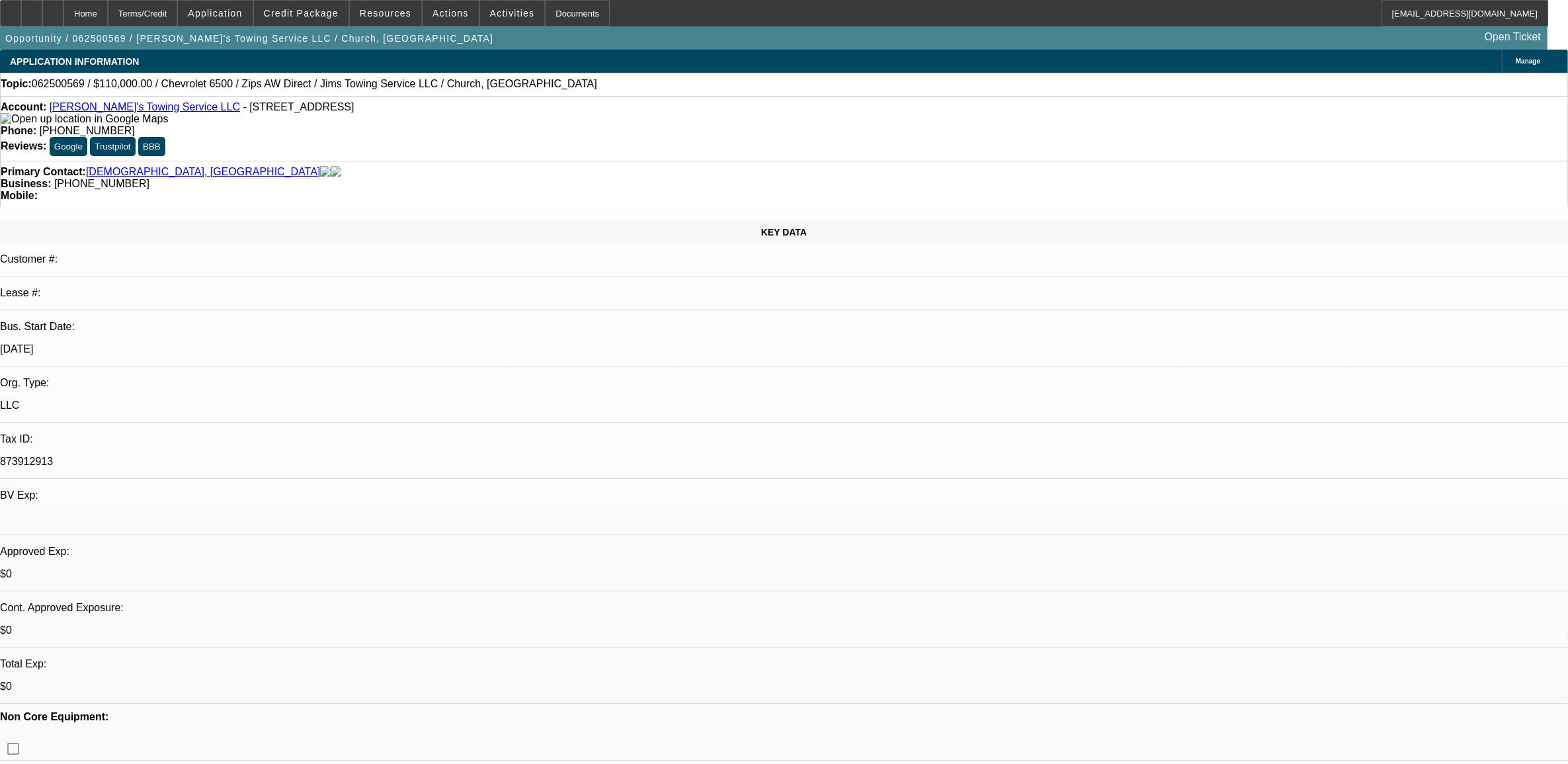
select select "0.1"
select select "0"
select select "2"
select select "0.1"
select select "0"
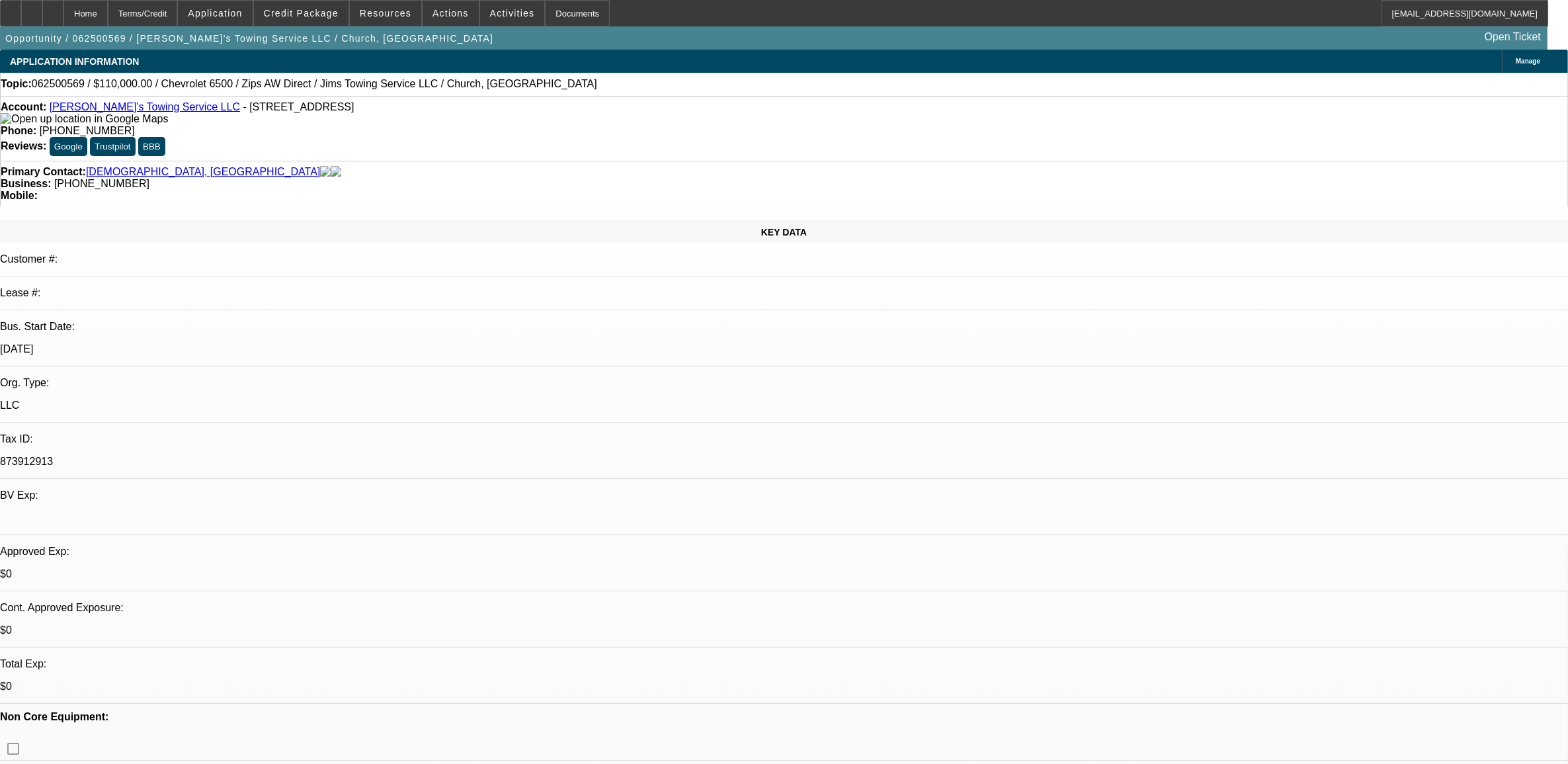
select select "0"
select select "1"
select select "2"
select select "4"
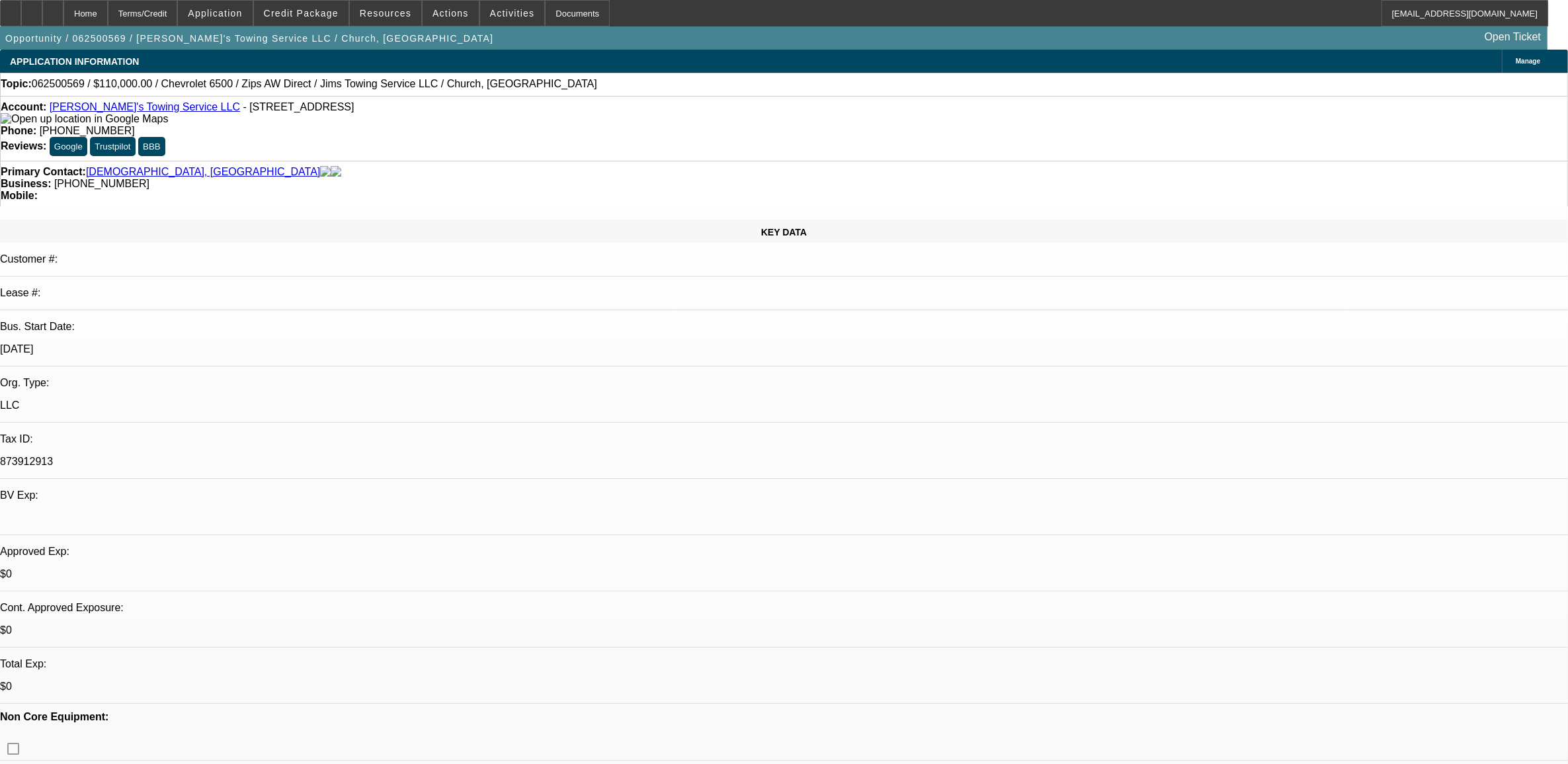
select select "1"
select select "2"
select select "4"
select select "1"
select select "2"
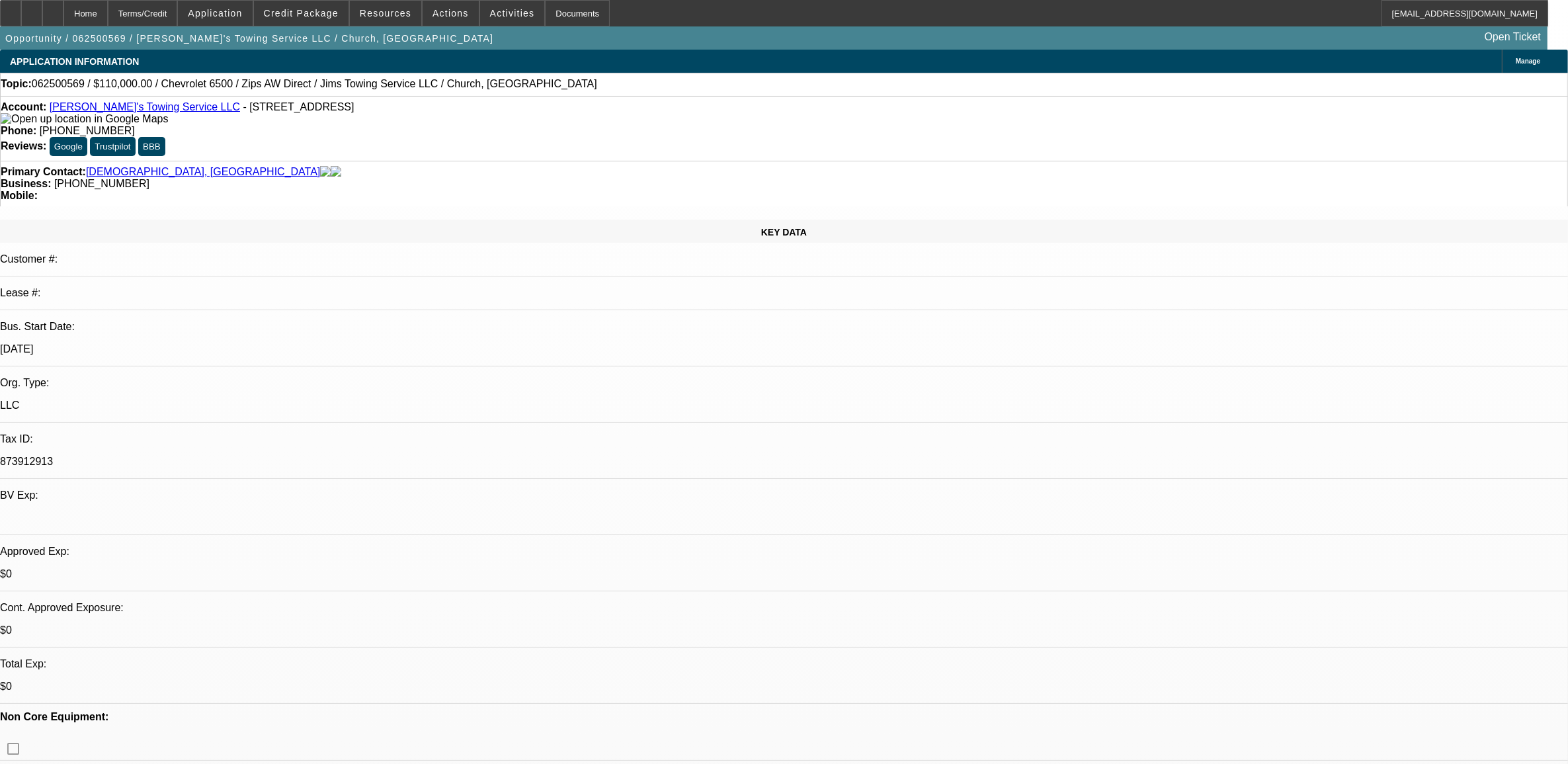
select select "4"
select select "1"
select select "2"
select select "6"
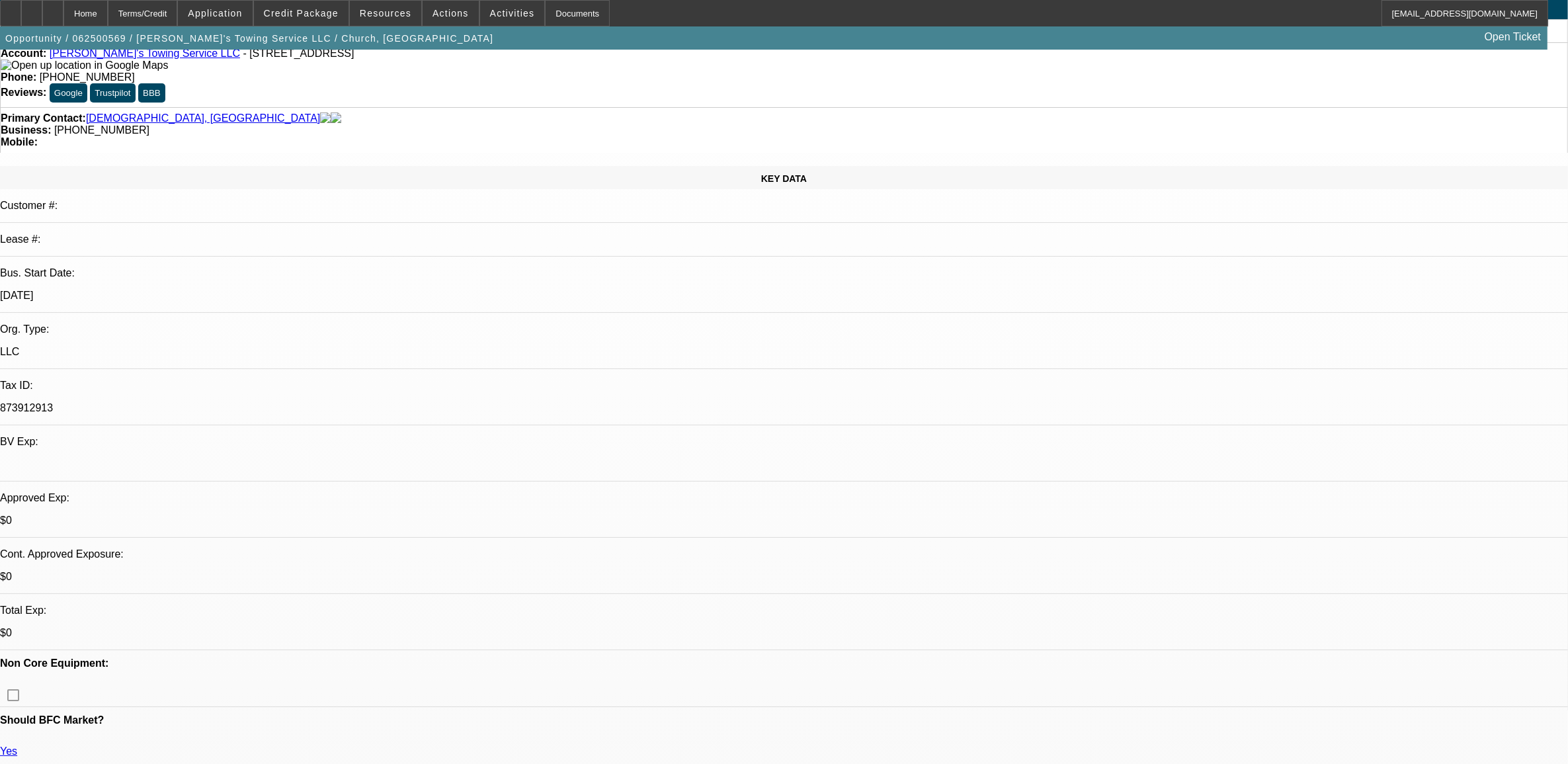
scroll to position [83, 0]
